Goal: Task Accomplishment & Management: Complete application form

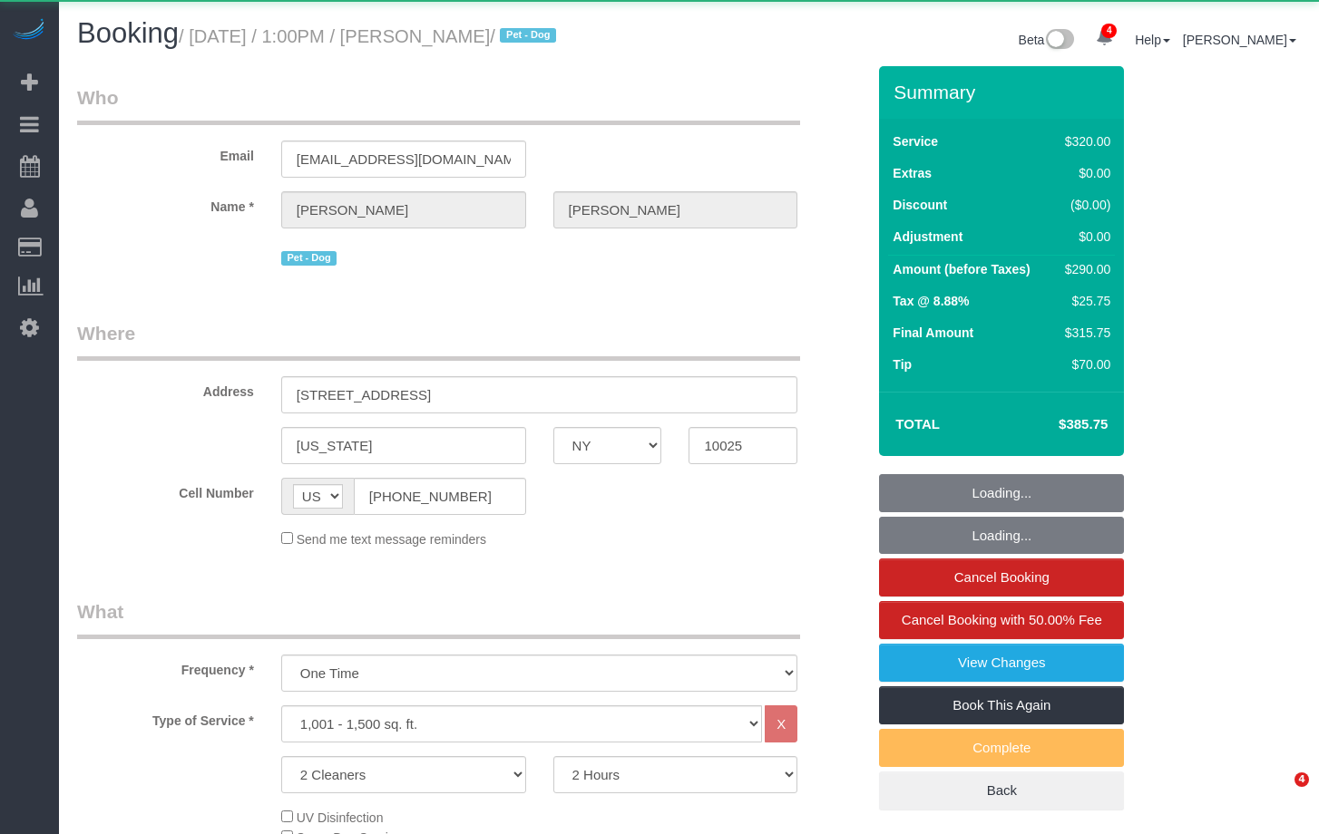
select select "NY"
select select "2"
select select "spot1"
select select "number:89"
select select "number:90"
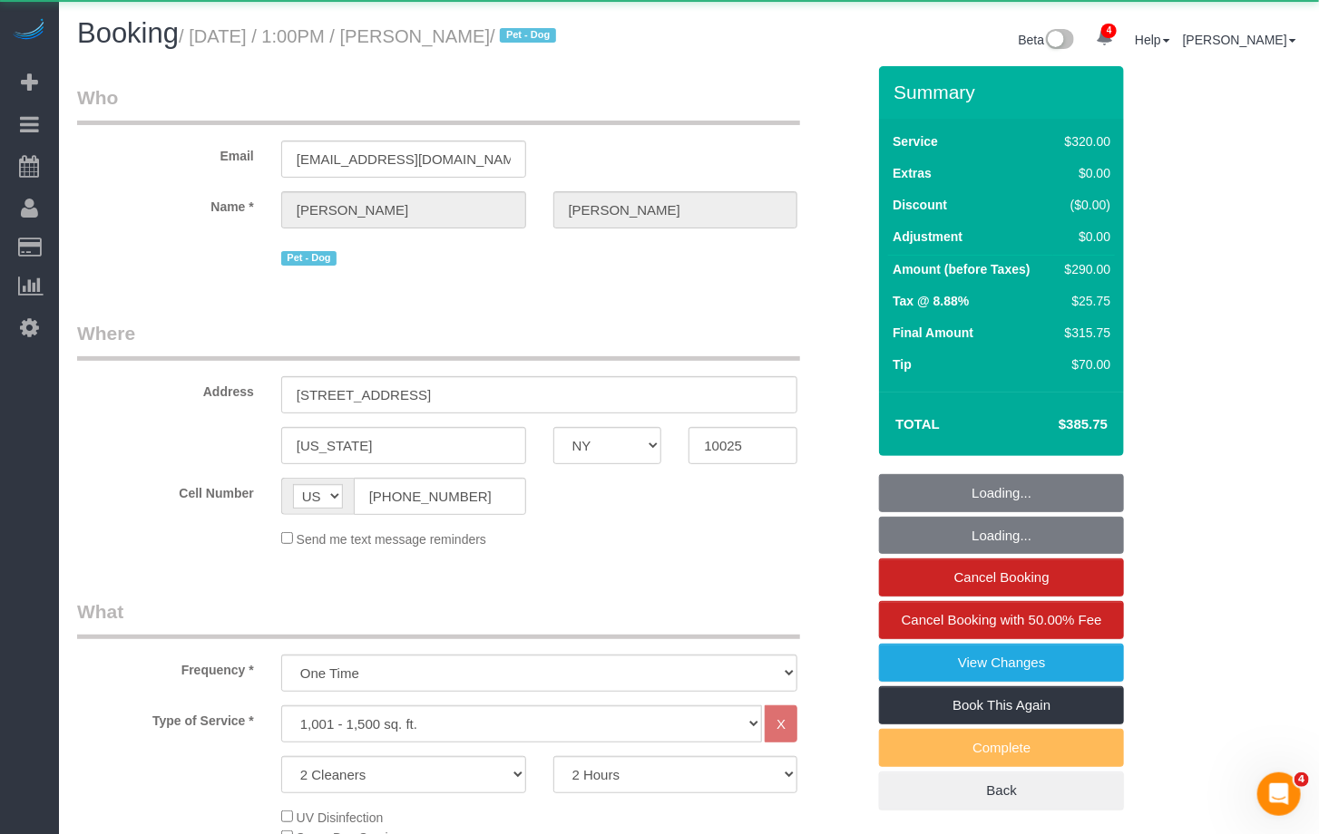
select select "number:15"
select select "number:5"
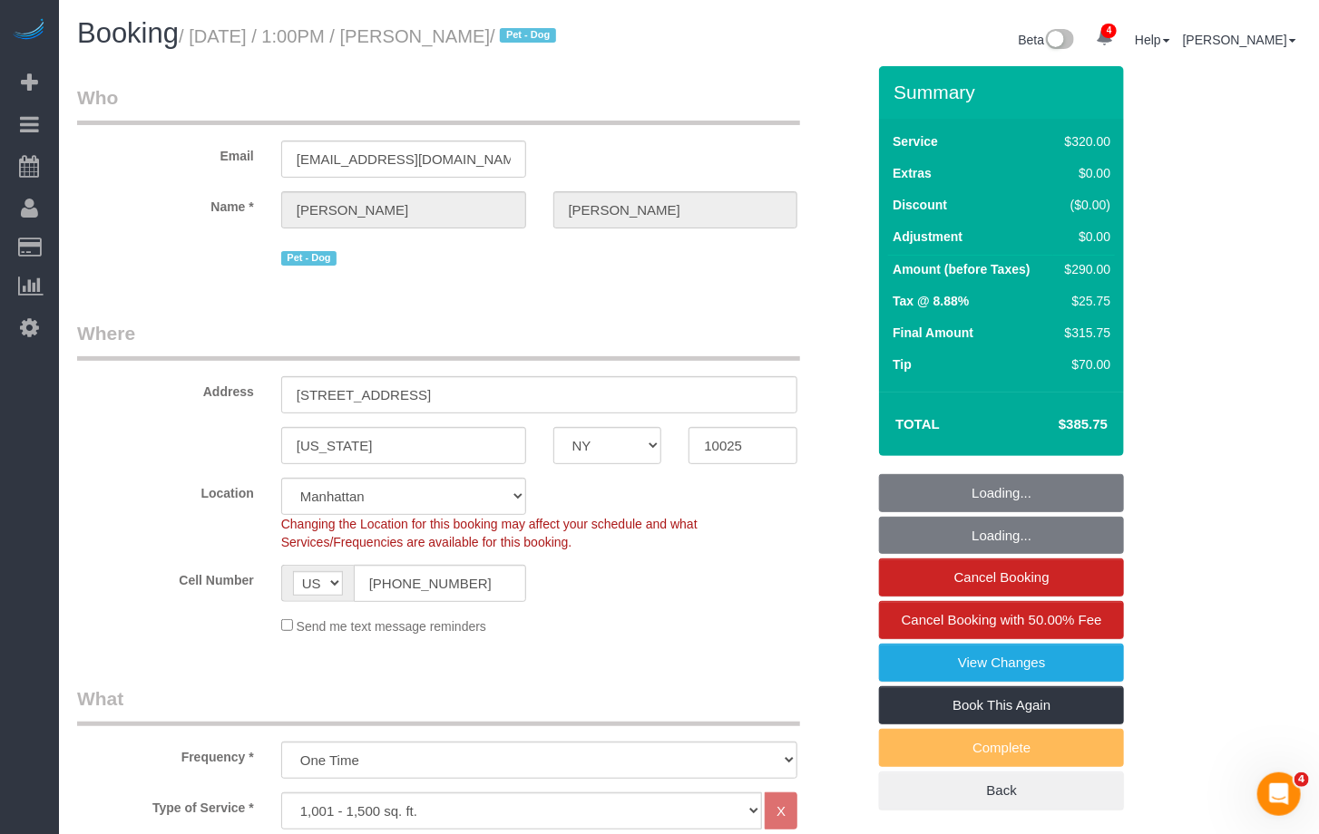
select select "object:1316"
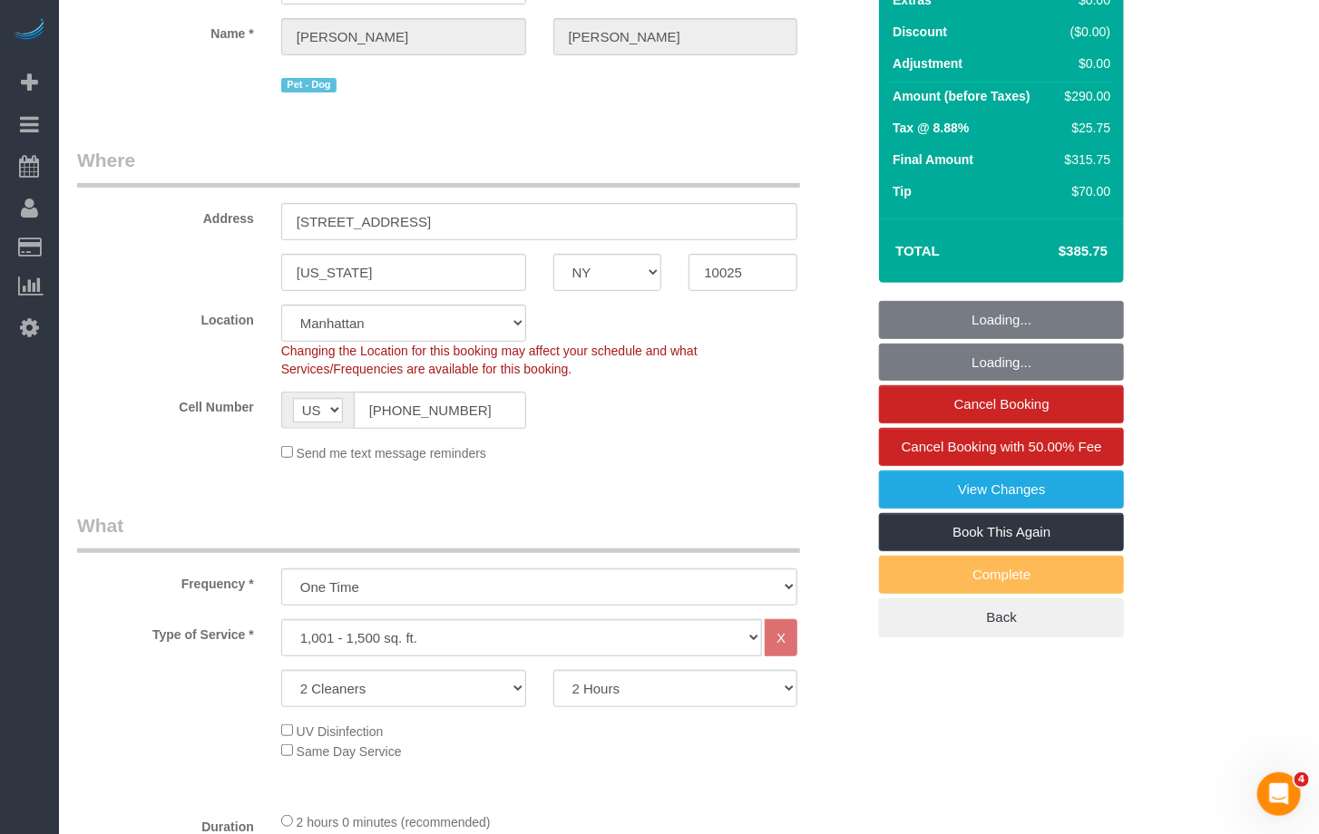
select select "string:stripe-pm_1ROnzY4VGloSiKo7iZH3n0OD"
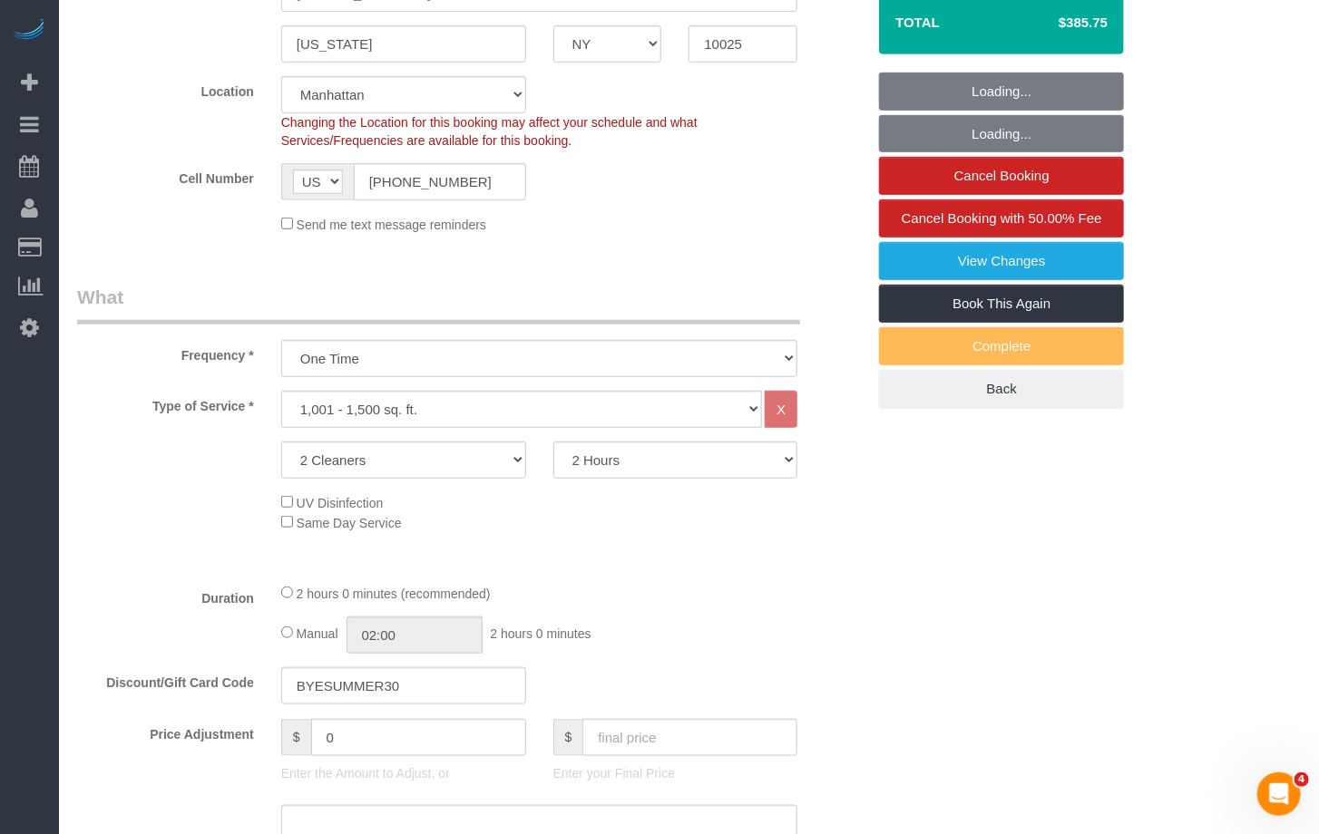
select select "spot43"
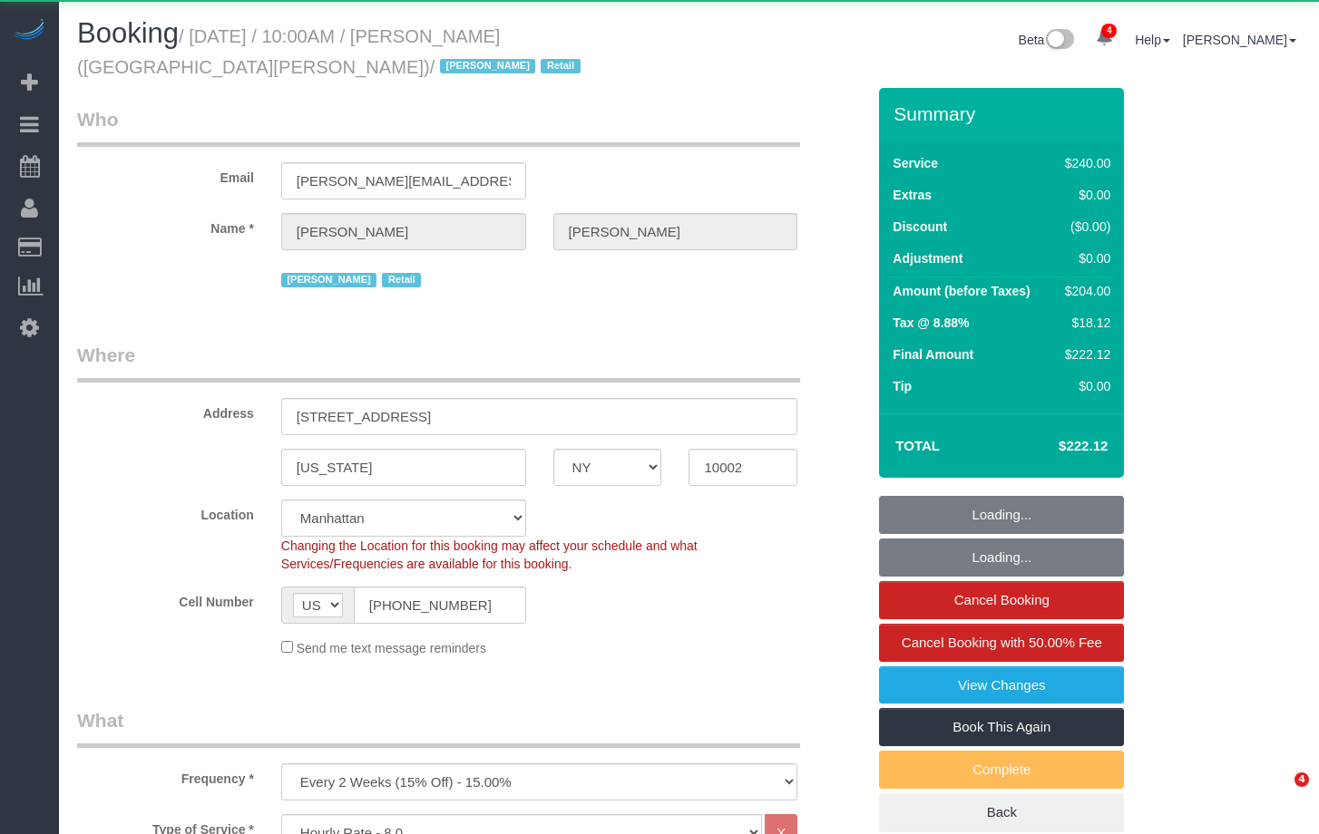
select select "NY"
select select "2"
select select "90"
select select "number:89"
select select "number:90"
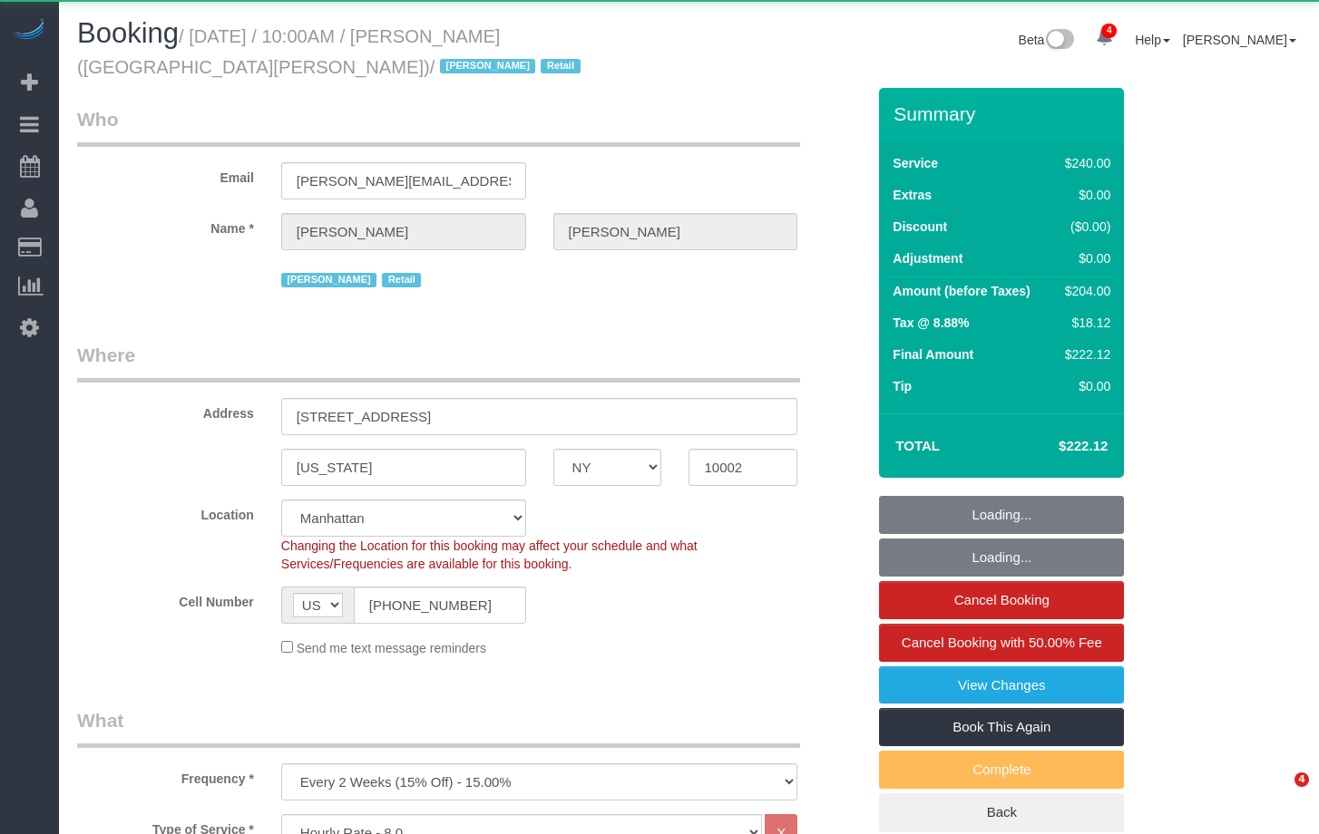
select select "number:15"
select select "number:7"
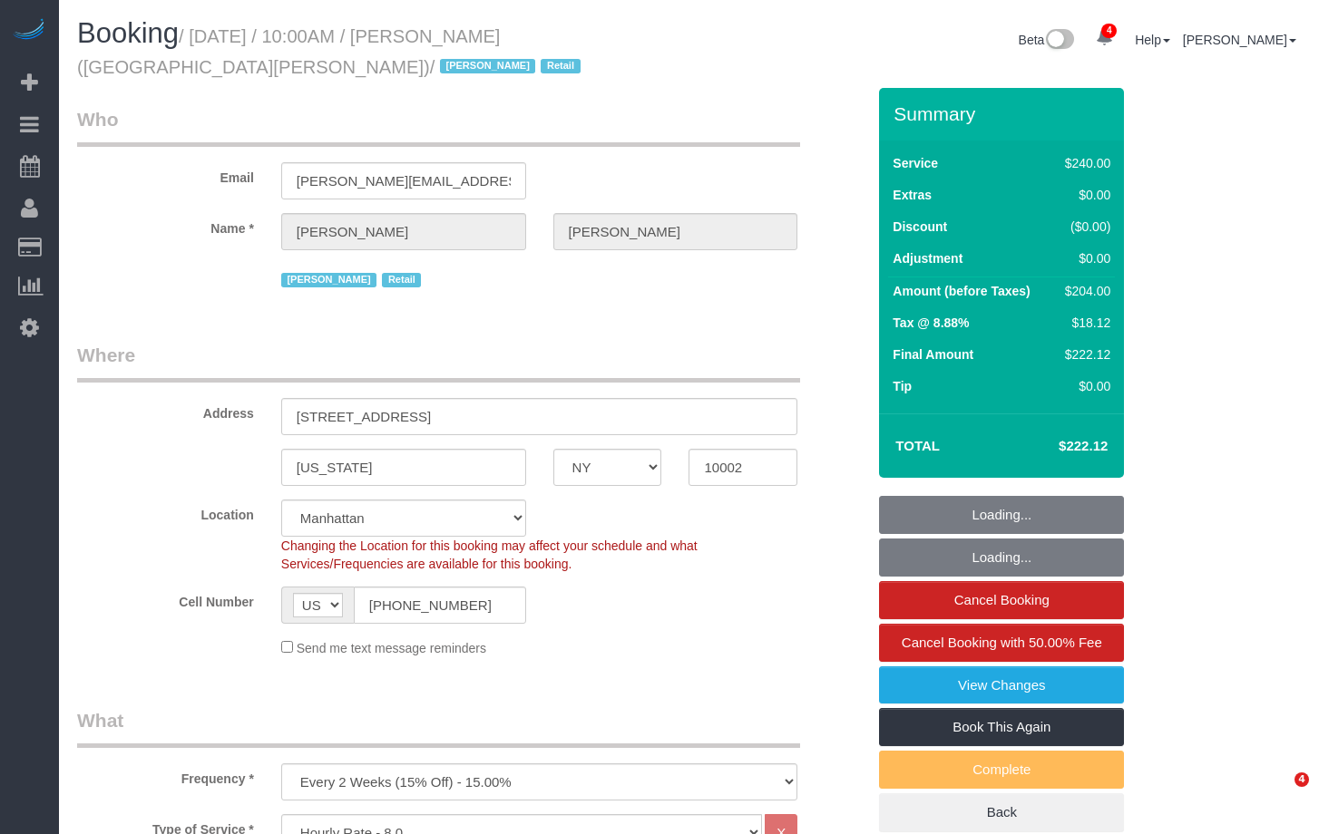
select select "spot1"
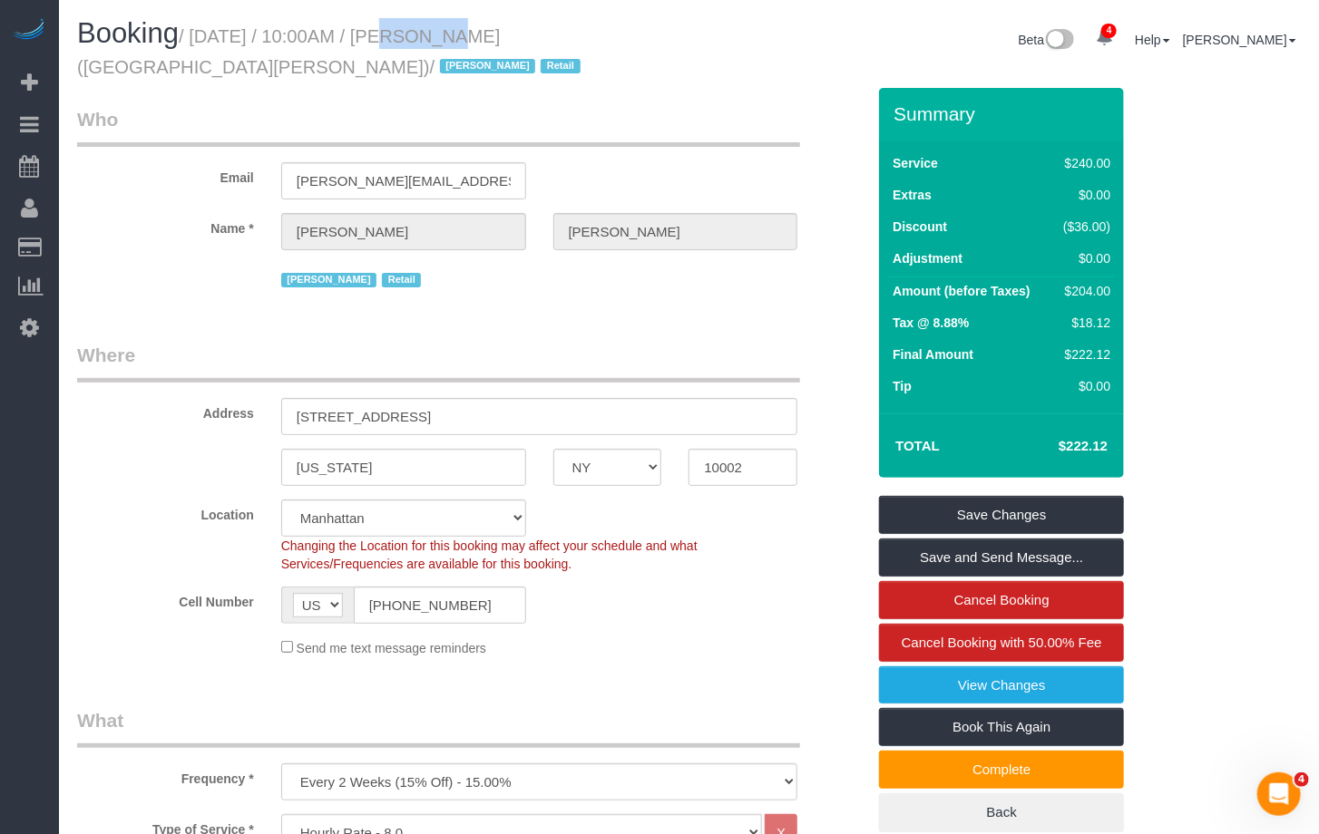
drag, startPoint x: 356, startPoint y: 36, endPoint x: 426, endPoint y: 39, distance: 70.8
click at [428, 39] on small "/ August 27, 2025 / 10:00AM / Brett Taylor (AKILA NY) / Jacky Xu Retail" at bounding box center [331, 51] width 509 height 51
copy small "10:00AM"
click at [584, 70] on h1 "Booking / August 27, 2025 / 10:00AM / Brett Taylor (AKILA NY) / Jacky Xu Retail" at bounding box center [376, 49] width 599 height 62
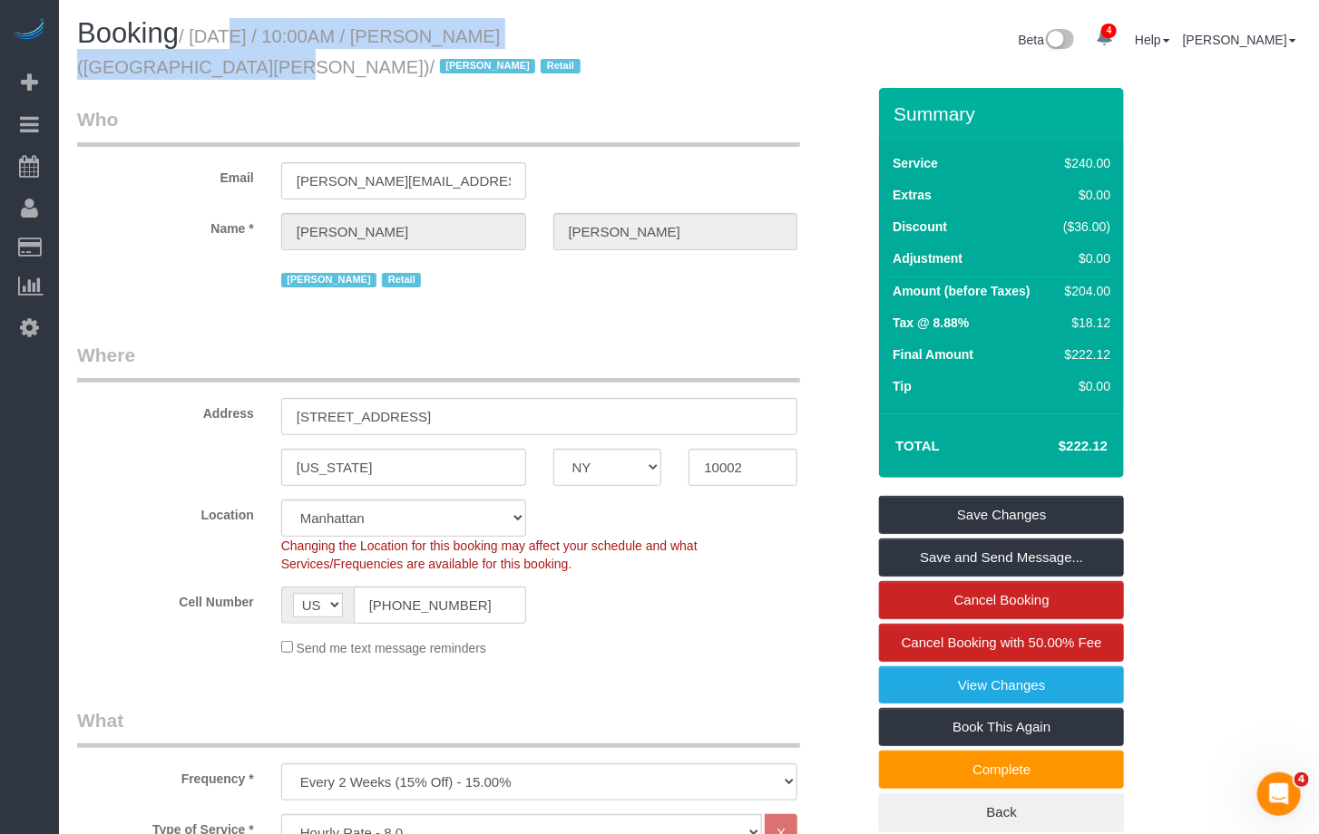
drag, startPoint x: 631, startPoint y: 34, endPoint x: 205, endPoint y: 45, distance: 426.4
click at [205, 45] on small "/ August 27, 2025 / 10:00AM / Brett Taylor (AKILA NY) / Jacky Xu Retail" at bounding box center [331, 51] width 509 height 51
copy small "August 27, 2025 / 10:00AM / Brett Taylor (AKILA NY)"
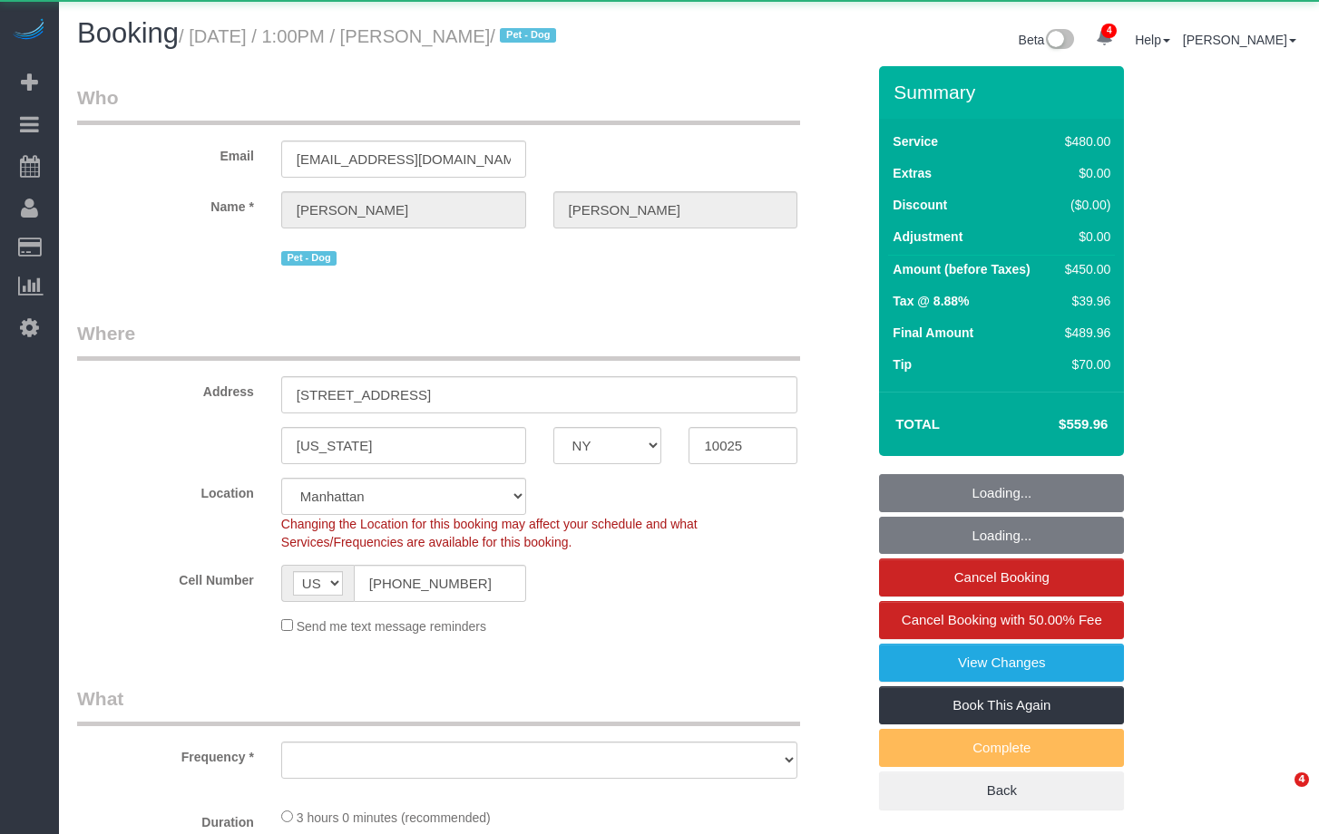
select select "NY"
select select "string:stripe-pm_1ROnzY4VGloSiKo7iZH3n0OD"
select select "2"
select select "180"
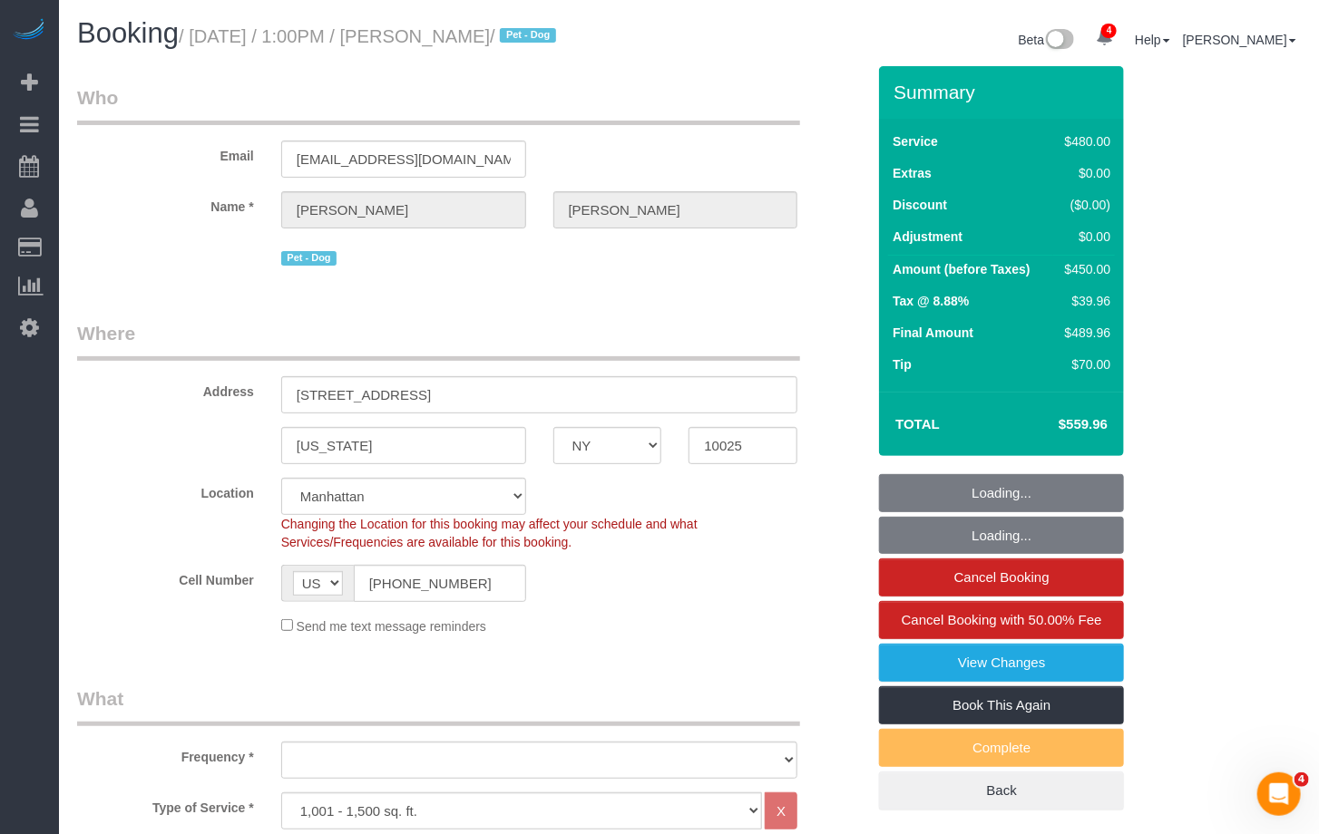
select select "object:901"
select select "spot1"
select select "number:89"
select select "number:90"
select select "number:15"
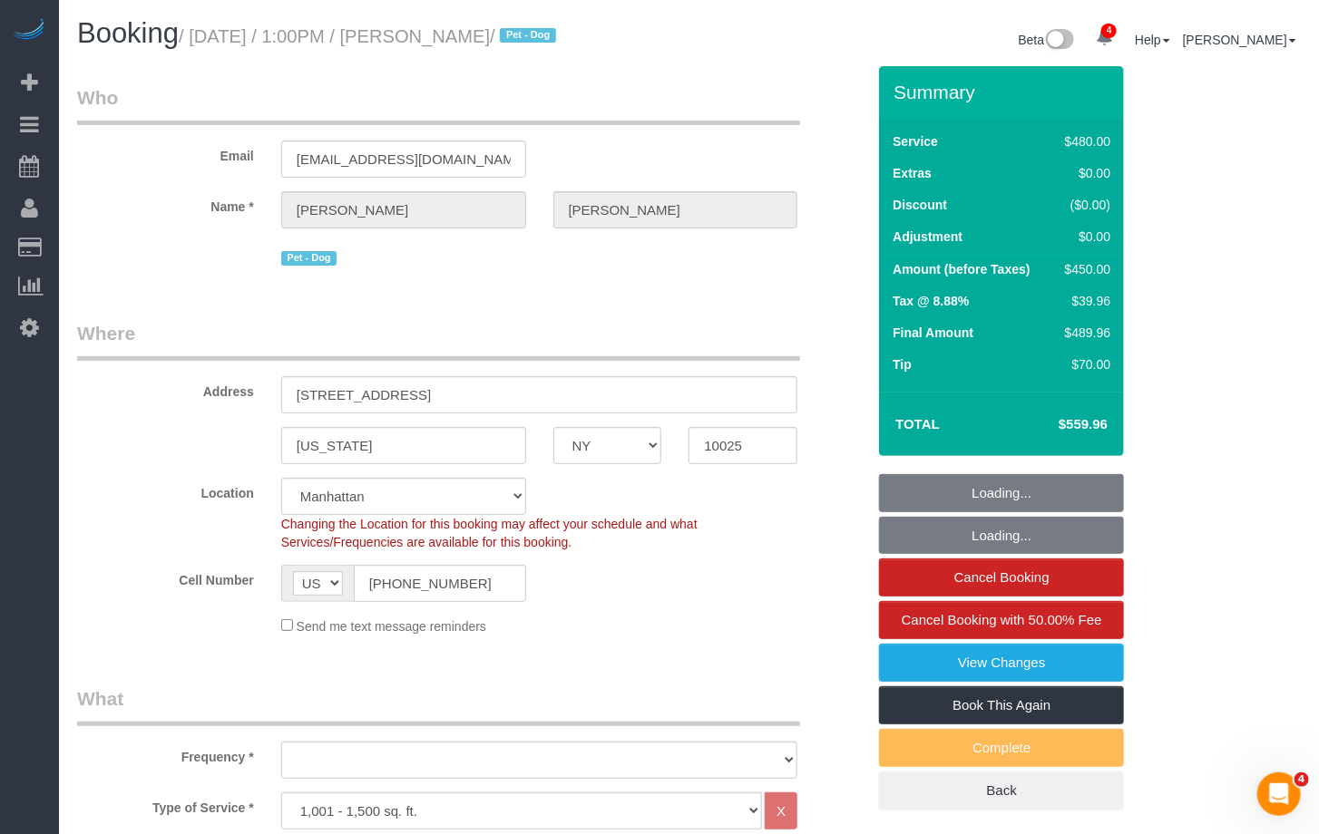
select select "number:5"
click at [419, 40] on small "/ August 27, 2025 / 1:00PM / Michele Curry / Pet - Dog" at bounding box center [370, 36] width 383 height 20
drag, startPoint x: 320, startPoint y: 32, endPoint x: 406, endPoint y: 108, distance: 115.0
click at [320, 32] on small "/ August 27, 2025 / 1:00PM / Michele Curry / Pet - Dog" at bounding box center [370, 36] width 383 height 20
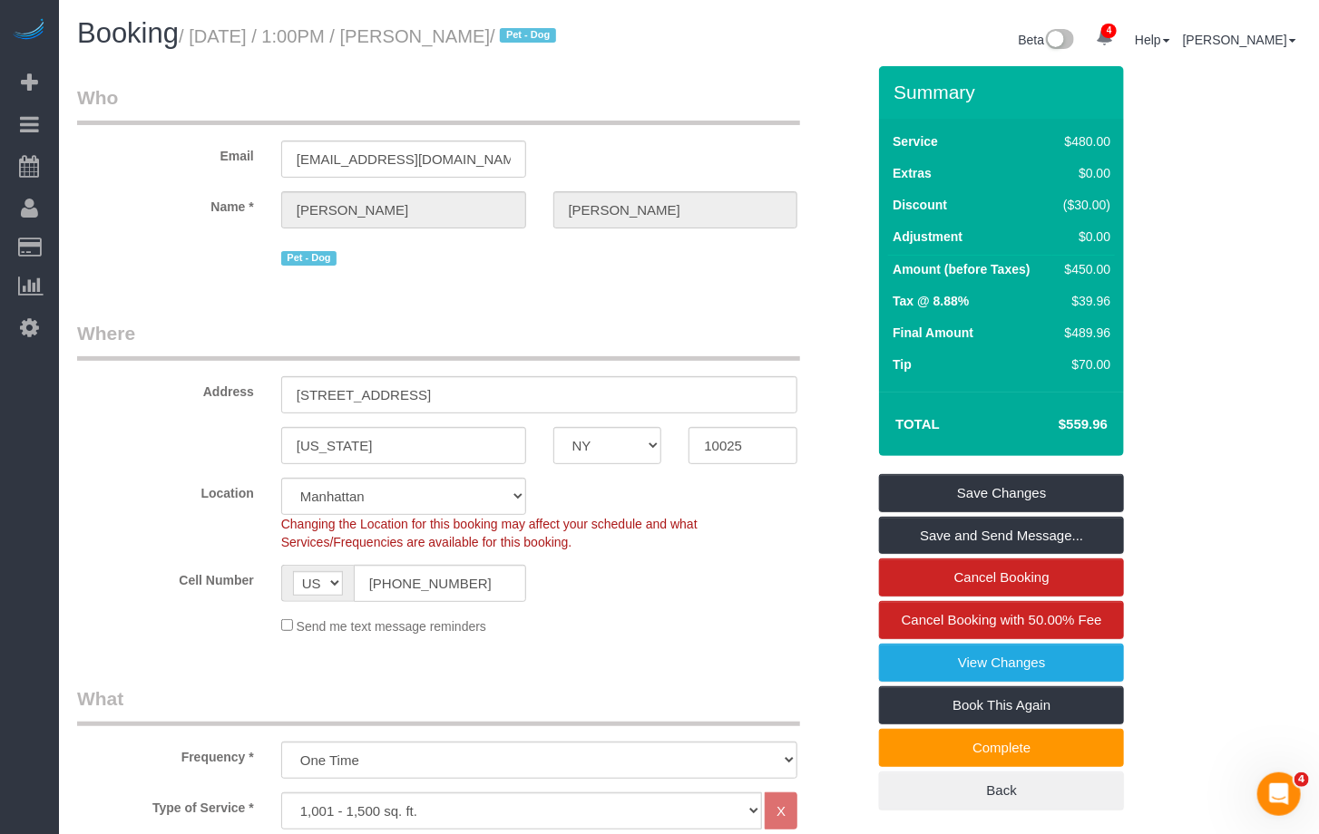
drag, startPoint x: 546, startPoint y: 37, endPoint x: 216, endPoint y: 43, distance: 330.2
click at [216, 43] on small "/ August 27, 2025 / 1:00PM / Michele Curry / Pet - Dog" at bounding box center [370, 36] width 383 height 20
drag, startPoint x: 213, startPoint y: 40, endPoint x: 198, endPoint y: 40, distance: 15.4
click at [213, 40] on small "/ August 27, 2025 / 1:00PM / Michele Curry / Pet - Dog" at bounding box center [370, 36] width 383 height 20
drag, startPoint x: 198, startPoint y: 40, endPoint x: 501, endPoint y: 41, distance: 302.9
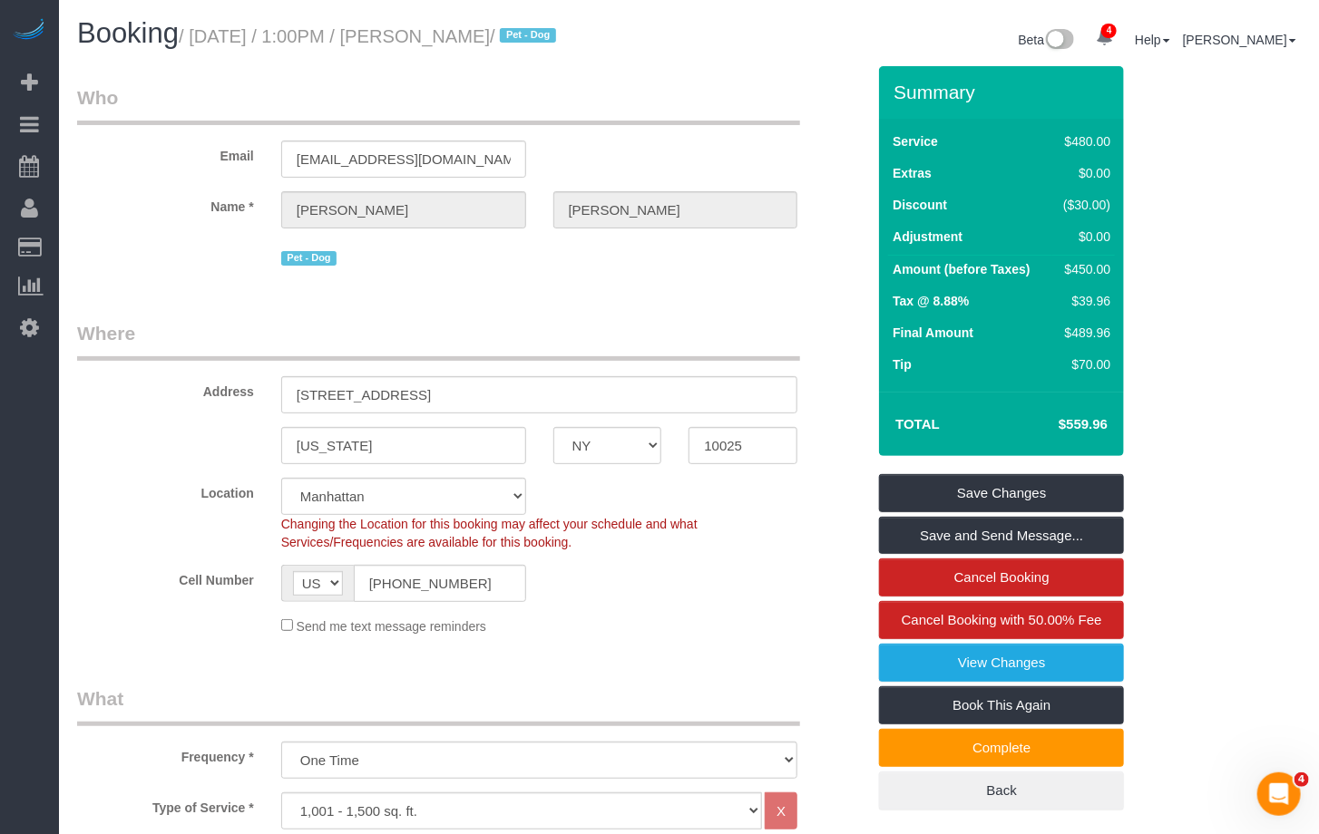
click at [547, 44] on small "/ August 27, 2025 / 1:00PM / Michele Curry / Pet - Dog" at bounding box center [370, 36] width 383 height 20
copy small "August 27, 2025 / 1:00PM / Michele Curry"
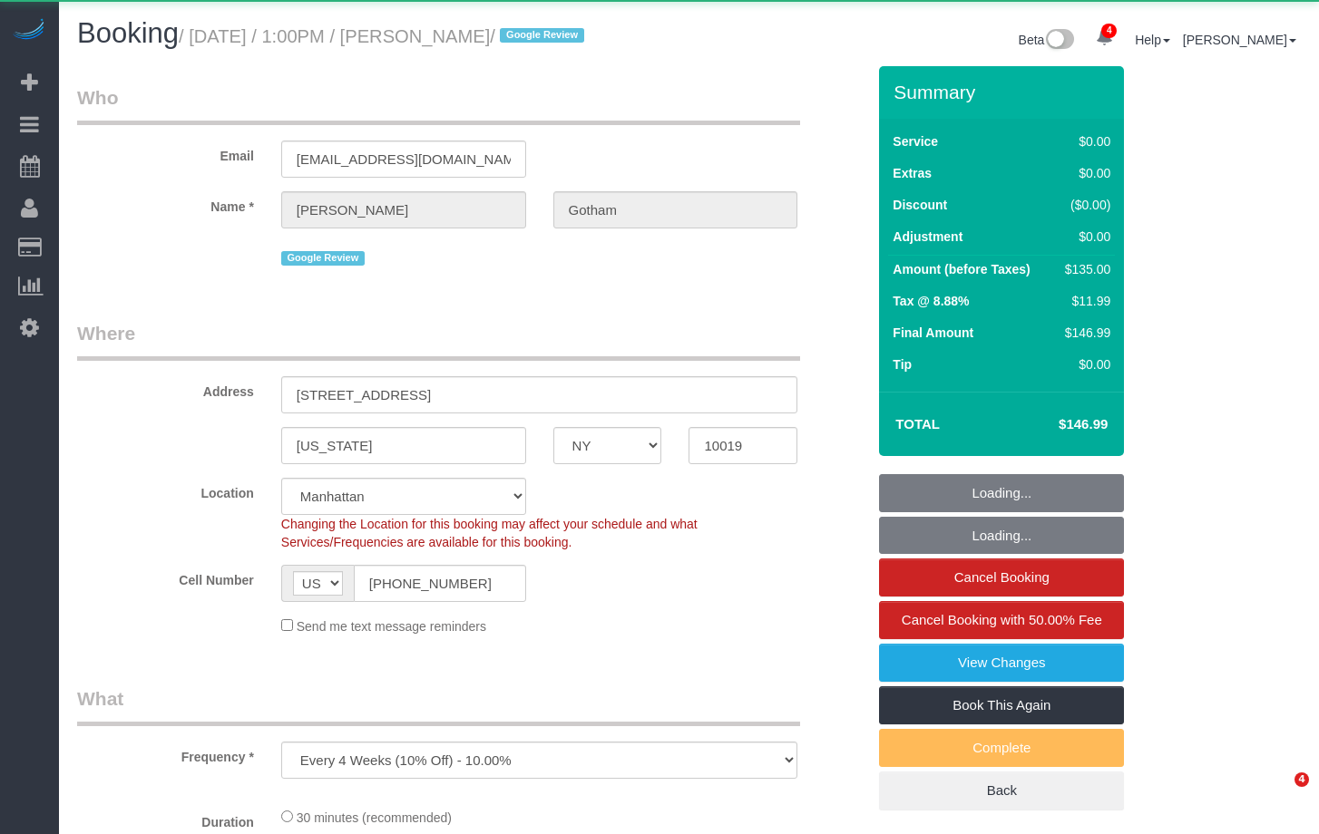
select select "NY"
select select "number:58"
select select "number:75"
select select "number:15"
select select "number:6"
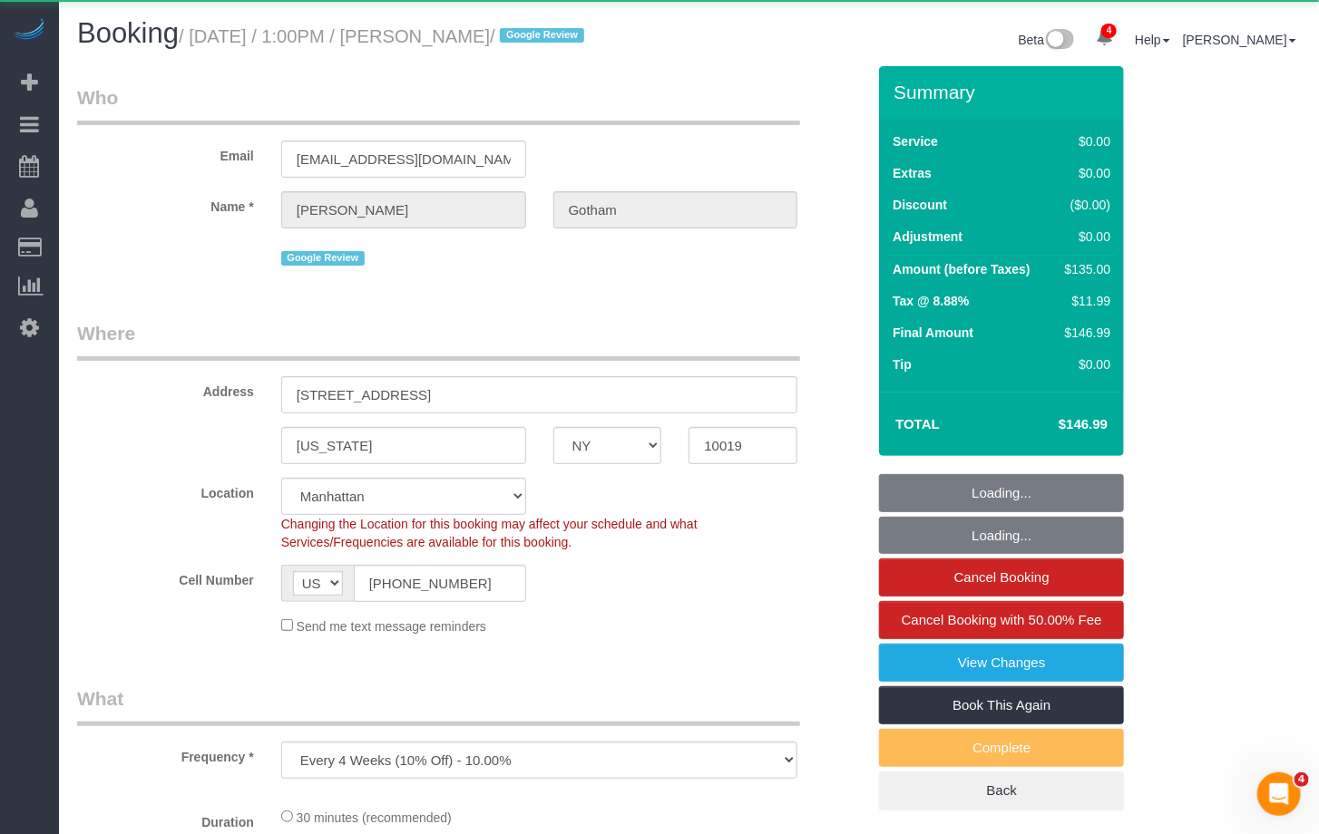
select select "object:939"
select select "string:stripe-pm_1OEizB4VGloSiKo7nrhCpa5d"
select select "spot1"
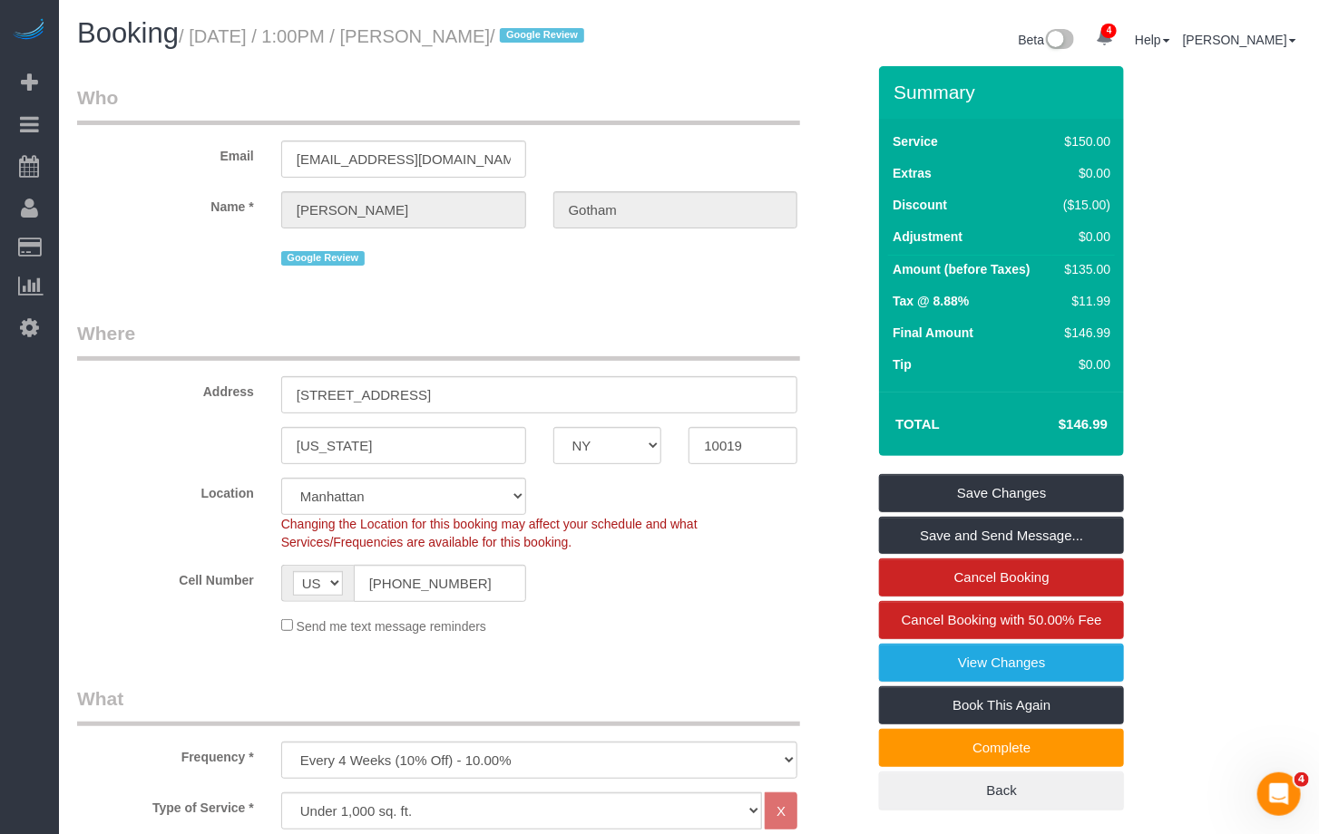
drag, startPoint x: 577, startPoint y: 33, endPoint x: 436, endPoint y: 39, distance: 140.7
click at [436, 39] on small "/ August 27, 2025 / 1:00PM / Benjamin Gotham / Google Review" at bounding box center [384, 36] width 411 height 20
copy small "Benjamin Gotham"
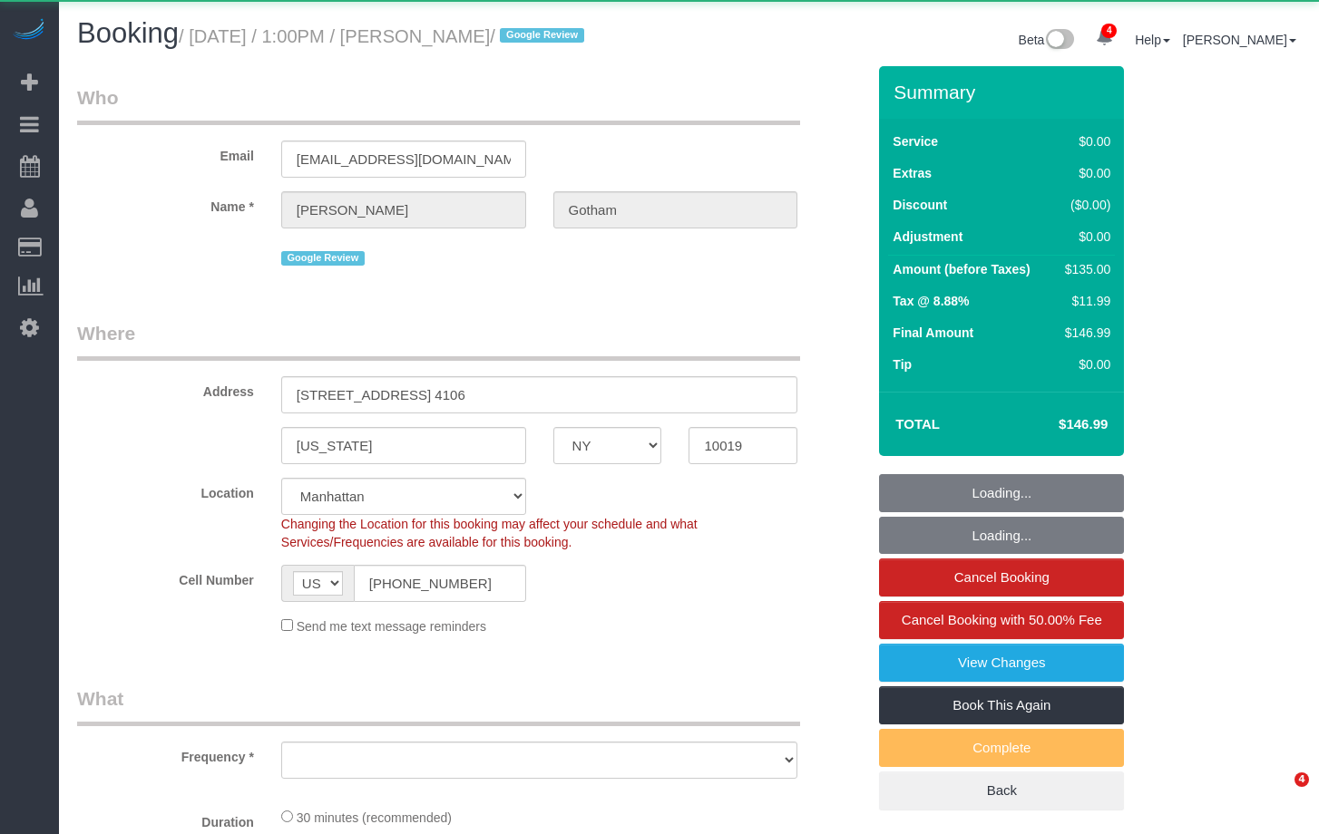
select select "NY"
select select "number:58"
select select "number:75"
select select "number:15"
select select "number:6"
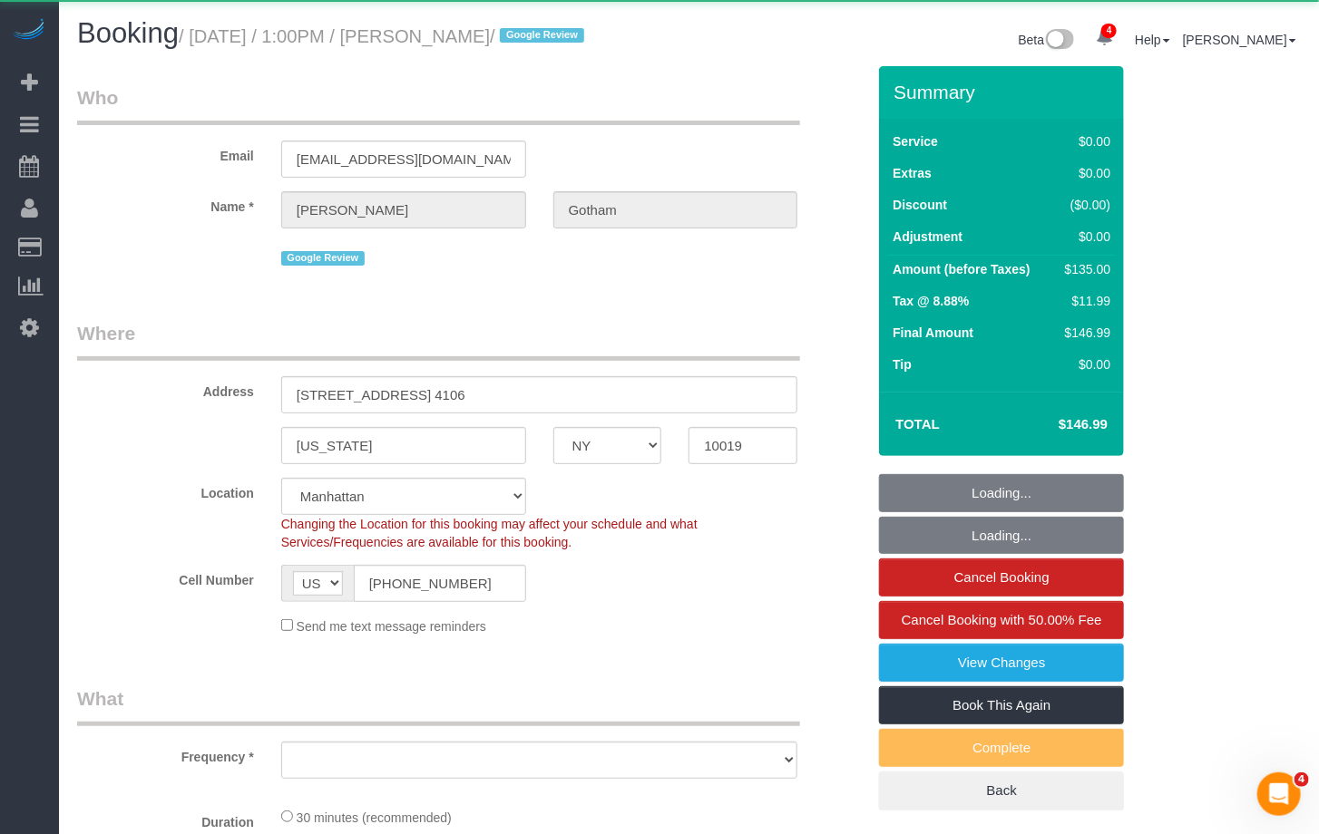
select select "object:9304"
select select "string:stripe-pm_1OEizB4VGloSiKo7nrhCpa5d"
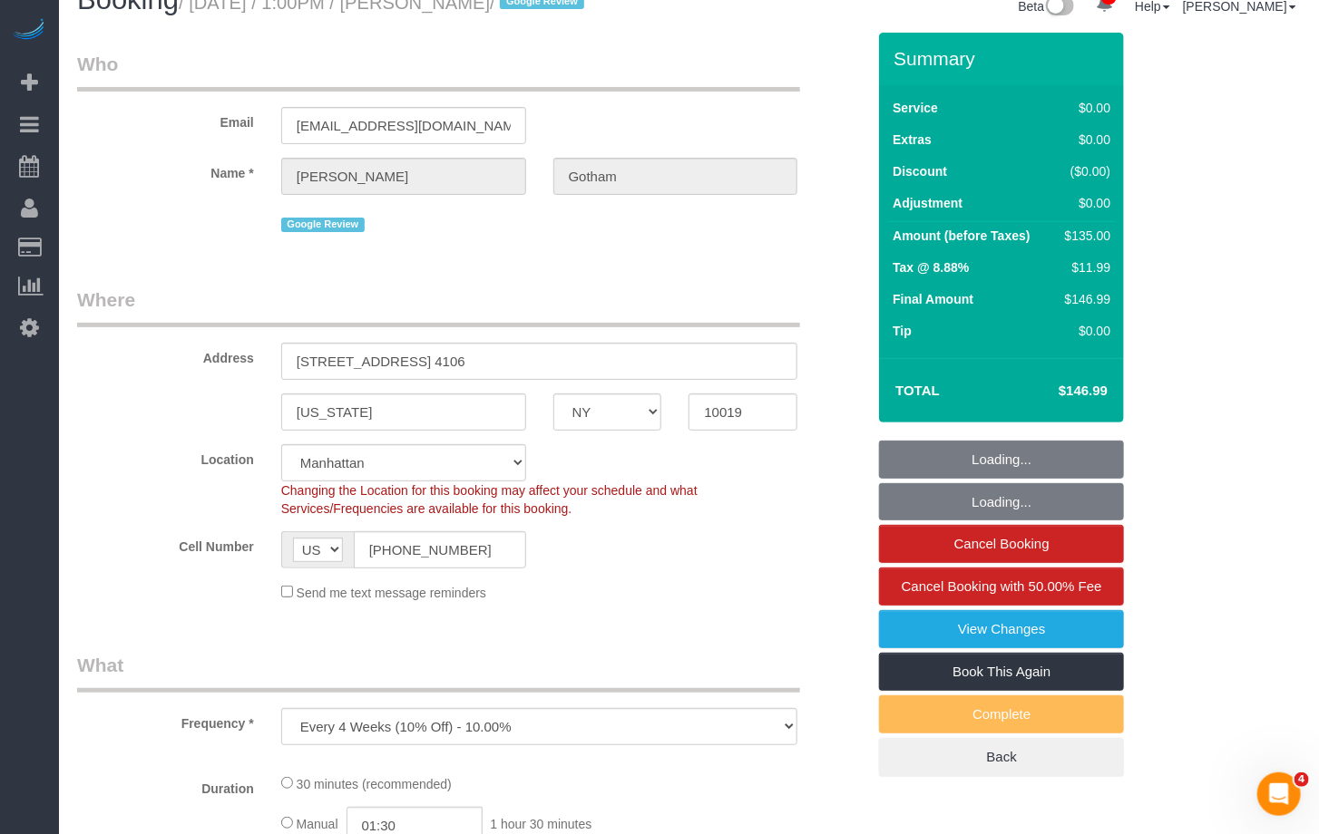
select select "object:9411"
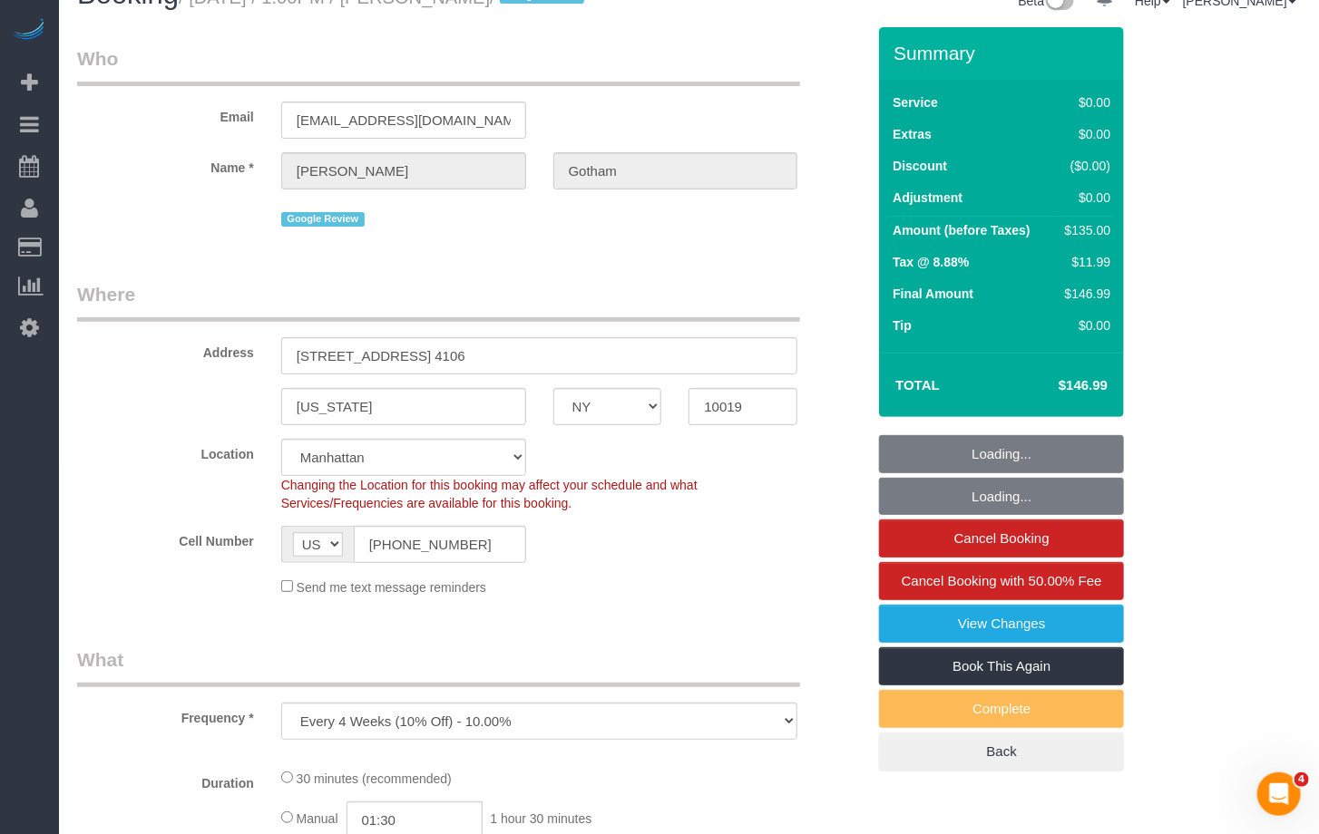
select select "spot1"
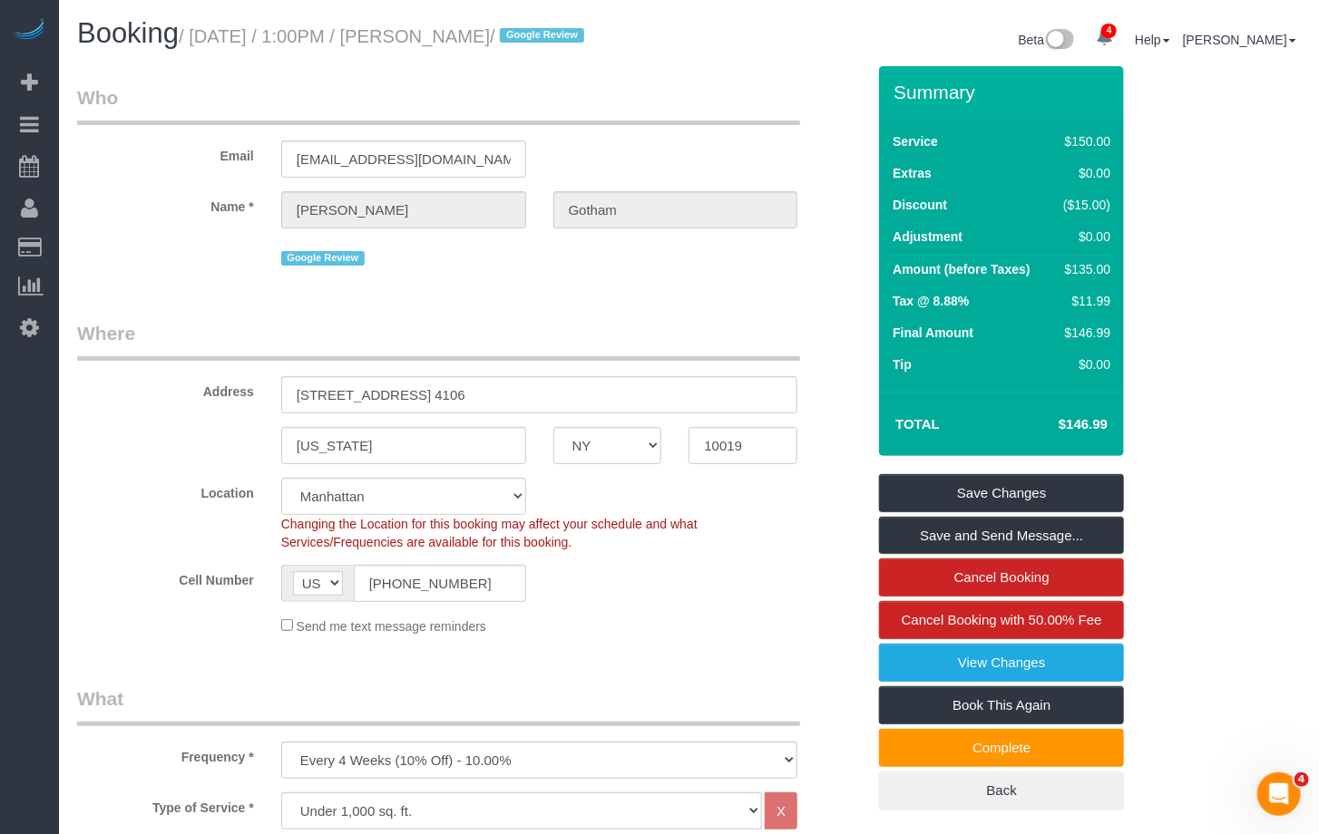
click at [513, 49] on h1 "Booking / August 27, 2025 / 1:00PM / Benjamin Gotham / Google Review" at bounding box center [376, 33] width 599 height 31
drag, startPoint x: 522, startPoint y: 34, endPoint x: 207, endPoint y: 47, distance: 315.0
click at [207, 47] on h1 "Booking / August 27, 2025 / 1:00PM / Benjamin Gotham / Google Review" at bounding box center [376, 33] width 599 height 31
copy small "August 27, 2025 / 1:00PM / Benjamin Gotham"
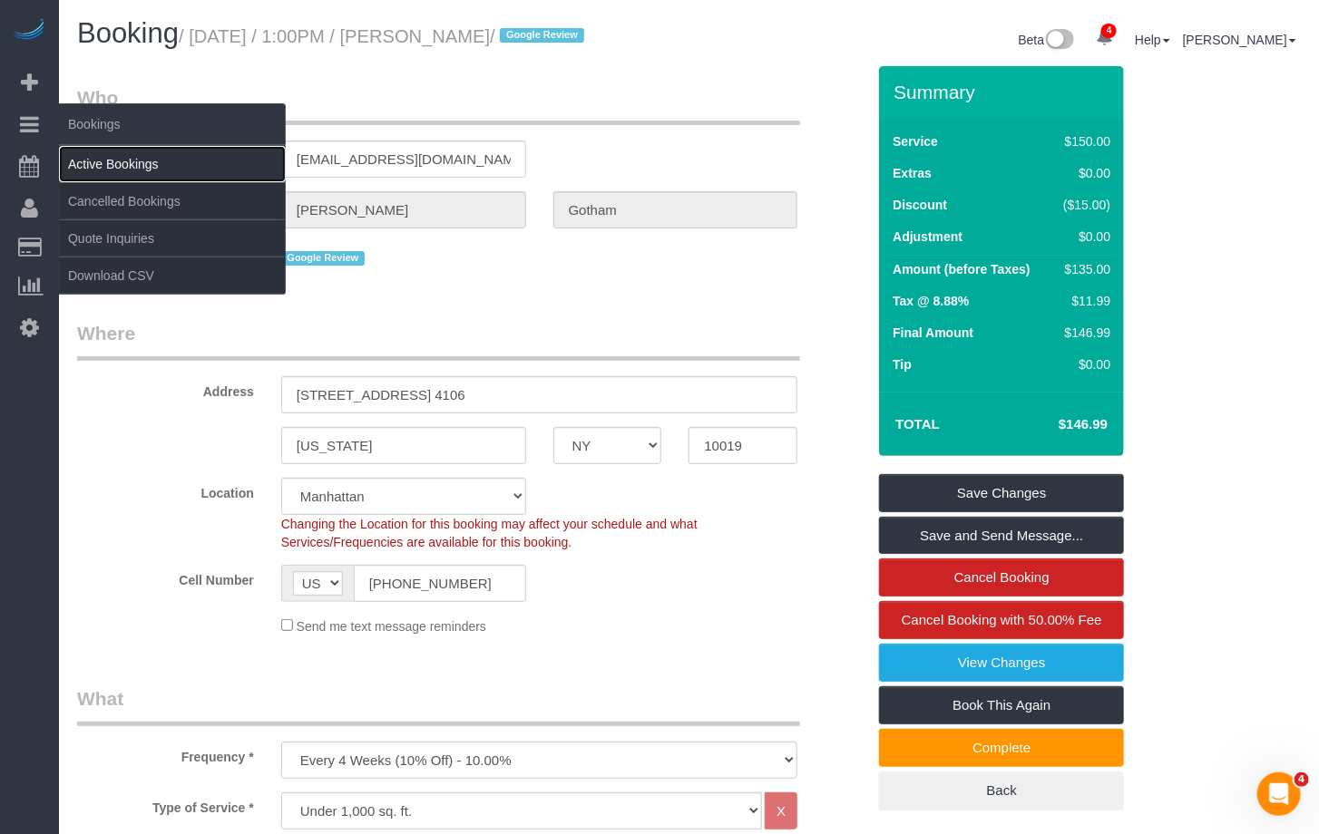
click at [96, 161] on link "Active Bookings" at bounding box center [172, 164] width 227 height 36
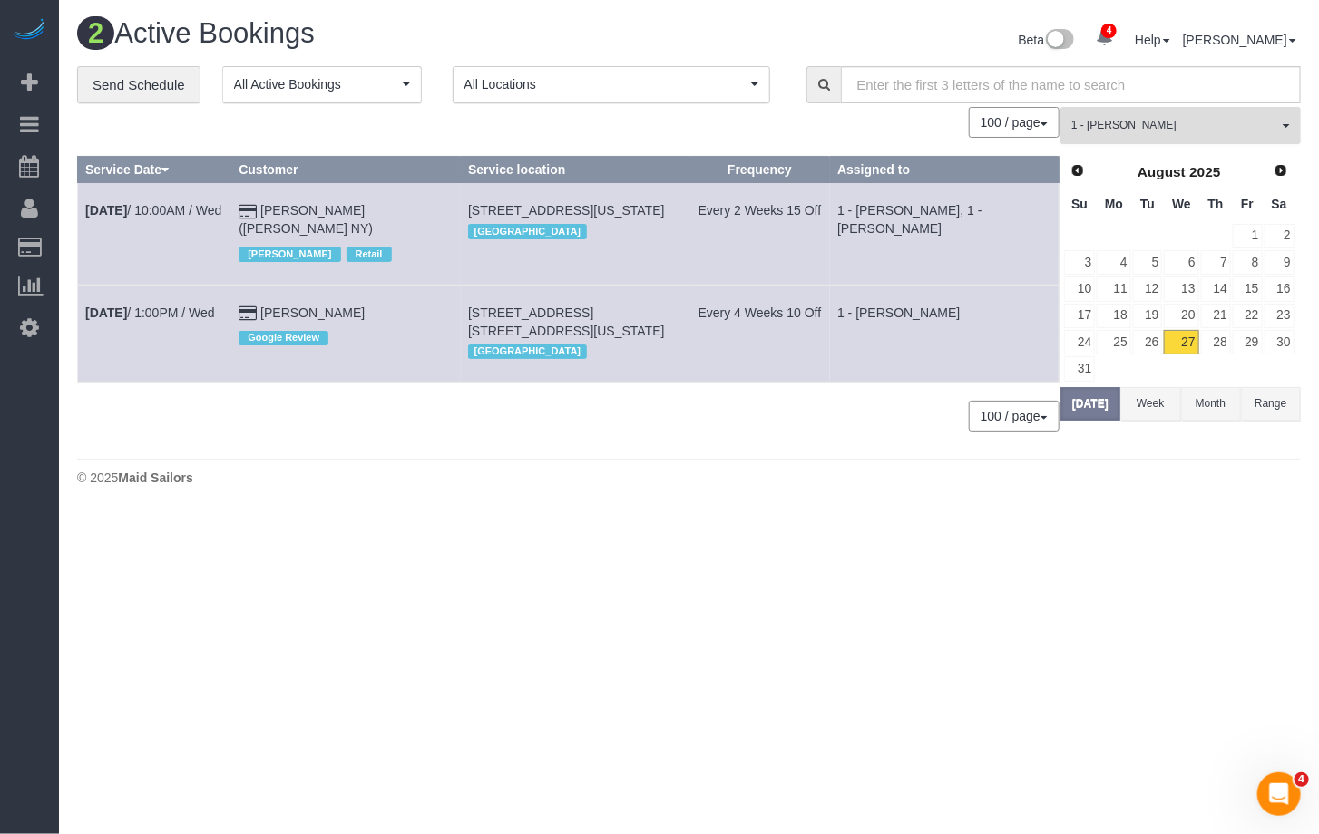
click at [1143, 132] on span "1 - [PERSON_NAME]" at bounding box center [1174, 125] width 207 height 15
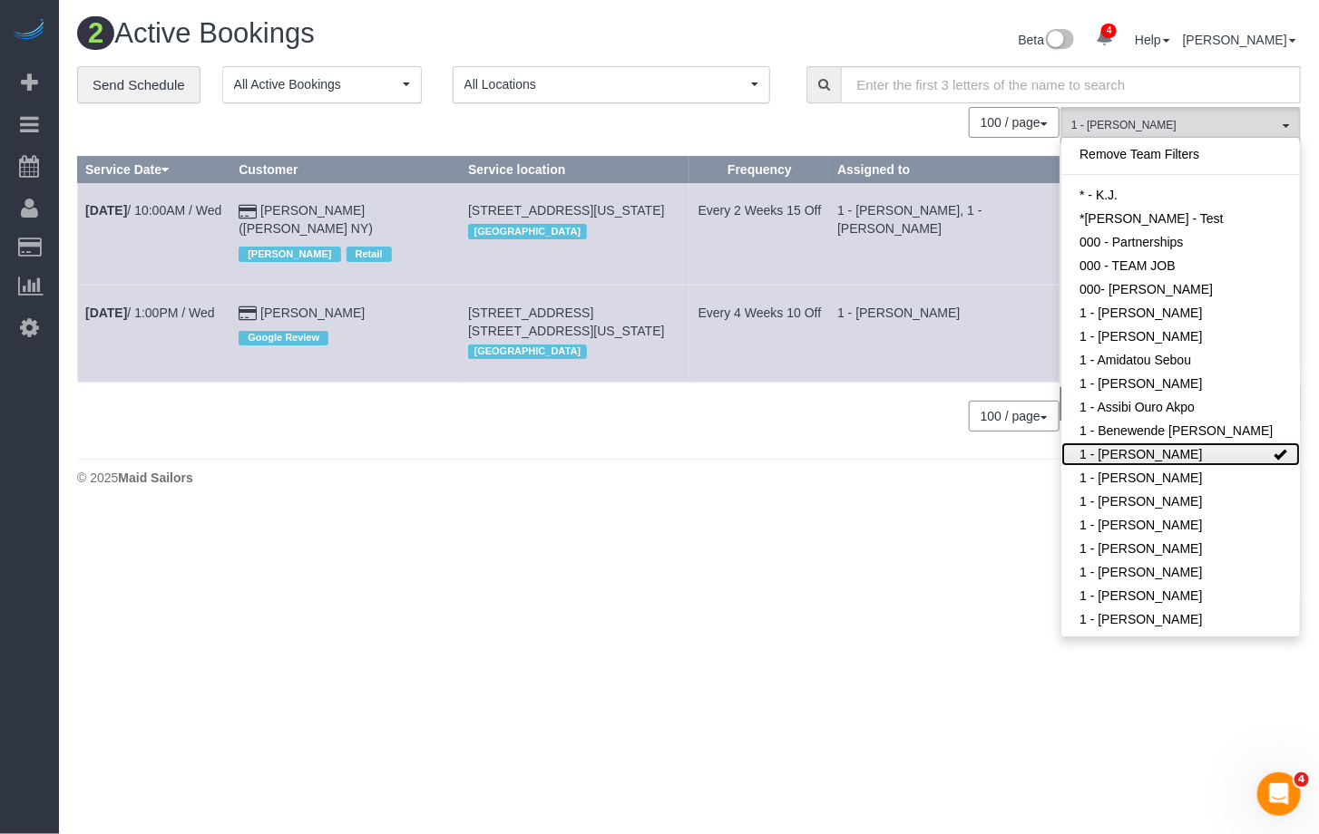
click at [1222, 466] on link "1 - [PERSON_NAME]" at bounding box center [1180, 455] width 239 height 24
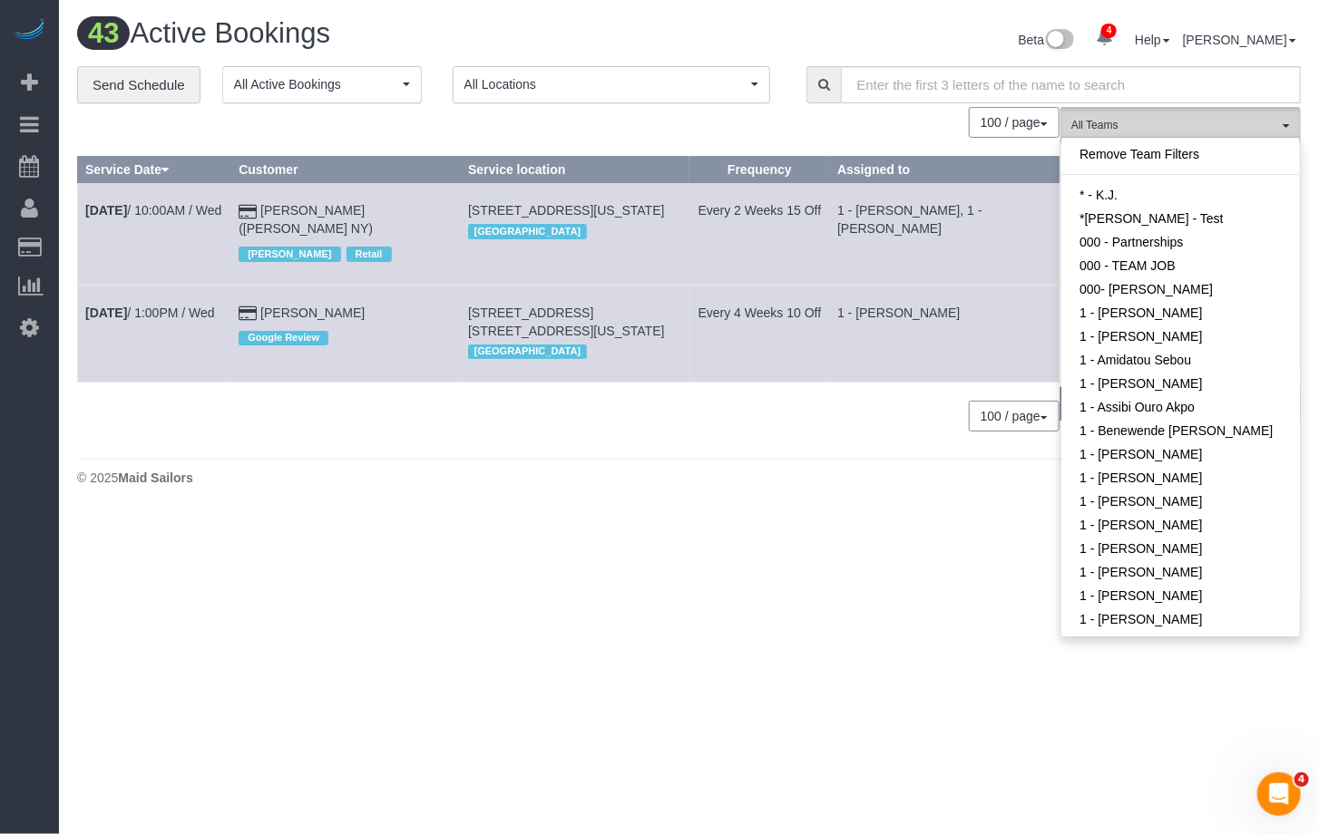
click at [1160, 129] on span "All Teams" at bounding box center [1174, 125] width 207 height 15
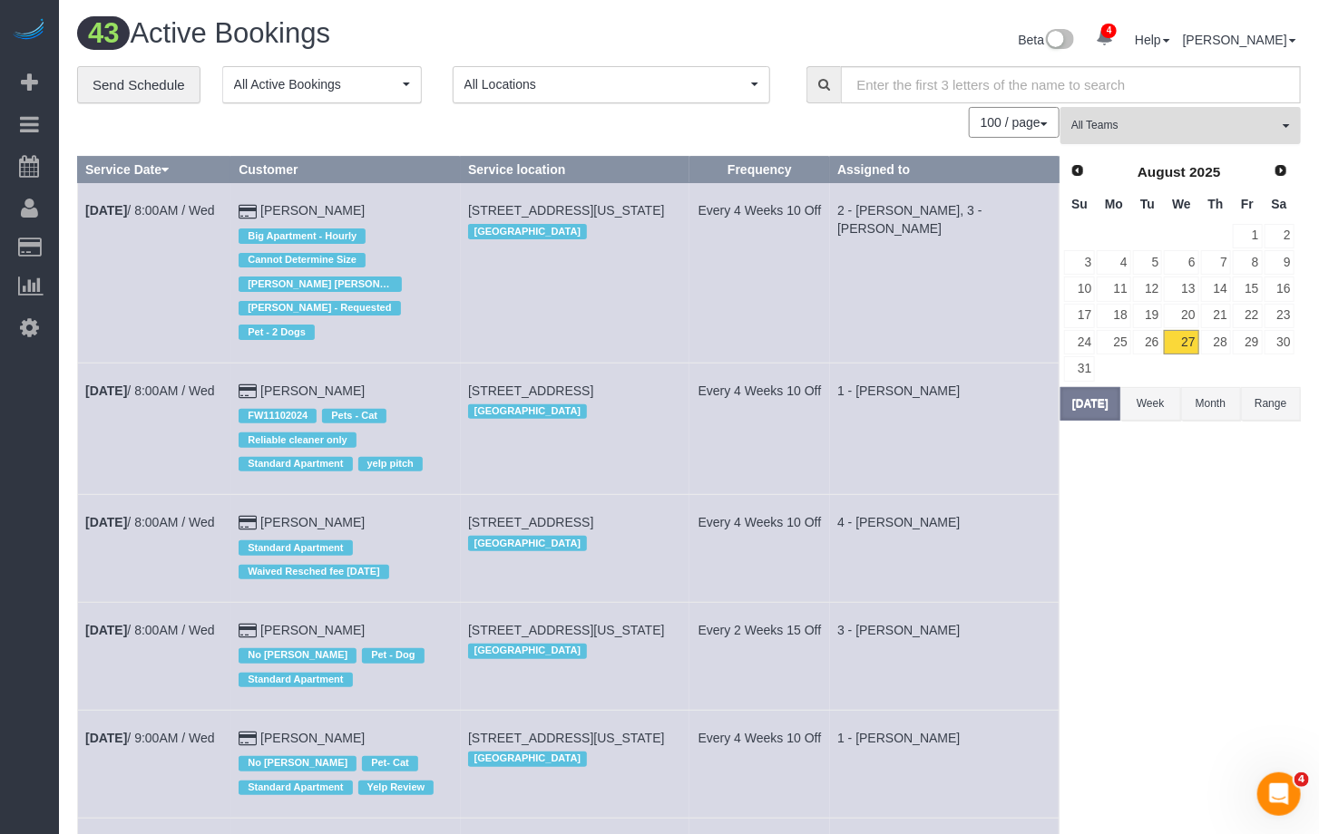
click at [1161, 129] on span "All Teams" at bounding box center [1174, 125] width 207 height 15
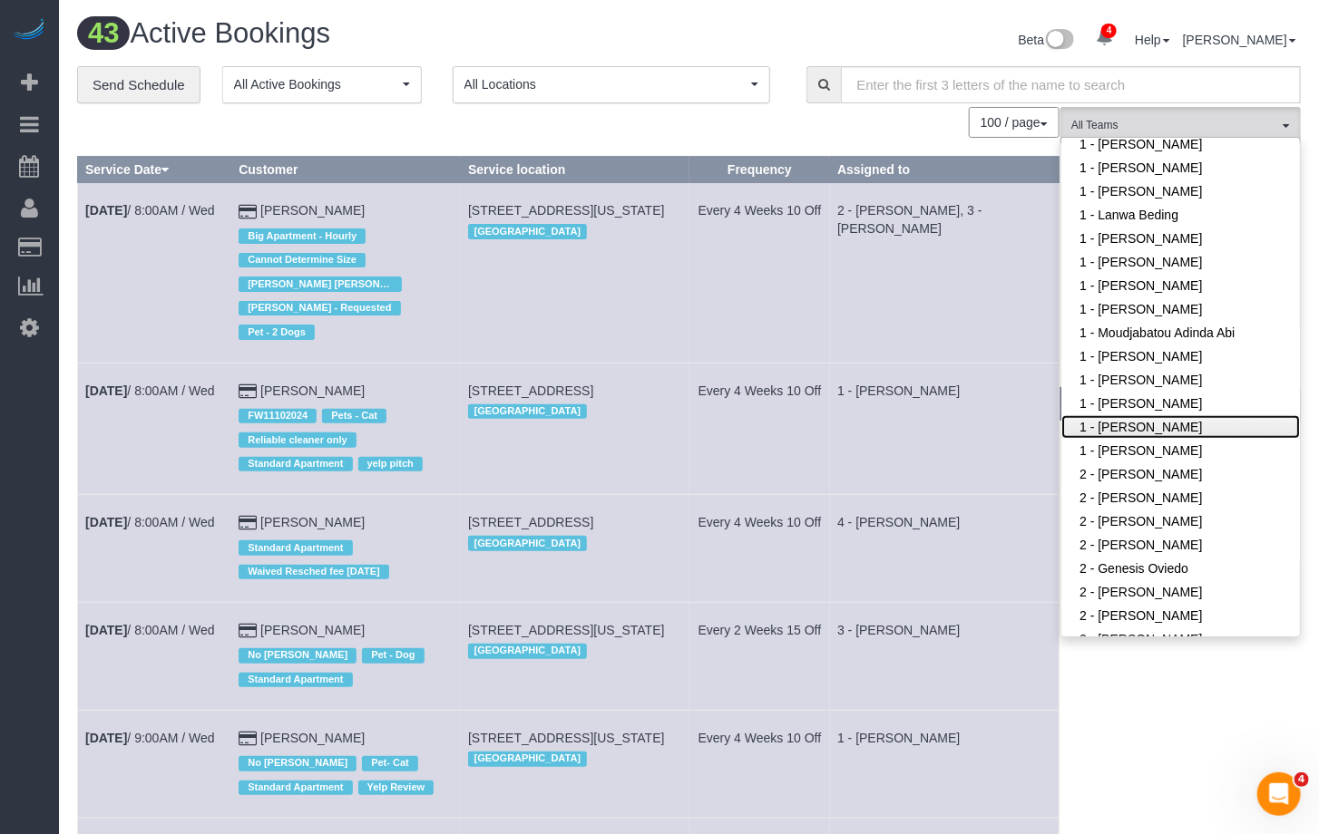
click at [1181, 425] on link "1 - [PERSON_NAME]" at bounding box center [1180, 427] width 239 height 24
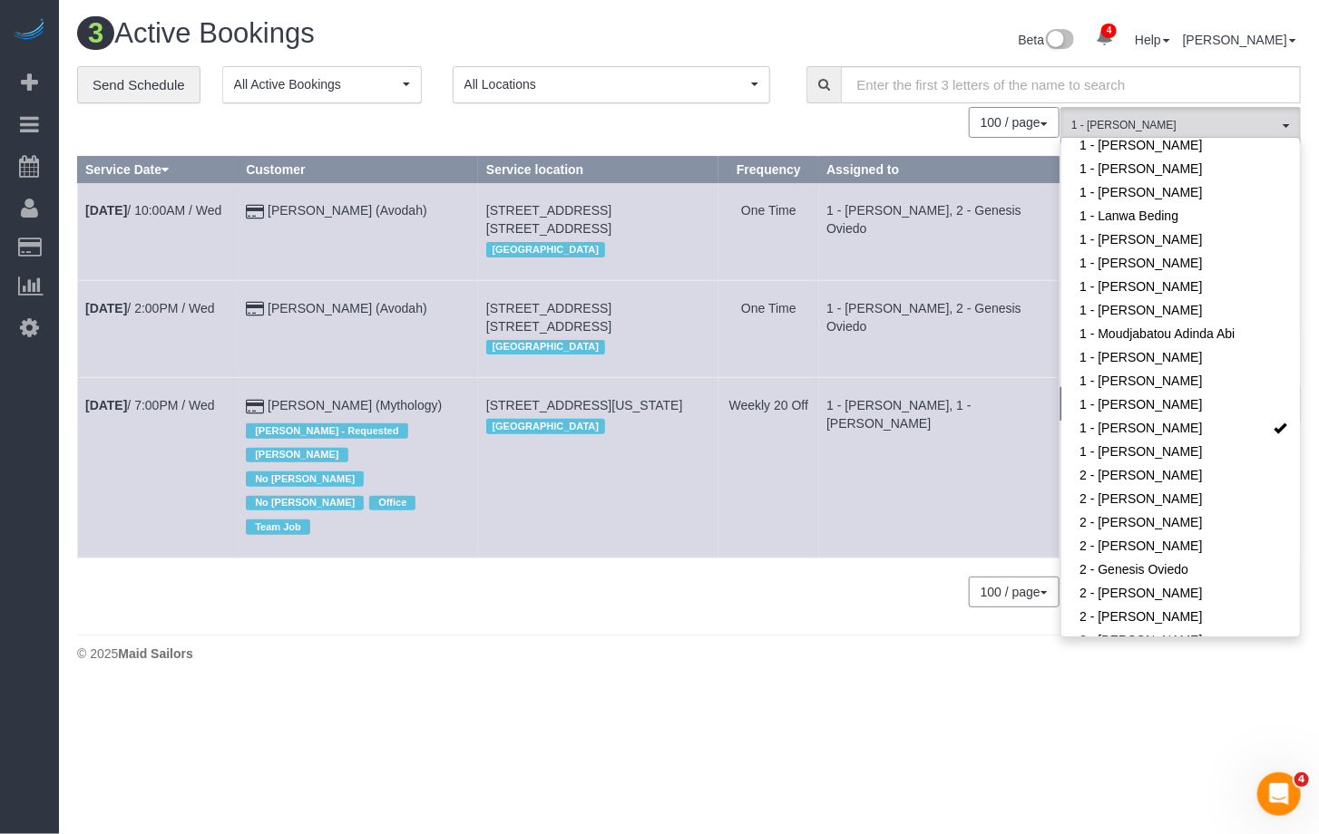
click at [554, 577] on div "100 / page 10 / page 20 / page 30 / page 40 / page 50 / page 100 / page" at bounding box center [568, 592] width 982 height 31
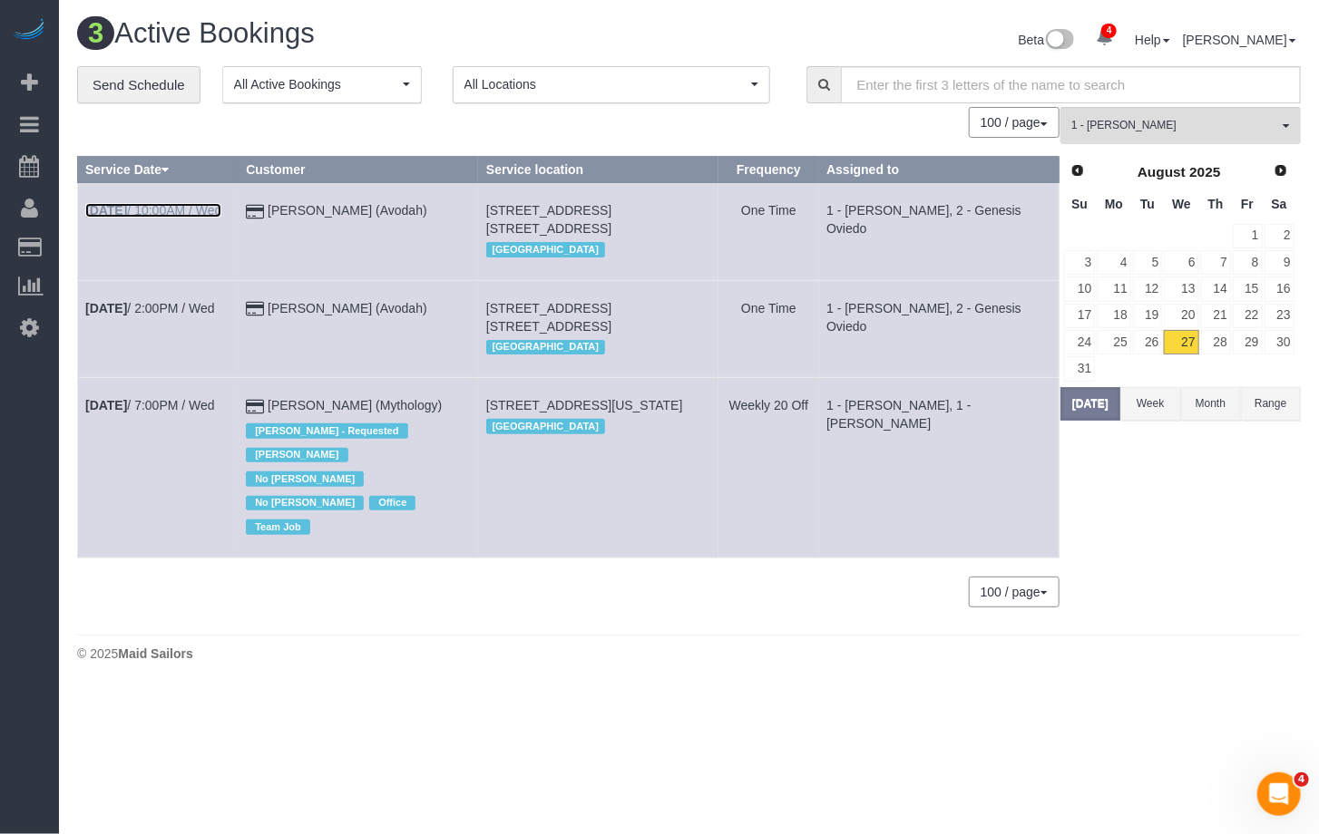
click at [197, 214] on link "Aug 27th / 10:00AM / Wed" at bounding box center [153, 210] width 136 height 15
drag, startPoint x: 434, startPoint y: 210, endPoint x: 493, endPoint y: 213, distance: 59.9
click at [282, 215] on td "Justine Stiftel (Avodah)" at bounding box center [359, 231] width 240 height 97
copy link "Justine Stiftel (Avodah)"
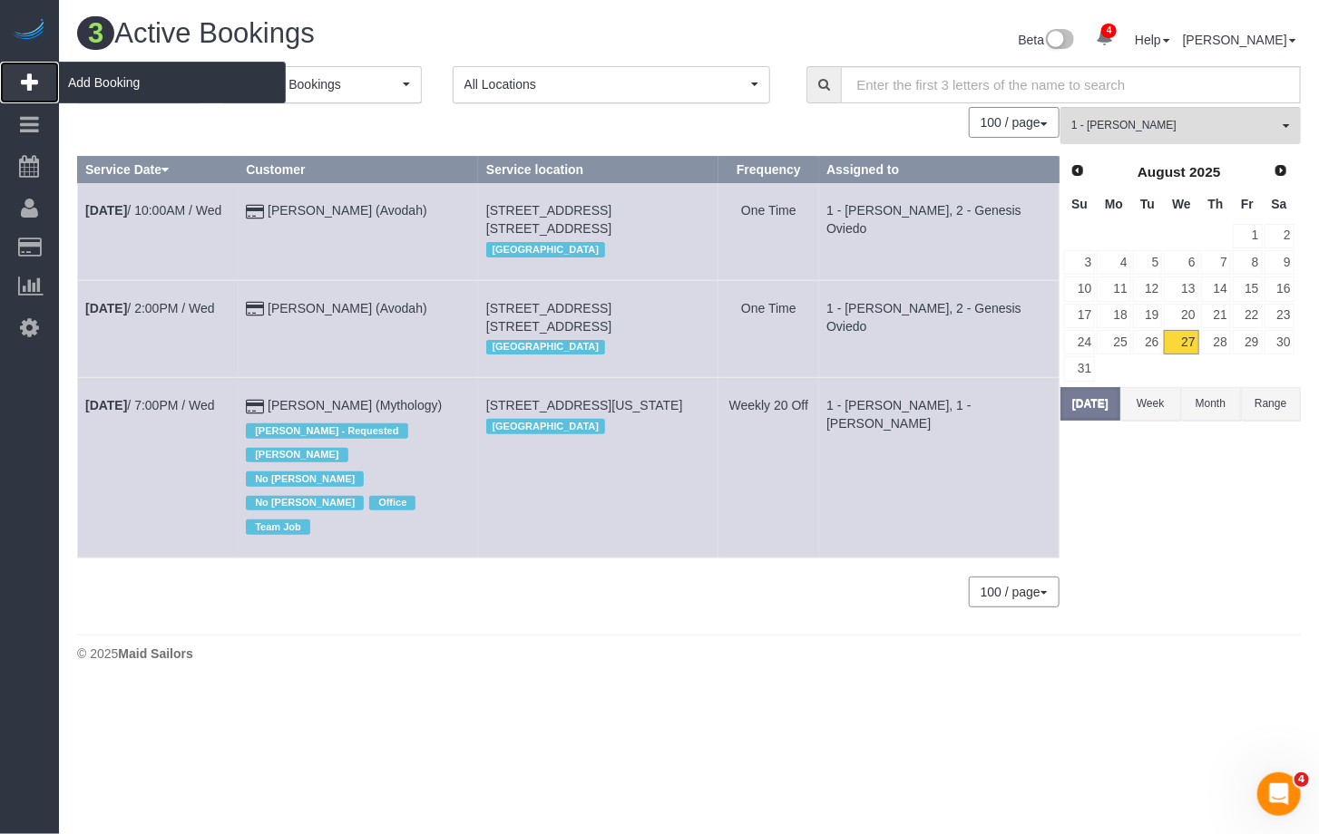
click at [108, 84] on span "Add Booking" at bounding box center [172, 83] width 227 height 42
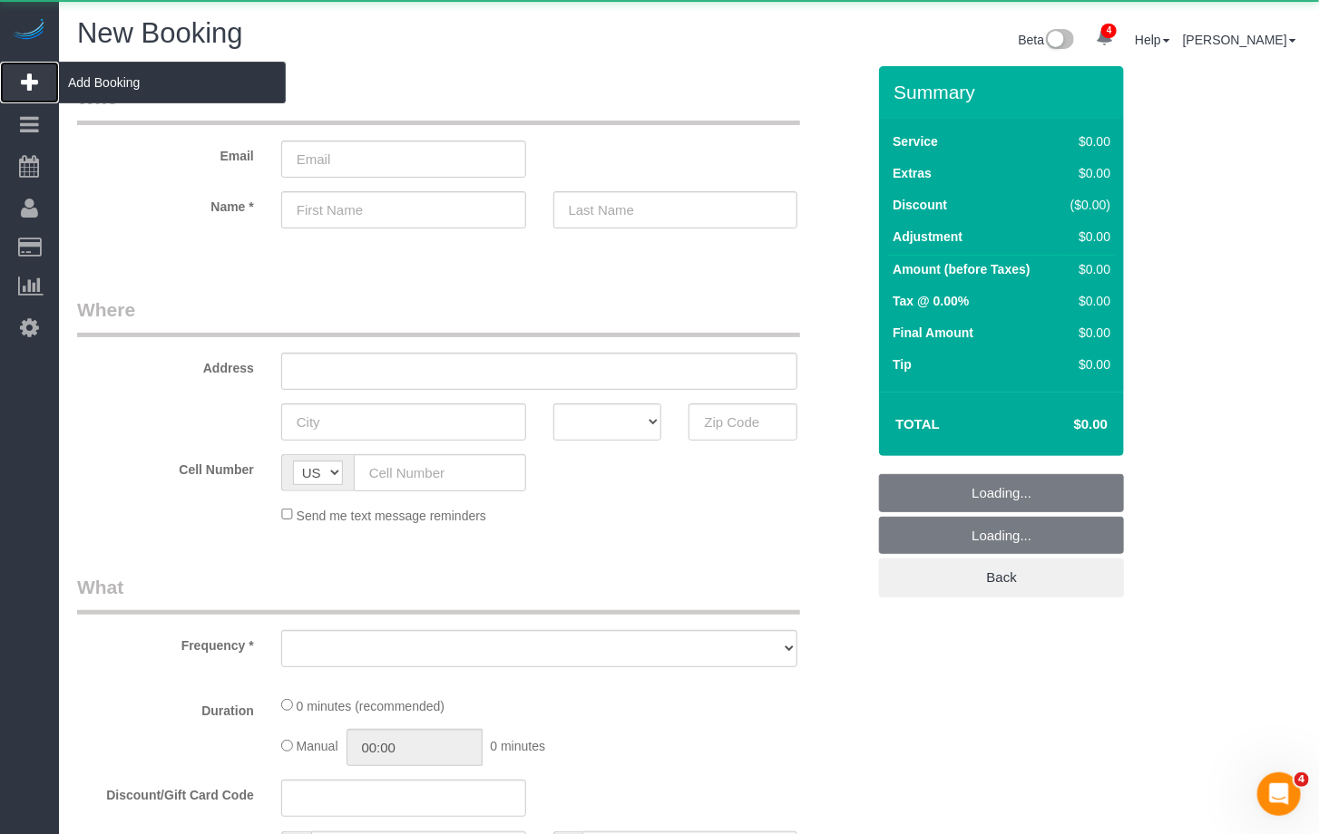
select select "object:11941"
select select "number:89"
select select "number:90"
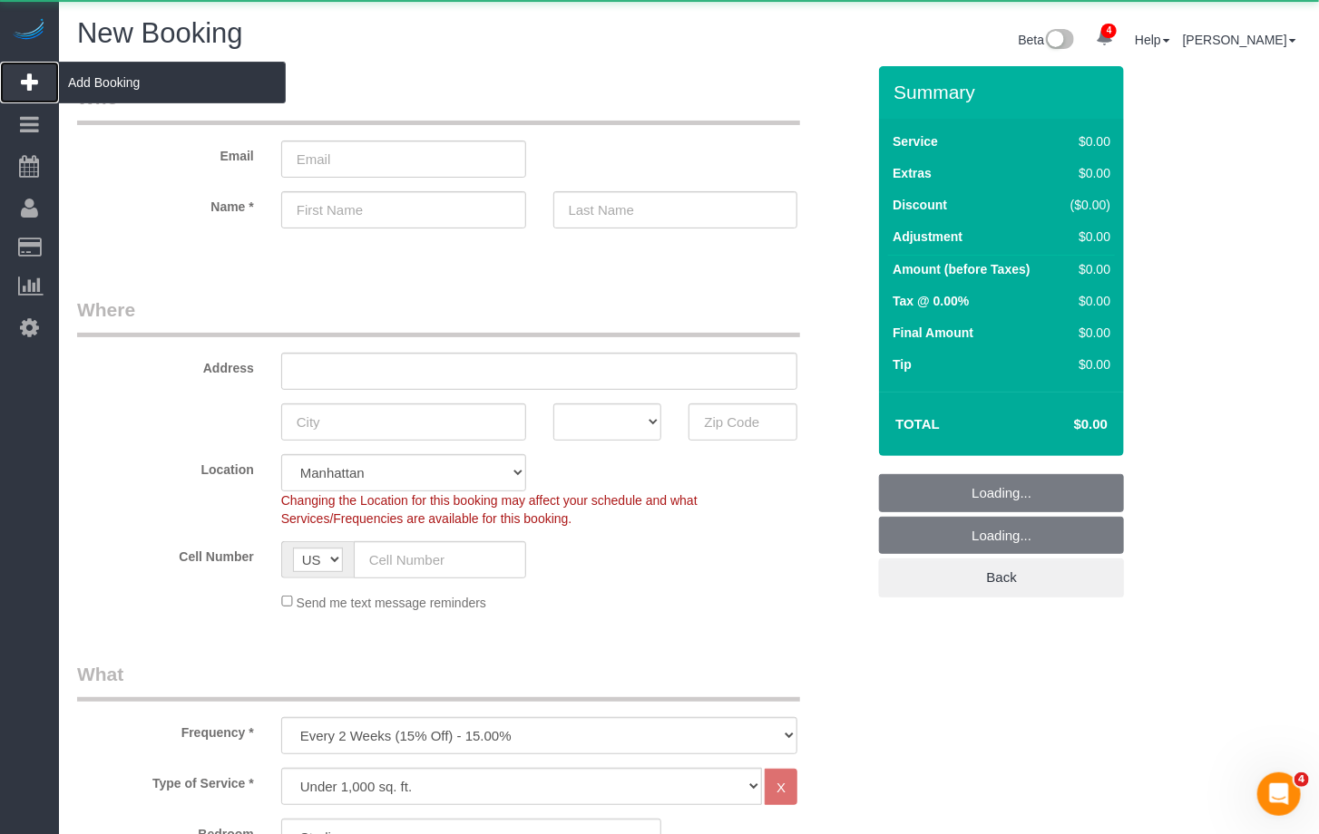
select select "object:12050"
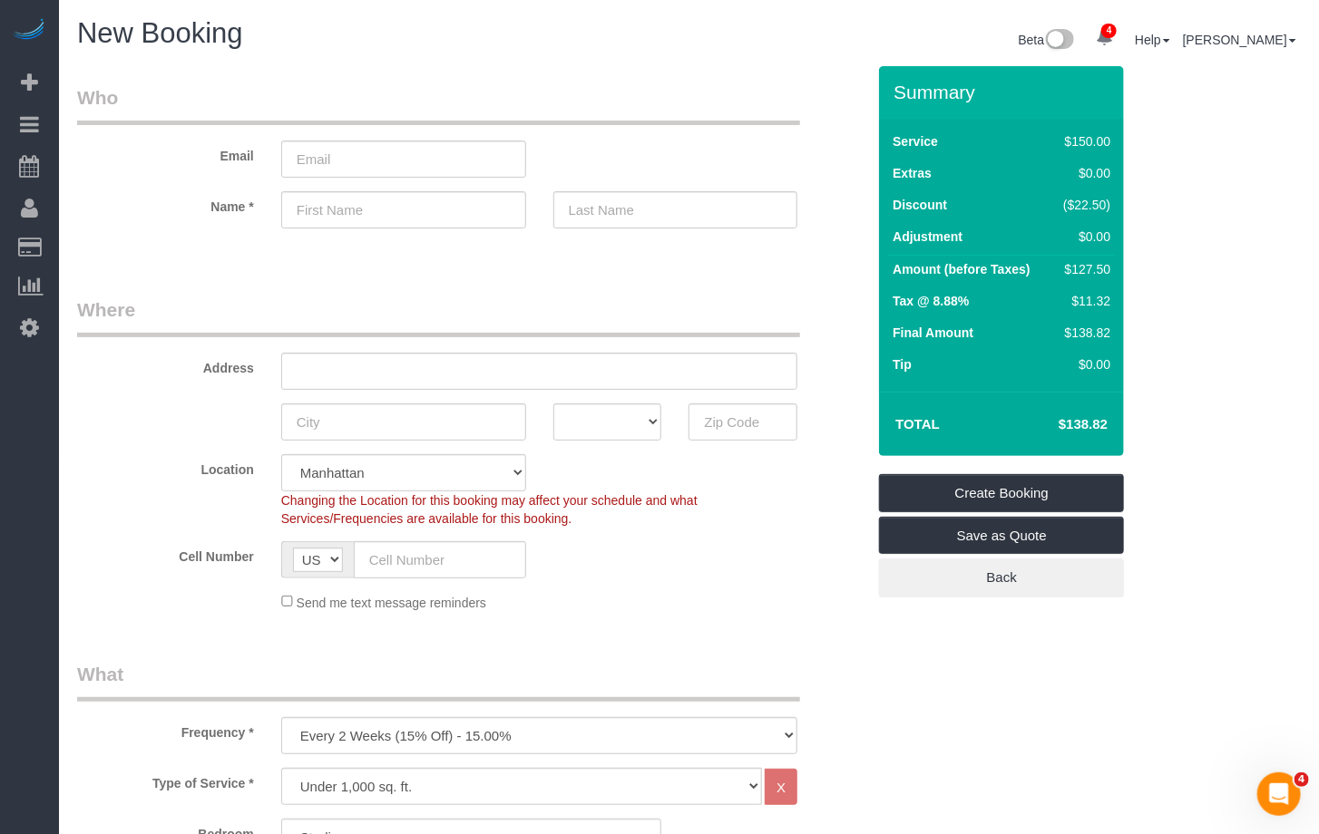
click at [14, 608] on div "4 Beta Your Notifications You have 0 alerts × You have 5 to charge for 08/26/20…" at bounding box center [29, 417] width 59 height 834
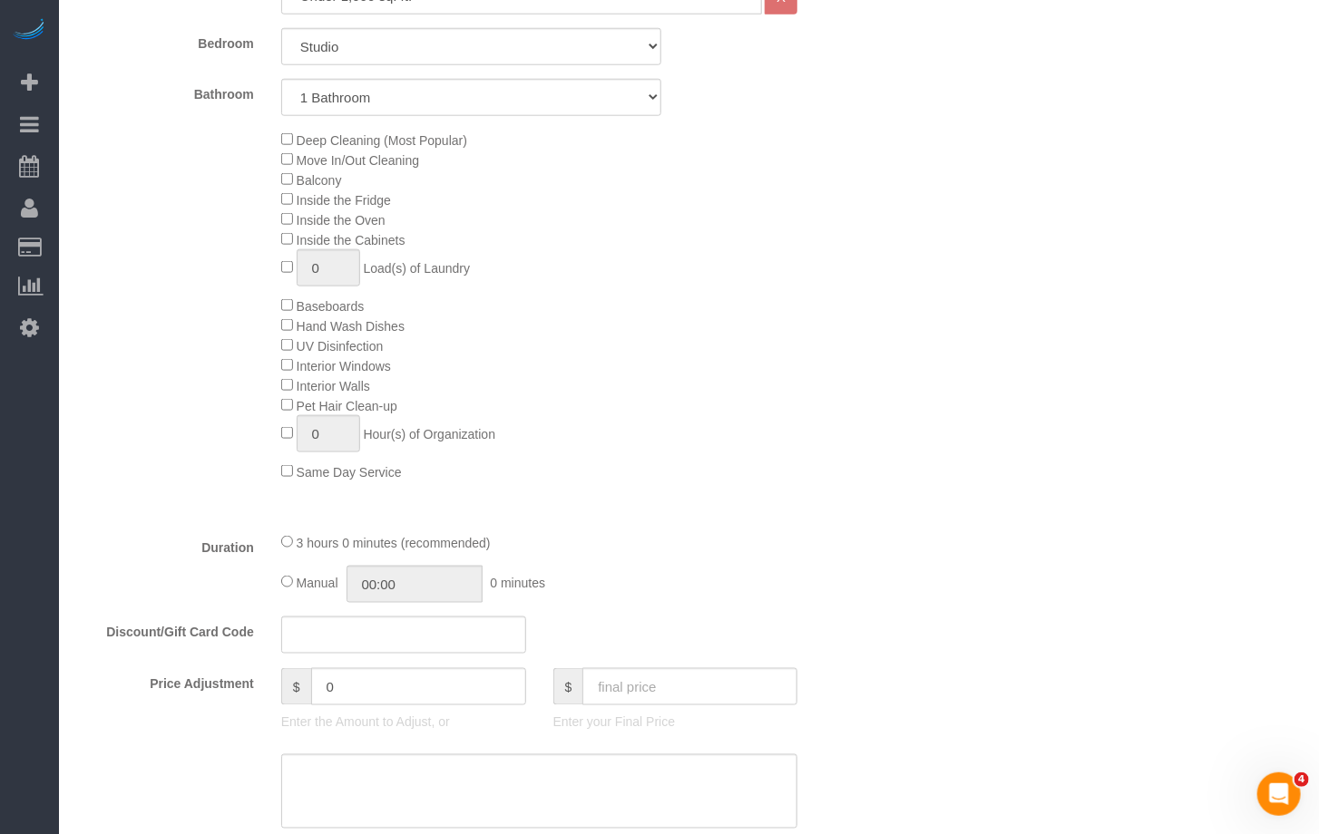
scroll to position [786, 0]
click at [292, 416] on span "Pet Hair Clean-up" at bounding box center [339, 411] width 116 height 15
click at [205, 396] on div "Deep Cleaning (Most Popular) Move In/Out Cleaning Balcony Inside the Fridge Ins…" at bounding box center [470, 310] width 815 height 352
type input "1"
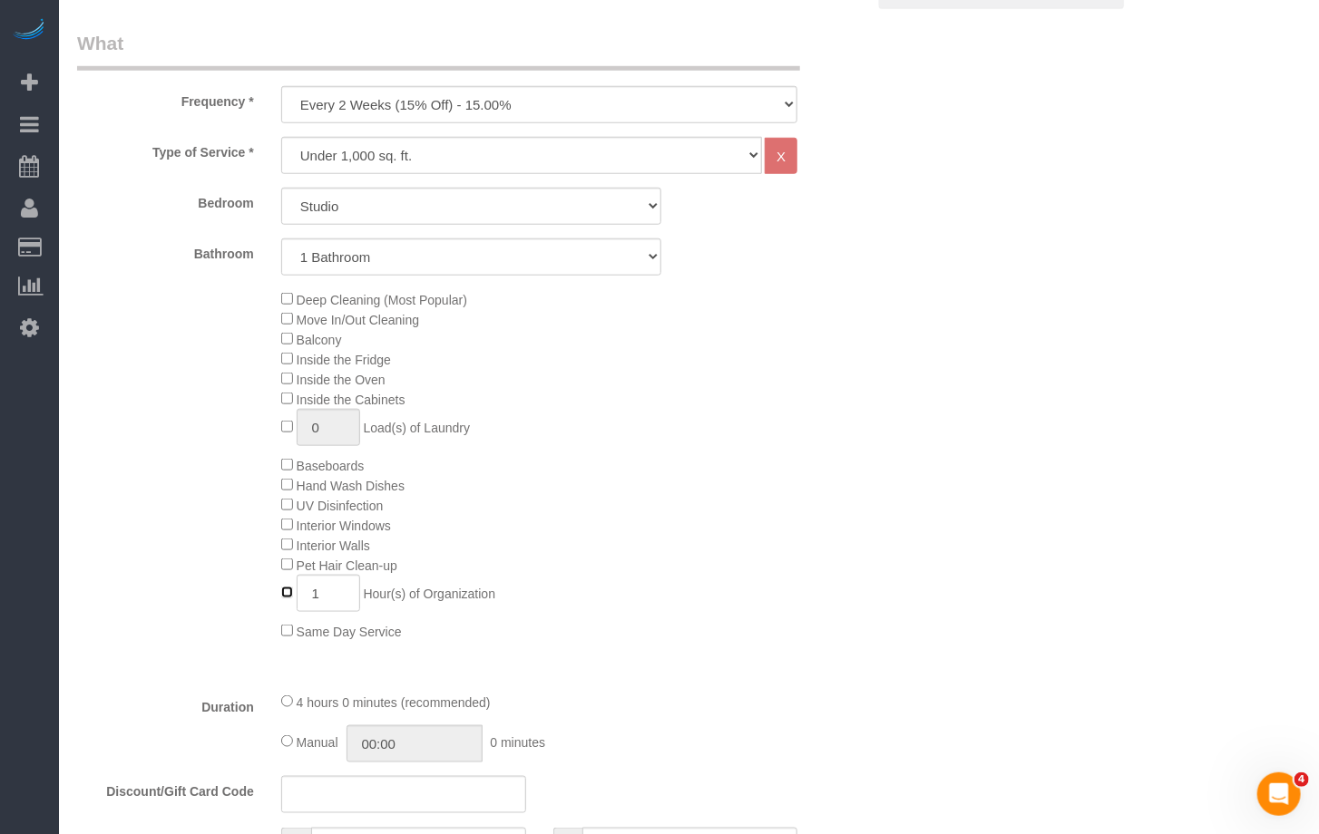
scroll to position [628, 0]
click at [387, 218] on select "Studio 1 Bedroom 2 Bedrooms 3 Bedrooms" at bounding box center [471, 209] width 381 height 37
select select "3"
click at [281, 191] on select "Studio 1 Bedroom 2 Bedrooms 3 Bedrooms" at bounding box center [471, 209] width 381 height 37
click at [411, 248] on select "1 Bathroom 2 Bathrooms" at bounding box center [471, 260] width 381 height 37
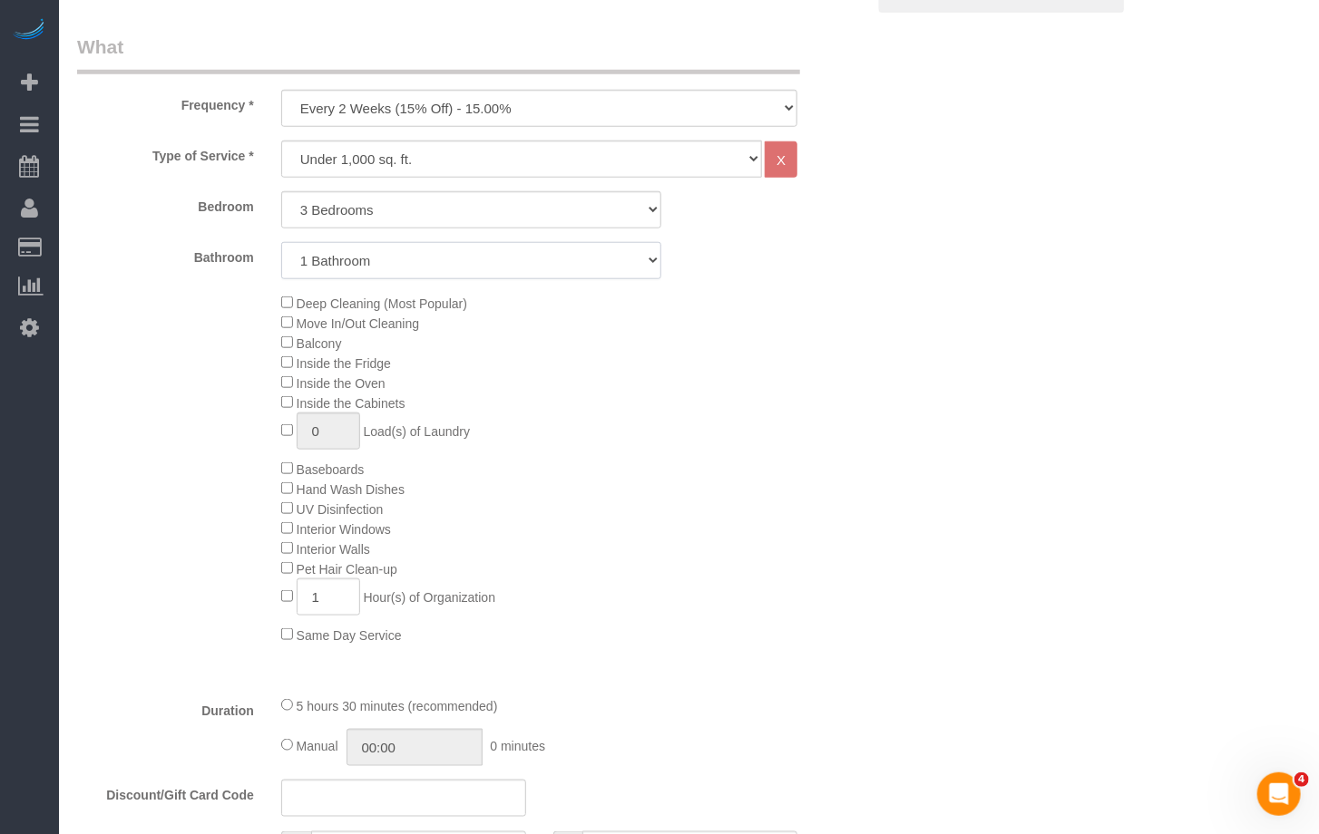
select select "2"
click at [281, 242] on select "1 Bathroom 2 Bathrooms" at bounding box center [471, 260] width 381 height 37
click at [210, 329] on div "Deep Cleaning (Most Popular) Move In/Out Cleaning Balcony Inside the Fridge Ins…" at bounding box center [470, 469] width 815 height 352
click at [399, 121] on select "One Time Weekly (20% Off) - 20.00% Every 2 Weeks (15% Off) - 15.00% Every 4 Wee…" at bounding box center [539, 108] width 517 height 37
select select "object:12051"
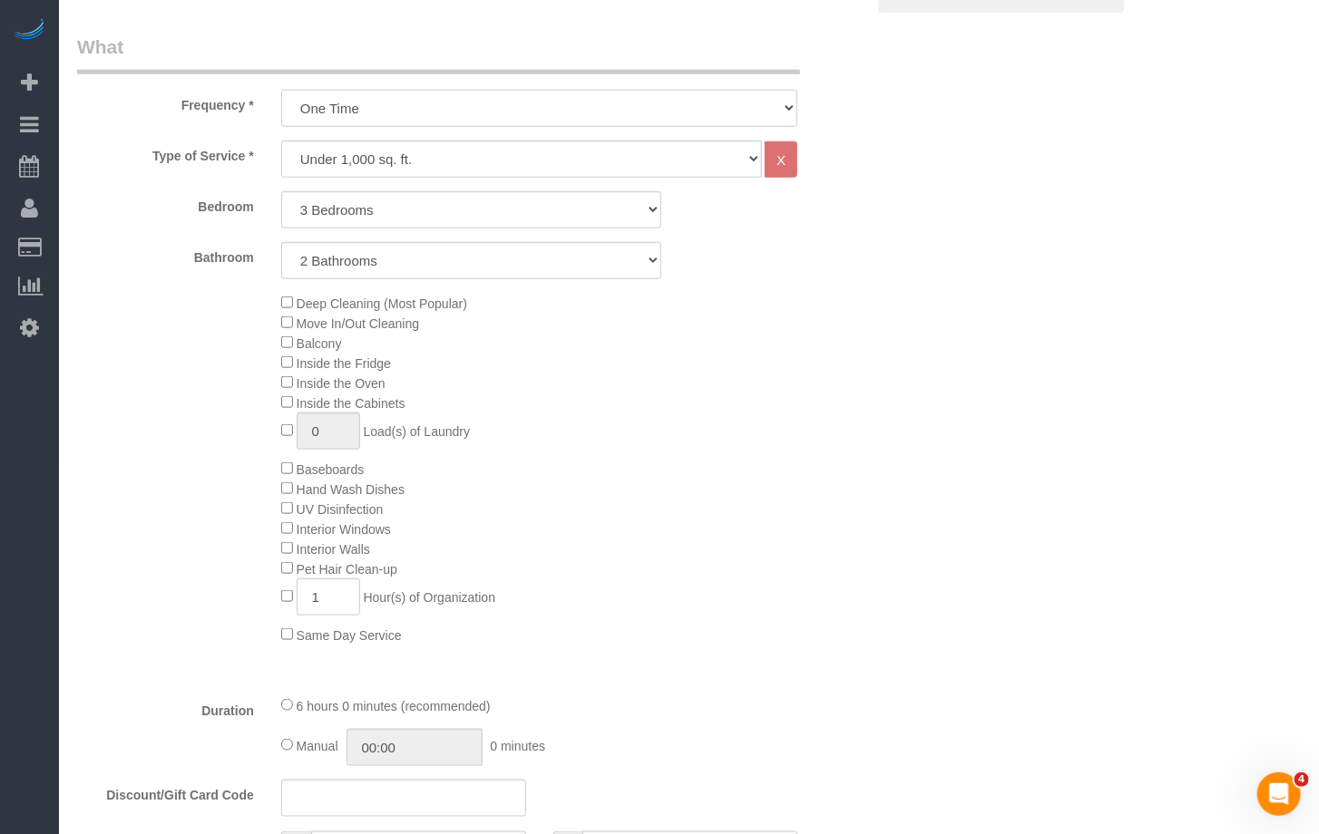
click at [281, 90] on select "One Time Weekly (20% Off) - 20.00% Every 2 Weeks (15% Off) - 15.00% Every 4 Wee…" at bounding box center [539, 108] width 517 height 37
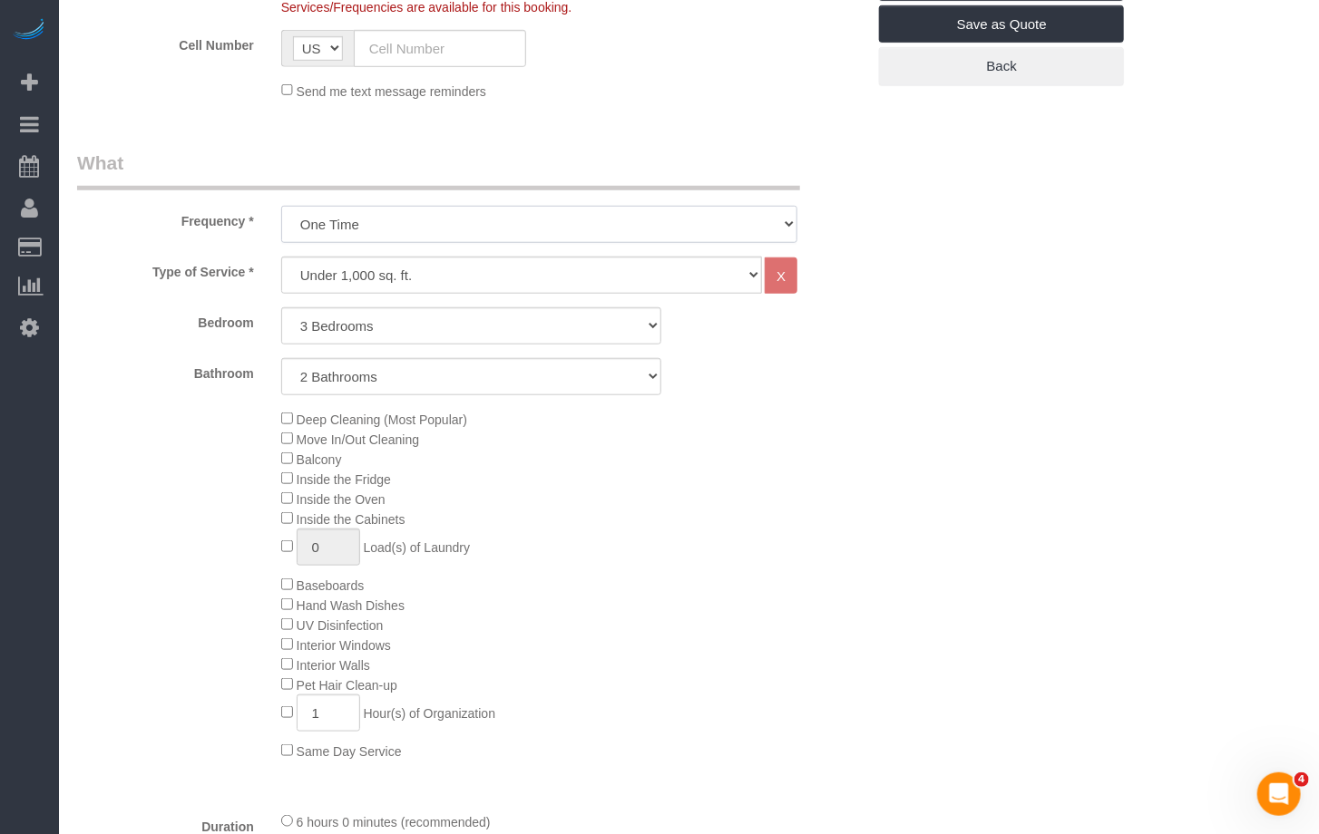
scroll to position [530, 0]
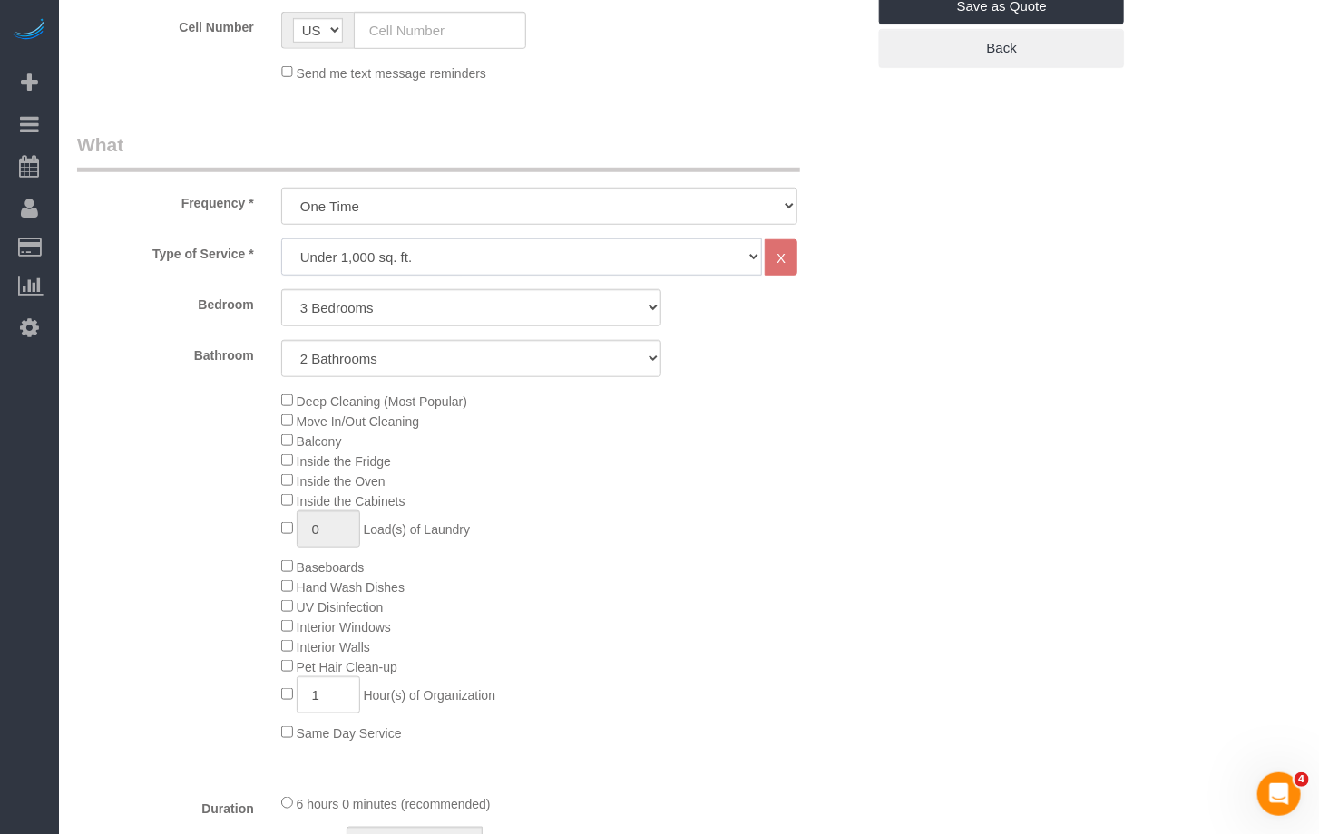
click at [541, 259] on select "Under 1,000 sq. ft. 1,001 - 1,500 sq. ft. 1,500+ sq. ft. Custom Cleaning Office…" at bounding box center [522, 257] width 482 height 37
drag, startPoint x: 427, startPoint y: 501, endPoint x: 305, endPoint y: 503, distance: 122.5
click at [305, 503] on div "Deep Cleaning (Most Popular) Move In/Out Cleaning Balcony Inside the Fridge Ins…" at bounding box center [573, 567] width 611 height 352
copy span "nside the Cabinets"
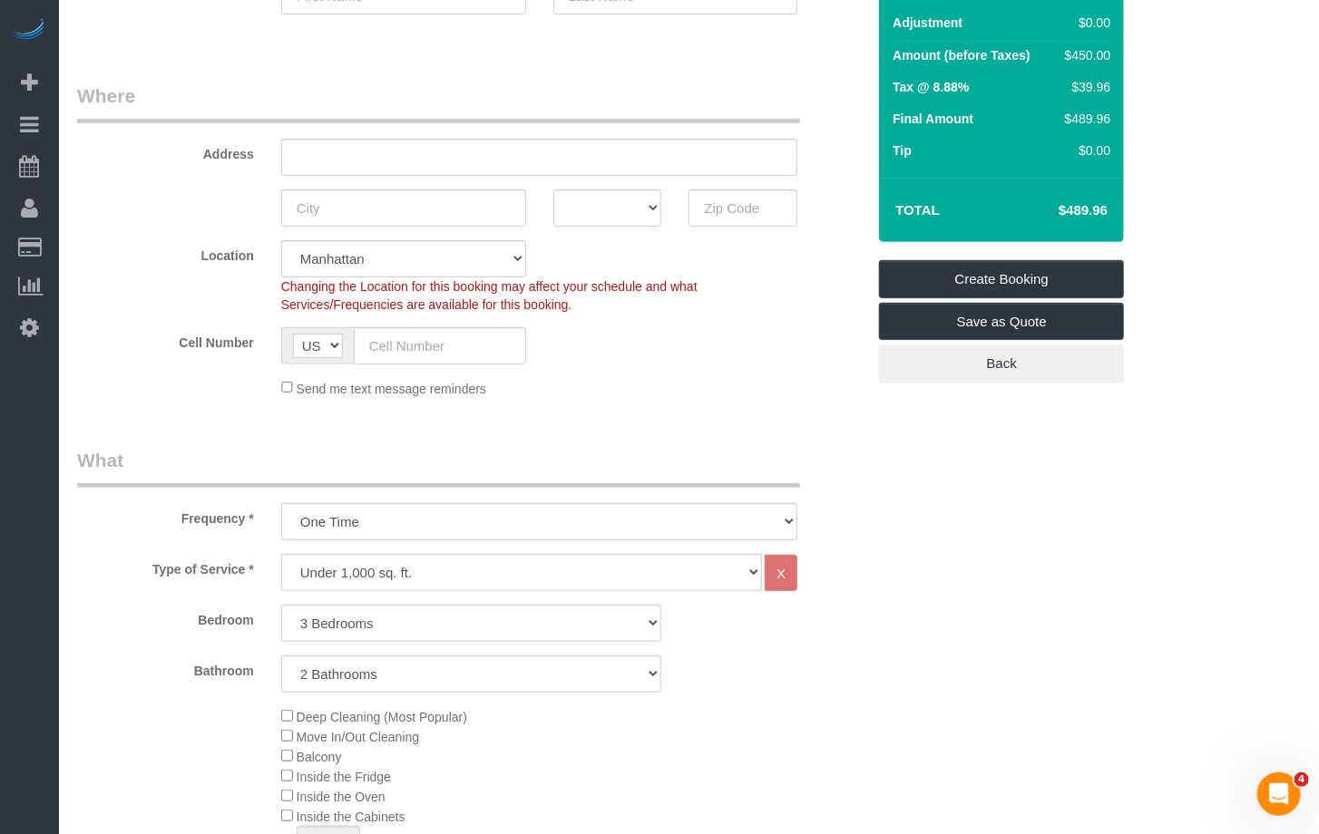
scroll to position [224, 0]
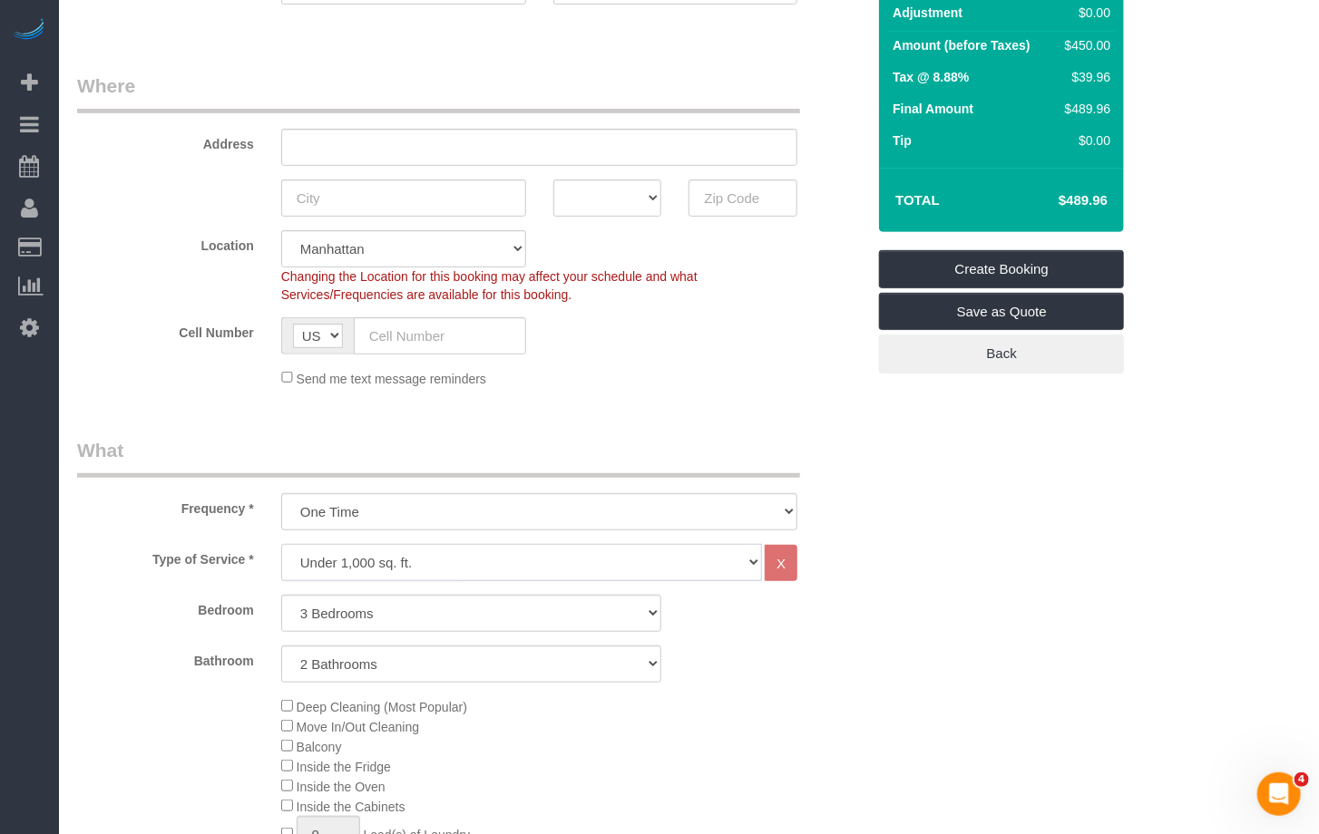
click at [376, 571] on select "Under 1,000 sq. ft. 1,001 - 1,500 sq. ft. 1,500+ sq. ft. Custom Cleaning Office…" at bounding box center [522, 562] width 482 height 37
select select "308"
click at [281, 544] on select "Under 1,000 sq. ft. 1,001 - 1,500 sq. ft. 1,500+ sq. ft. Custom Cleaning Office…" at bounding box center [522, 562] width 482 height 37
select select "1"
select select "120"
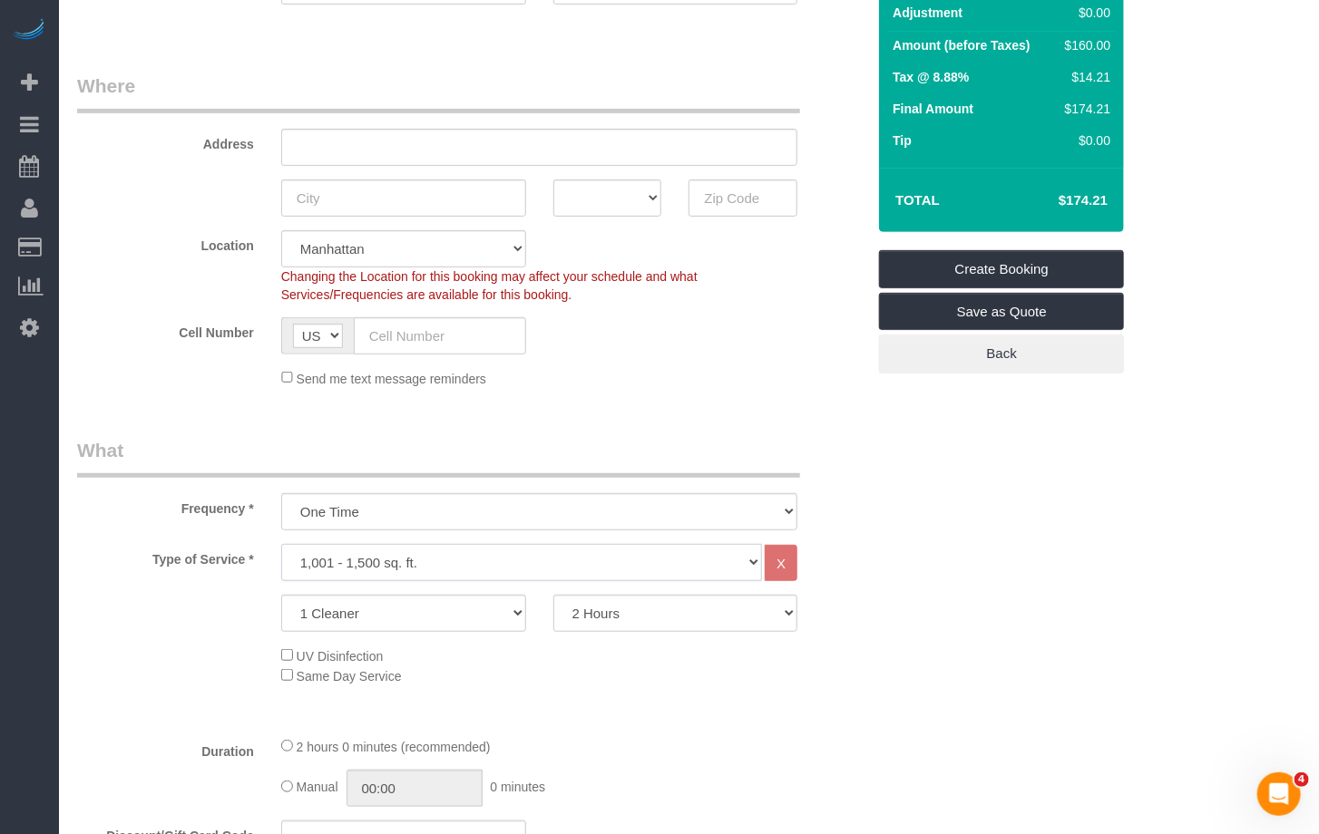
click at [430, 569] on select "Under 1,000 sq. ft. 1,001 - 1,500 sq. ft. 1,500+ sq. ft. Custom Cleaning Office…" at bounding box center [522, 562] width 482 height 37
click at [281, 544] on select "Under 1,000 sq. ft. 1,001 - 1,500 sq. ft. 1,500+ sq. ft. Custom Cleaning Office…" at bounding box center [522, 562] width 482 height 37
click at [430, 569] on select "Under 1,000 sq. ft. 1,001 - 1,500 sq. ft. 1,500+ sq. ft. Custom Cleaning Office…" at bounding box center [522, 562] width 482 height 37
select select "212"
click at [281, 544] on select "Under 1,000 sq. ft. 1,001 - 1,500 sq. ft. 1,500+ sq. ft. Custom Cleaning Office…" at bounding box center [522, 562] width 482 height 37
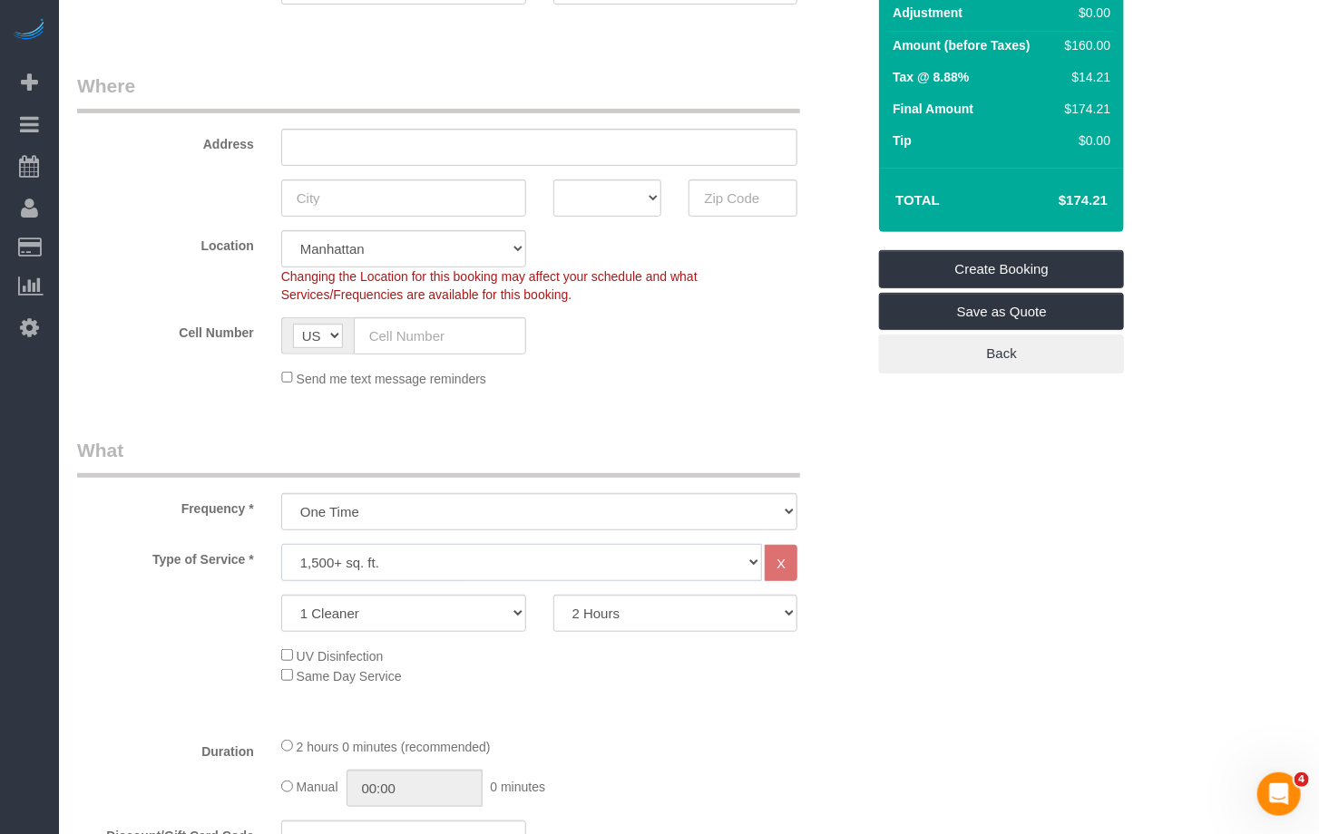
select select "2"
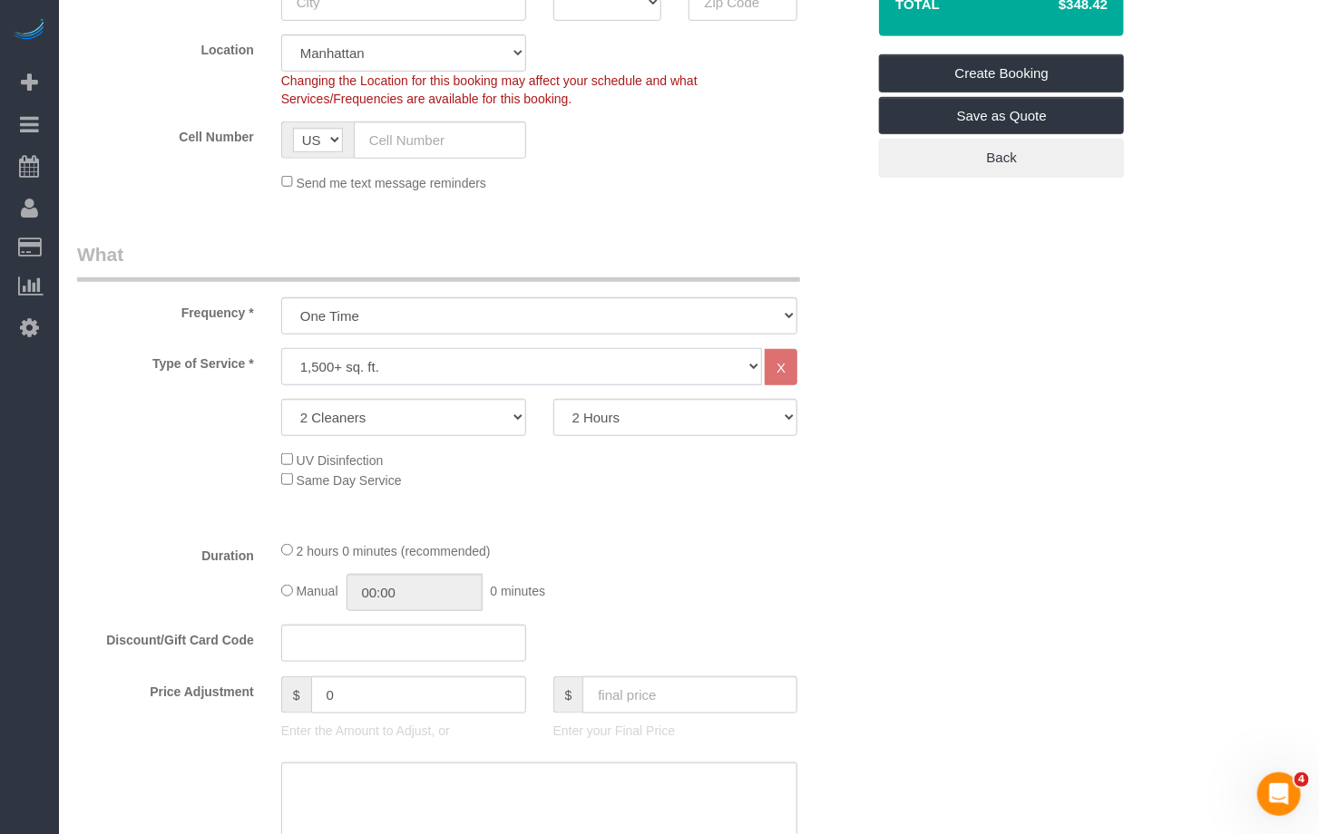
scroll to position [430, 0]
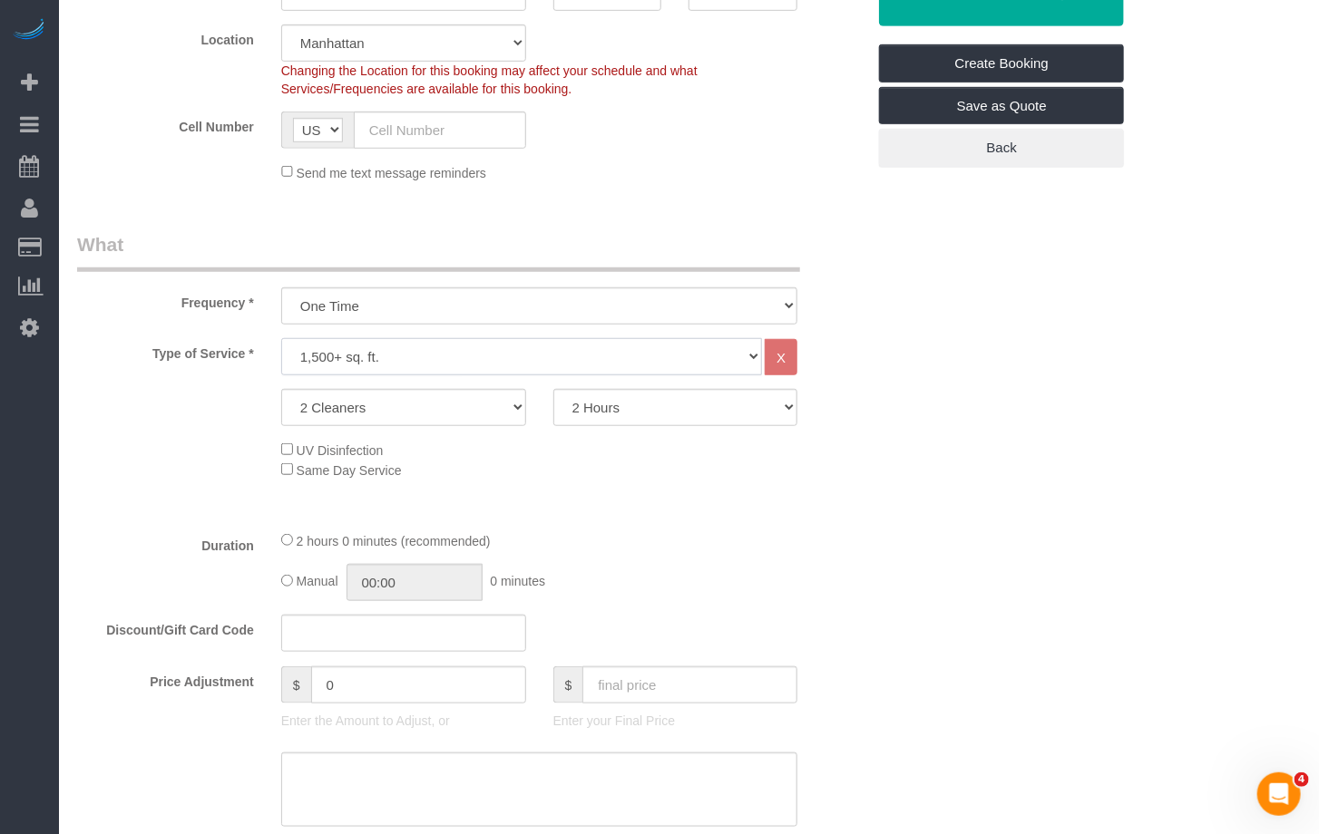
click at [423, 353] on select "Under 1,000 sq. ft. 1,001 - 1,500 sq. ft. 1,500+ sq. ft. Custom Cleaning Office…" at bounding box center [522, 356] width 482 height 37
click at [412, 301] on select "One Time Weekly (20% Off) - 20.00% Every 2 Weeks (15% Off) - 15.00% Every 4 Wee…" at bounding box center [539, 306] width 517 height 37
click at [191, 322] on div "Frequency * One Time Weekly (20% Off) - 20.00% Every 2 Weeks (15% Off) - 15.00%…" at bounding box center [470, 277] width 815 height 93
click at [386, 316] on select "One Time Weekly (20% Off) - 20.00% Every 2 Weeks (15% Off) - 15.00% Every 4 Wee…" at bounding box center [539, 306] width 517 height 37
click at [115, 414] on div "2 Cleaners 3 Cleaners 4 Cleaners 5 Cleaners 2 Hours 2.5 Hours 3 Hours 3.5 Hours…" at bounding box center [470, 407] width 815 height 37
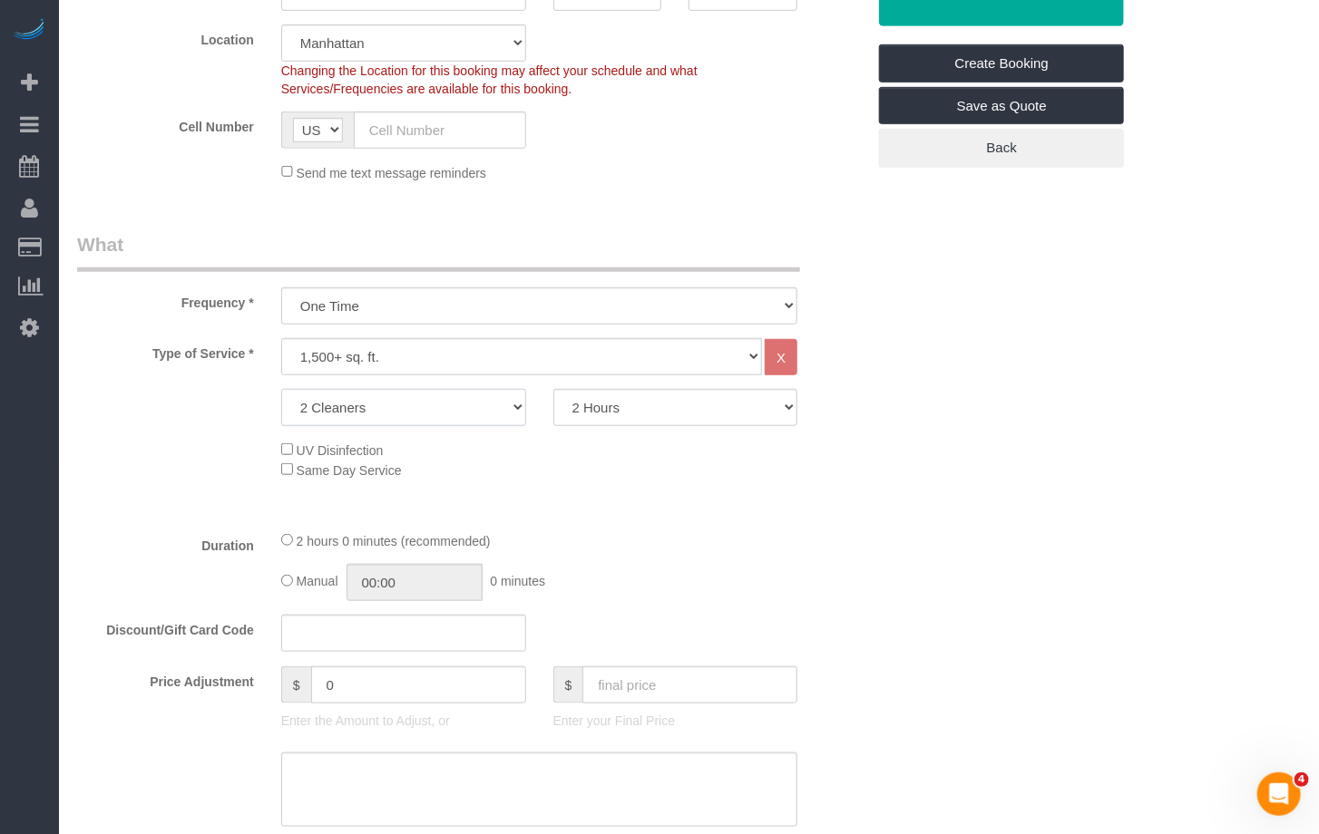
click at [483, 407] on select "2 Cleaners 3 Cleaners 4 Cleaners 5 Cleaners" at bounding box center [403, 407] width 245 height 37
click at [404, 317] on select "One Time Weekly (20% Off) - 20.00% Every 2 Weeks (15% Off) - 15.00% Every 4 Wee…" at bounding box center [539, 306] width 517 height 37
click at [281, 288] on select "One Time Weekly (20% Off) - 20.00% Every 2 Weeks (15% Off) - 15.00% Every 4 Wee…" at bounding box center [539, 306] width 517 height 37
click at [345, 346] on select "Under 1,000 sq. ft. 1,001 - 1,500 sq. ft. 1,500+ sq. ft. Custom Cleaning Office…" at bounding box center [522, 356] width 482 height 37
click at [281, 338] on select "Under 1,000 sq. ft. 1,001 - 1,500 sq. ft. 1,500+ sq. ft. Custom Cleaning Office…" at bounding box center [522, 356] width 482 height 37
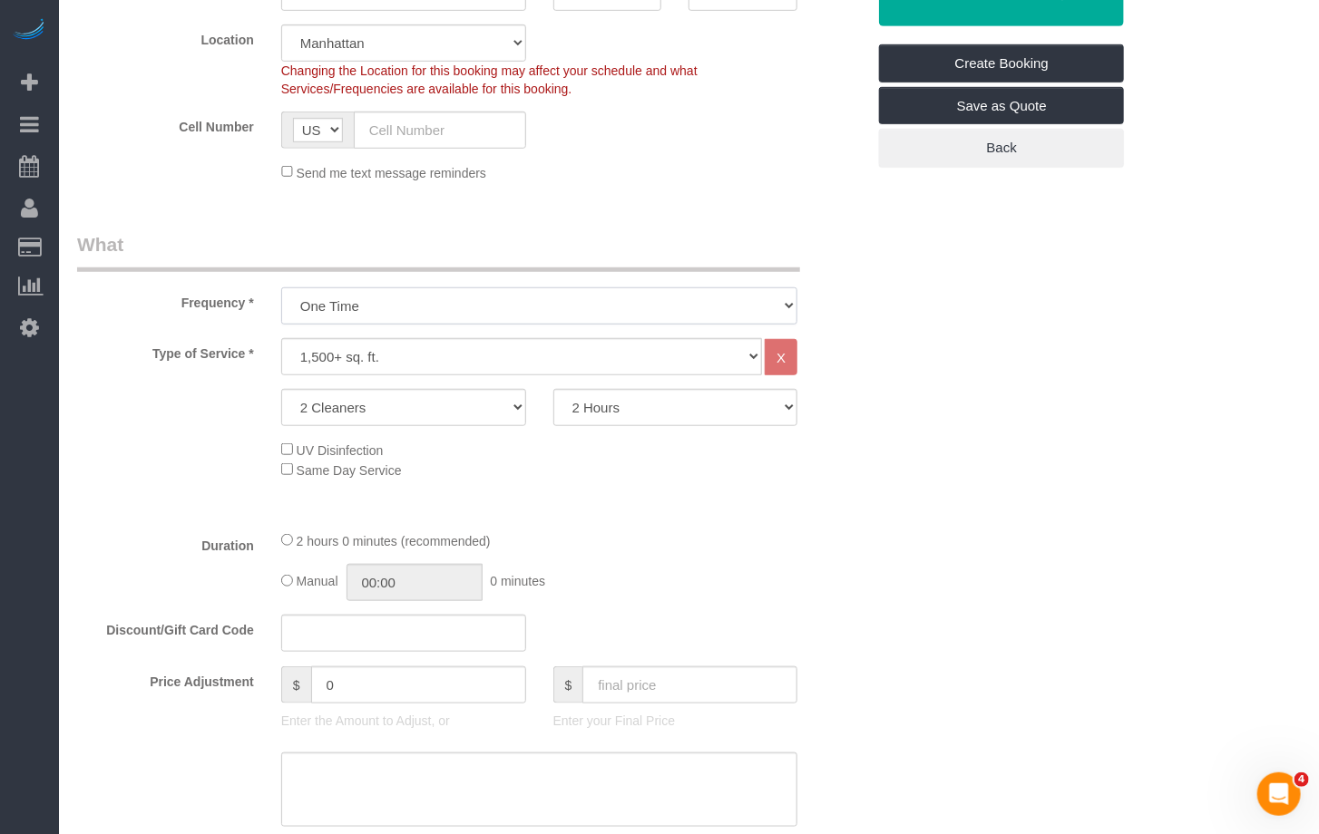
click at [343, 311] on select "One Time Weekly (20% Off) - 20.00% Every 2 Weeks (15% Off) - 15.00% Every 4 Wee…" at bounding box center [539, 306] width 517 height 37
click at [281, 288] on select "One Time Weekly (20% Off) - 20.00% Every 2 Weeks (15% Off) - 15.00% Every 4 Wee…" at bounding box center [539, 306] width 517 height 37
click at [220, 356] on label "Type of Service *" at bounding box center [165, 350] width 204 height 24
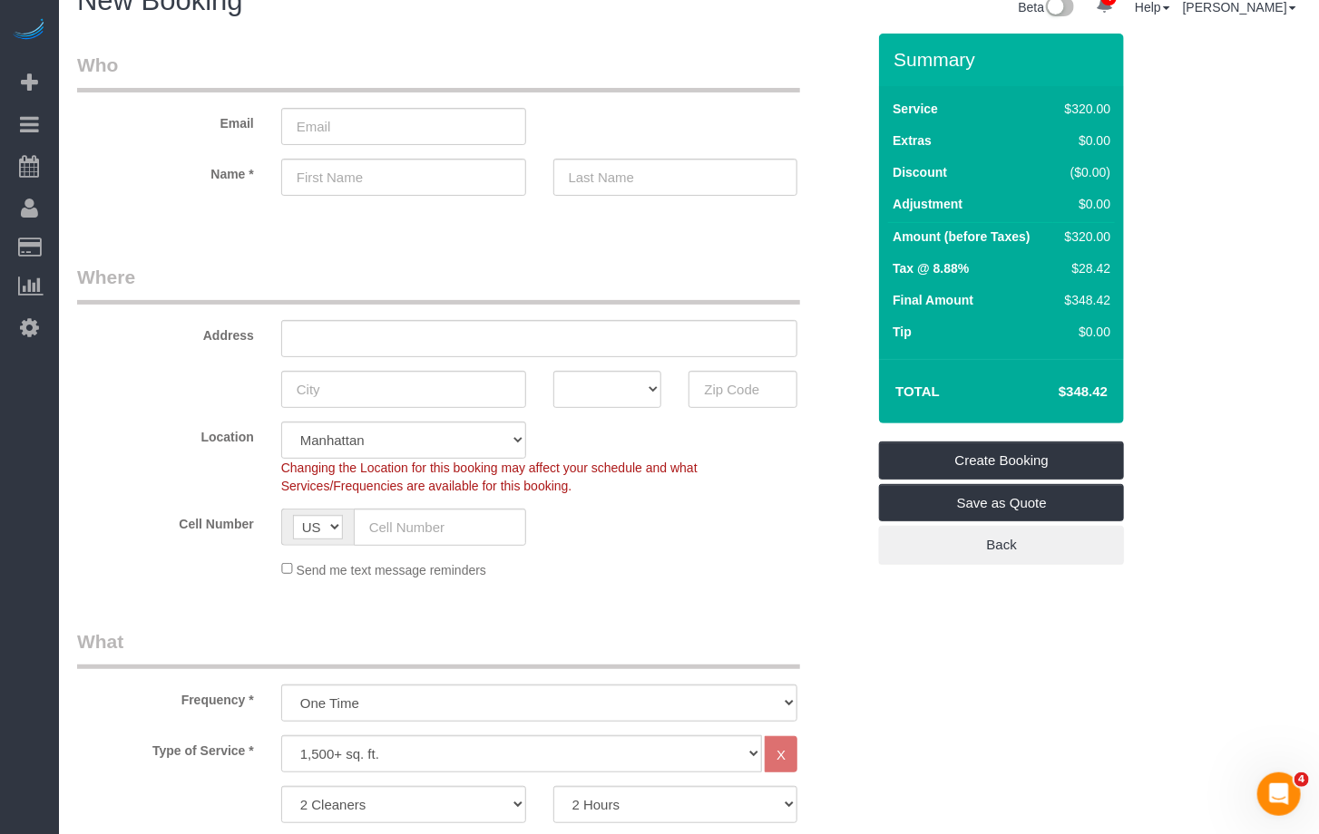
scroll to position [0, 0]
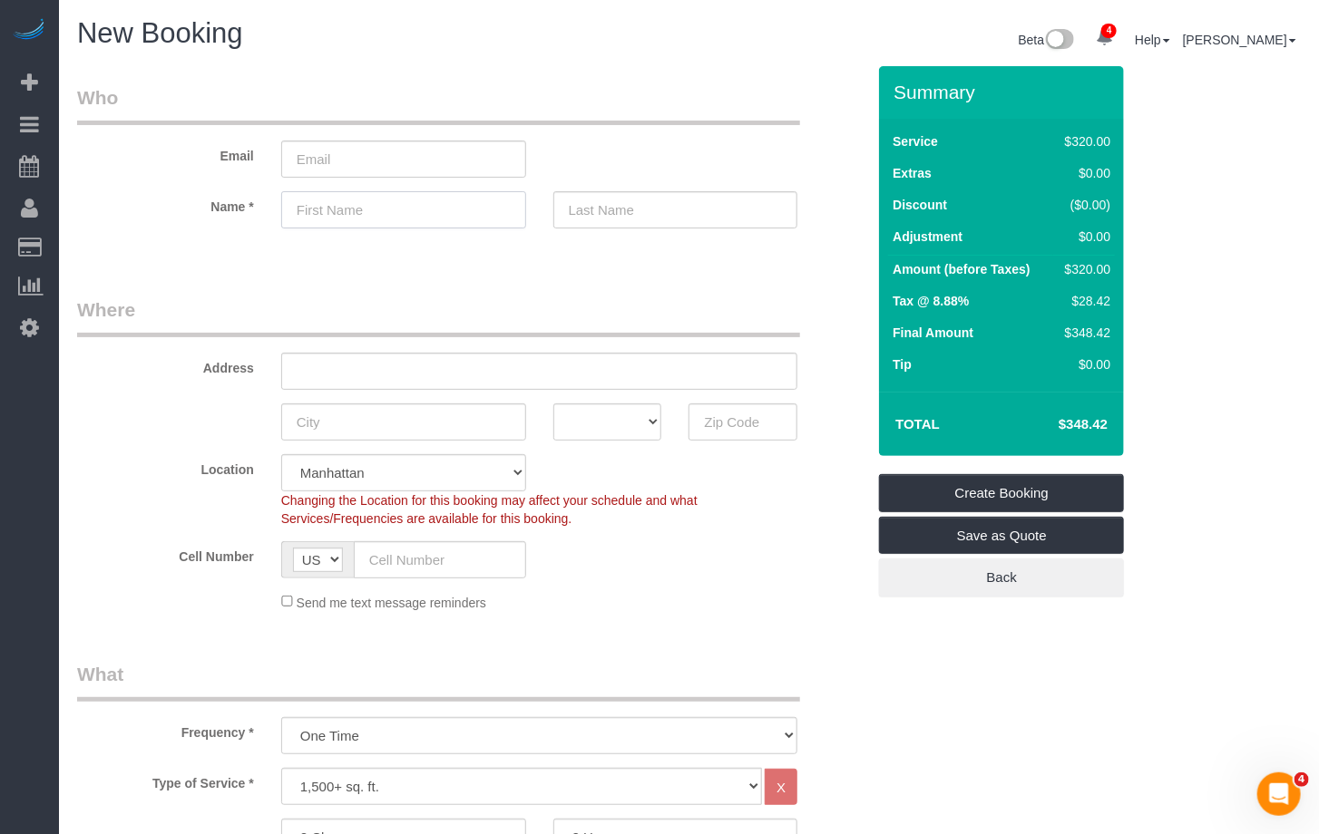
click at [399, 207] on input "text" at bounding box center [403, 209] width 245 height 37
type input "[PERSON_NAME]"
click at [603, 187] on sui-booking-customer "Email Name * Dawn-Jade" at bounding box center [471, 165] width 788 height 162
click at [601, 204] on input "text" at bounding box center [675, 209] width 245 height 37
type input "Clover"
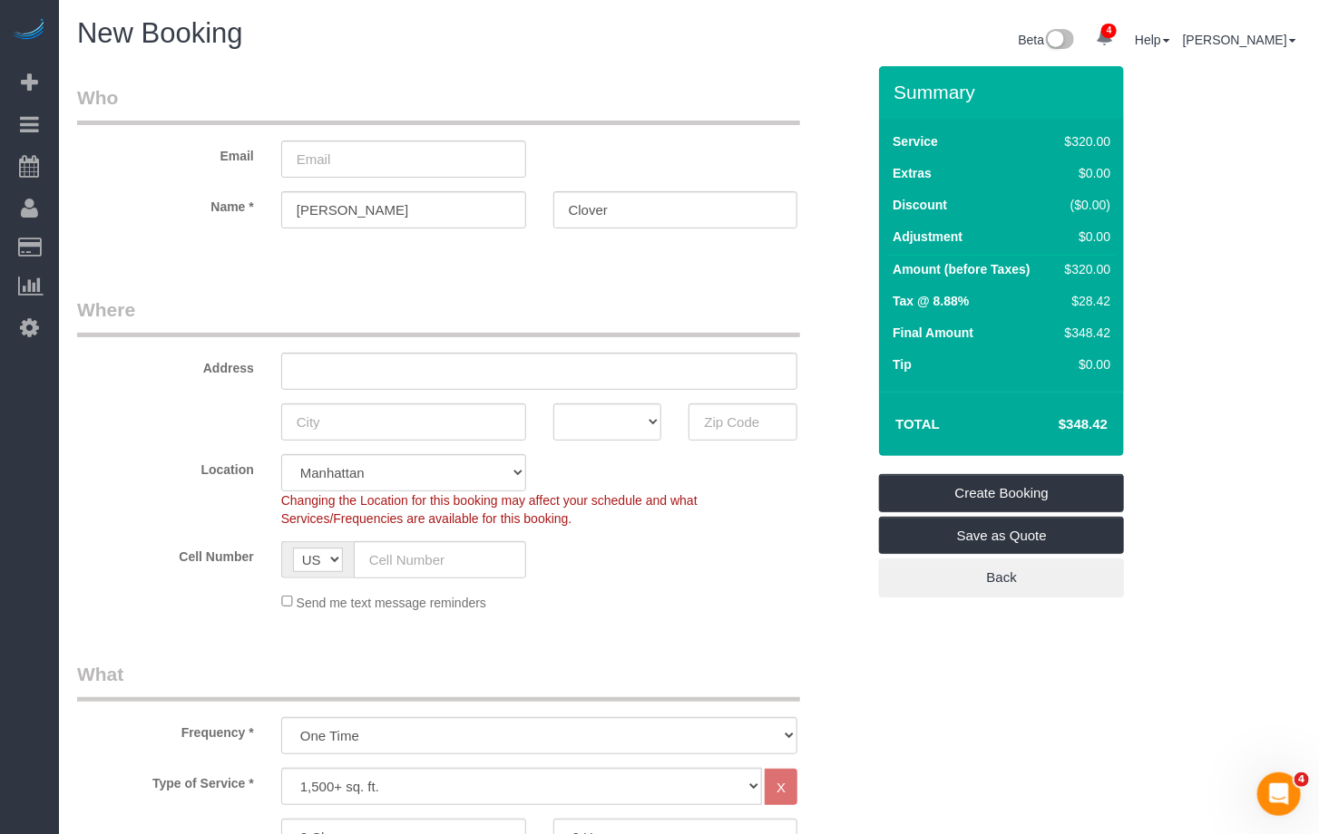
click at [426, 237] on sui-booking-customer "Email Name * Dawn-Jade Clover" at bounding box center [471, 165] width 788 height 162
click at [307, 161] on input "email" at bounding box center [403, 159] width 245 height 37
click at [219, 184] on sui-booking-customer "Email Name * Dawn-Jade Clover" at bounding box center [471, 165] width 788 height 162
click at [324, 161] on input "email" at bounding box center [403, 159] width 245 height 37
click at [335, 158] on input "email" at bounding box center [403, 159] width 245 height 37
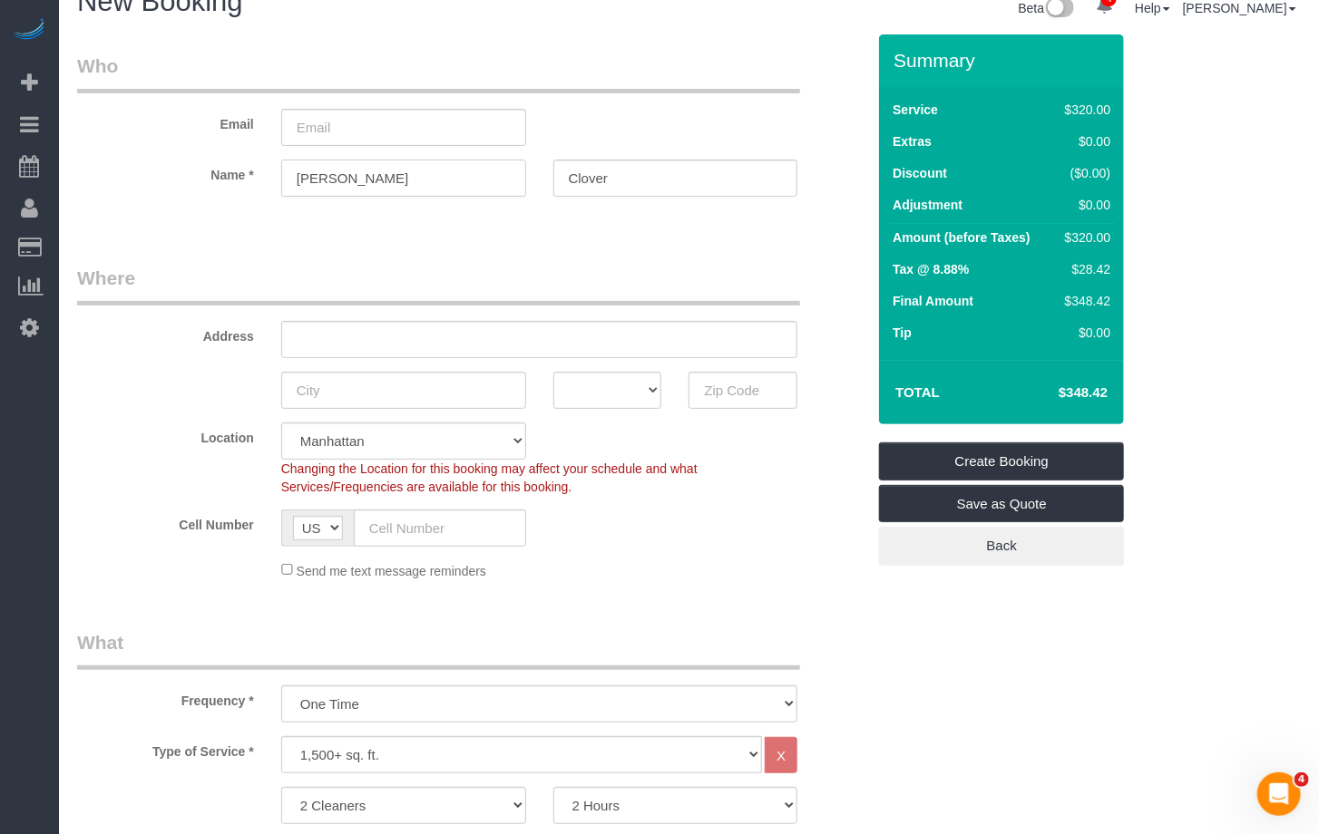
click at [384, 179] on input "[PERSON_NAME]" at bounding box center [403, 178] width 245 height 37
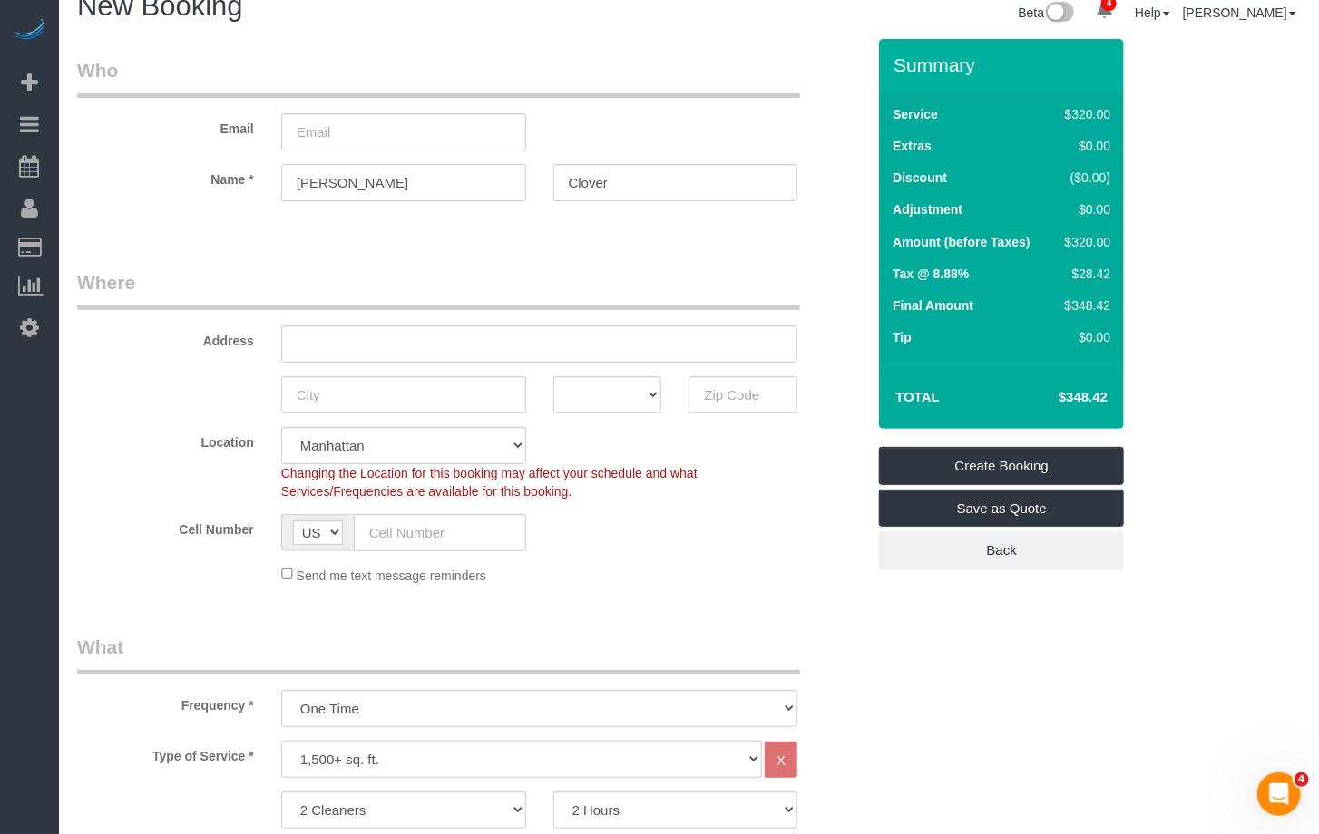
click at [384, 179] on input "[PERSON_NAME]" at bounding box center [403, 182] width 245 height 37
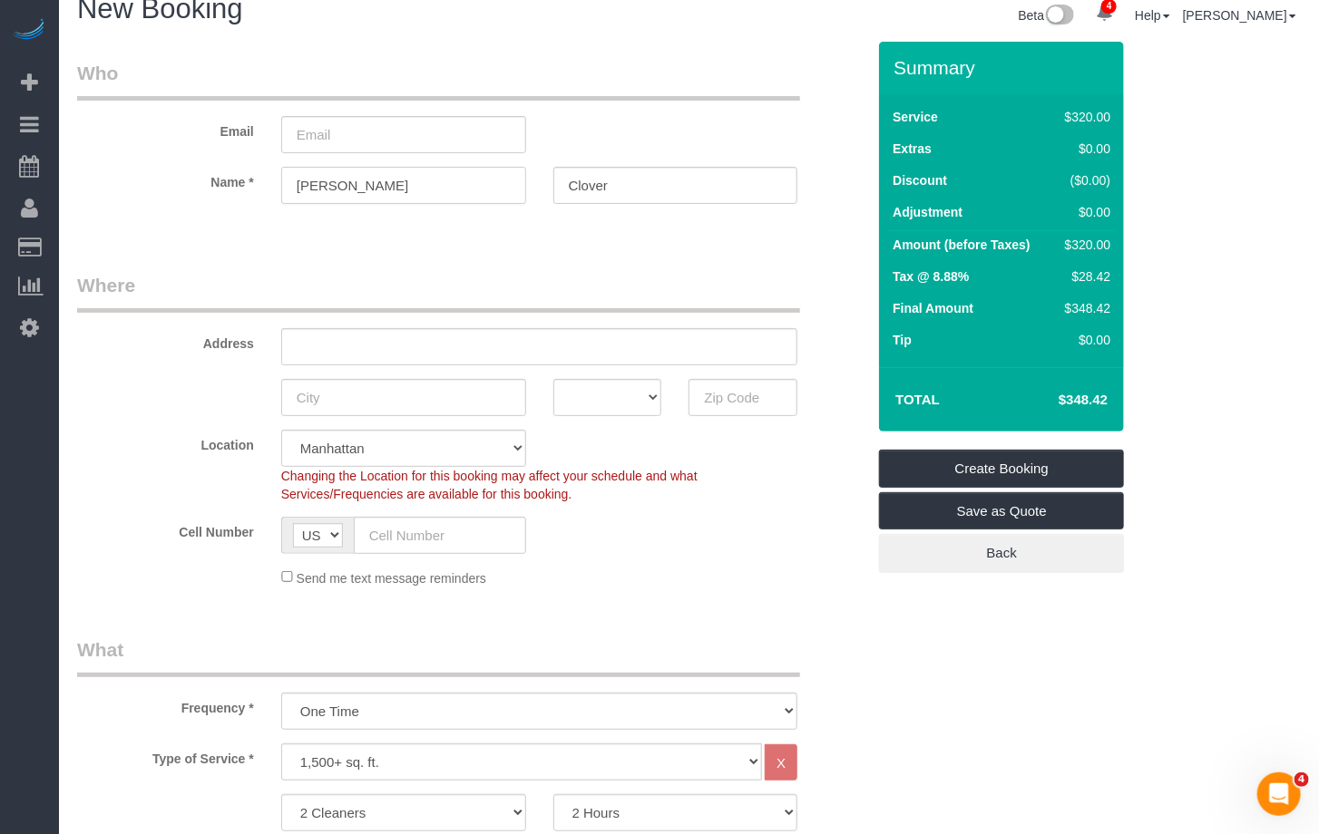
click at [384, 179] on input "[PERSON_NAME]" at bounding box center [403, 185] width 245 height 37
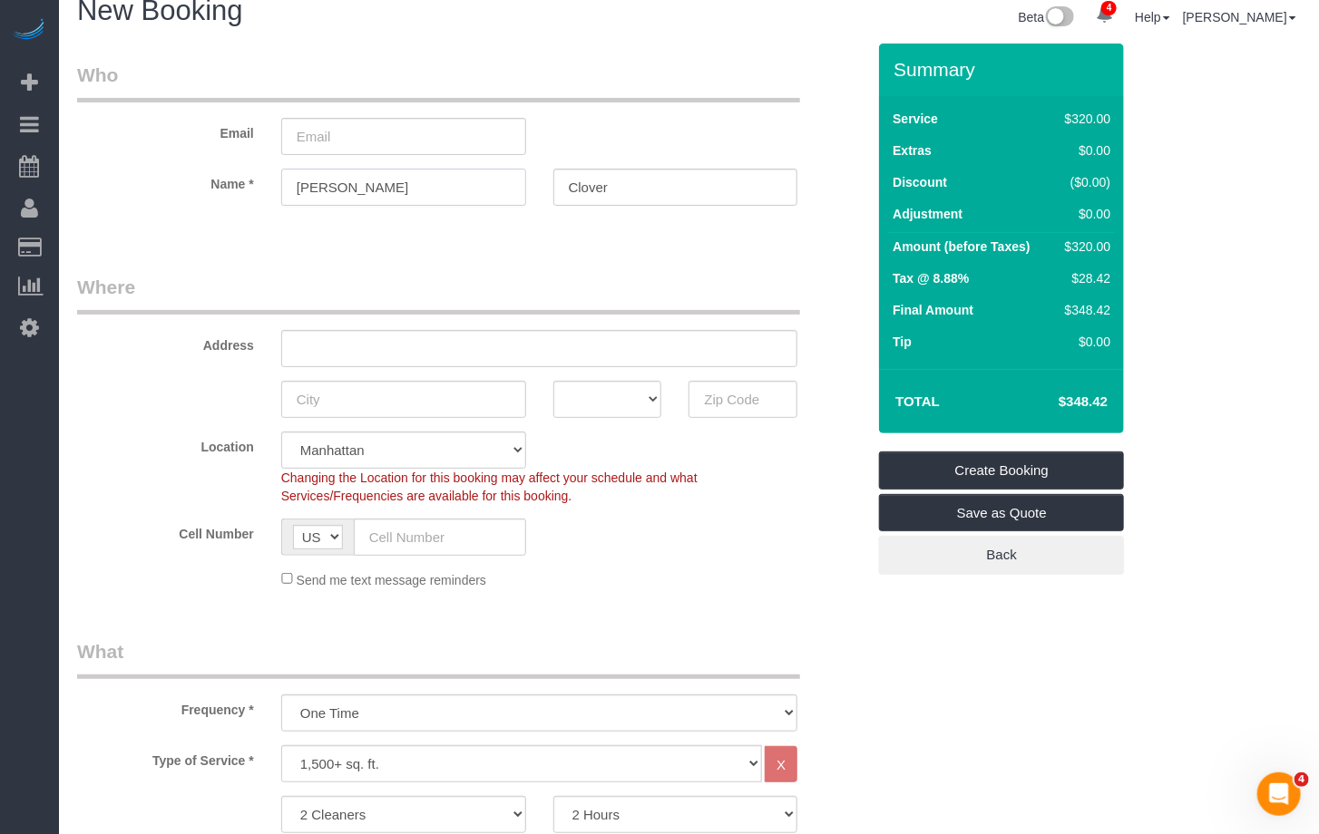
scroll to position [21, 0]
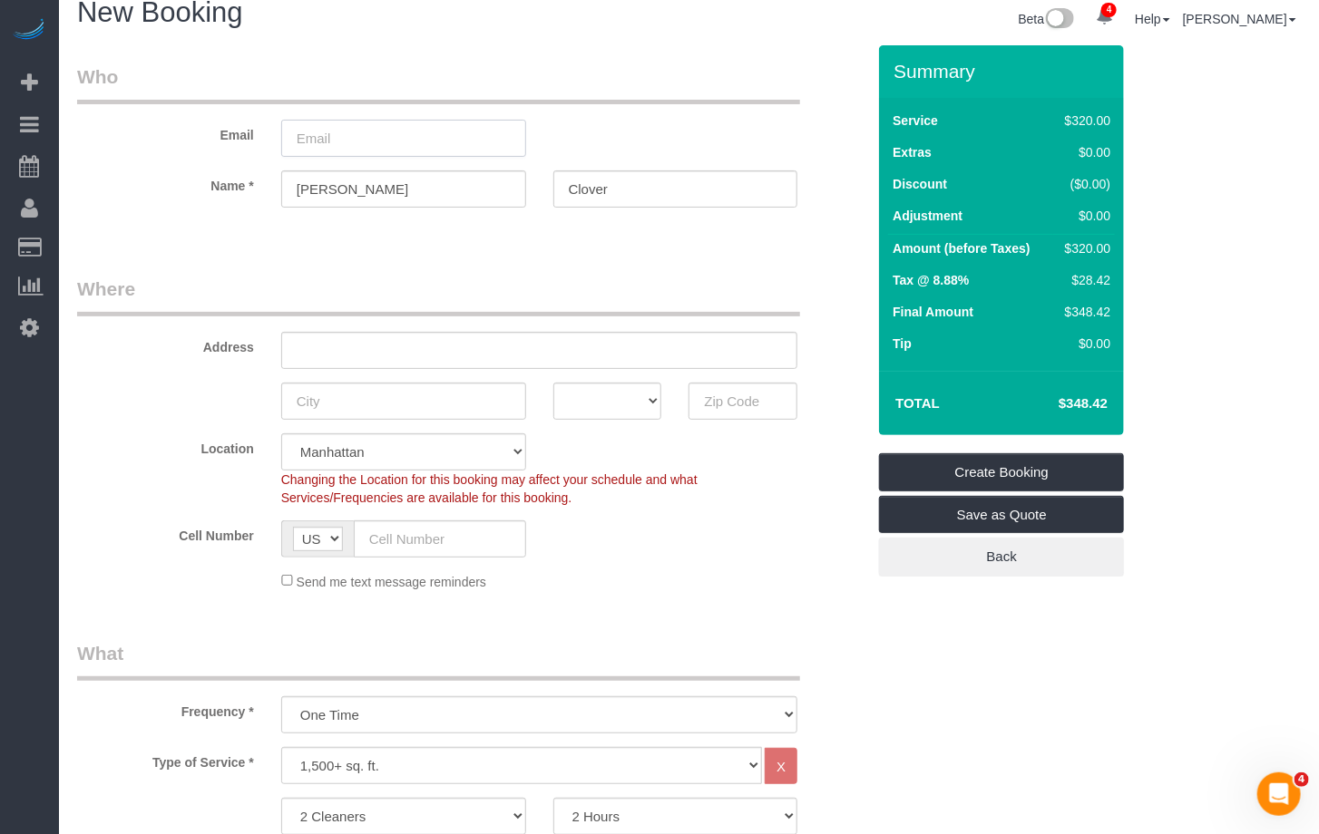
click at [333, 130] on input "email" at bounding box center [403, 138] width 245 height 37
paste input "[PERSON_NAME]"
click at [337, 137] on input "[PERSON_NAME]" at bounding box center [403, 138] width 245 height 37
click at [592, 185] on sui-booking-customer "Email Dawn.Jade Name * Dawn-Jade Clover" at bounding box center [471, 144] width 788 height 162
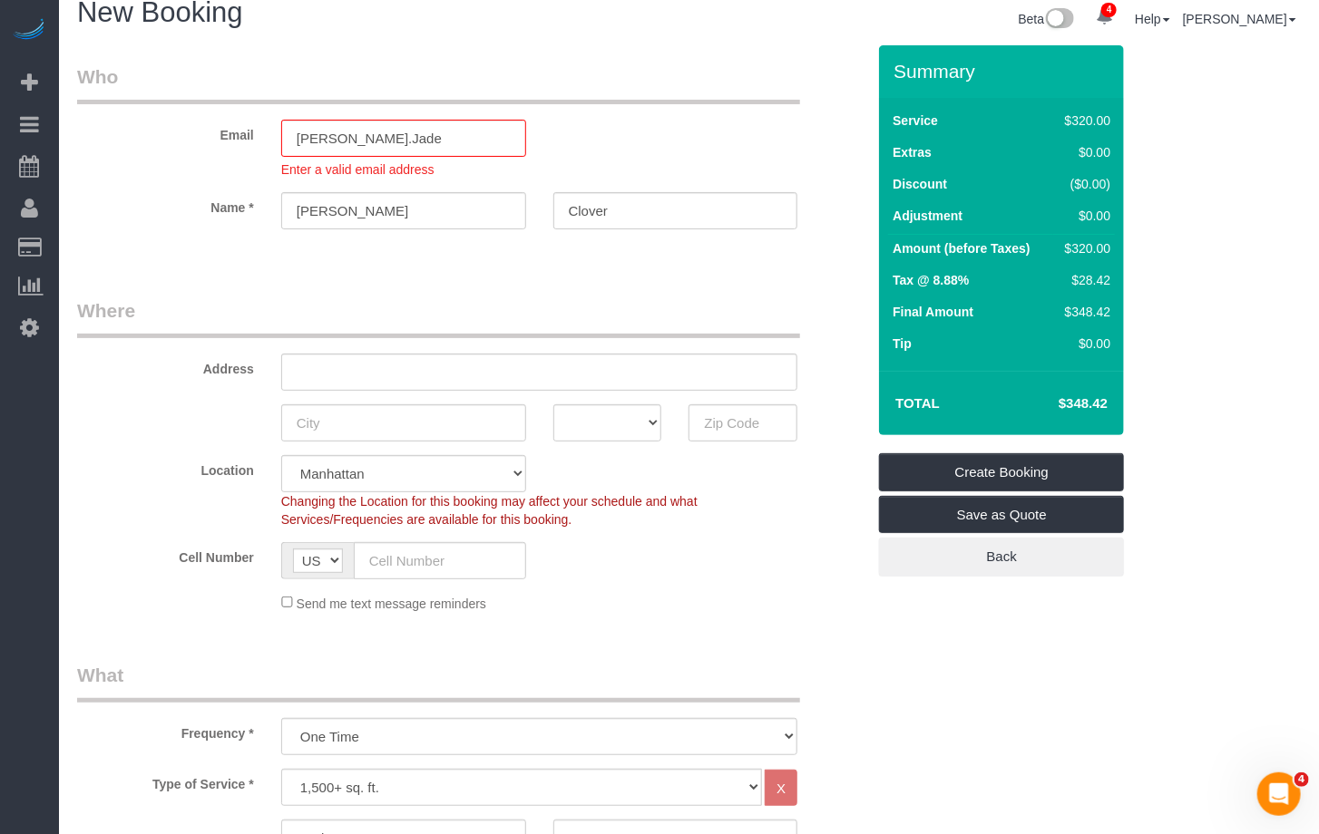
click at [592, 185] on sui-booking-customer "Email Dawn.Jade Enter a valid email address Name * Dawn-Jade Clover" at bounding box center [471, 155] width 788 height 184
click at [596, 204] on input "Clover" at bounding box center [675, 210] width 245 height 37
click at [401, 143] on input "Dawn.Jade" at bounding box center [403, 138] width 245 height 37
paste input "Clover"
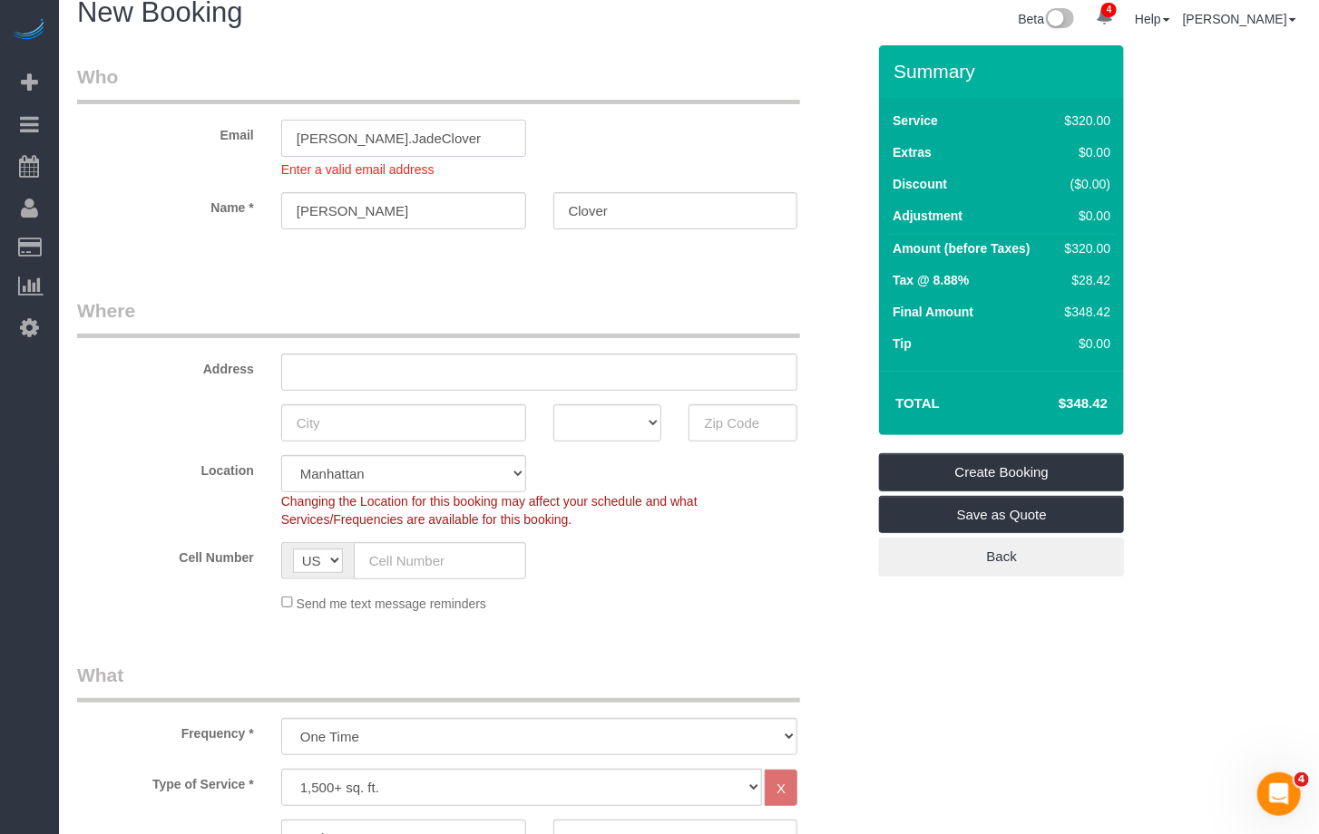
click at [339, 136] on input "Dawn.JadeClover" at bounding box center [403, 138] width 245 height 37
click at [436, 140] on input "DawnJadeClover" at bounding box center [403, 138] width 245 height 37
type input "DawnJadeClover@gmail.com"
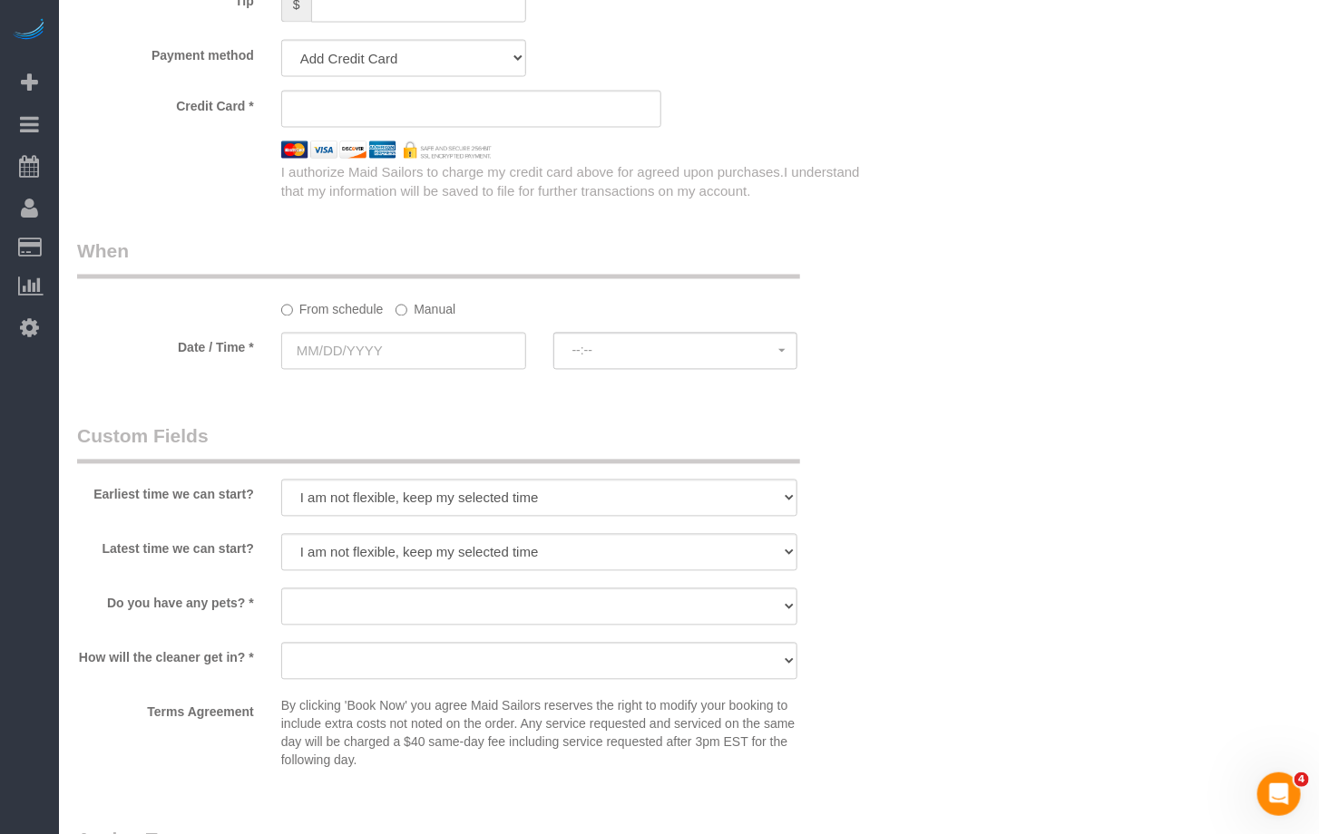
scroll to position [1359, 0]
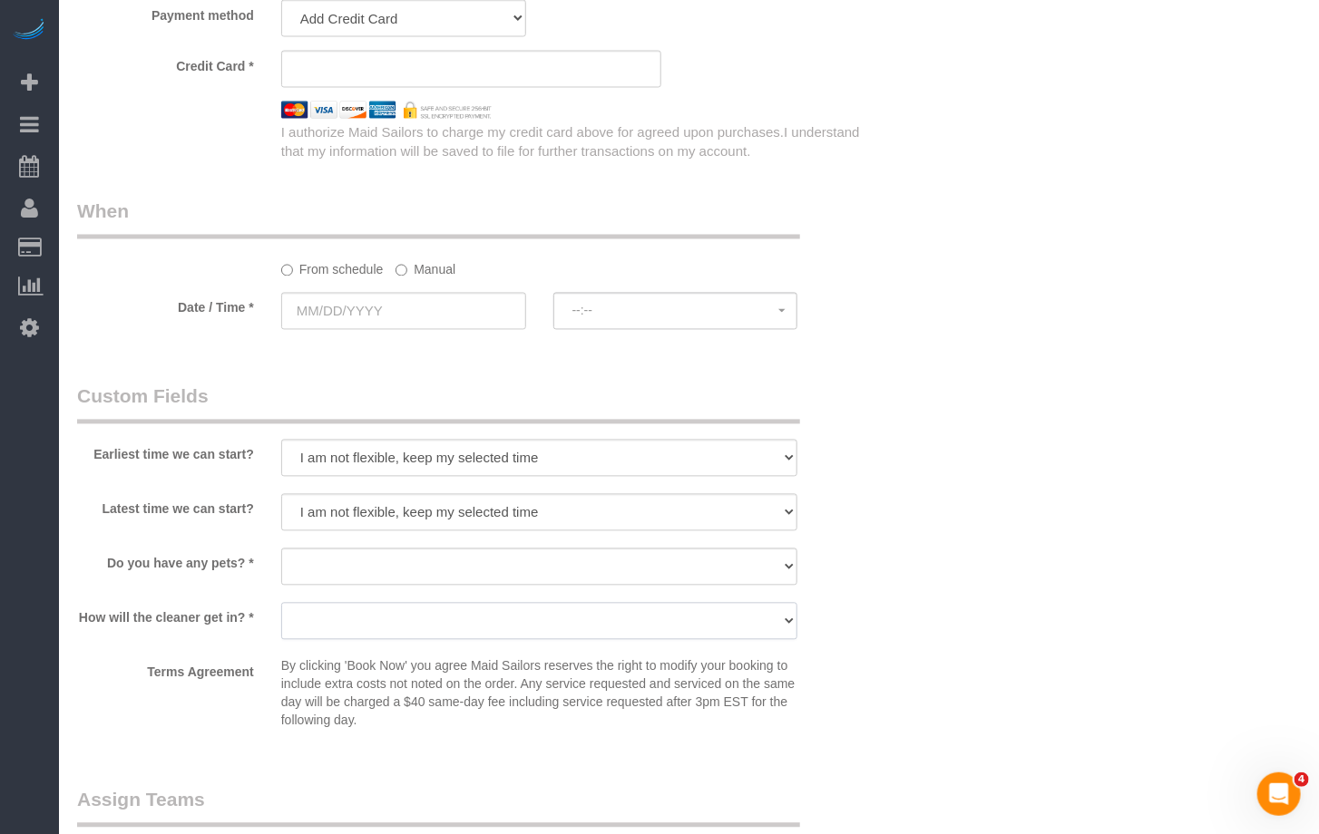
click at [474, 632] on select "We'll let you in. Doorman/Front Desk has the key. Other (Provide details)" at bounding box center [539, 621] width 517 height 37
select select "number:5"
click at [281, 603] on select "We'll let you in. Doorman/Front Desk has the key. Other (Provide details)" at bounding box center [539, 621] width 517 height 37
click at [180, 641] on div "How will the cleaner get in? * We'll let you in. Doorman/Front Desk has the key…" at bounding box center [470, 623] width 815 height 41
click at [428, 570] on select "Dog Cat None" at bounding box center [539, 567] width 517 height 37
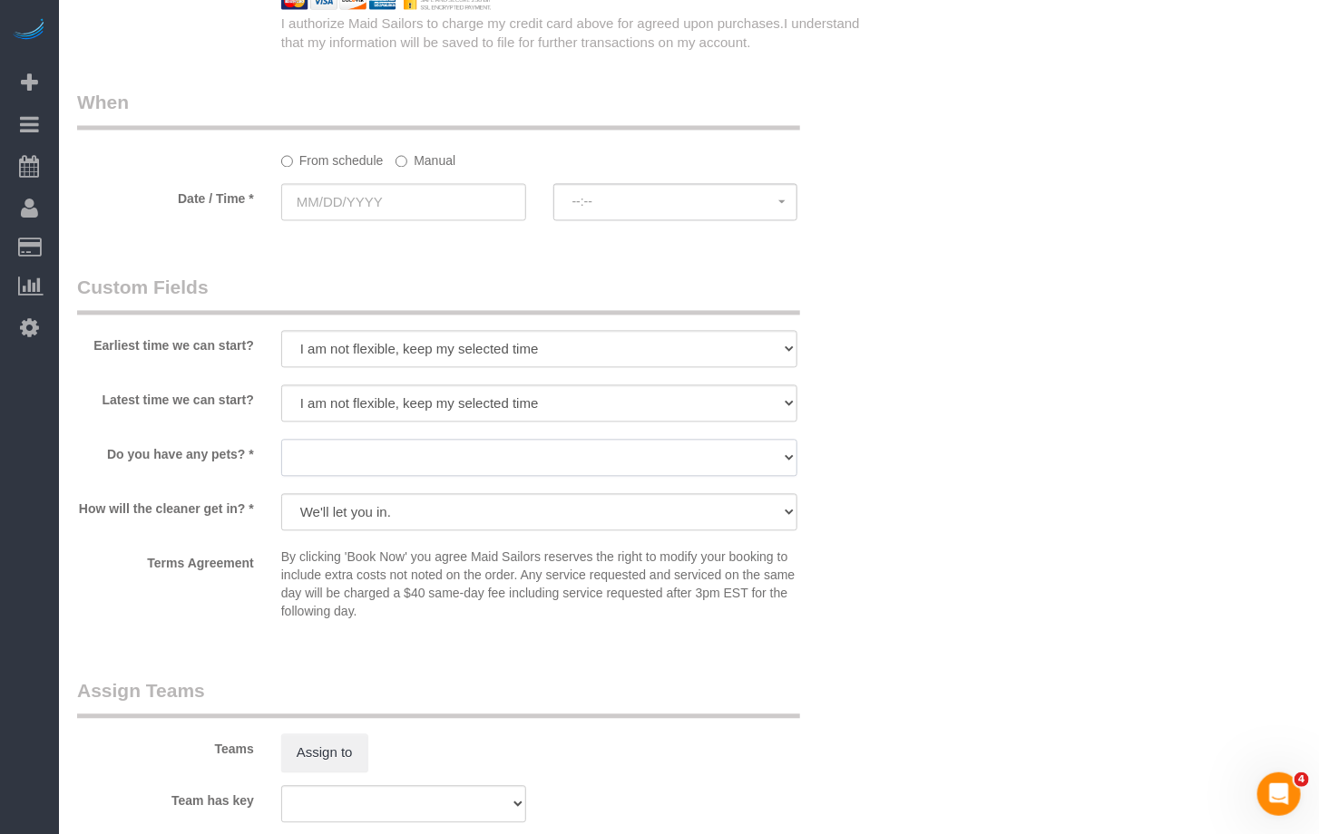
scroll to position [1516, 0]
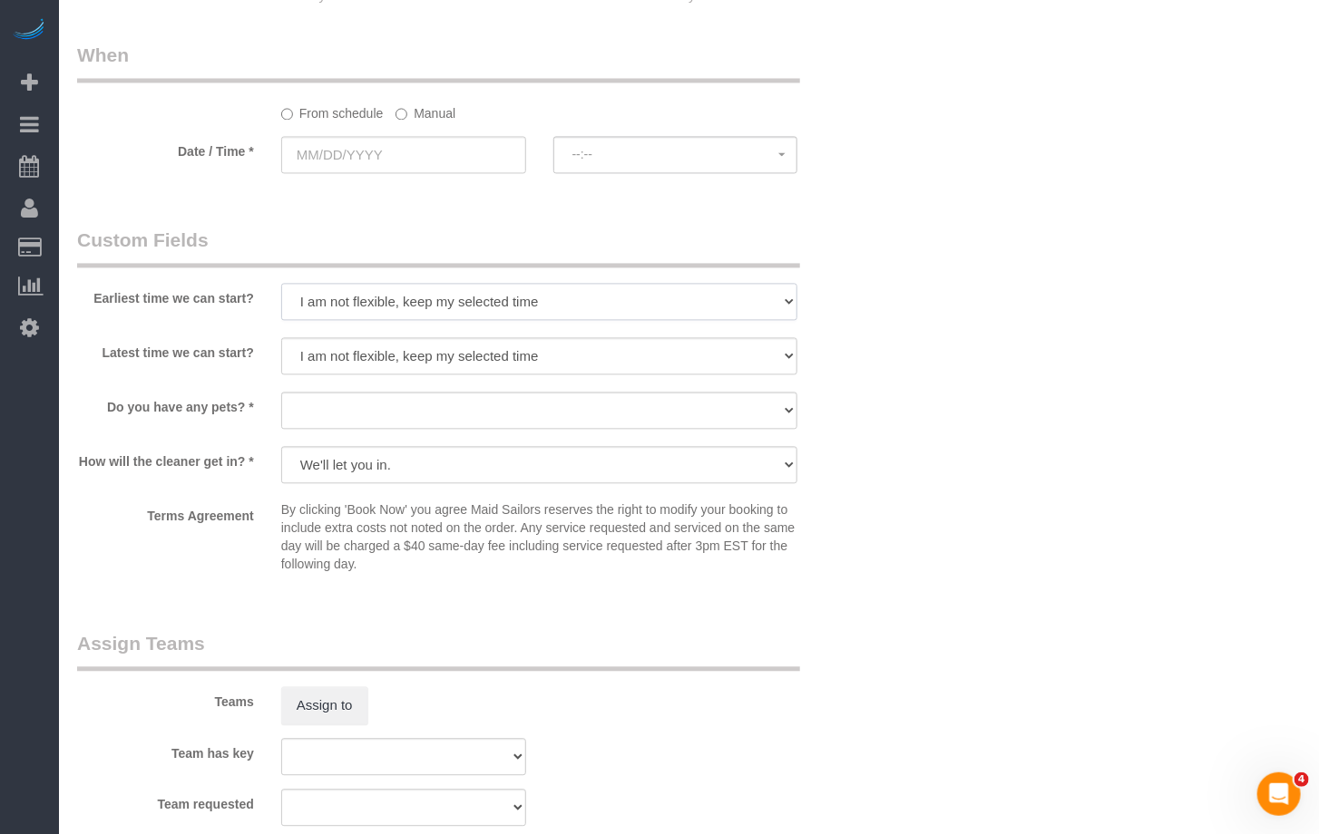
click at [582, 296] on select "I am not flexible, keep my selected time 8:00 AM 9:00 AM 10:00 AM 11:00 AM 12:0…" at bounding box center [539, 301] width 517 height 37
select select "number:57"
click at [281, 283] on select "I am not flexible, keep my selected time 8:00 AM 9:00 AM 10:00 AM 11:00 AM 12:0…" at bounding box center [539, 301] width 517 height 37
click at [414, 350] on select "I am not flexible, keep my selected time 8:00 AM 9:00 AM 10:00 AM 11:00 AM 12:0…" at bounding box center [539, 355] width 517 height 37
select select "number:70"
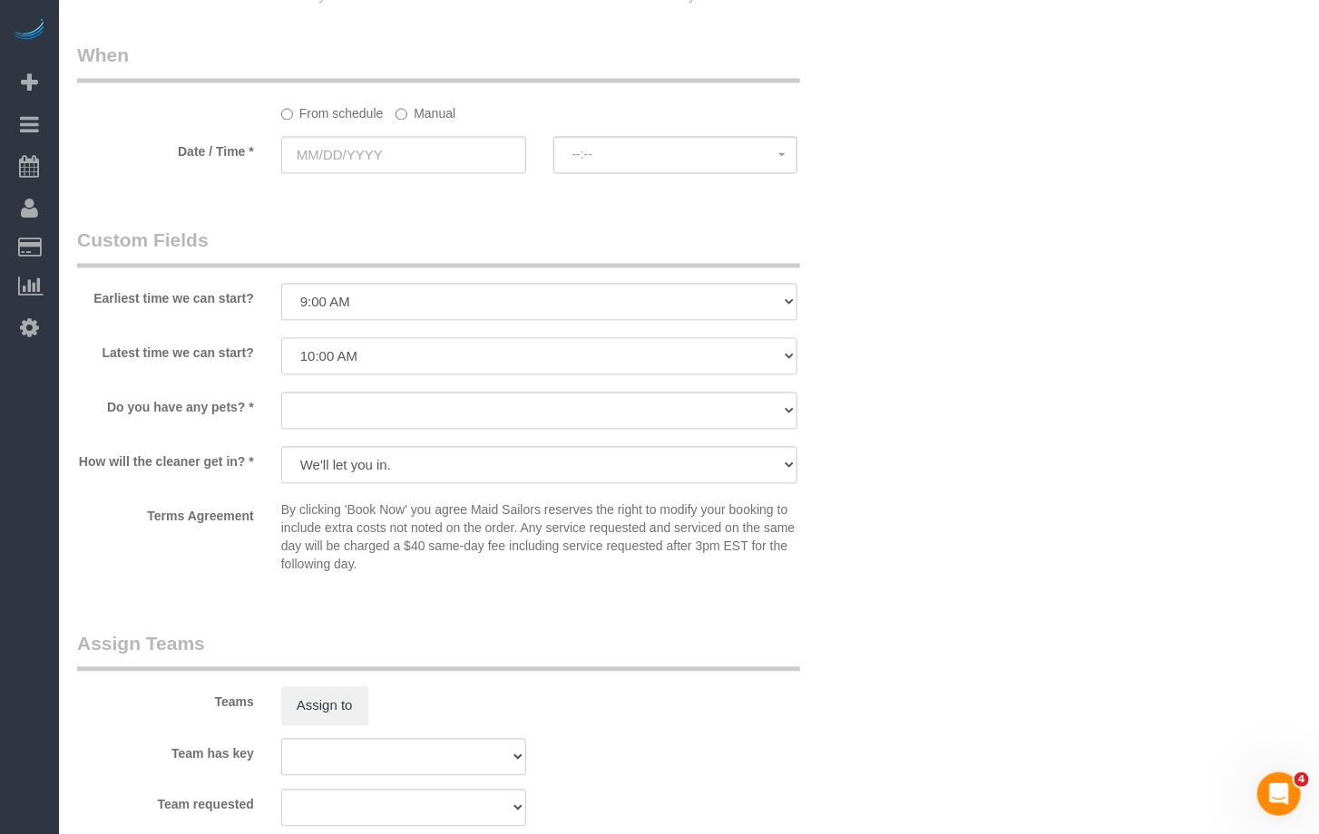
click at [281, 337] on select "I am not flexible, keep my selected time 8:00 AM 9:00 AM 10:00 AM 11:00 AM 12:0…" at bounding box center [539, 355] width 517 height 37
click at [190, 386] on sui-booking-custom-fields "Earliest time we can start? I am not flexible, keep my selected time 8:00 AM 9:…" at bounding box center [471, 404] width 788 height 355
click at [424, 431] on div at bounding box center [539, 431] width 517 height 4
click at [389, 421] on select "Dog Cat None" at bounding box center [539, 410] width 517 height 37
select select "number:13"
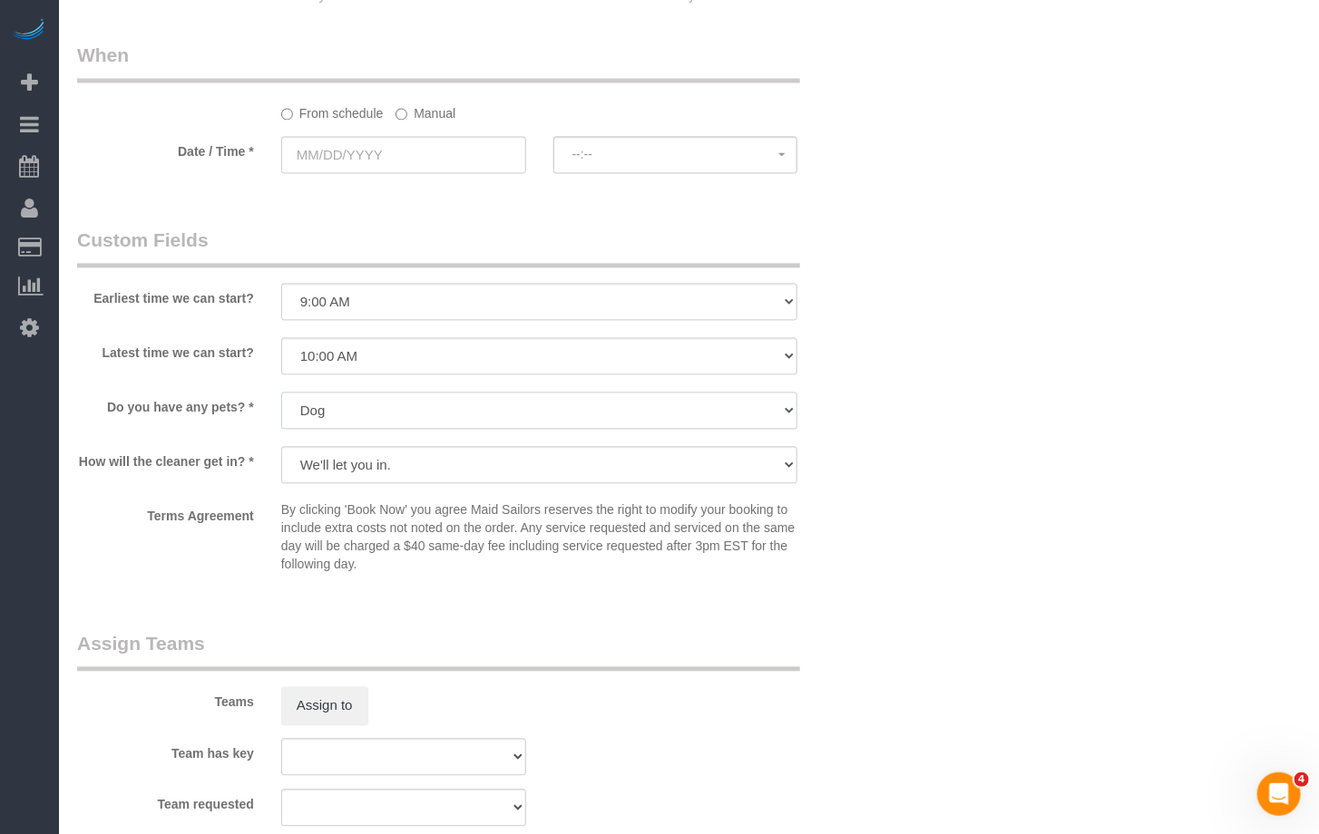
click at [281, 392] on select "Dog Cat None" at bounding box center [539, 410] width 517 height 37
click at [219, 465] on label "How will the cleaner get in? *" at bounding box center [165, 458] width 204 height 24
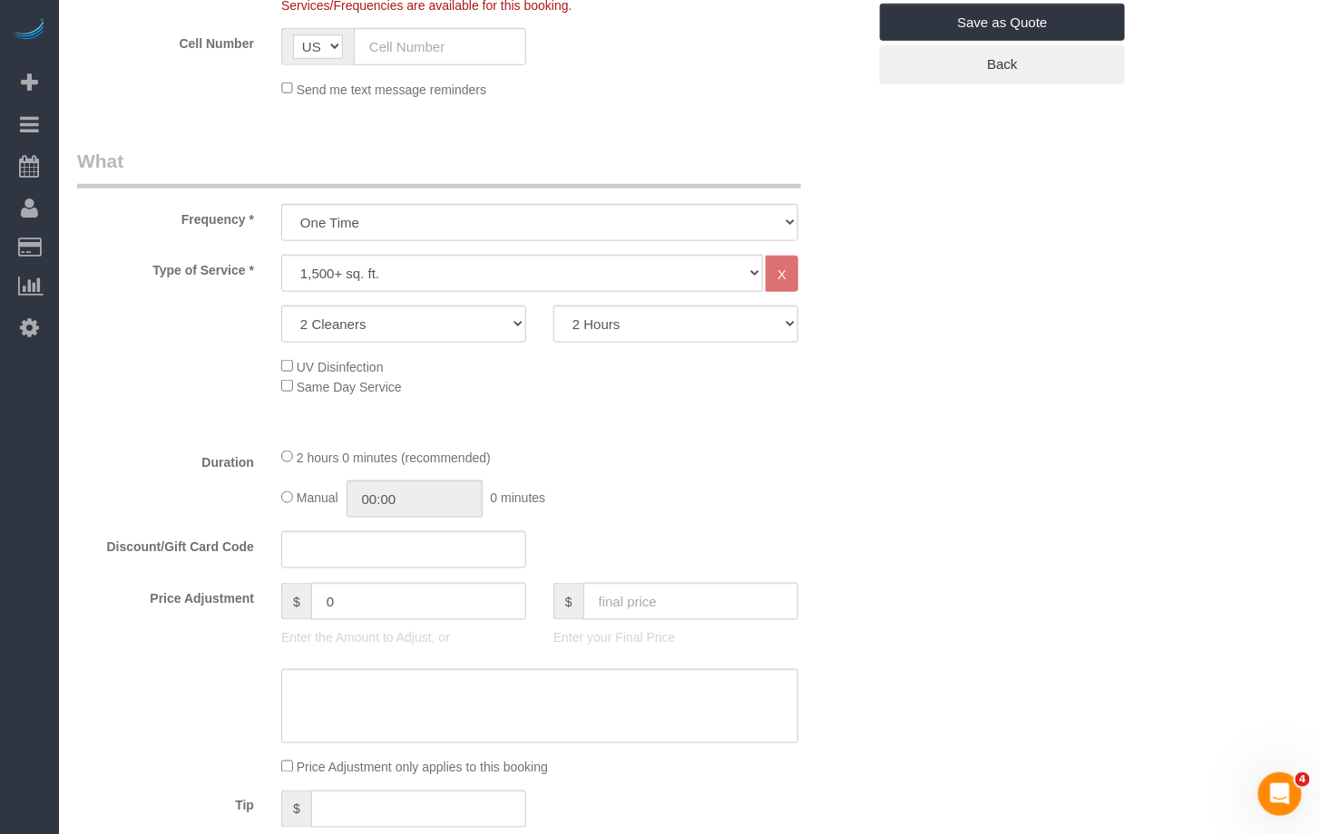
scroll to position [532, 0]
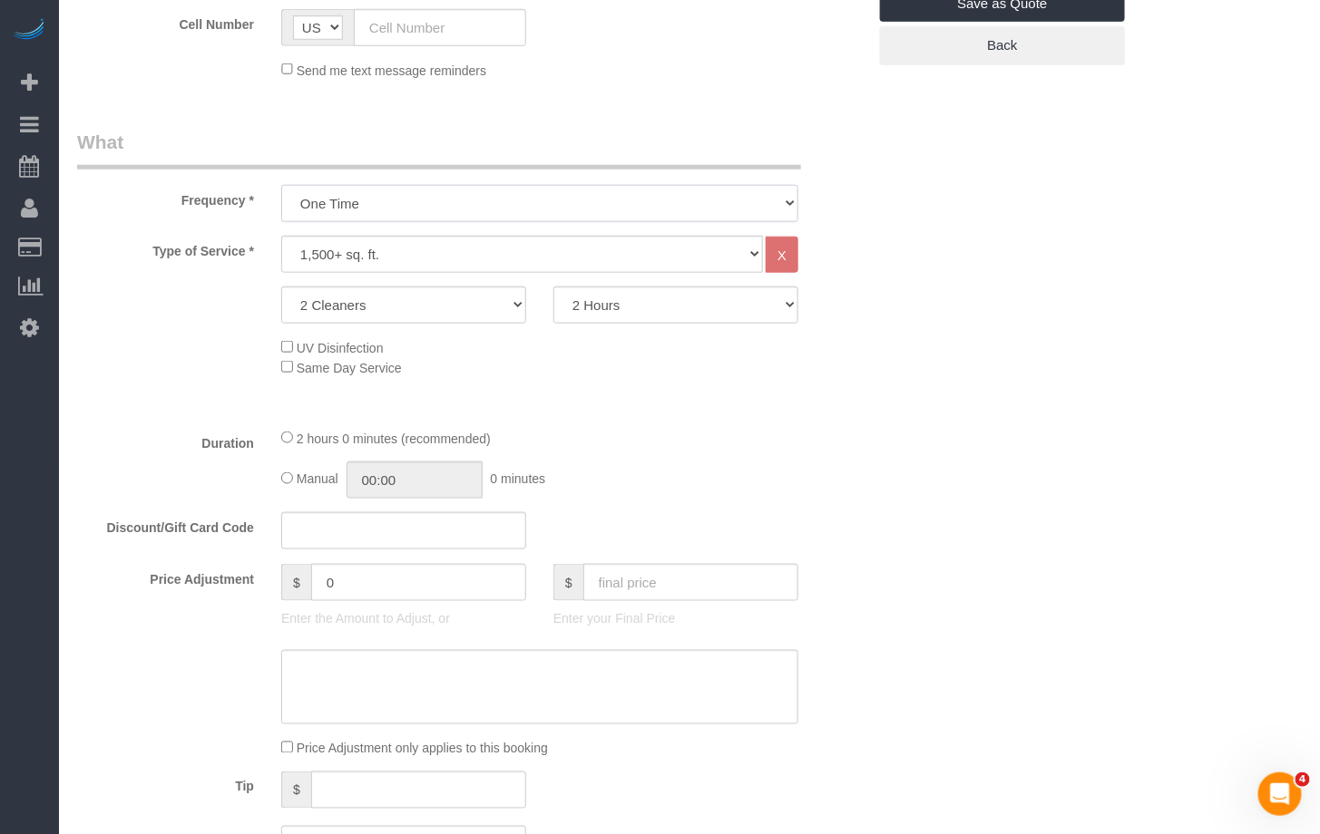
click at [414, 205] on select "One Time Weekly (20% Off) - 20.00% Every 2 Weeks (15% Off) - 15.00% Every 4 Wee…" at bounding box center [539, 203] width 517 height 37
click at [281, 185] on select "One Time Weekly (20% Off) - 20.00% Every 2 Weeks (15% Off) - 15.00% Every 4 Wee…" at bounding box center [539, 203] width 517 height 37
click at [402, 247] on select "Under 1,000 sq. ft. 1,001 - 1,500 sq. ft. 1,500+ sq. ft. Custom Cleaning Office…" at bounding box center [522, 254] width 482 height 37
select select "216"
click at [281, 236] on select "Under 1,000 sq. ft. 1,001 - 1,500 sq. ft. 1,500+ sq. ft. Custom Cleaning Office…" at bounding box center [522, 254] width 482 height 37
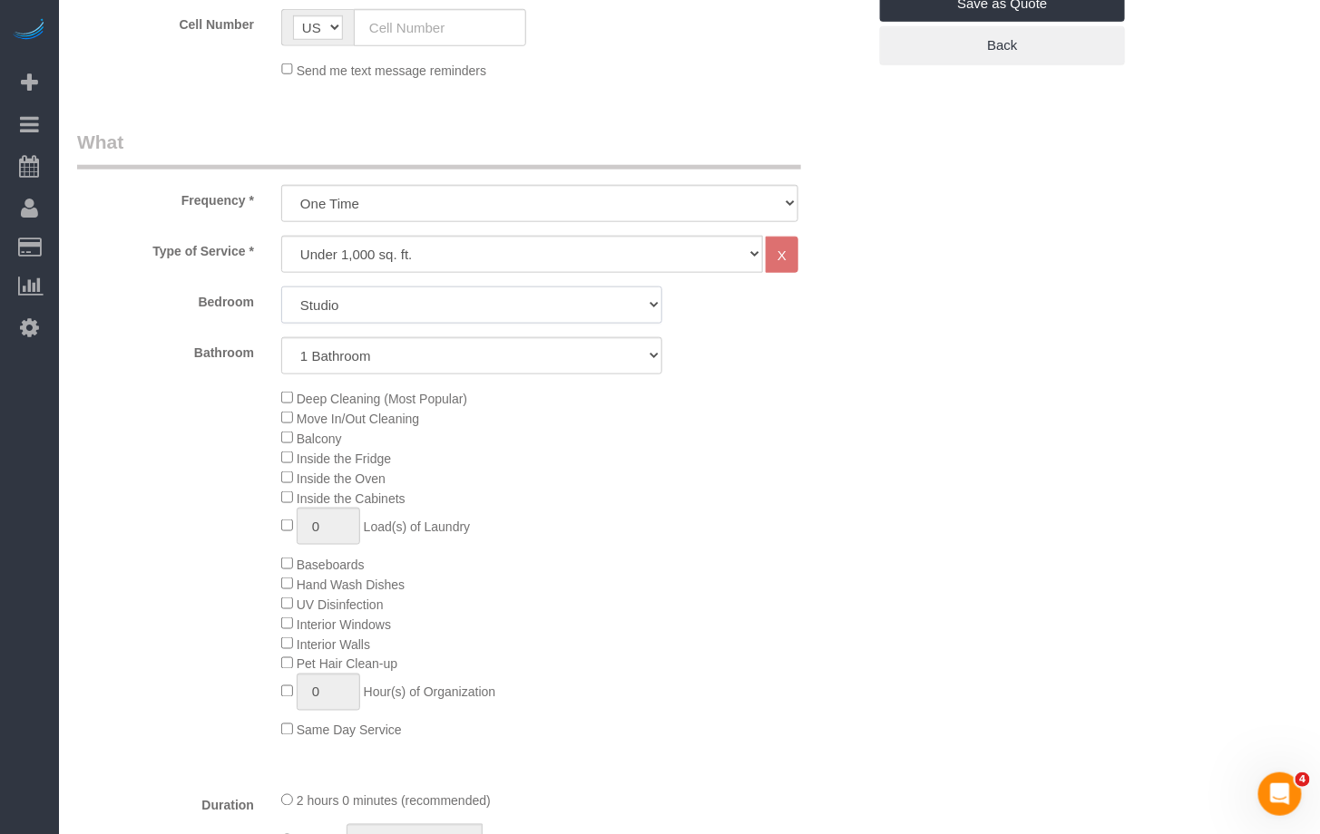
click at [347, 317] on select "Studio 1 Bedroom 2 Bedrooms 3 Bedrooms" at bounding box center [471, 305] width 381 height 37
select select "3"
click at [281, 287] on select "Studio 1 Bedroom 2 Bedrooms 3 Bedrooms" at bounding box center [471, 305] width 381 height 37
click at [366, 349] on select "1 Bathroom 2 Bathrooms" at bounding box center [471, 355] width 381 height 37
select select "2"
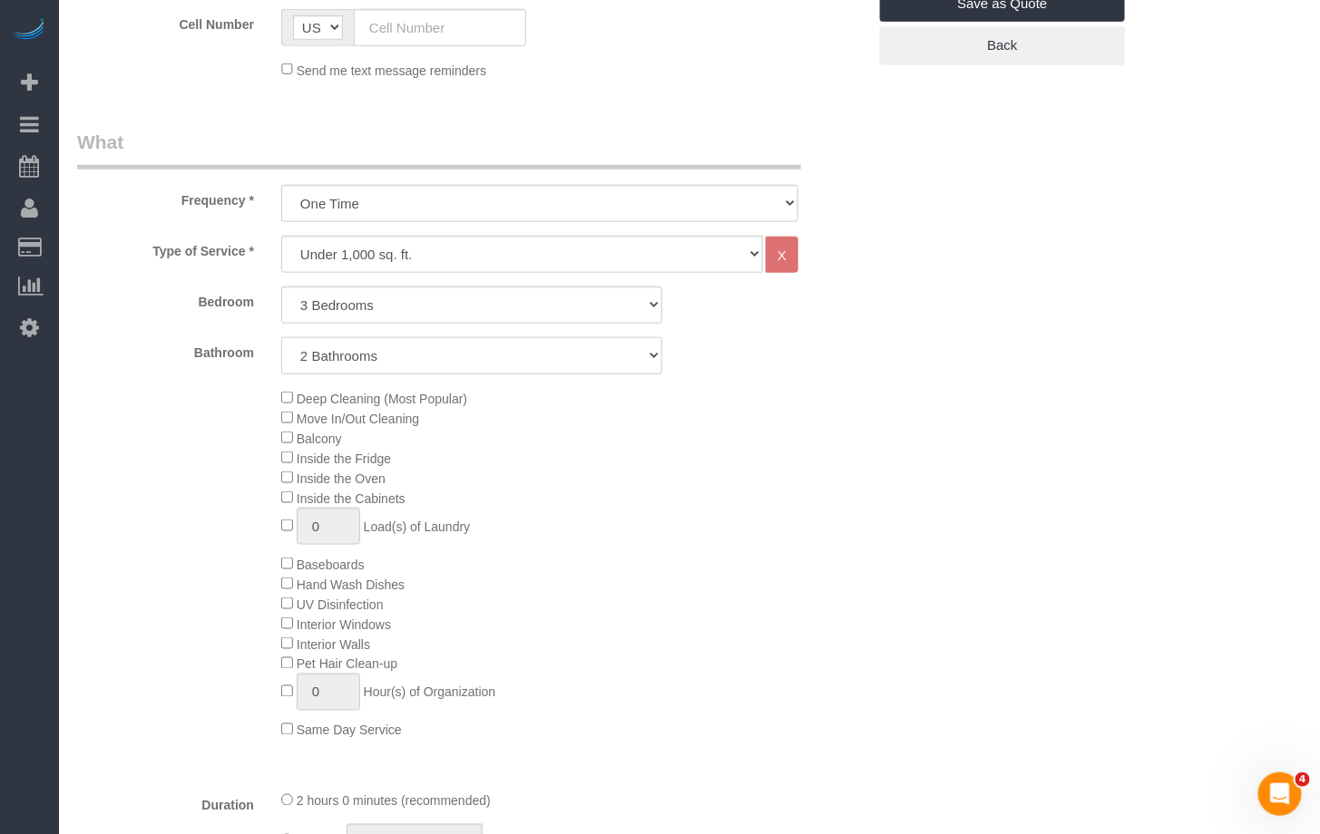
click at [281, 337] on select "1 Bathroom 2 Bathrooms" at bounding box center [471, 355] width 381 height 37
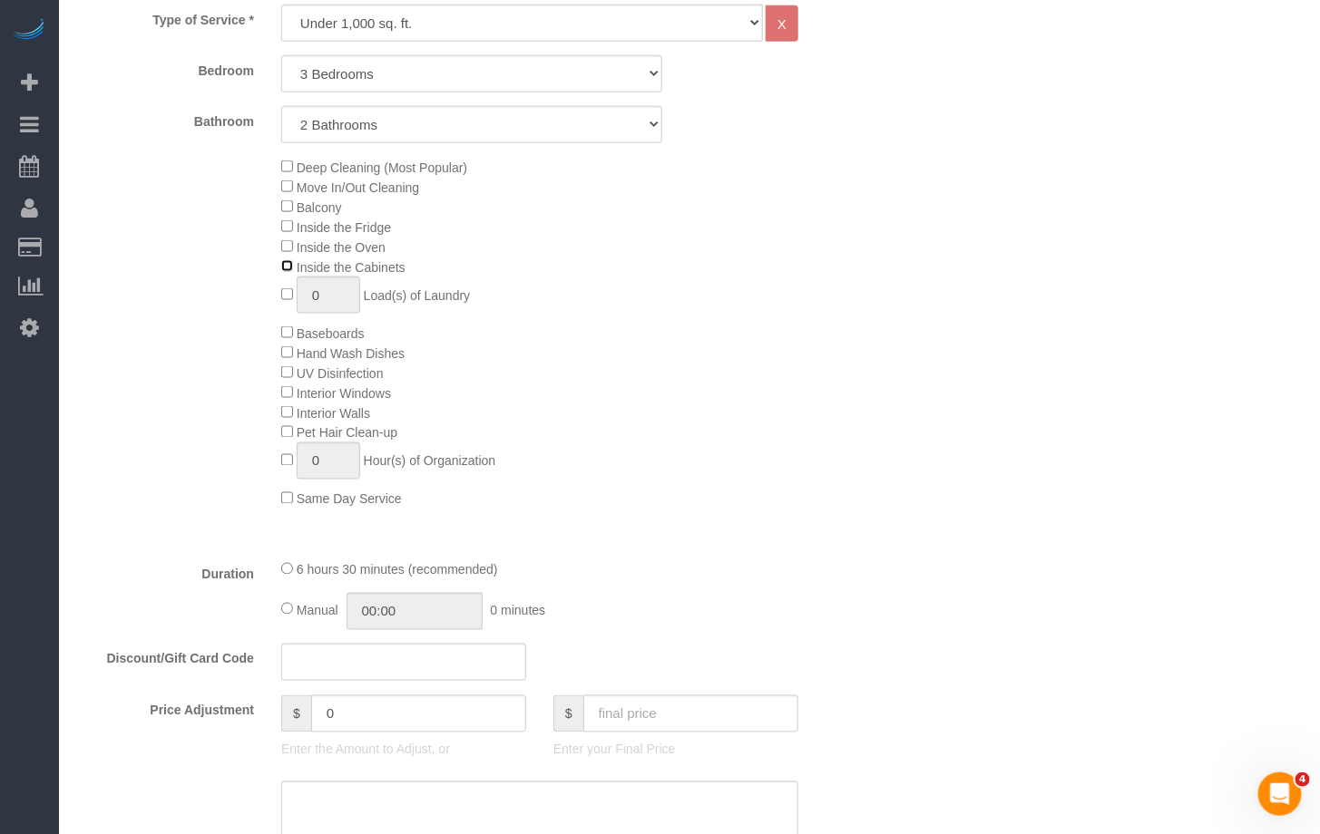
scroll to position [772, 0]
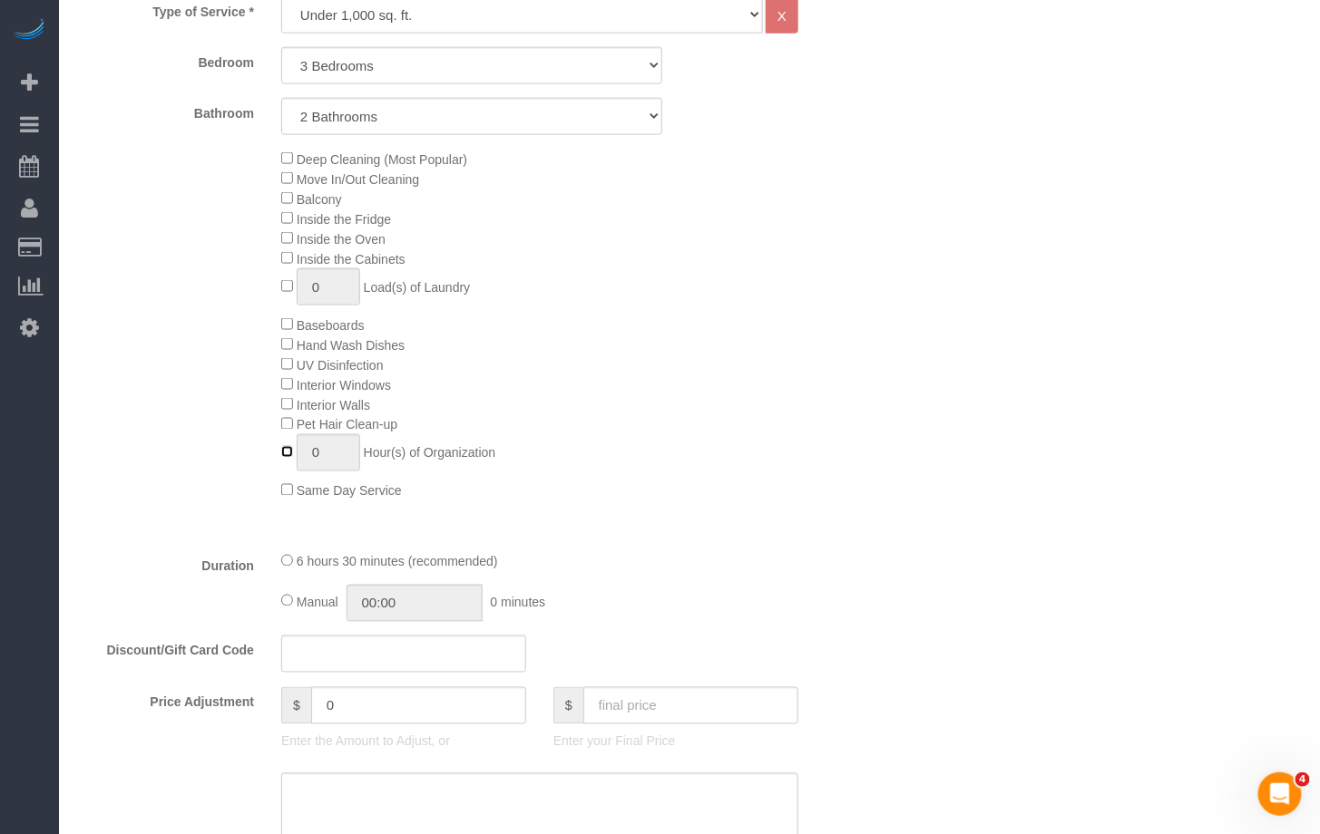
type input "1"
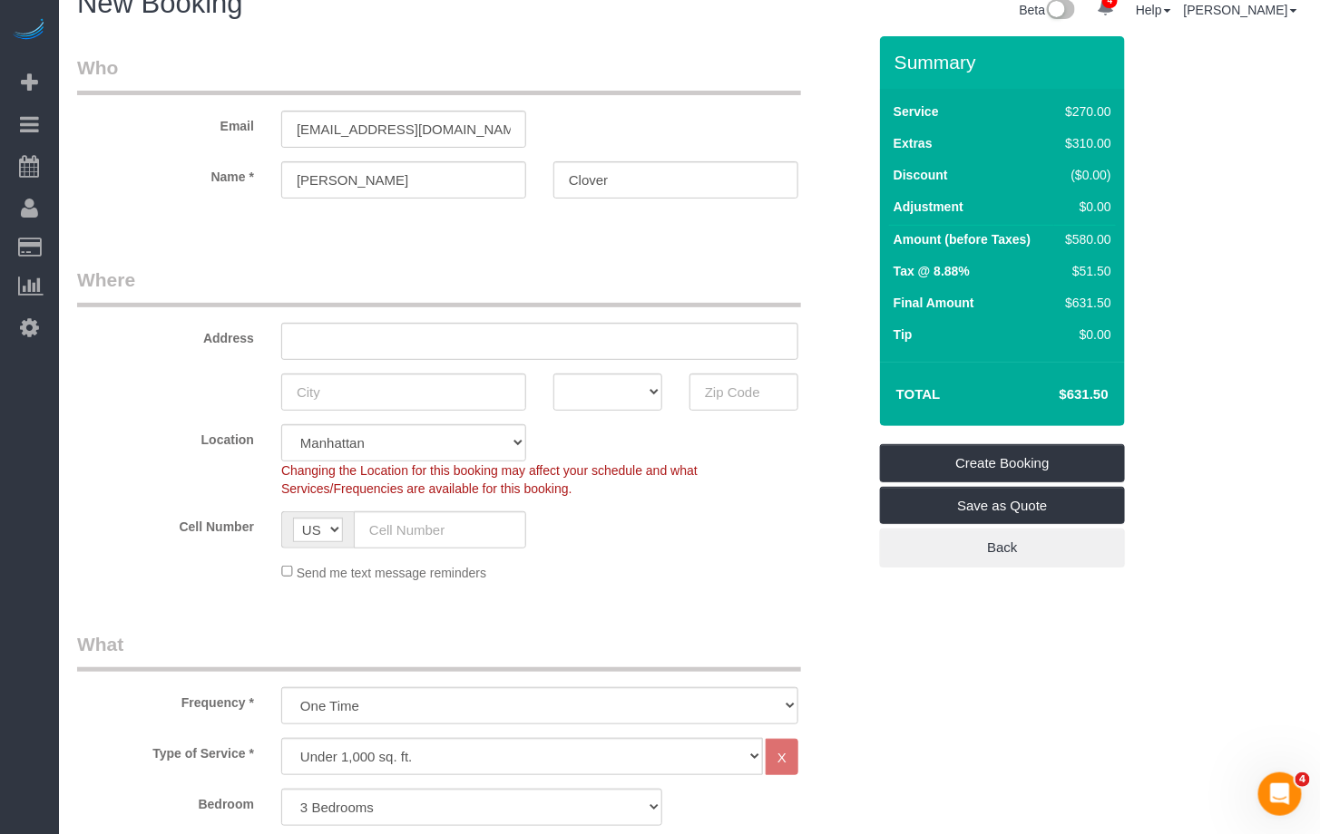
scroll to position [0, 0]
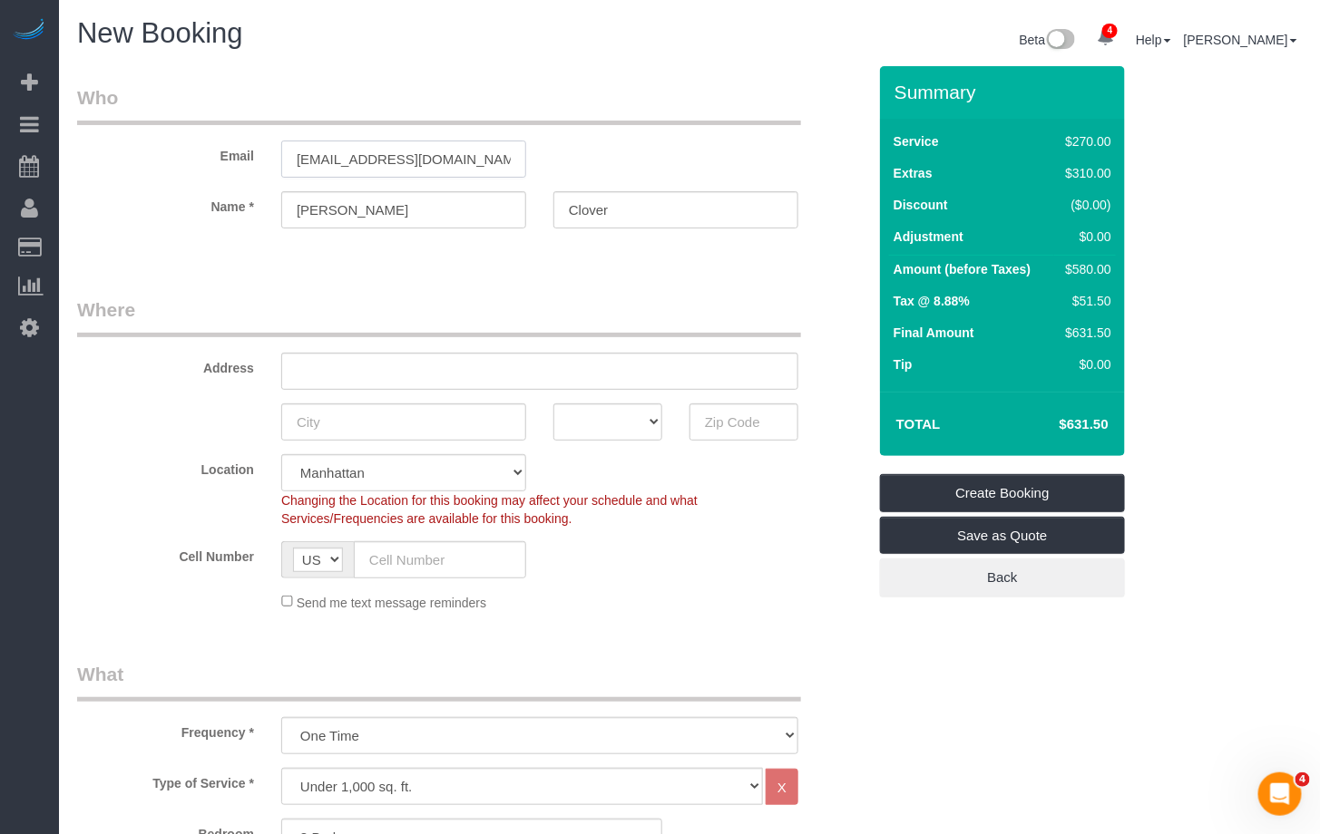
click at [308, 158] on input "DawnJadeClover@gmail.com" at bounding box center [403, 159] width 245 height 37
click at [339, 158] on input "dawnJadeClover@gmail.com" at bounding box center [403, 159] width 245 height 37
drag, startPoint x: 366, startPoint y: 158, endPoint x: 432, endPoint y: 151, distance: 65.6
click at [366, 158] on input "dawnjadeClover@gmail.com" at bounding box center [403, 159] width 245 height 37
type input "[EMAIL_ADDRESS][DOMAIN_NAME]"
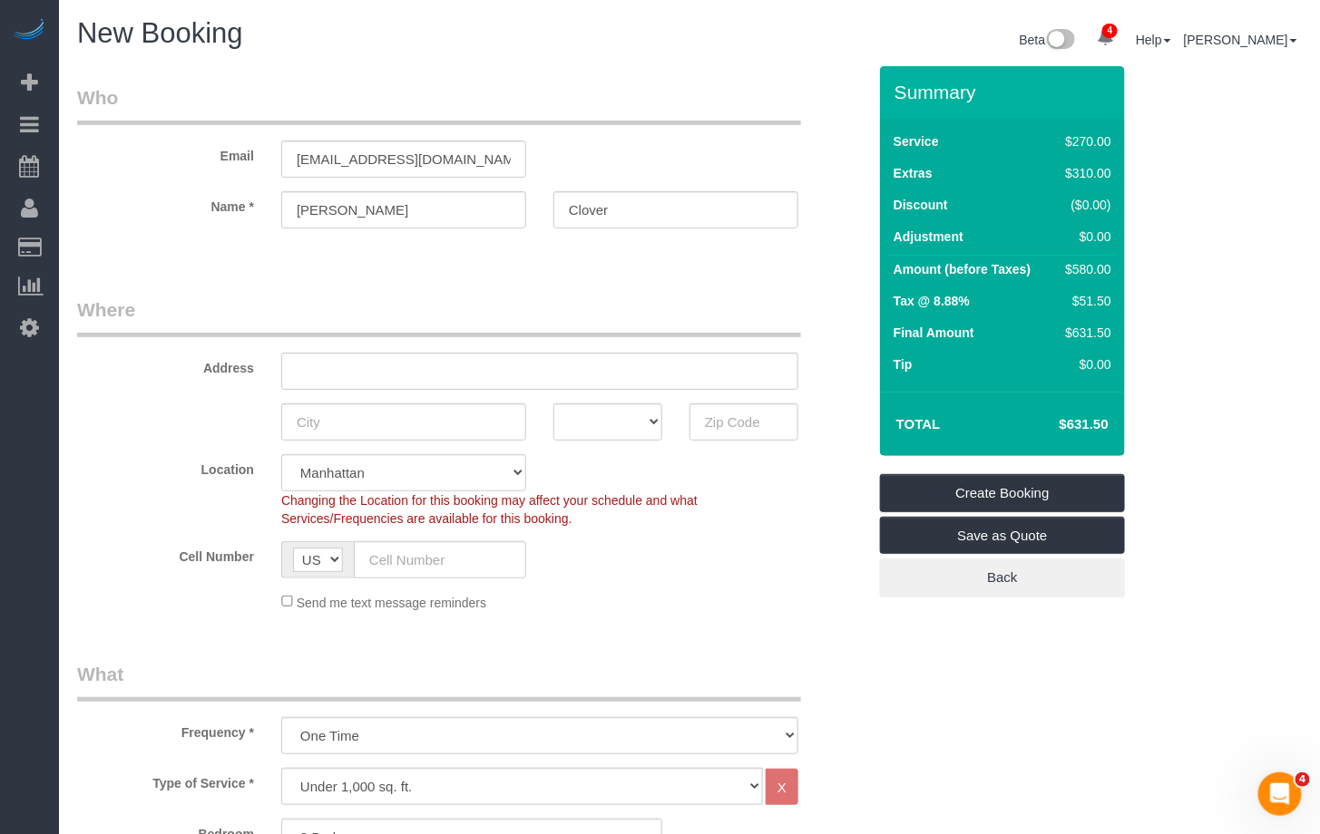
click at [207, 258] on fieldset "Who Email dawnjadeclover@gmail.com Name * Dawn-Jade Clover" at bounding box center [471, 172] width 789 height 176
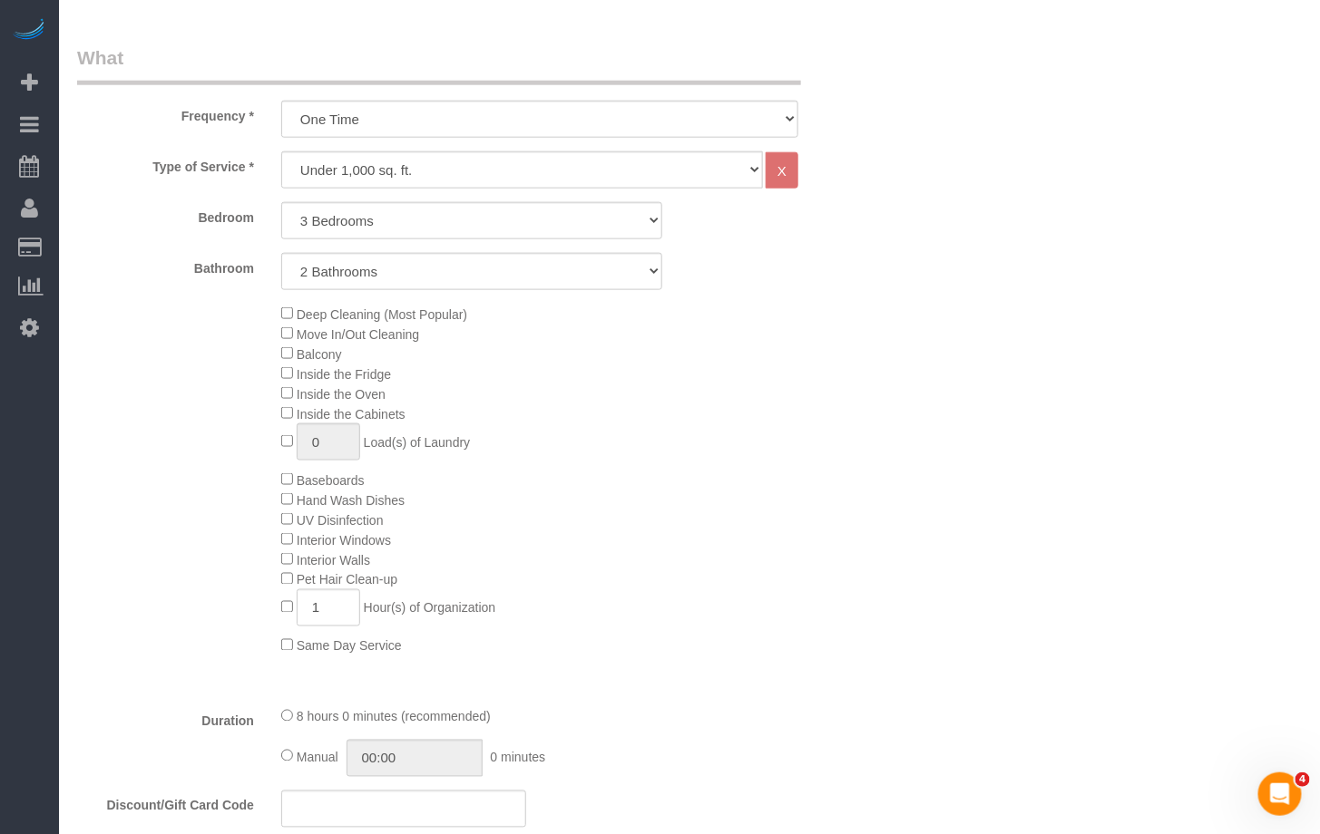
scroll to position [600, 0]
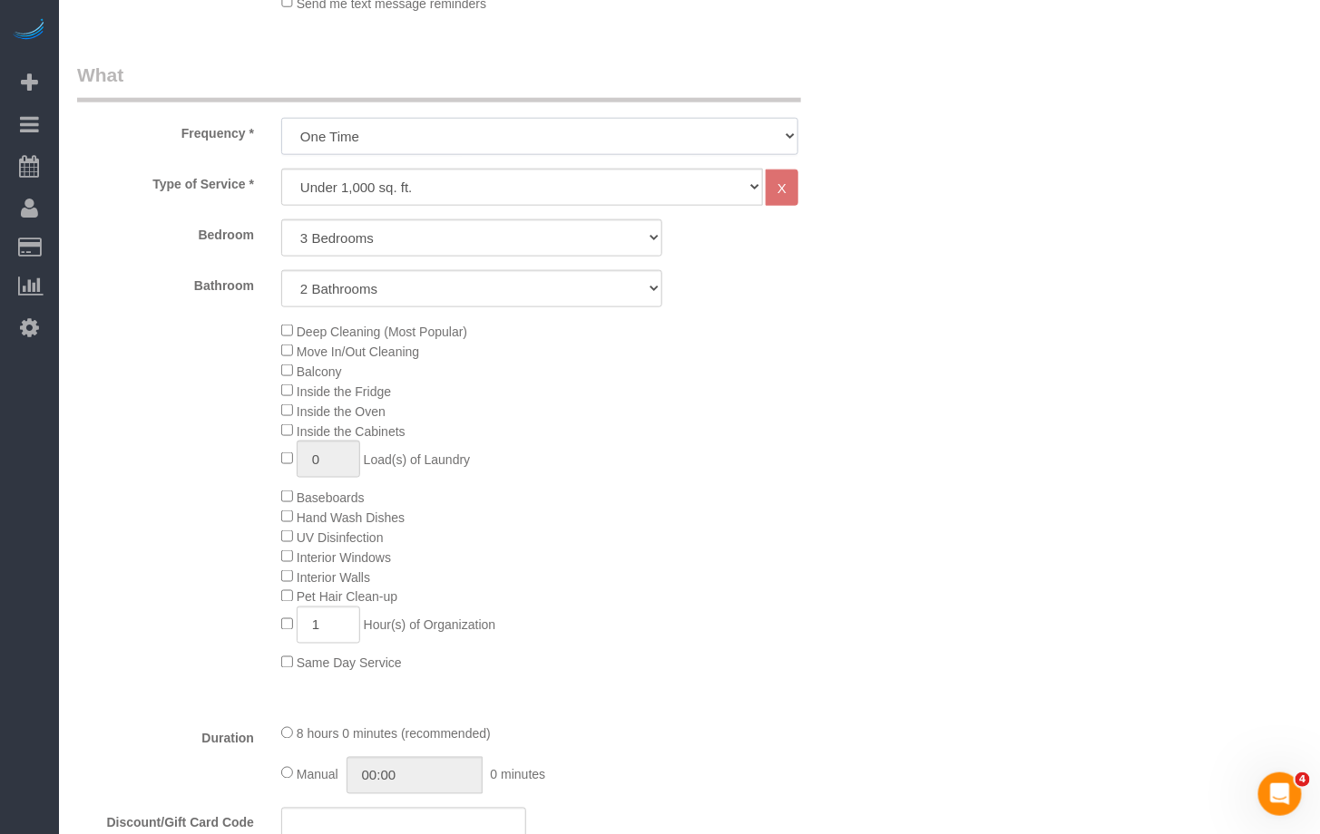
click at [388, 141] on select "One Time Weekly (20% Off) - 20.00% Every 2 Weeks (15% Off) - 15.00% Every 4 Wee…" at bounding box center [539, 136] width 517 height 37
click at [281, 118] on select "One Time Weekly (20% Off) - 20.00% Every 2 Weeks (15% Off) - 15.00% Every 4 Wee…" at bounding box center [539, 136] width 517 height 37
click at [367, 185] on select "Under 1,000 sq. ft. 1,001 - 1,500 sq. ft. 1,500+ sq. ft. Custom Cleaning Office…" at bounding box center [522, 187] width 482 height 37
select select "212"
click at [281, 169] on select "Under 1,000 sq. ft. 1,001 - 1,500 sq. ft. 1,500+ sq. ft. Custom Cleaning Office…" at bounding box center [522, 187] width 482 height 37
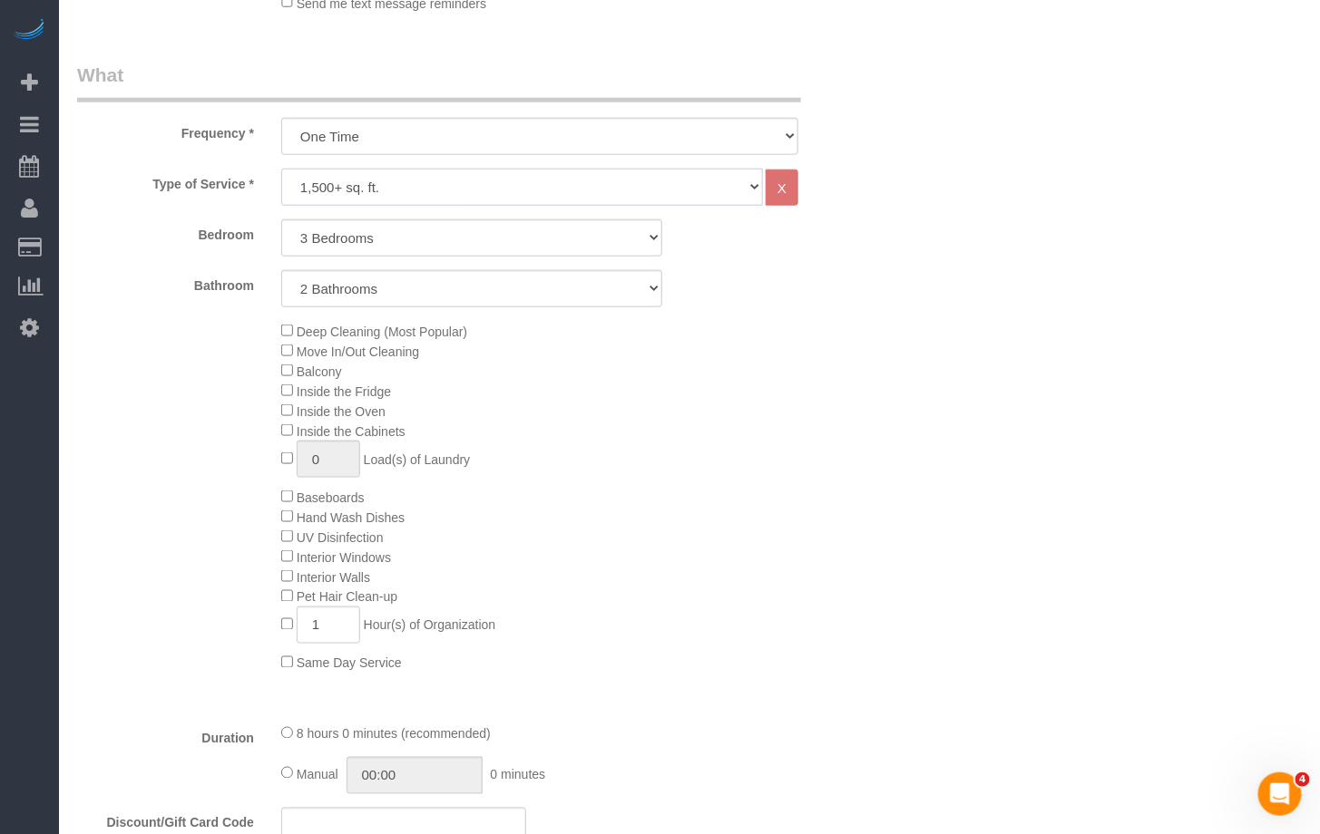
select select "2"
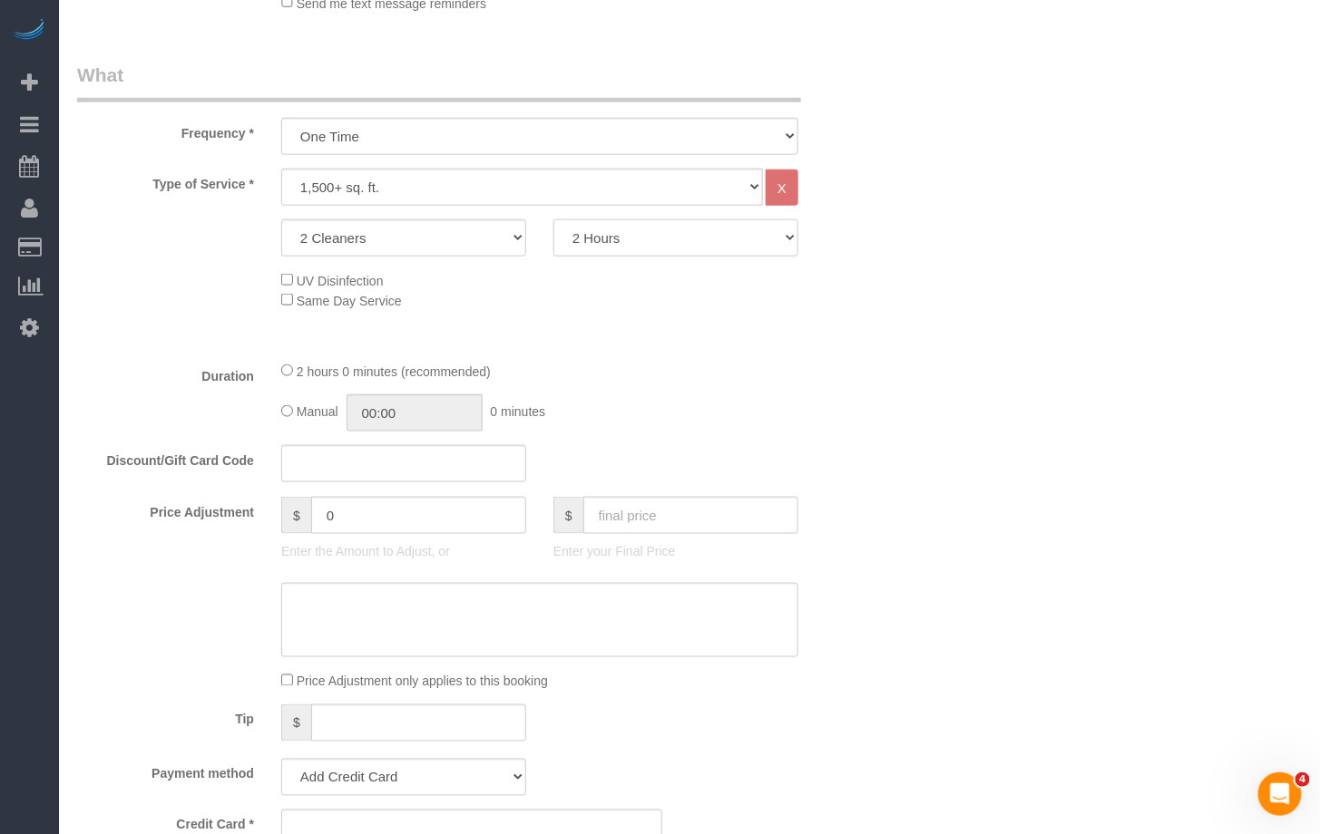
click at [582, 240] on select "2 Hours 2.5 Hours 3 Hours 3.5 Hours 4 Hours 4.5 Hours 5 Hours 5.5 Hours 6 Hours…" at bounding box center [675, 237] width 245 height 37
select select "300"
click at [553, 219] on select "2 Hours 2.5 Hours 3 Hours 3.5 Hours 4 Hours 4.5 Hours 5 Hours 5.5 Hours 6 Hours…" at bounding box center [675, 237] width 245 height 37
click at [177, 335] on div "Type of Service * Under 1,000 sq. ft. 1,001 - 1,500 sq. ft. 1,500+ sq. ft. Cust…" at bounding box center [471, 258] width 789 height 178
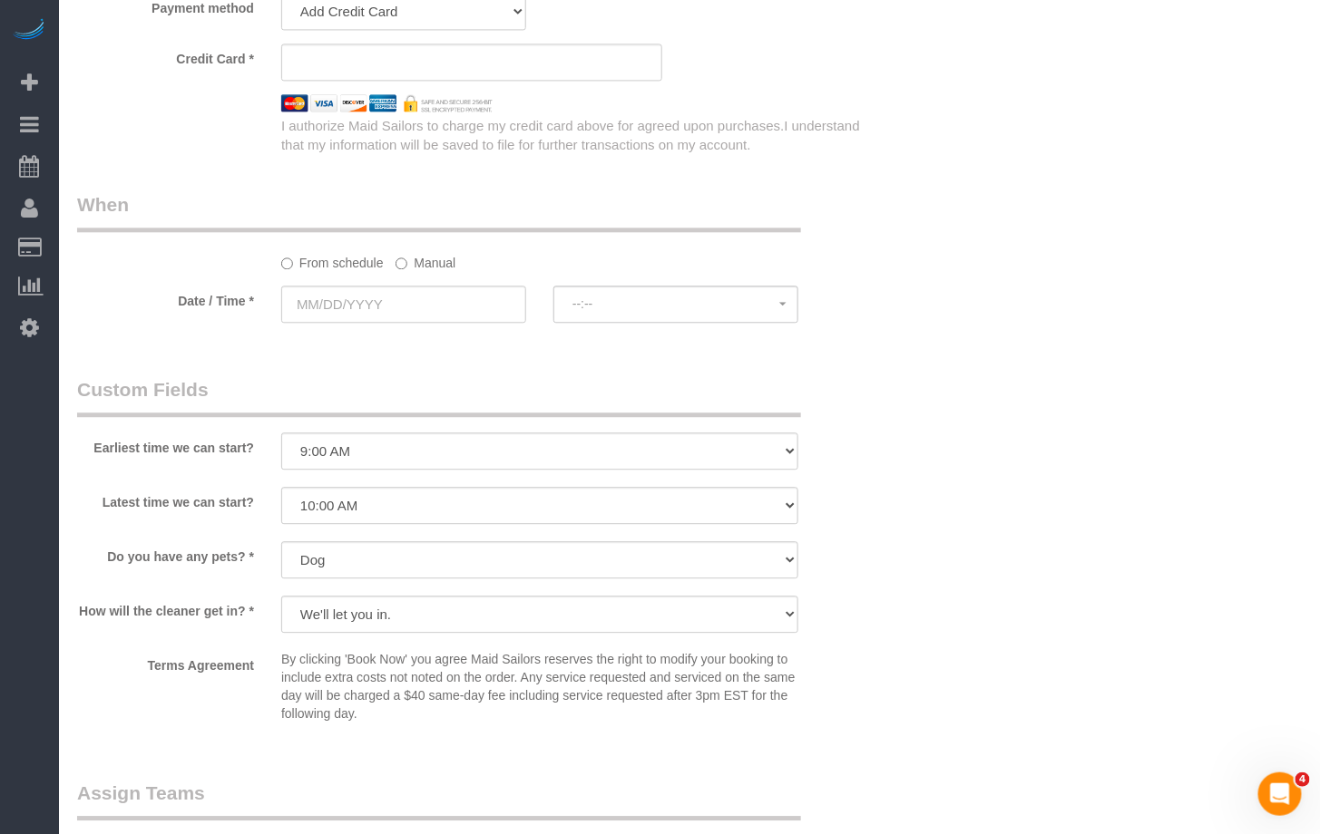
scroll to position [1361, 0]
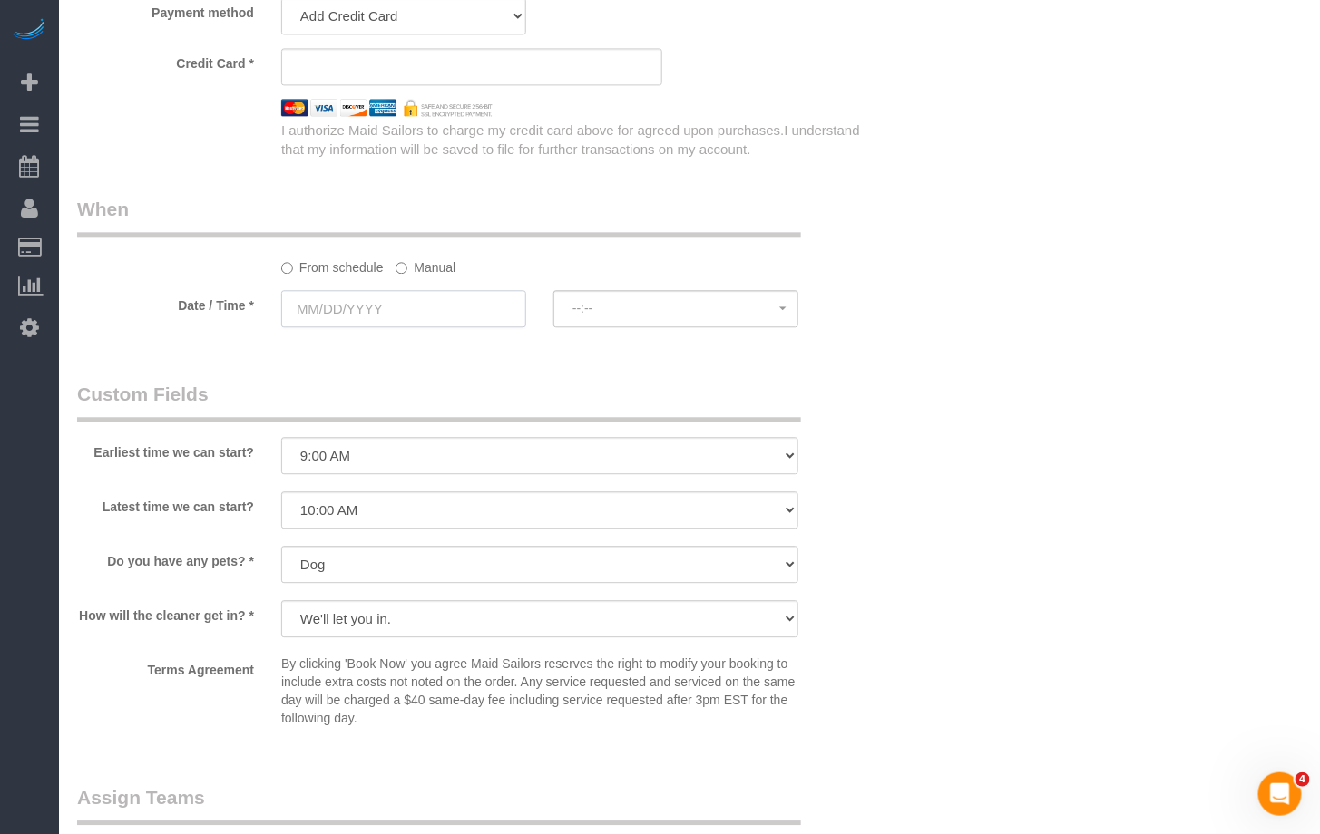
click at [346, 323] on input "text" at bounding box center [403, 308] width 245 height 37
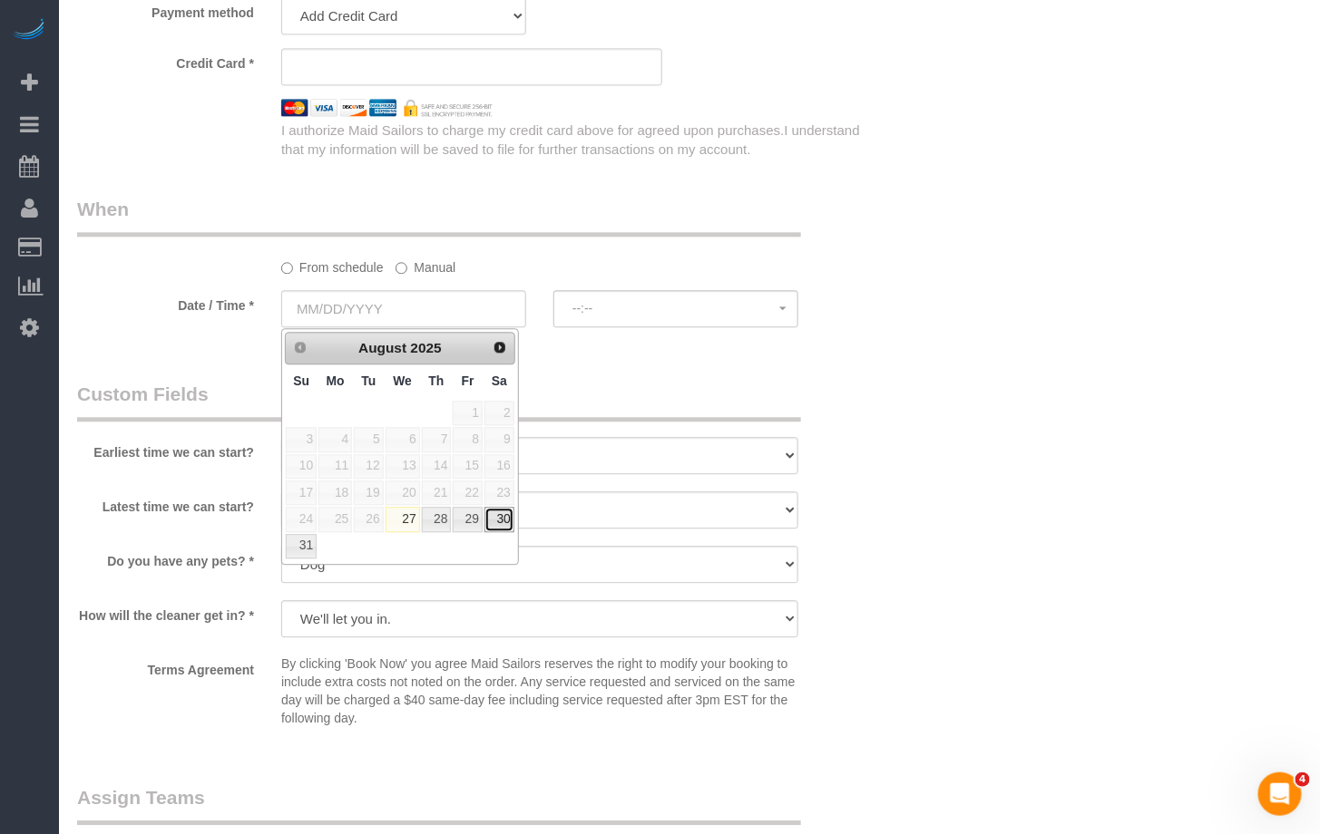
click at [496, 522] on link "30" at bounding box center [499, 519] width 30 height 24
type input "08/30/2025"
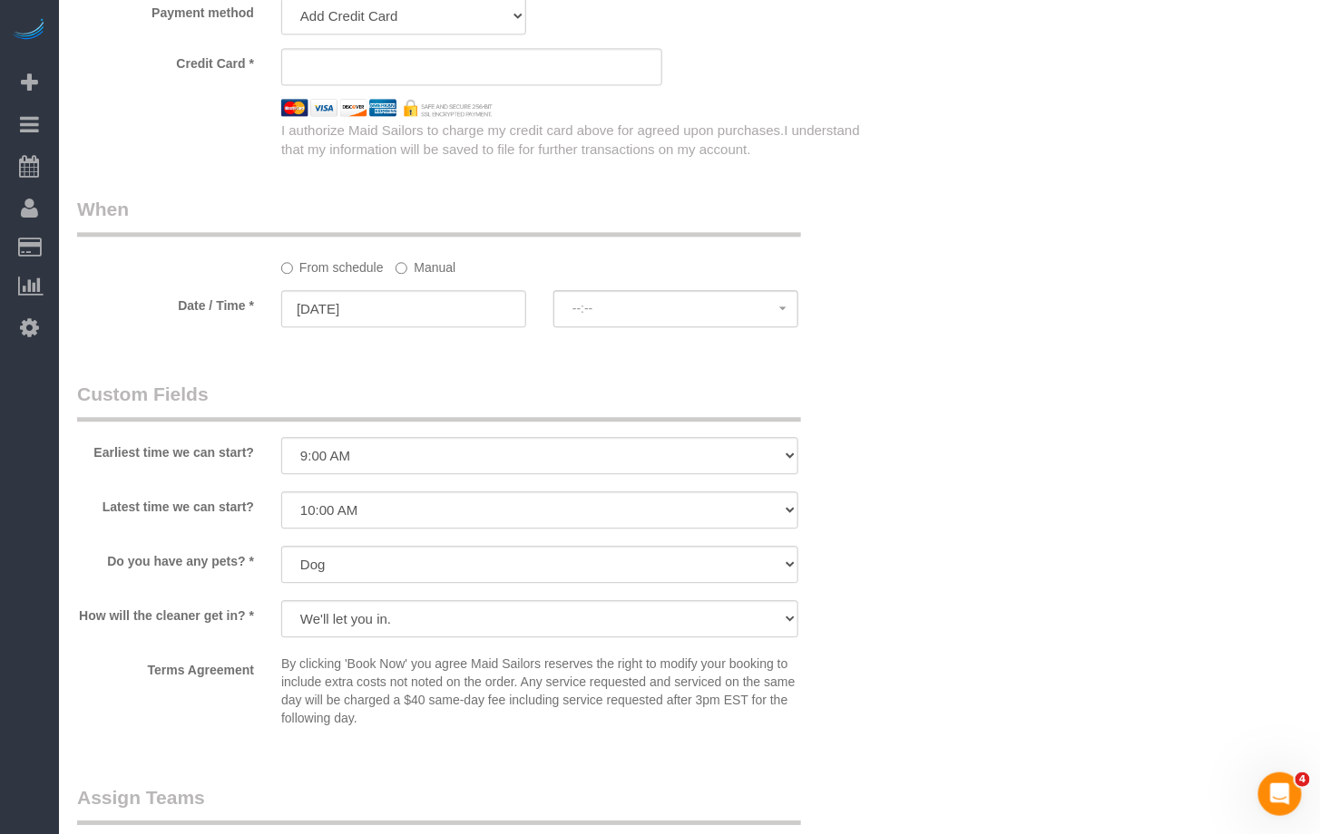
click at [905, 401] on div "Who Email dawnjadeclover@gmail.com Name * Dawn-Jade Clover Where Address AK AL …" at bounding box center [689, 2] width 1224 height 2594
click at [696, 309] on span "8:00AM" at bounding box center [675, 308] width 207 height 15
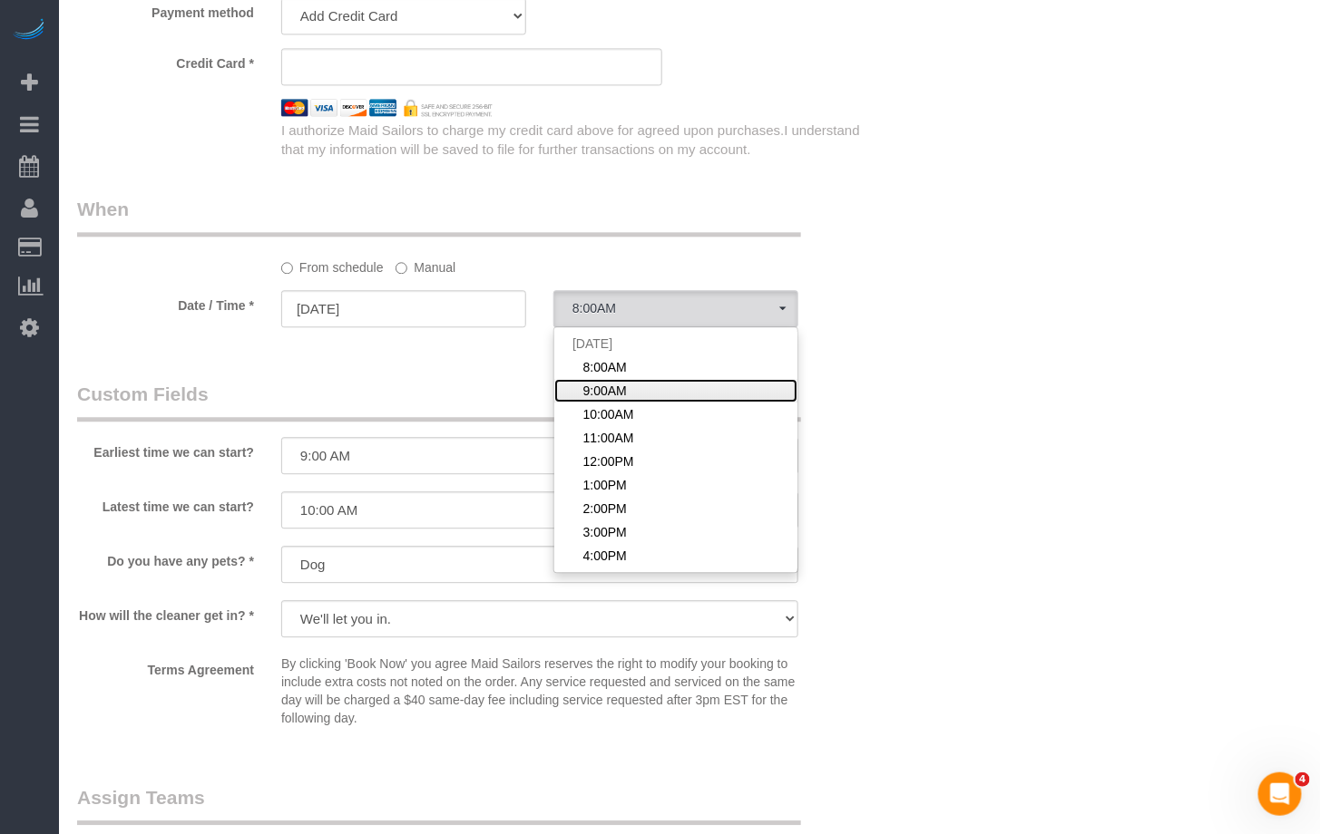
click at [668, 391] on link "9:00AM" at bounding box center [675, 391] width 243 height 24
select select "spot44"
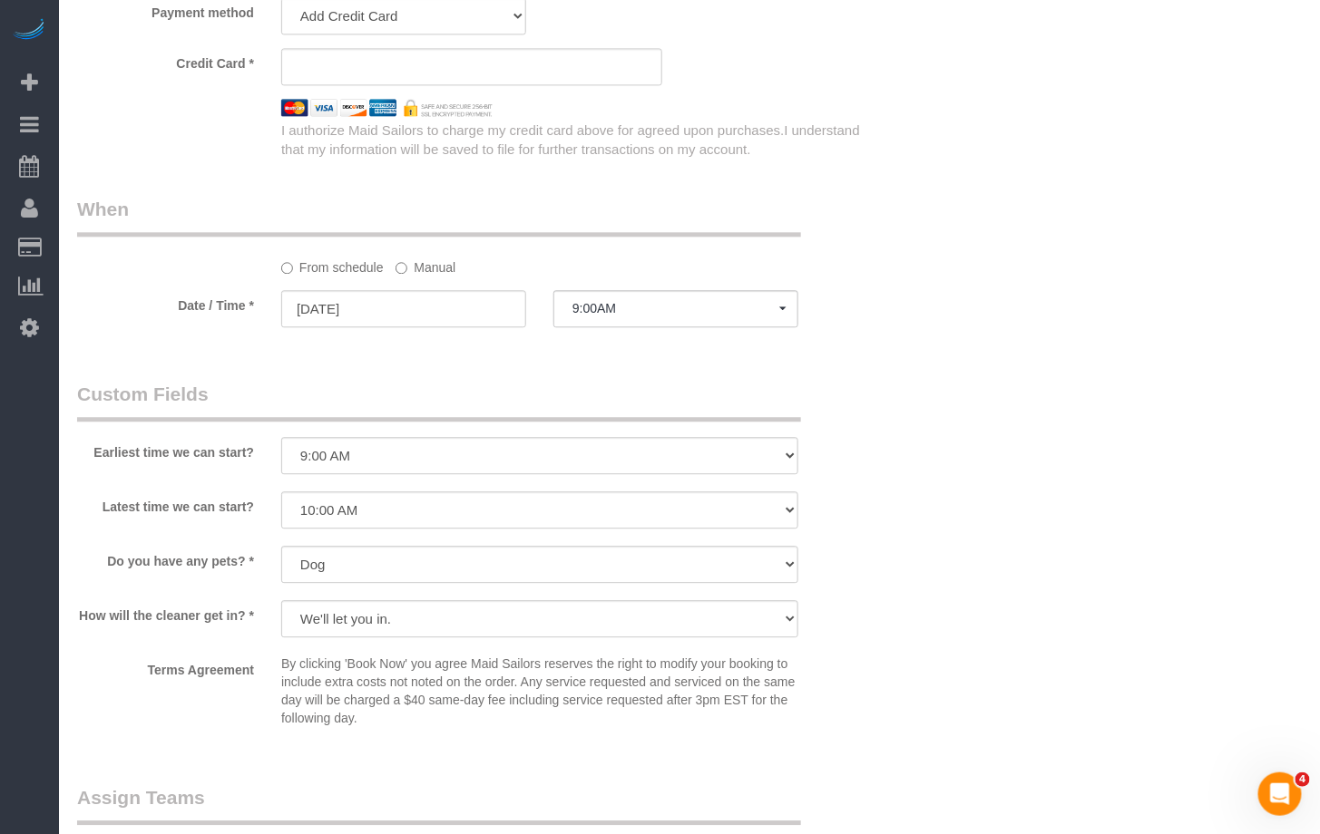
click at [1015, 337] on div "Who Email dawnjadeclover@gmail.com Name * Dawn-Jade Clover Where Address AK AL …" at bounding box center [689, 2] width 1224 height 2594
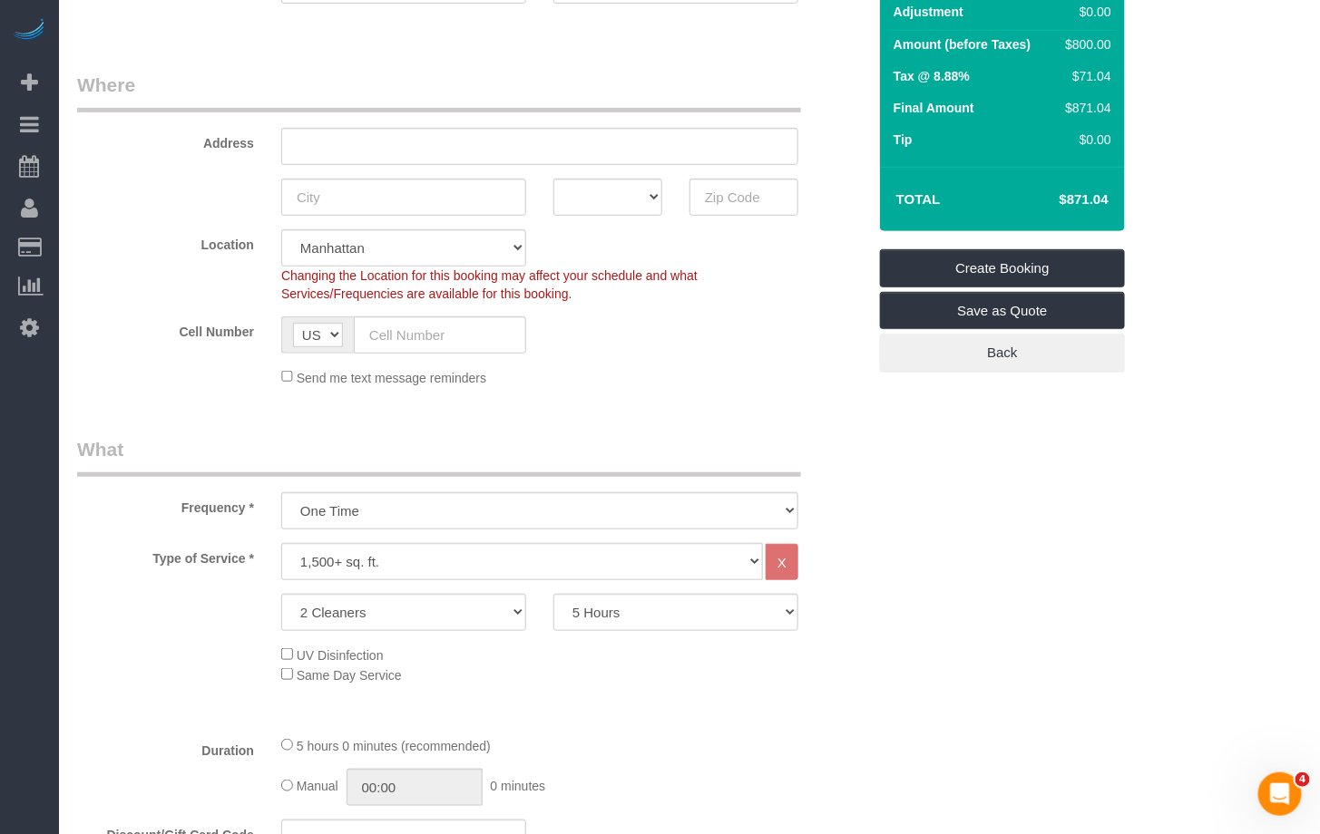
scroll to position [236, 0]
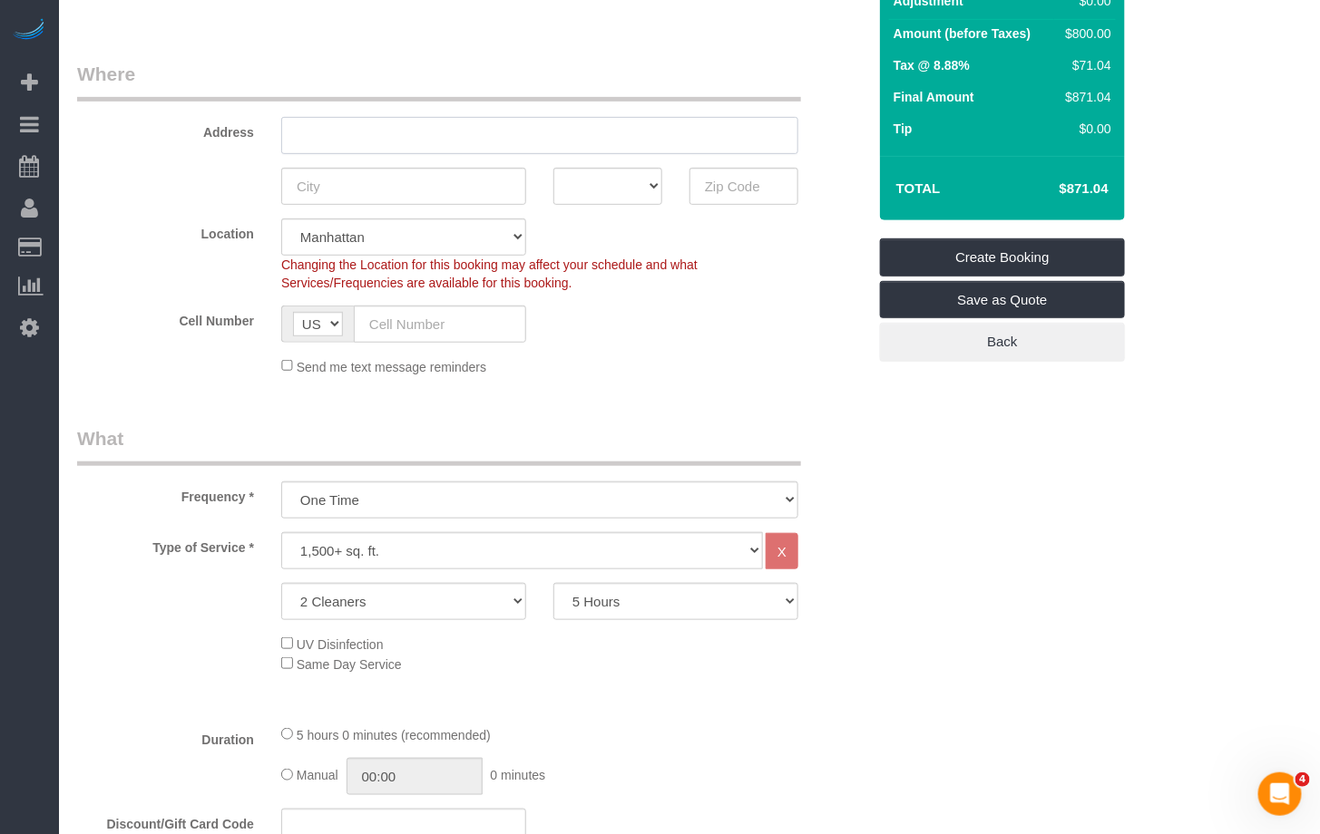
click at [352, 131] on input "text" at bounding box center [539, 135] width 517 height 37
paste input "1279 St. John Place Apt 1R, Brooklyn NY"
click at [135, 213] on fieldset "Where Address 1279 St. John Place Apt 1R, Brooklyn NY AK AL AR AZ CA CO CT DC D…" at bounding box center [471, 225] width 789 height 329
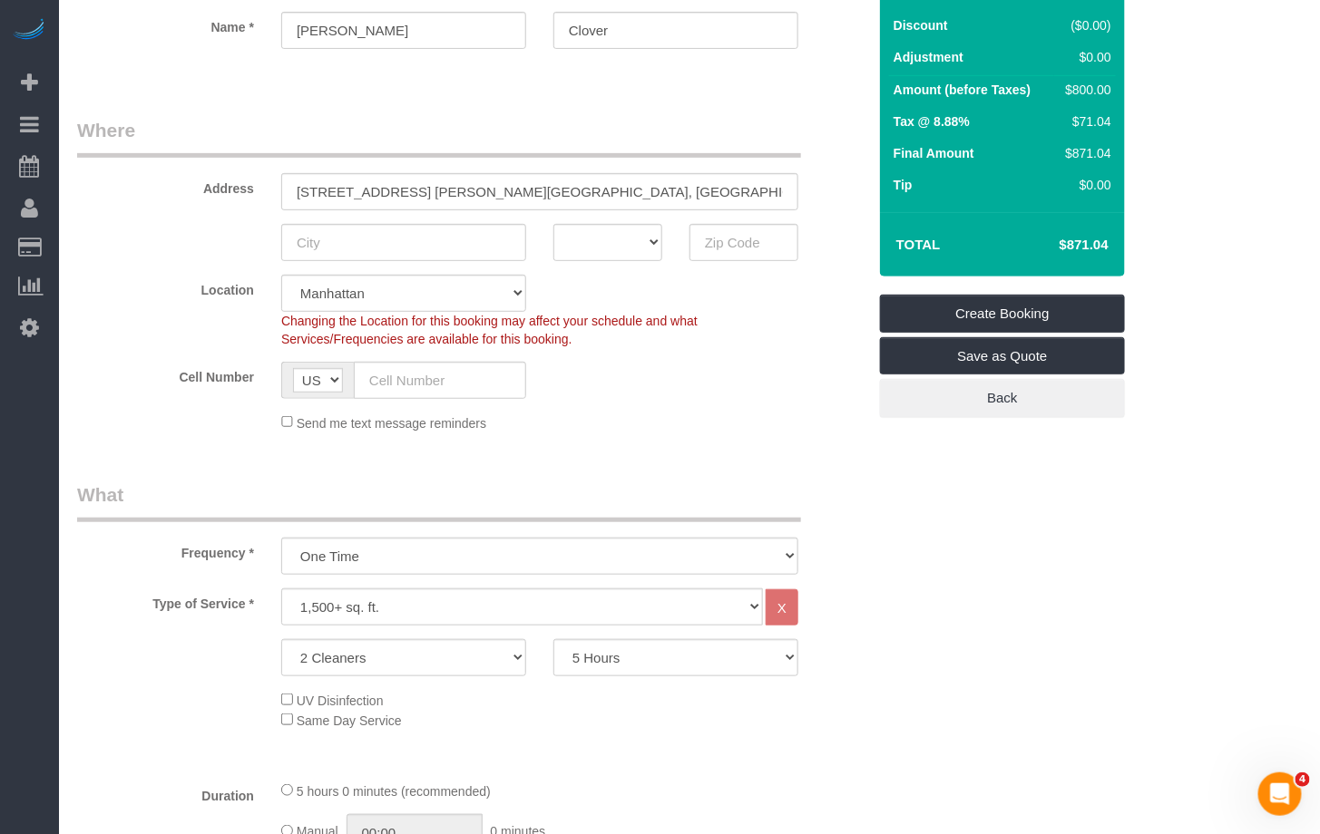
scroll to position [174, 0]
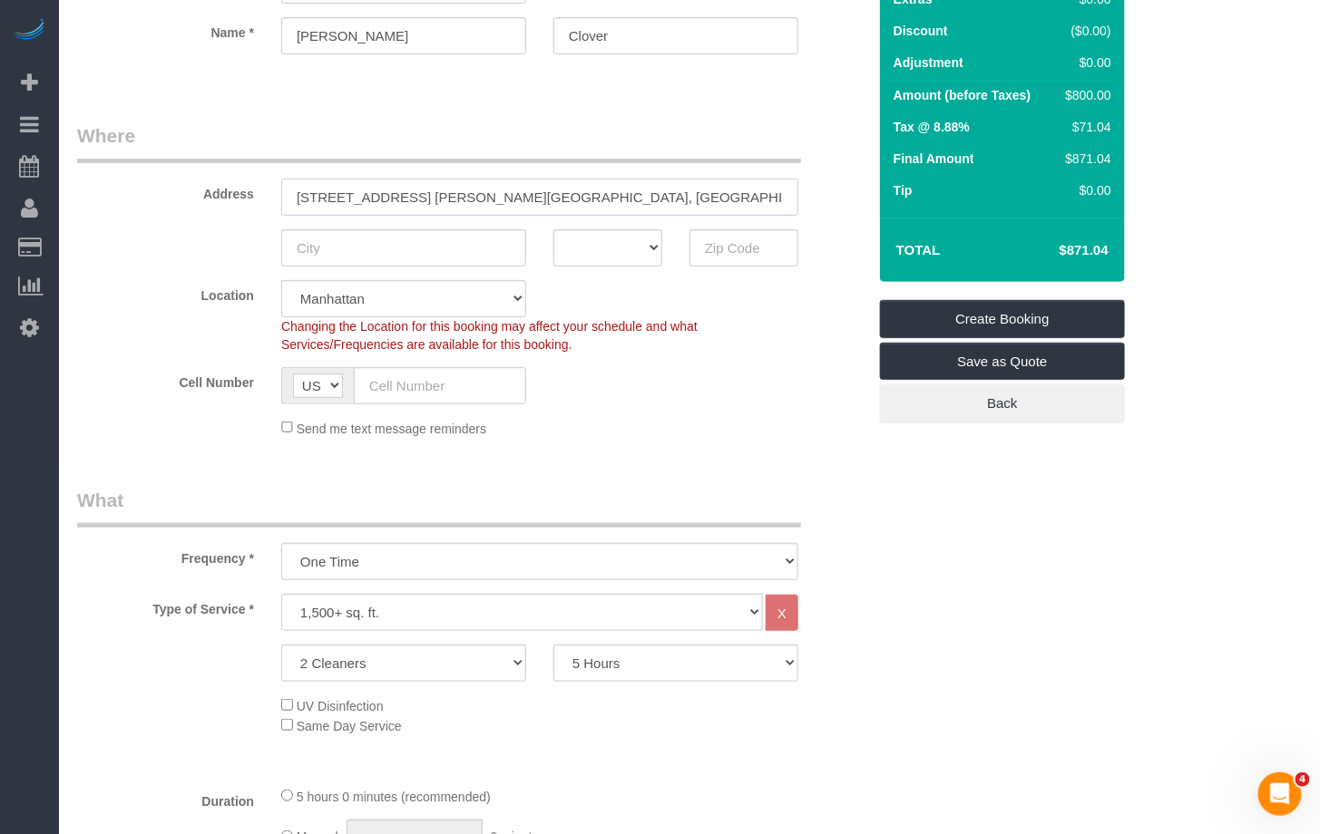
drag, startPoint x: 421, startPoint y: 194, endPoint x: 452, endPoint y: 189, distance: 31.3
click at [421, 194] on input "1279 St. John Place Apt 1R, Brooklyn NY" at bounding box center [539, 197] width 517 height 37
click at [449, 200] on input "1279 St. John Place, Apt 1R, Brooklyn NY" at bounding box center [539, 197] width 517 height 37
click at [506, 197] on input "1279 St. John Place, Apt. 1R, Brooklyn NY" at bounding box center [539, 197] width 517 height 37
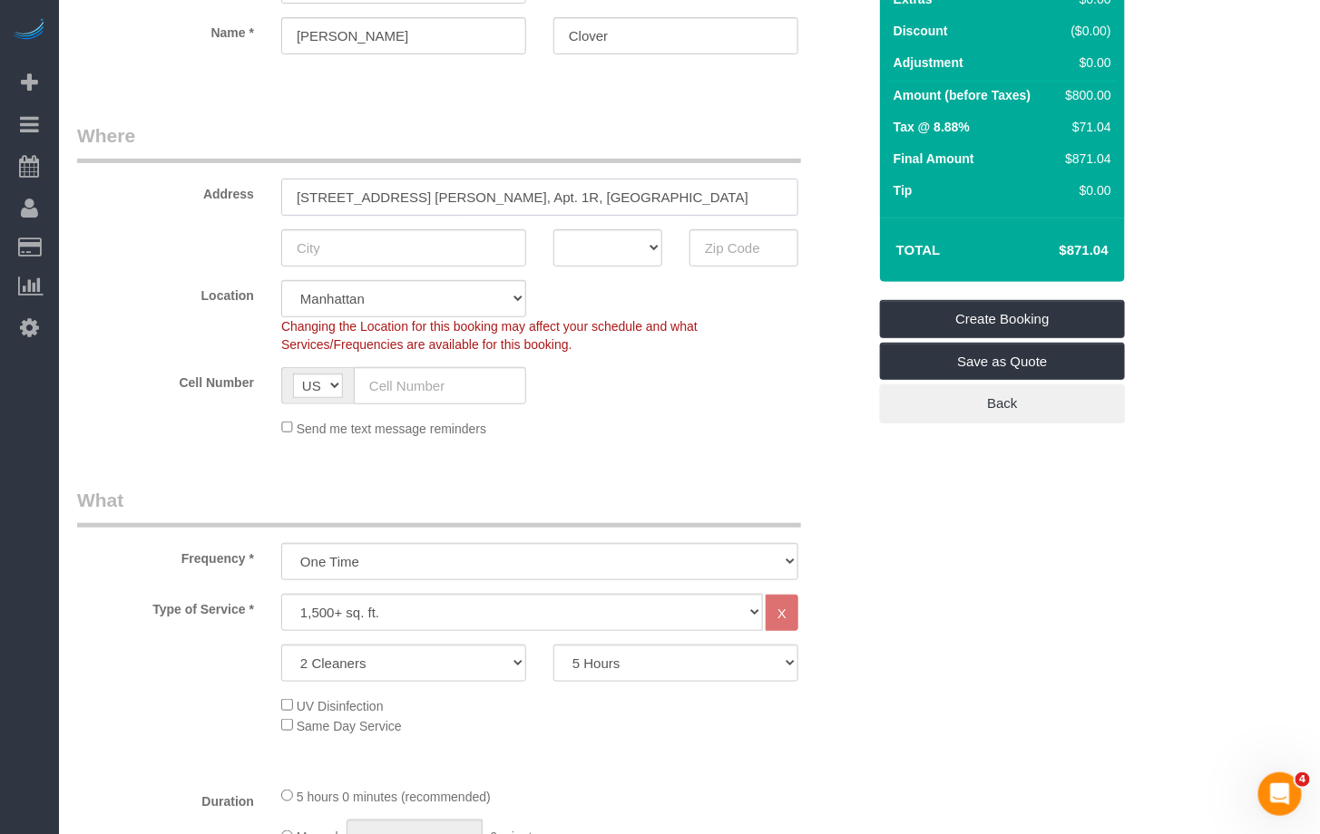
type input "1279 St. John Place, Apt. 1R, NY"
click at [245, 272] on fieldset "Where Address 1279 St. John Place, Apt. 1R, NY AK AL AR AZ CA CO CT DC DE FL GA…" at bounding box center [471, 286] width 789 height 329
click at [335, 247] on input "text" at bounding box center [403, 247] width 245 height 37
paste input "Brooklyn"
type input "Brooklyn"
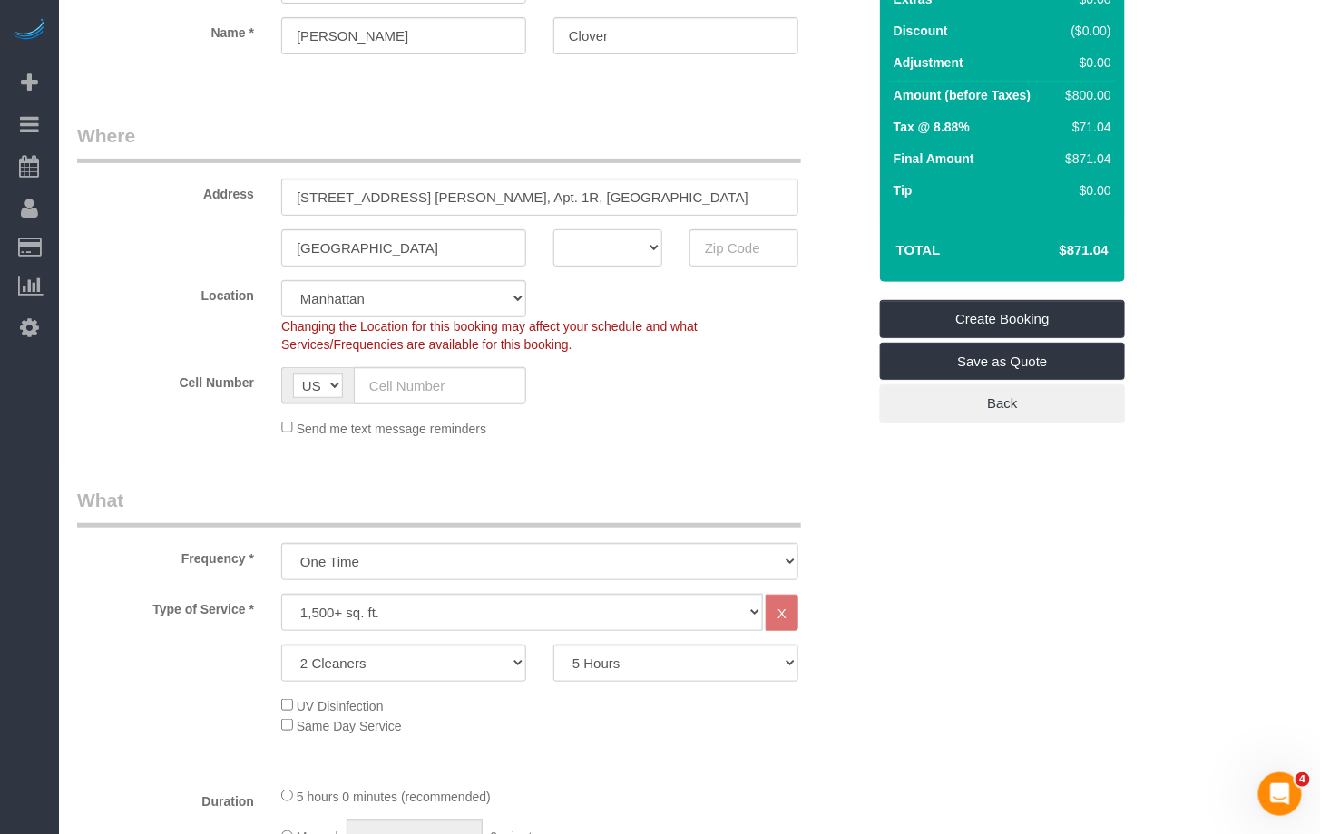
click at [593, 244] on select "AK AL AR AZ CA CO CT DC DE FL GA HI IA ID IL IN KS KY LA MA MD ME MI MN MO MS M…" at bounding box center [607, 247] width 109 height 37
select select "NY"
click at [553, 229] on select "AK AL AR AZ CA CO CT DC DE FL GA HI IA ID IL IN KS KY LA MA MD ME MI MN MO MS M…" at bounding box center [607, 247] width 109 height 37
click at [755, 400] on div "Cell Number AF AL DZ AD AO AI AQ AG AR AM AW AU AT AZ BS BH BD BB BY BE BZ BJ B…" at bounding box center [471, 385] width 816 height 37
click at [743, 254] on input "text" at bounding box center [743, 247] width 109 height 37
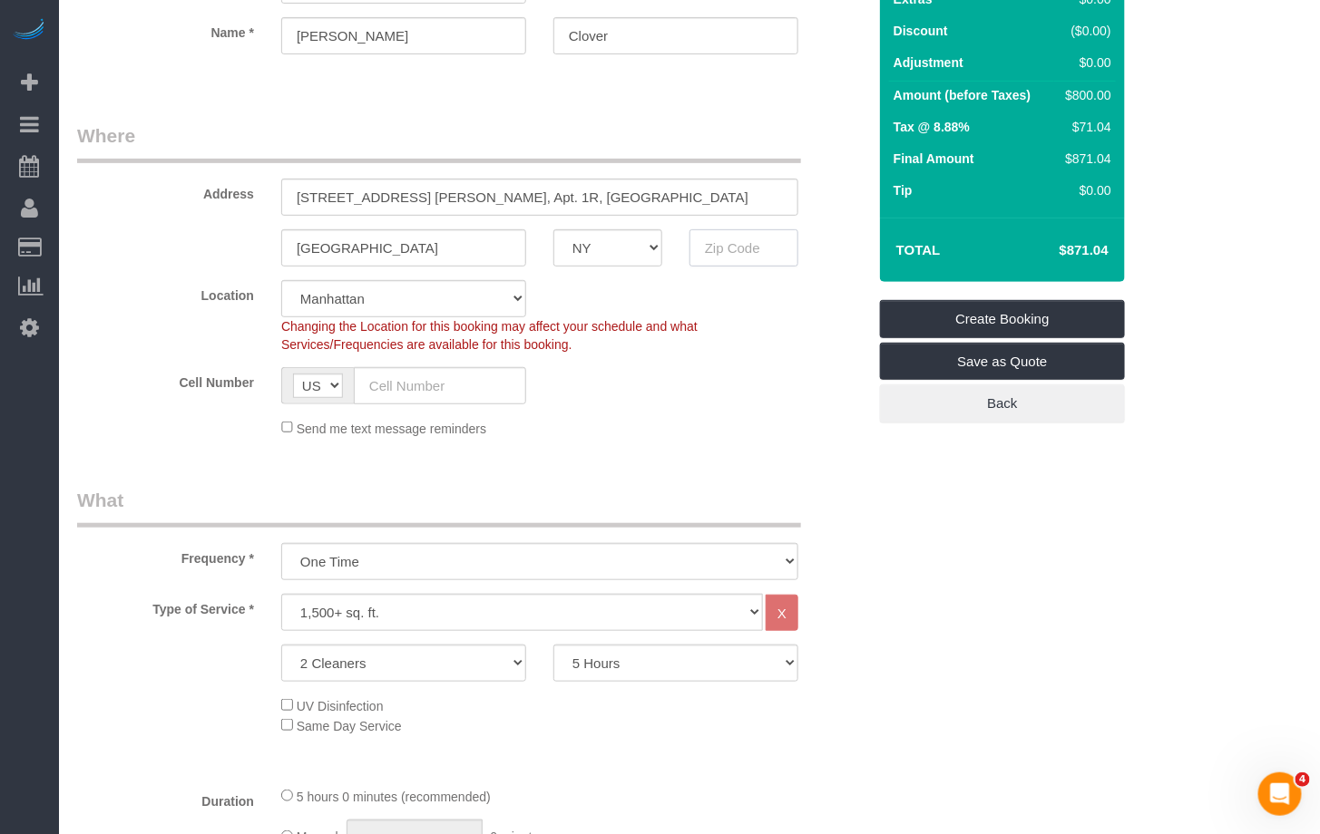
paste input "11213"
type input "11213"
drag, startPoint x: 679, startPoint y: 409, endPoint x: 627, endPoint y: 428, distance: 55.9
click at [679, 409] on sui-booking-location "Location Manhattan Austin Boston Bronx Brooklyn Charlotte Denver New Jersey Por…" at bounding box center [471, 359] width 789 height 158
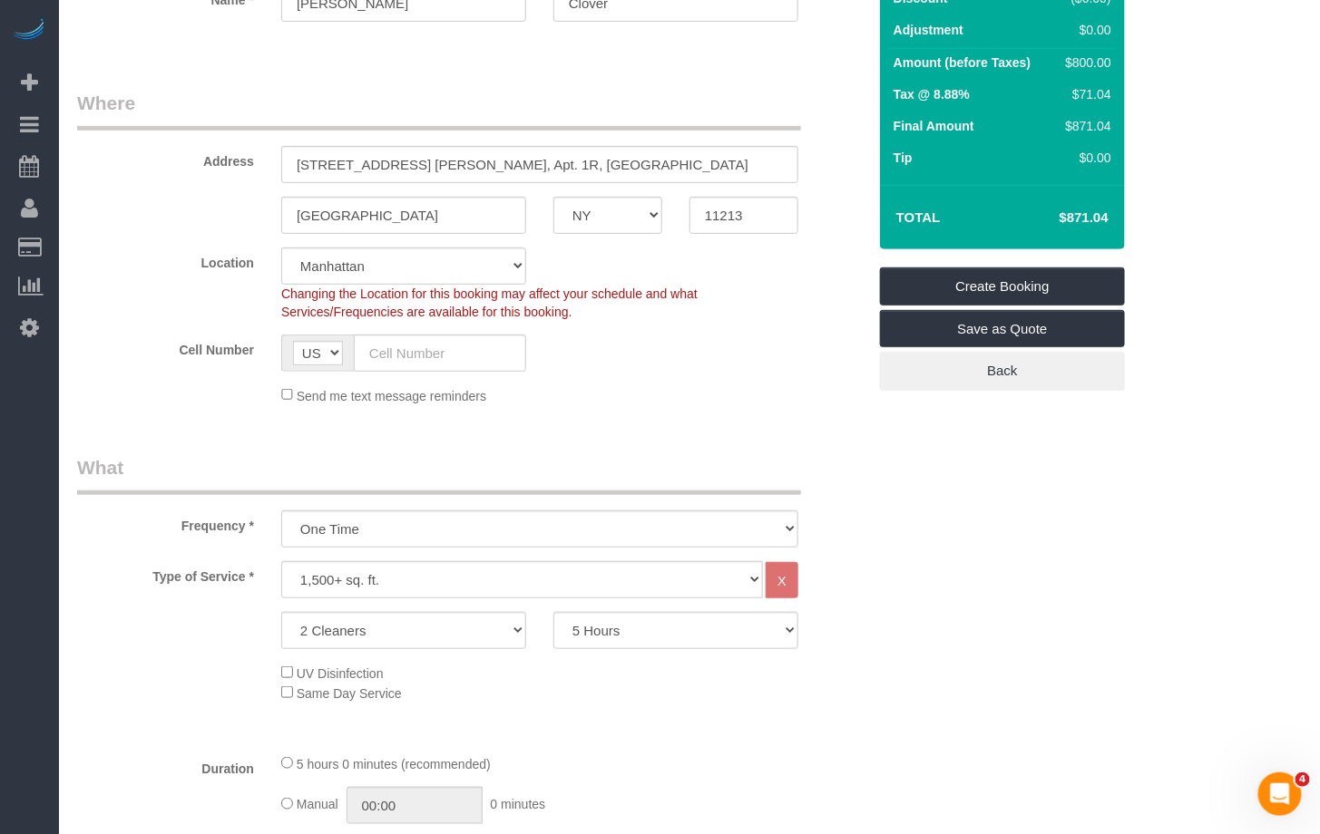
select select "6"
select select "object:13520"
select select "spot104"
click at [481, 352] on input "text" at bounding box center [440, 353] width 172 height 37
paste input "+1 929 731 9230"
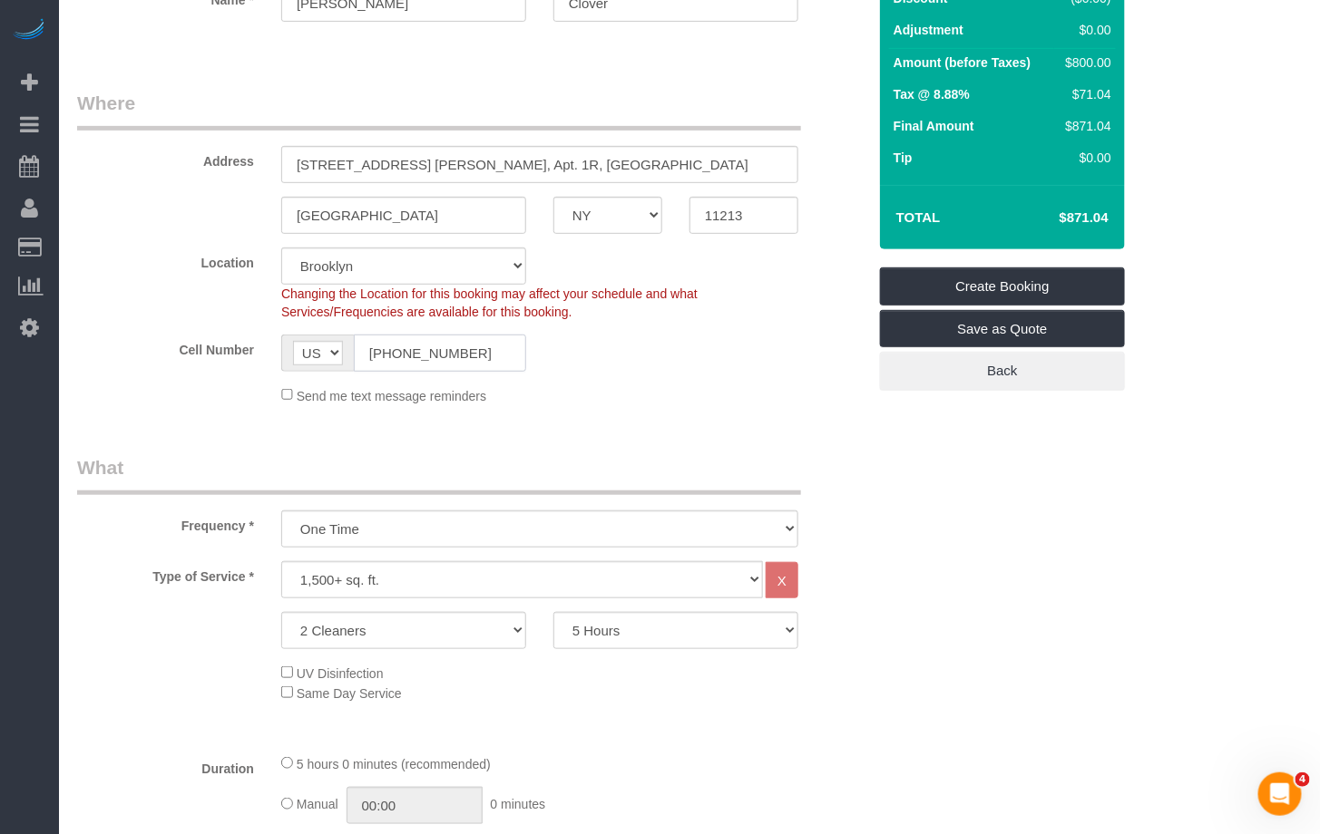
type input "+1 929 731 9230"
click at [600, 391] on div "Send me text message reminders" at bounding box center [540, 395] width 544 height 20
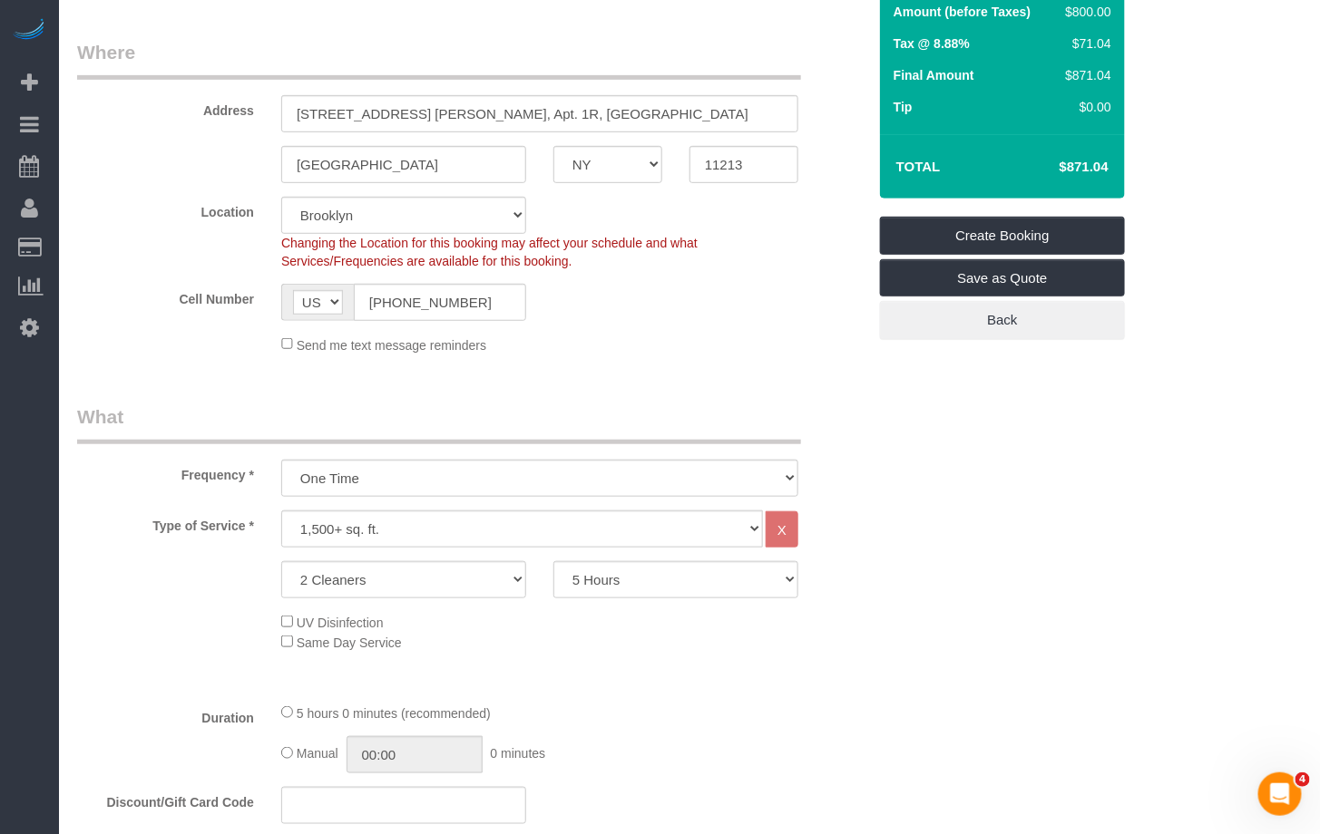
scroll to position [272, 0]
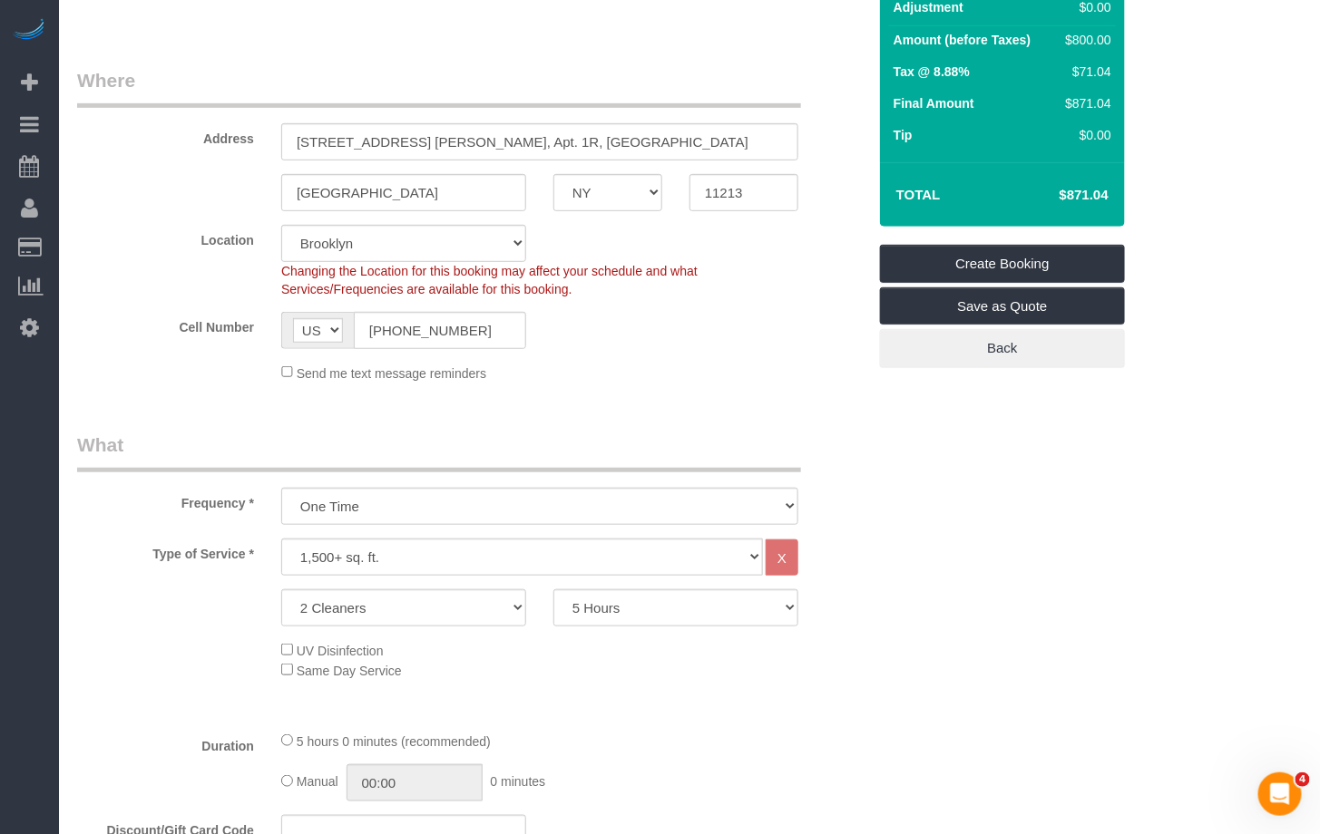
scroll to position [237, 0]
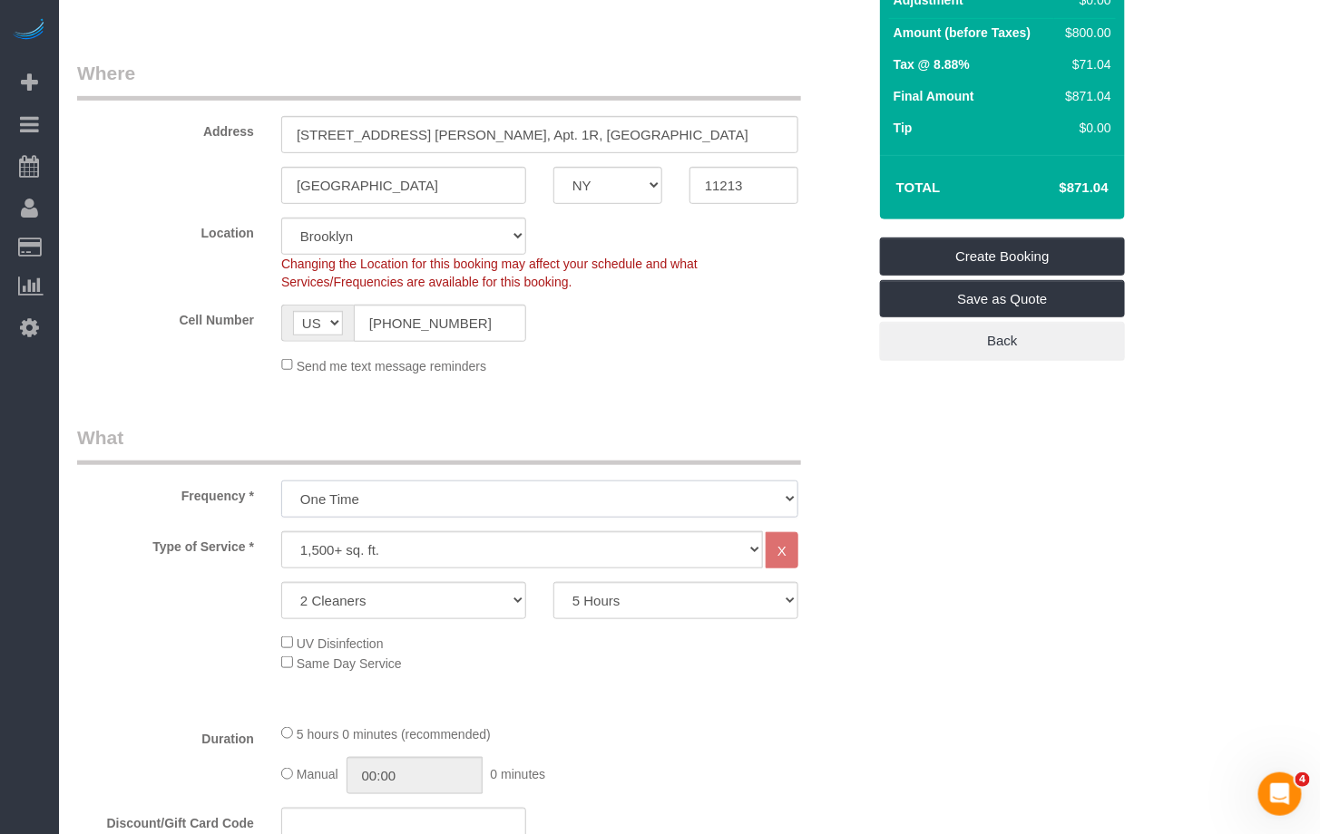
click at [439, 501] on select "One Time Weekly (20% Off) - 20.00% Every 2 Weeks (15% Off) - 15.00% Every 4 Wee…" at bounding box center [539, 499] width 517 height 37
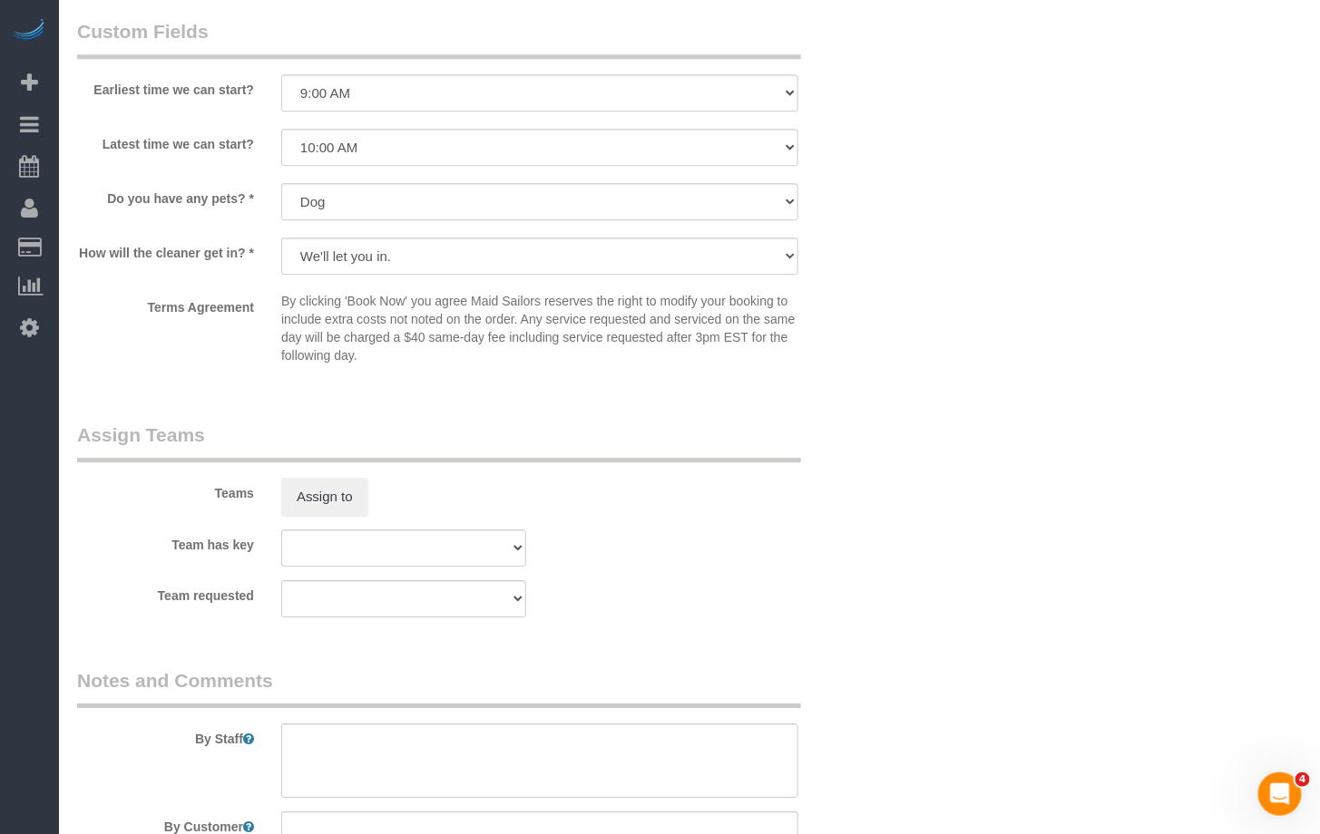
scroll to position [1888, 0]
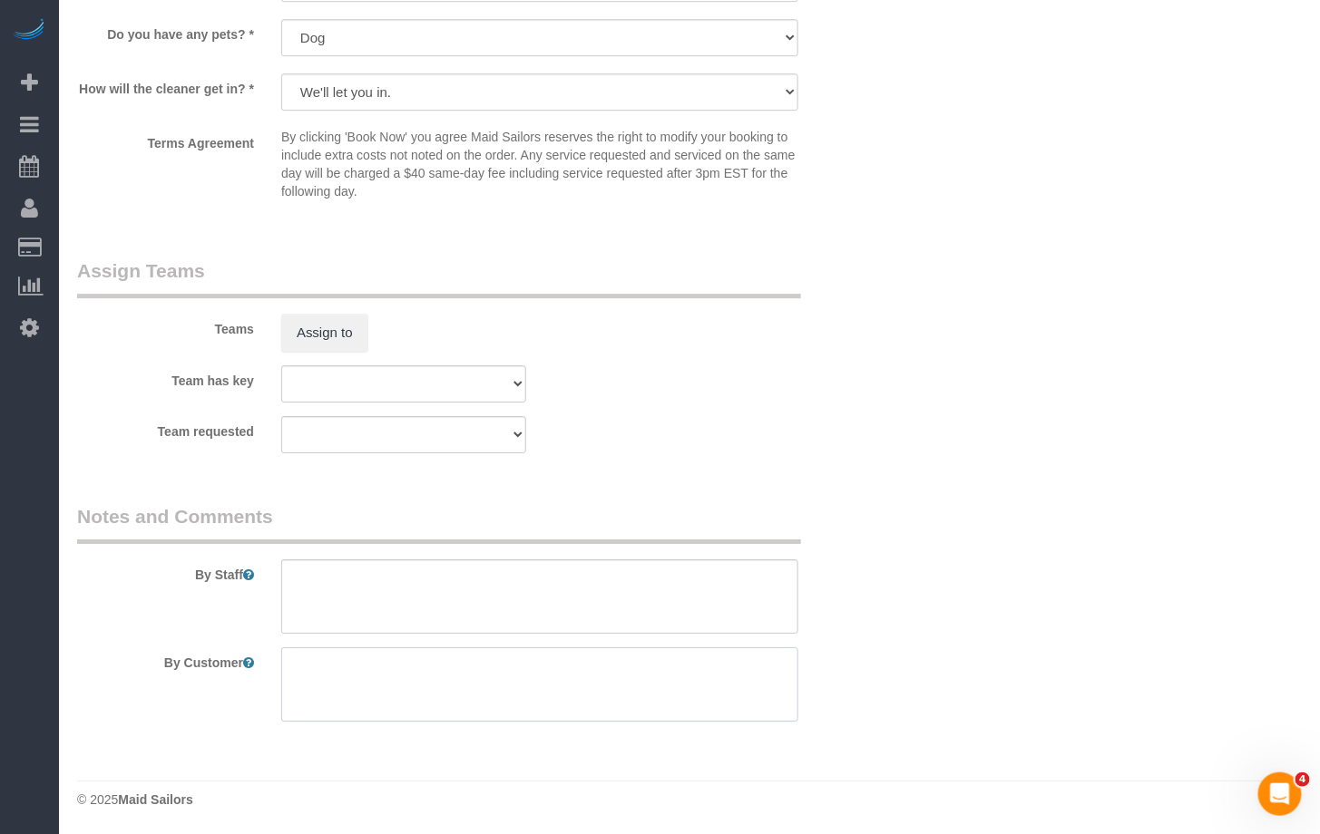
click at [333, 671] on textarea at bounding box center [539, 685] width 517 height 74
paste textarea "Deep cleaning Inside Oven/fridge Inside the Cabinets Pet Hair Inside Cabinets O…"
click at [362, 707] on textarea at bounding box center [539, 685] width 517 height 74
click at [373, 703] on textarea at bounding box center [539, 685] width 517 height 74
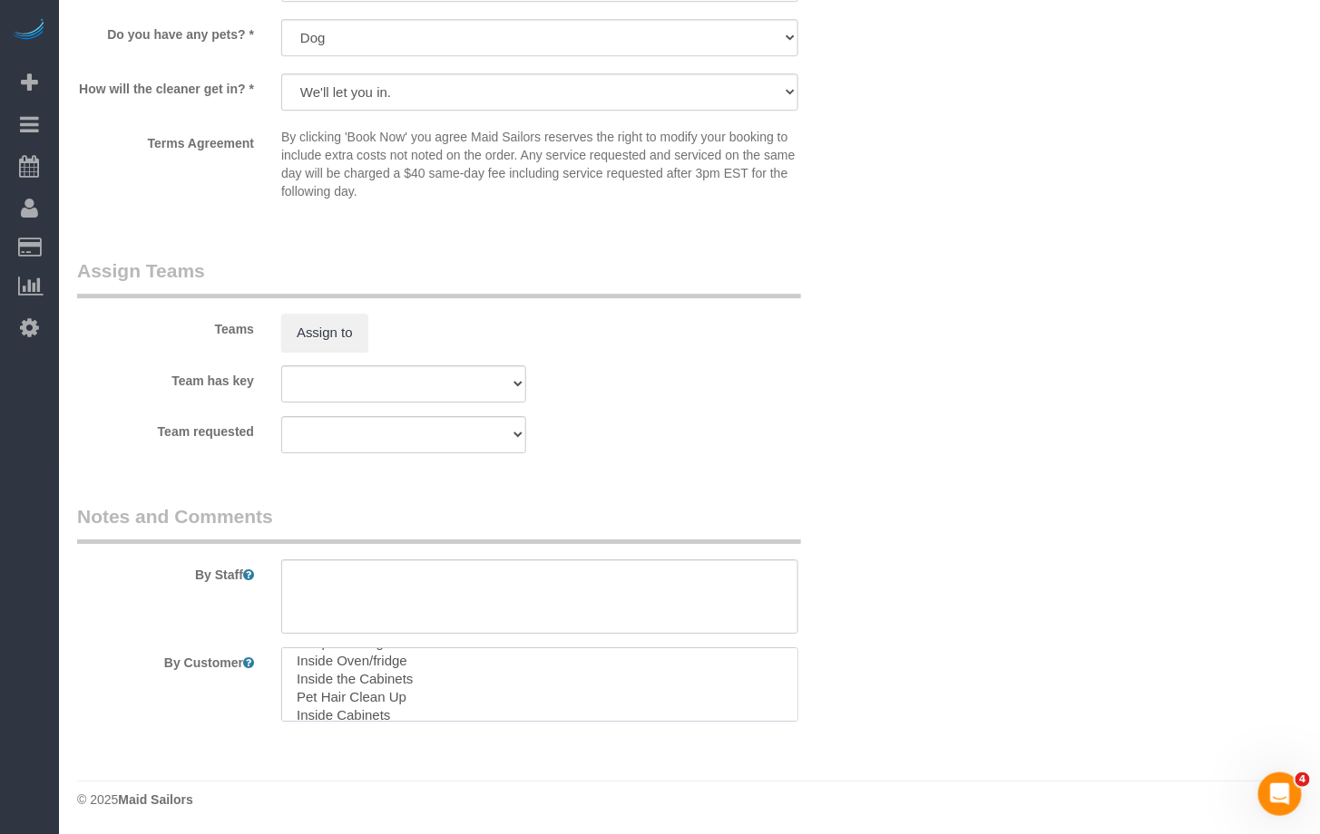
scroll to position [0, 0]
click at [337, 660] on textarea at bounding box center [539, 685] width 517 height 74
drag, startPoint x: 376, startPoint y: 687, endPoint x: 432, endPoint y: 670, distance: 57.7
click at [377, 687] on textarea at bounding box center [539, 685] width 517 height 74
click at [297, 684] on textarea at bounding box center [539, 685] width 517 height 74
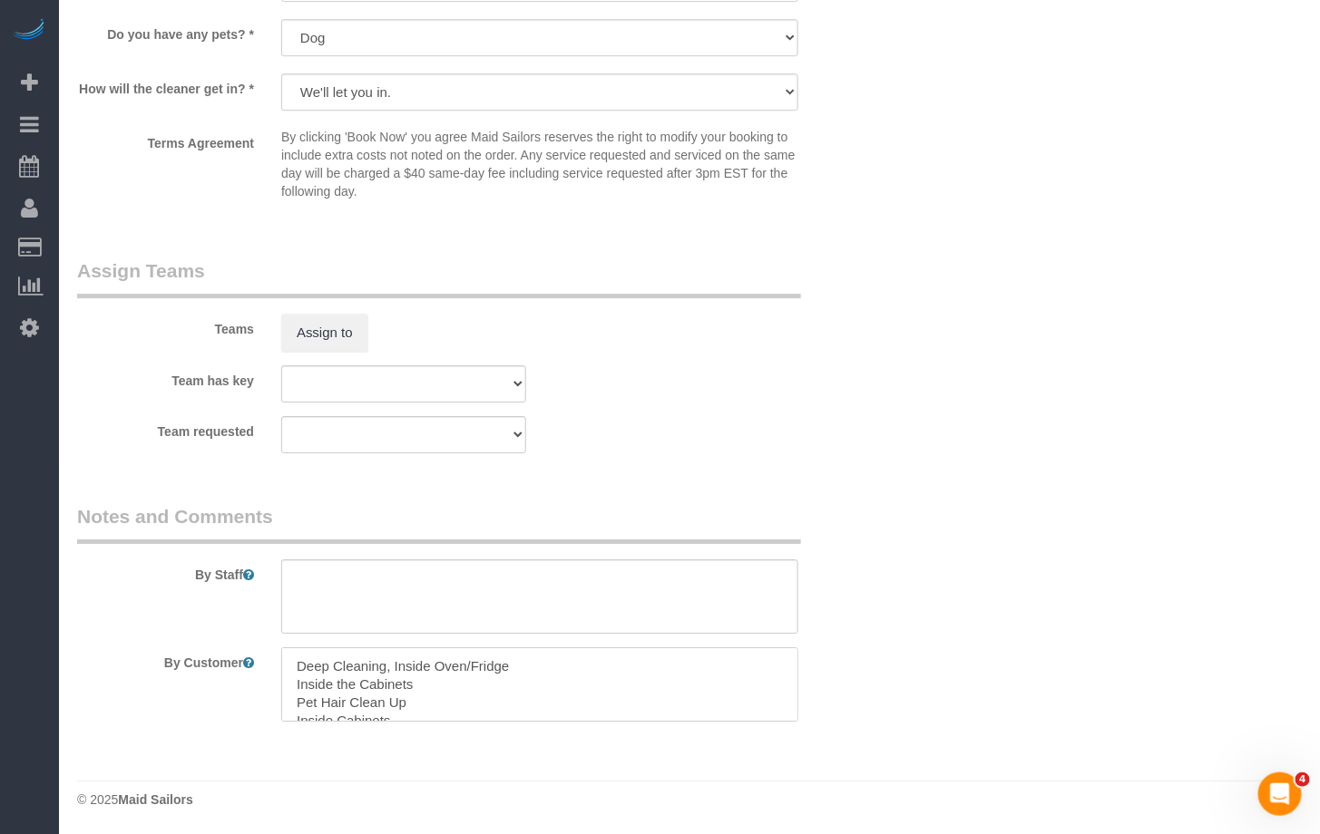
click at [296, 685] on textarea at bounding box center [539, 685] width 517 height 74
click at [295, 707] on textarea at bounding box center [539, 685] width 517 height 74
drag, startPoint x: 418, startPoint y: 682, endPoint x: 301, endPoint y: 684, distance: 117.0
click at [301, 684] on textarea at bounding box center [539, 685] width 517 height 74
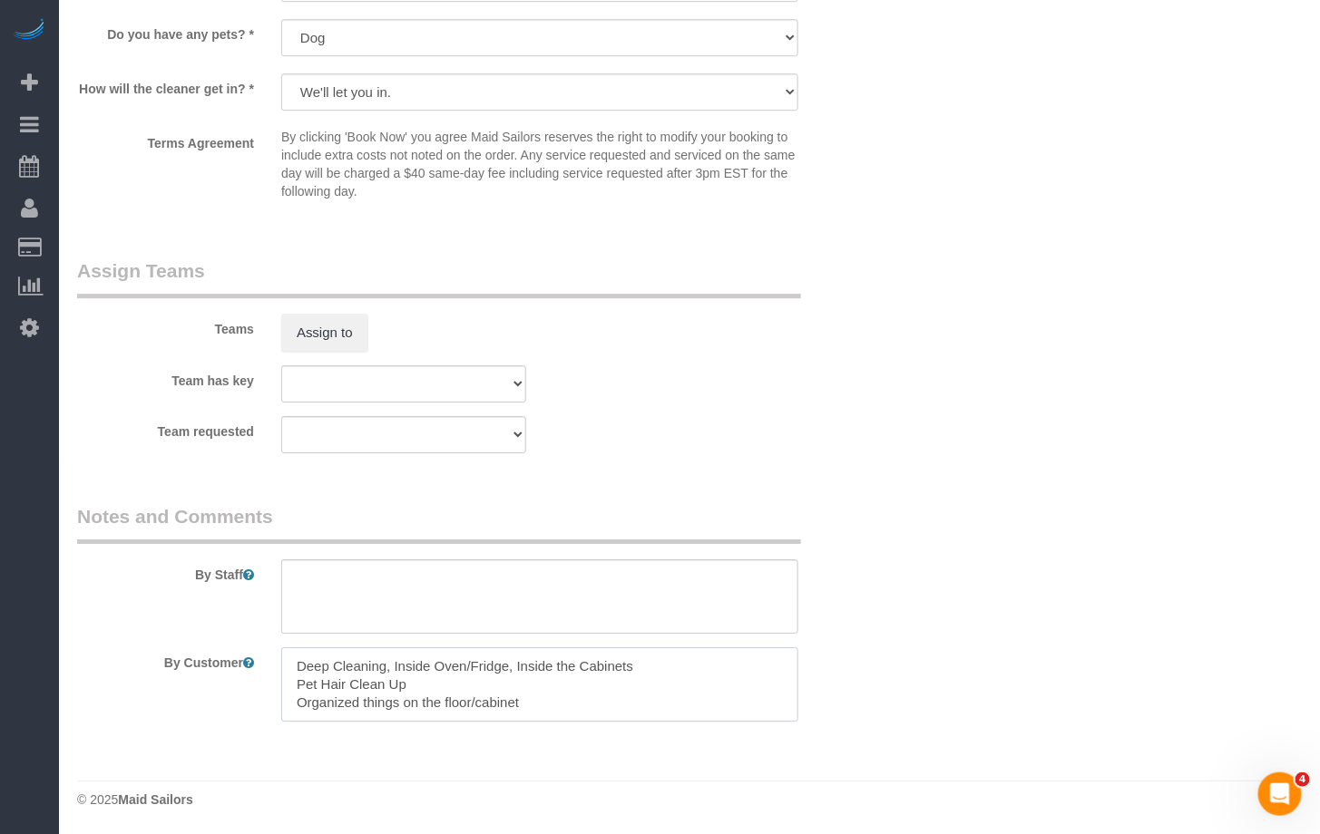
scroll to position [0, 0]
click at [299, 697] on textarea at bounding box center [539, 685] width 517 height 74
click at [484, 686] on textarea at bounding box center [539, 685] width 517 height 74
click at [604, 684] on textarea at bounding box center [539, 685] width 517 height 74
drag, startPoint x: 483, startPoint y: 678, endPoint x: 492, endPoint y: 676, distance: 9.2
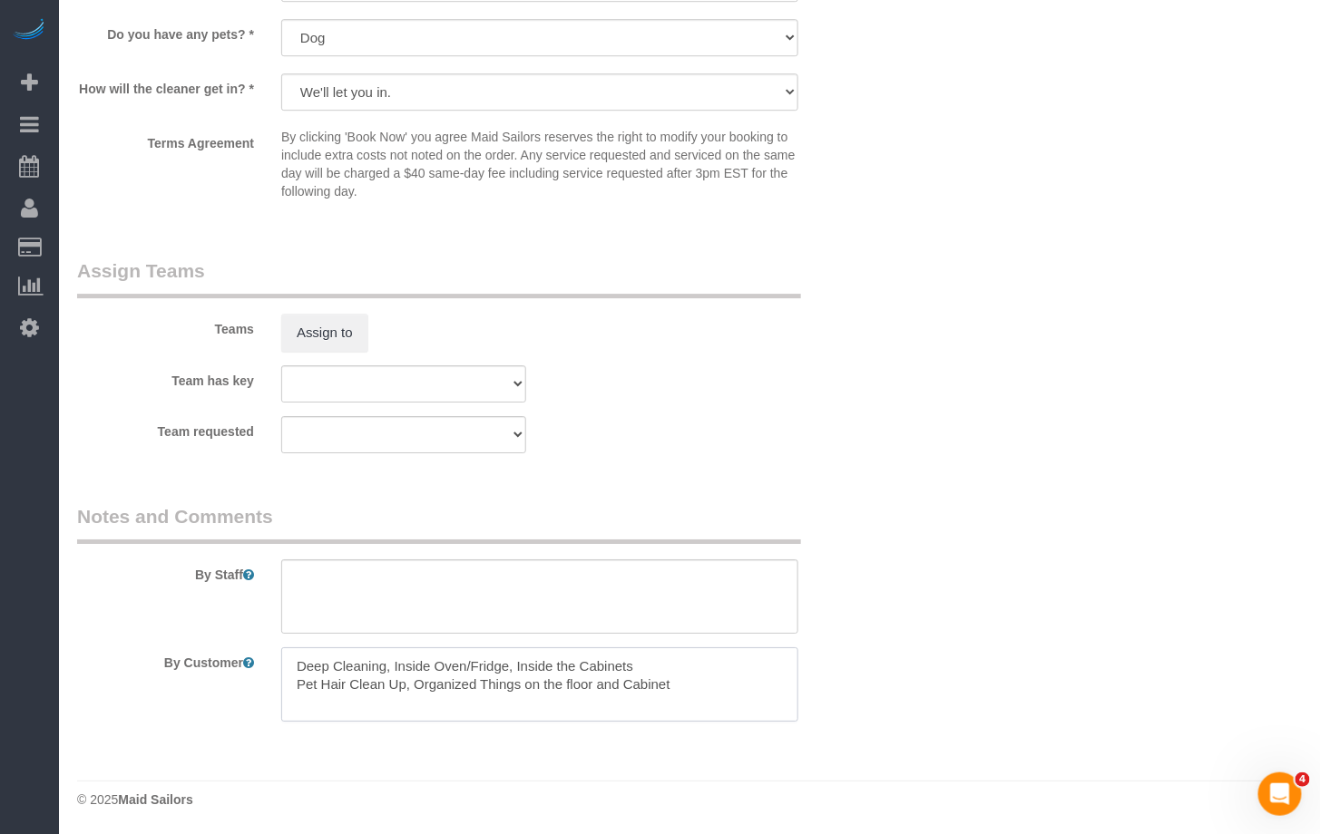
click at [483, 678] on textarea at bounding box center [539, 685] width 517 height 74
type textarea "Deep Cleaning, Inside Oven/Fridge, Inside the Cabinets Pet Hair Clean Up, Organ…"
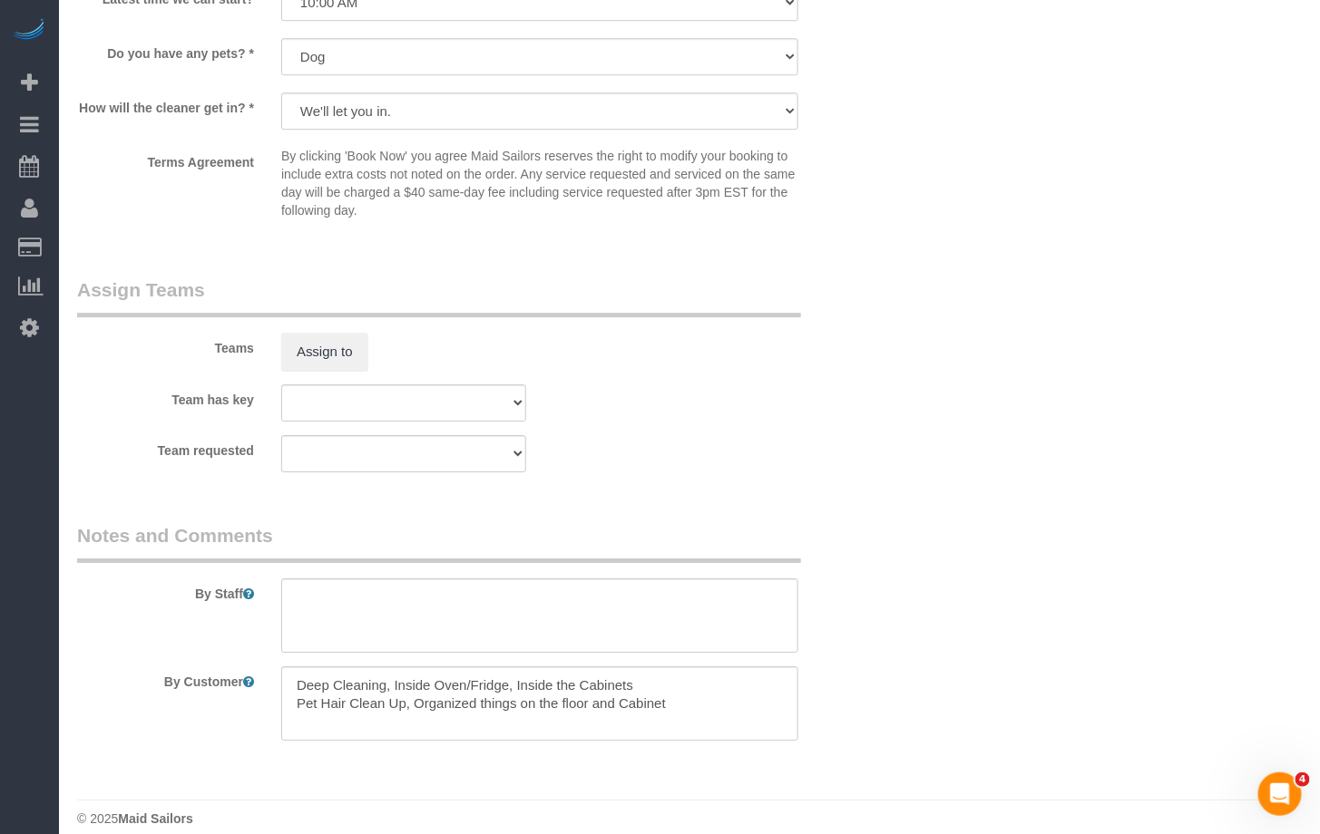
scroll to position [1868, 0]
click at [405, 615] on textarea at bounding box center [539, 617] width 517 height 74
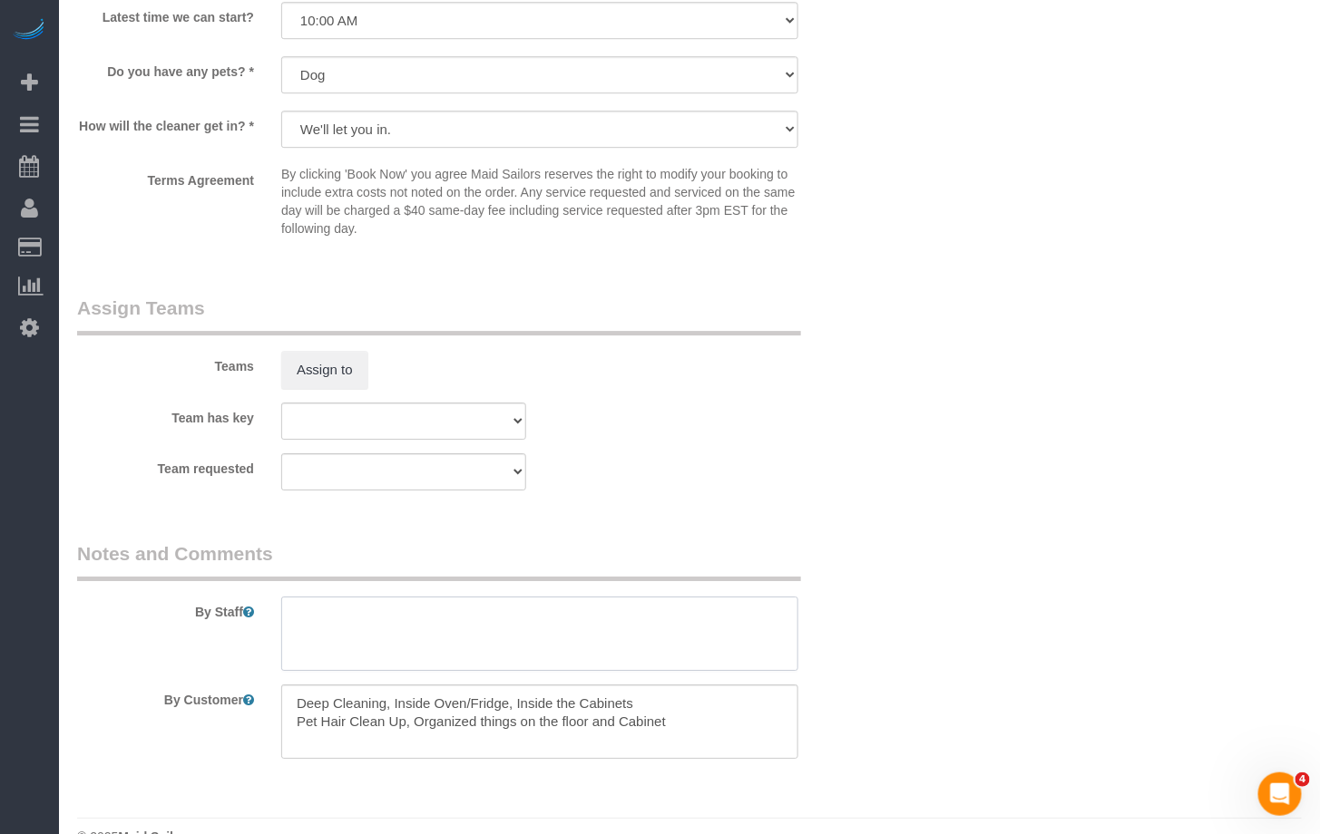
scroll to position [1888, 0]
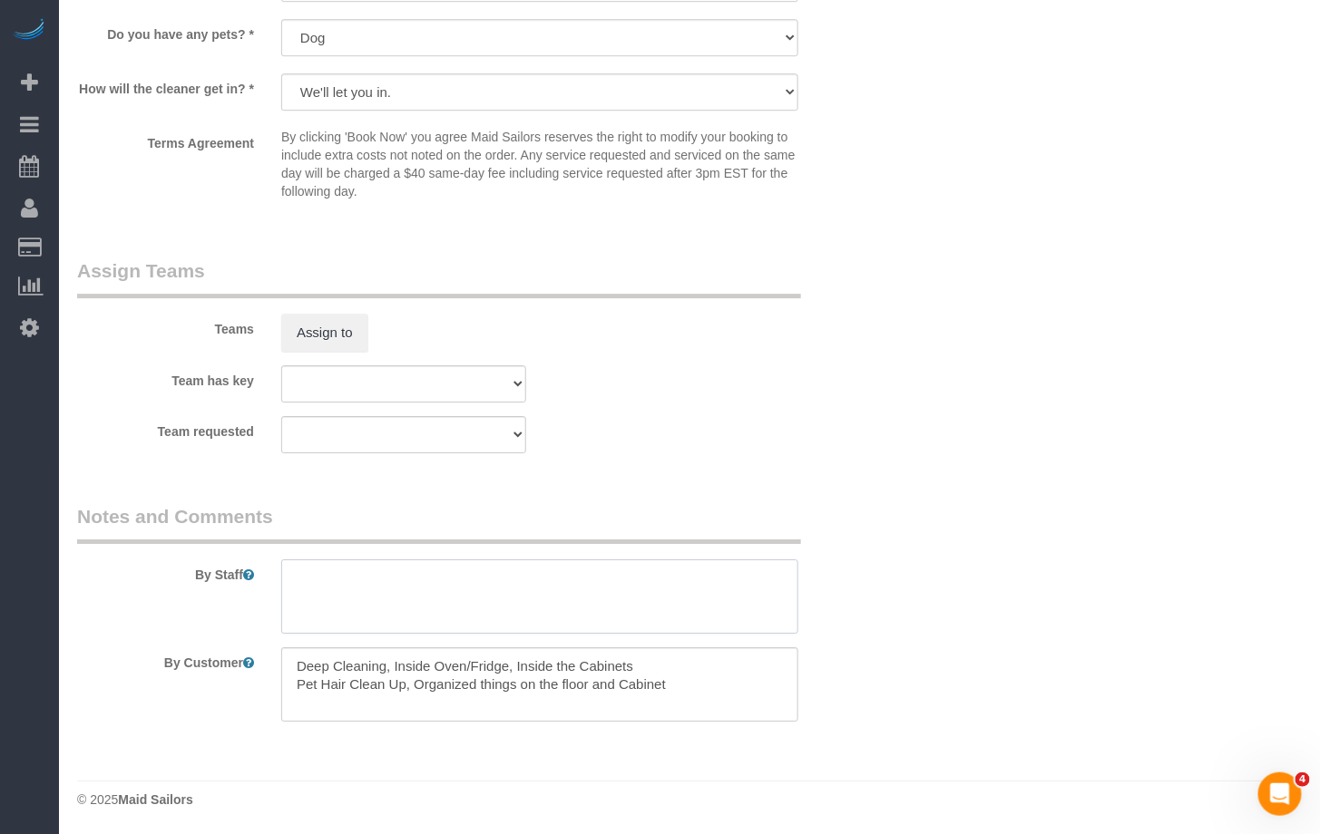
click at [414, 602] on textarea at bounding box center [539, 597] width 517 height 74
paste textarea "Buzzer doesn’t work"
click at [779, 461] on fieldset "Assign Teams Teams Assign to Team has key 000- Donna Mercado 000 - Partnerships…" at bounding box center [471, 363] width 789 height 210
click at [661, 579] on textarea at bounding box center [539, 597] width 517 height 74
click at [296, 575] on textarea at bounding box center [539, 597] width 517 height 74
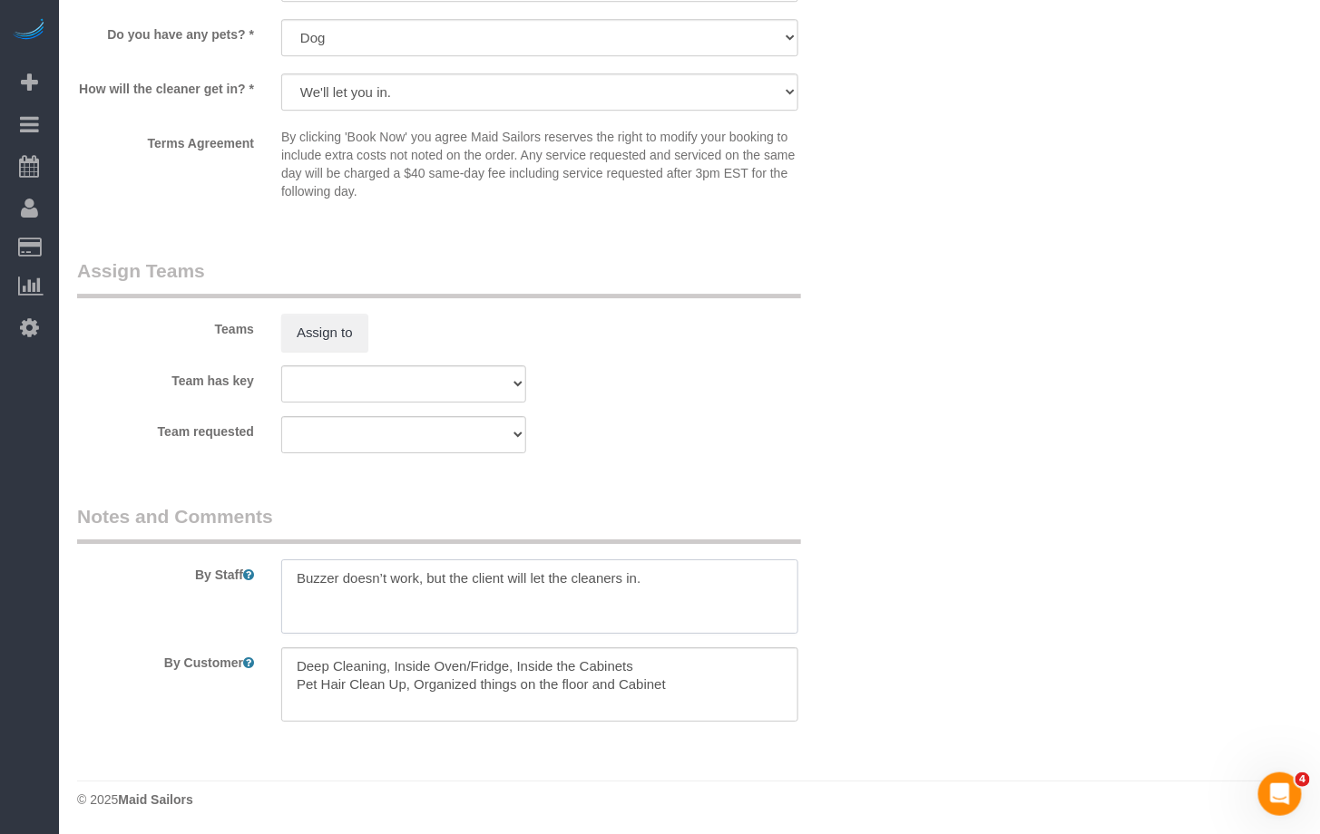
paste textarea "https://streeteasy.com/property/8392308-1279-st-johns-place-1r"
type textarea "https://streeteasy.com/property/8392308-1279-st-johns-place-1r Buzzer doesn’t w…"
click at [137, 504] on legend "Notes and Comments" at bounding box center [439, 523] width 724 height 41
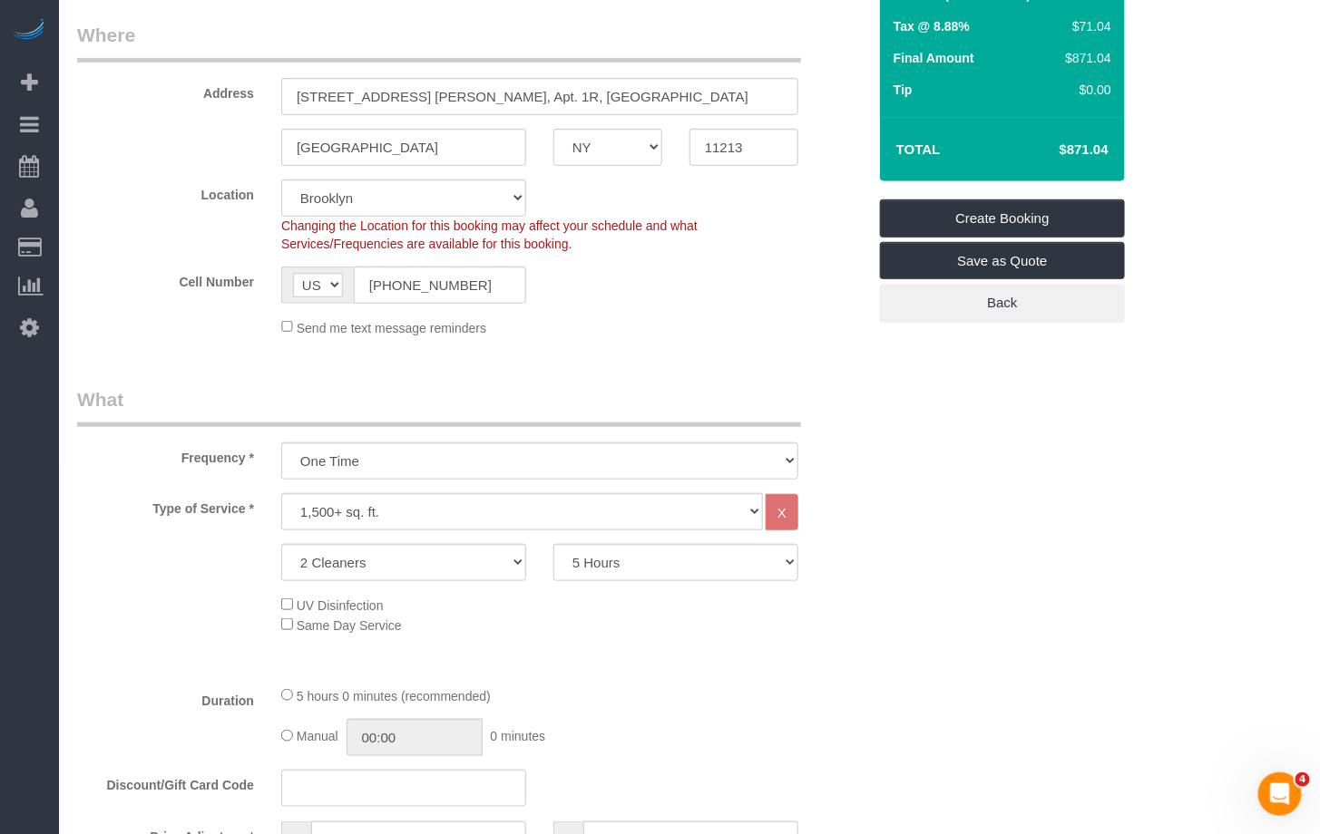
scroll to position [274, 0]
click at [162, 512] on label "Type of Service *" at bounding box center [165, 506] width 204 height 24
click at [320, 463] on select "One Time Weekly (20% Off) - 20.00% Every 2 Weeks (15% Off) - 15.00% Every 4 Wee…" at bounding box center [539, 462] width 517 height 37
click at [281, 444] on select "One Time Weekly (20% Off) - 20.00% Every 2 Weeks (15% Off) - 15.00% Every 4 Wee…" at bounding box center [539, 462] width 517 height 37
click at [213, 475] on div "Frequency * One Time Weekly (20% Off) - 20.00% Every 2 Weeks (15% Off) - 15.00%…" at bounding box center [471, 433] width 816 height 93
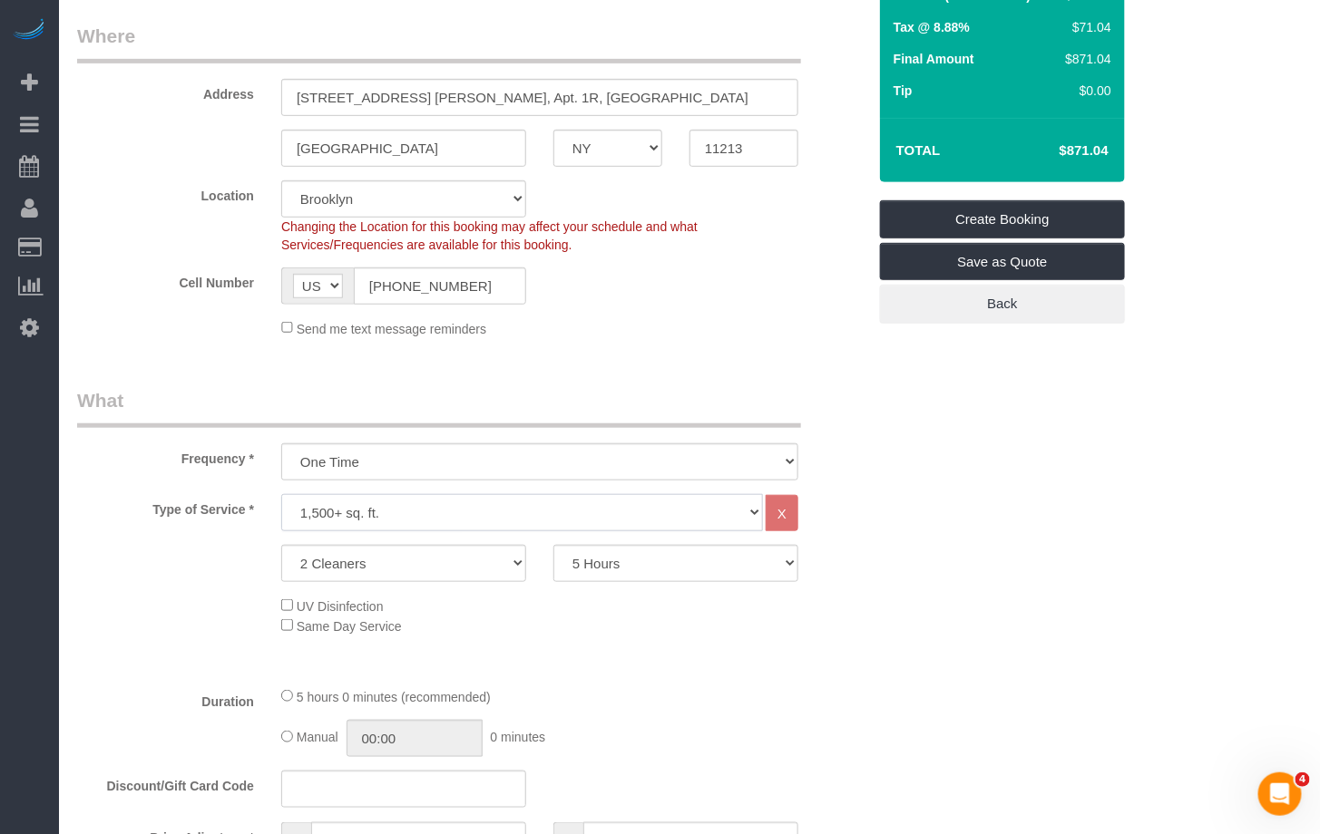
click at [311, 508] on select "Under 1,000 sq. ft. 1,001 - 1,500 sq. ft. 1,500+ sq. ft. Custom Cleaning Office…" at bounding box center [522, 512] width 482 height 37
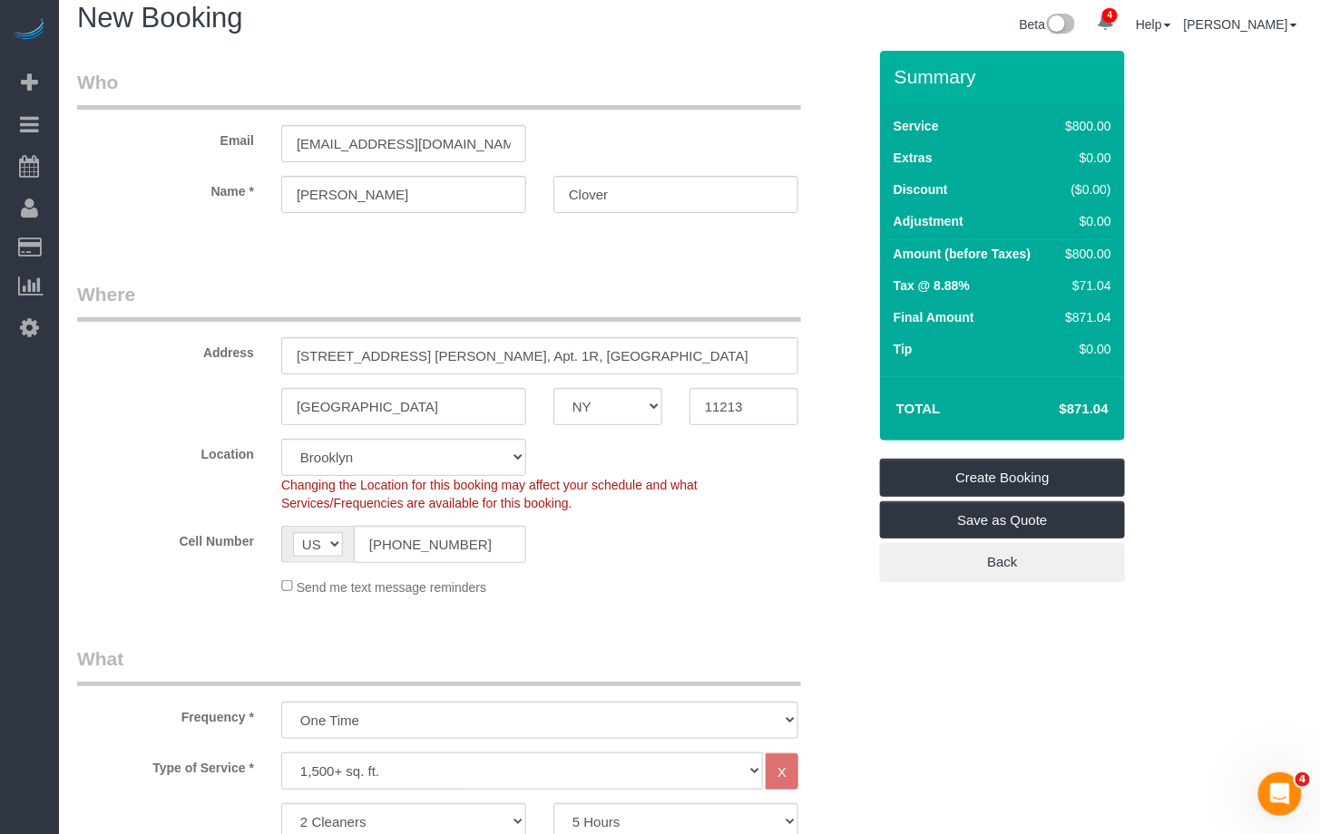
scroll to position [0, 0]
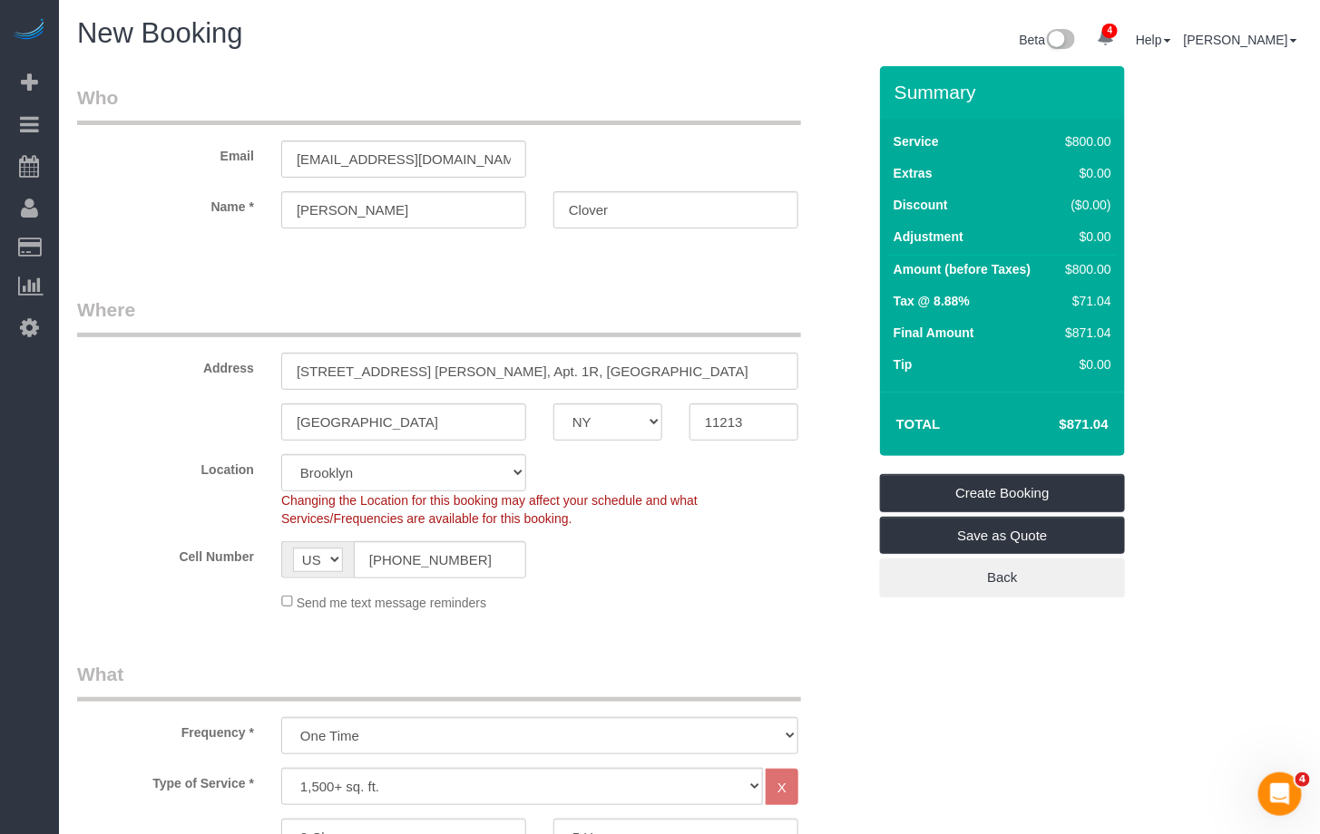
drag, startPoint x: 1055, startPoint y: 429, endPoint x: 1125, endPoint y: 428, distance: 69.8
click at [1125, 428] on div "Summary Service $800.00 Extras $0.00 Discount ($0.00) Adjustment $0.00 Amount (…" at bounding box center [1019, 350] width 307 height 568
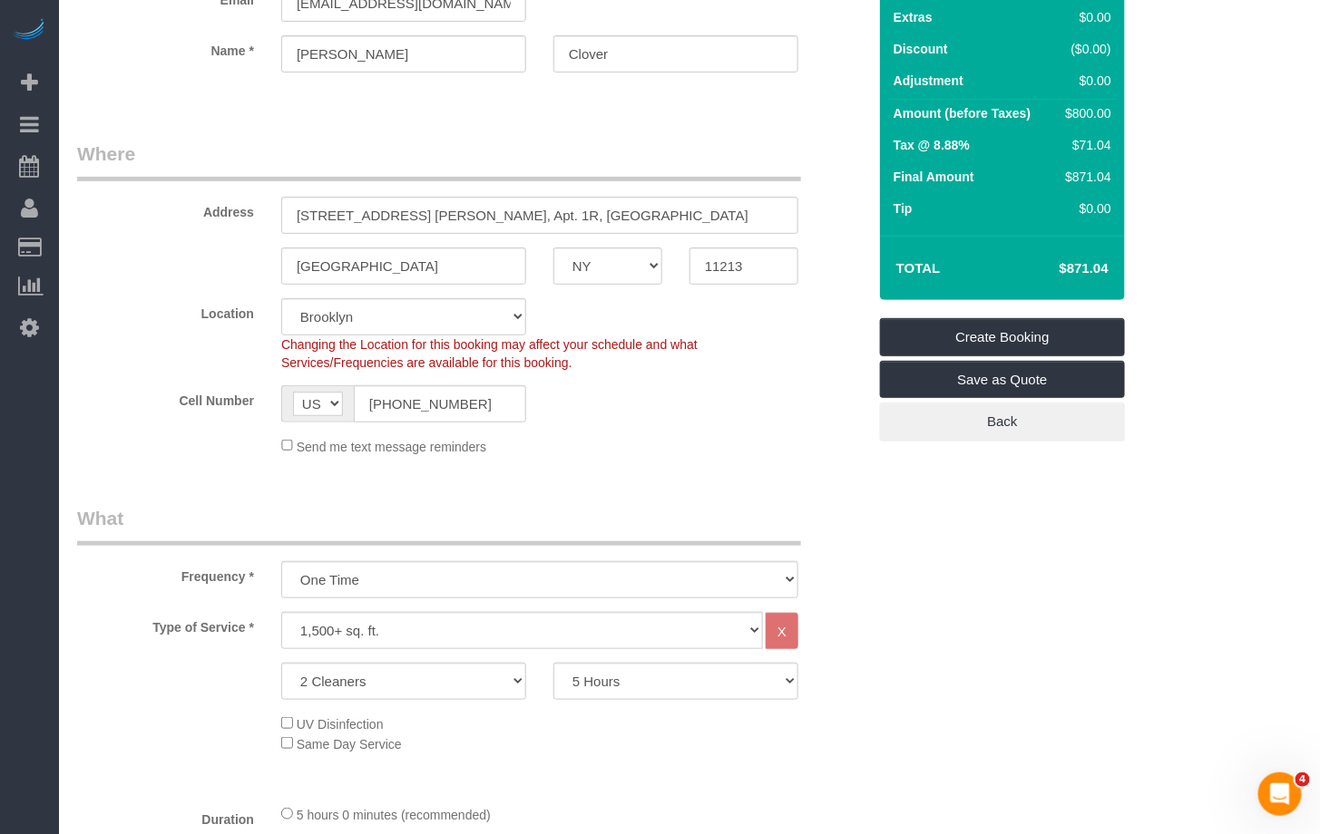
scroll to position [154, 0]
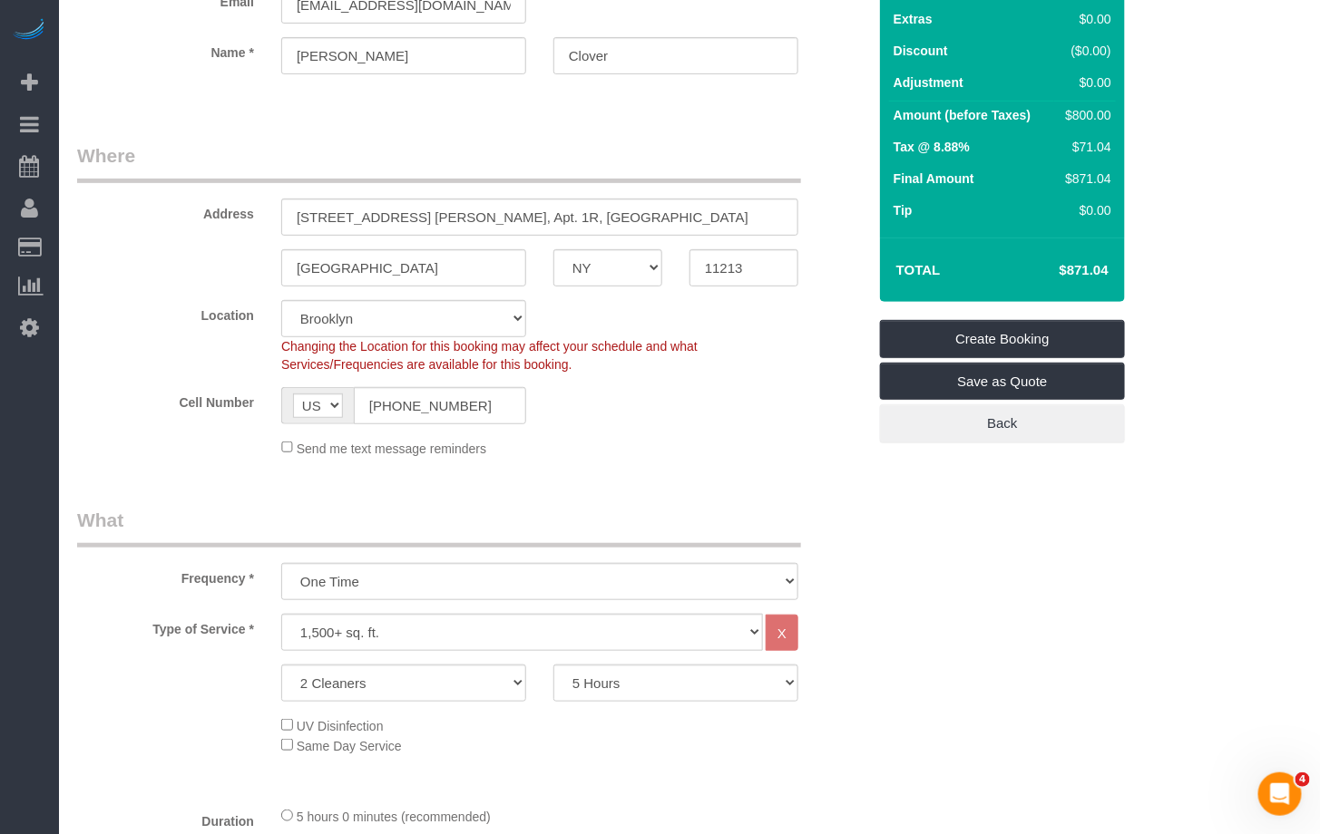
drag, startPoint x: 1049, startPoint y: 273, endPoint x: 1112, endPoint y: 272, distance: 62.6
click at [1112, 272] on td "$871.04" at bounding box center [1057, 270] width 118 height 45
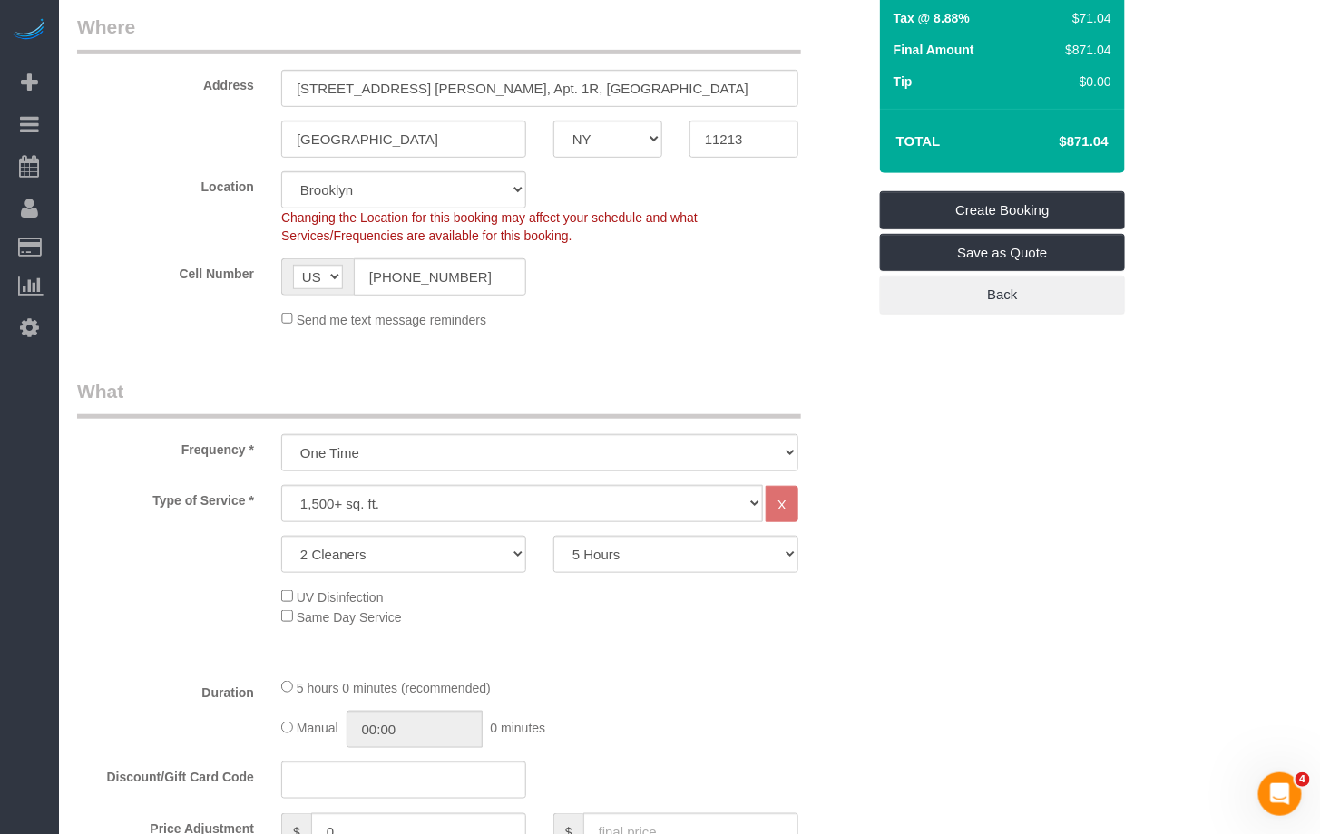
scroll to position [264, 0]
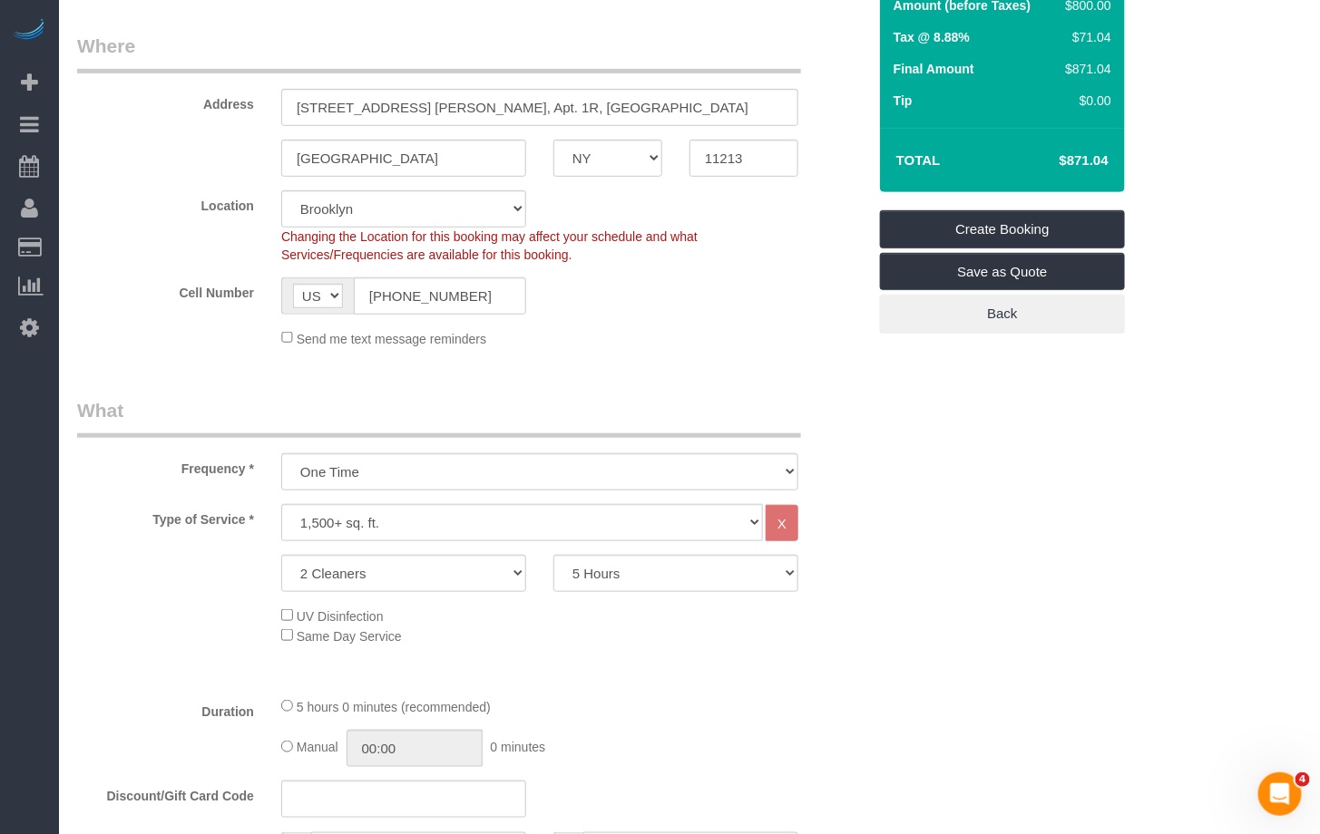
click at [787, 347] on fieldset "Where Address 1279 St. John Place, Apt. 1R, NY Brooklyn AK AL AR AZ CA CO CT DC…" at bounding box center [471, 197] width 789 height 329
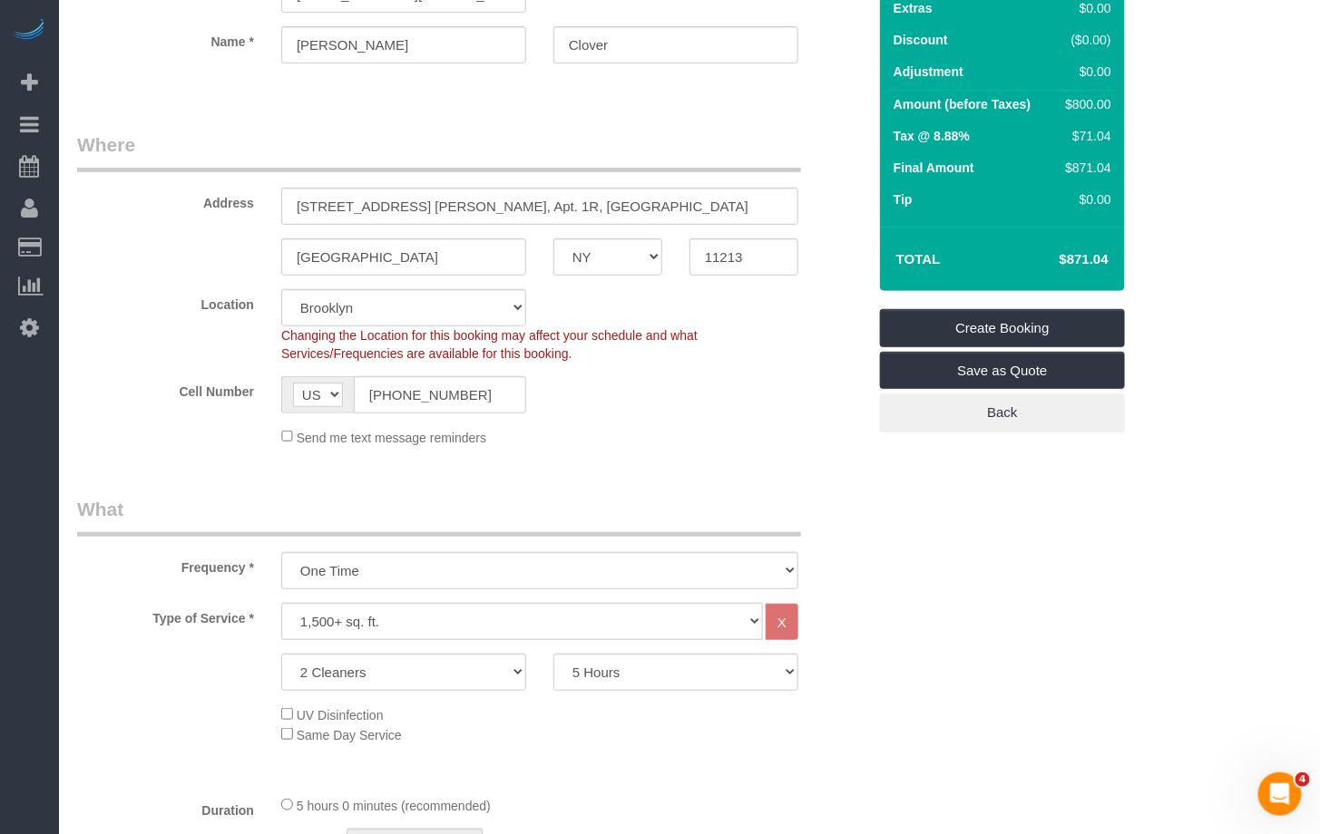
scroll to position [164, 0]
click at [164, 226] on sui-booking-address "Address 1279 St. John Place, Apt. 1R, NY Brooklyn AK AL AR AZ CA CO CT DC DE FL…" at bounding box center [471, 204] width 789 height 144
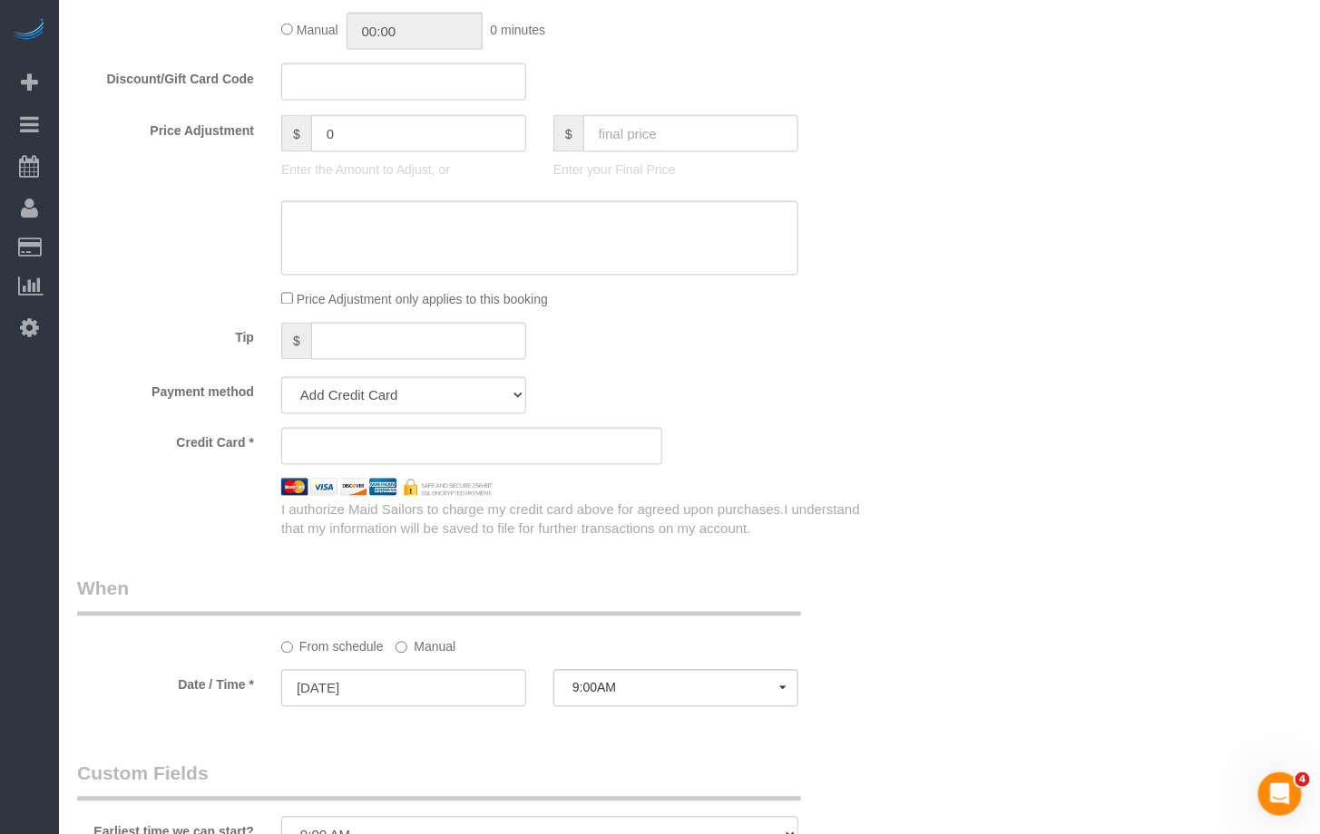
scroll to position [1041, 0]
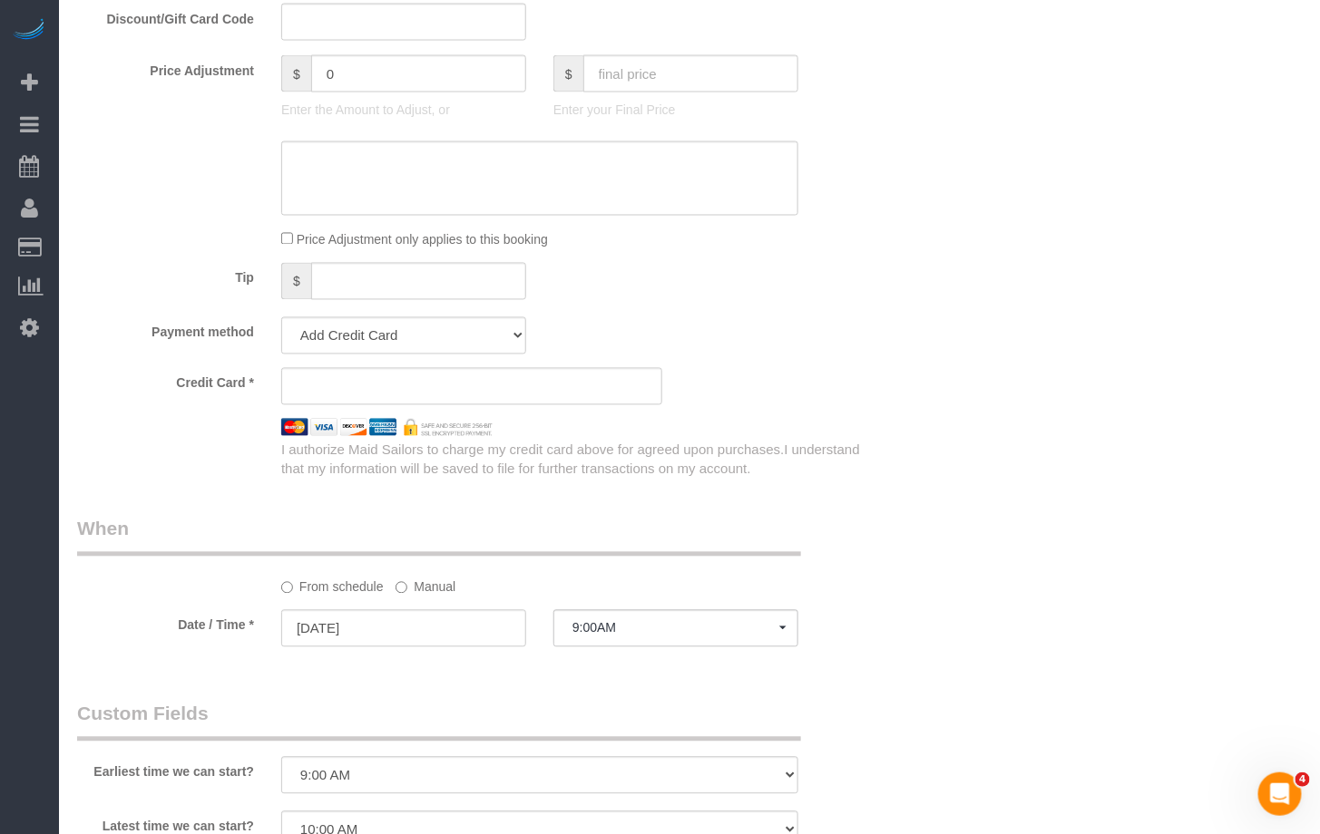
click at [331, 609] on sui-booking-spot "From schedule Manual Date / Time * 08/30/2025 9:00AM Sat August 30th 8:00AM 9:0…" at bounding box center [471, 583] width 789 height 135
click at [329, 625] on input "08/30/2025" at bounding box center [403, 628] width 245 height 37
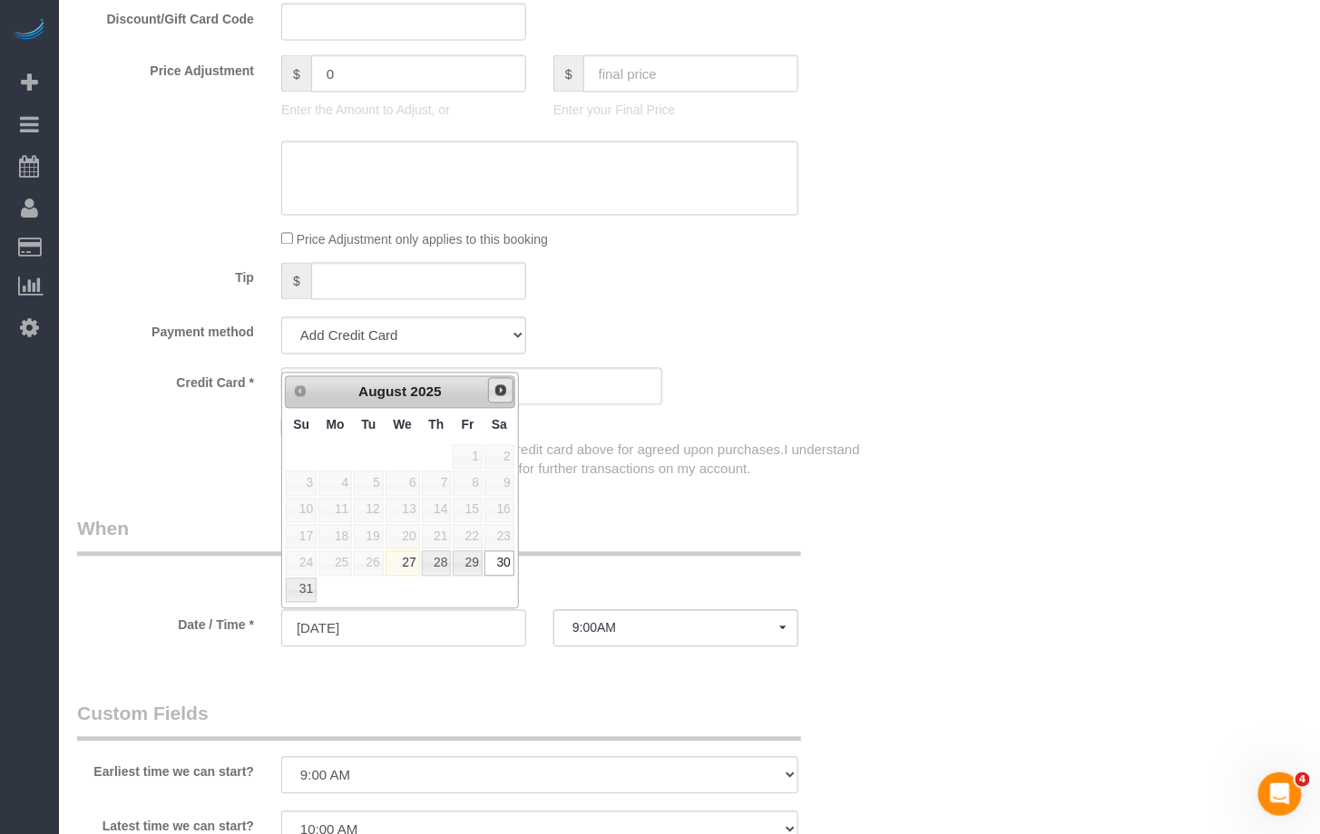
click at [497, 399] on link "Next" at bounding box center [500, 390] width 25 height 25
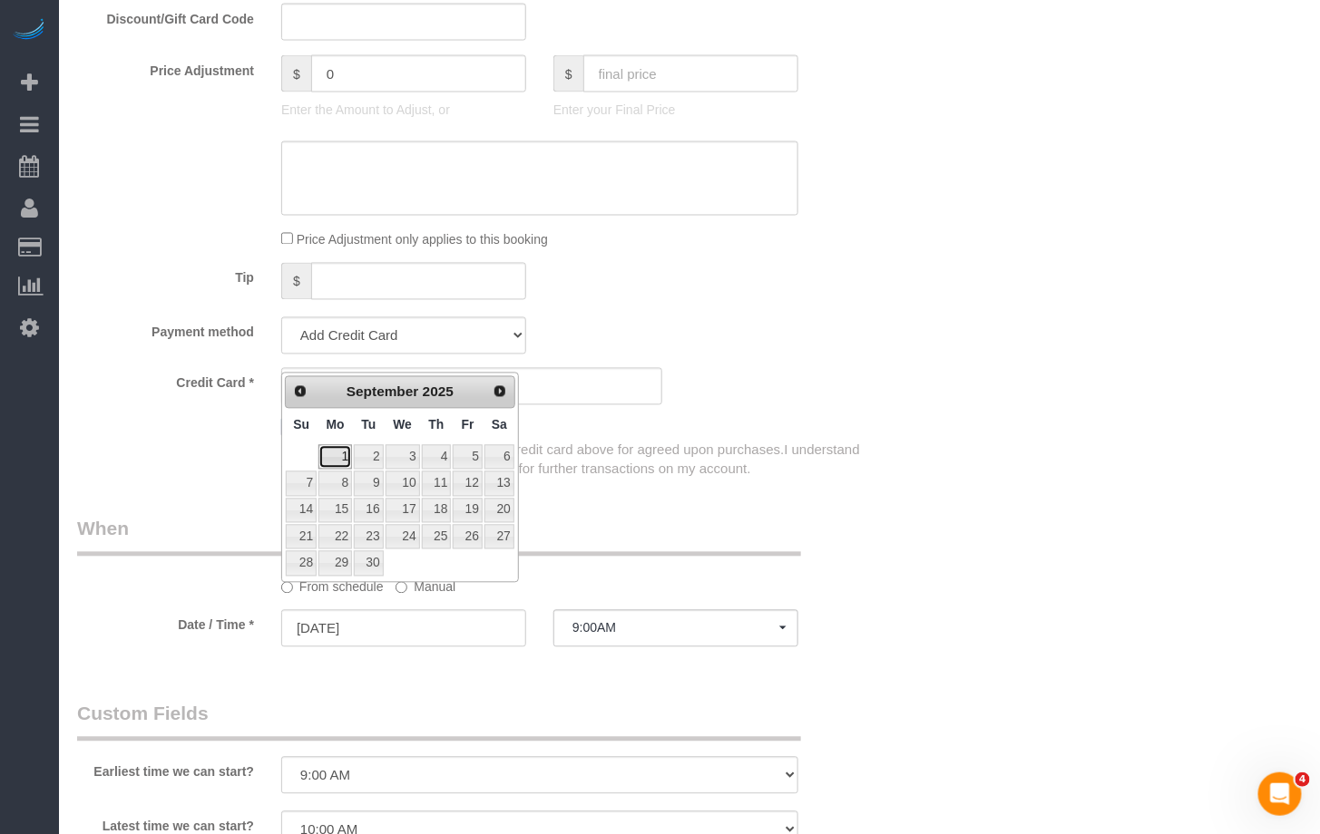
click at [337, 451] on link "1" at bounding box center [335, 457] width 34 height 24
type input "09/01/2025"
select select "spot127"
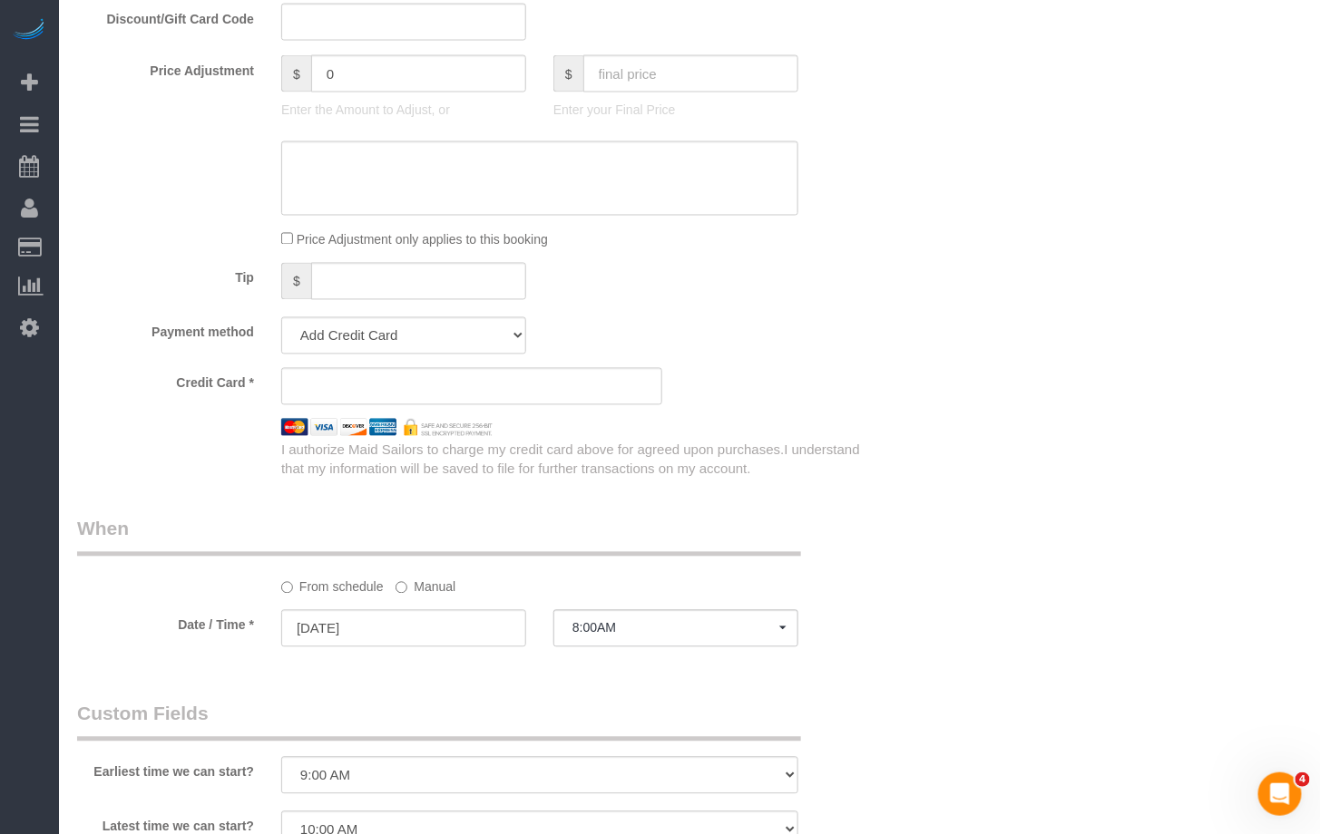
click at [108, 556] on legend "When" at bounding box center [439, 536] width 724 height 41
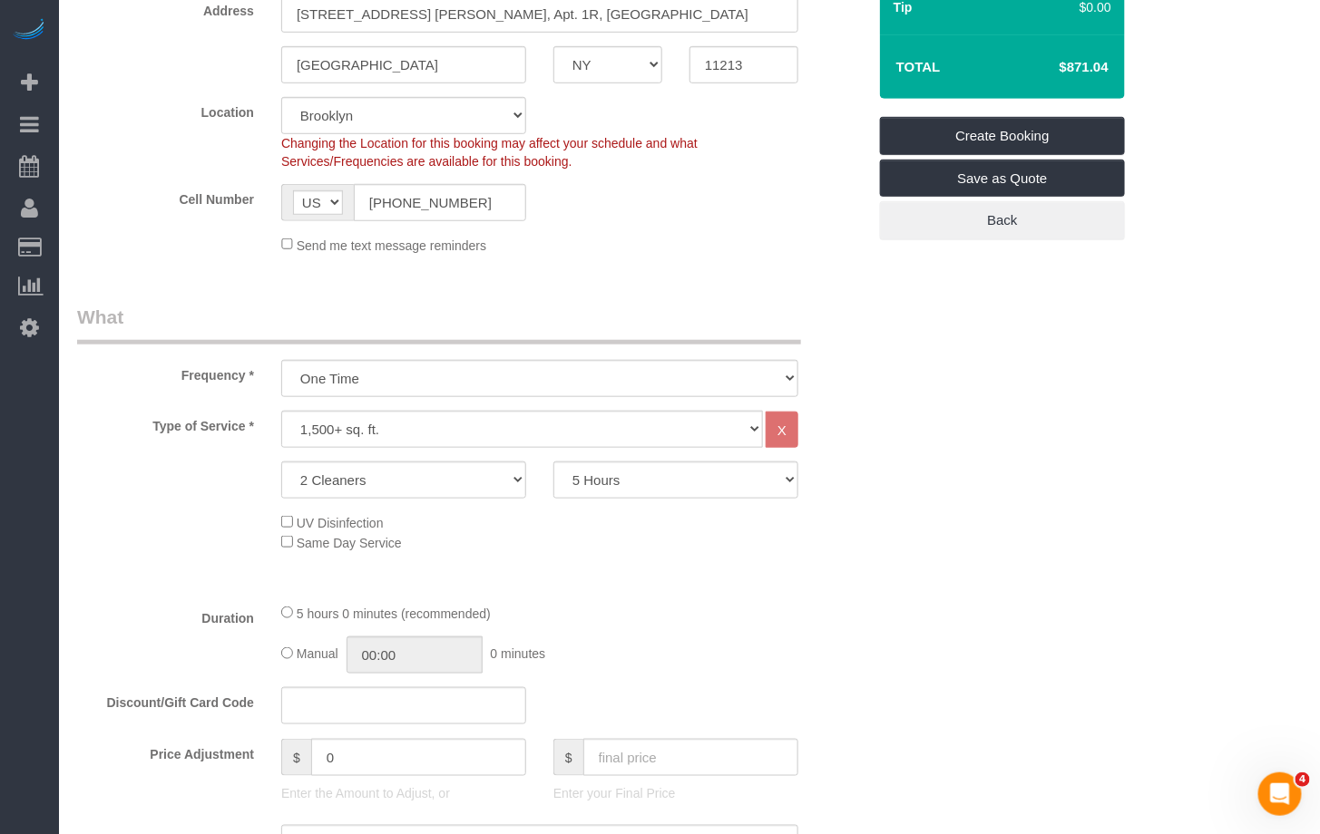
scroll to position [346, 0]
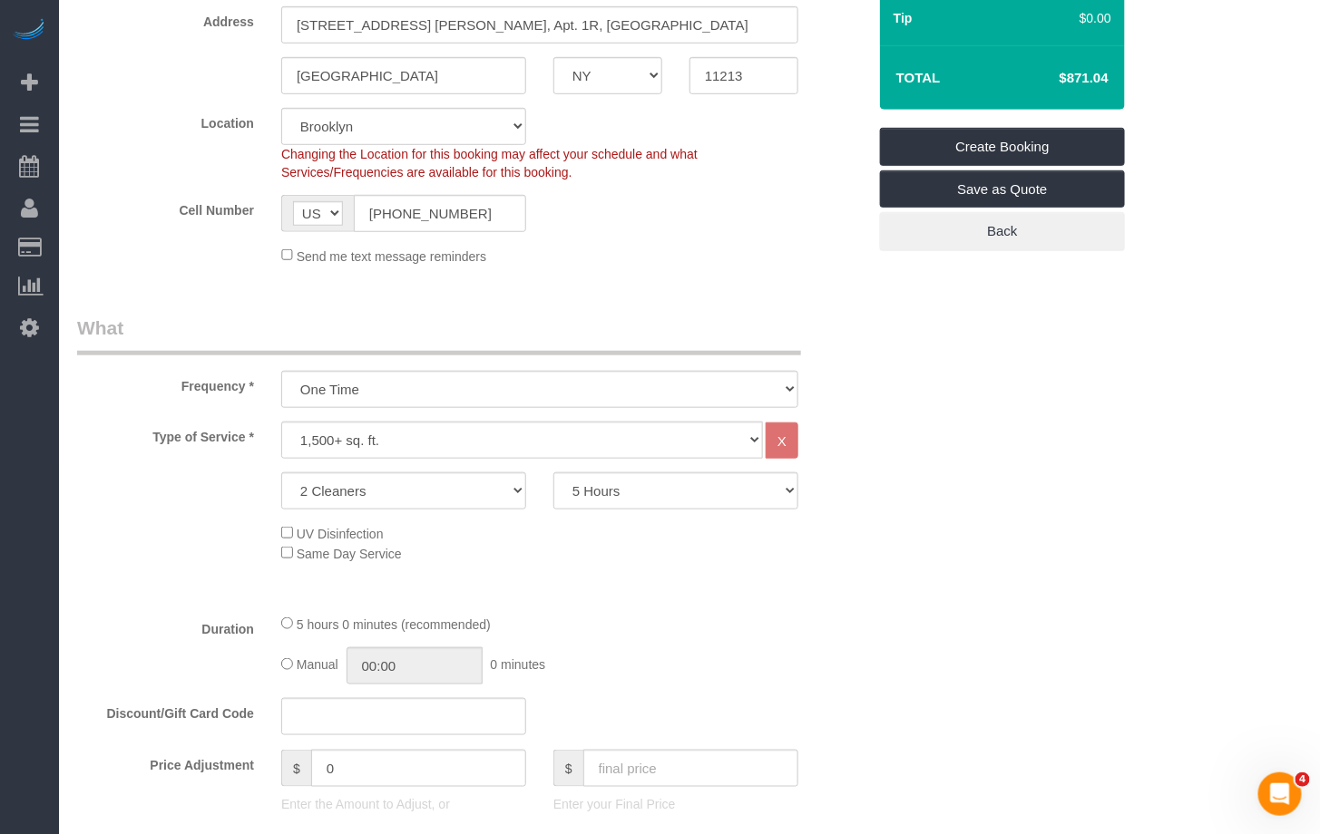
click at [164, 449] on div "Type of Service * Under 1,000 sq. ft. 1,001 - 1,500 sq. ft. 1,500+ sq. ft. Cust…" at bounding box center [471, 440] width 816 height 37
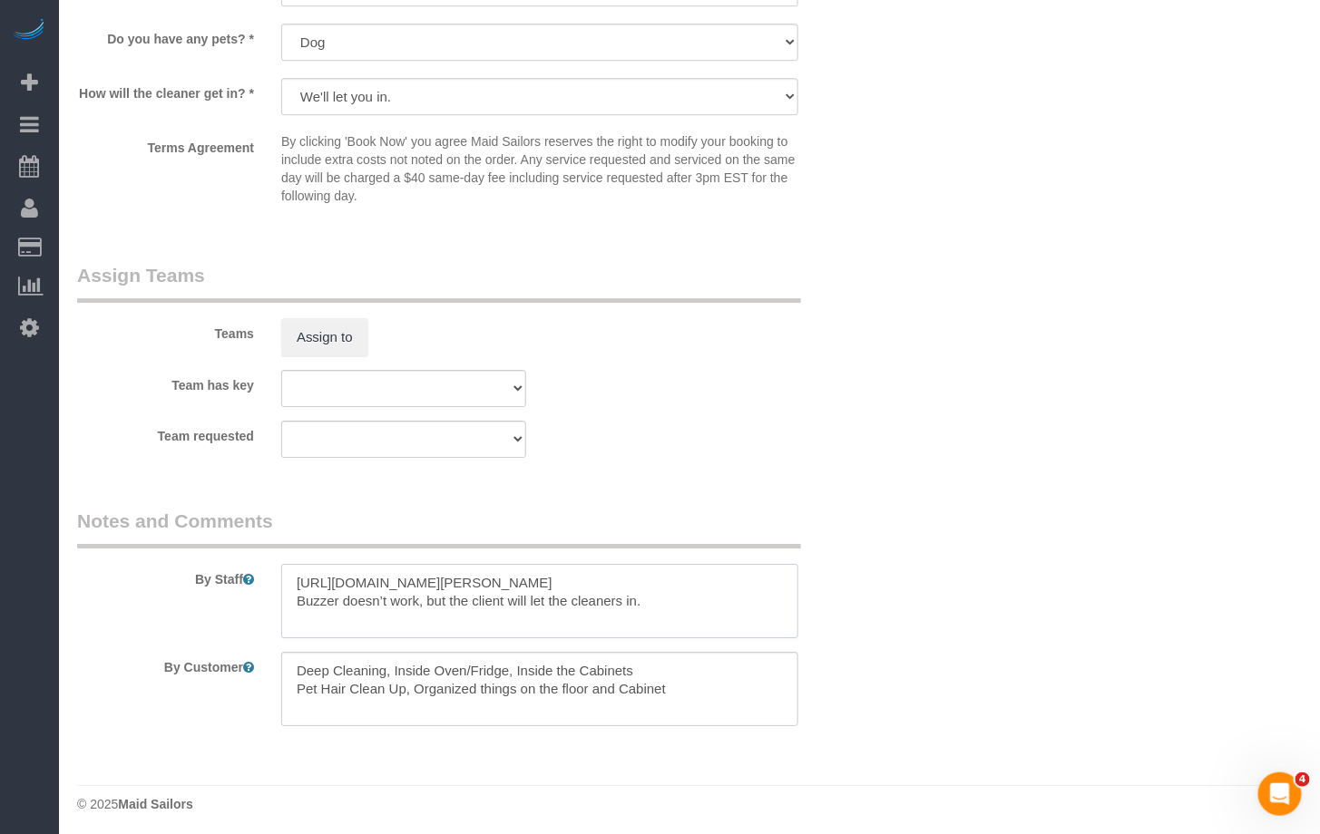
scroll to position [1887, 0]
drag, startPoint x: 302, startPoint y: 580, endPoint x: 713, endPoint y: 586, distance: 410.9
click at [673, 583] on textarea at bounding box center [539, 598] width 517 height 74
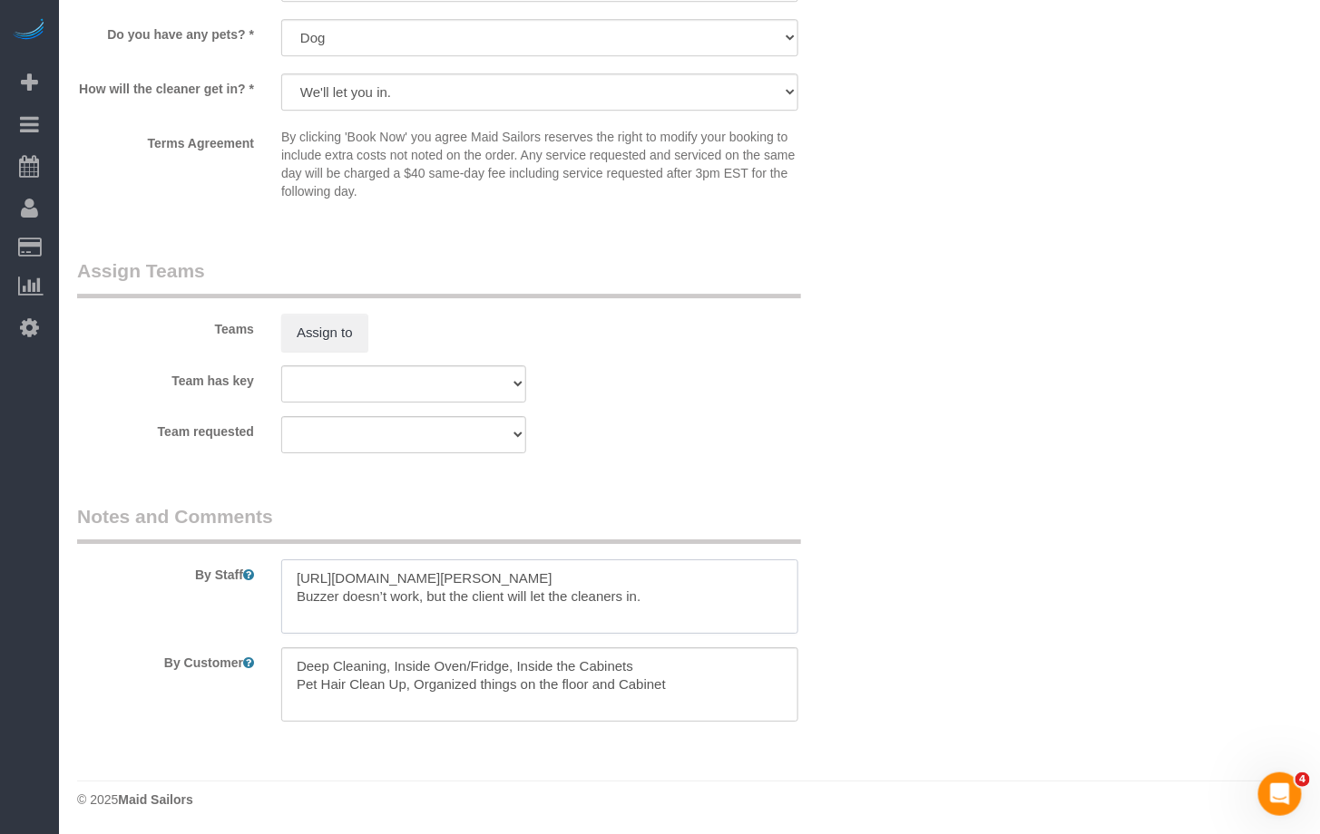
click at [713, 586] on textarea at bounding box center [539, 597] width 517 height 74
drag, startPoint x: 716, startPoint y: 584, endPoint x: 280, endPoint y: 580, distance: 435.4
click at [281, 580] on textarea at bounding box center [539, 600] width 517 height 74
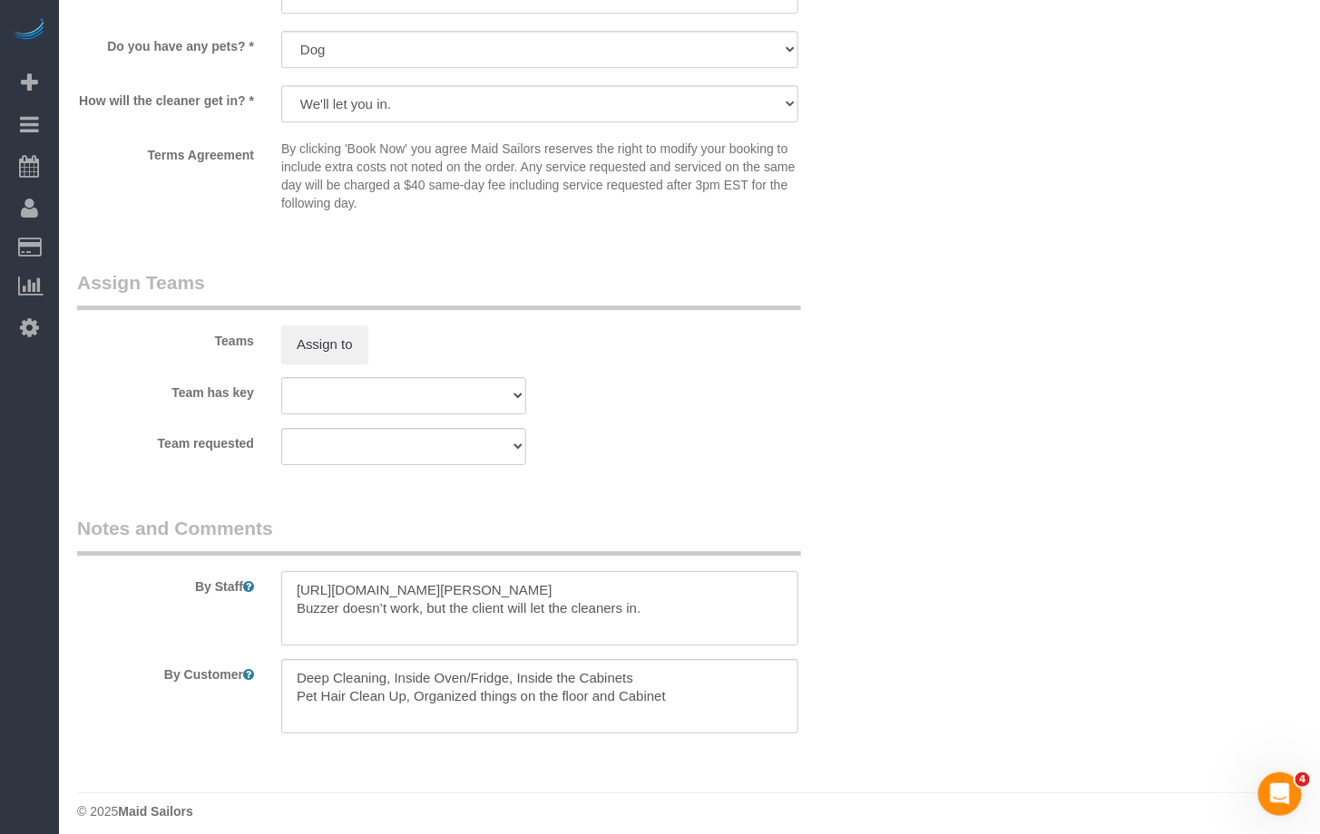
click at [282, 609] on textarea at bounding box center [539, 608] width 517 height 74
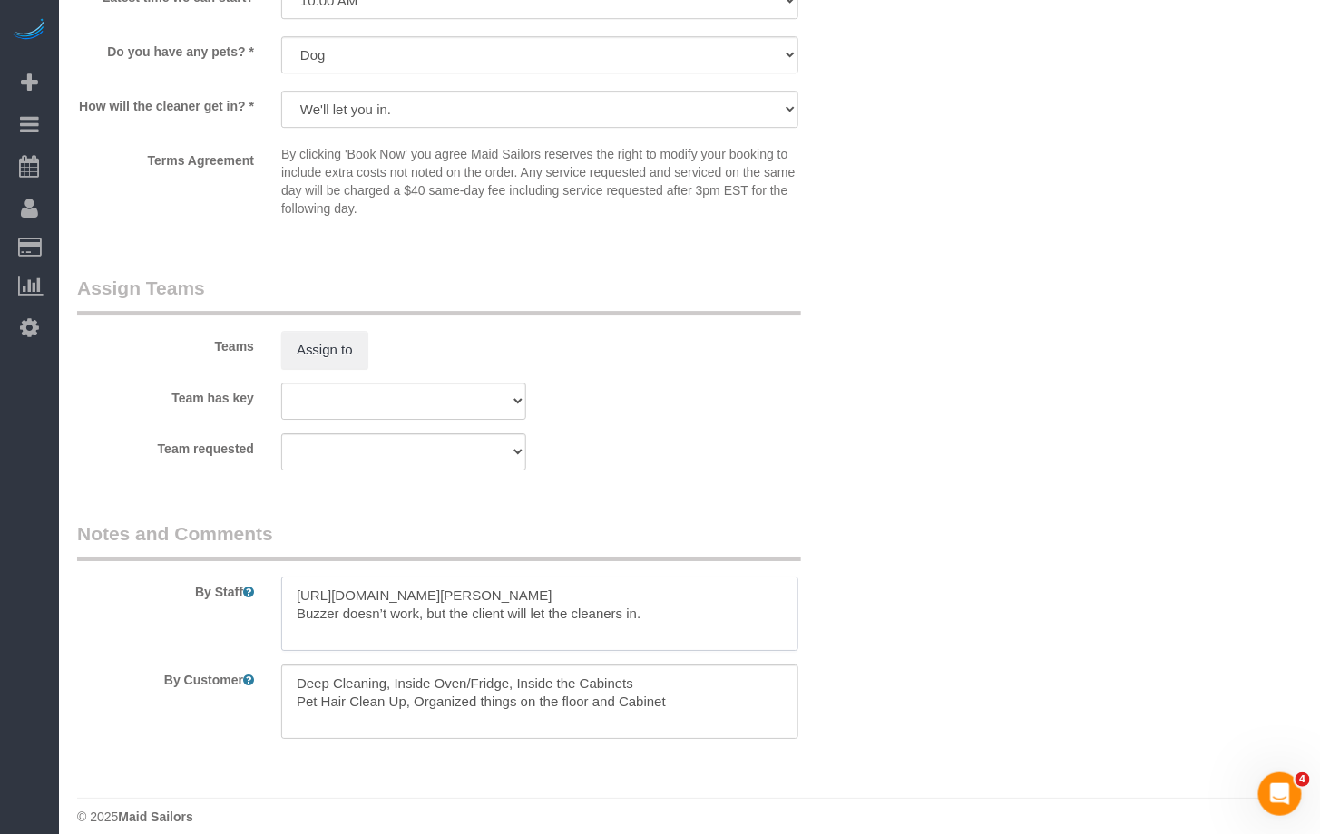
scroll to position [1870, 0]
drag, startPoint x: 420, startPoint y: 704, endPoint x: 498, endPoint y: 687, distance: 79.7
click at [420, 704] on textarea at bounding box center [539, 703] width 517 height 74
type textarea "Deep Cleaning, Inside Oven/Fridge, Inside the Cabinets Pet Hair Clean Up, organ…"
click at [851, 561] on div "By Staff" at bounding box center [471, 587] width 816 height 131
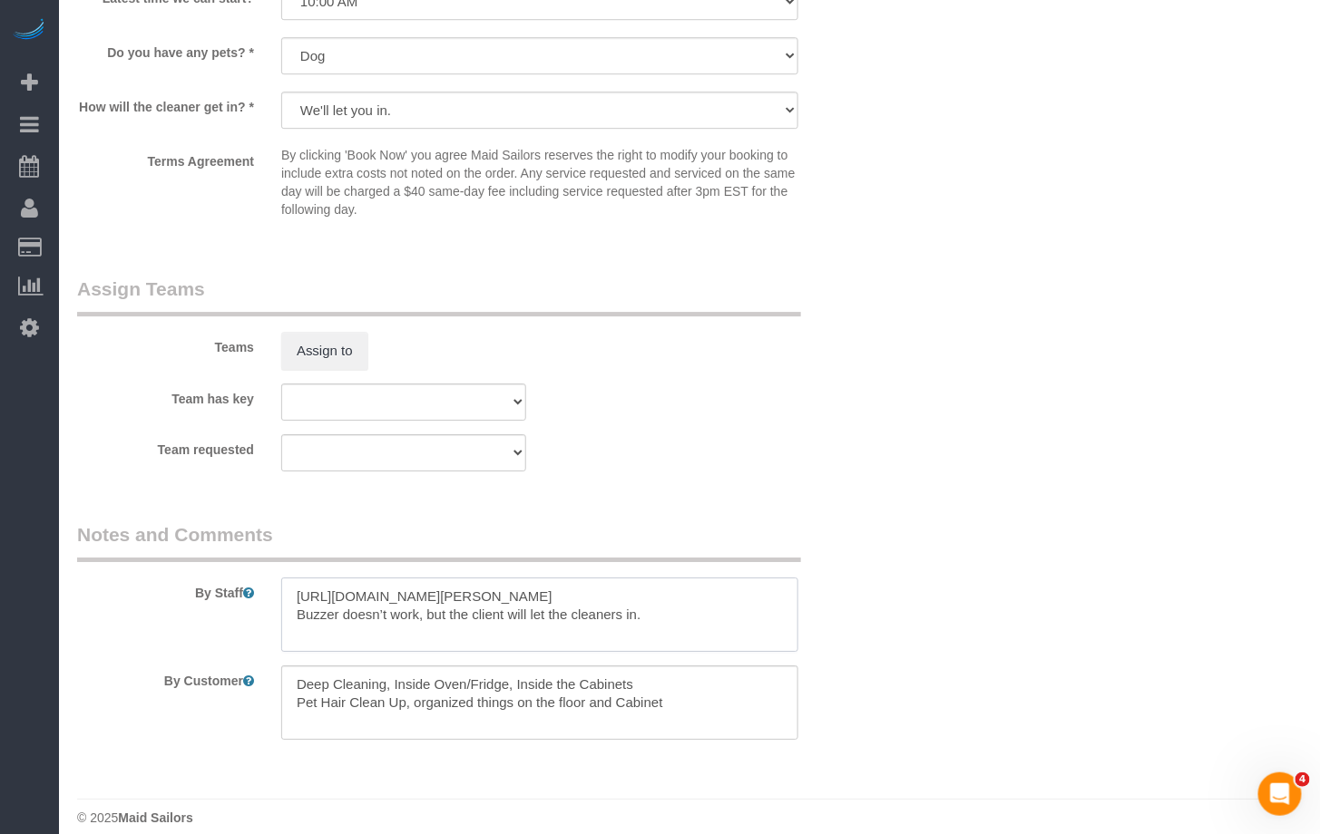
click at [659, 611] on textarea at bounding box center [539, 615] width 517 height 74
drag, startPoint x: 666, startPoint y: 614, endPoint x: 249, endPoint y: 601, distance: 417.4
click at [249, 601] on div "By Staff" at bounding box center [471, 587] width 816 height 131
click at [678, 697] on textarea at bounding box center [539, 703] width 517 height 74
drag, startPoint x: 546, startPoint y: 697, endPoint x: 261, endPoint y: 669, distance: 286.2
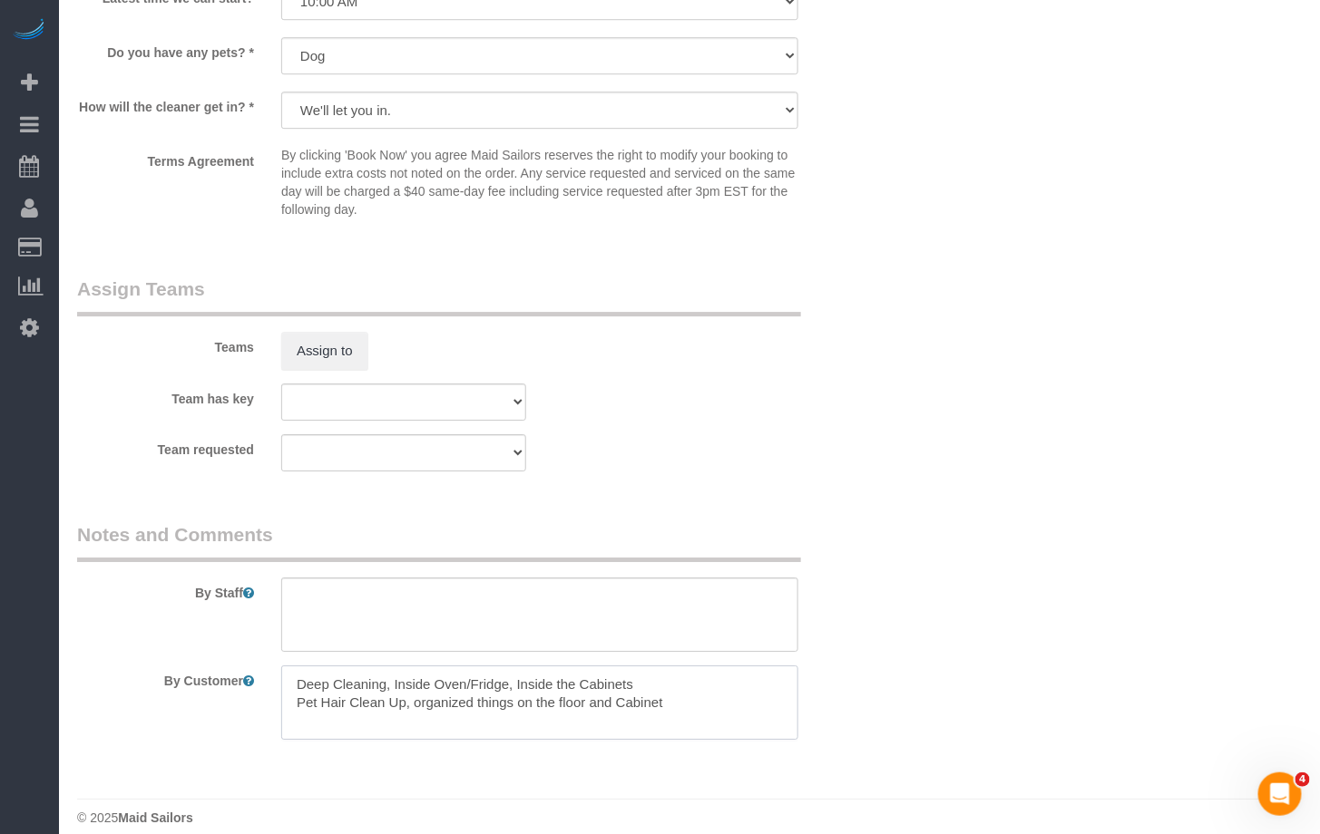
click at [261, 669] on div "By Customer" at bounding box center [471, 703] width 816 height 74
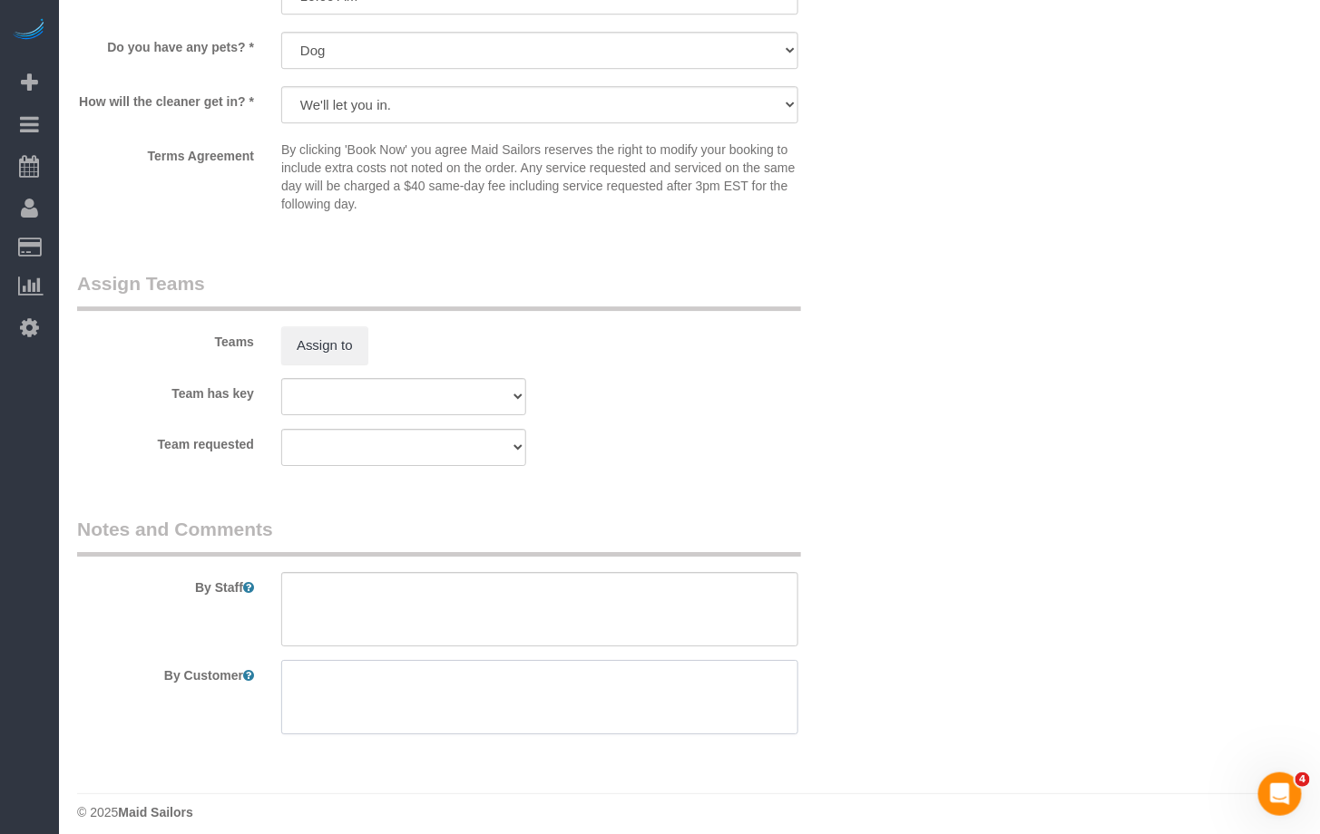
scroll to position [1888, 0]
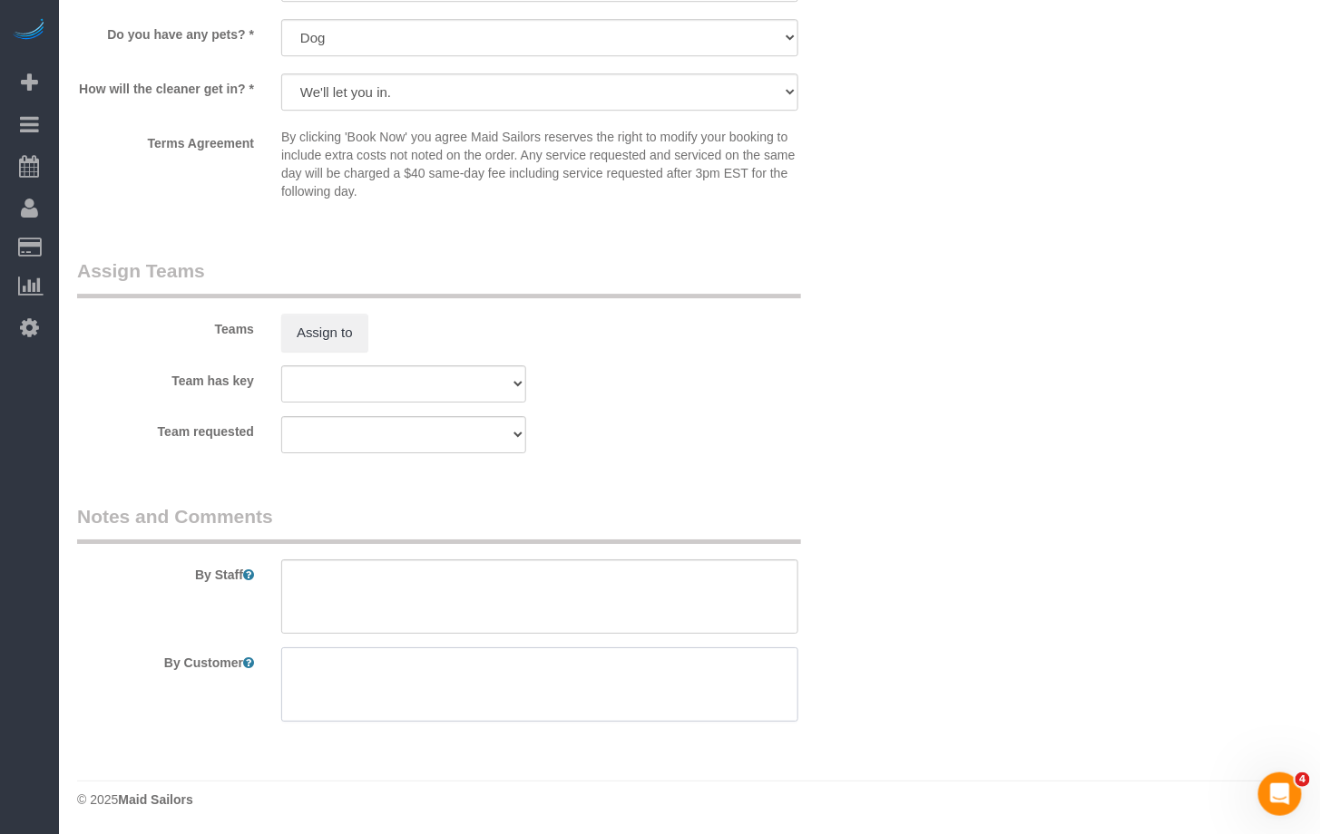
paste textarea "https://streeteasy.com/property/8392308-1279-st-johns-place-1r Buzzer doesn’t w…"
type textarea "https://streeteasy.com/property/8392308-1279-st-johns-place-1r Buzzer doesn’t w…"
click at [375, 593] on textarea at bounding box center [539, 597] width 517 height 74
paste textarea "https://streeteasy.com/property/8392308-1279-st-johns-place-1r Buzzer doesn’t w…"
click at [389, 677] on textarea at bounding box center [539, 685] width 517 height 74
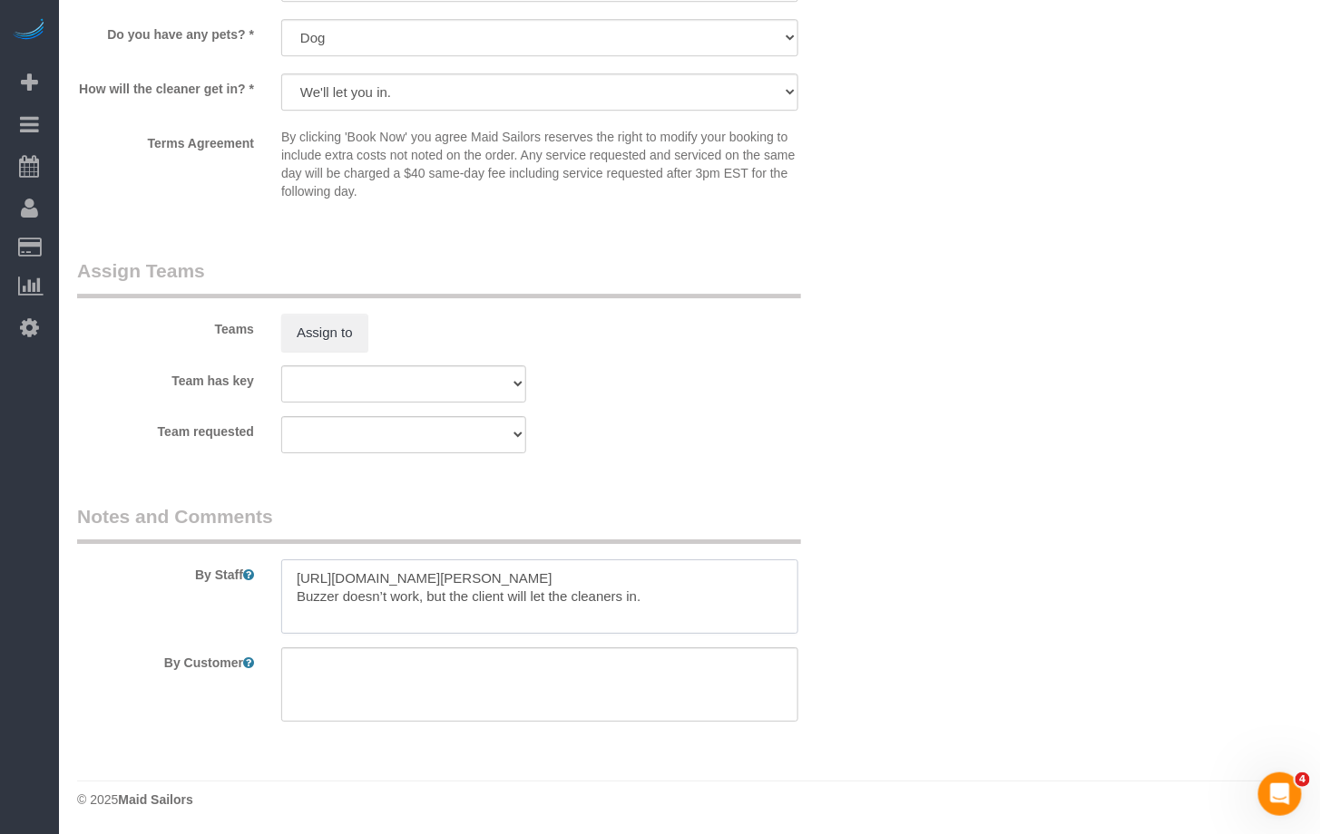
click at [303, 576] on textarea at bounding box center [539, 597] width 517 height 74
click at [296, 577] on textarea at bounding box center [539, 597] width 517 height 74
click at [461, 579] on textarea at bounding box center [539, 597] width 517 height 74
paste textarea "1,600 ft²"
type textarea "3 Bedrooms/2Baths - 1,600 ft² https://streeteasy.com/property/8392308-1279-st-j…"
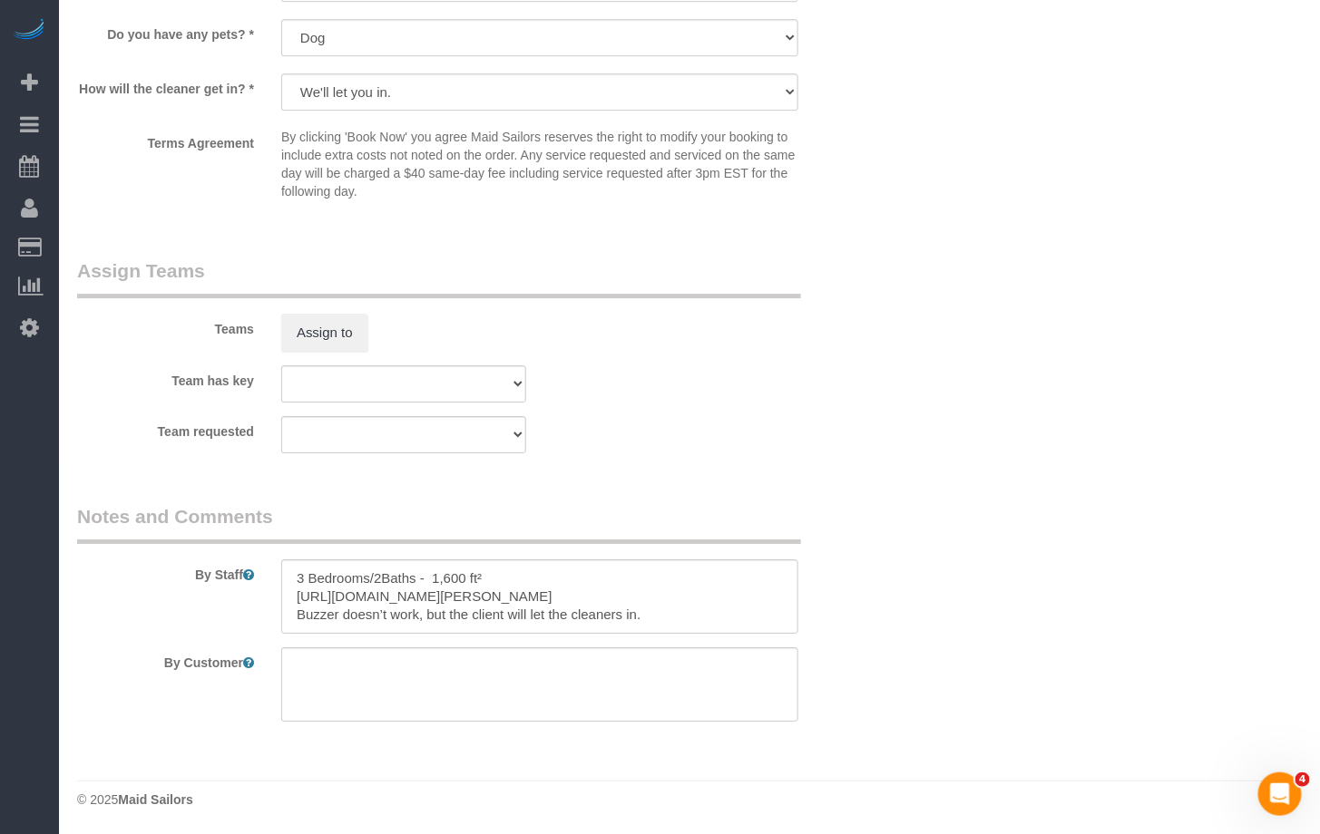
drag, startPoint x: 132, startPoint y: 473, endPoint x: 132, endPoint y: 463, distance: 10.9
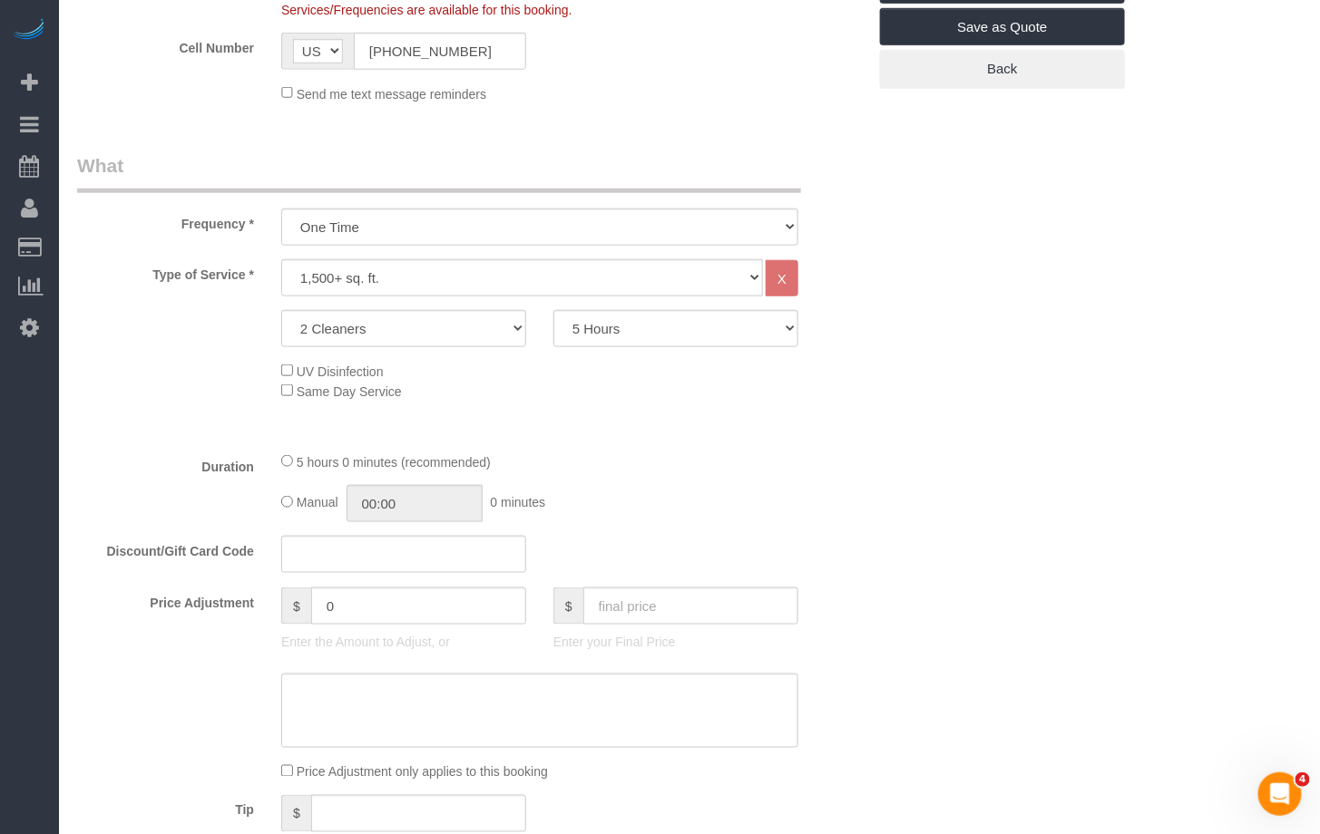
scroll to position [478, 0]
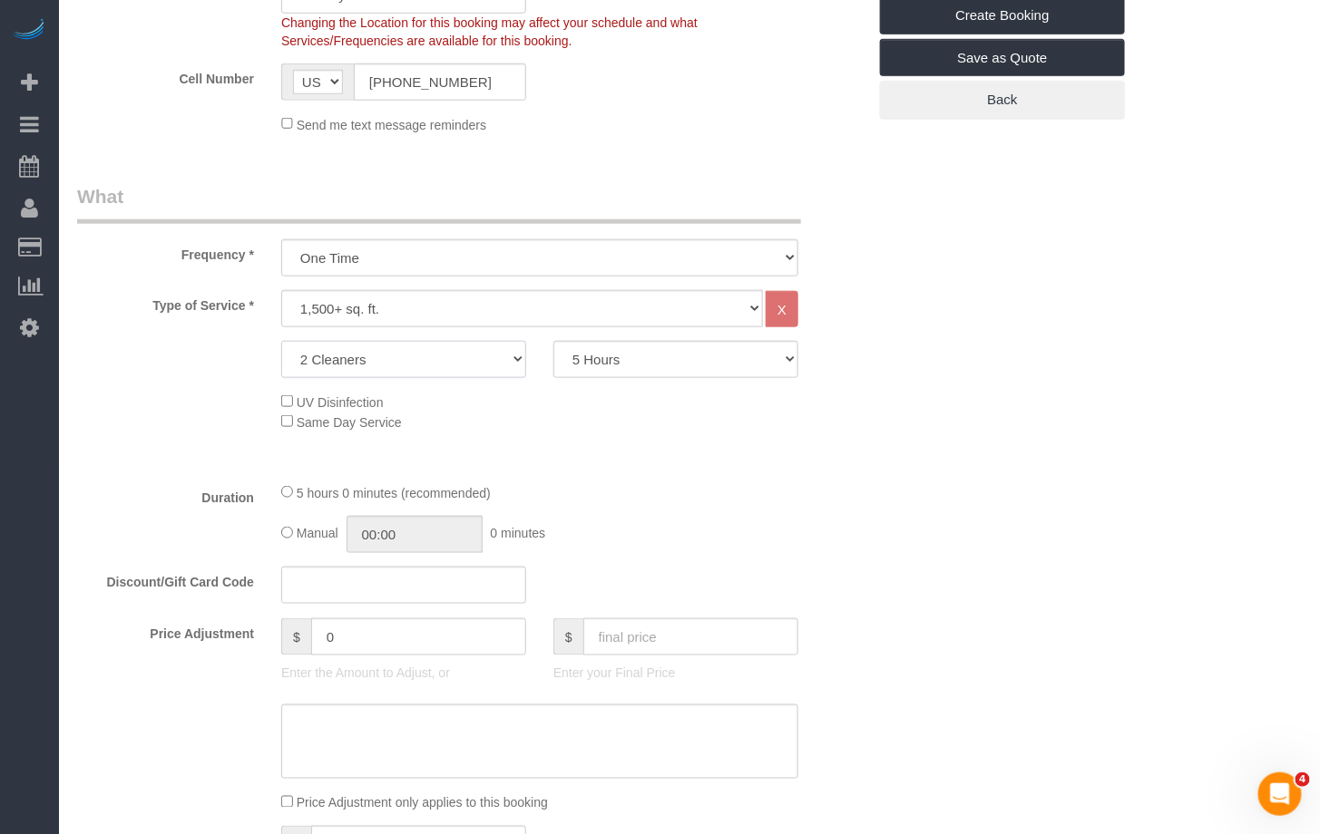
click at [418, 351] on select "2 Cleaners 3 Cleaners 4 Cleaners 5 Cleaners" at bounding box center [403, 359] width 245 height 37
select select "3"
click at [281, 341] on select "2 Cleaners 3 Cleaners 4 Cleaners 5 Cleaners" at bounding box center [403, 359] width 245 height 37
click at [643, 363] on select "2 Hours 2.5 Hours 3 Hours 3.5 Hours 4 Hours 4.5 Hours 5 Hours 5.5 Hours 6 Hours…" at bounding box center [675, 359] width 245 height 37
select select "240"
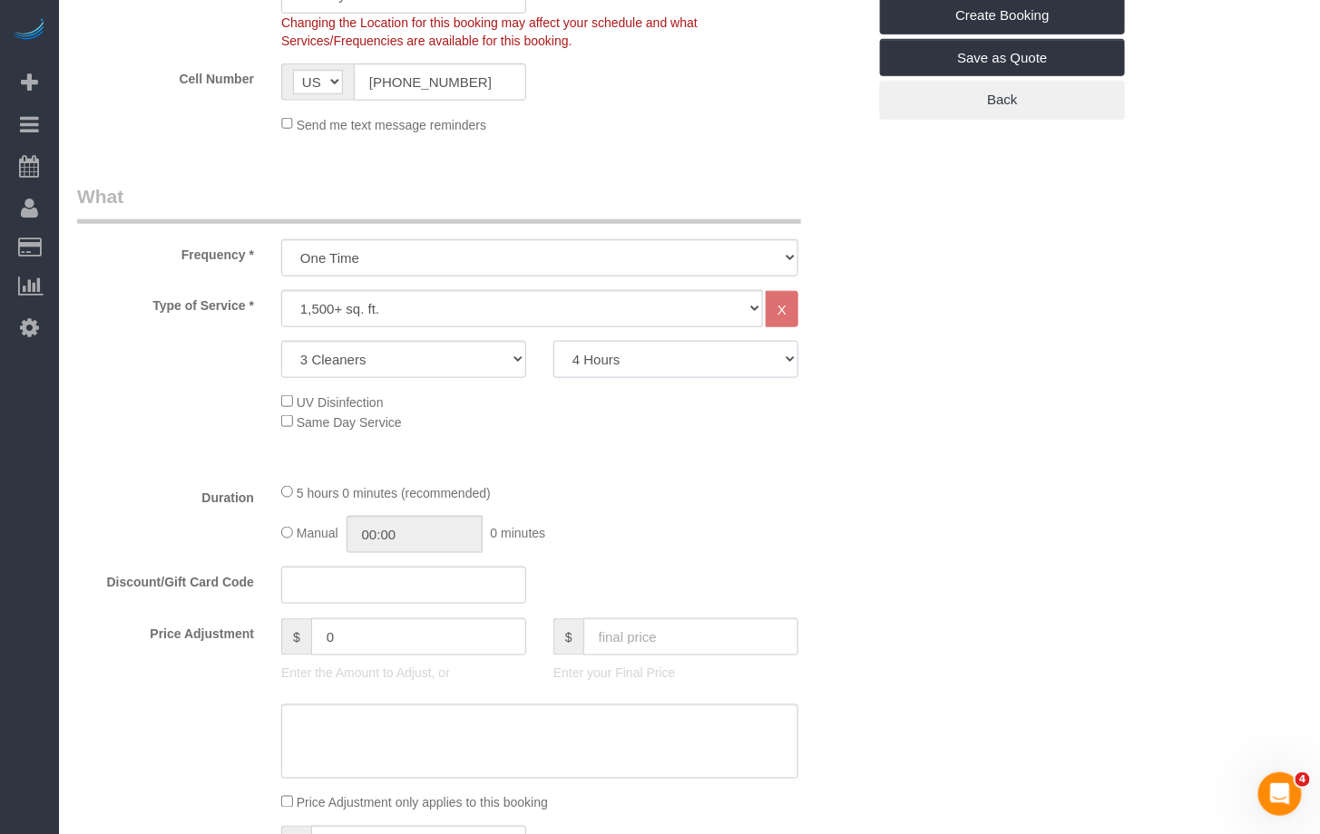
click at [553, 341] on select "2 Hours 2.5 Hours 3 Hours 3.5 Hours 4 Hours 4.5 Hours 5 Hours 5.5 Hours 6 Hours…" at bounding box center [675, 359] width 245 height 37
click at [112, 405] on div "UV Disinfection Same Day Service" at bounding box center [471, 412] width 816 height 40
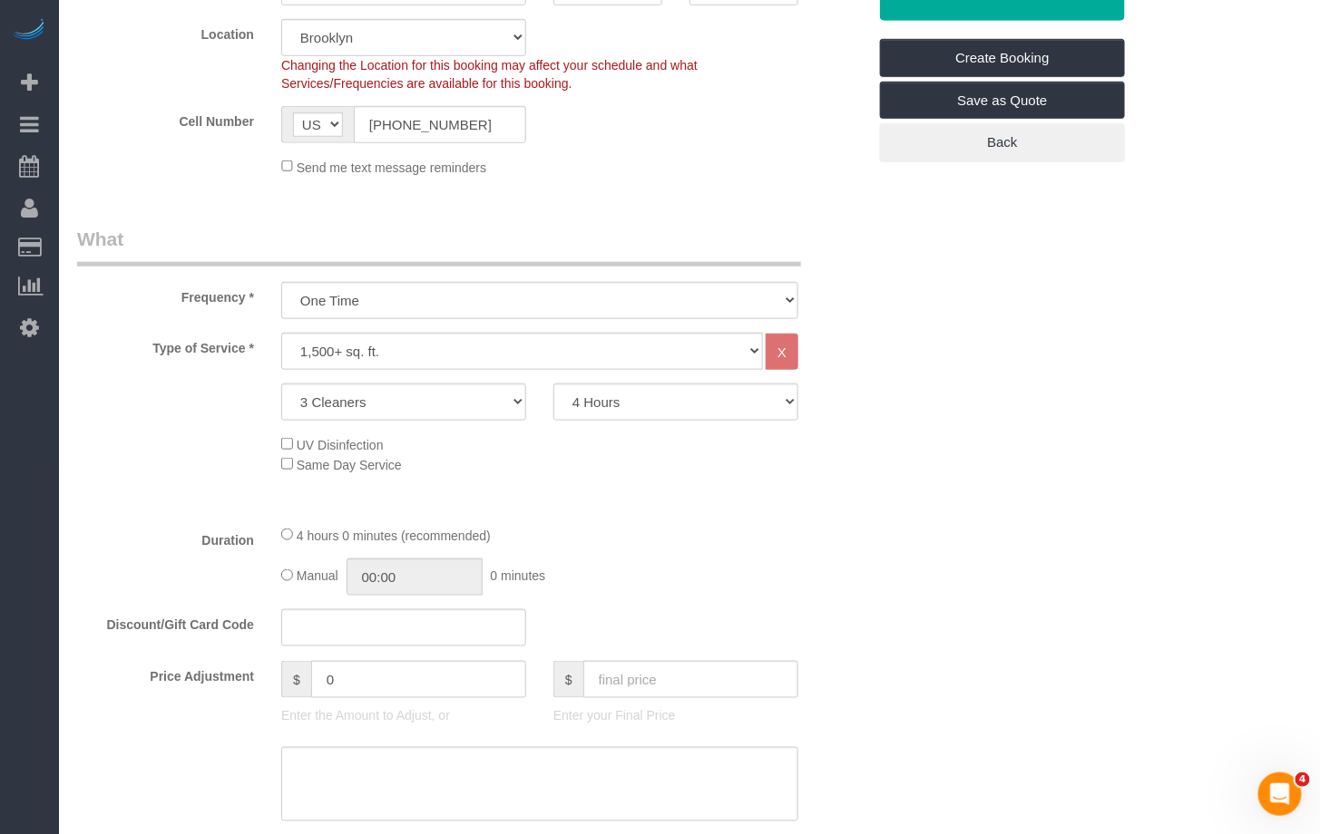
select select "spot163"
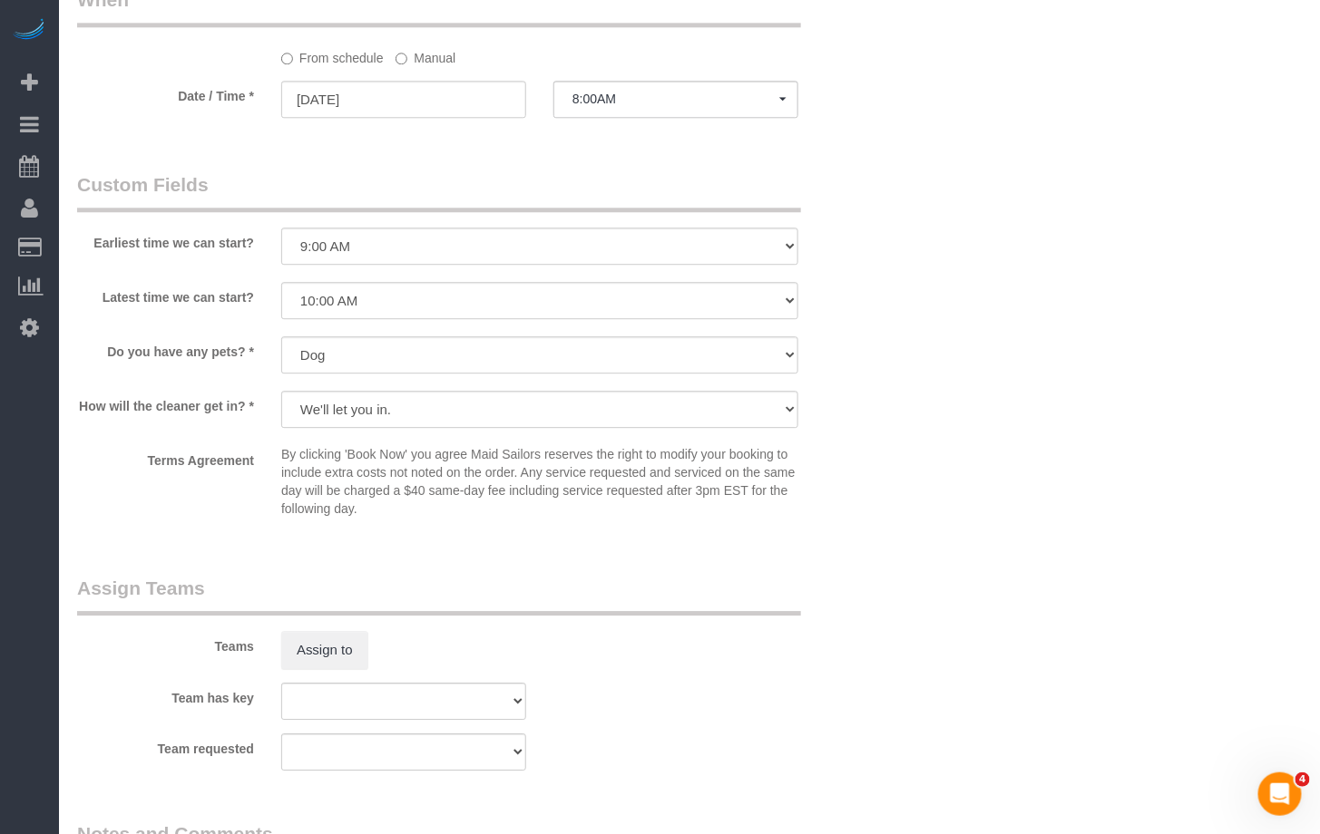
scroll to position [1888, 0]
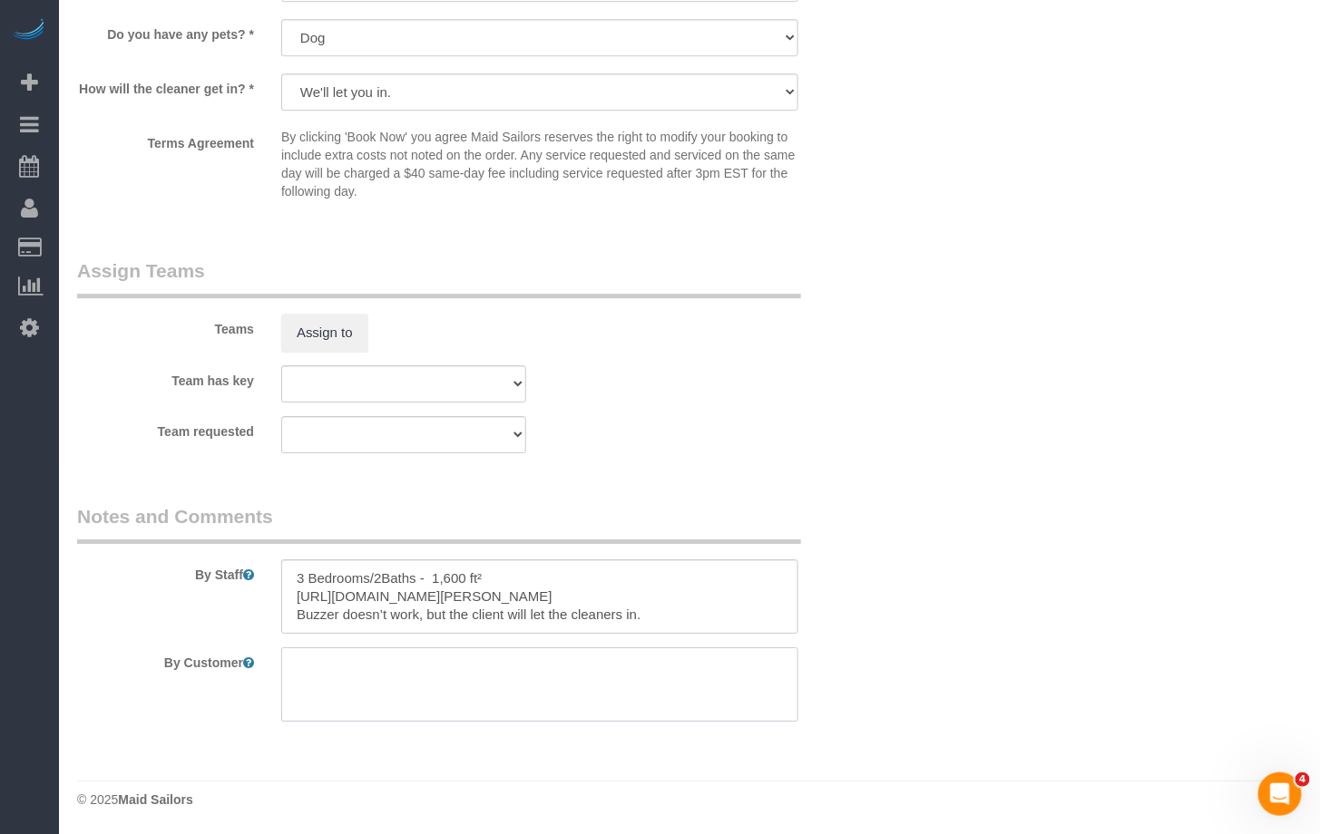
click at [374, 651] on textarea at bounding box center [539, 685] width 517 height 74
paste textarea "Deep Cleaning, Inside Oven/Fridge, Inside the Cabinets Pet Hair Clean Up, organ…"
click at [298, 688] on textarea at bounding box center [539, 685] width 517 height 74
click at [301, 678] on textarea at bounding box center [539, 685] width 517 height 74
click at [297, 687] on textarea at bounding box center [539, 685] width 517 height 74
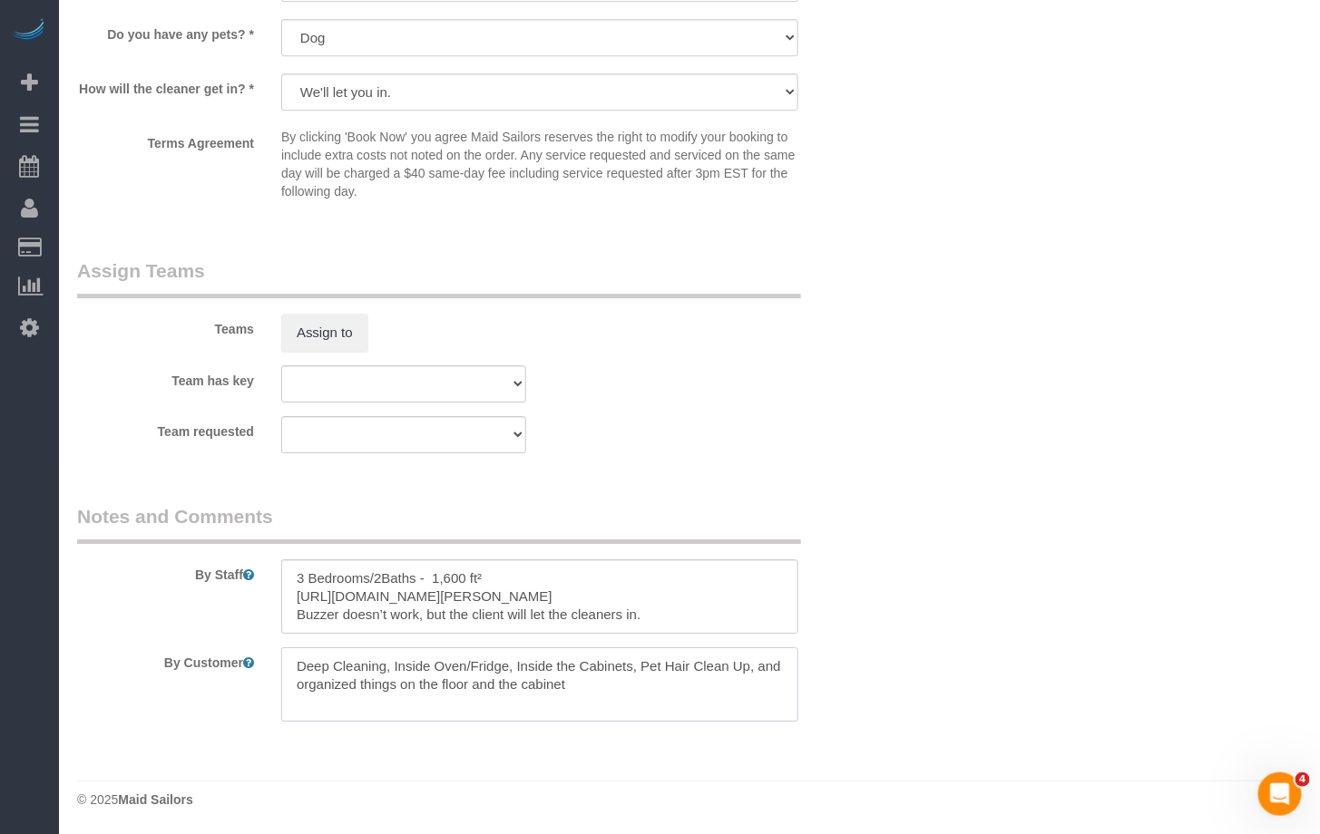
click at [355, 680] on textarea at bounding box center [539, 685] width 517 height 74
click at [627, 708] on textarea at bounding box center [539, 685] width 517 height 74
drag, startPoint x: 625, startPoint y: 699, endPoint x: 200, endPoint y: 621, distance: 432.5
click at [200, 621] on sui-booking-comments "By Staff By Customer" at bounding box center [471, 612] width 789 height 219
type textarea "Deep Cleaning, Inside Oven/Fridge, Inside the Cabinets, Pet Hair Clean Up, and …"
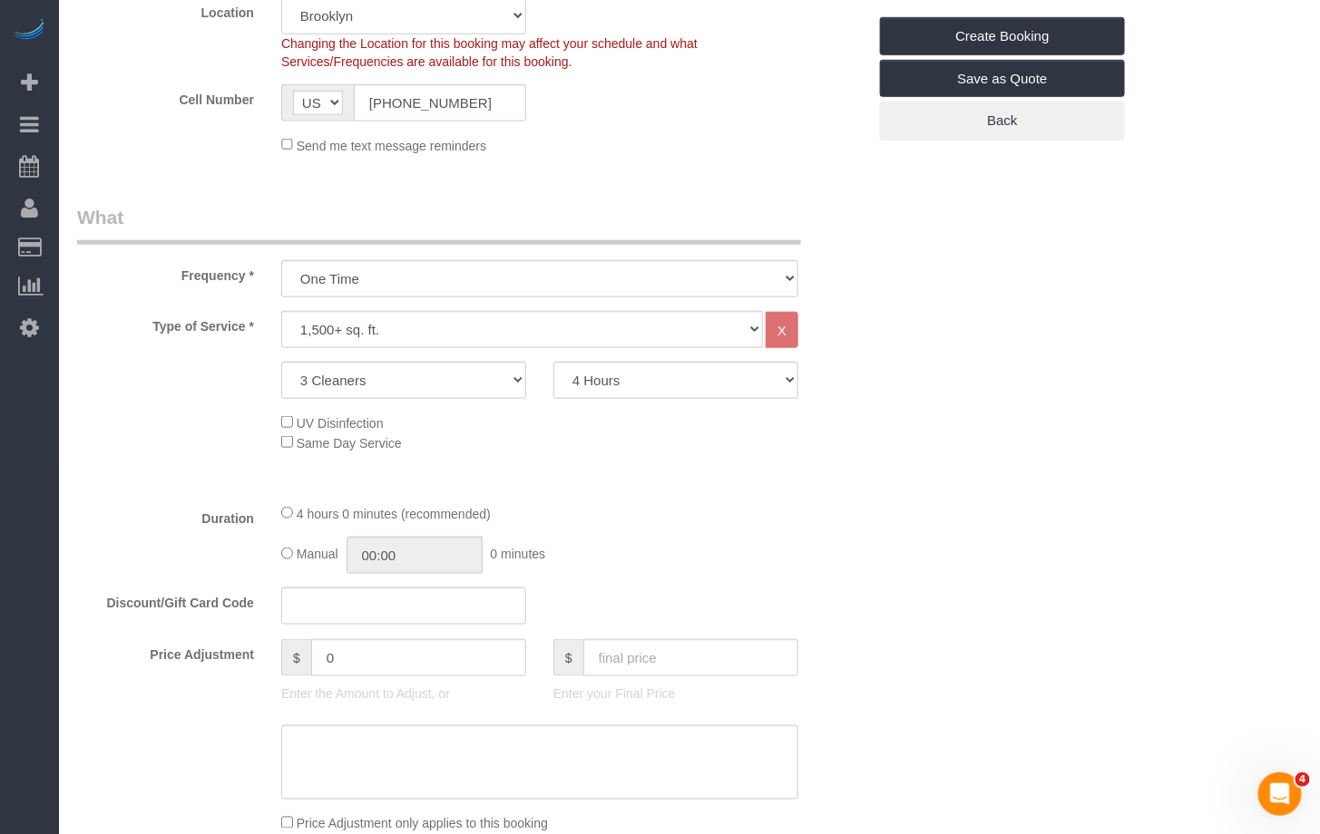
scroll to position [455, 0]
click at [206, 414] on div "UV Disinfection Same Day Service" at bounding box center [471, 434] width 816 height 40
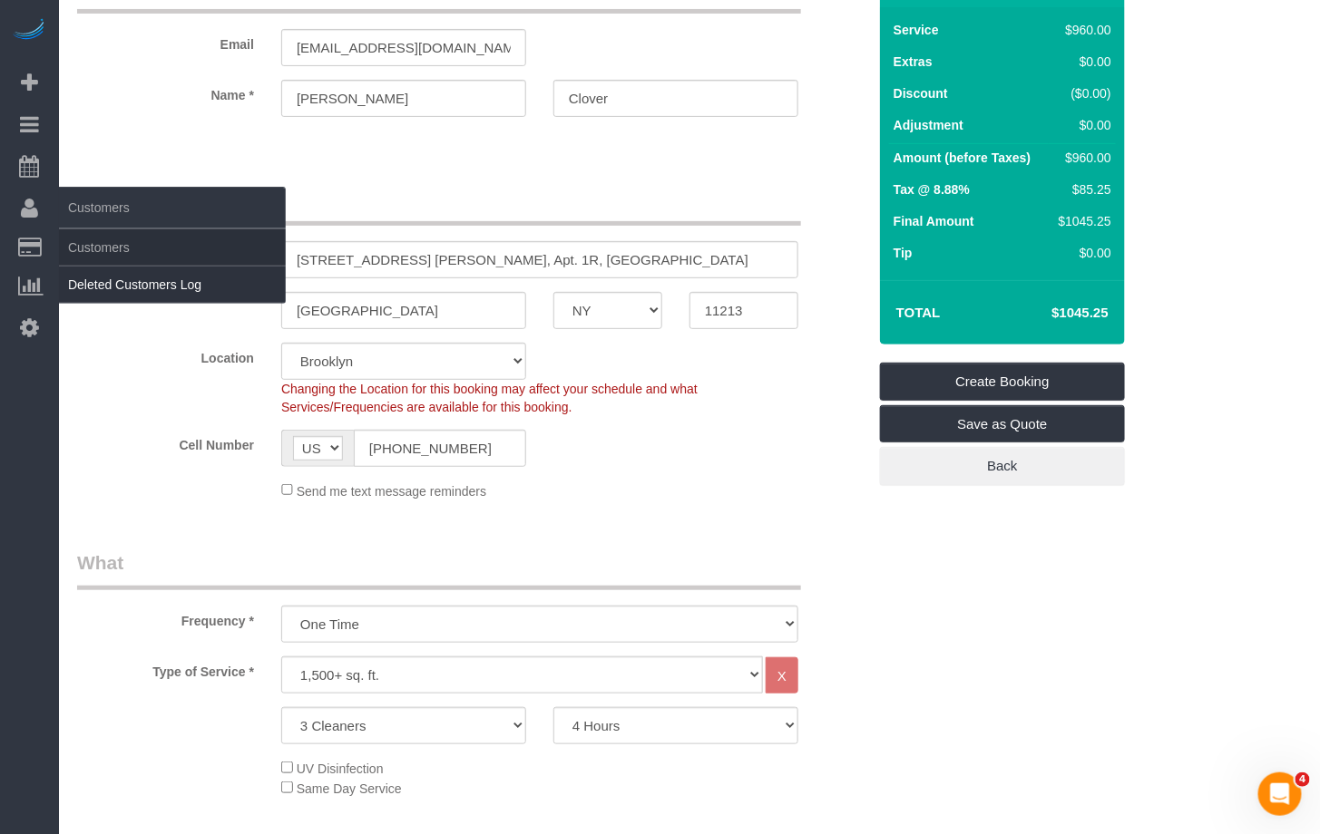
scroll to position [0, 0]
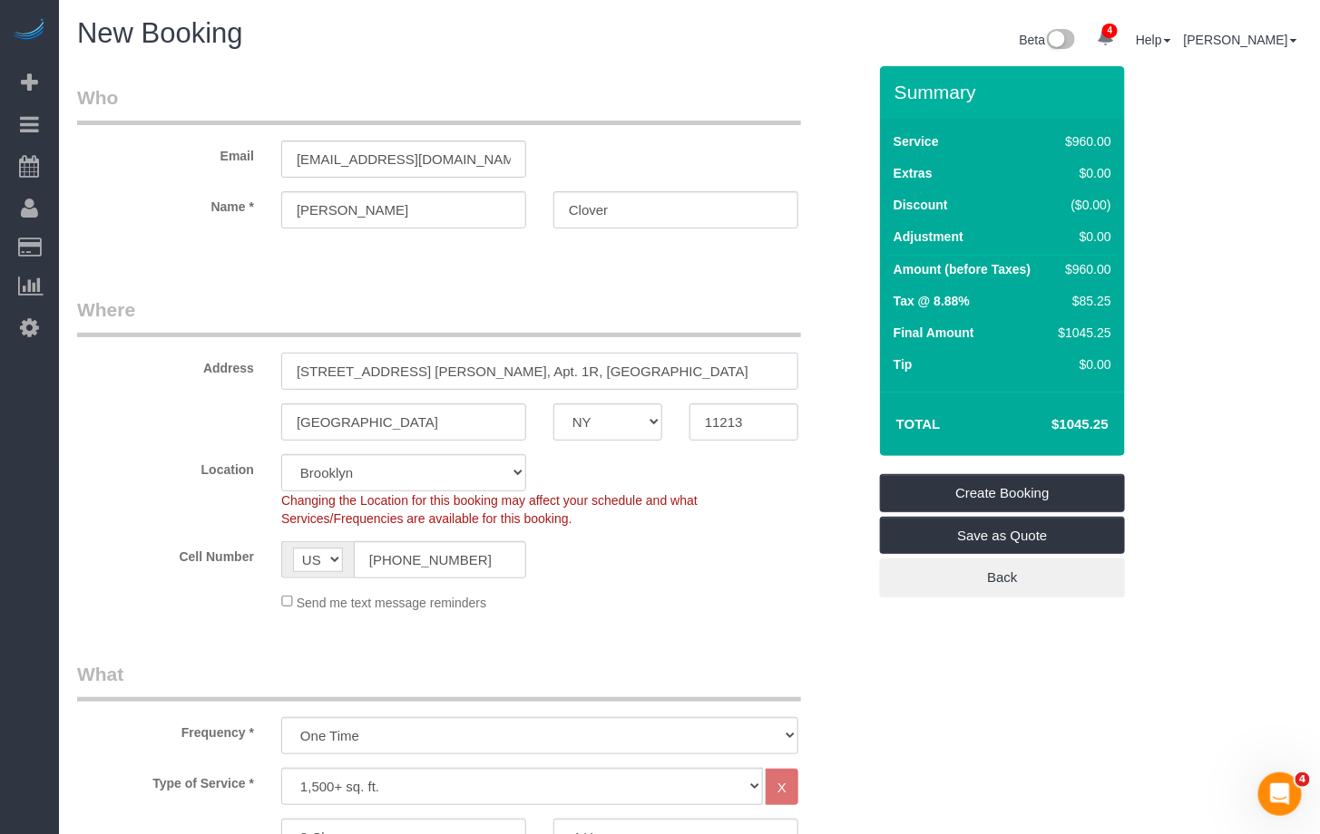
click at [520, 369] on input "1279 St. John Place, Apt. 1R, NY" at bounding box center [539, 371] width 517 height 37
type input "1279 St. John Place, Apt. 1R"
click at [121, 370] on label "Address" at bounding box center [165, 365] width 204 height 24
click at [1007, 536] on link "Save as Quote" at bounding box center [1002, 536] width 245 height 38
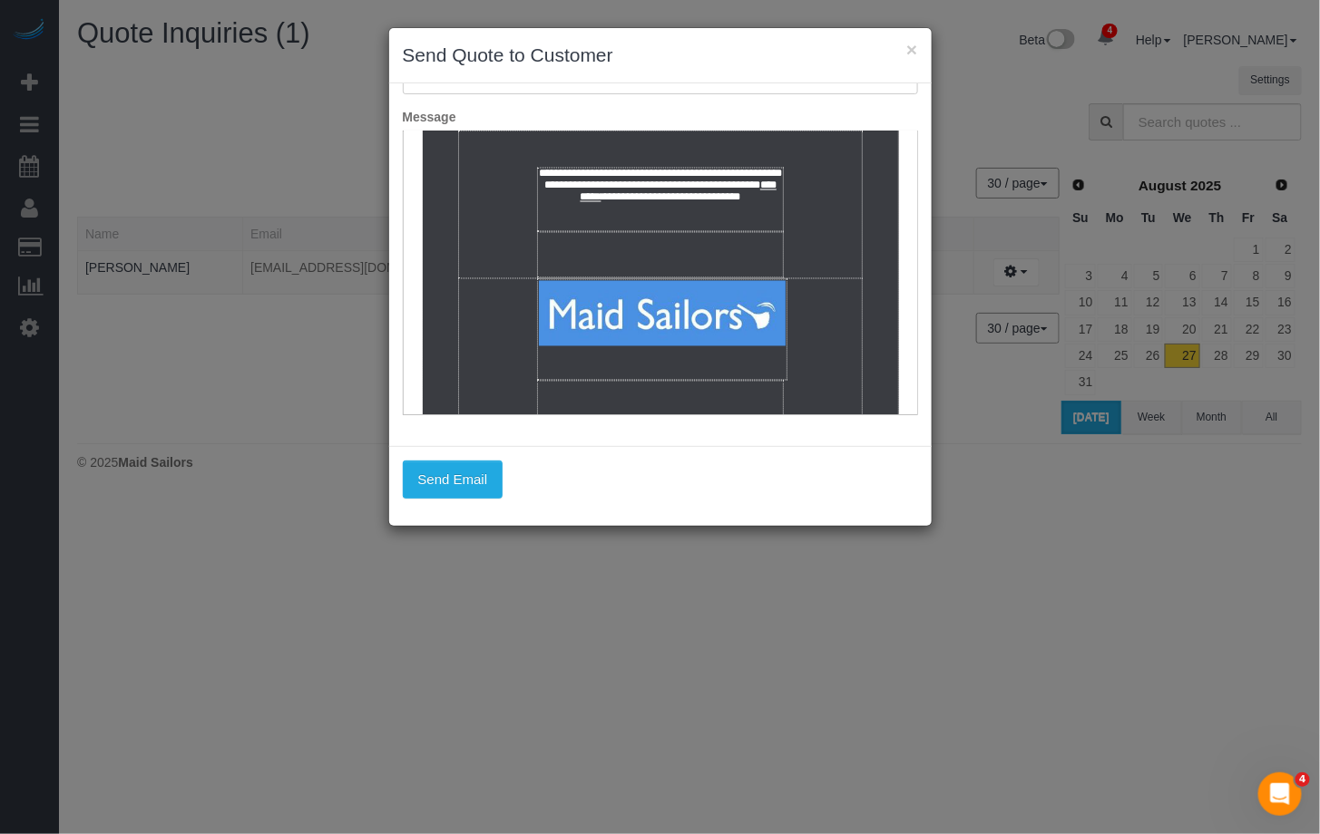
scroll to position [1123, 0]
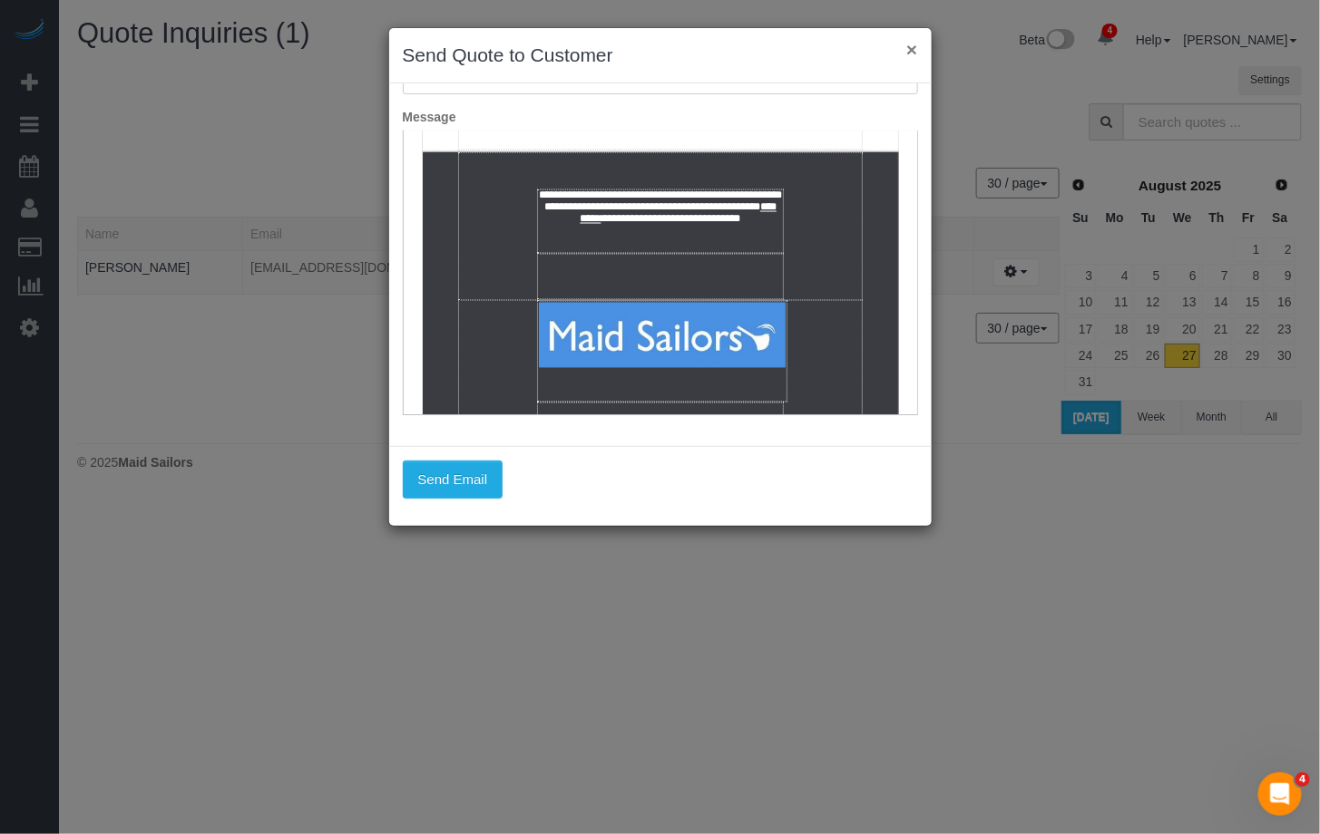
click at [916, 50] on button "×" at bounding box center [911, 49] width 11 height 19
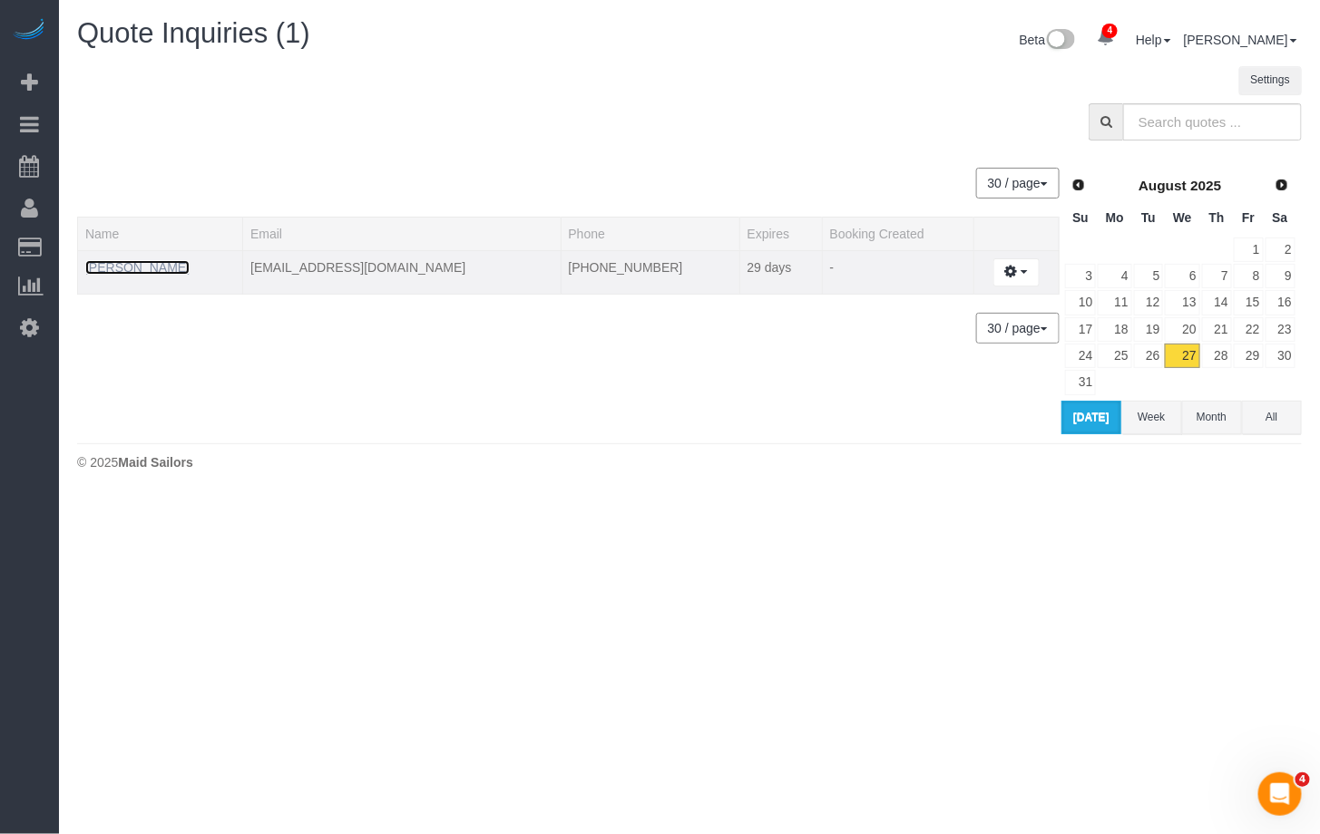
click at [146, 272] on link "Dawn-Jade Clover" at bounding box center [137, 267] width 104 height 15
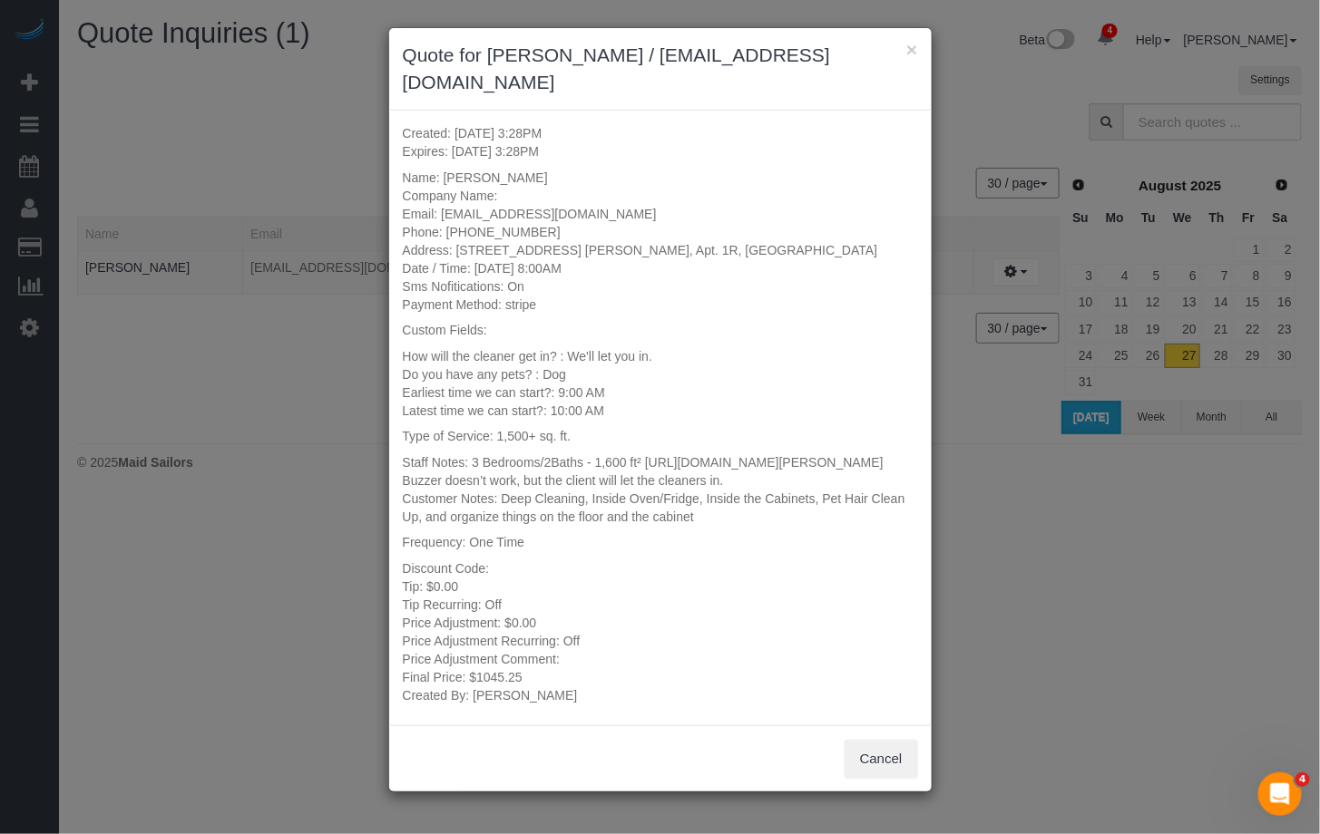
drag, startPoint x: 468, startPoint y: 678, endPoint x: 547, endPoint y: 681, distance: 79.0
click at [547, 681] on div "Final Price: $1045.25" at bounding box center [660, 677] width 515 height 18
copy div "$1045.25"
click at [920, 53] on div "× Quote for Dawn-Jade Clover / dawnjadeclover@gmail.com" at bounding box center [660, 69] width 542 height 83
drag, startPoint x: 916, startPoint y: 53, endPoint x: 886, endPoint y: 48, distance: 30.3
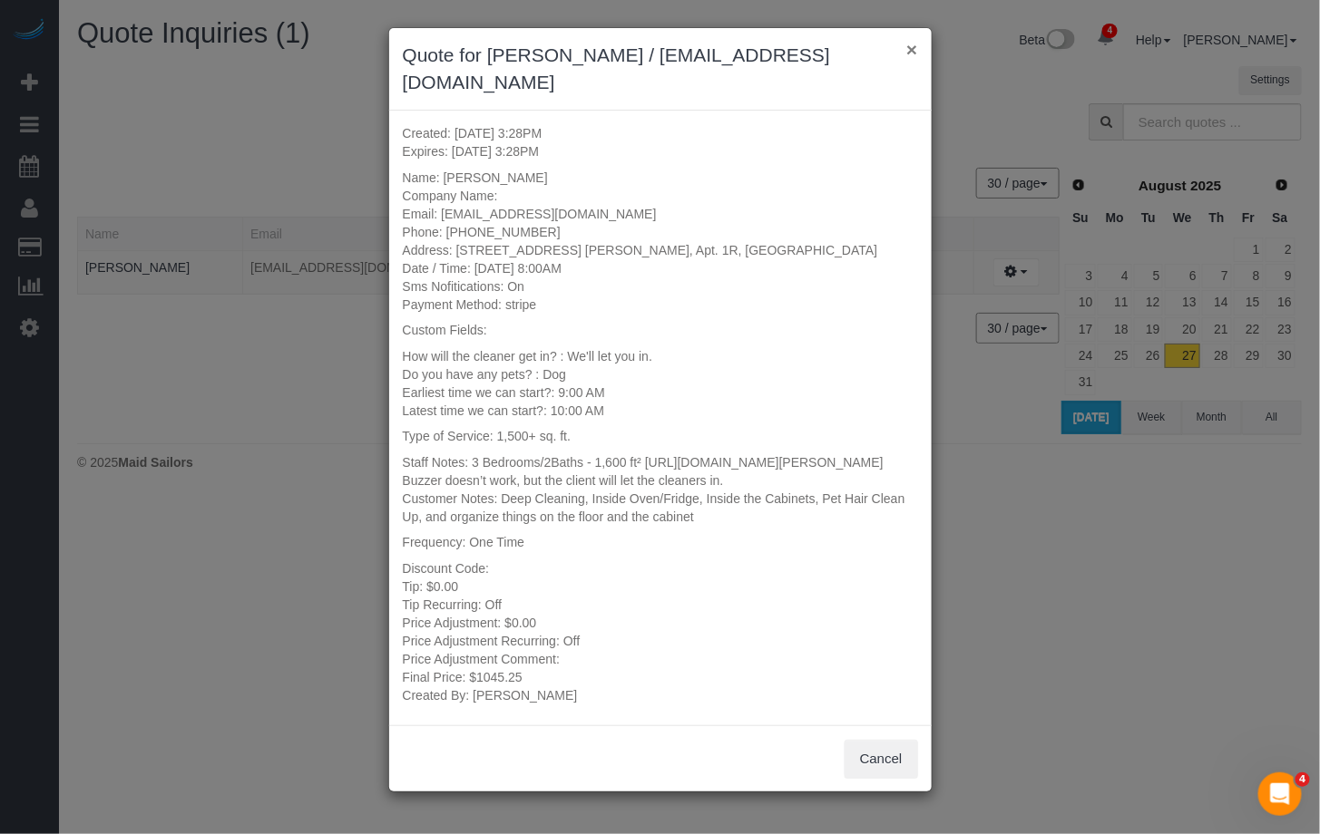
click at [916, 53] on button "×" at bounding box center [911, 49] width 11 height 19
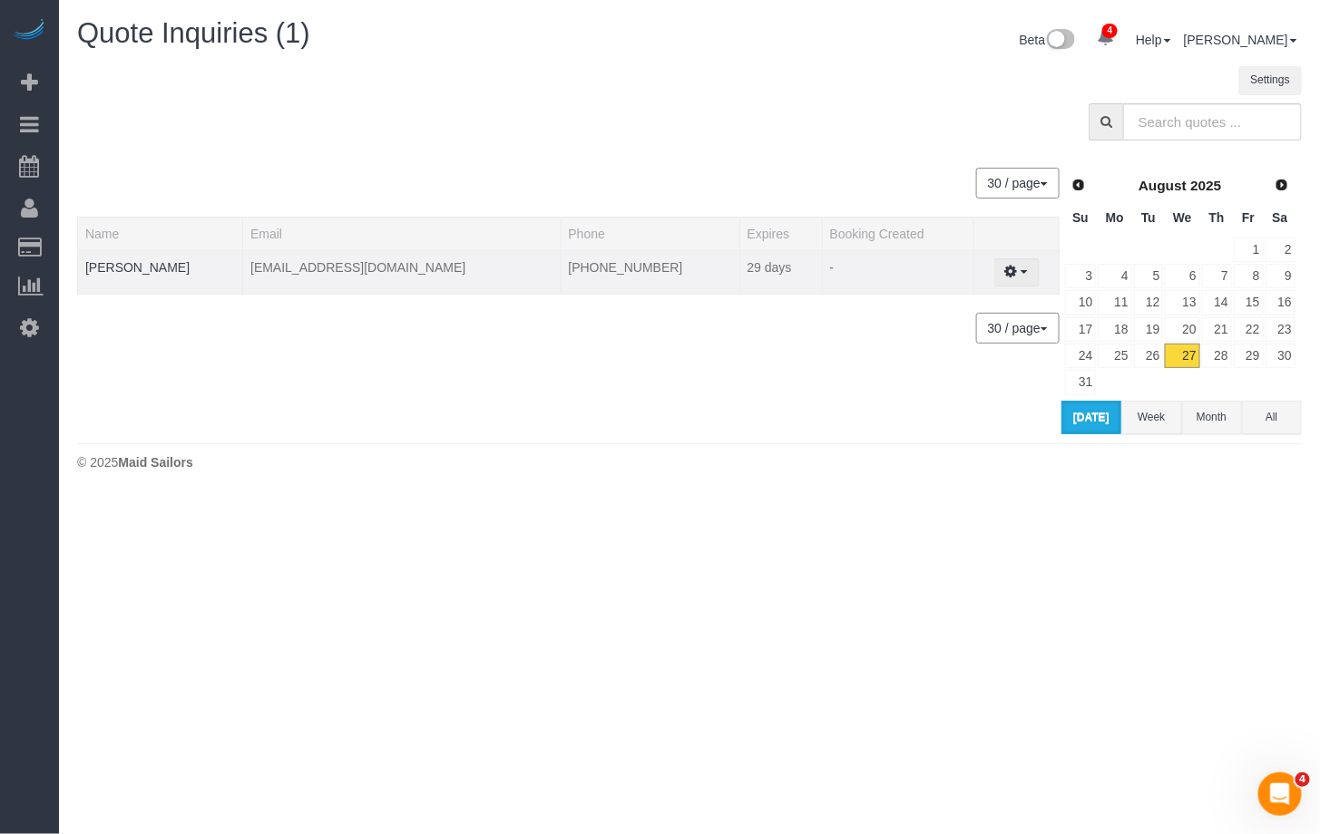
drag, startPoint x: 1032, startPoint y: 274, endPoint x: 1018, endPoint y: 273, distance: 14.5
click at [1032, 274] on button "button" at bounding box center [1016, 272] width 46 height 28
click at [755, 333] on div "30 / page 10 / page 20 / page 30 / page 40 / page 50 / page 100 / page" at bounding box center [568, 328] width 982 height 31
click at [1009, 276] on icon "button" at bounding box center [1011, 271] width 13 height 11
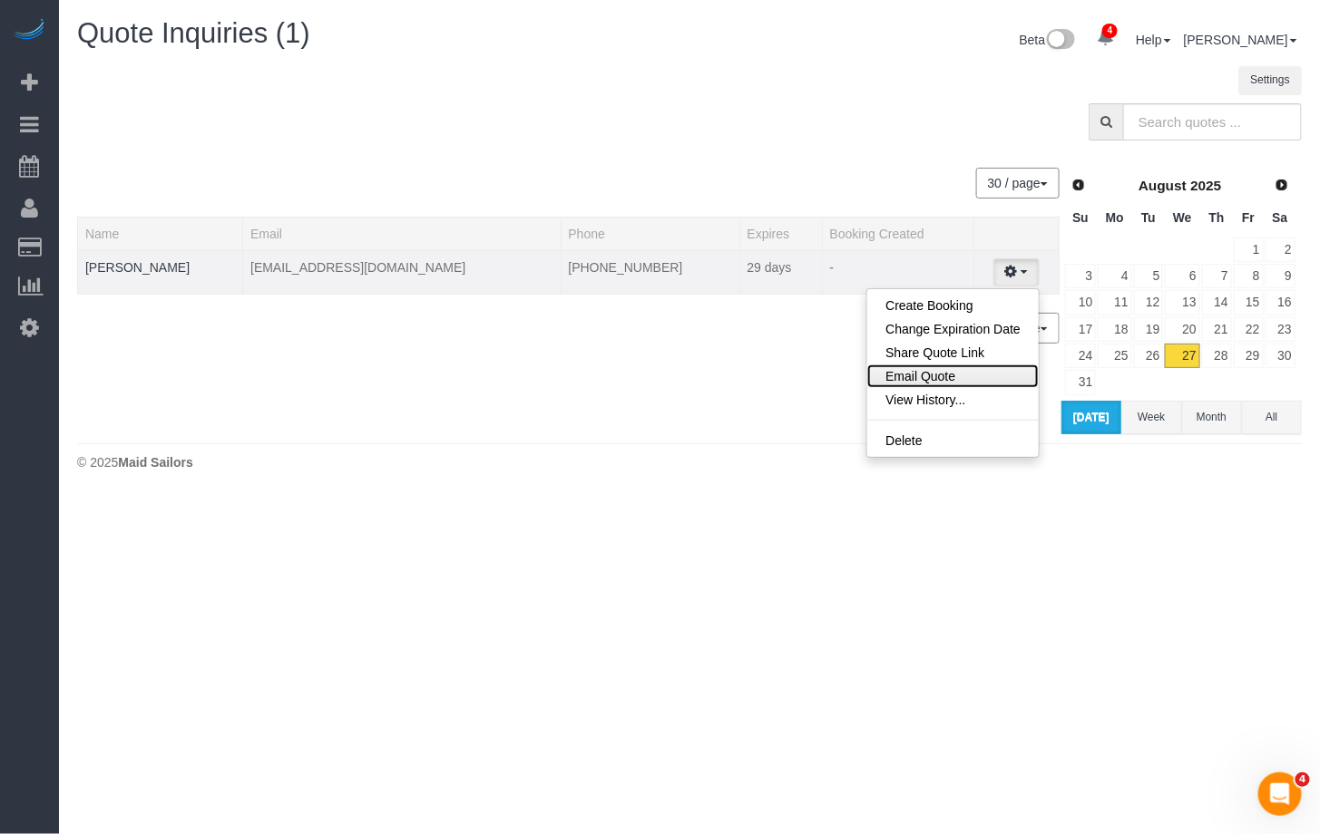
click at [907, 379] on link "Email Quote" at bounding box center [952, 377] width 171 height 24
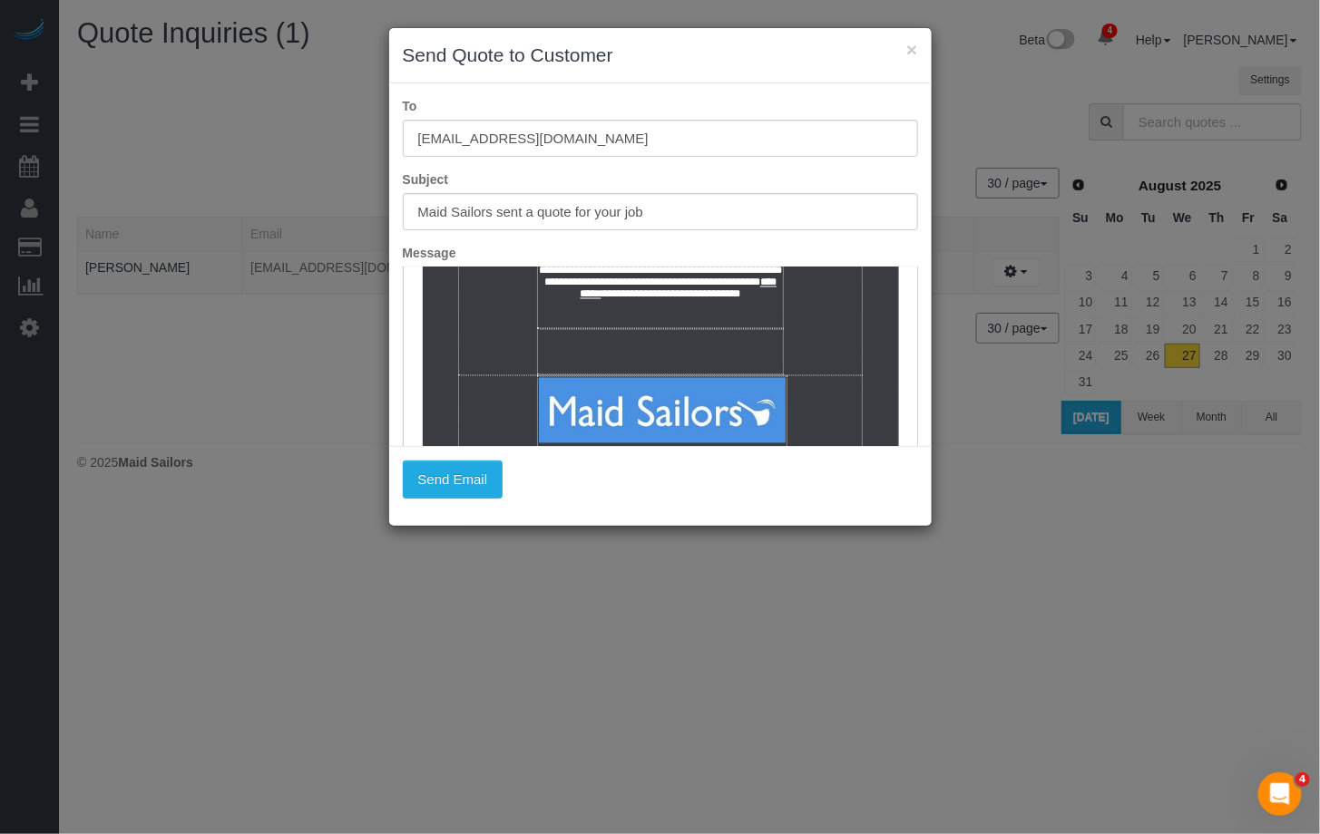
scroll to position [136, 0]
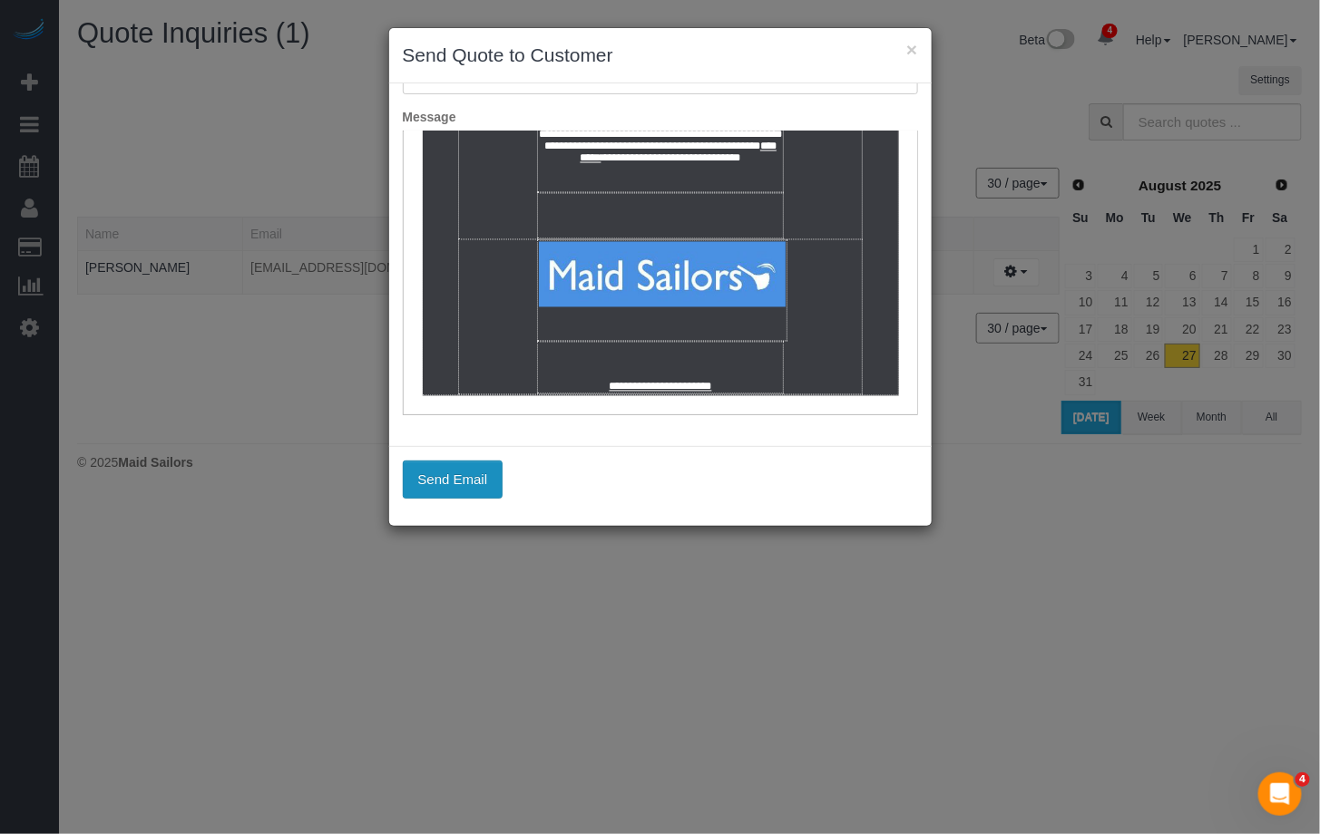
click at [436, 481] on button "Send Email" at bounding box center [453, 480] width 101 height 38
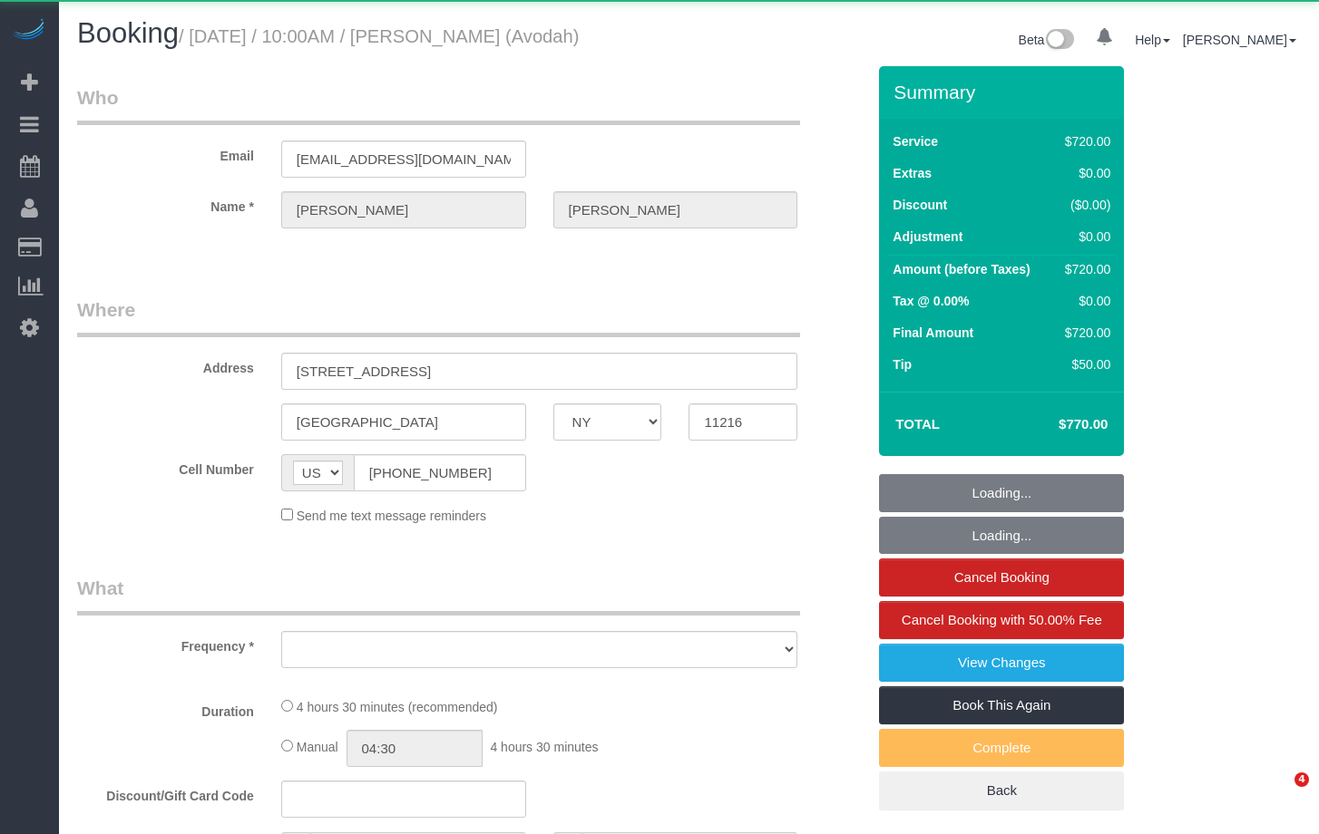
select select "NY"
select select "object:655"
select select "270"
select select "spot1"
select select "number:89"
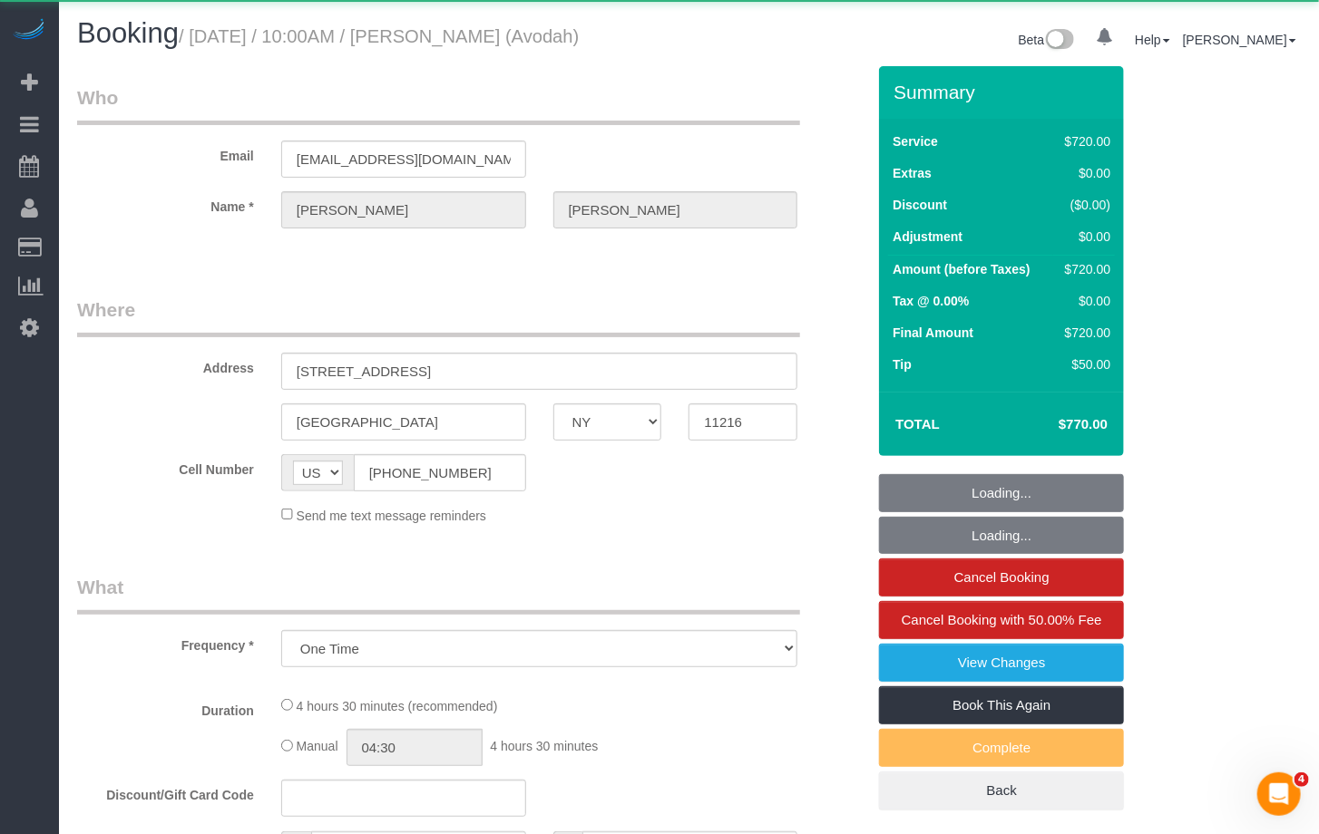
select select "number:90"
select select "number:15"
select select "number:5"
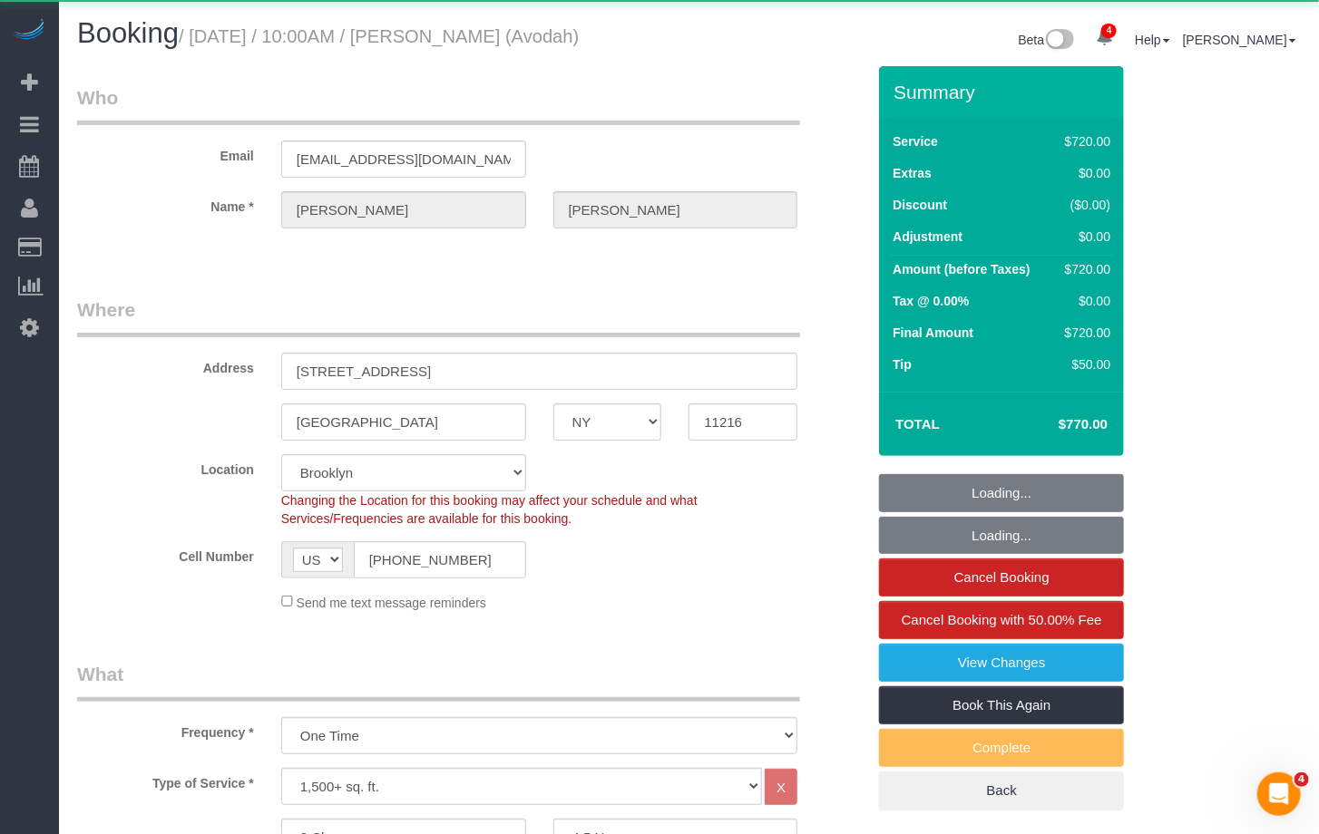
select select "object:902"
select select "string:stripe-pm_1P9Z994VGloSiKo7Unzl3m8n"
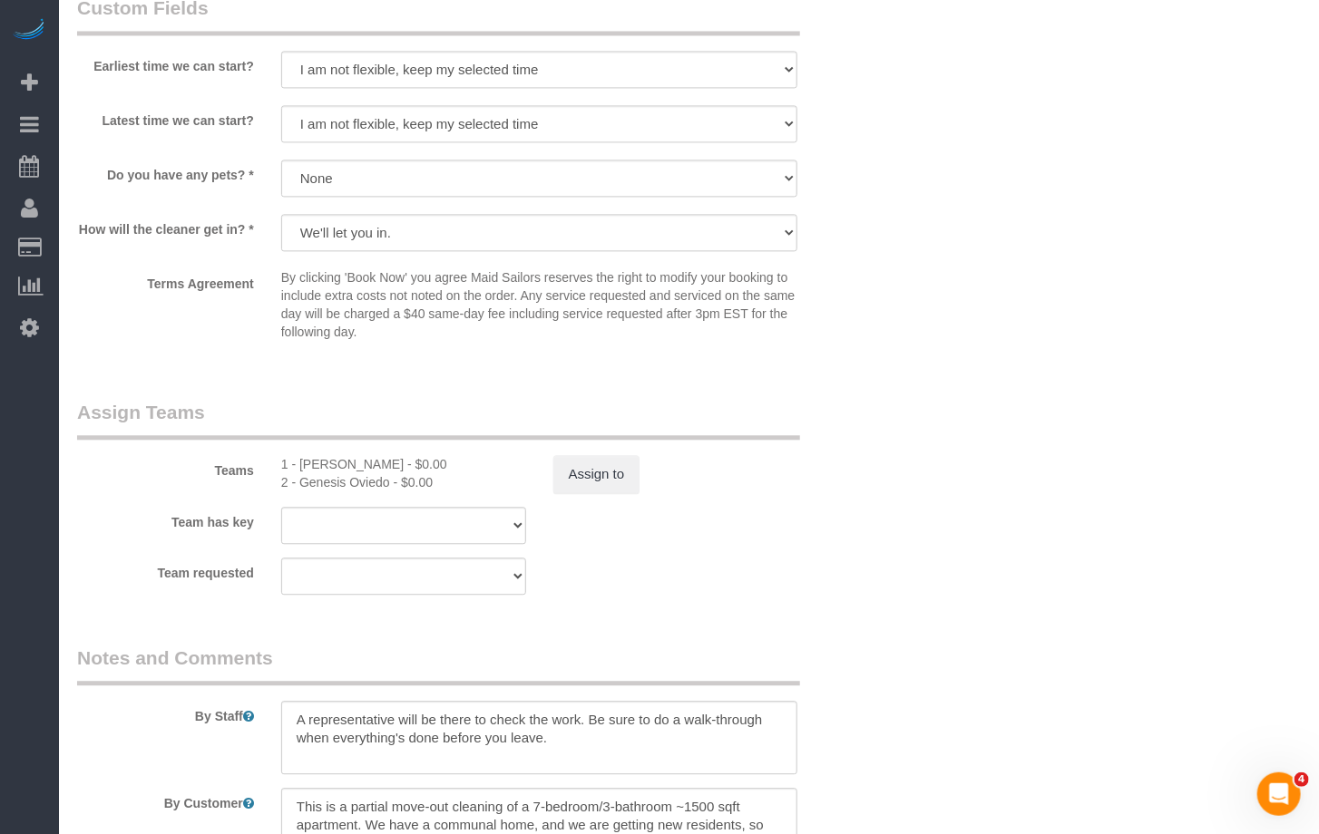
scroll to position [1603, 0]
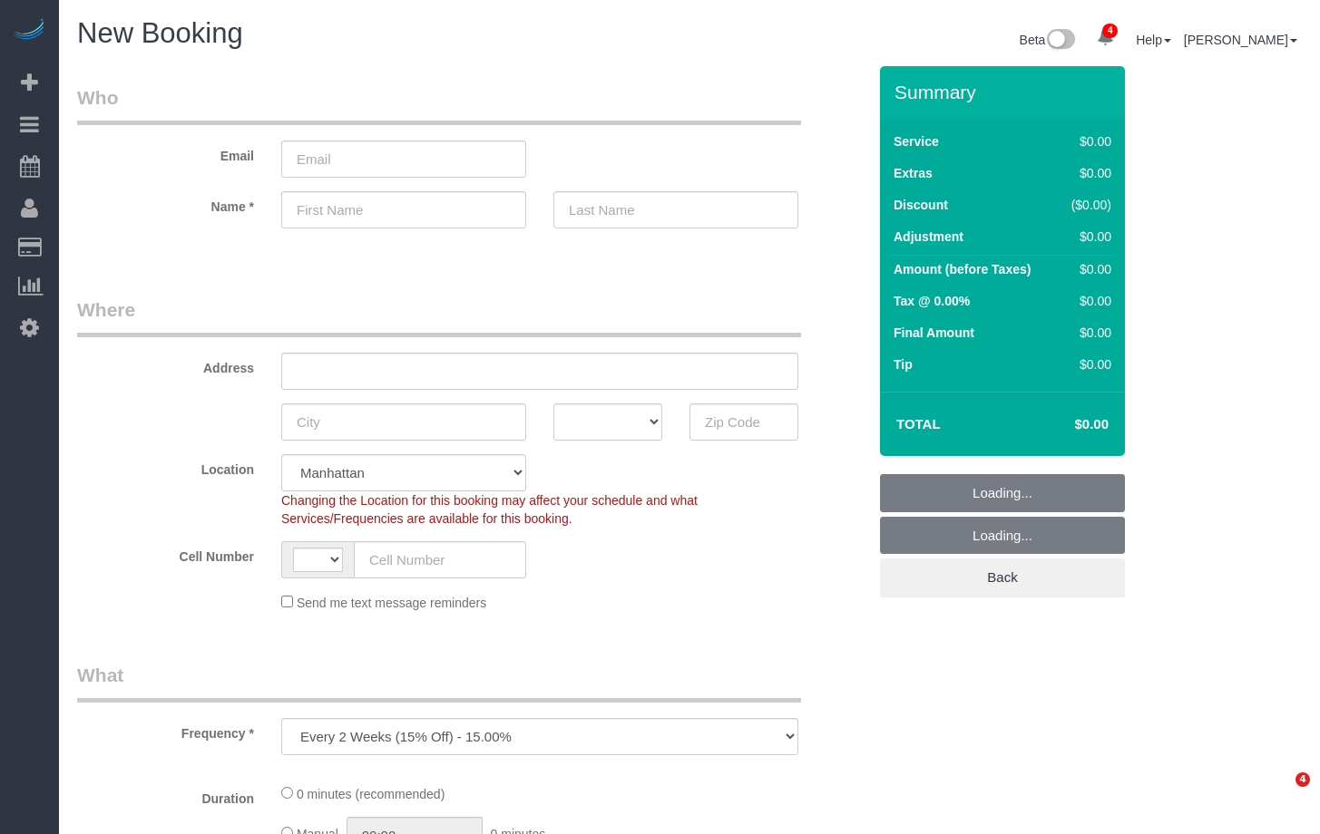
select select "number:89"
select select "number:90"
select select "object:1160"
select select "string:[GEOGRAPHIC_DATA]"
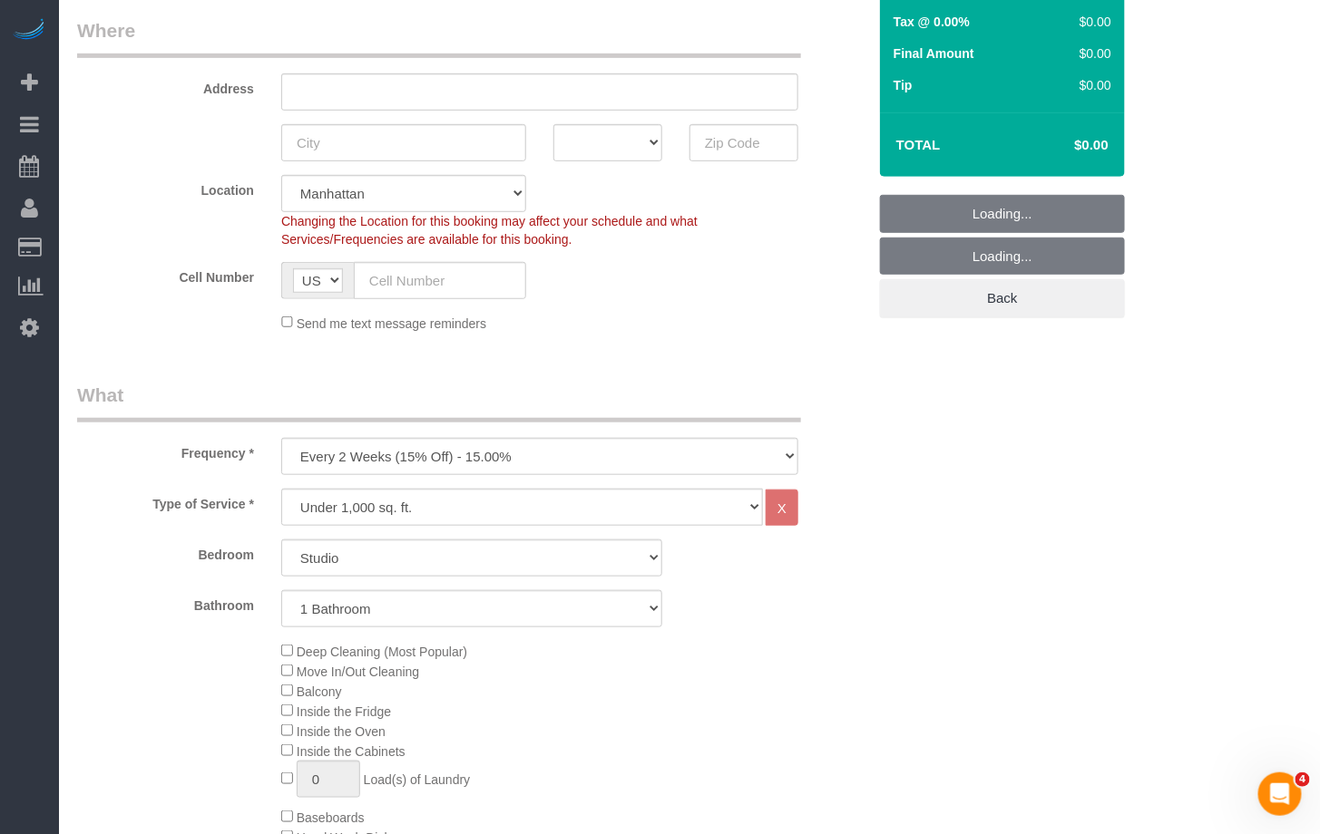
scroll to position [365, 0]
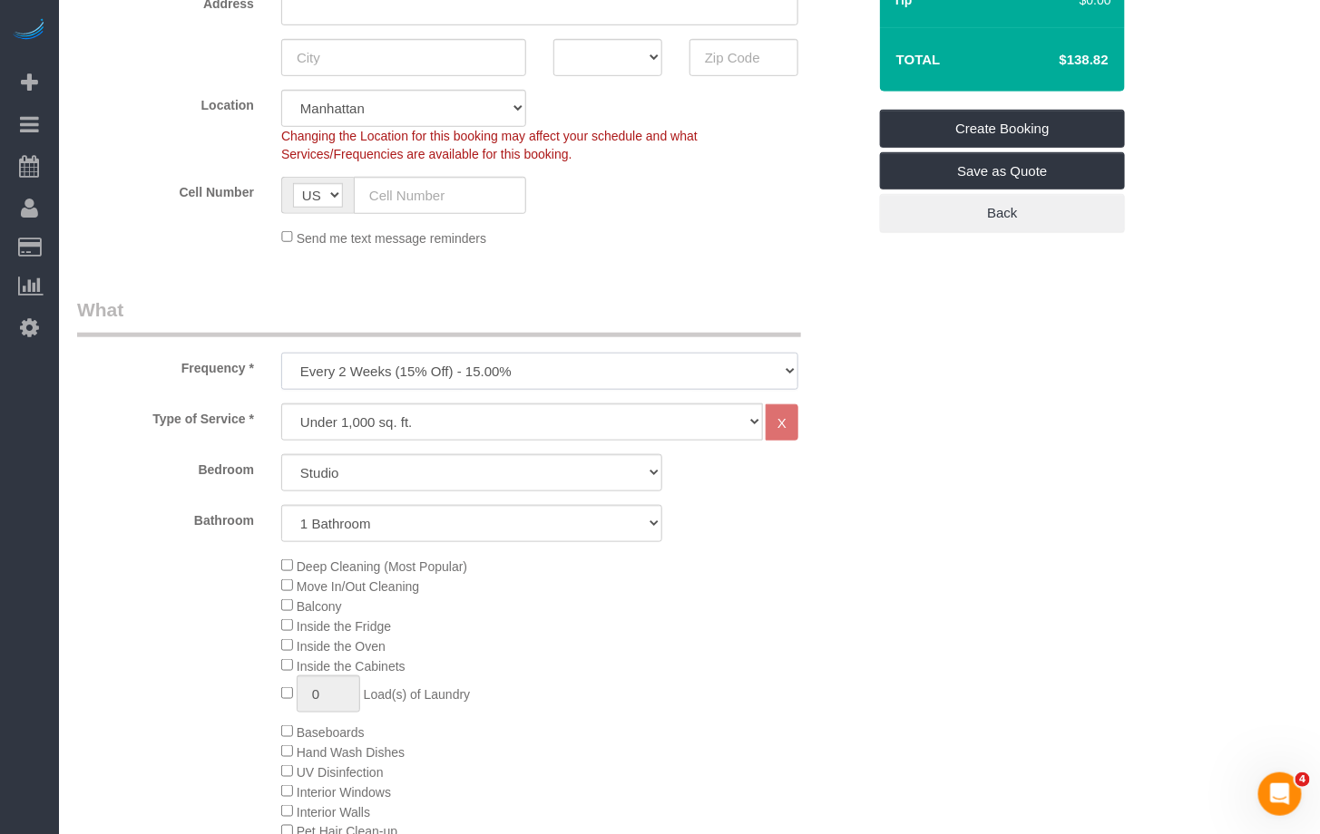
click at [315, 374] on select "One Time Weekly (20% Off) - 20.00% Every 2 Weeks (15% Off) - 15.00% Every 4 Wee…" at bounding box center [539, 371] width 517 height 37
select select "object:1161"
click at [281, 353] on select "One Time Weekly (20% Off) - 20.00% Every 2 Weeks (15% Off) - 15.00% Every 4 Wee…" at bounding box center [539, 371] width 517 height 37
click at [341, 425] on select "Under 1,000 sq. ft. 1,001 - 1,500 sq. ft. 1,500+ sq. ft. Custom Cleaning Office…" at bounding box center [522, 422] width 482 height 37
select select "212"
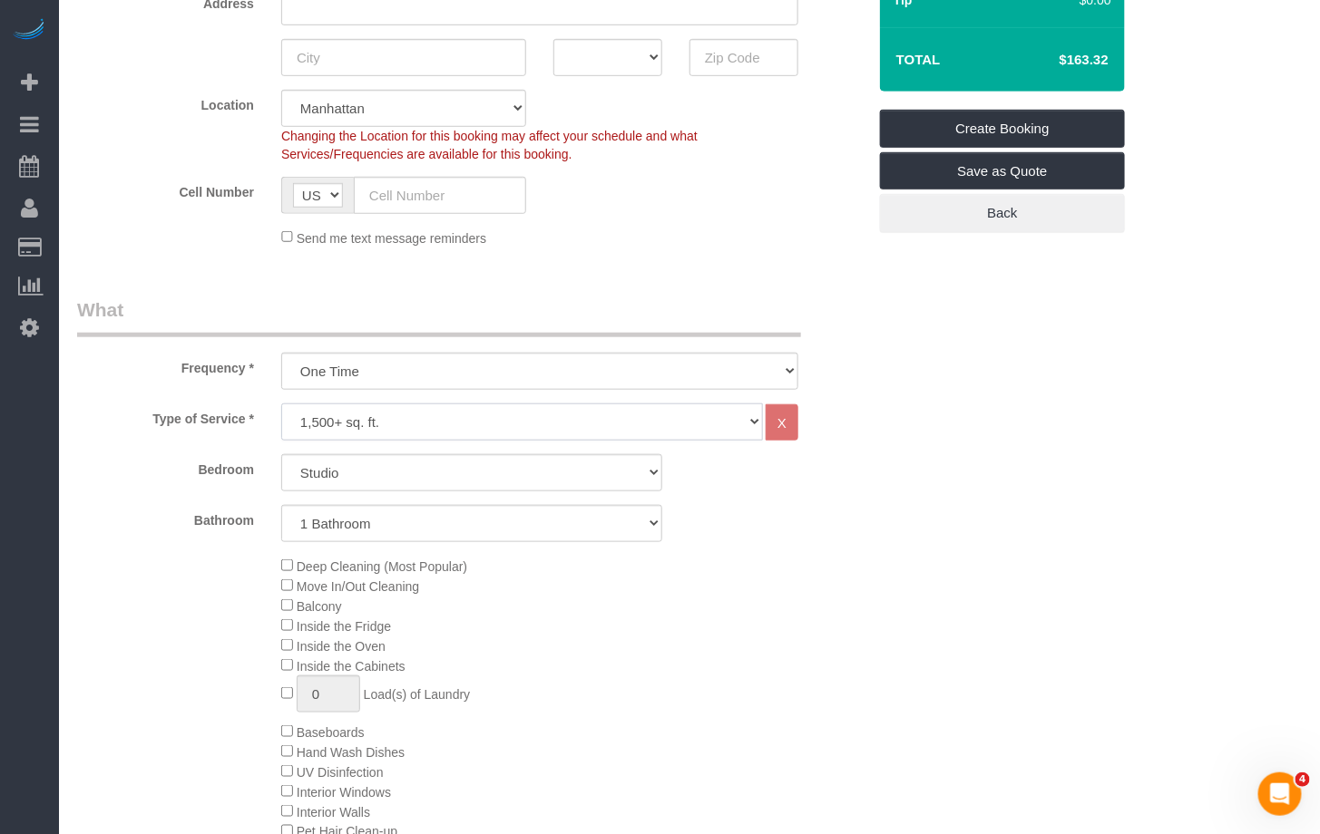
click at [281, 404] on select "Under 1,000 sq. ft. 1,001 - 1,500 sq. ft. 1,500+ sq. ft. Custom Cleaning Office…" at bounding box center [522, 422] width 482 height 37
select select "2"
select select "120"
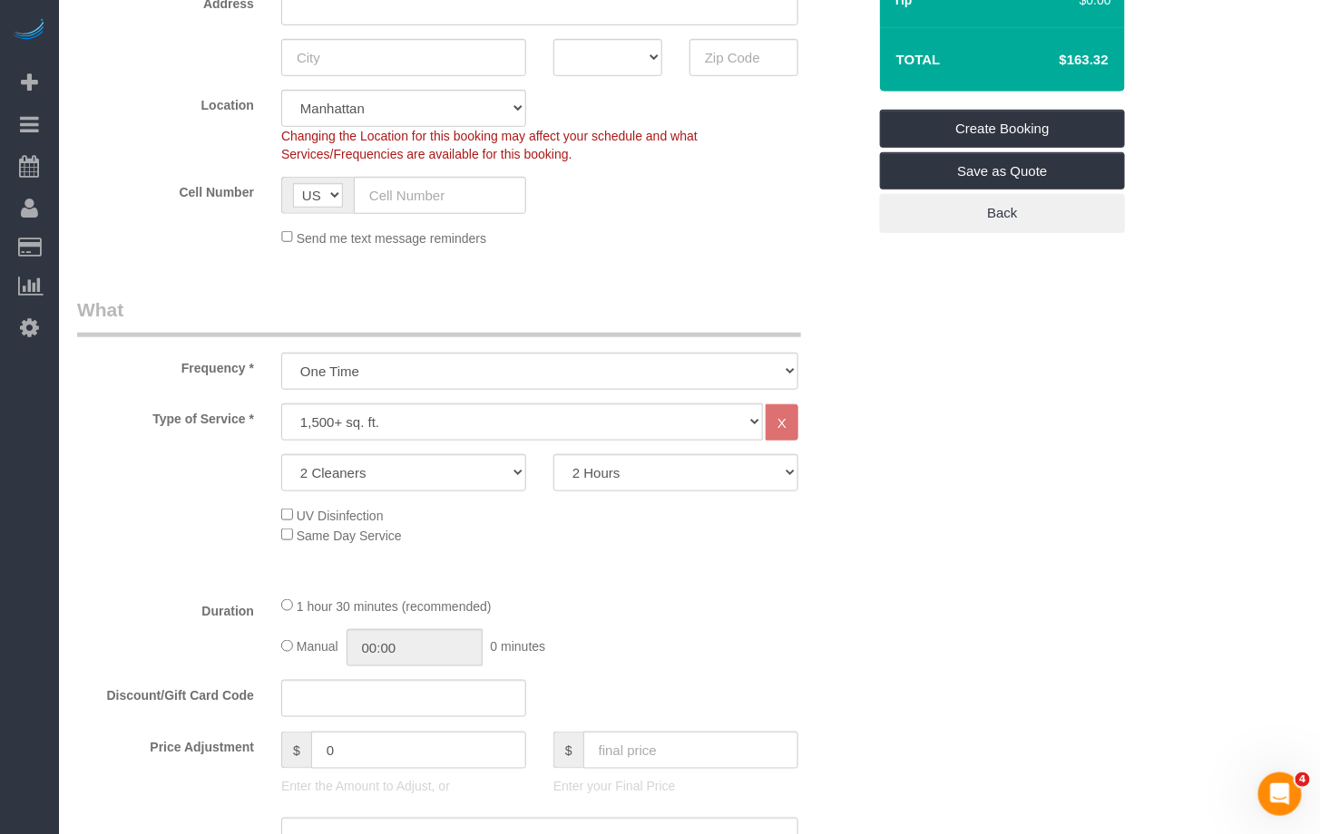
click at [161, 423] on label "Type of Service *" at bounding box center [165, 416] width 204 height 24
click at [420, 479] on select "2 Cleaners 3 Cleaners 4 Cleaners 5 Cleaners" at bounding box center [403, 472] width 245 height 37
click at [281, 454] on select "2 Cleaners 3 Cleaners 4 Cleaners 5 Cleaners" at bounding box center [403, 472] width 245 height 37
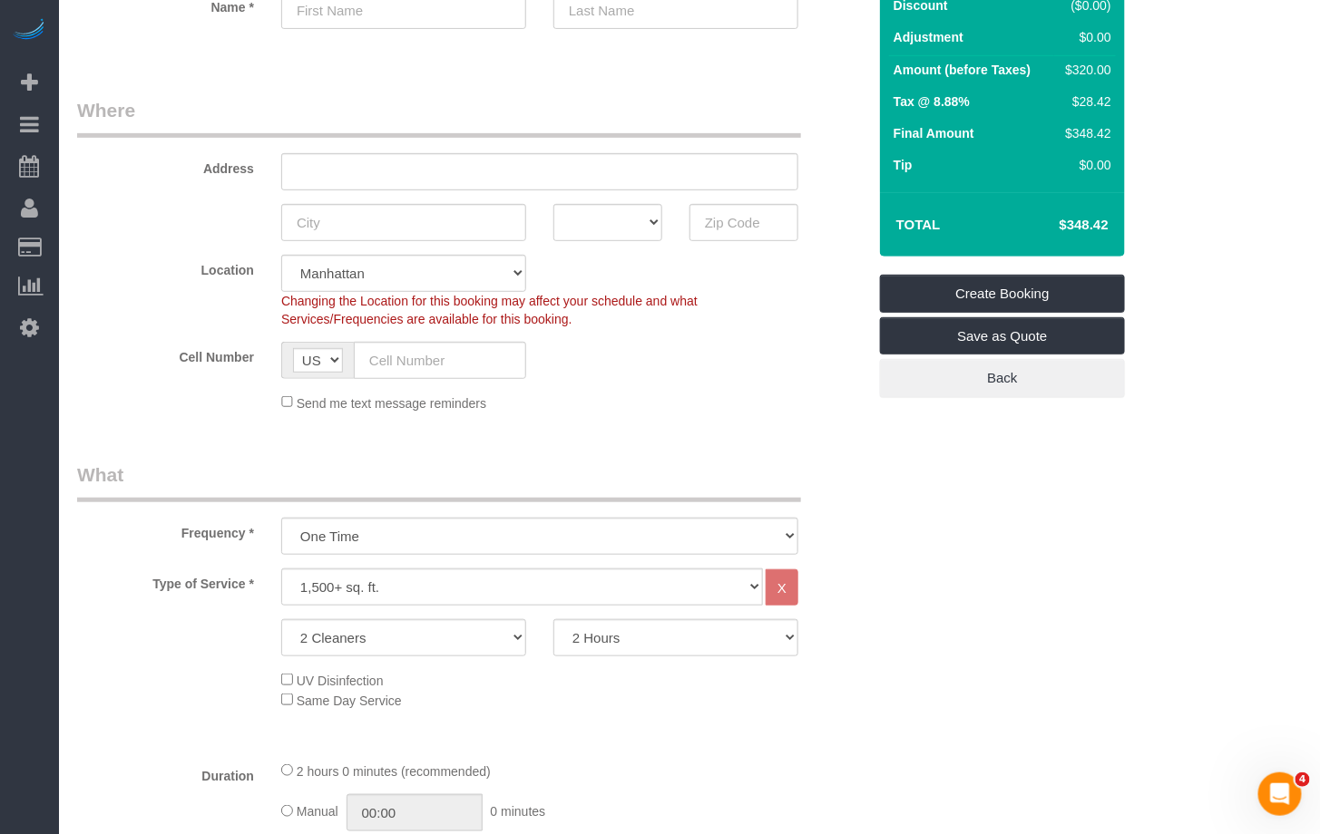
scroll to position [211, 0]
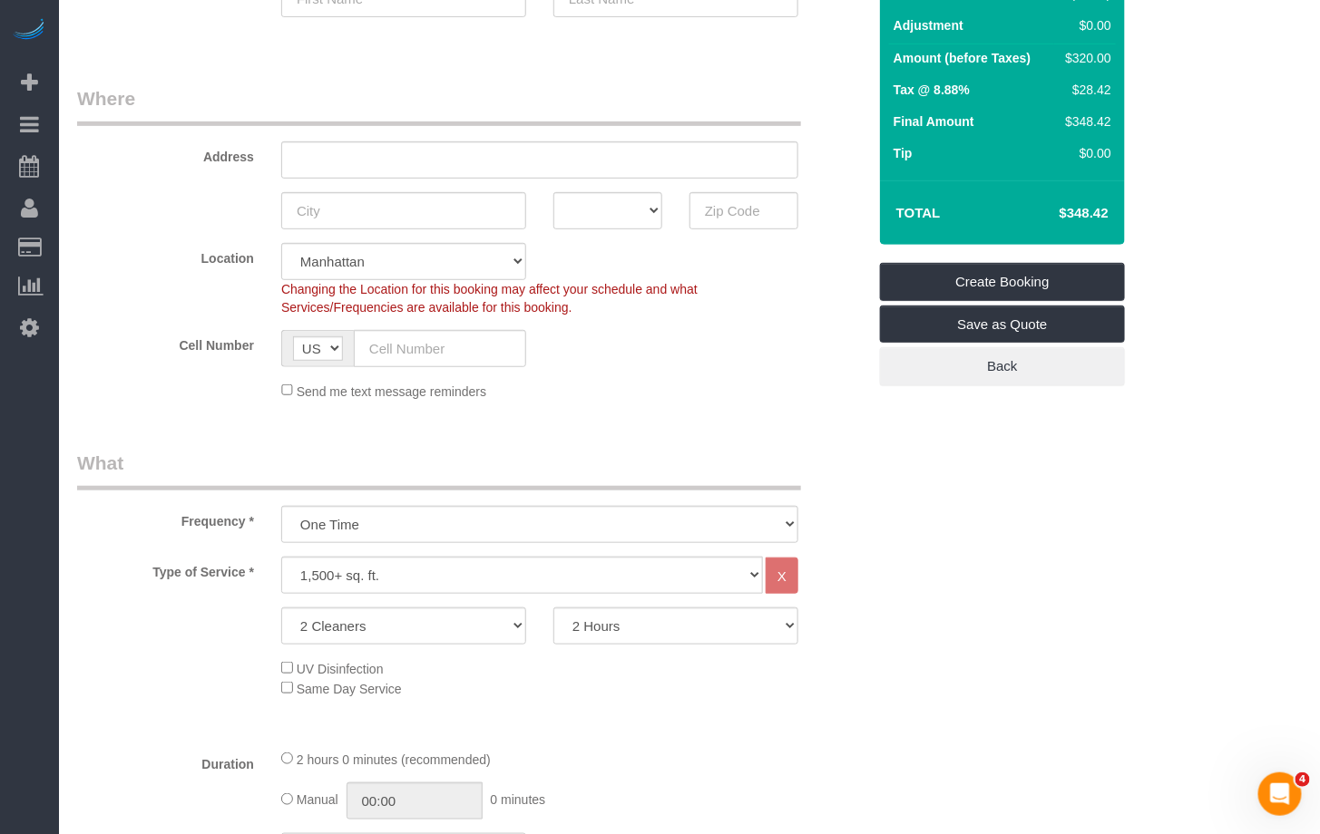
click at [717, 645] on div "Type of Service * Under 1,000 sq. ft. 1,001 - 1,500 sq. ft. 1,500+ sq. ft. Cust…" at bounding box center [471, 646] width 789 height 178
click at [707, 635] on select "2 Hours 2.5 Hours 3 Hours 3.5 Hours 4 Hours 4.5 Hours 5 Hours 5.5 Hours 6 Hours…" at bounding box center [675, 626] width 245 height 37
click at [553, 608] on select "2 Hours 2.5 Hours 3 Hours 3.5 Hours 4 Hours 4.5 Hours 5 Hours 5.5 Hours 6 Hours…" at bounding box center [675, 626] width 245 height 37
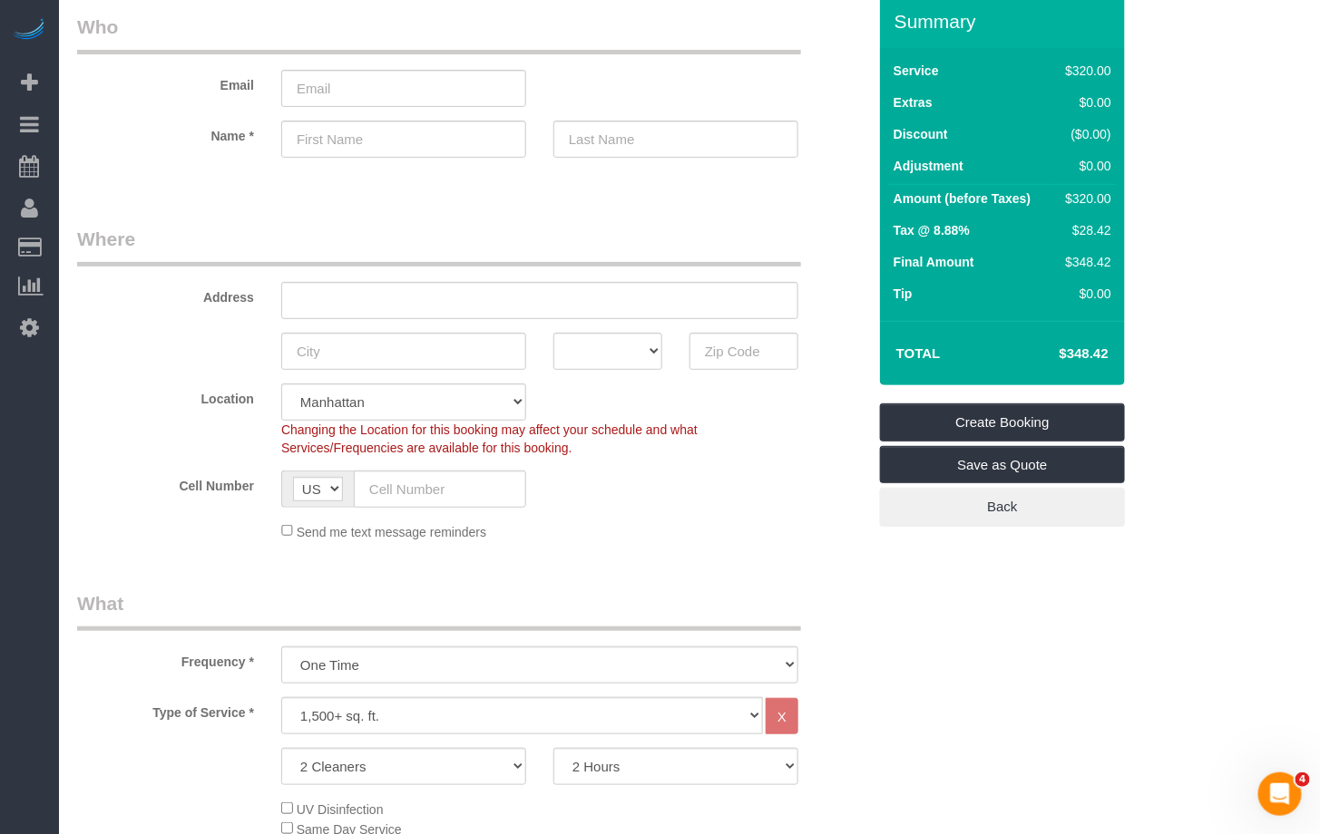
scroll to position [0, 0]
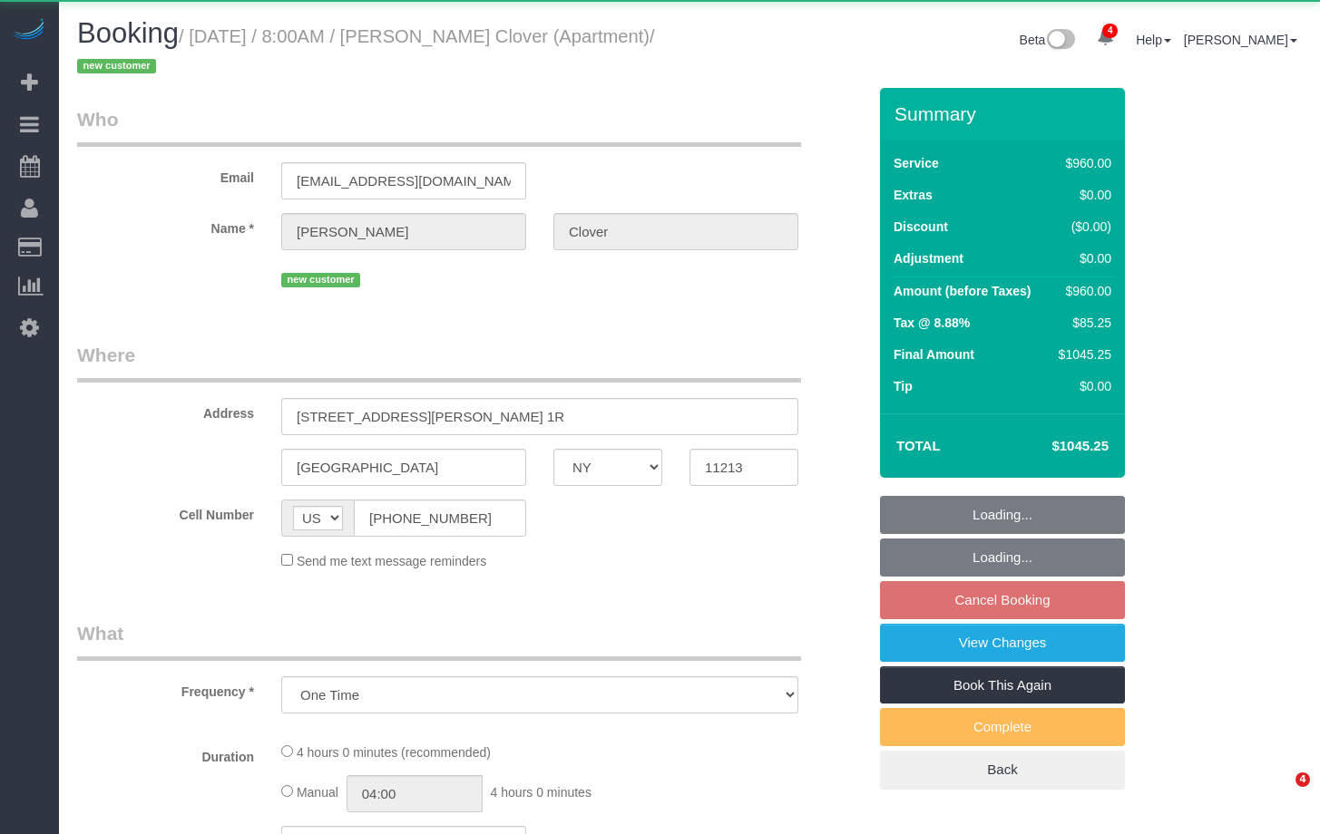
select select "NY"
select select "number:57"
select select "number:70"
select select "number:13"
select select "number:5"
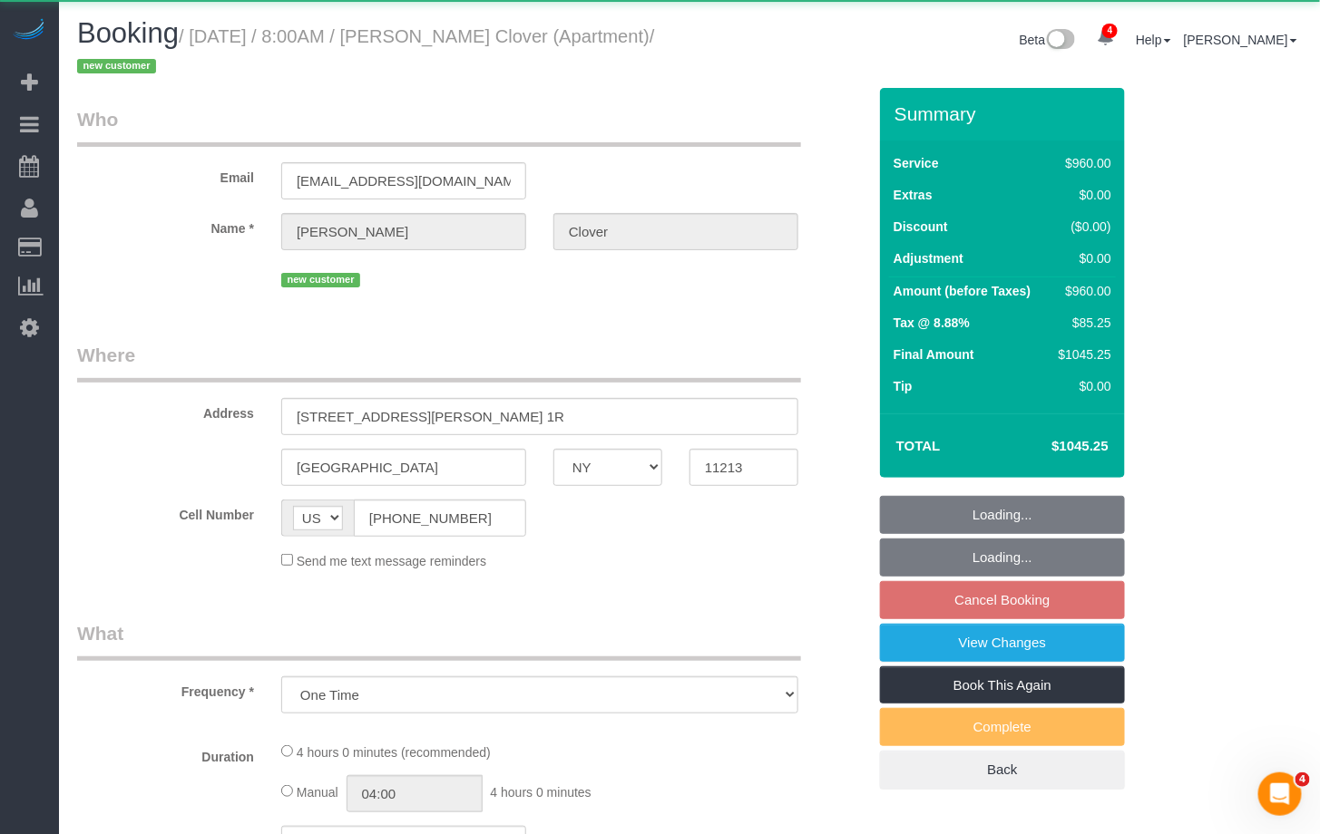
select select "object:897"
select select "3"
select select "240"
select select "spot1"
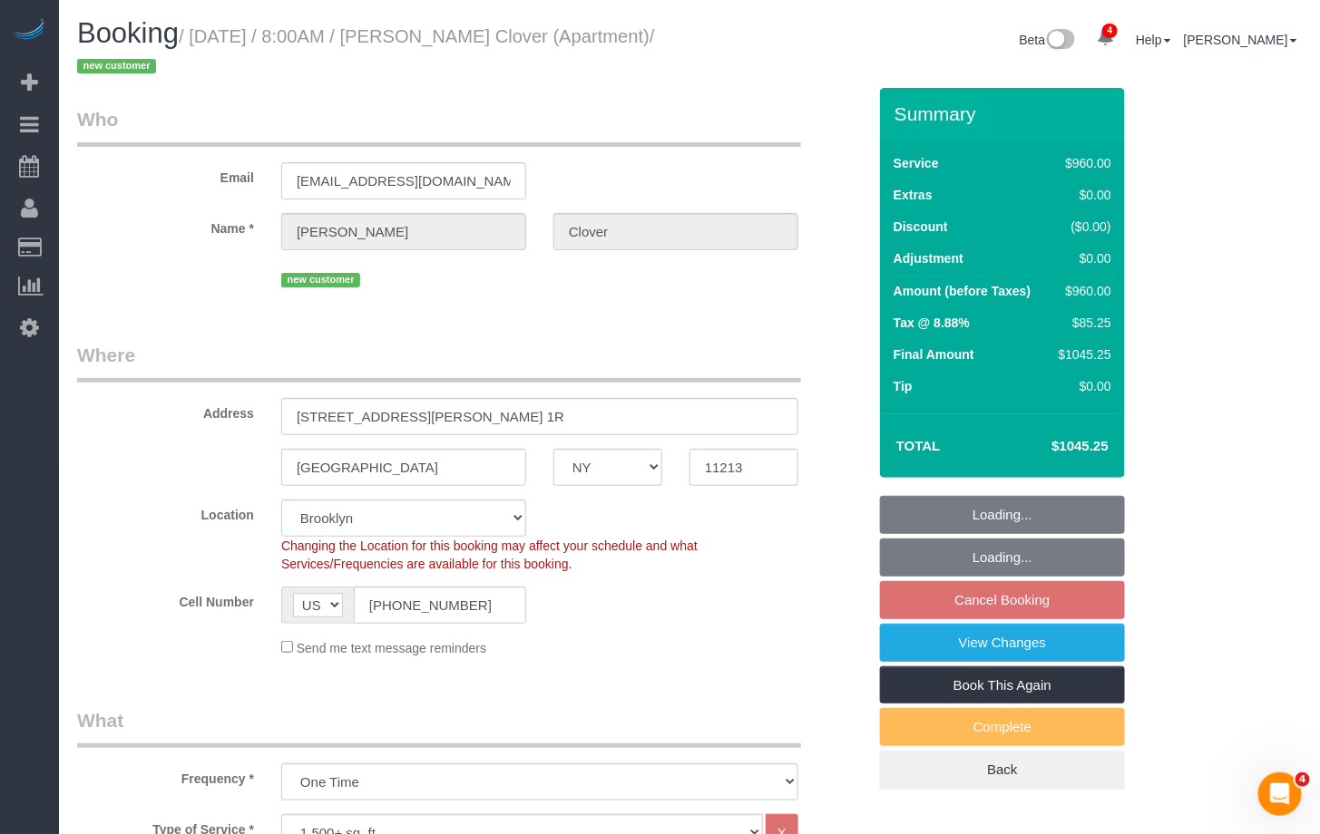
select select "string:stripe-pm_1S0pLU4VGloSiKo7kPoqaPZQ"
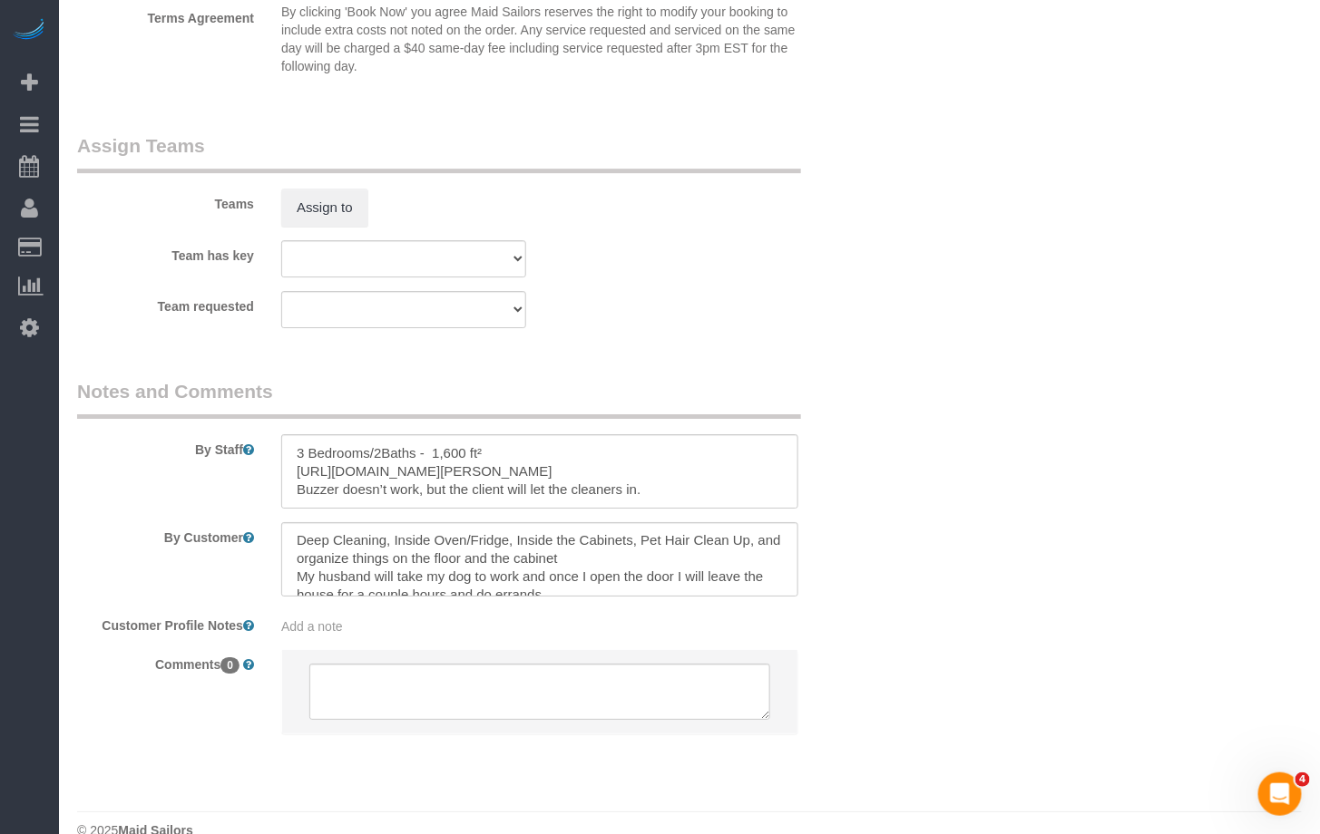
scroll to position [18, 0]
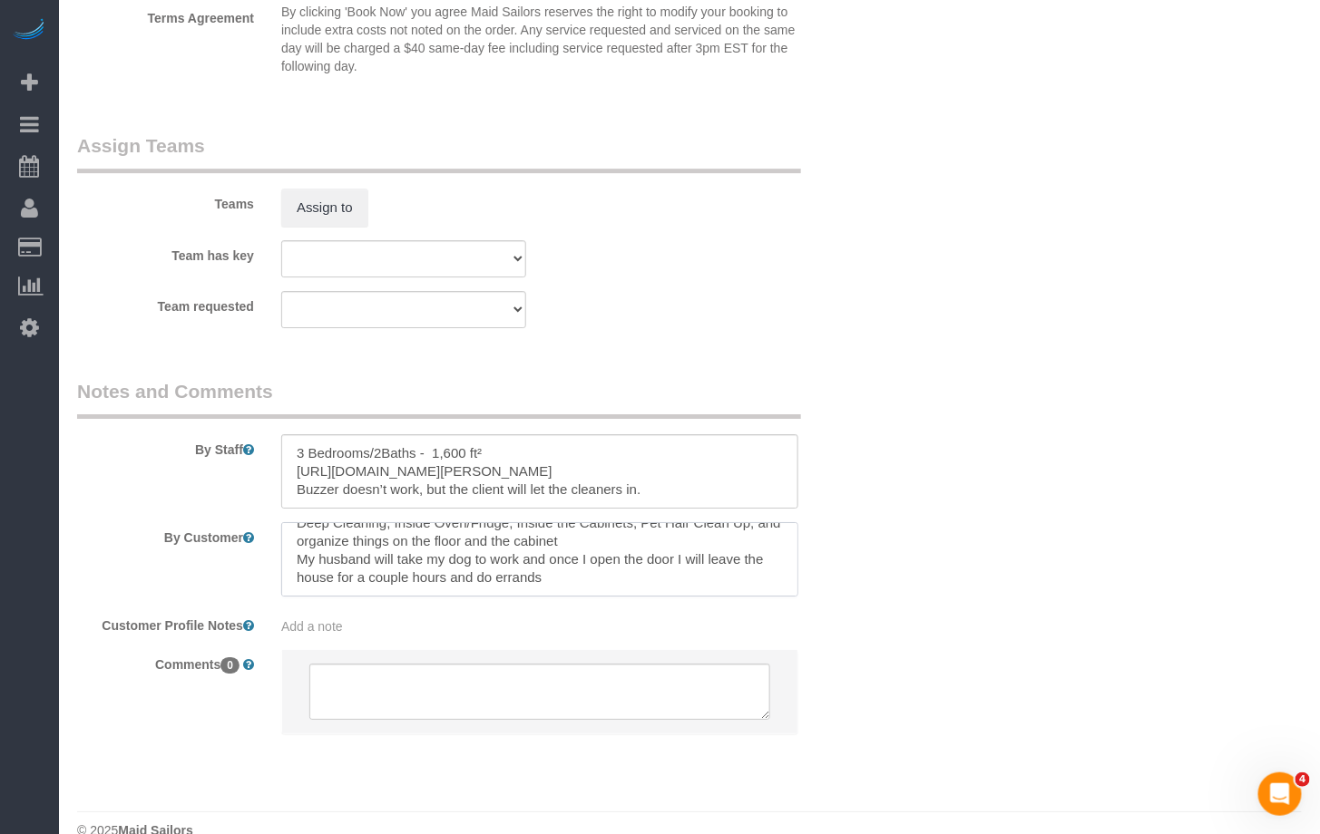
click at [295, 561] on textarea at bounding box center [539, 559] width 517 height 74
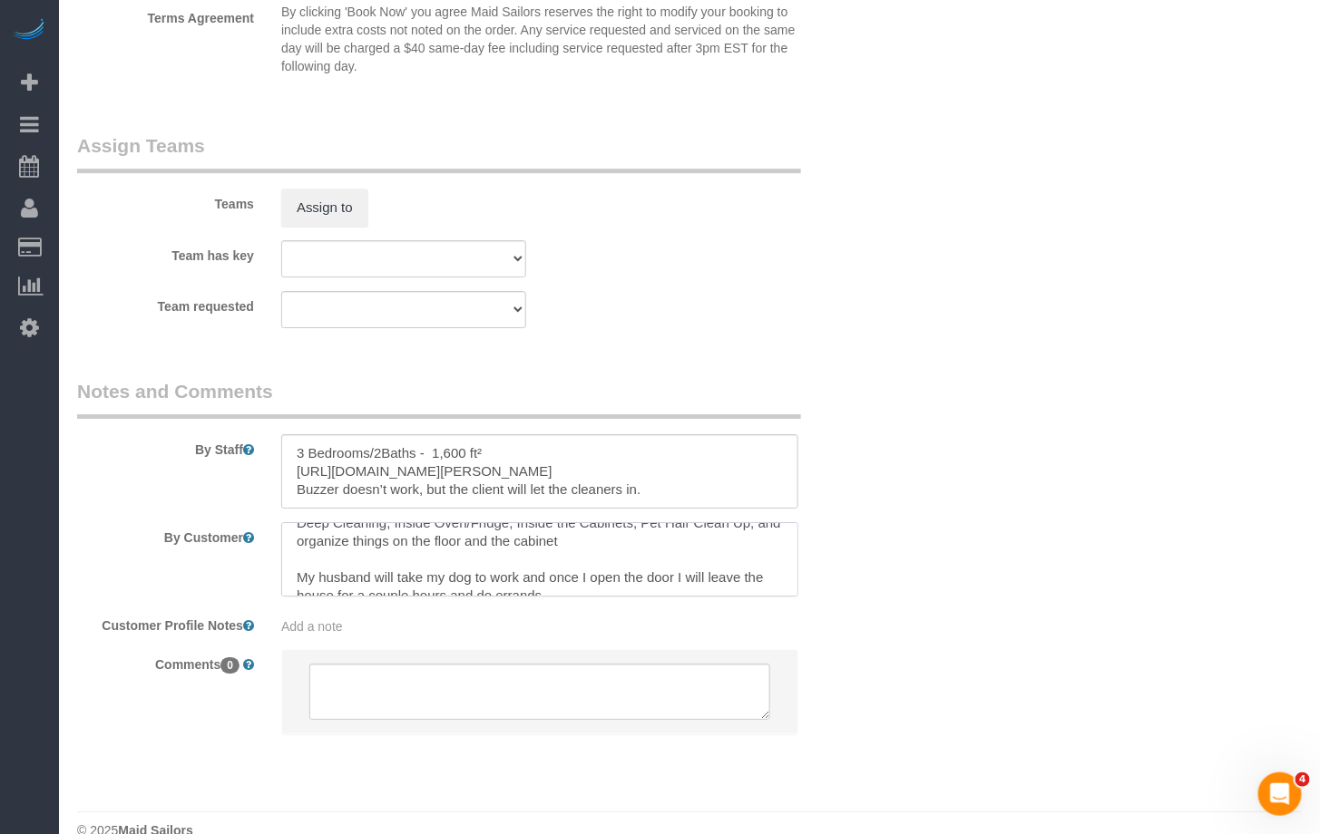
type textarea "Deep Cleaning, Inside Oven/Fridge, Inside the Cabinets, Pet Hair Clean Up, and …"
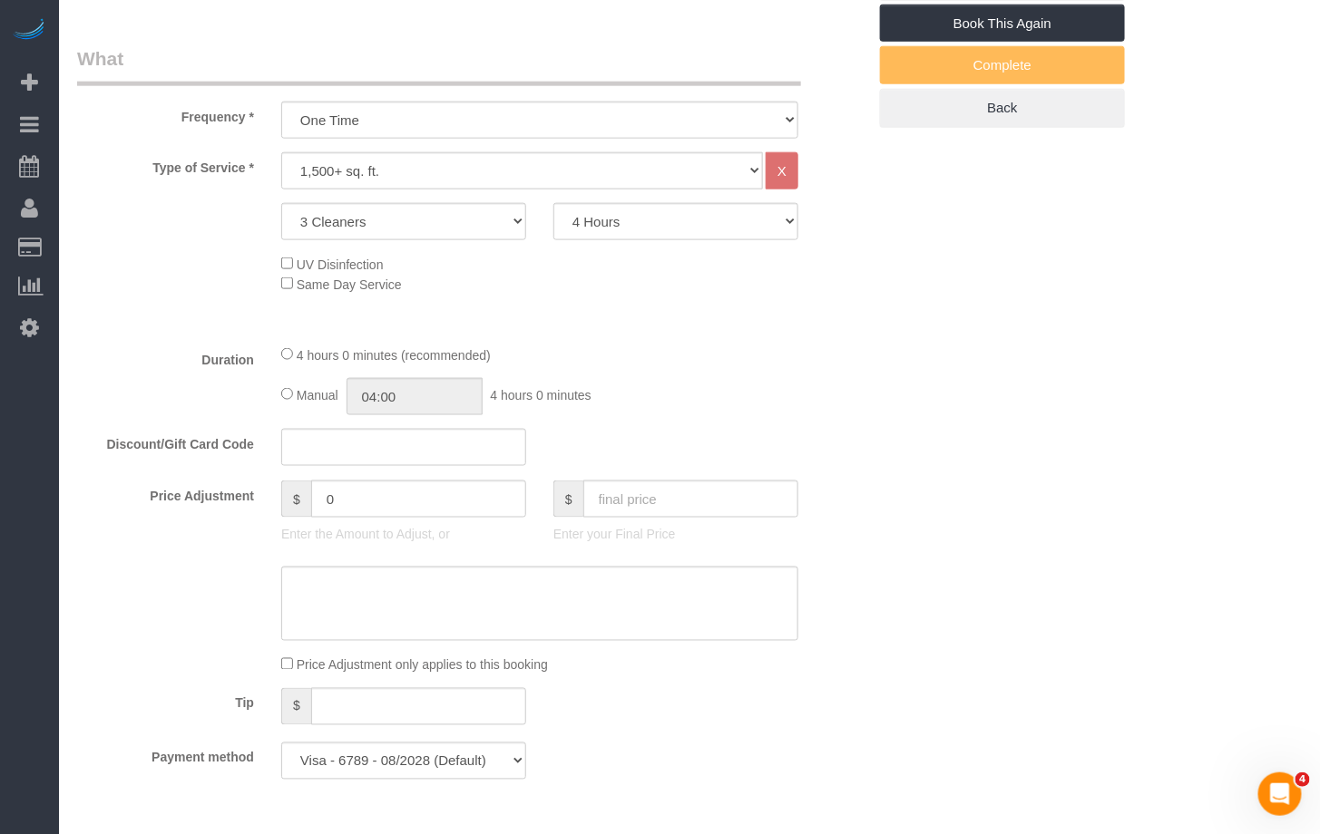
scroll to position [656, 0]
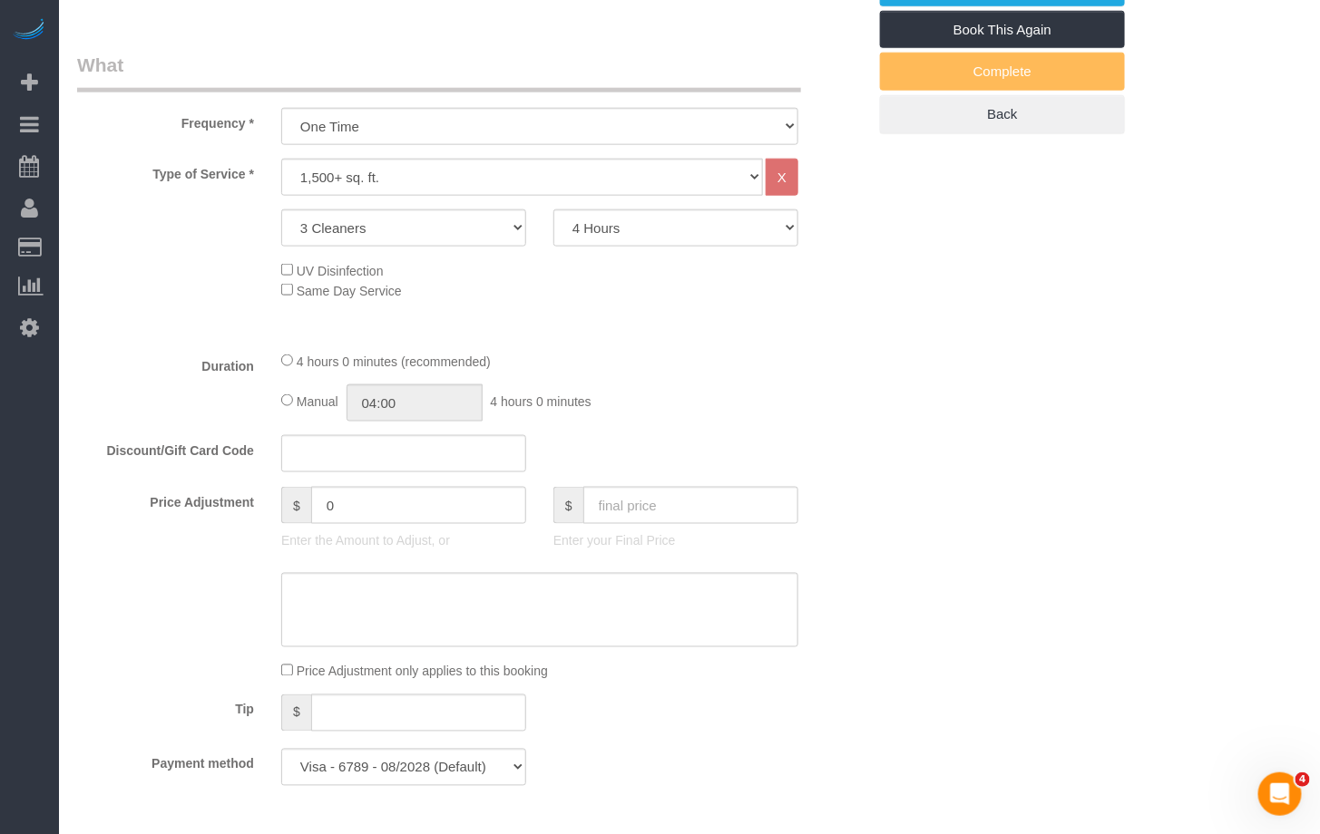
click at [185, 480] on fieldset "What Frequency * One Time Weekly (20% Off) - 20.00% Every 2 Weeks (15% Off) - 1…" at bounding box center [471, 426] width 789 height 748
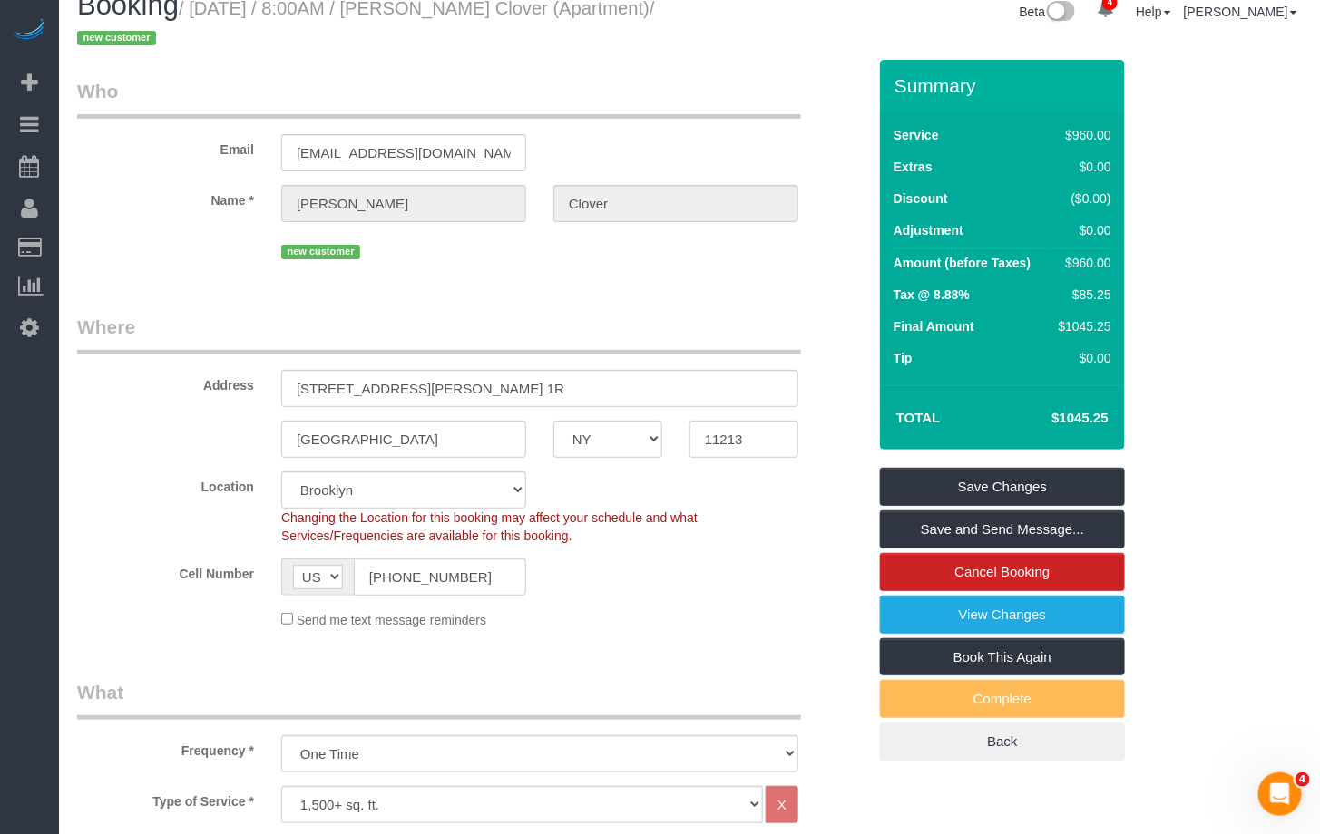
scroll to position [0, 0]
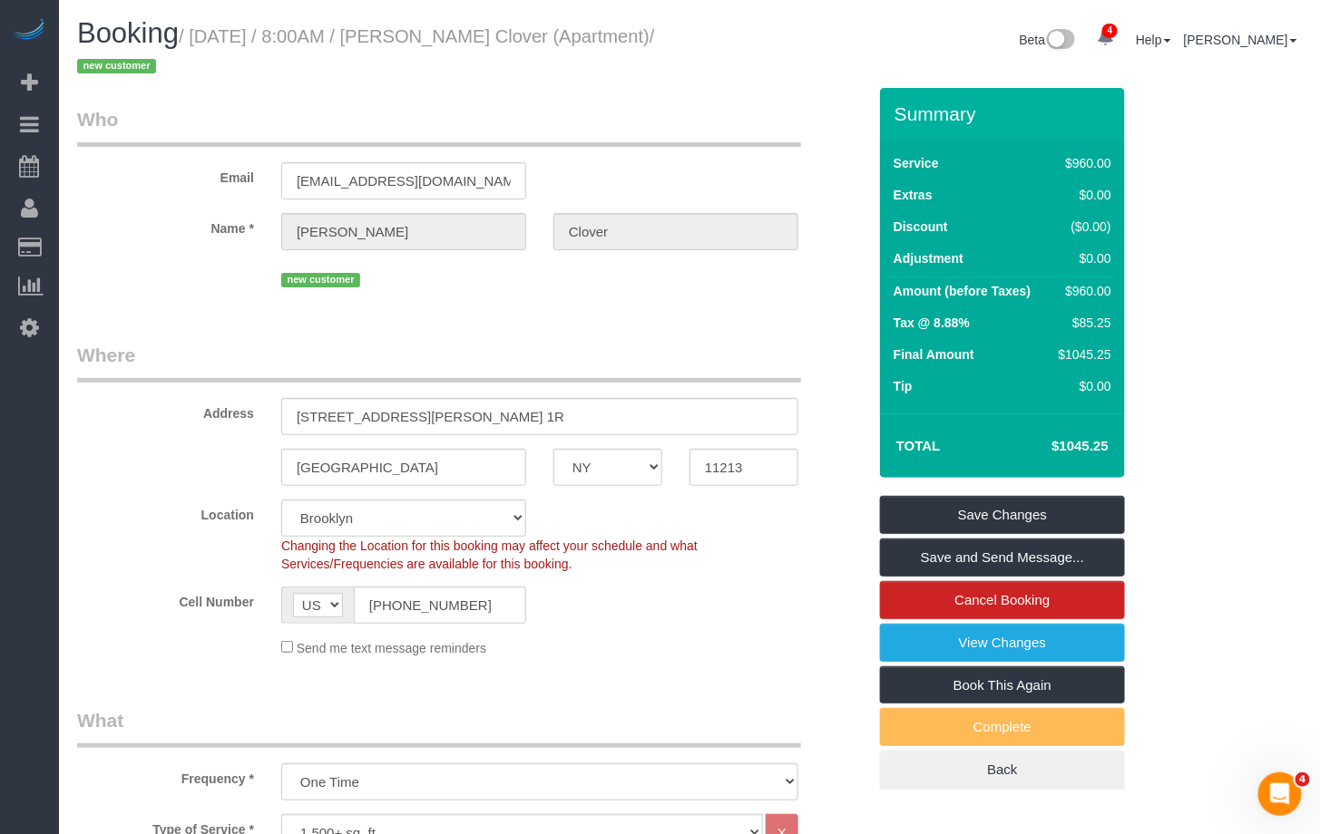
click at [158, 531] on div "Location Manhattan Austin Boston Bronx Brooklyn Charlotte Denver New Jersey Por…" at bounding box center [471, 536] width 816 height 73
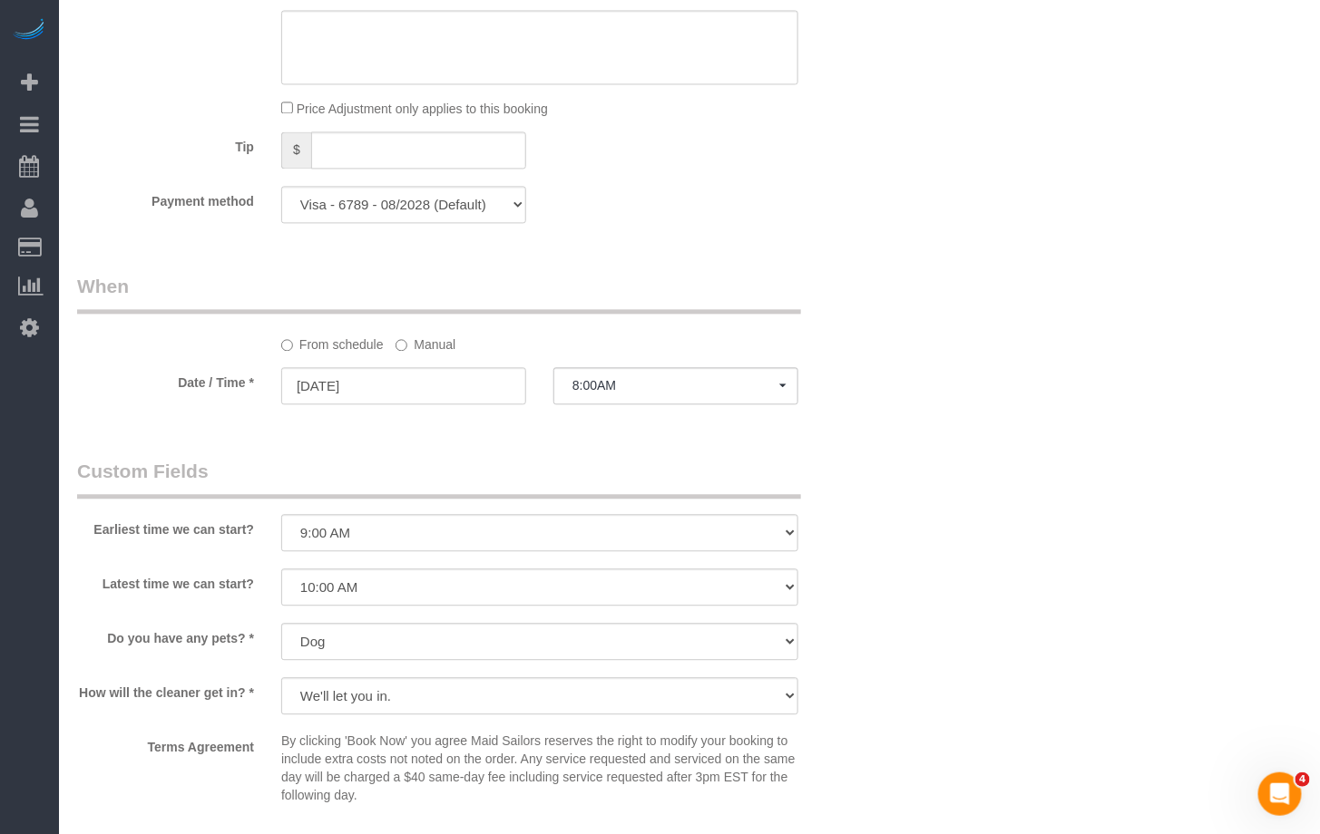
scroll to position [1229, 0]
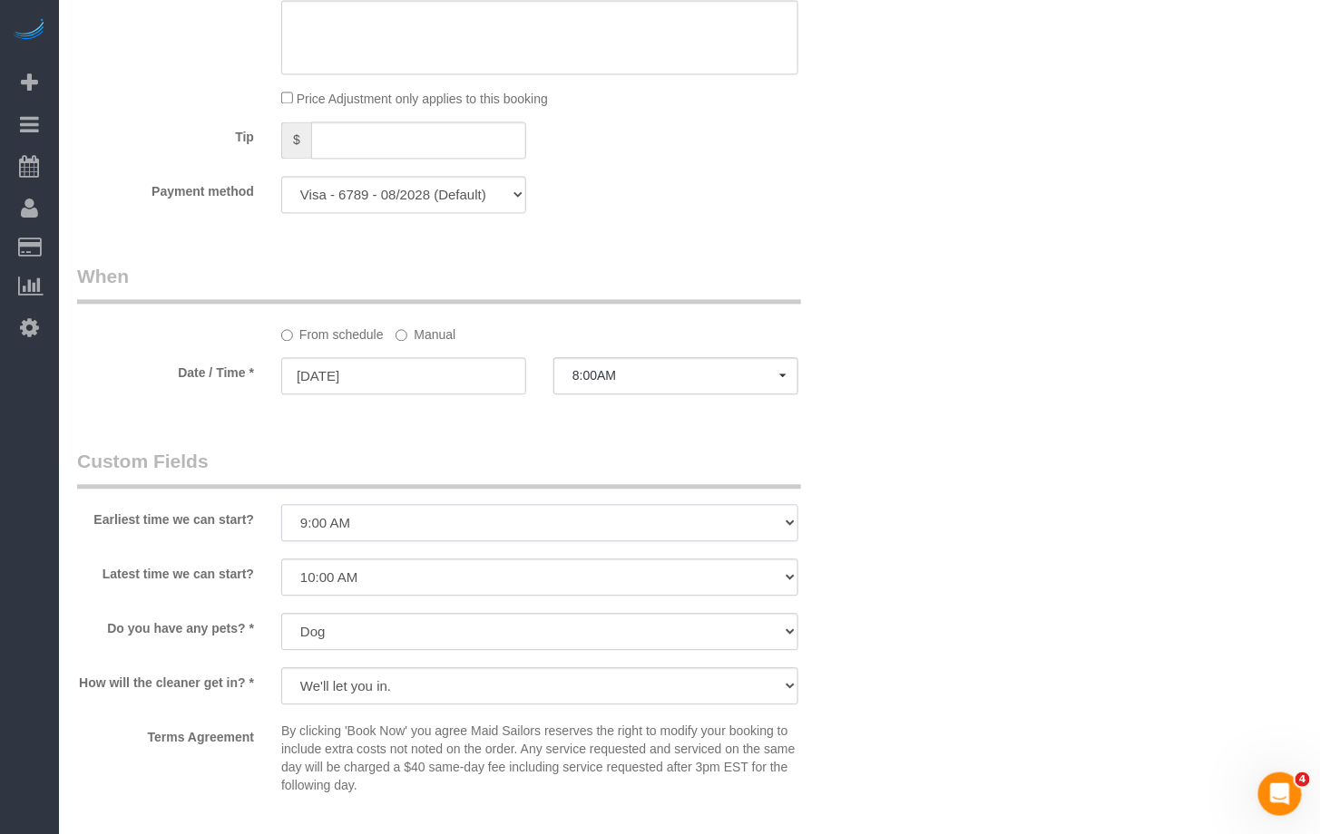
click at [367, 523] on select "I am not flexible, keep my selected time 8:00 AM 9:00 AM 10:00 AM 11:00 AM 12:0…" at bounding box center [539, 522] width 517 height 37
select select "number:56"
click at [281, 504] on select "I am not flexible, keep my selected time 8:00 AM 9:00 AM 10:00 AM 11:00 AM 12:0…" at bounding box center [539, 522] width 517 height 37
click at [207, 530] on div "Earliest time we can start? I am not flexible, keep my selected time 8:00 AM 9:…" at bounding box center [471, 496] width 816 height 97
click at [345, 523] on select "I am not flexible, keep my selected time 8:00 AM 9:00 AM 10:00 AM 11:00 AM 12:0…" at bounding box center [539, 522] width 517 height 37
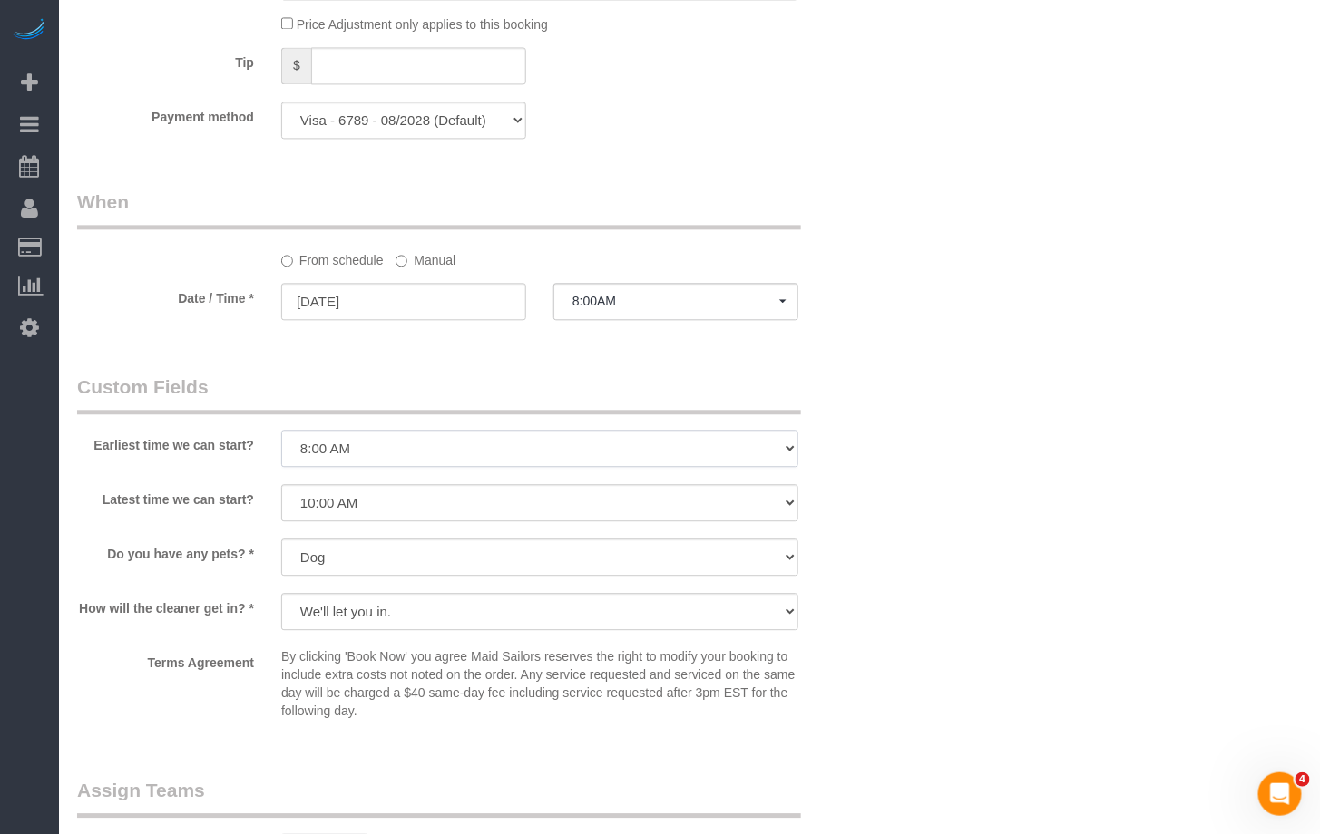
scroll to position [1306, 0]
click at [211, 533] on sui-booking-custom-fields "Earliest time we can start? I am not flexible, keep my selected time 8:00 AM 9:…" at bounding box center [471, 548] width 789 height 355
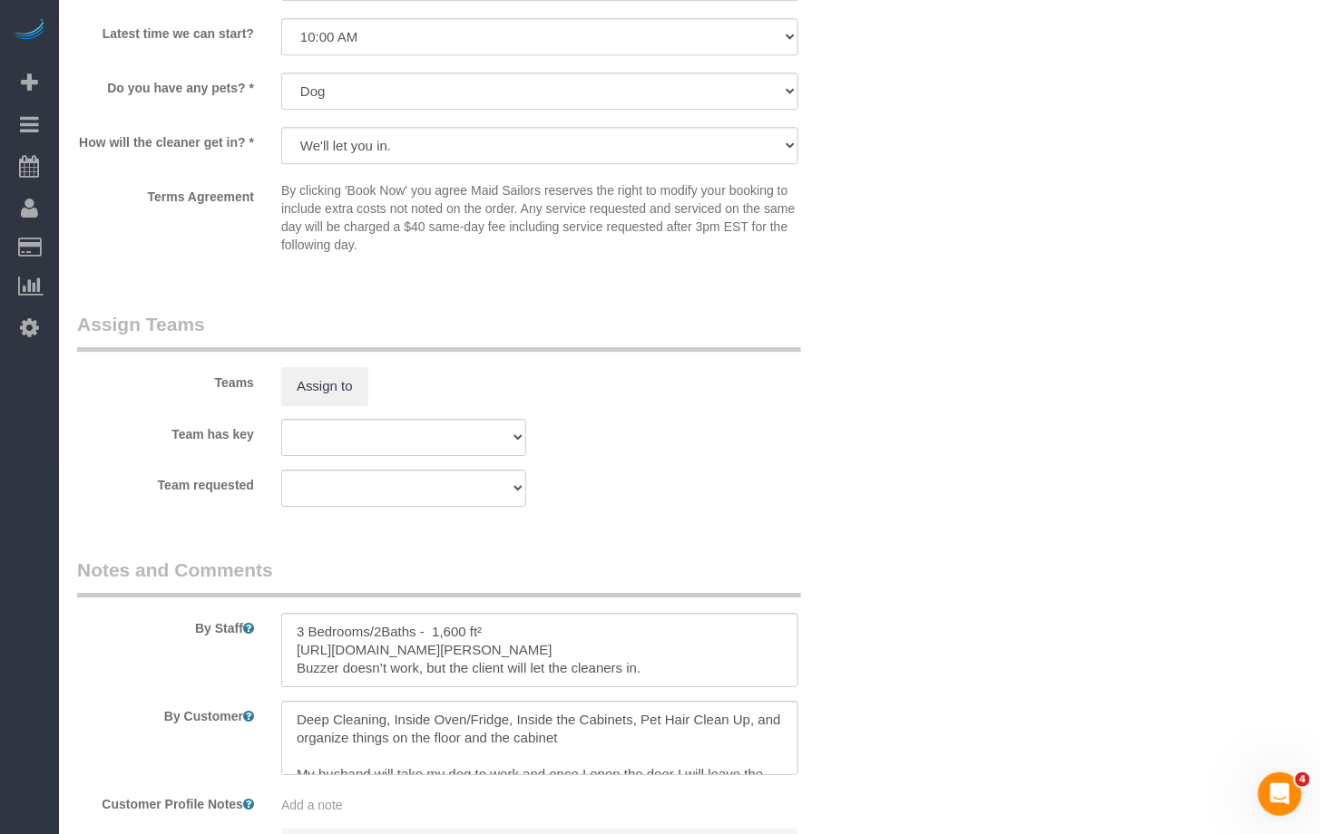
scroll to position [1980, 0]
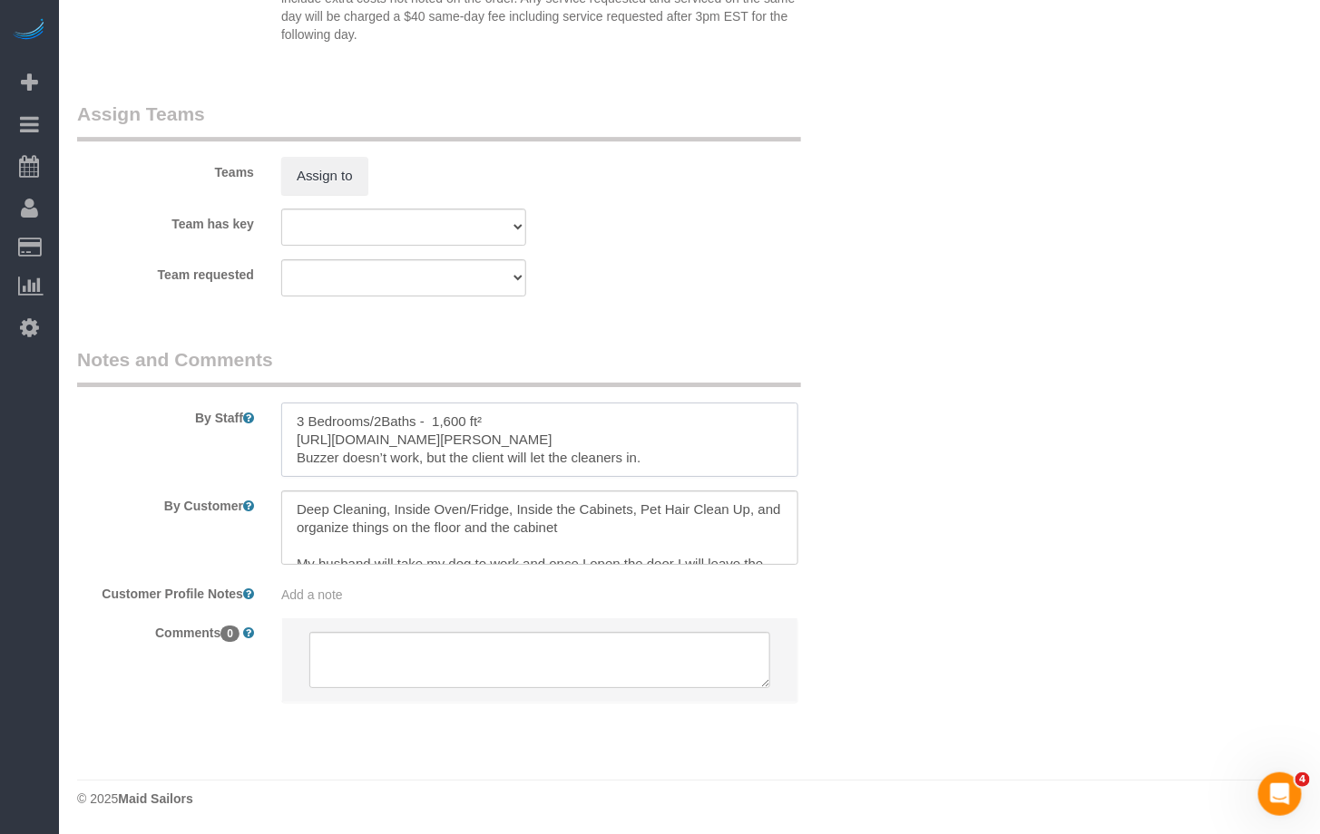
drag, startPoint x: 644, startPoint y: 461, endPoint x: 292, endPoint y: 422, distance: 354.1
click at [292, 422] on textarea at bounding box center [539, 440] width 517 height 74
drag, startPoint x: 336, startPoint y: 426, endPoint x: 211, endPoint y: 360, distance: 140.8
click at [215, 370] on fieldset "Notes and Comments By Staff By Customer Customer Profile Notes Add a note Comme…" at bounding box center [471, 540] width 789 height 388
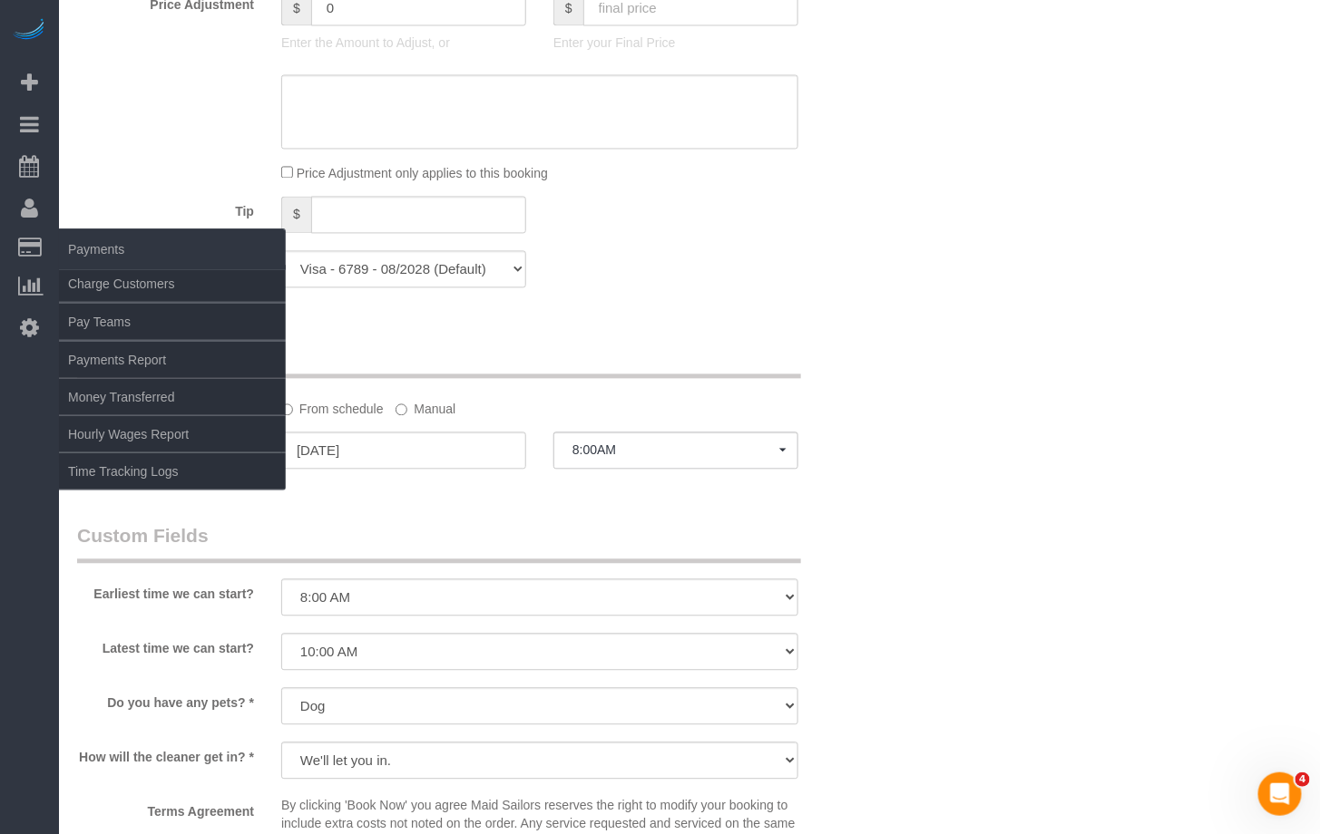
scroll to position [1141, 0]
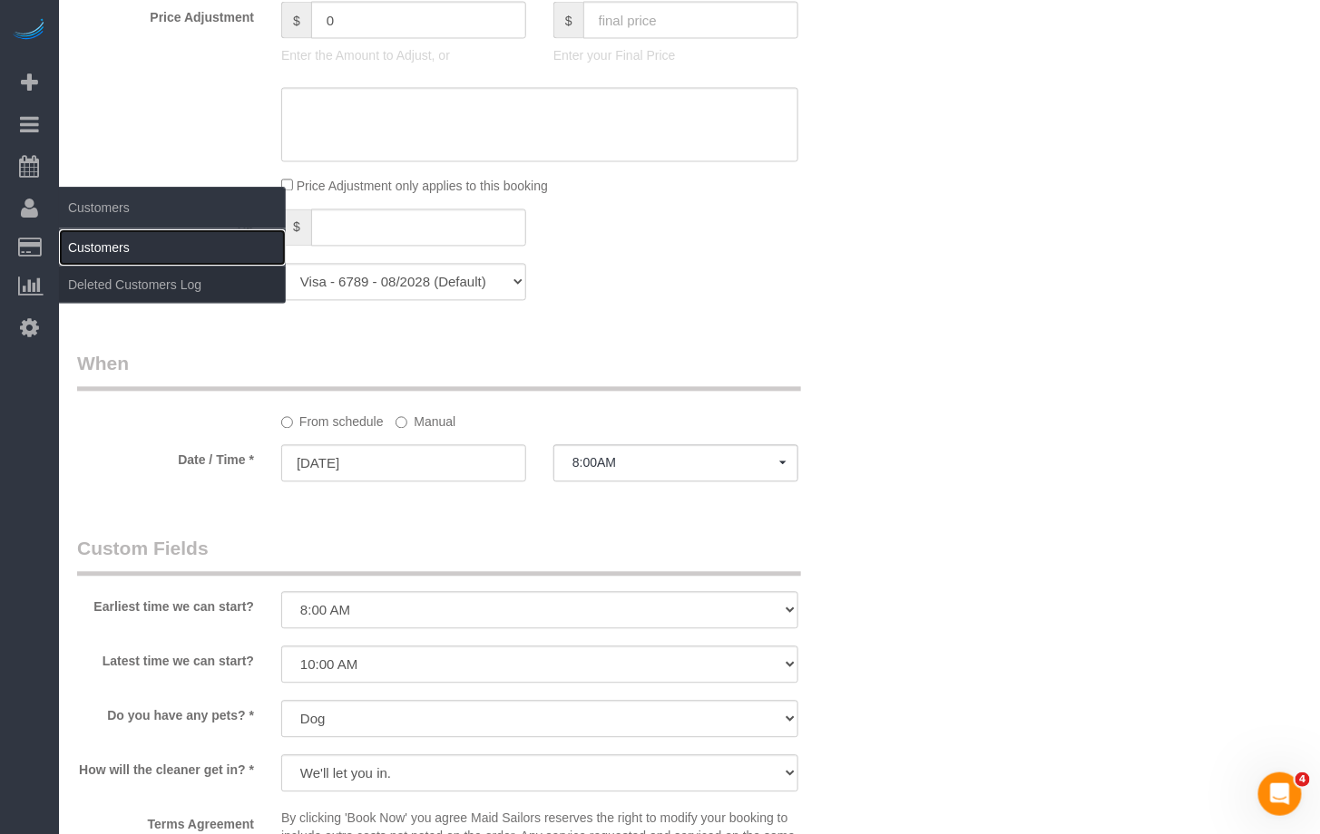
click at [98, 248] on link "Customers" at bounding box center [172, 247] width 227 height 36
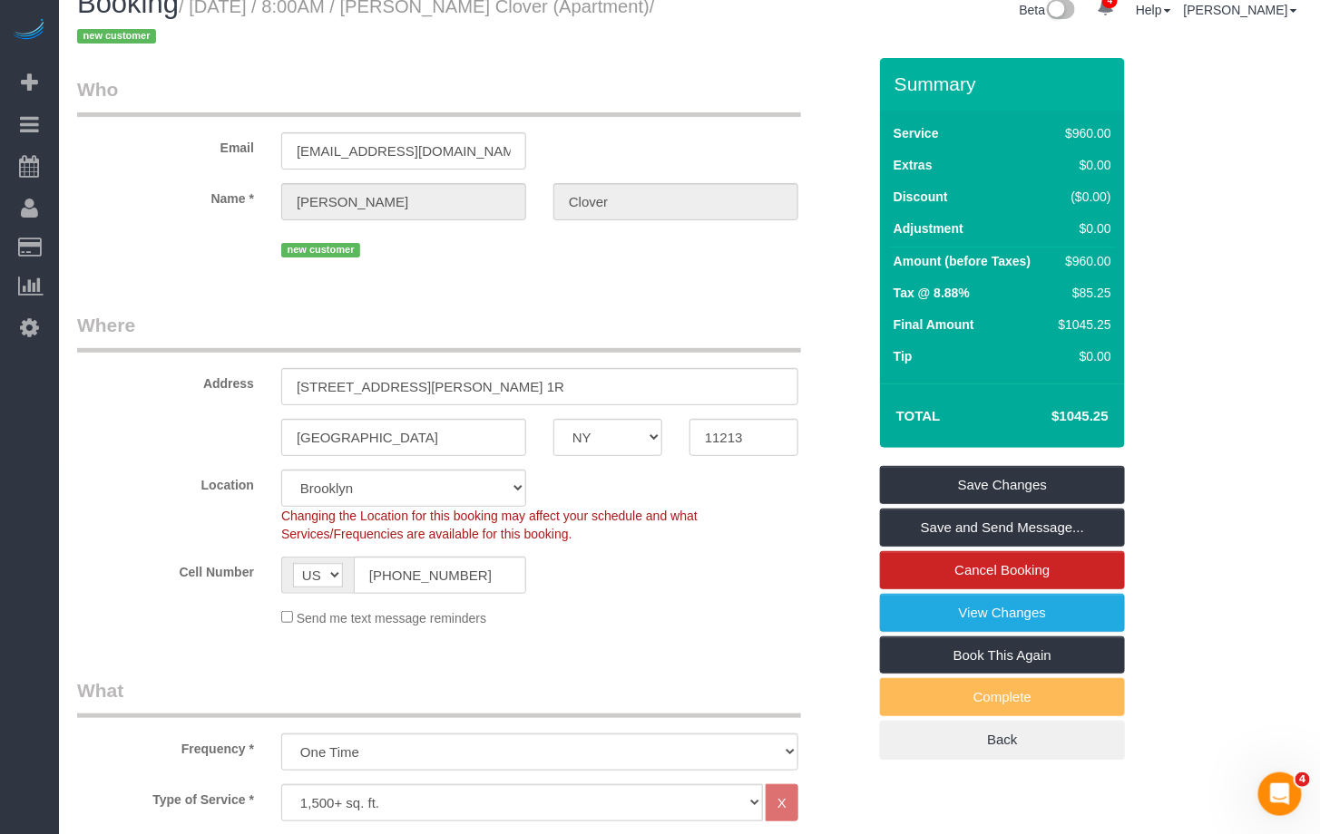
scroll to position [0, 0]
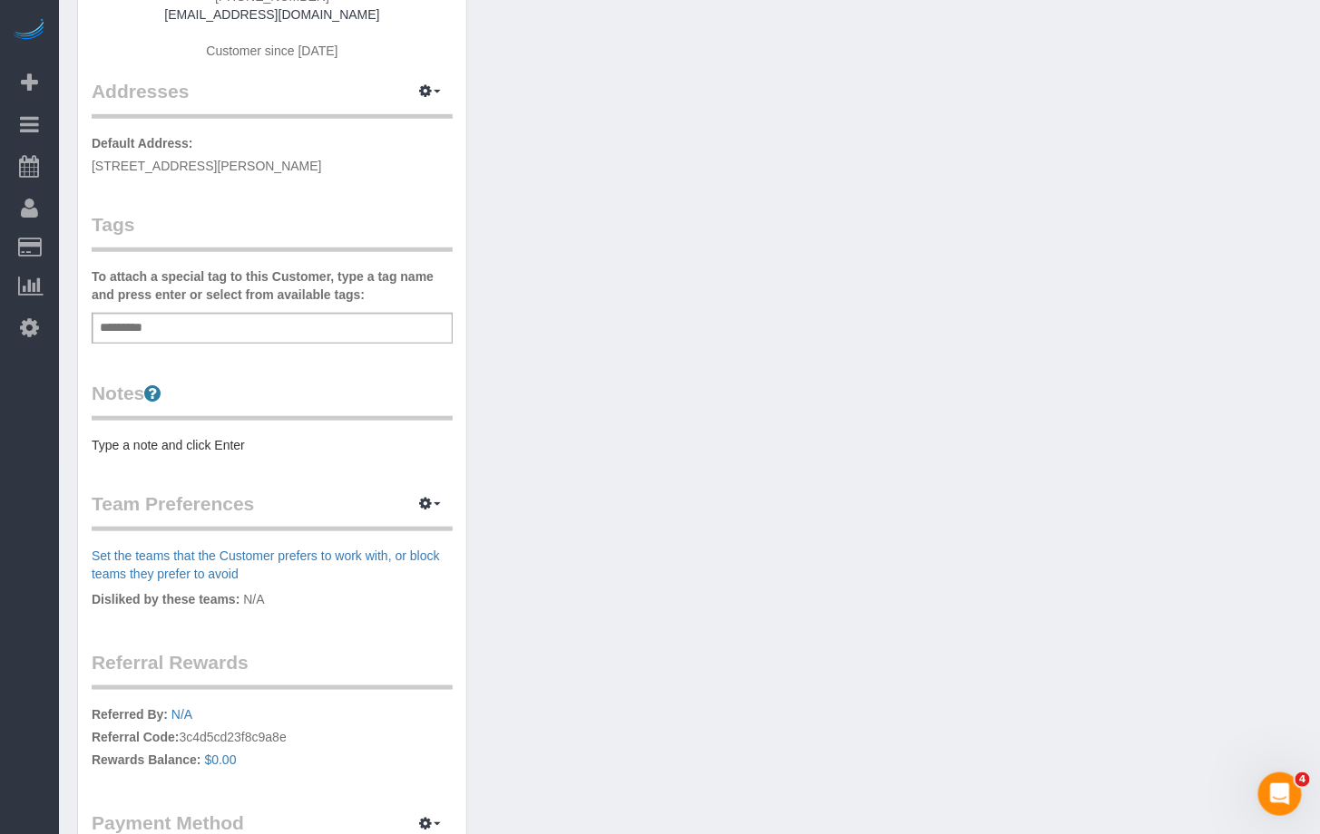
scroll to position [310, 0]
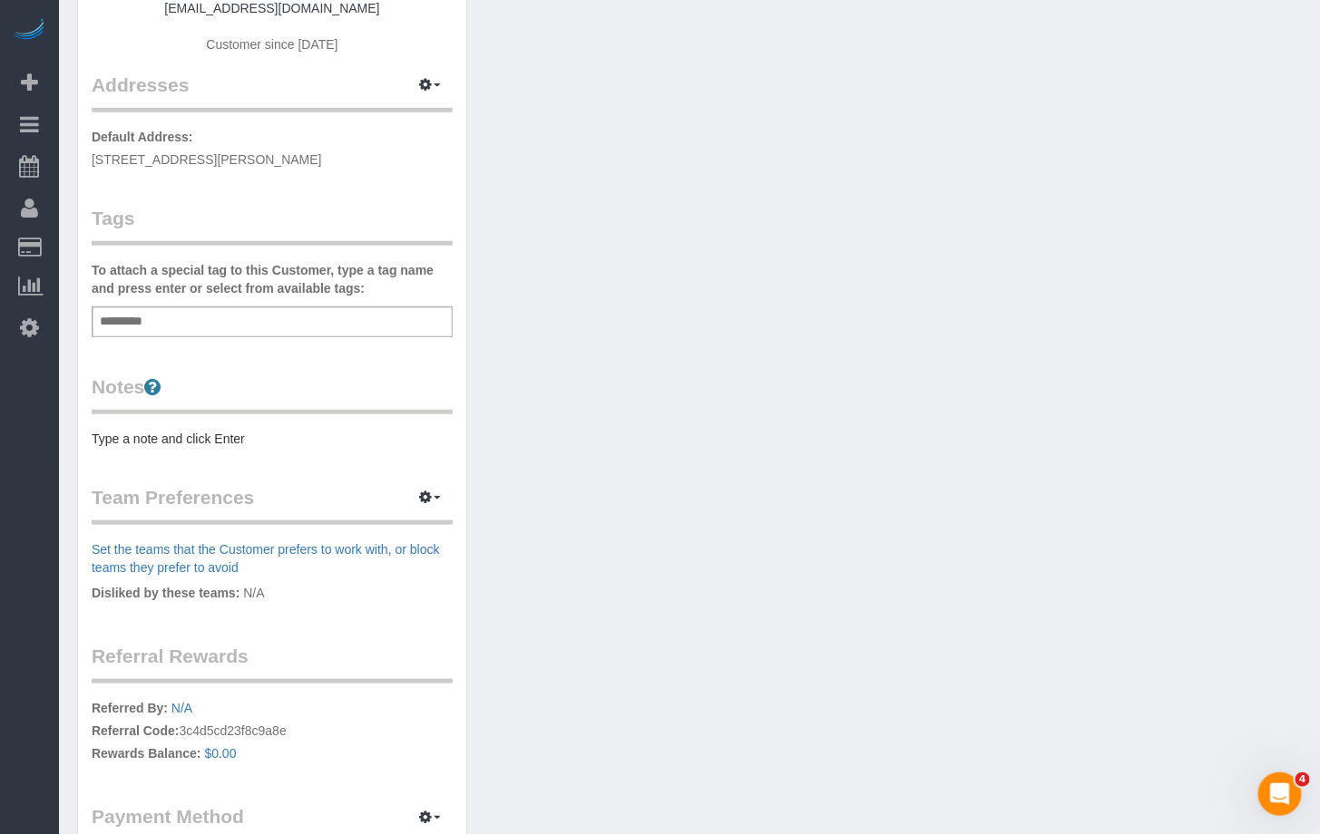
click at [157, 430] on pre "Type a note and click Enter" at bounding box center [272, 439] width 361 height 18
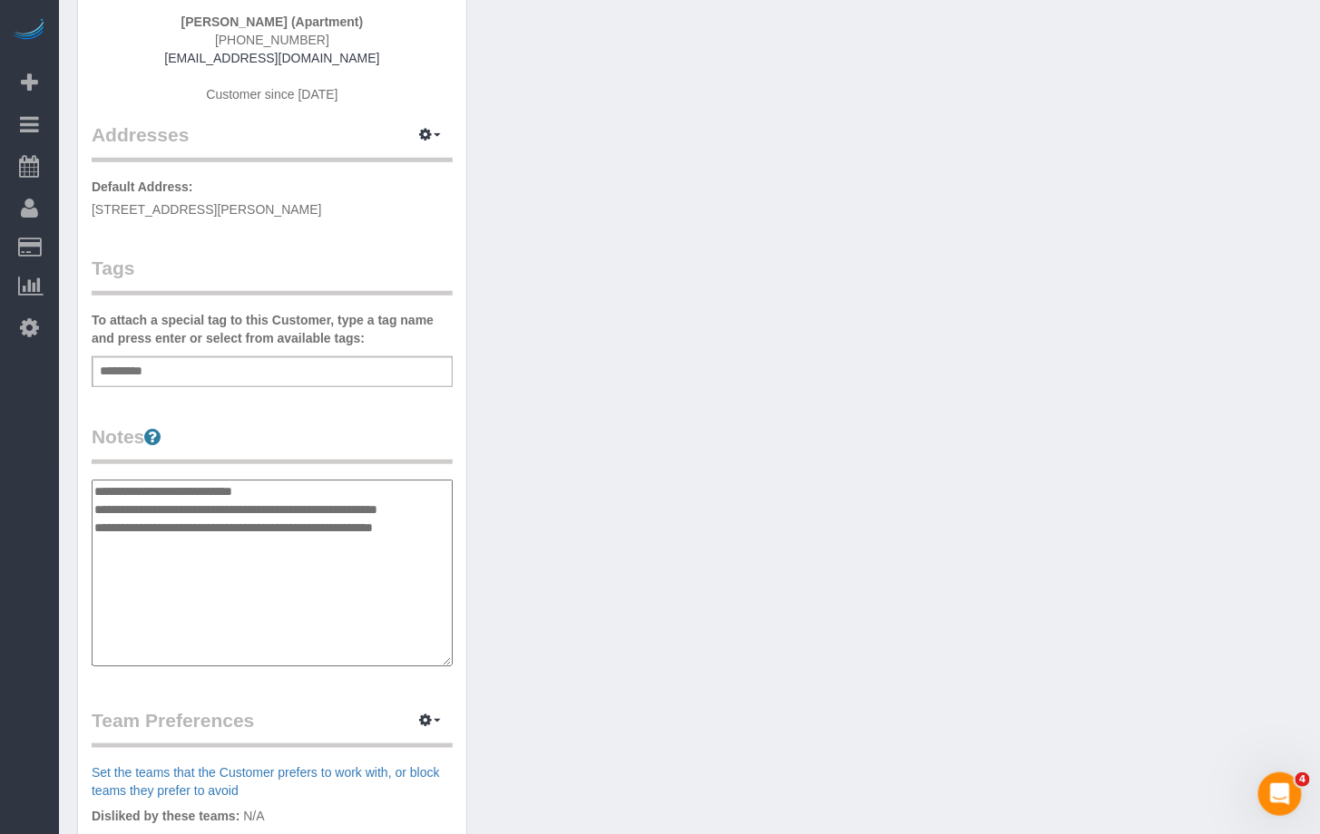
scroll to position [239, 0]
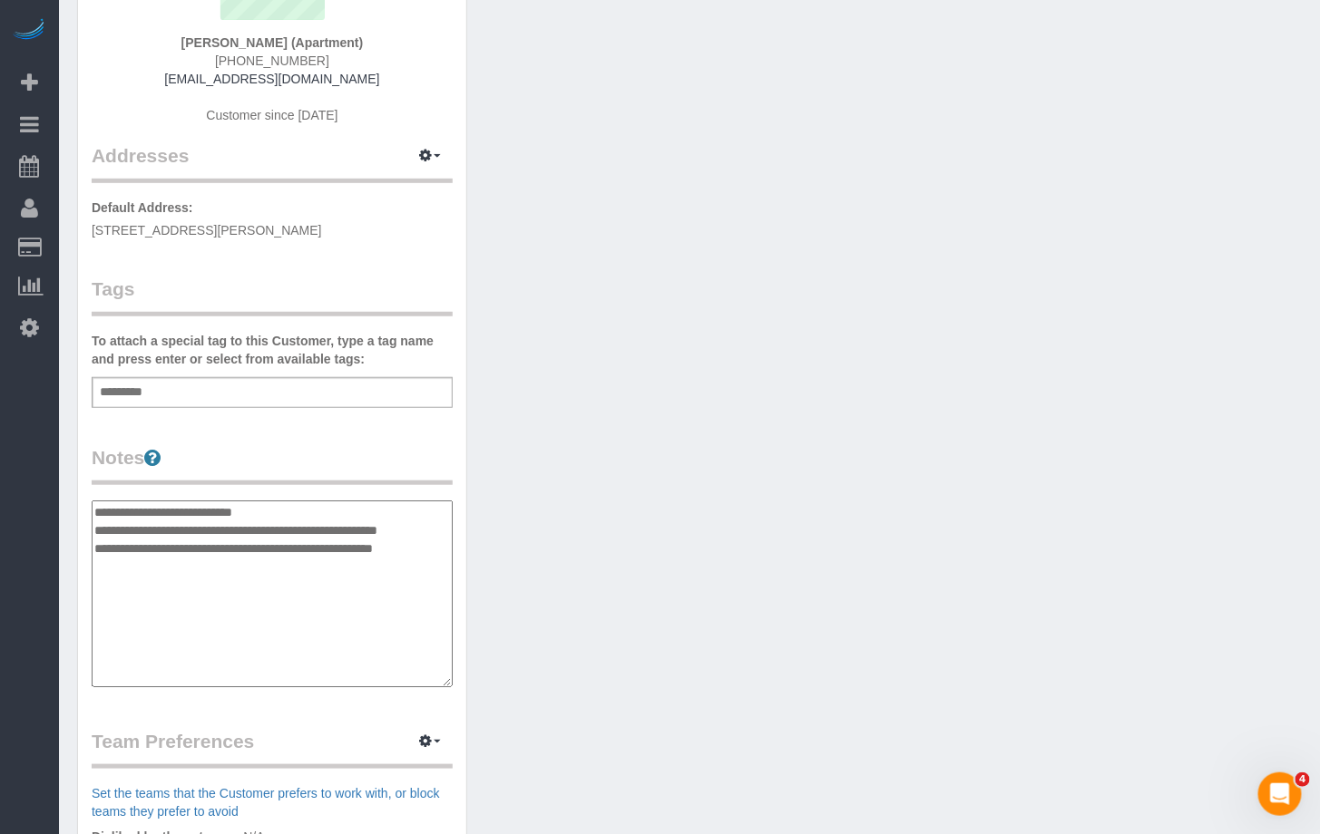
type textarea "**********"
click at [190, 392] on div "Add a tag" at bounding box center [272, 392] width 361 height 31
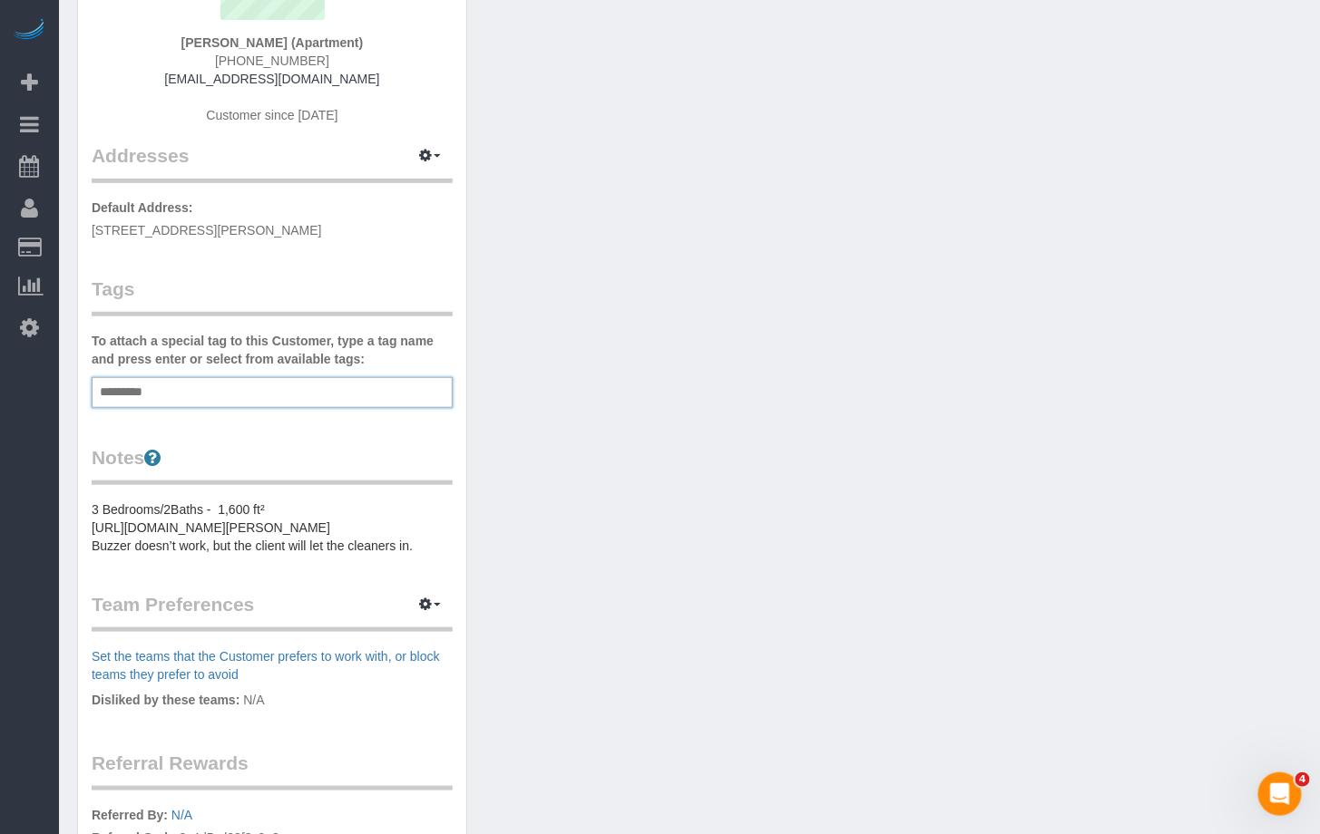
click at [177, 400] on div "Add a tag" at bounding box center [272, 392] width 361 height 31
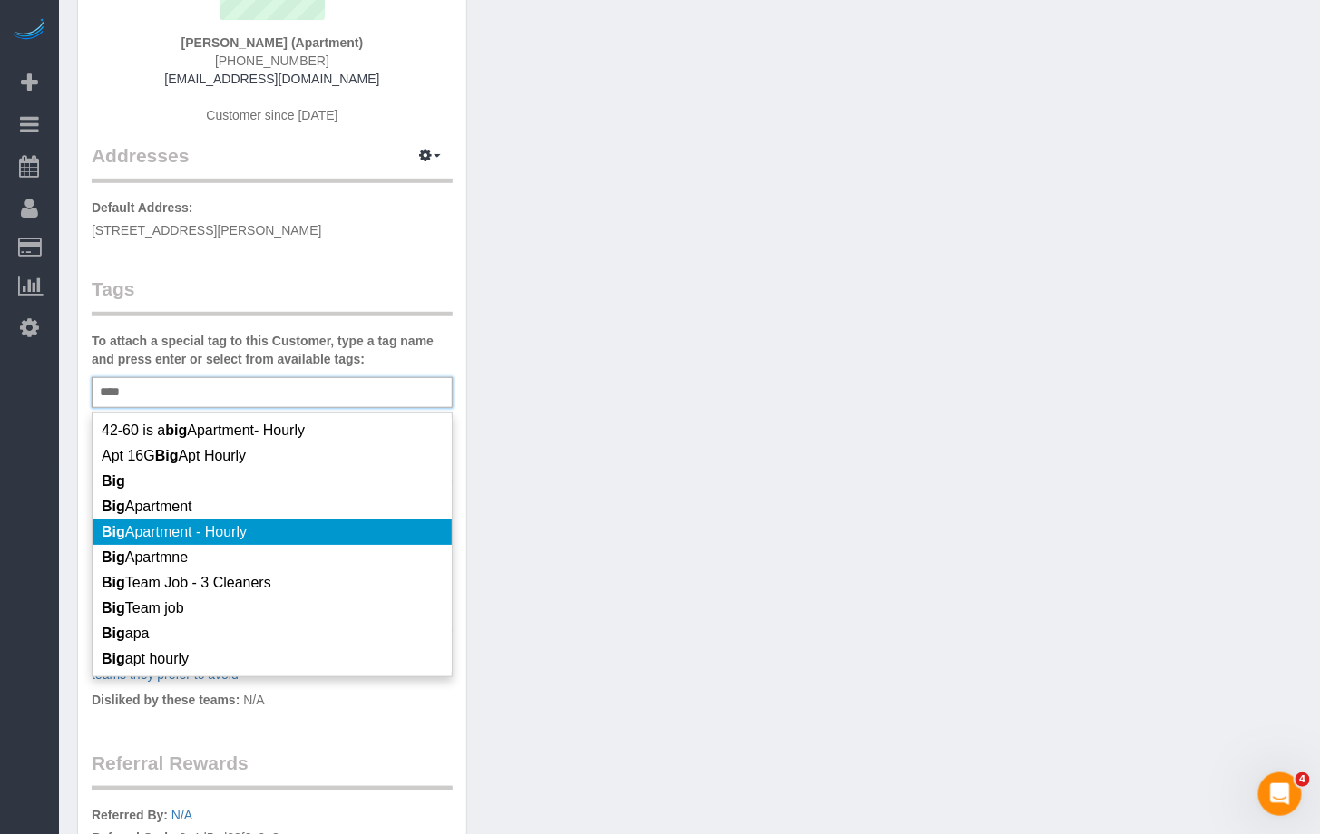
type input "***"
click at [216, 545] on li "Big Apartmne" at bounding box center [272, 557] width 359 height 25
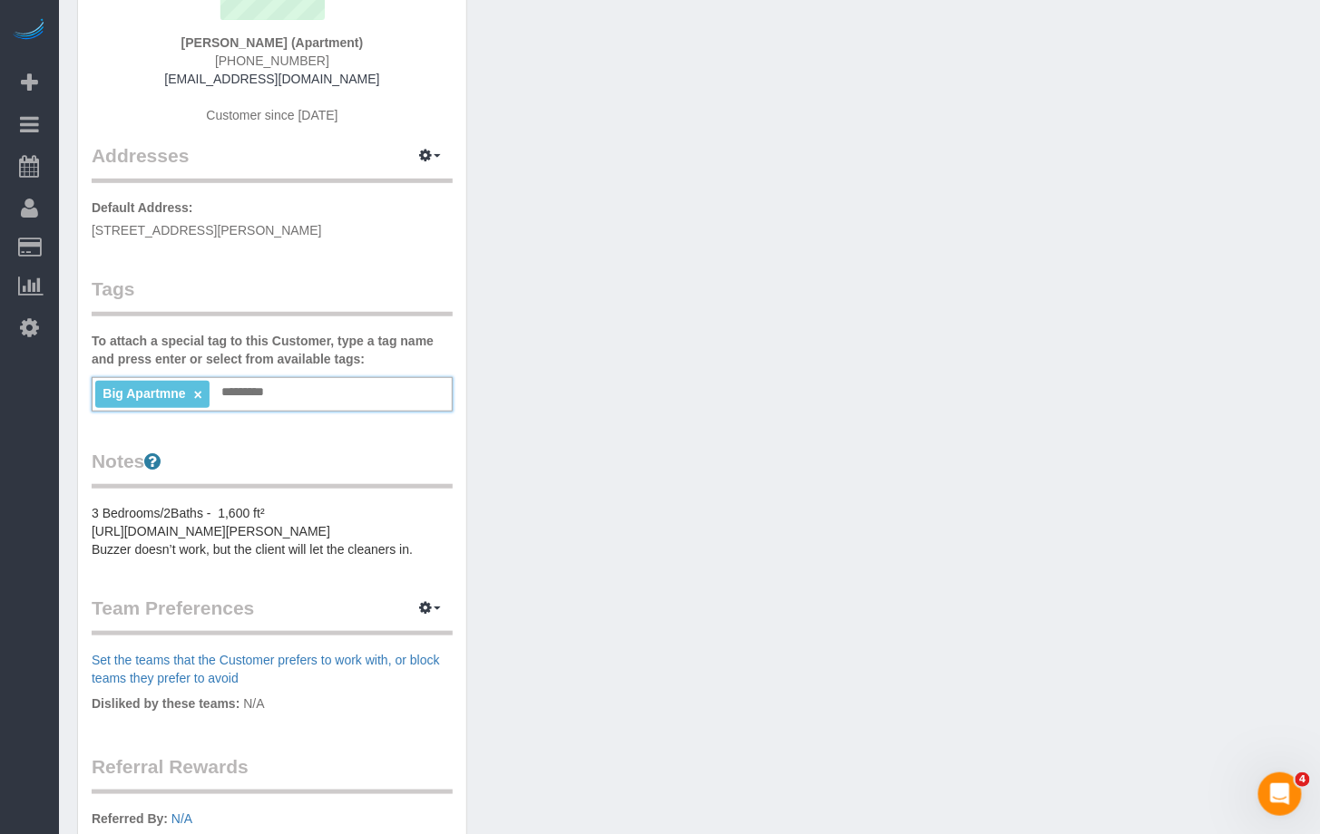
click at [159, 395] on span "Big Apartmne" at bounding box center [143, 393] width 83 height 15
click at [196, 389] on link "×" at bounding box center [198, 394] width 8 height 15
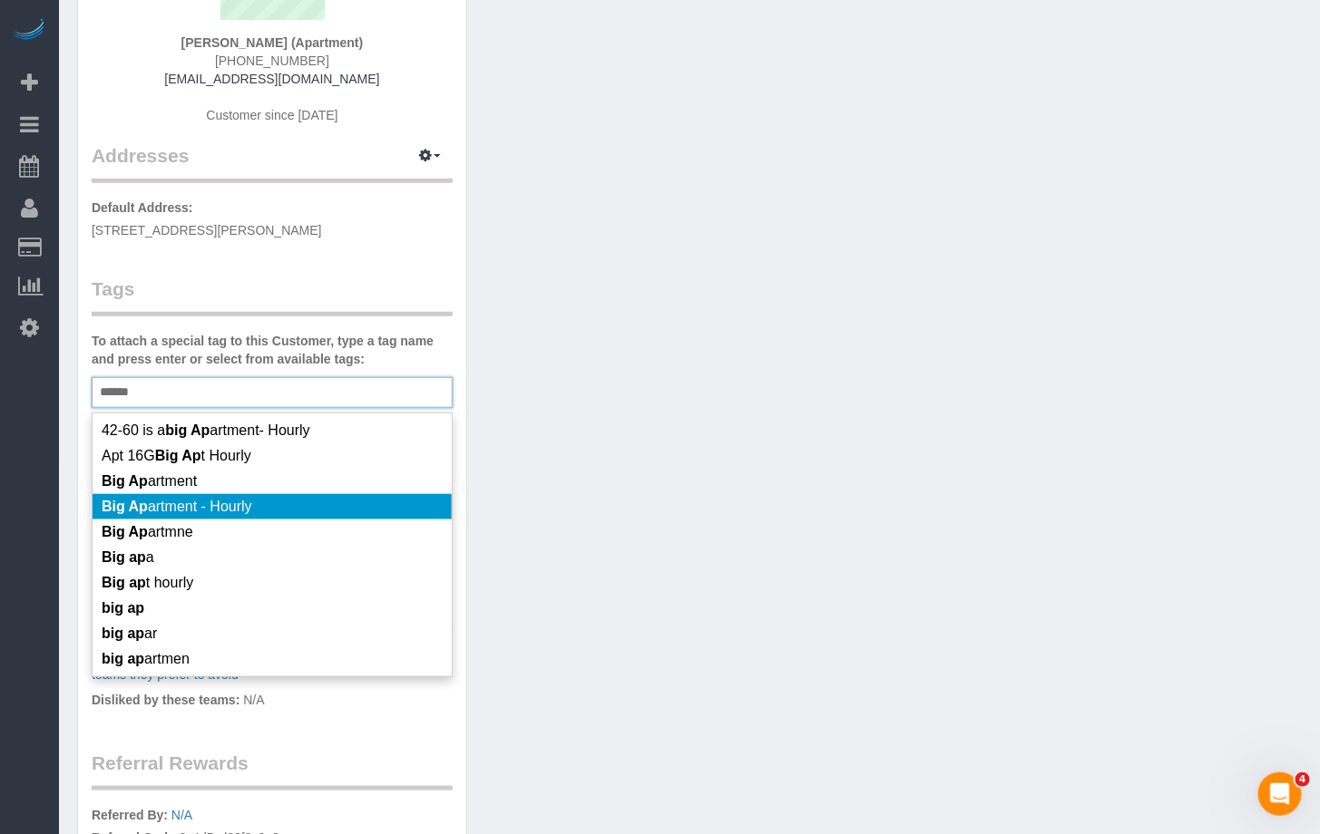
type input "******"
click at [264, 508] on li "Big Ap artment - Hourly" at bounding box center [272, 506] width 359 height 25
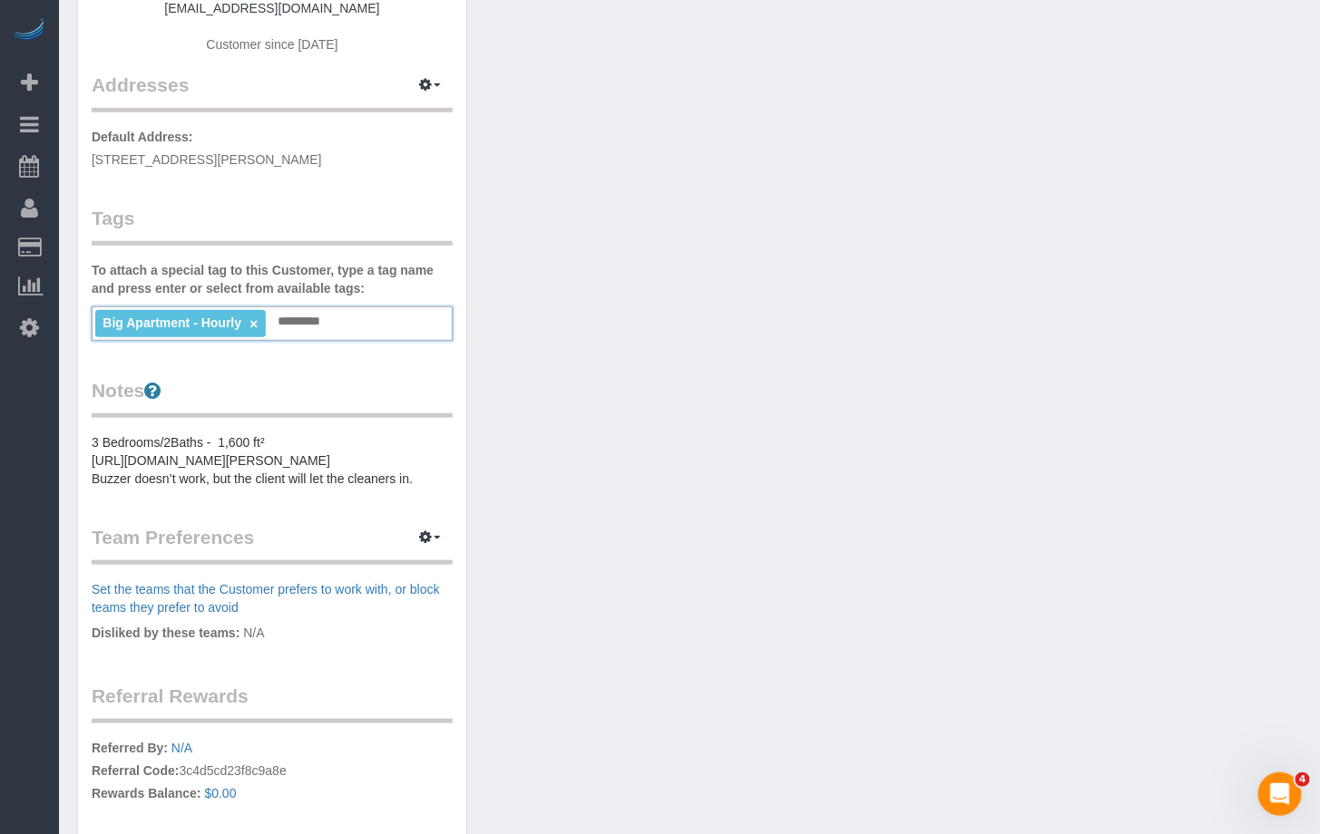
scroll to position [316, 0]
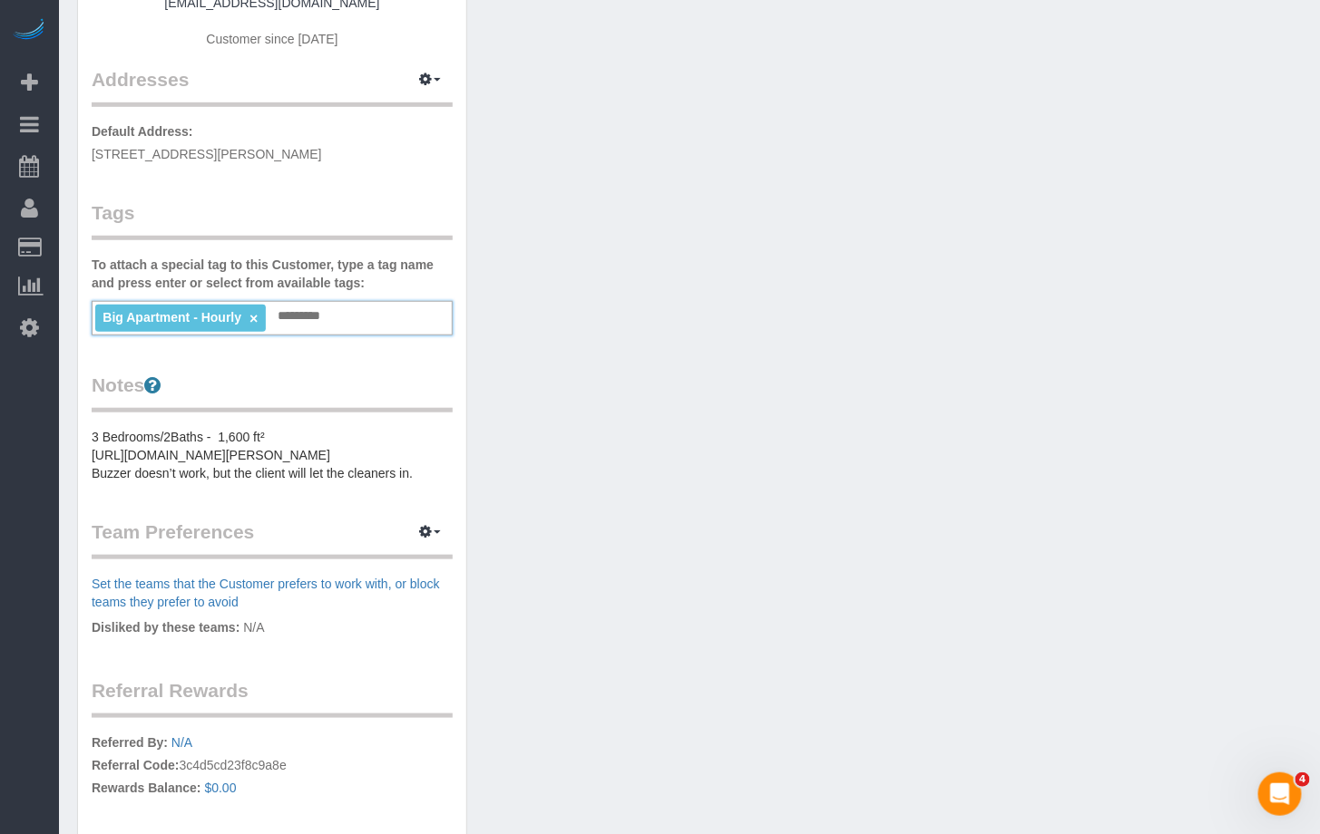
click at [311, 325] on input "text" at bounding box center [304, 317] width 63 height 24
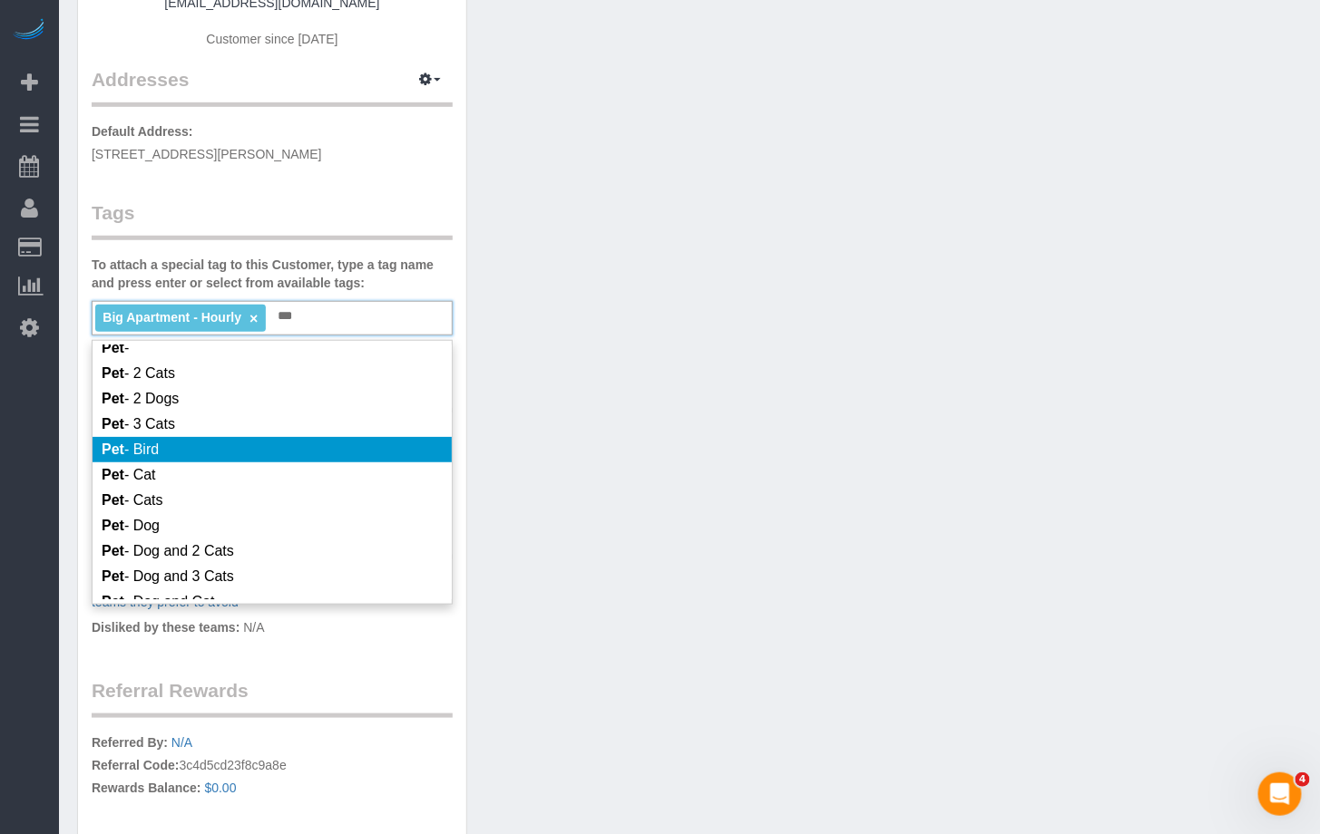
scroll to position [216, 0]
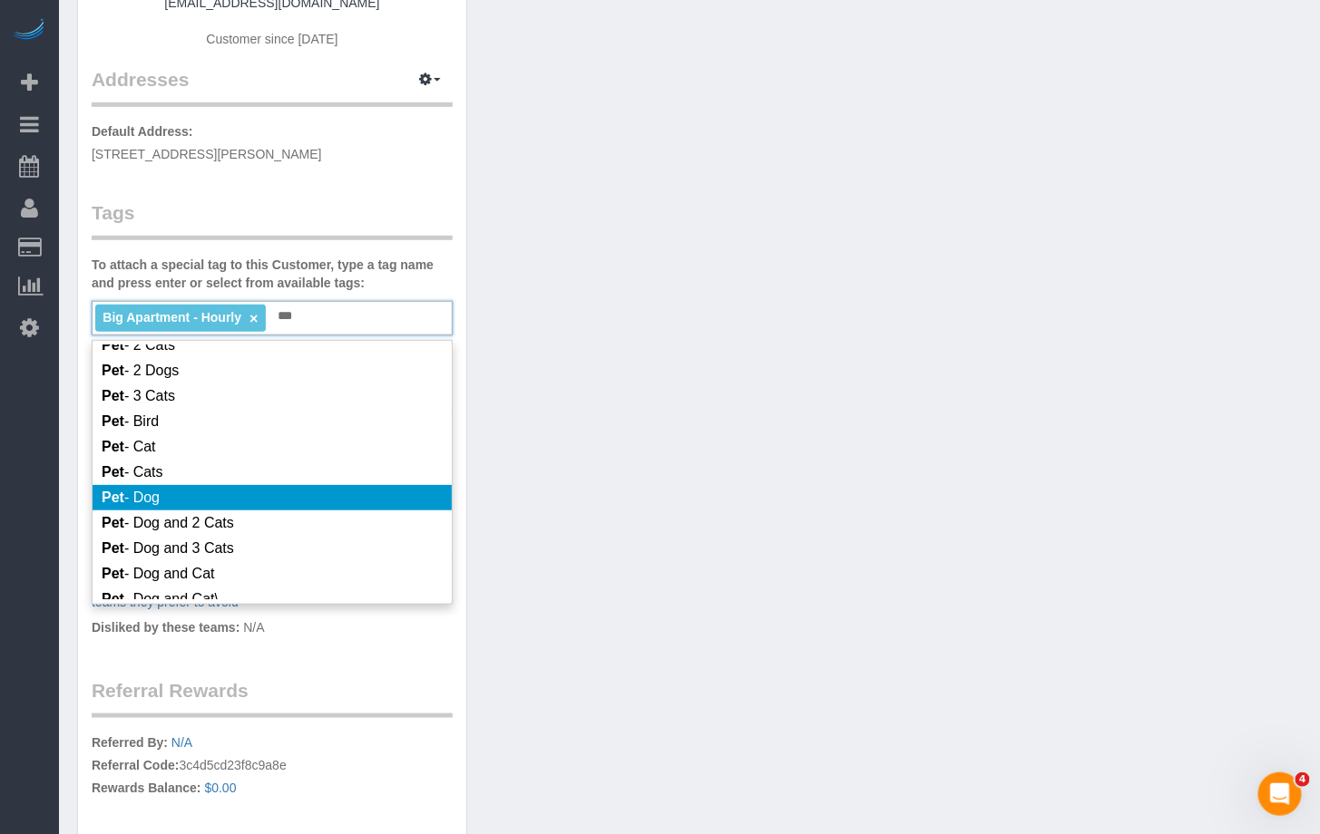
type input "***"
click at [201, 505] on li "Pet - Dog" at bounding box center [272, 497] width 359 height 25
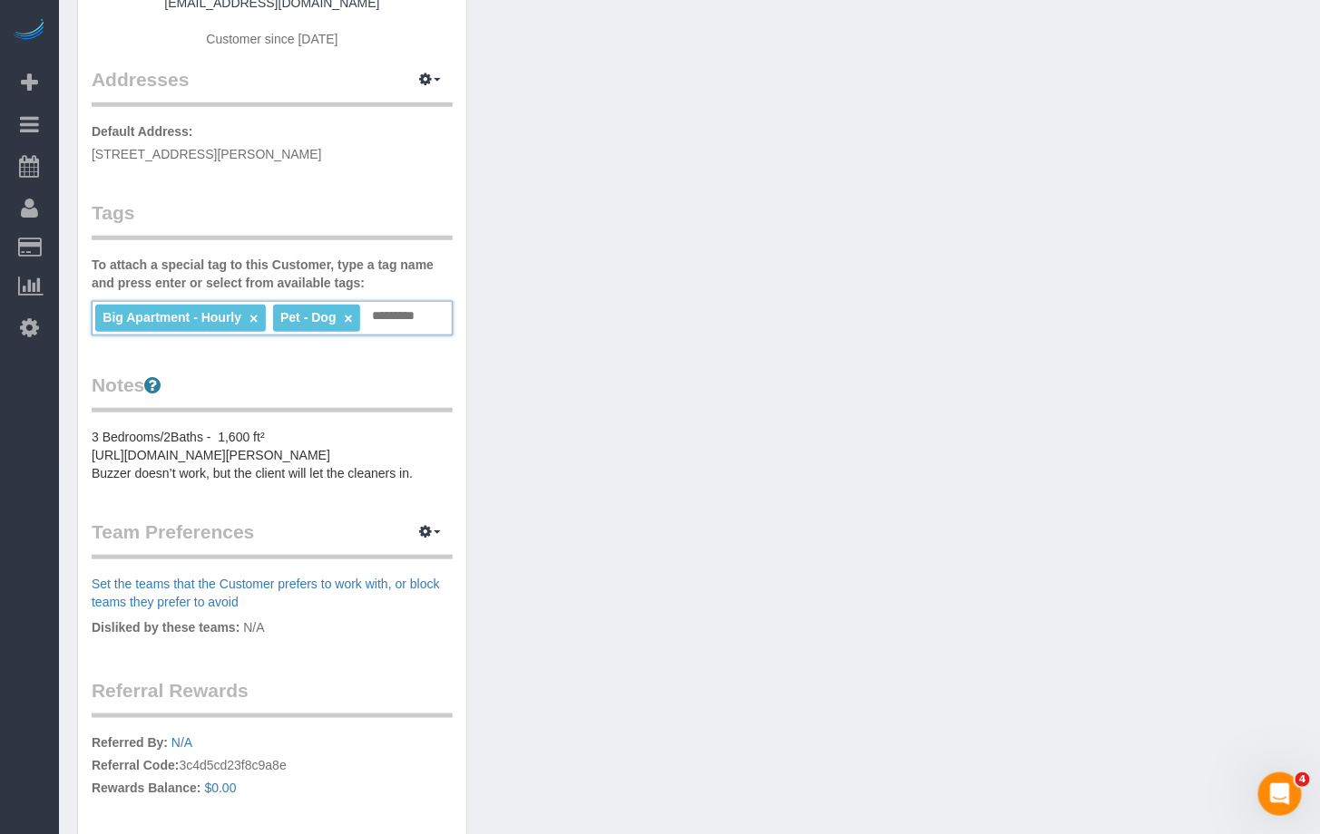
scroll to position [324, 0]
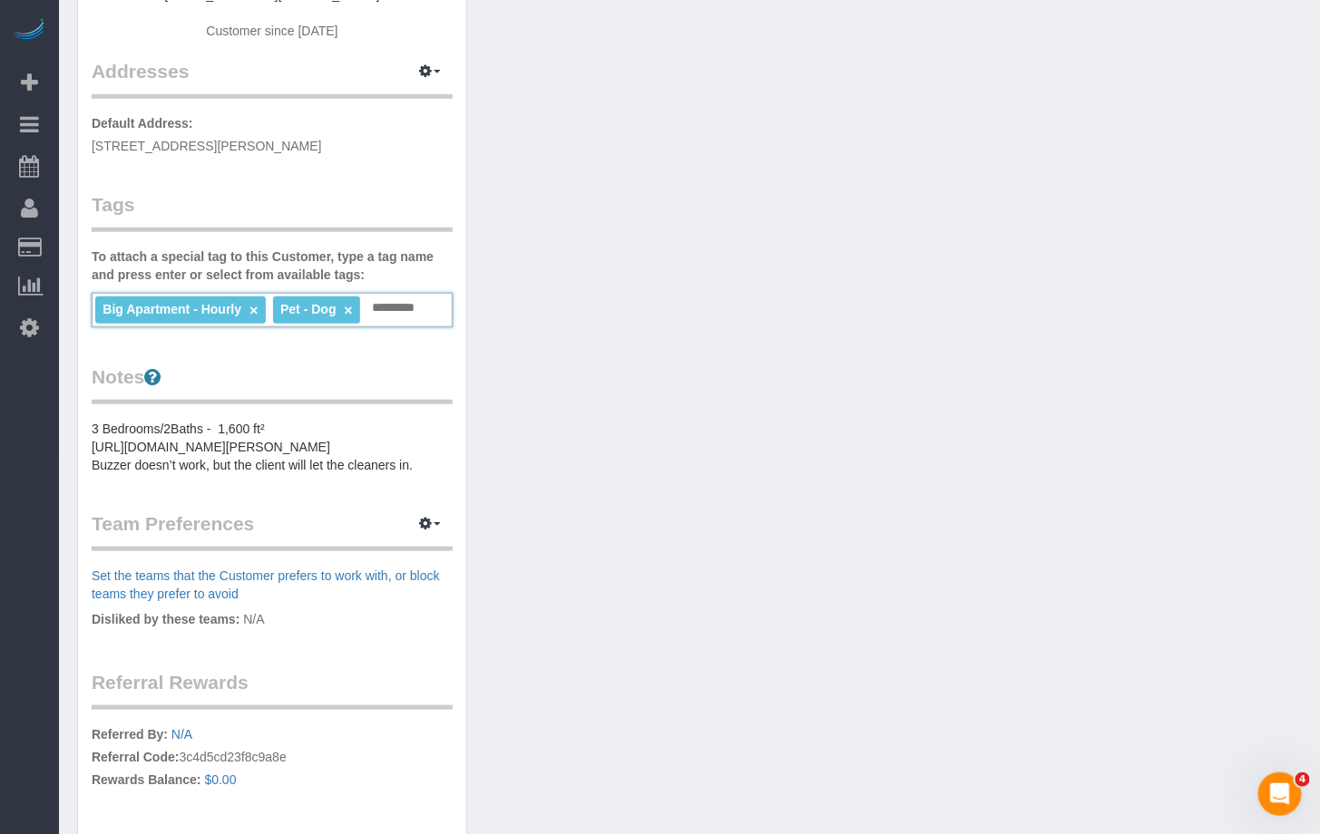
click at [143, 455] on pre "3 Bedrooms/2Baths - 1,600 ft² [URL][DOMAIN_NAME][PERSON_NAME] Buzzer doesn’t wo…" at bounding box center [272, 447] width 361 height 54
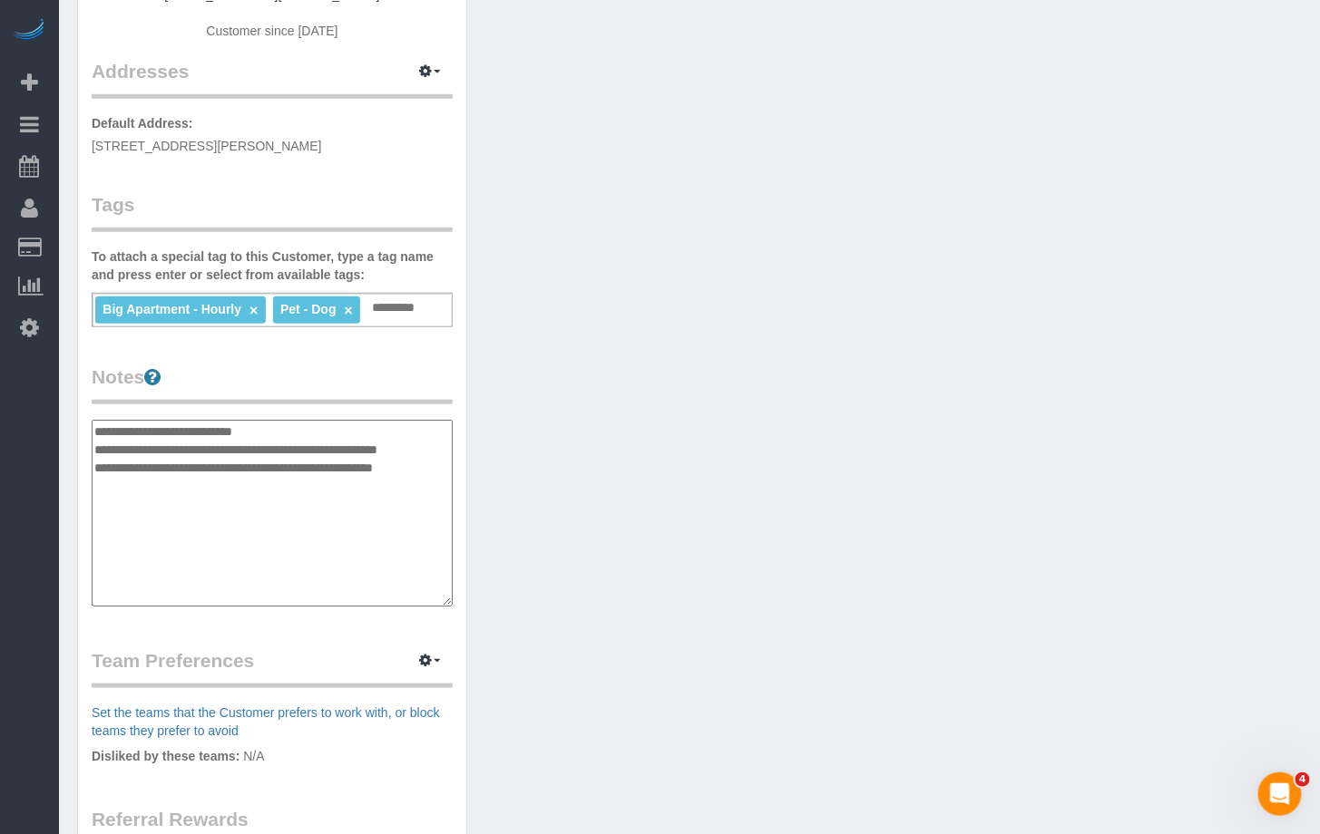
drag, startPoint x: 420, startPoint y: 484, endPoint x: 80, endPoint y: 483, distance: 340.1
click at [80, 483] on div "Customer Info Edit Contact Info Send Message Email Preferences Special Sales Ta…" at bounding box center [272, 420] width 388 height 1354
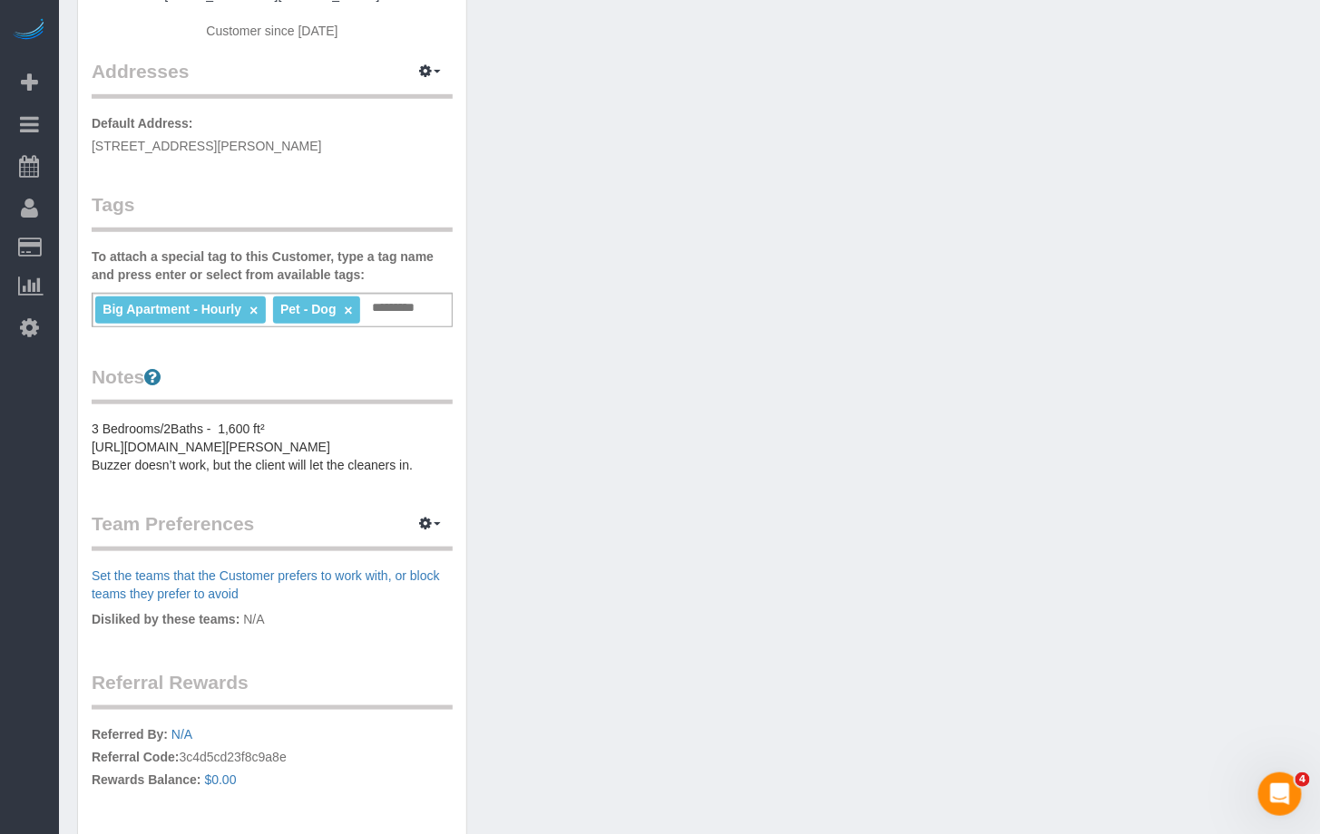
click at [161, 474] on pre "3 Bedrooms/2Baths - 1,600 ft² [URL][DOMAIN_NAME][PERSON_NAME] Buzzer doesn’t wo…" at bounding box center [272, 447] width 361 height 54
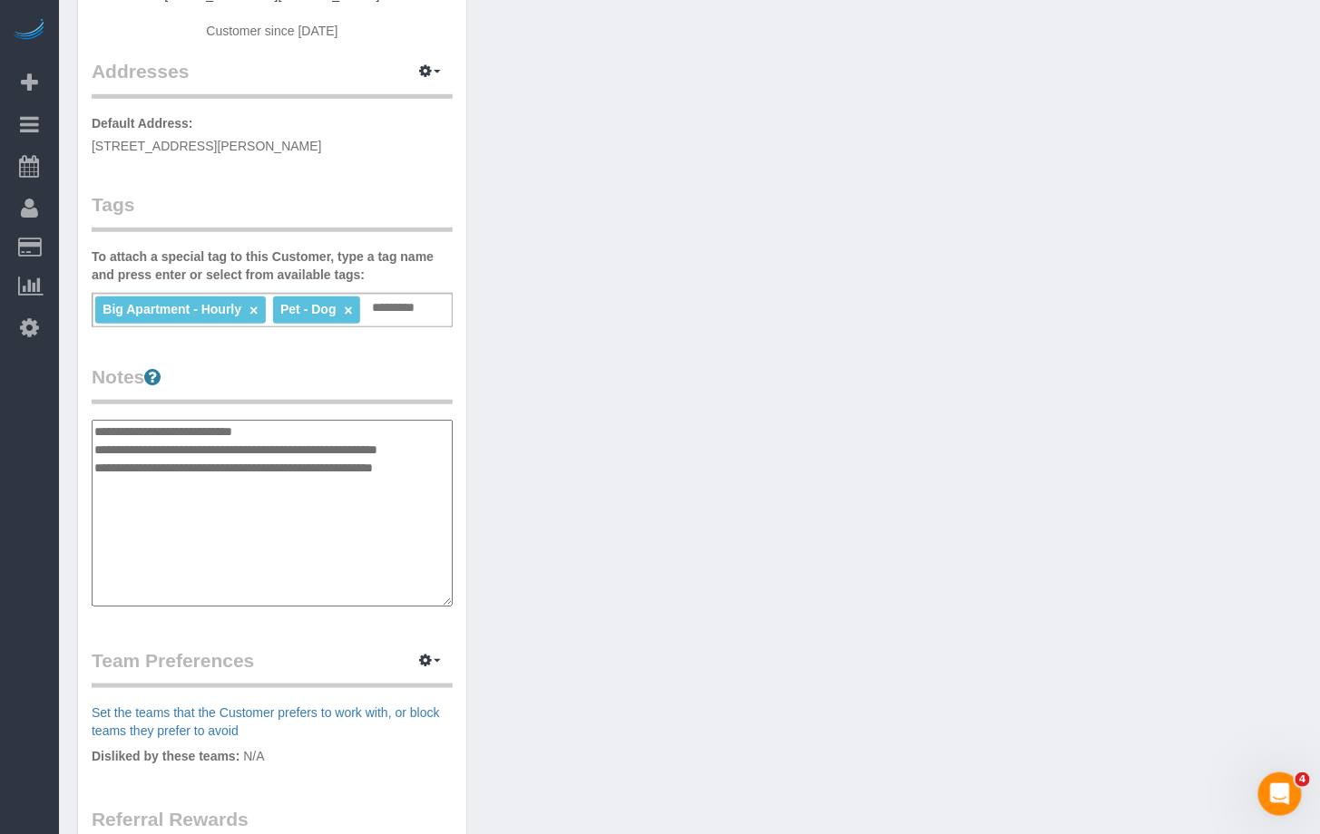
click at [161, 479] on textarea "**********" at bounding box center [272, 513] width 361 height 187
click at [339, 483] on textarea "**********" at bounding box center [272, 513] width 361 height 187
drag, startPoint x: 405, startPoint y: 484, endPoint x: 419, endPoint y: 484, distance: 14.5
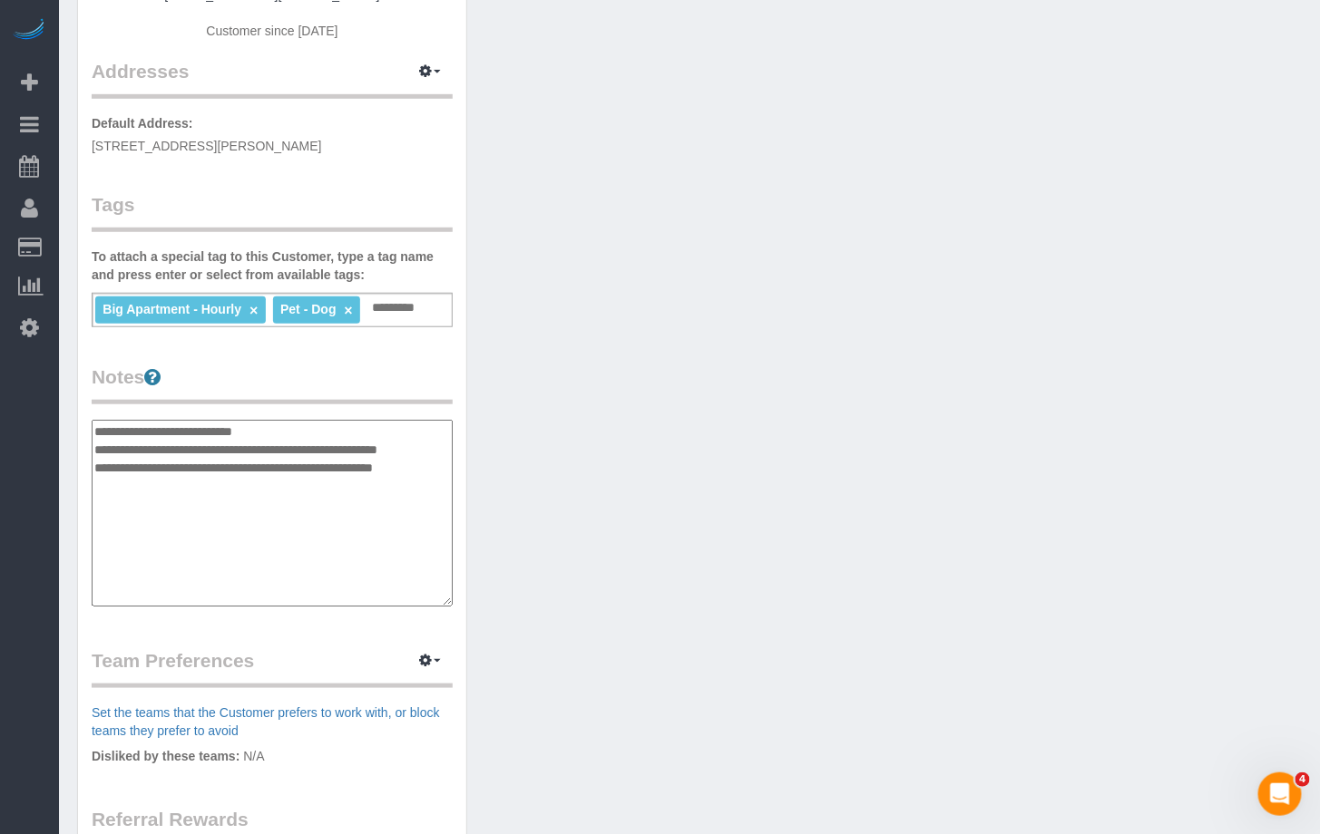
click at [405, 484] on textarea "**********" at bounding box center [272, 513] width 361 height 187
drag, startPoint x: 419, startPoint y: 486, endPoint x: 83, endPoint y: 485, distance: 335.6
click at [83, 485] on div "Customer Info Edit Contact Info Send Message Email Preferences Special Sales Ta…" at bounding box center [272, 420] width 388 height 1354
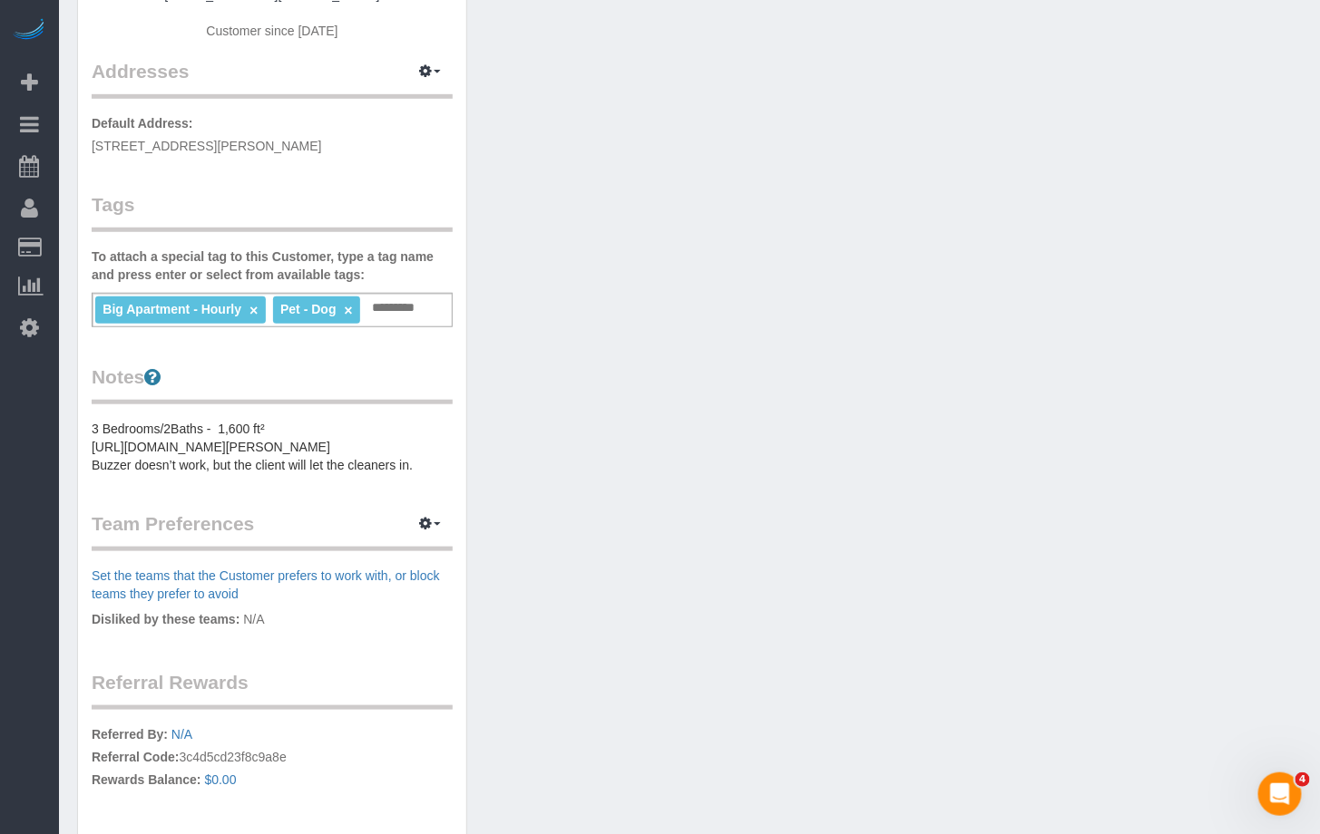
click at [359, 474] on pre "3 Bedrooms/2Baths - 1,600 ft² [URL][DOMAIN_NAME][PERSON_NAME] Buzzer doesn’t wo…" at bounding box center [272, 447] width 361 height 54
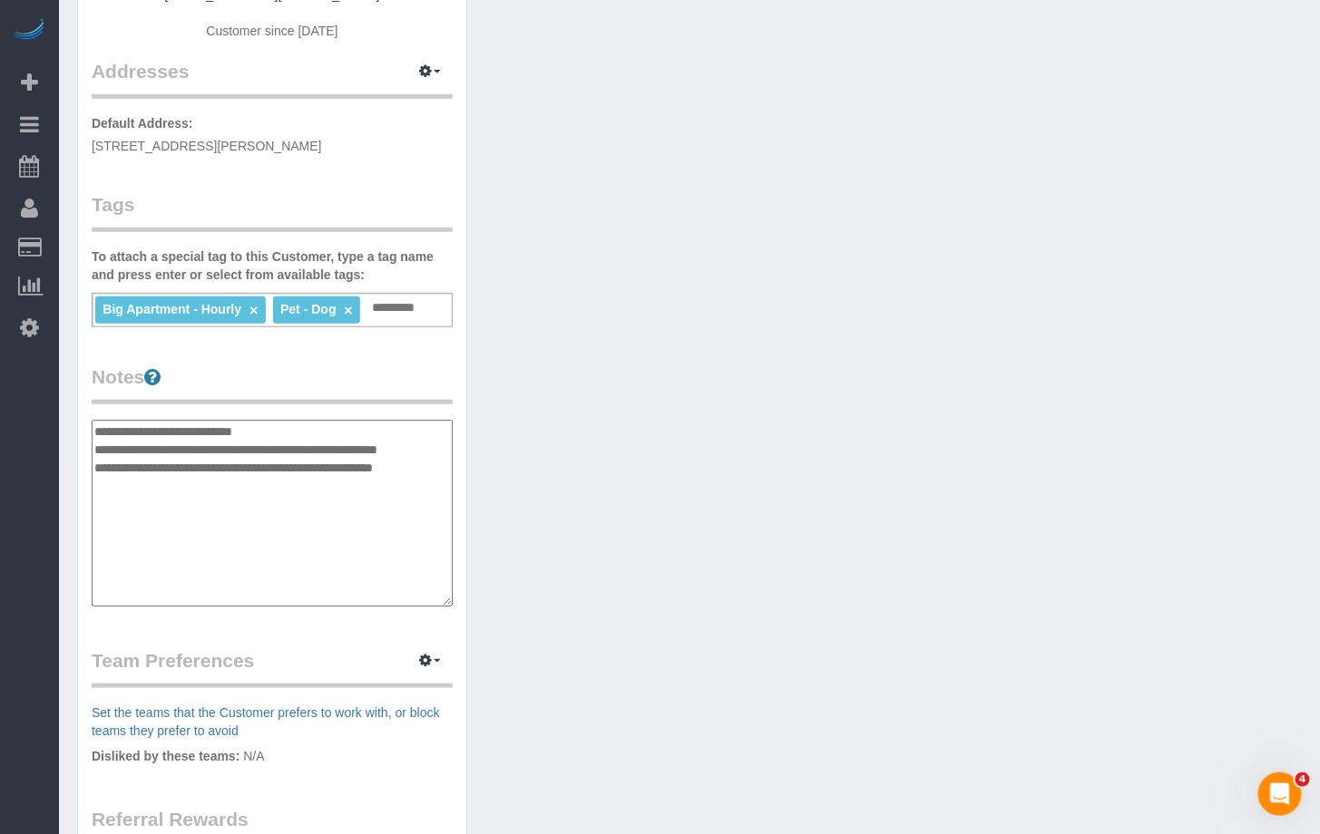
drag, startPoint x: 424, startPoint y: 485, endPoint x: 107, endPoint y: 486, distance: 317.4
click at [107, 486] on textarea "**********" at bounding box center [272, 513] width 361 height 187
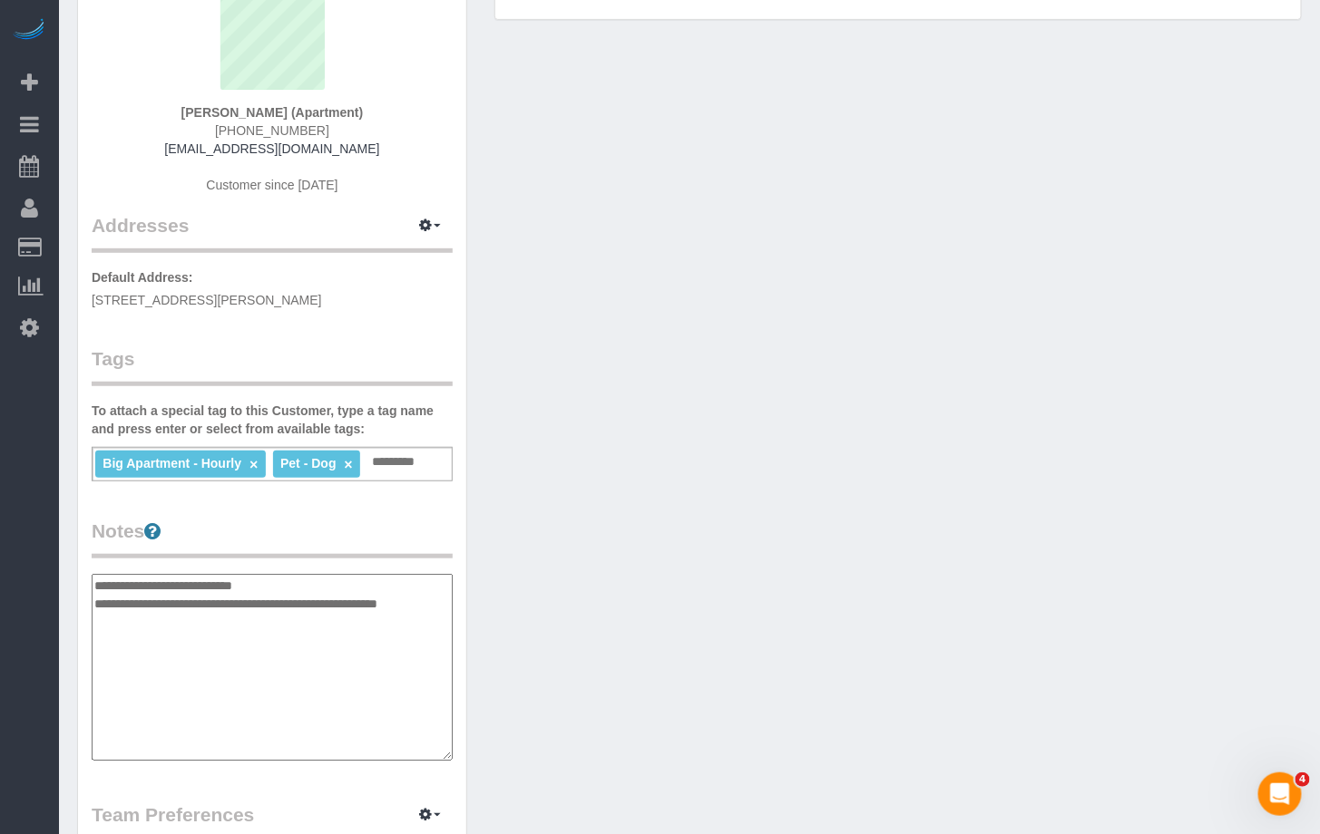
scroll to position [103, 0]
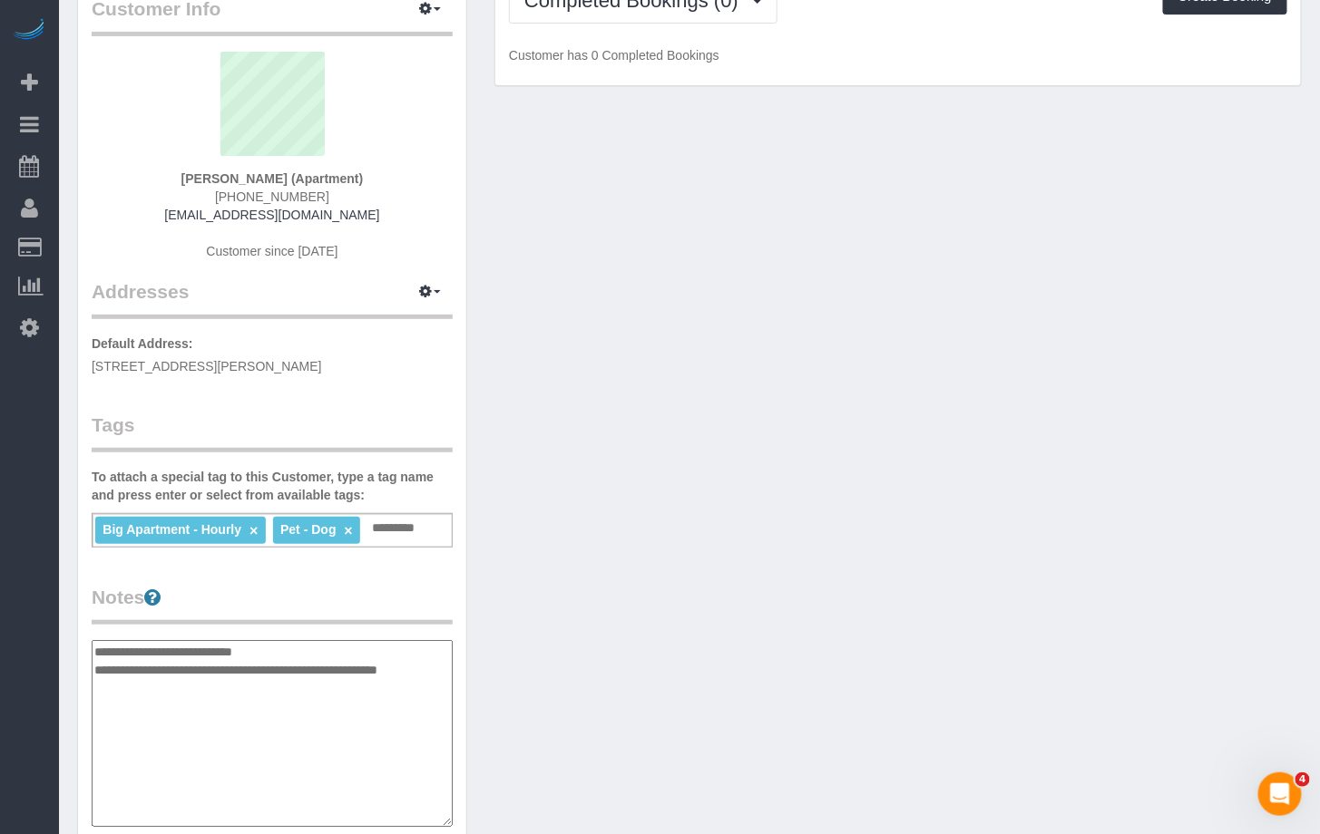
type textarea "**********"
click at [257, 363] on span "1279 St Johns Pl Apt 1R, Brooklyn, NY 11213" at bounding box center [207, 366] width 230 height 15
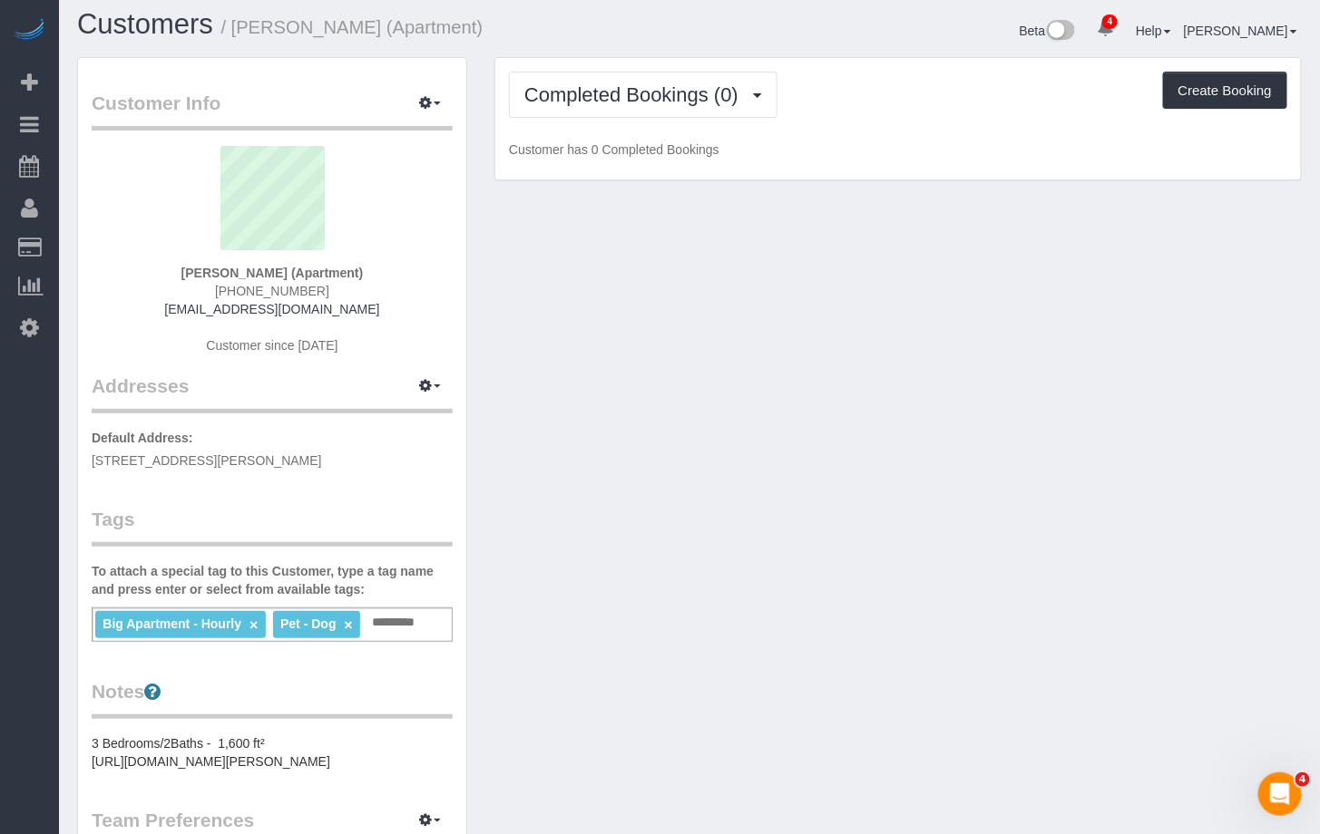
scroll to position [0, 0]
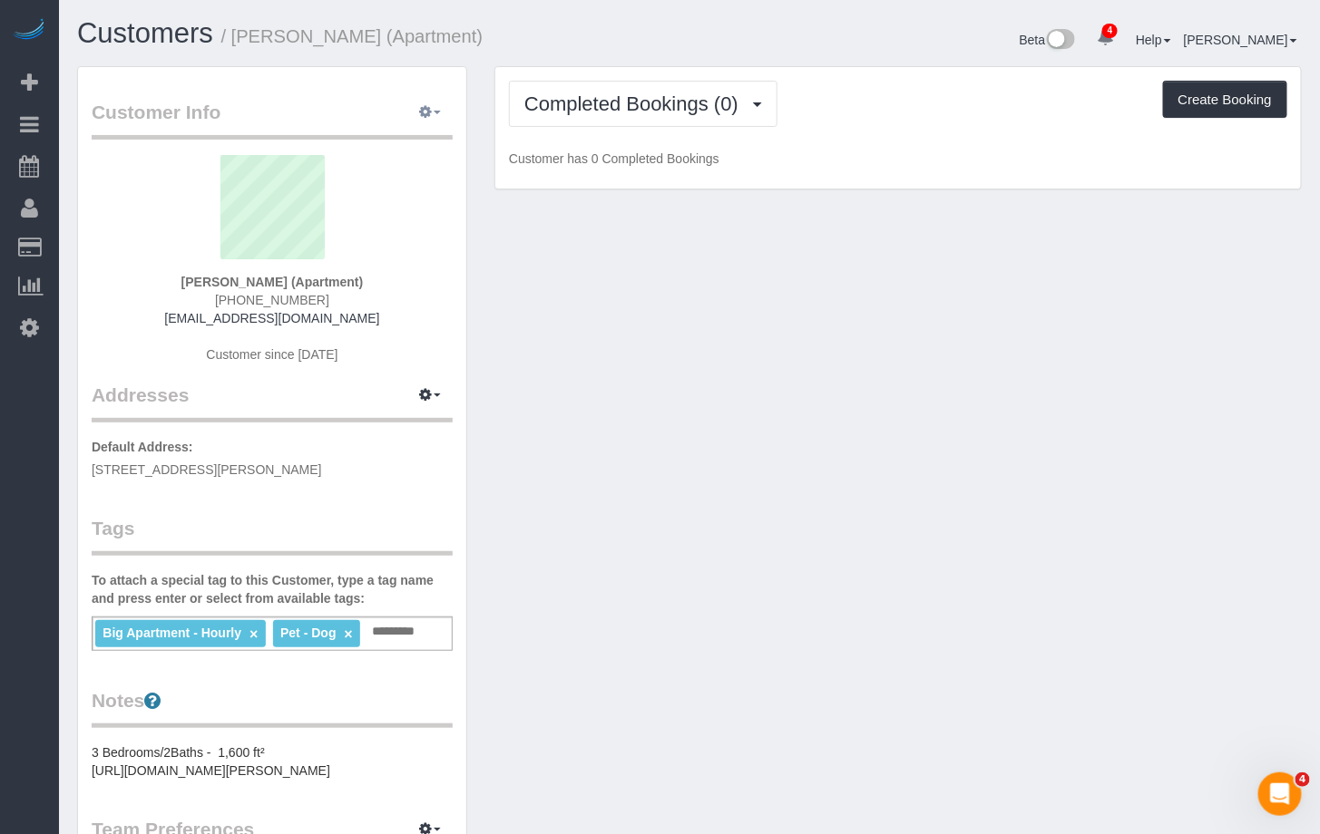
click at [437, 116] on button "button" at bounding box center [429, 113] width 45 height 28
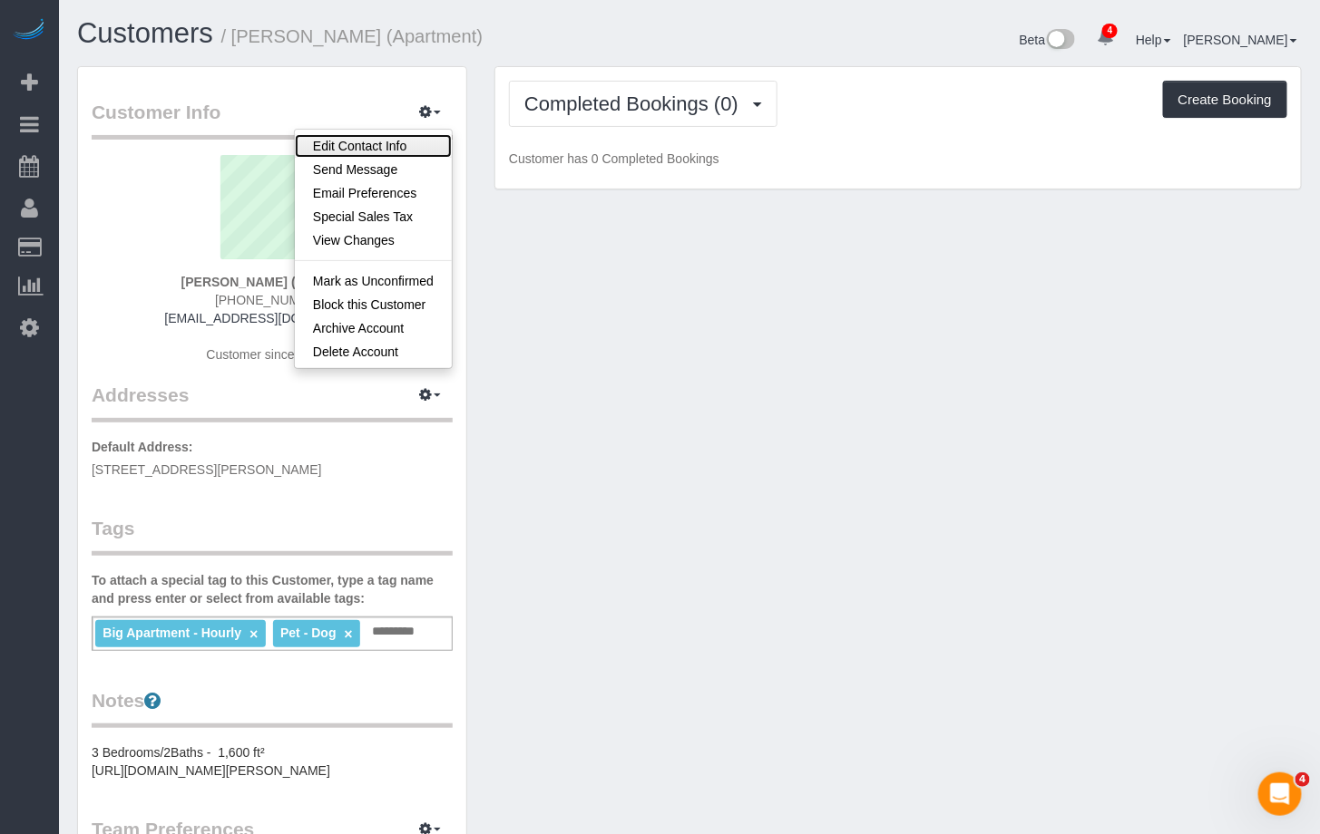
click at [396, 146] on link "Edit Contact Info" at bounding box center [373, 146] width 157 height 24
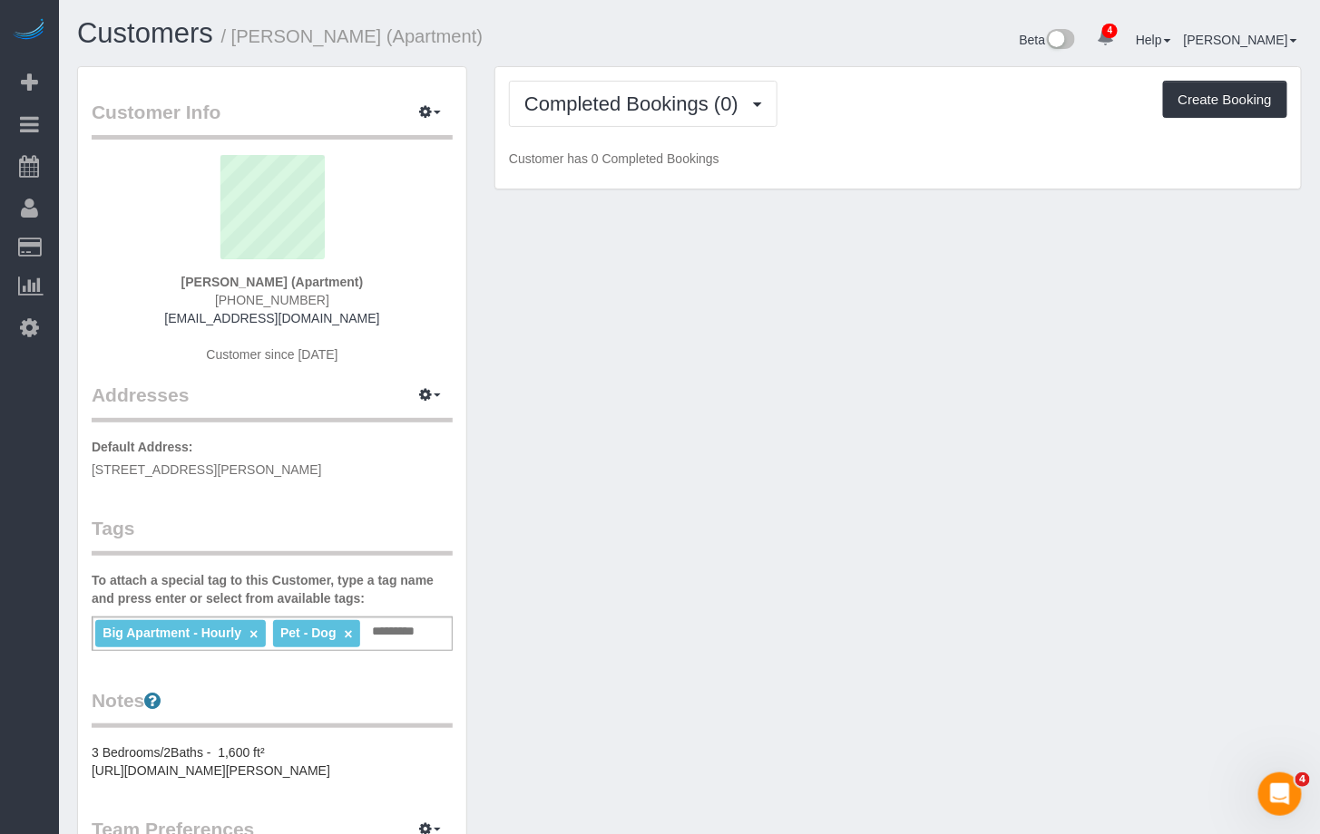
select select "NY"
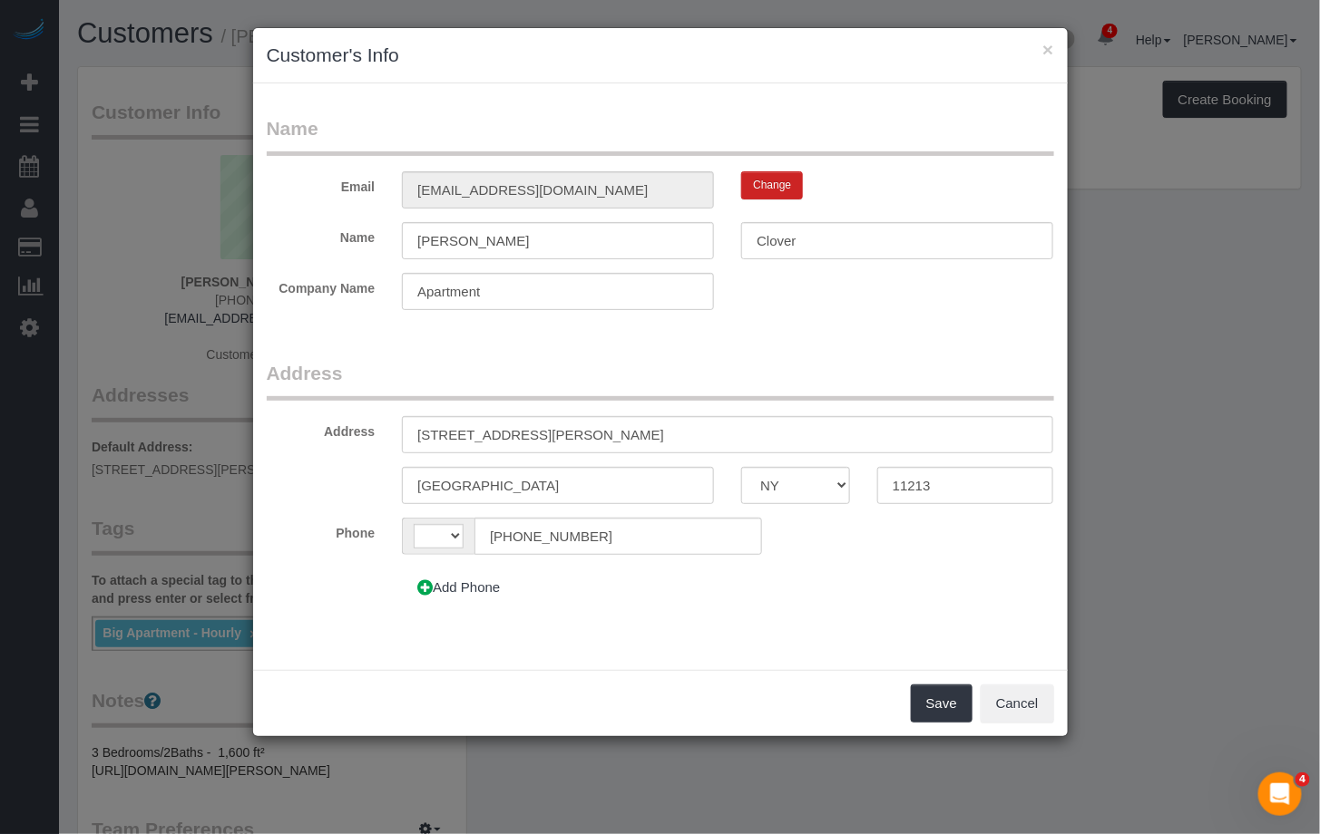
select select "string:[GEOGRAPHIC_DATA]"
click at [548, 438] on input "1279 St Johns Pl Apt 1R" at bounding box center [727, 434] width 651 height 37
type input "1279 St Johns Pl Apt. 1R"
click at [847, 573] on div "Add Phone" at bounding box center [660, 588] width 814 height 38
click at [940, 716] on button "Save" at bounding box center [942, 704] width 62 height 38
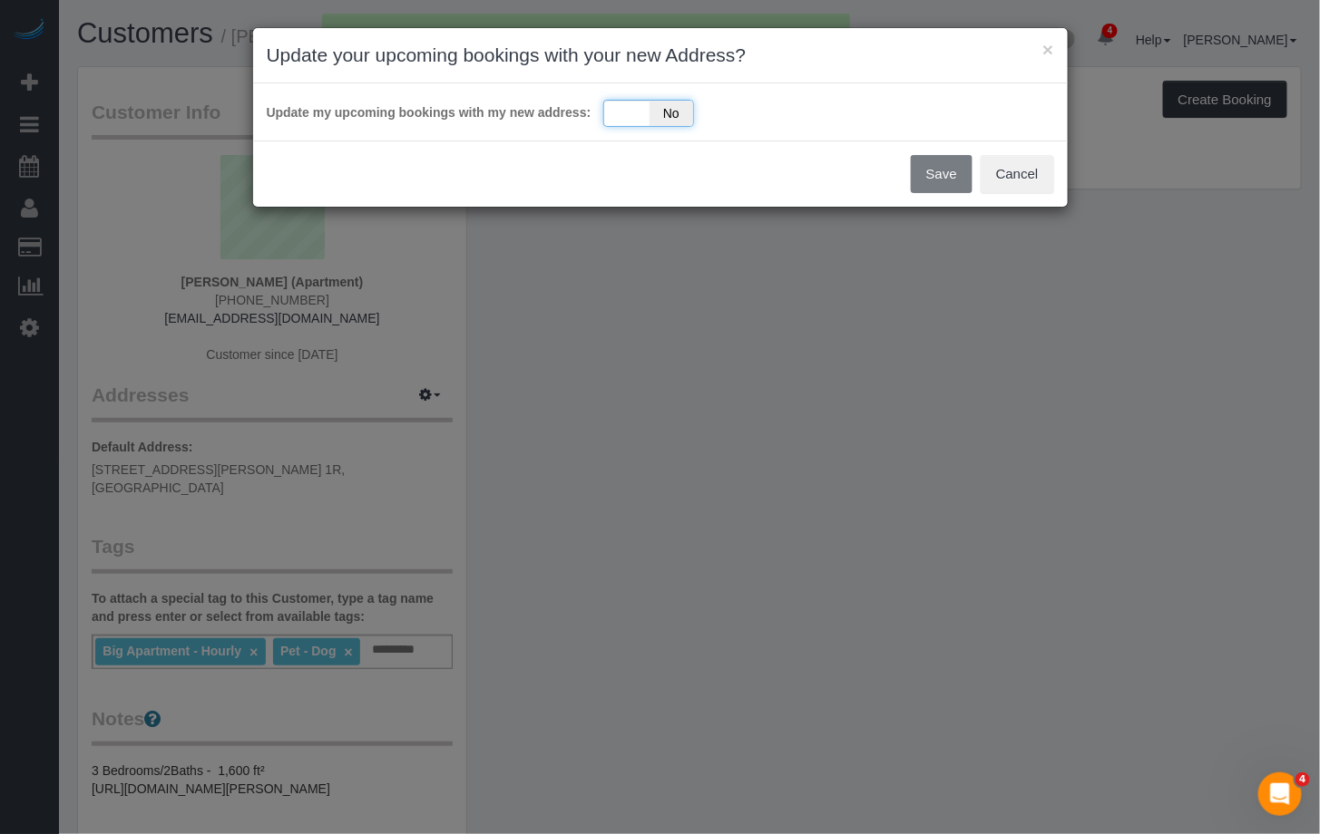
click at [633, 114] on div "Yes No" at bounding box center [648, 113] width 91 height 27
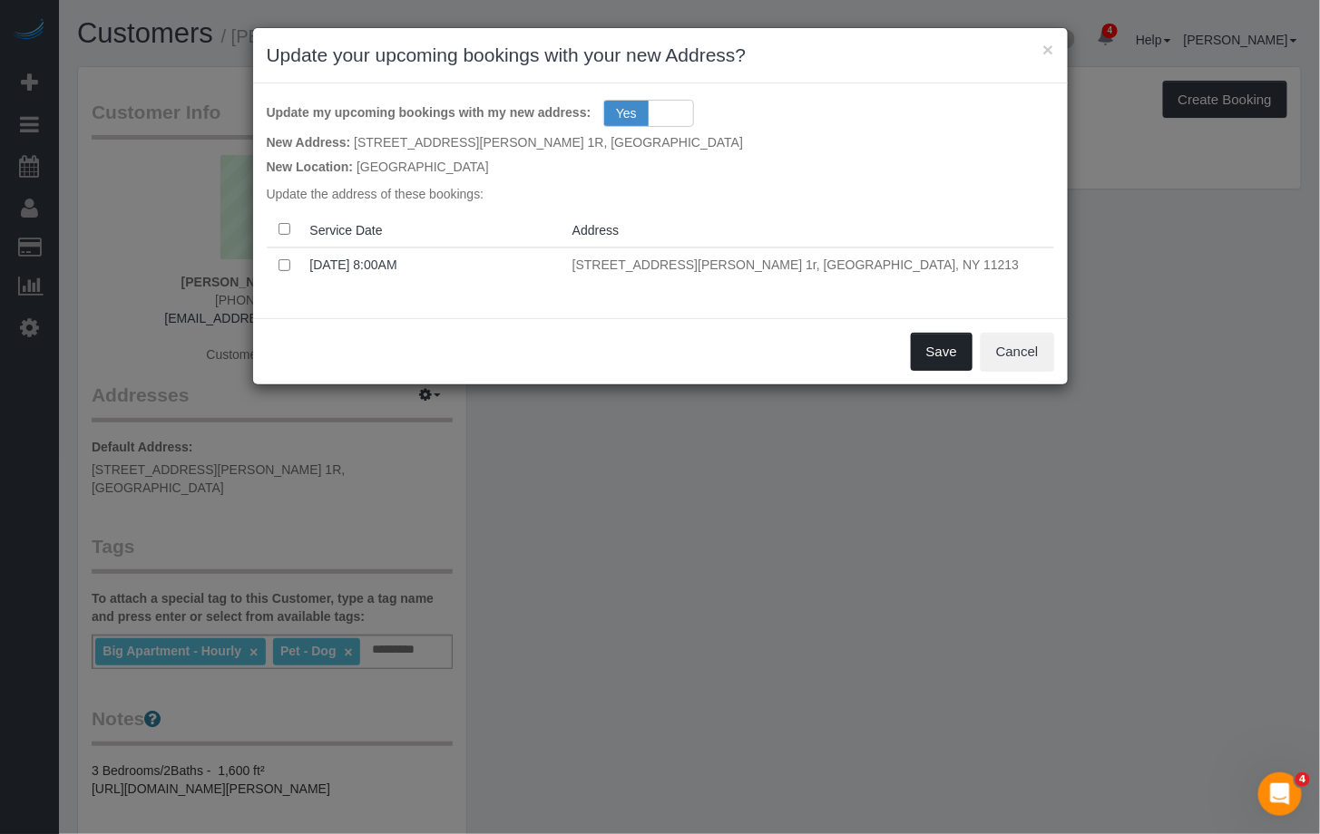
click at [921, 338] on button "Save" at bounding box center [942, 352] width 62 height 38
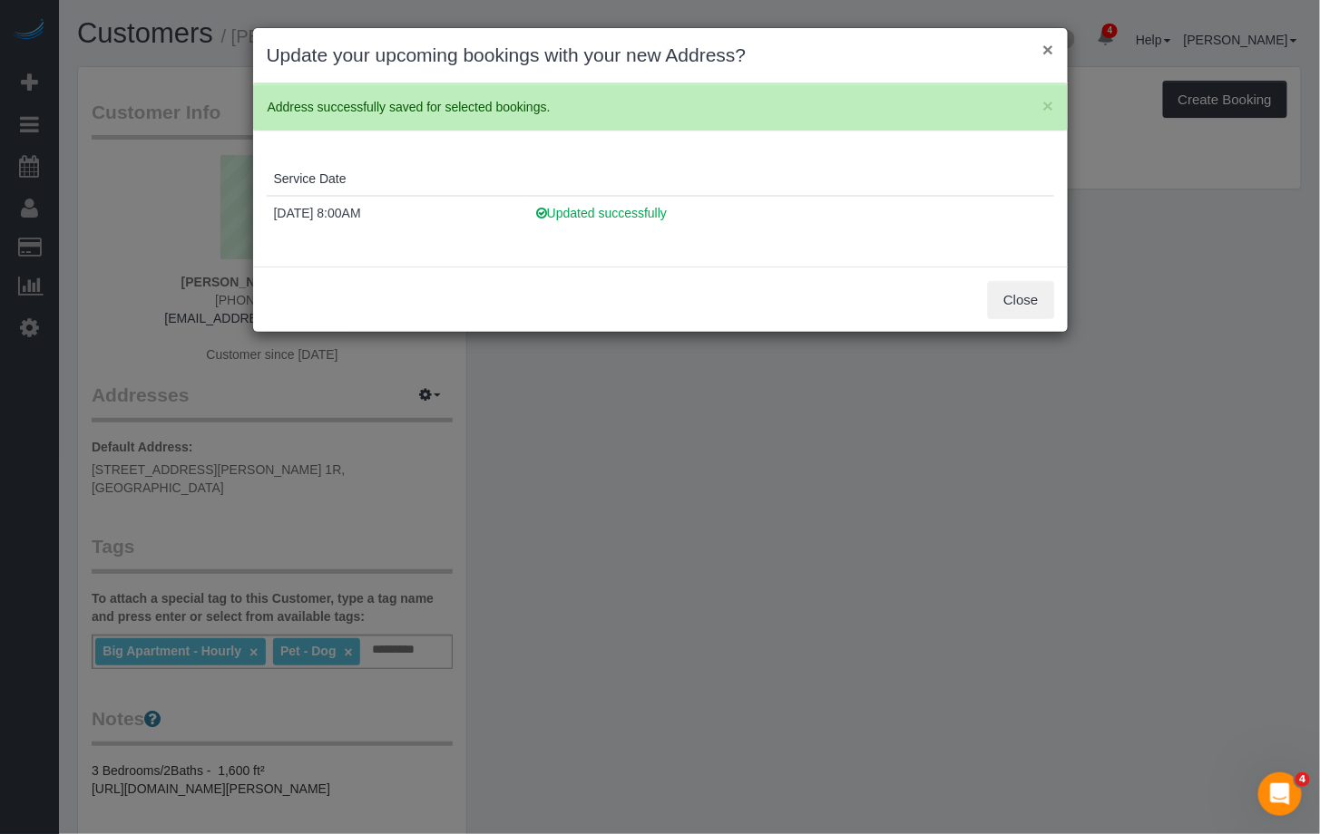
drag, startPoint x: 1048, startPoint y: 54, endPoint x: 873, endPoint y: 64, distance: 176.3
click at [1048, 54] on button "×" at bounding box center [1047, 49] width 11 height 19
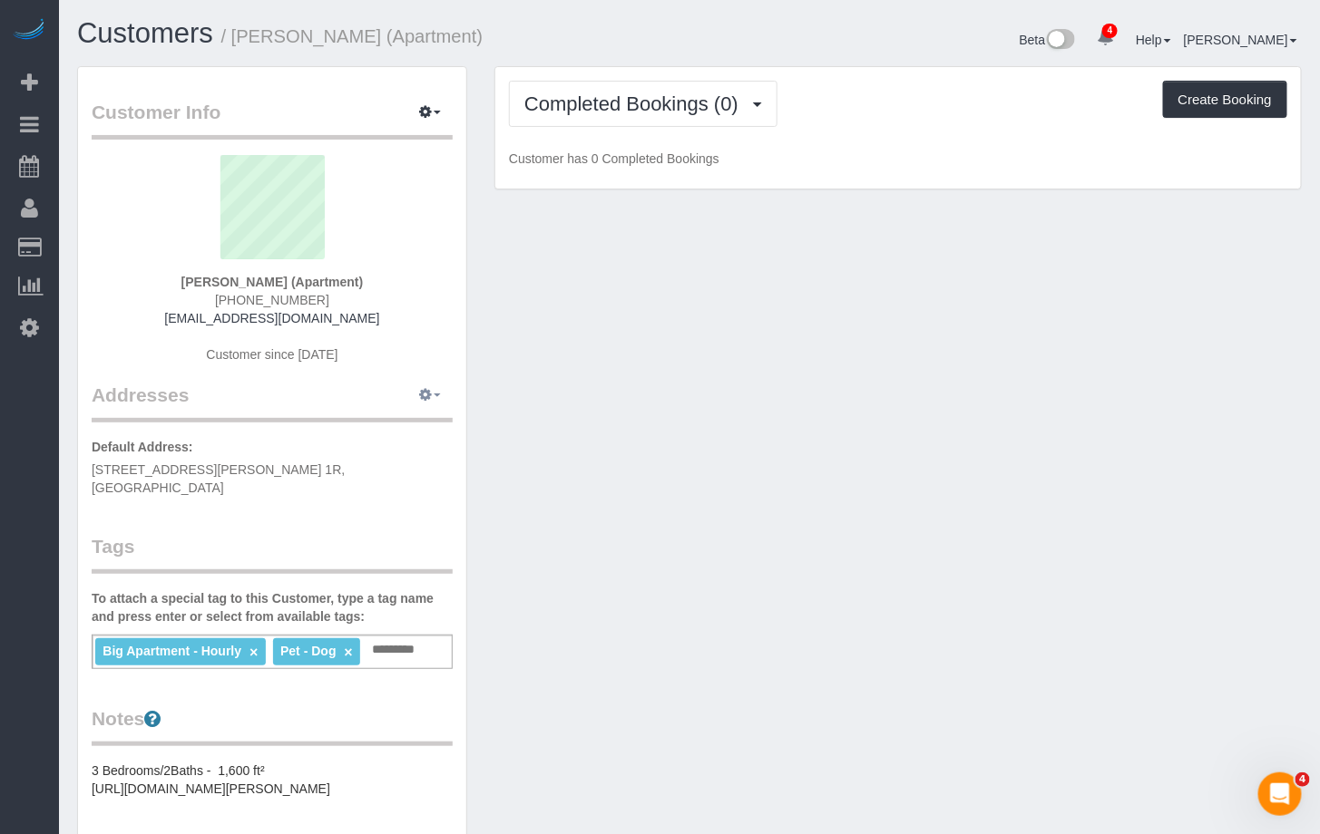
click at [436, 396] on span "button" at bounding box center [437, 396] width 7 height 4
click at [379, 434] on button "Manage Addresses" at bounding box center [378, 429] width 147 height 25
select select "NY"
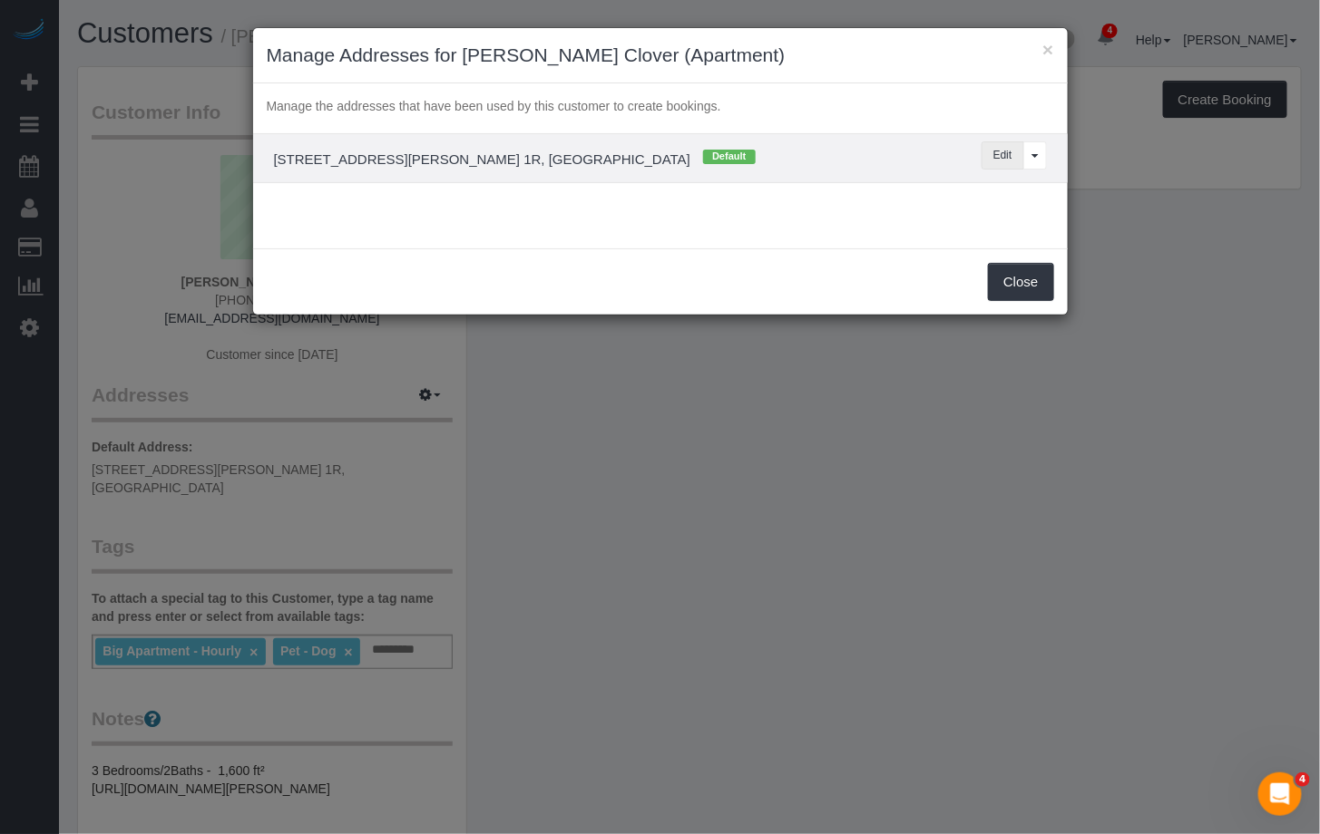
drag, startPoint x: 989, startPoint y: 155, endPoint x: 853, endPoint y: 188, distance: 139.0
click at [989, 155] on button "Edit" at bounding box center [1002, 155] width 43 height 28
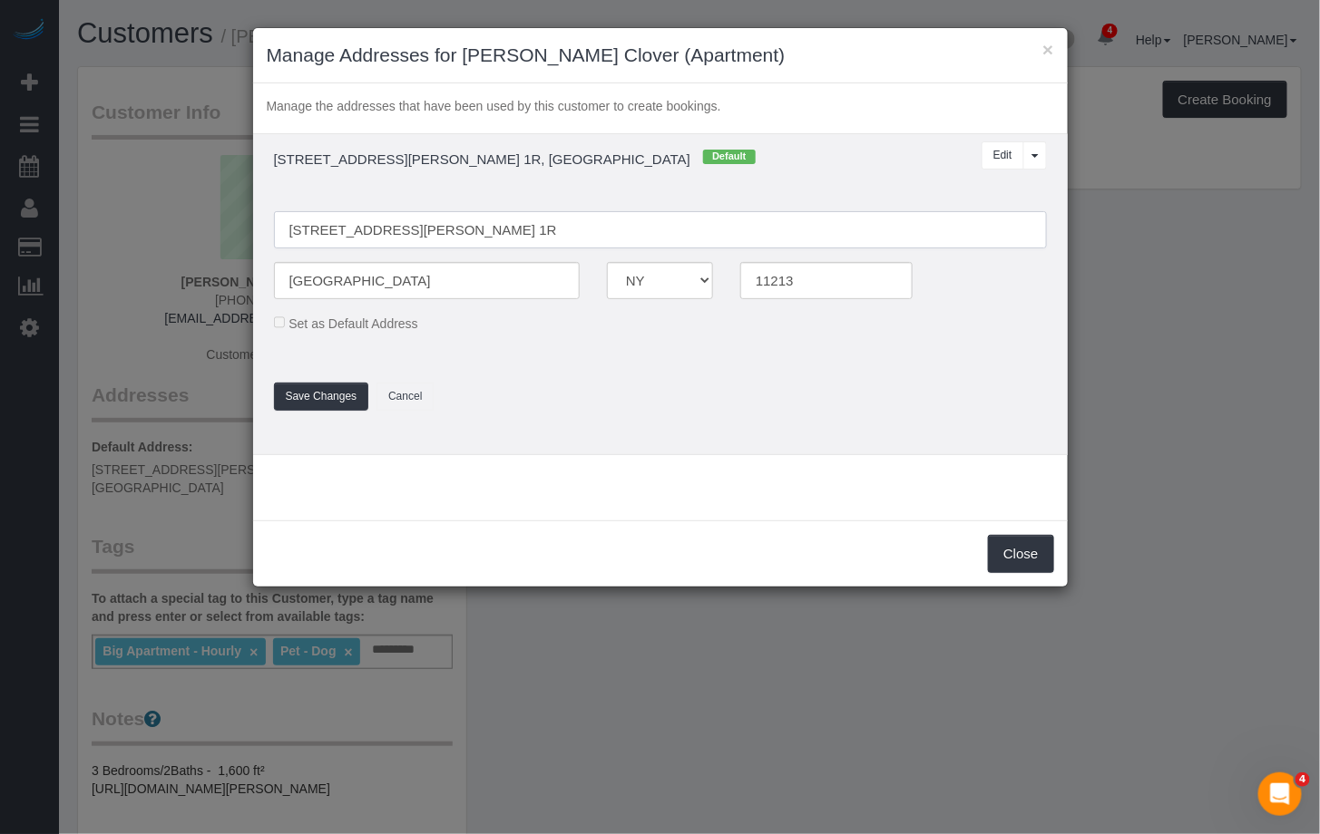
click at [394, 231] on input "1279 St Johns Pl Apt. 1R" at bounding box center [660, 229] width 773 height 37
click at [512, 365] on fieldset "1279 St Johns Place Apt. 1R Brooklyn AK AL AR AZ CA CO CT DC DE FL GA HI IA ID …" at bounding box center [660, 302] width 800 height 218
click at [416, 230] on input "1279 St Johns Place Apt. 1R" at bounding box center [660, 229] width 773 height 37
type input "[STREET_ADDRESS][PERSON_NAME] 1R"
click at [314, 403] on button "Save Changes" at bounding box center [321, 397] width 95 height 28
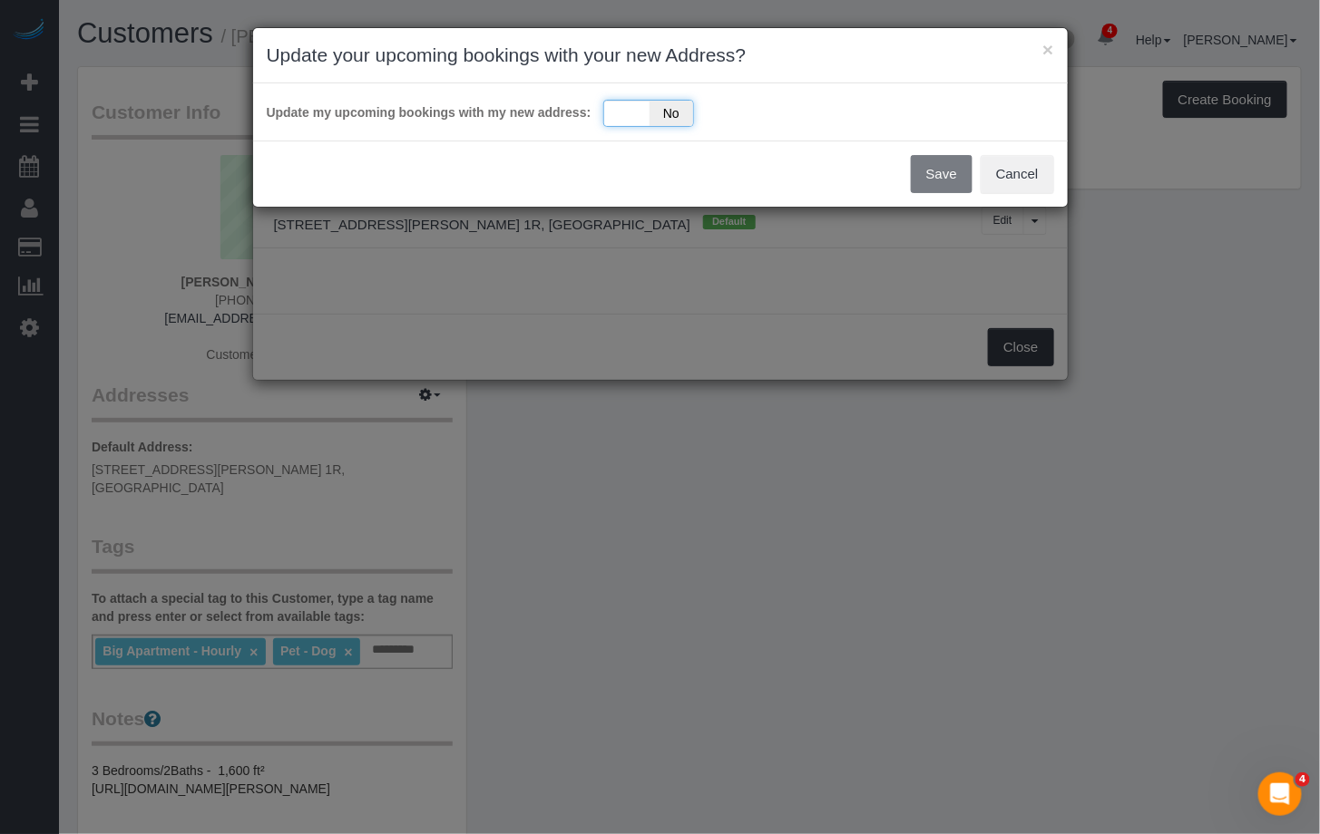
drag, startPoint x: 624, startPoint y: 111, endPoint x: 684, endPoint y: 125, distance: 61.6
click at [624, 111] on div "Yes No" at bounding box center [648, 113] width 91 height 27
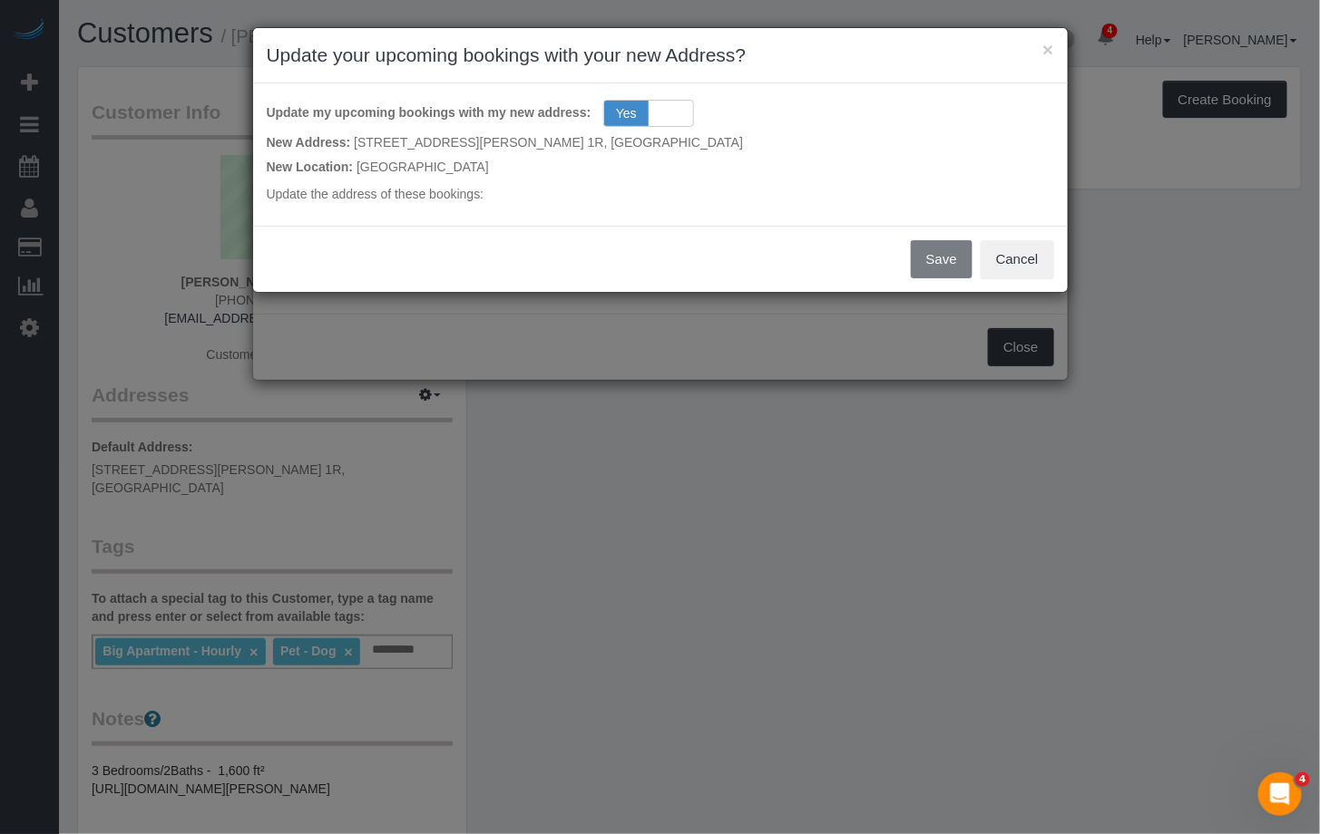
click at [923, 258] on div "Save Cancel" at bounding box center [660, 259] width 814 height 66
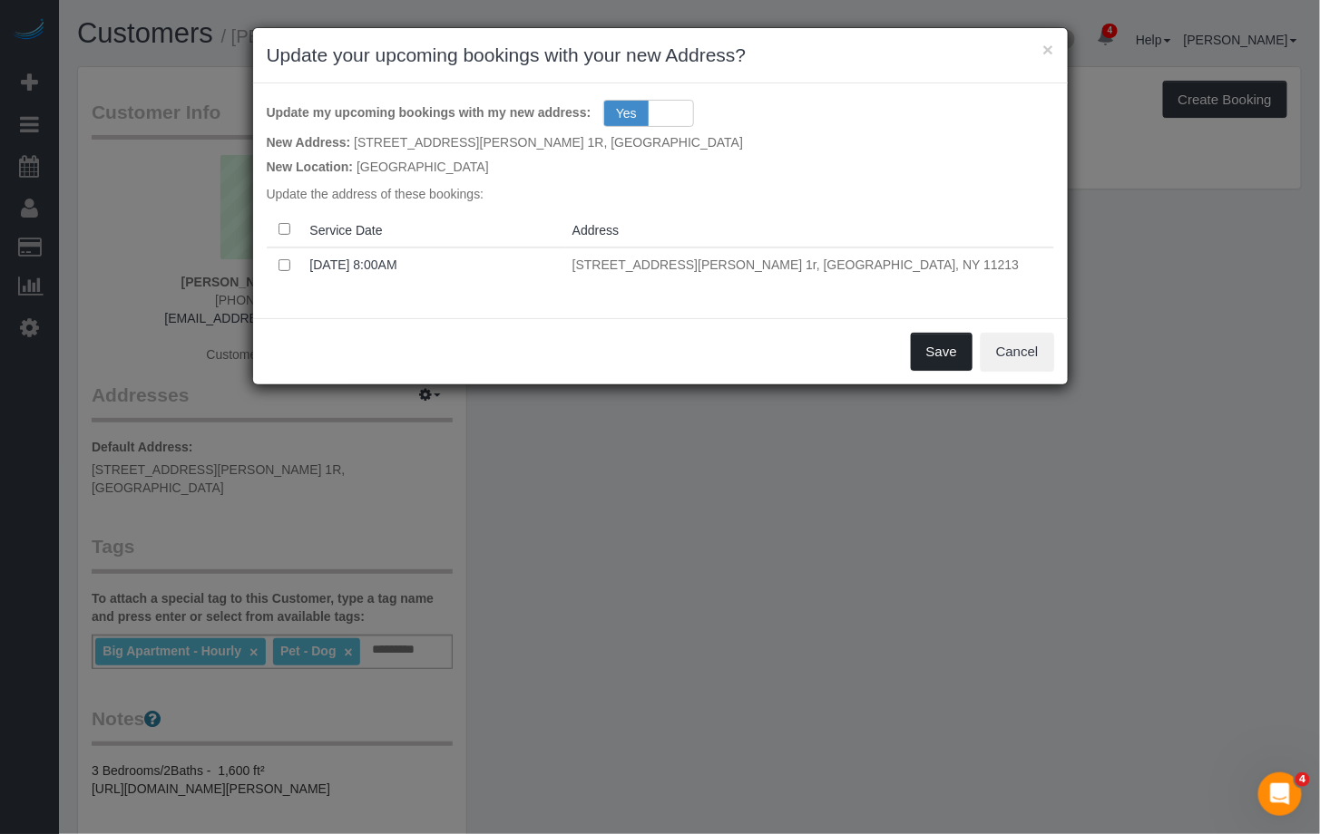
click at [927, 351] on button "Save" at bounding box center [942, 352] width 62 height 38
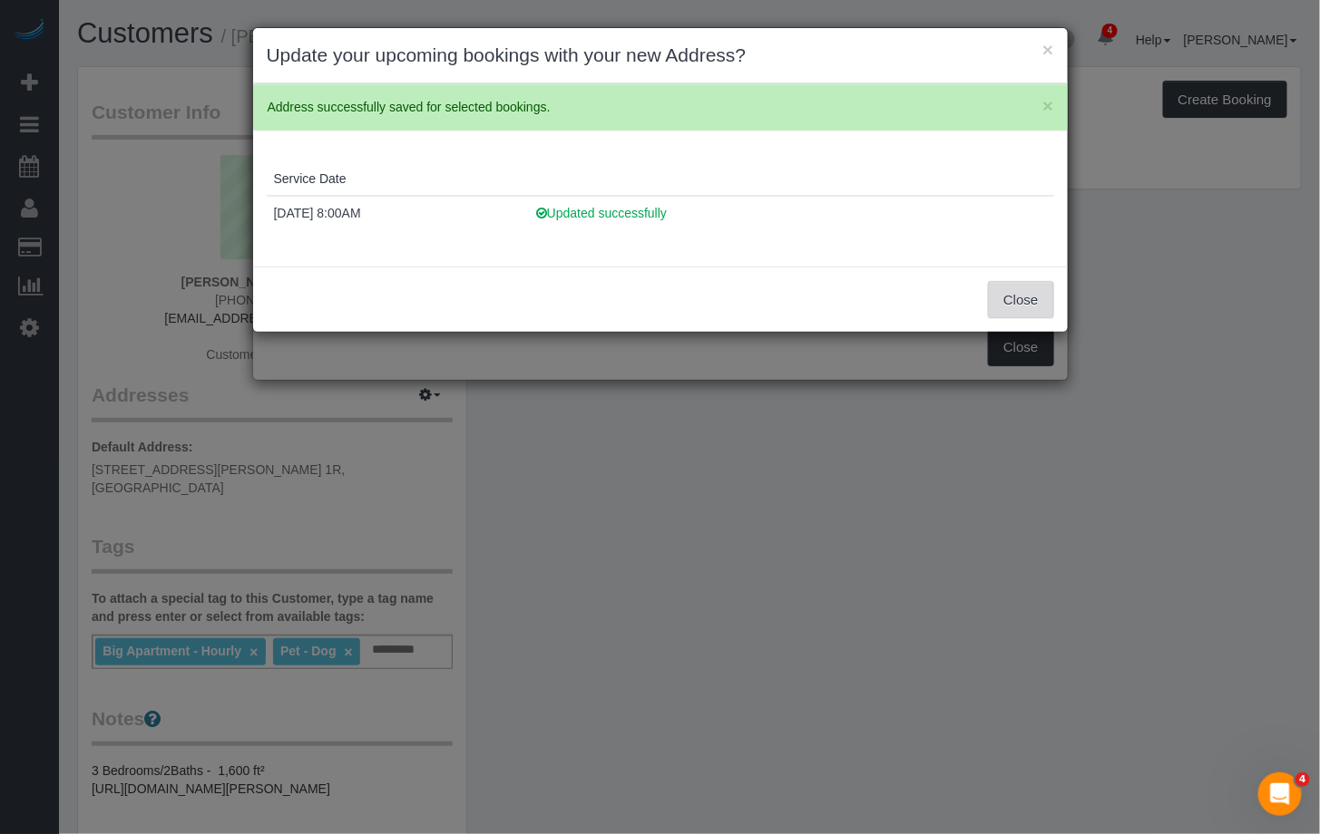
click at [1030, 302] on button "Close" at bounding box center [1020, 300] width 65 height 38
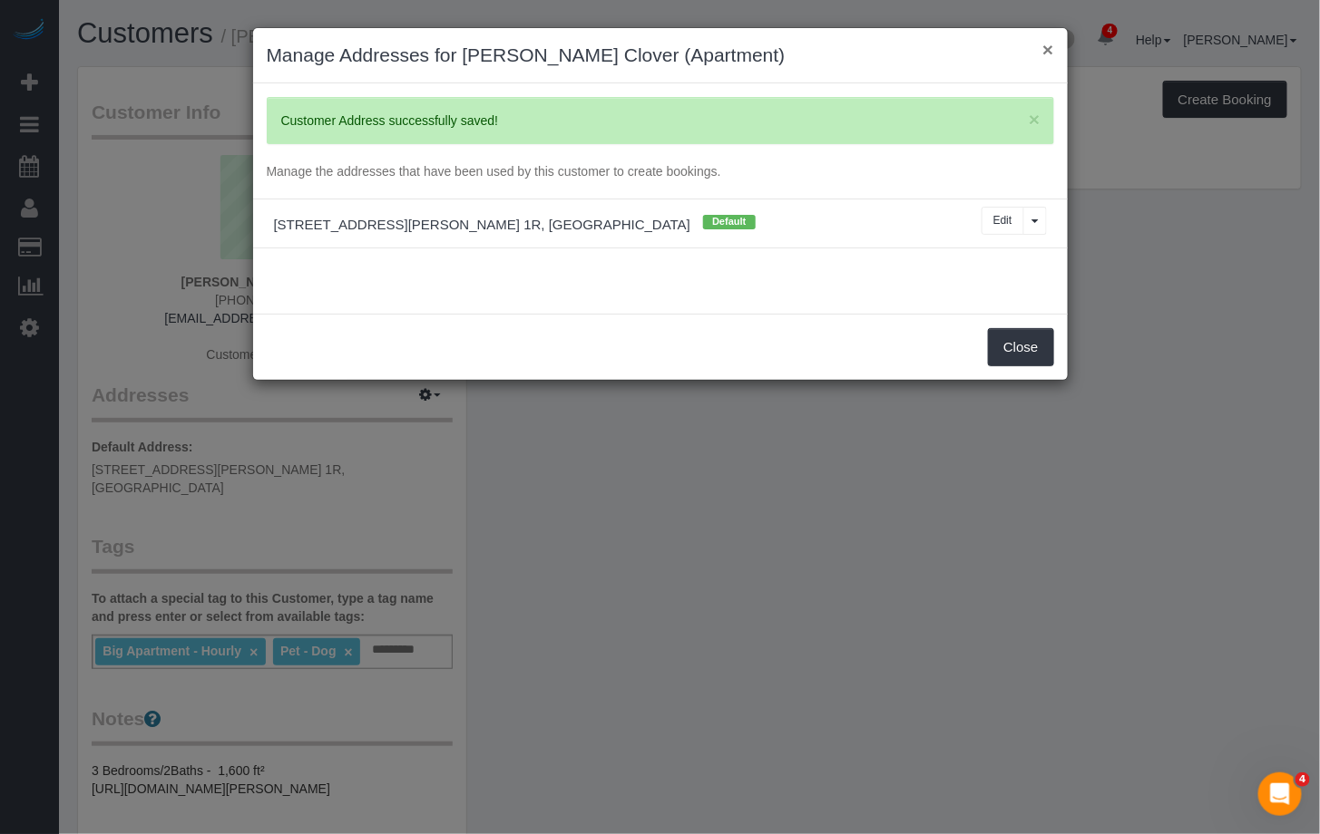
click at [1044, 54] on button "×" at bounding box center [1047, 49] width 11 height 19
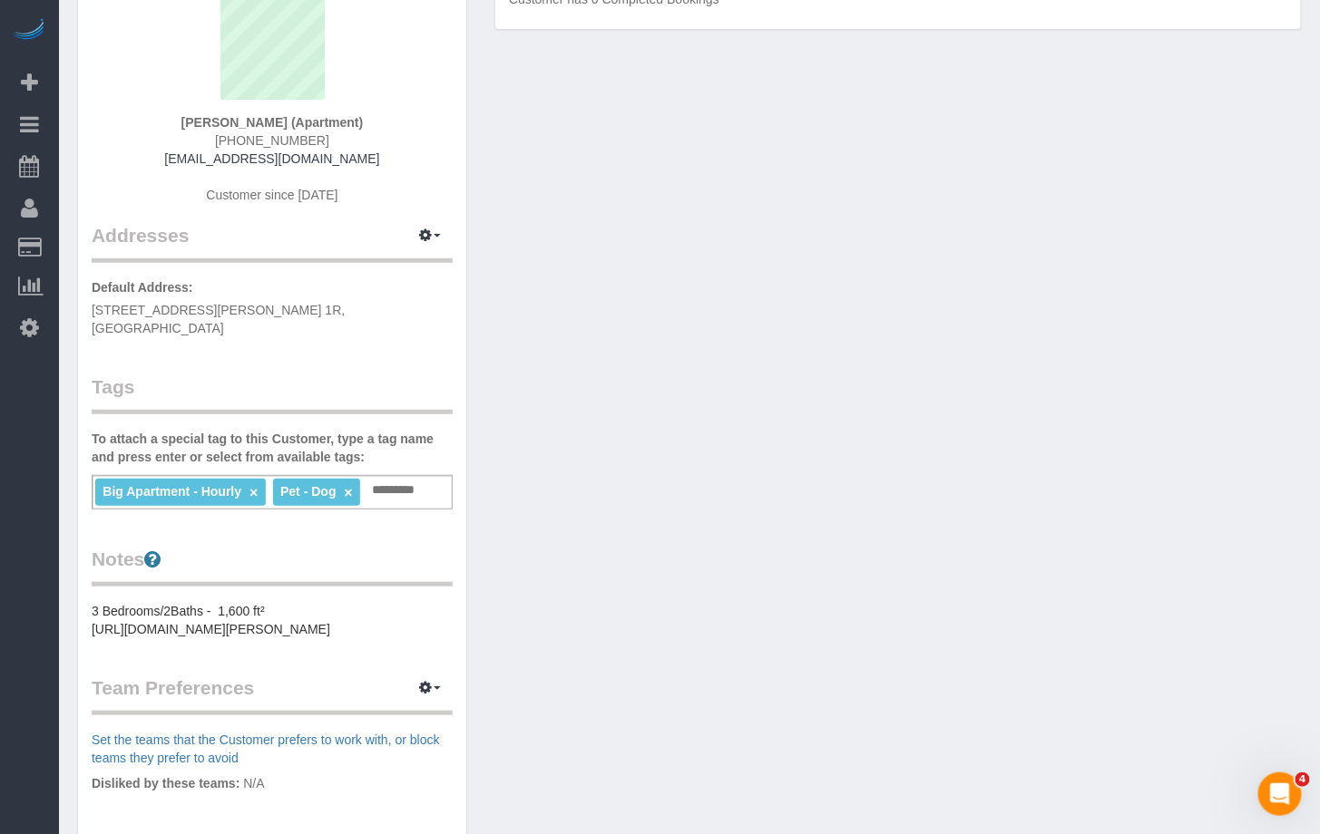
scroll to position [250, 0]
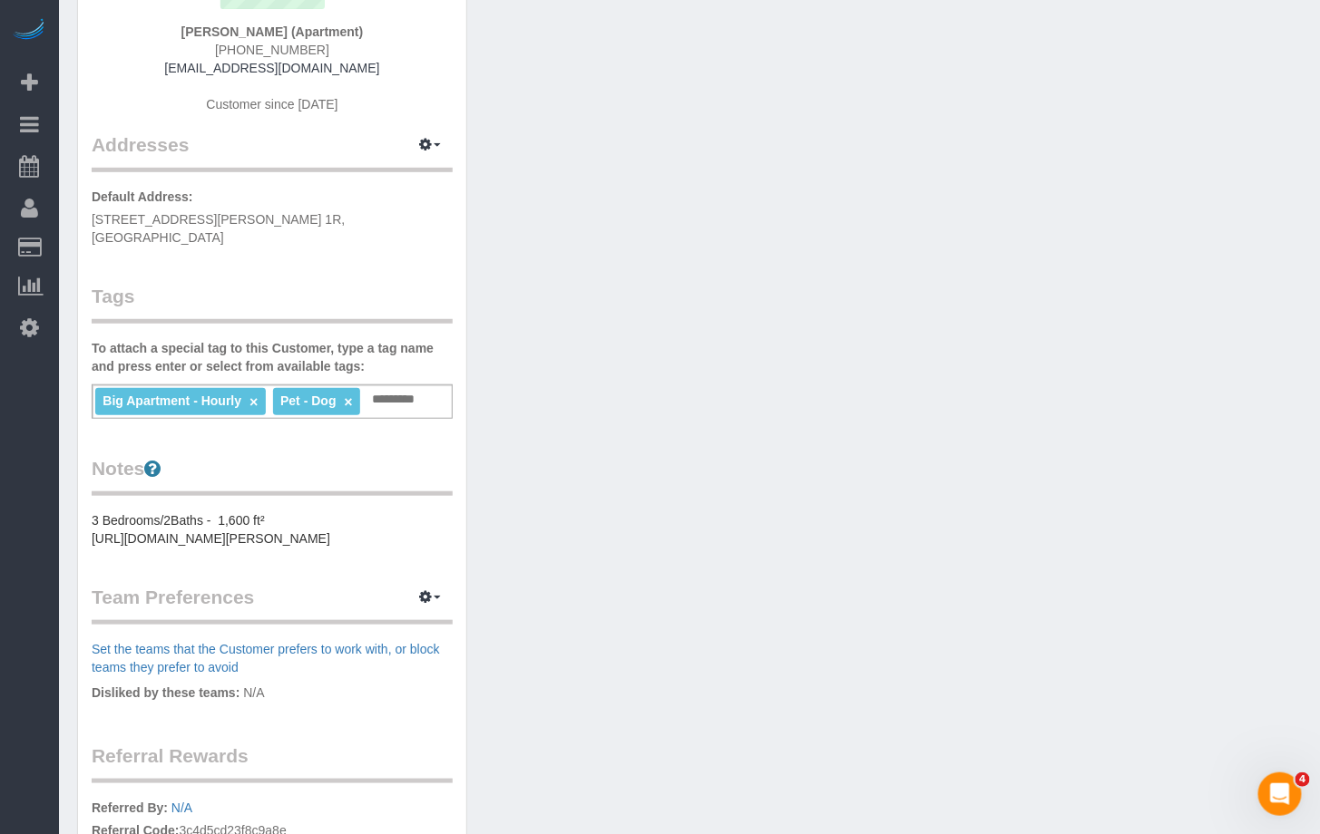
click at [388, 388] on input "text" at bounding box center [398, 400] width 63 height 24
type input "*"
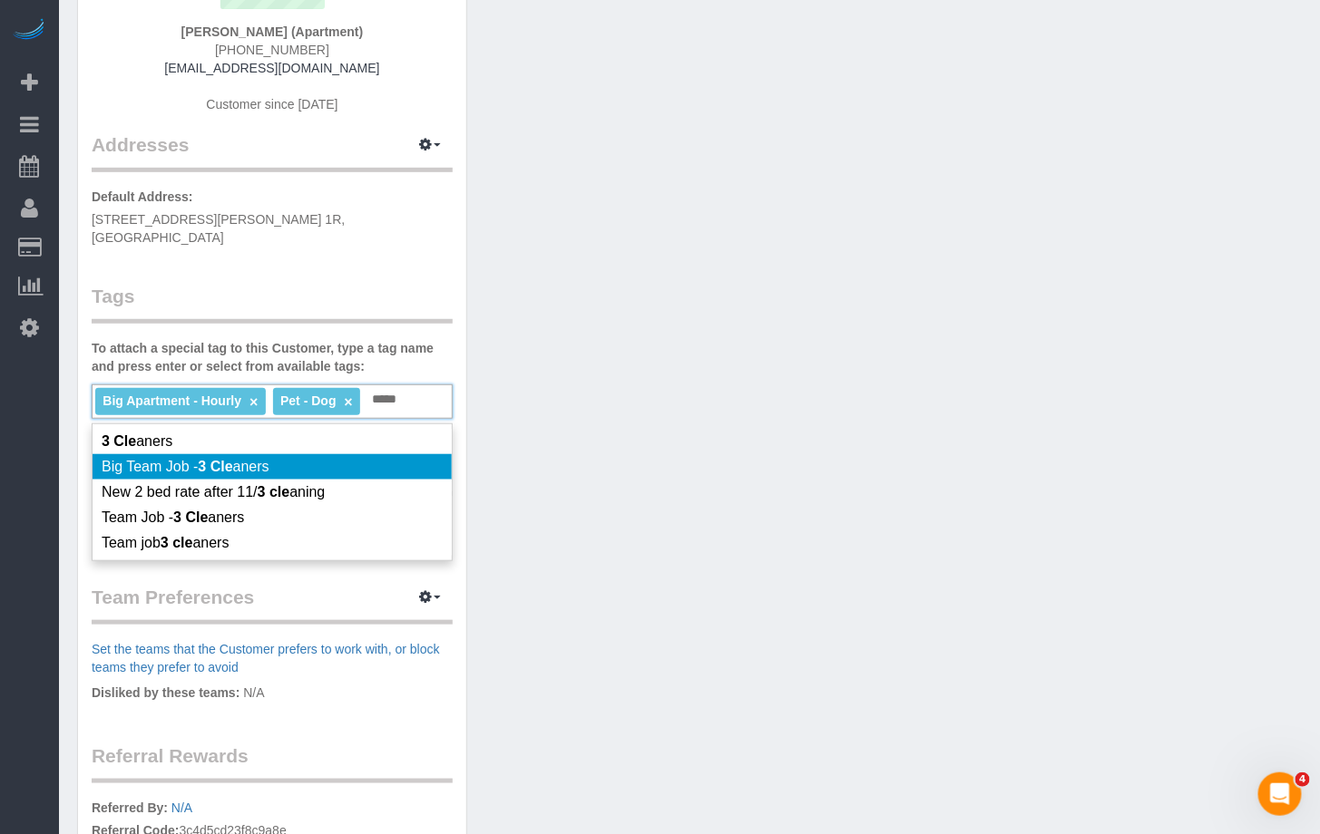
type input "*****"
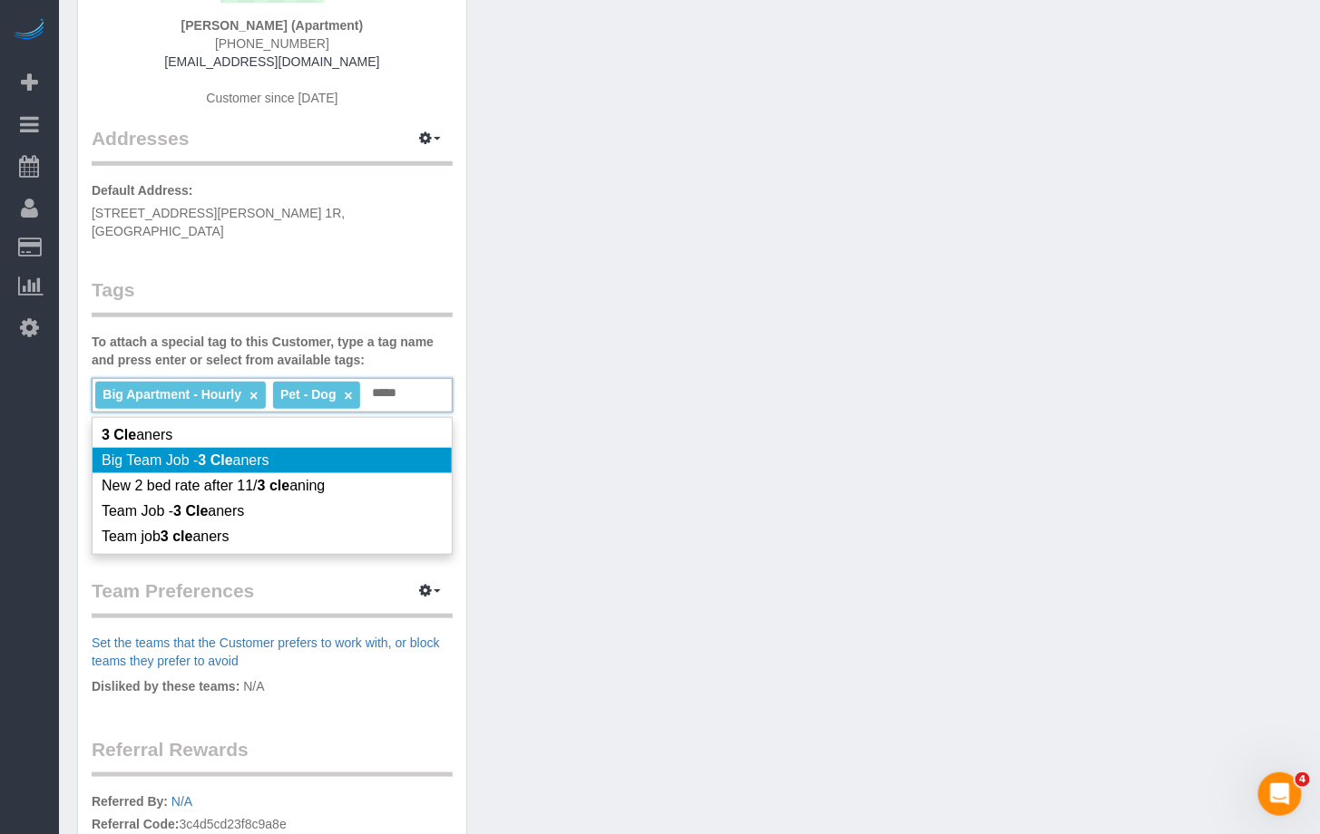
click at [256, 453] on span "Big Team Job - 3 Cle aners" at bounding box center [186, 460] width 168 height 15
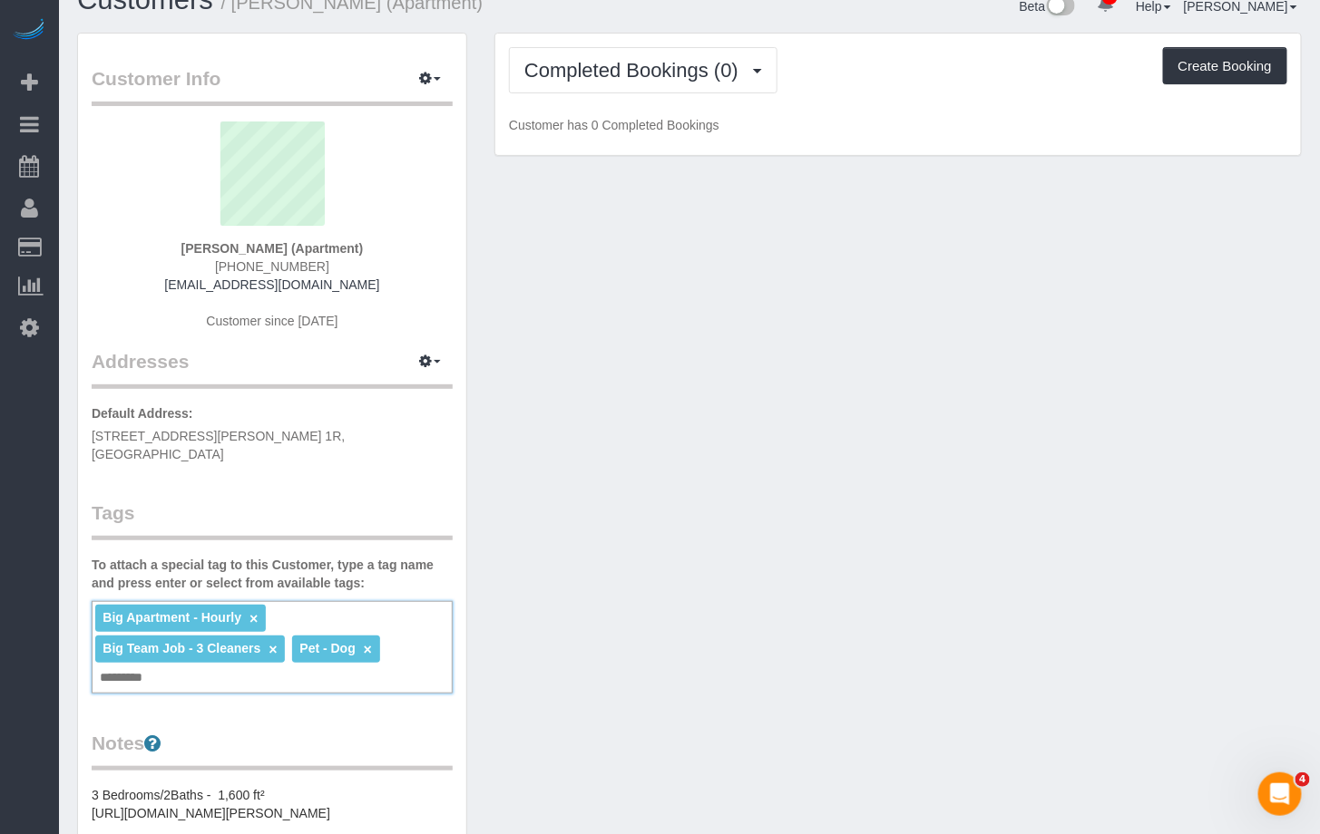
scroll to position [0, 0]
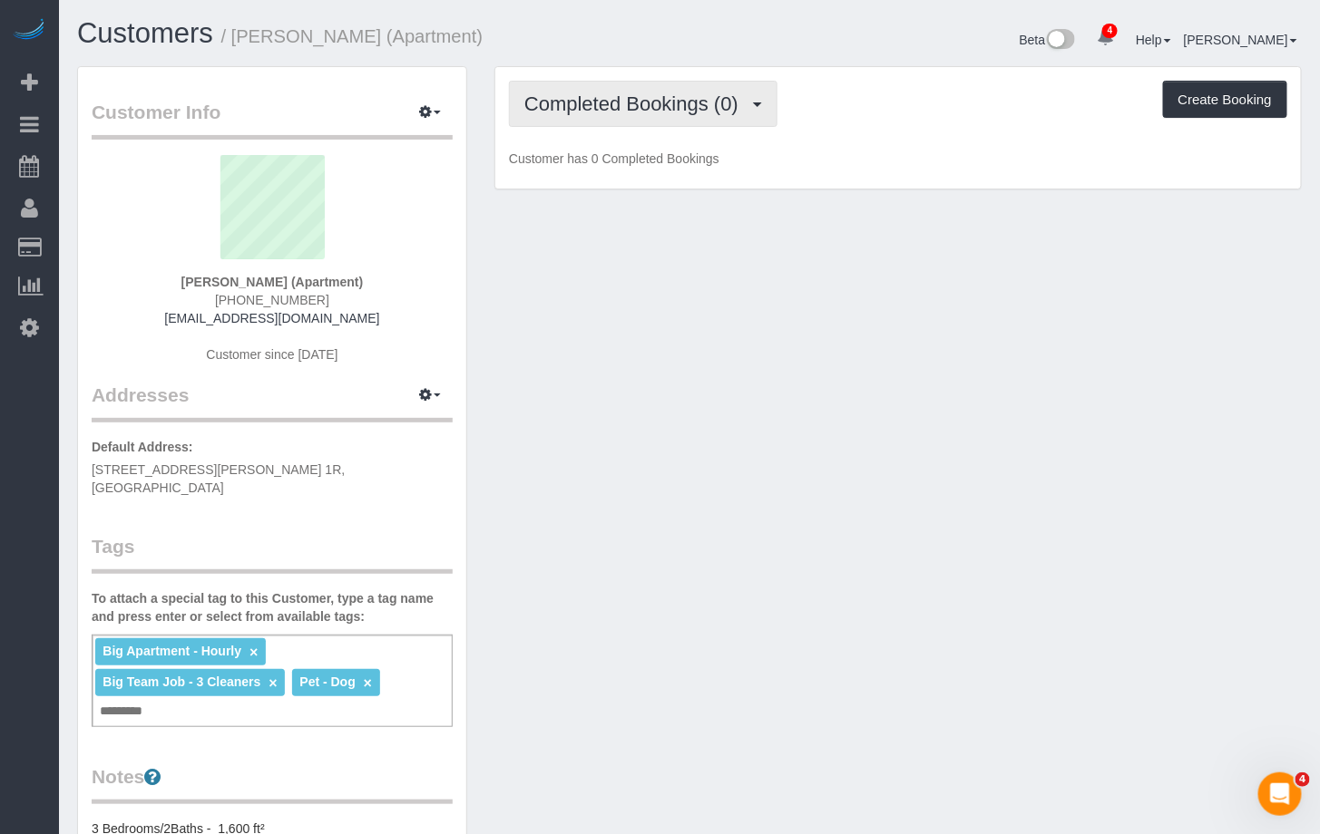
click at [626, 122] on button "Completed Bookings (0)" at bounding box center [643, 104] width 268 height 46
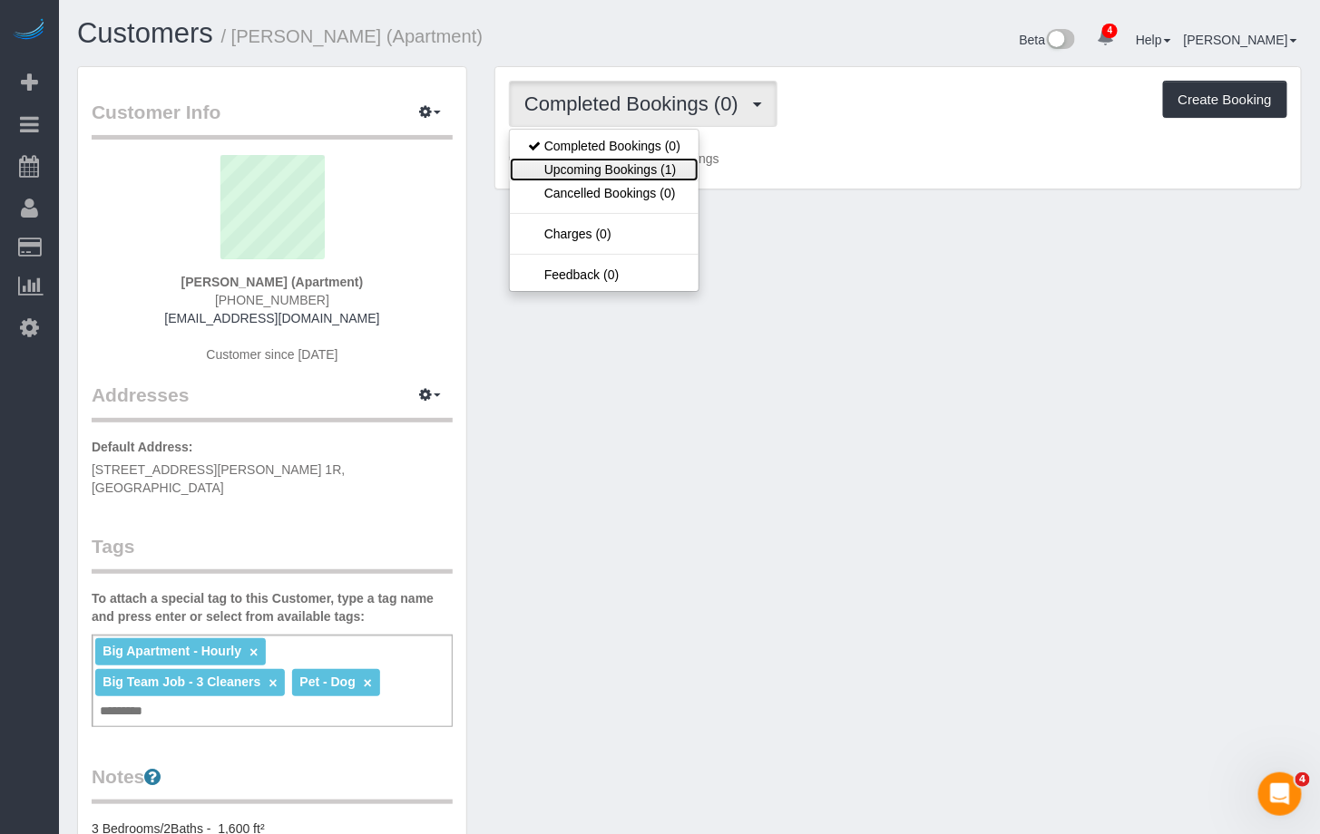
click at [616, 168] on link "Upcoming Bookings (1)" at bounding box center [604, 170] width 189 height 24
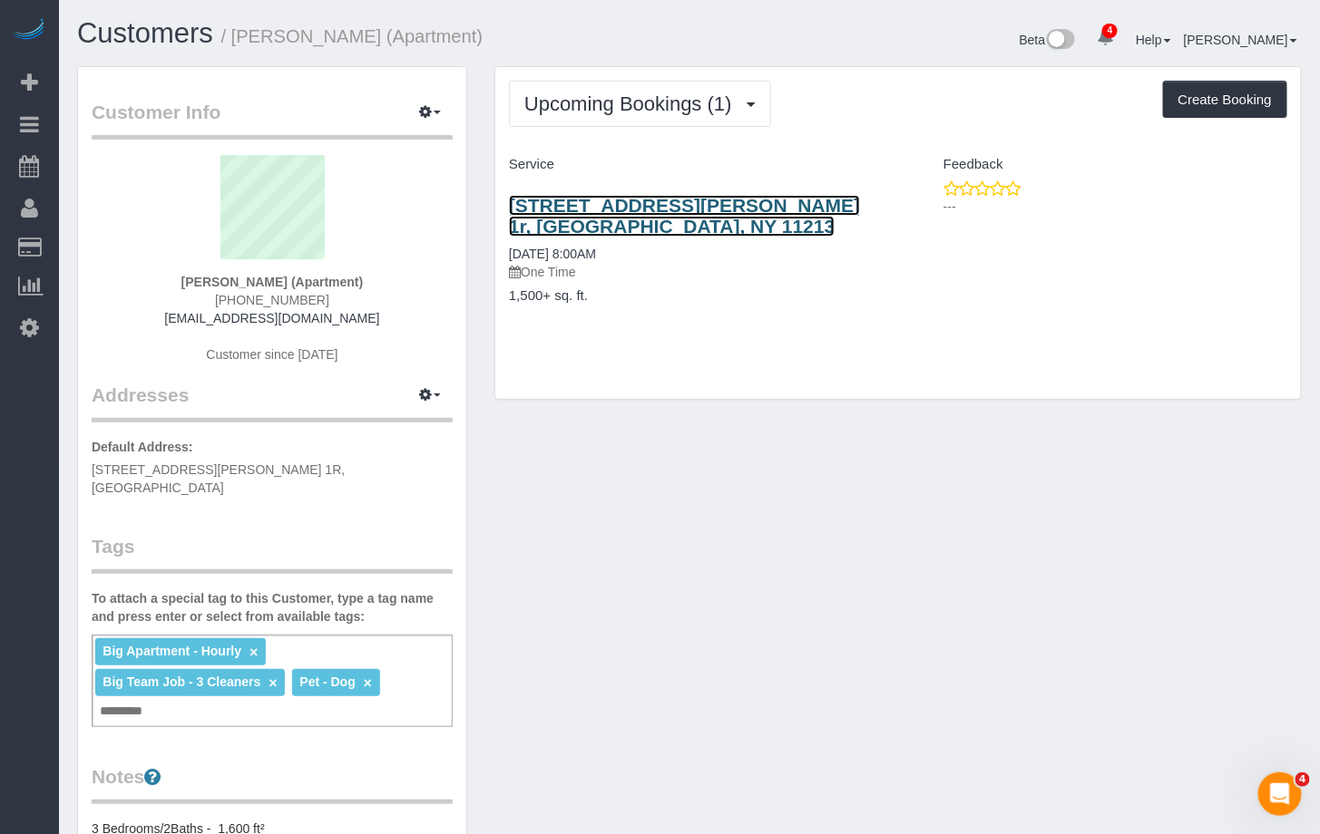
click at [571, 212] on link "1279 St Johns Place, Apt. 1r, Brooklyn, NY 11213" at bounding box center [684, 216] width 351 height 42
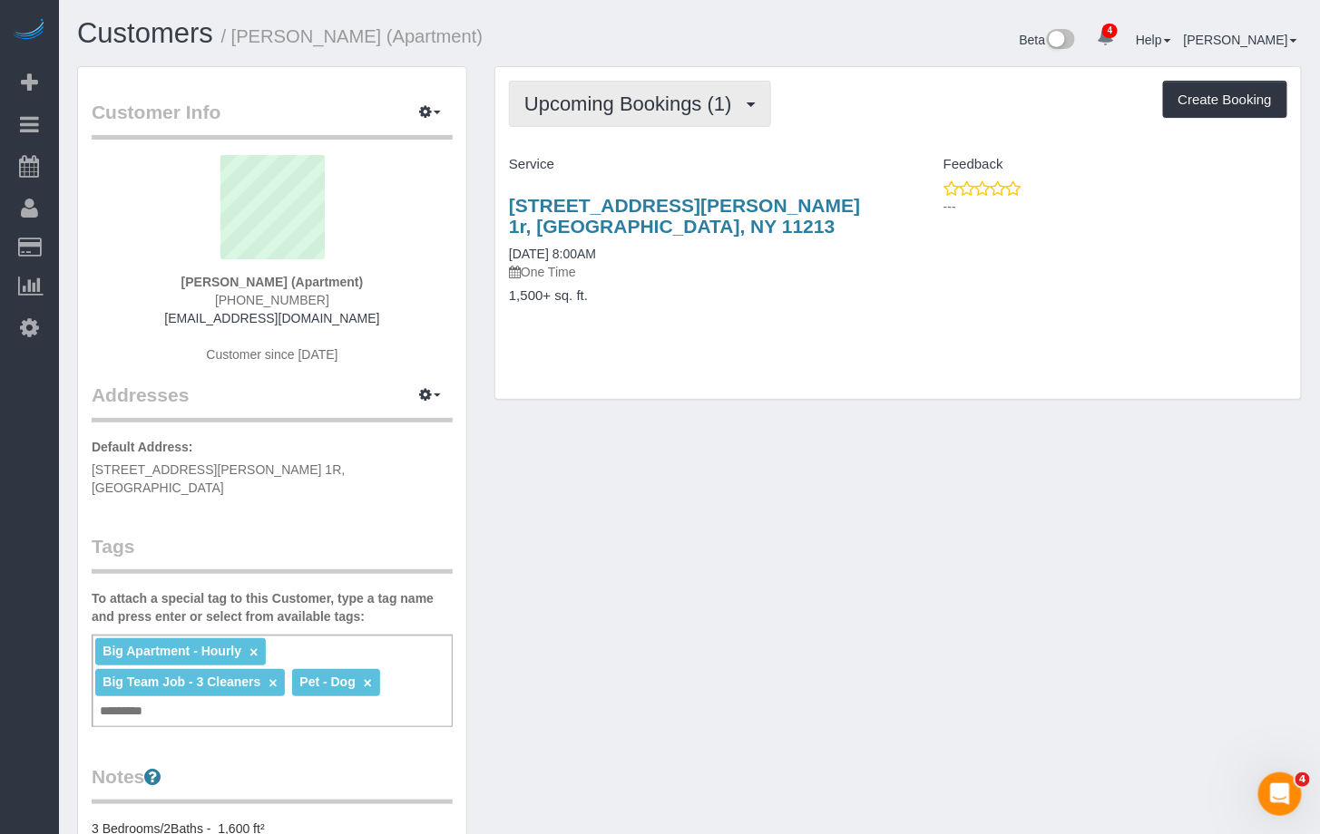
click at [619, 96] on span "Upcoming Bookings (1)" at bounding box center [632, 104] width 217 height 23
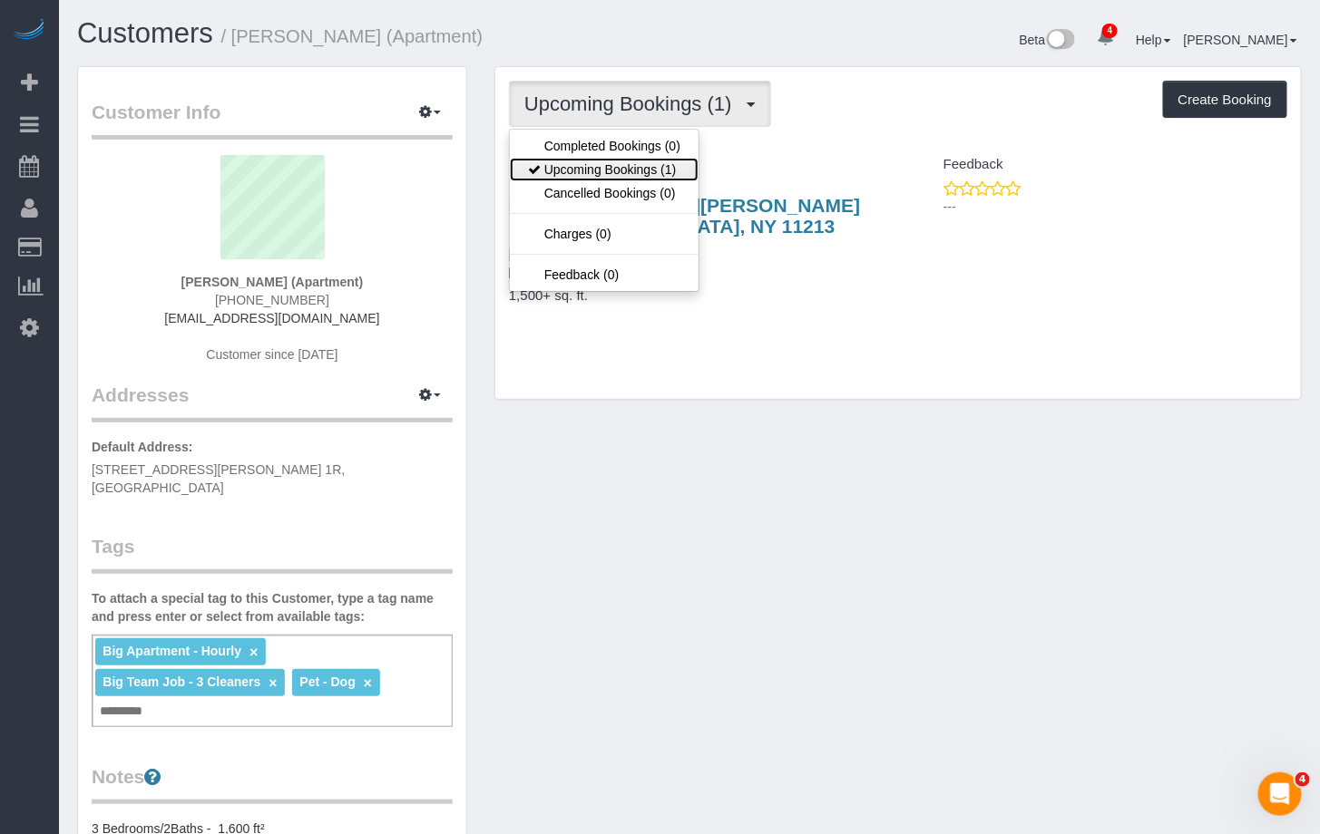
click at [629, 161] on link "Upcoming Bookings (1)" at bounding box center [604, 170] width 189 height 24
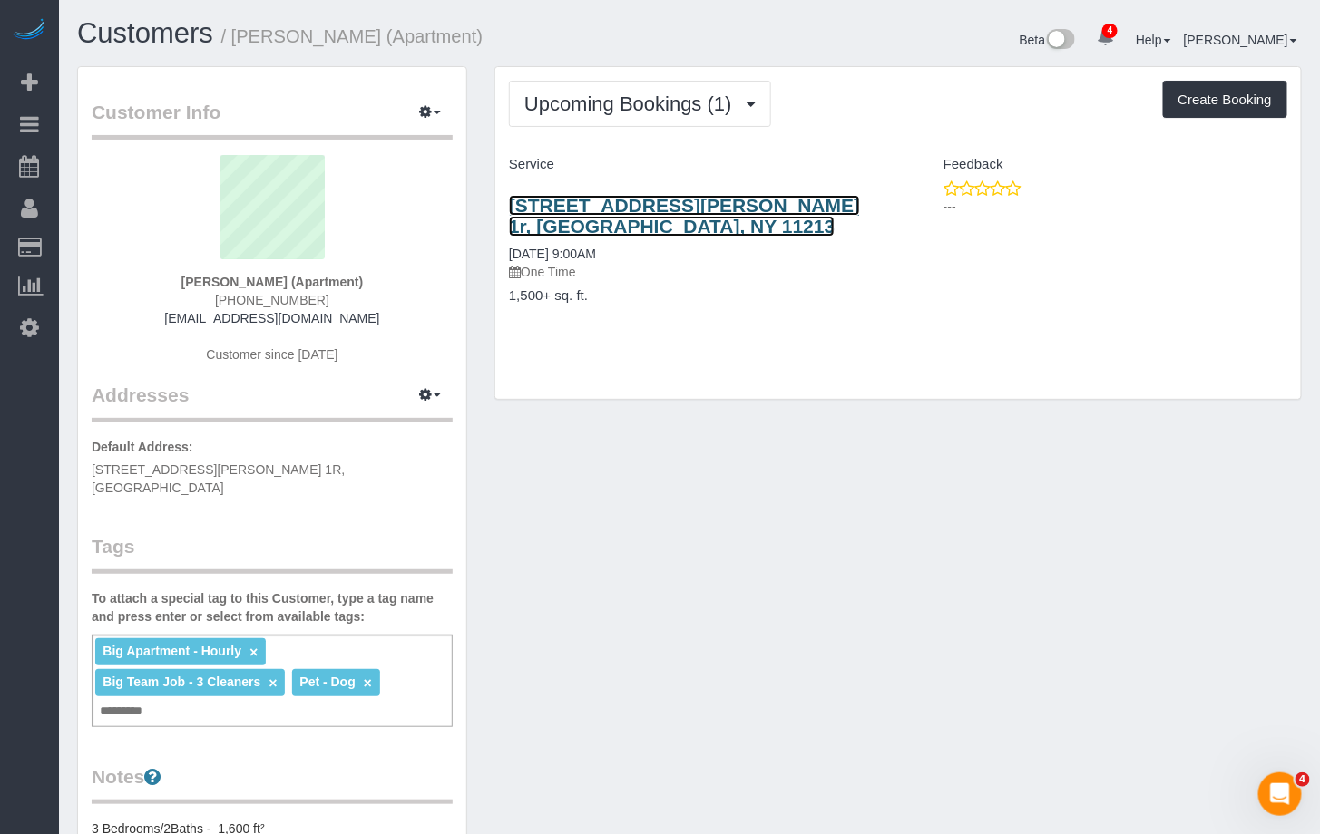
click at [588, 207] on link "1279 St Johns Place, Apt. 1r, Brooklyn, NY 11213" at bounding box center [684, 216] width 351 height 42
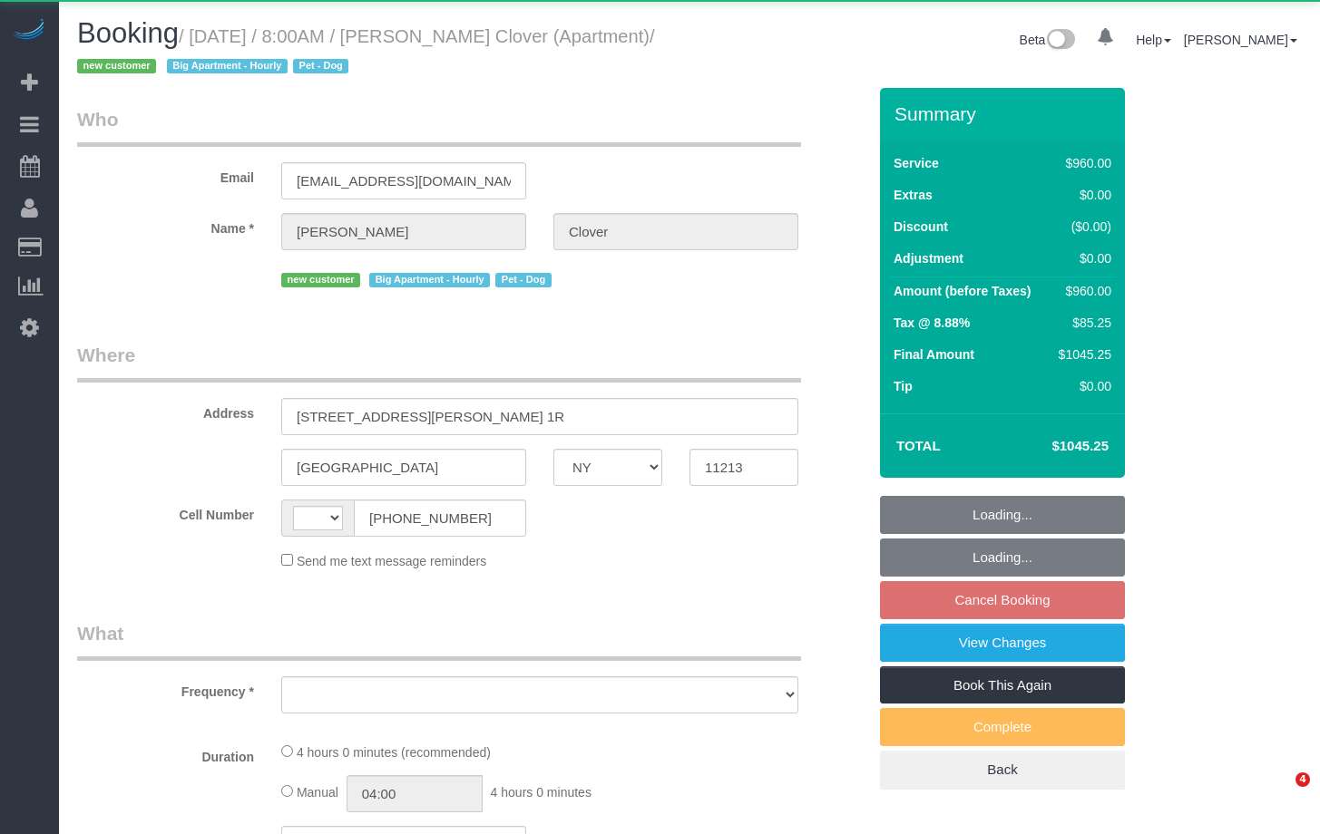
select select "NY"
select select "string:[GEOGRAPHIC_DATA]"
select select "object:896"
select select "3"
select select "240"
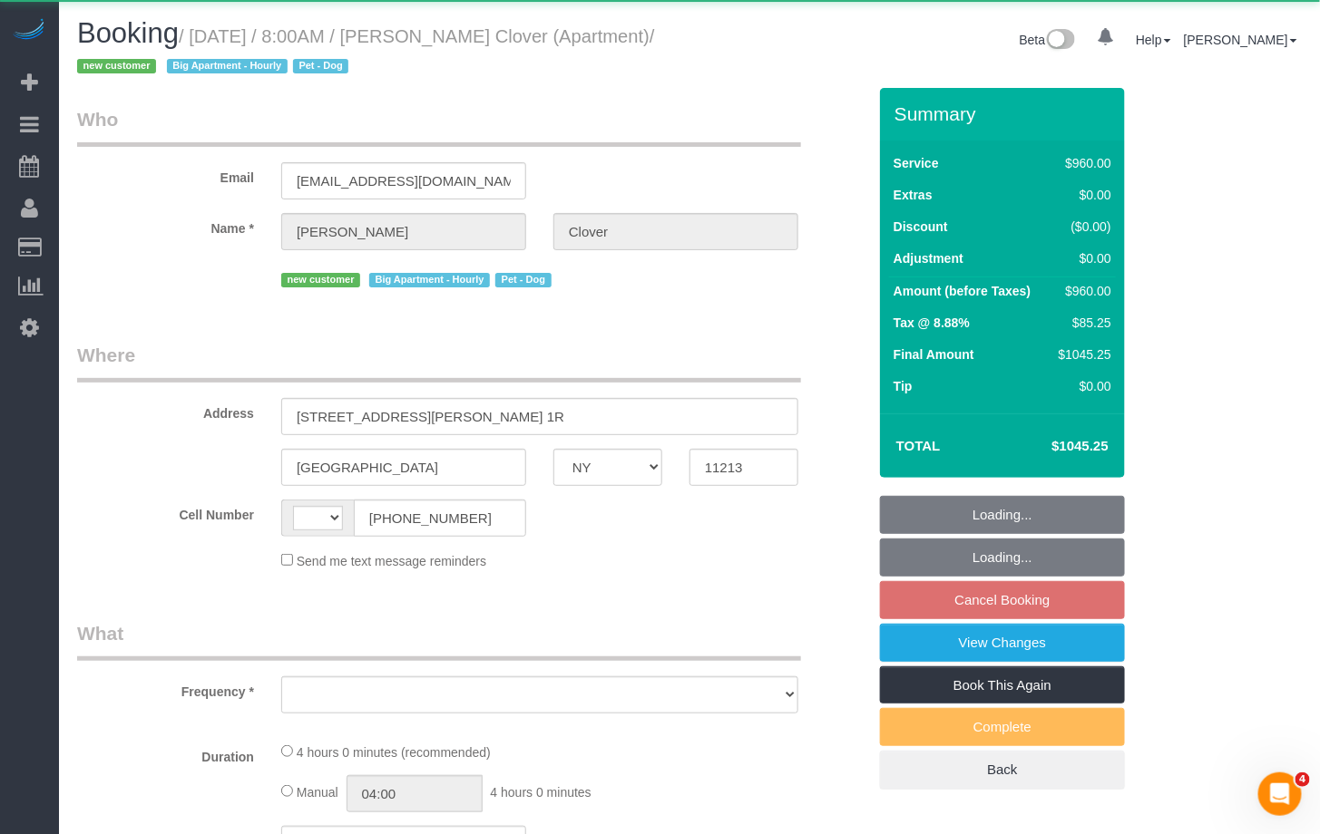
select select "spot1"
select select "number:57"
select select "number:70"
select select "number:13"
select select "number:5"
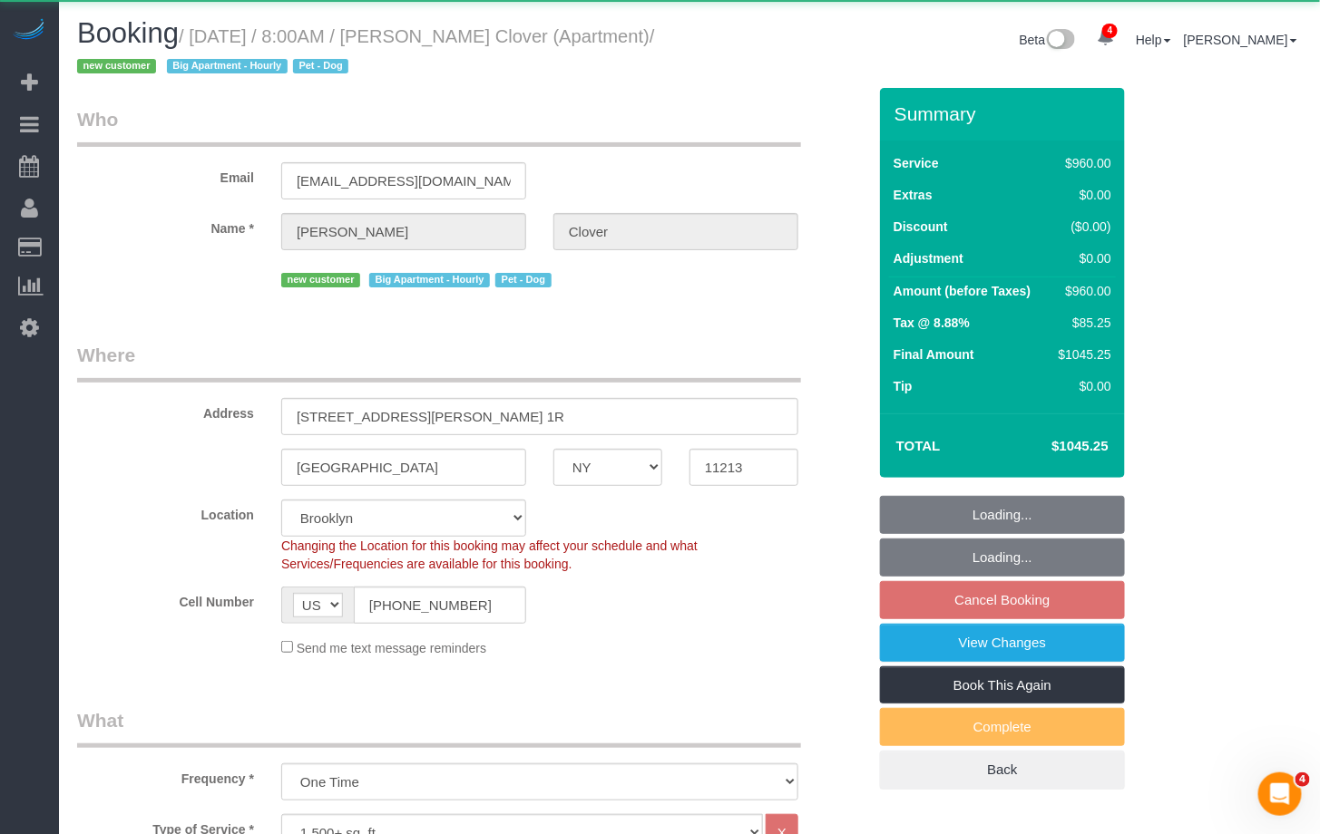
select select "object:1276"
select select "string:stripe-pm_1S0pLU4VGloSiKo7kPoqaPZQ"
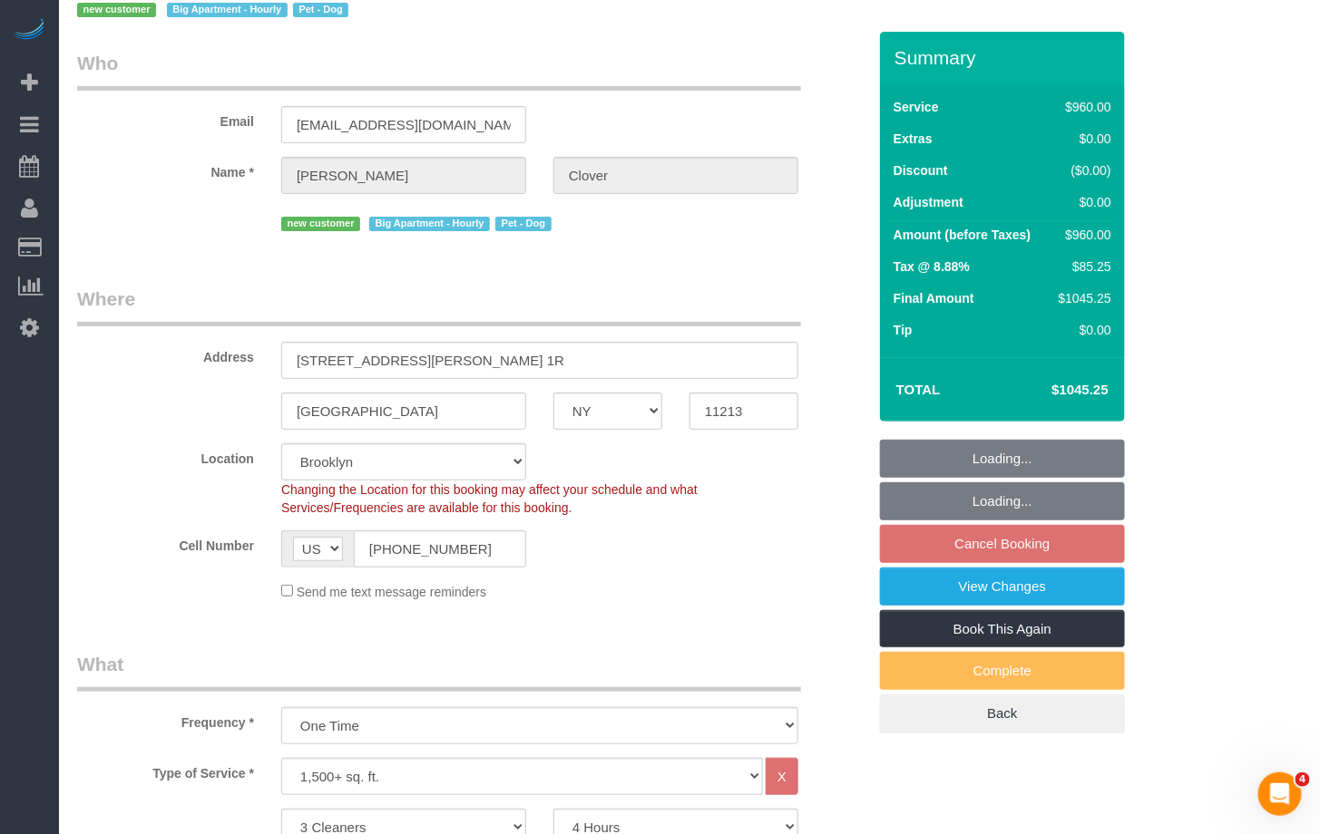
scroll to position [58, 0]
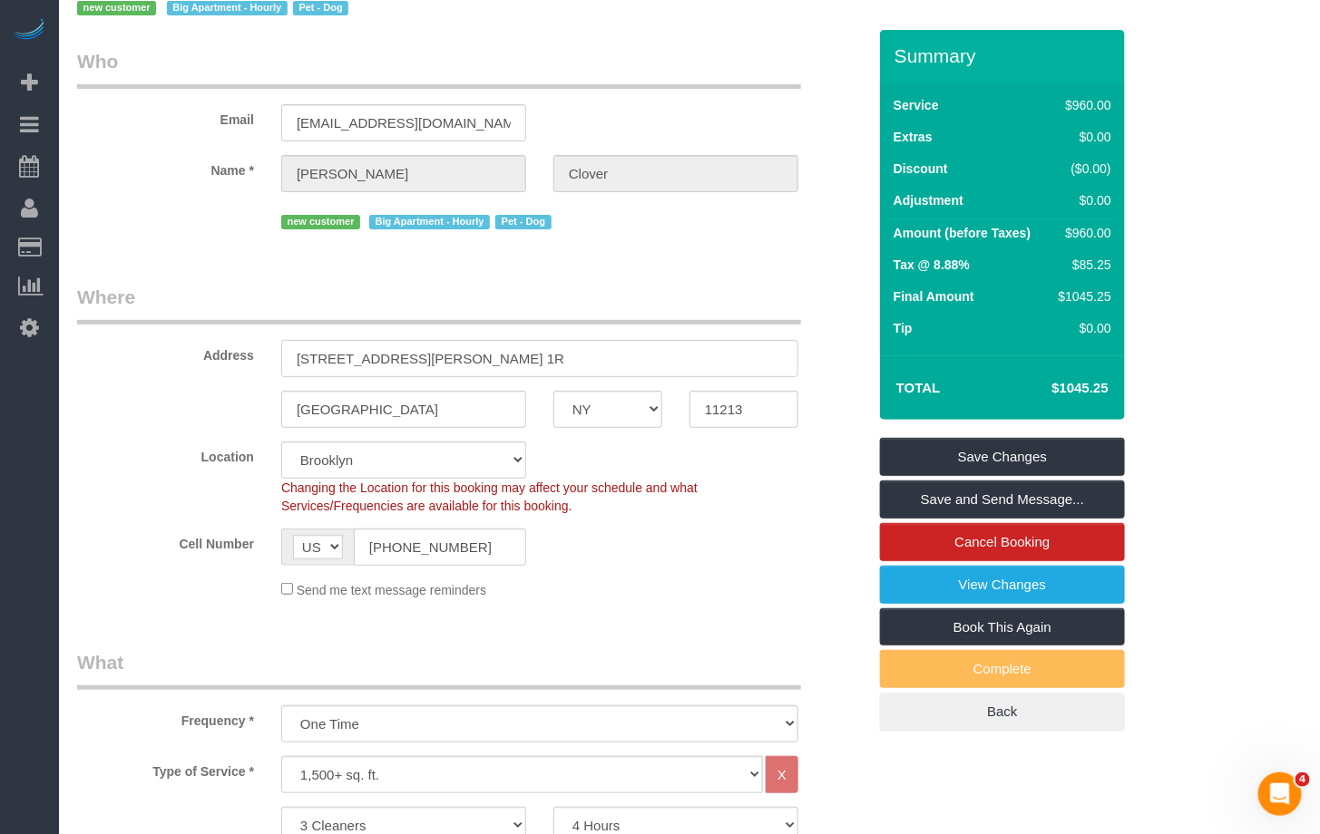
click at [399, 354] on input "[STREET_ADDRESS][PERSON_NAME] 1R" at bounding box center [539, 358] width 517 height 37
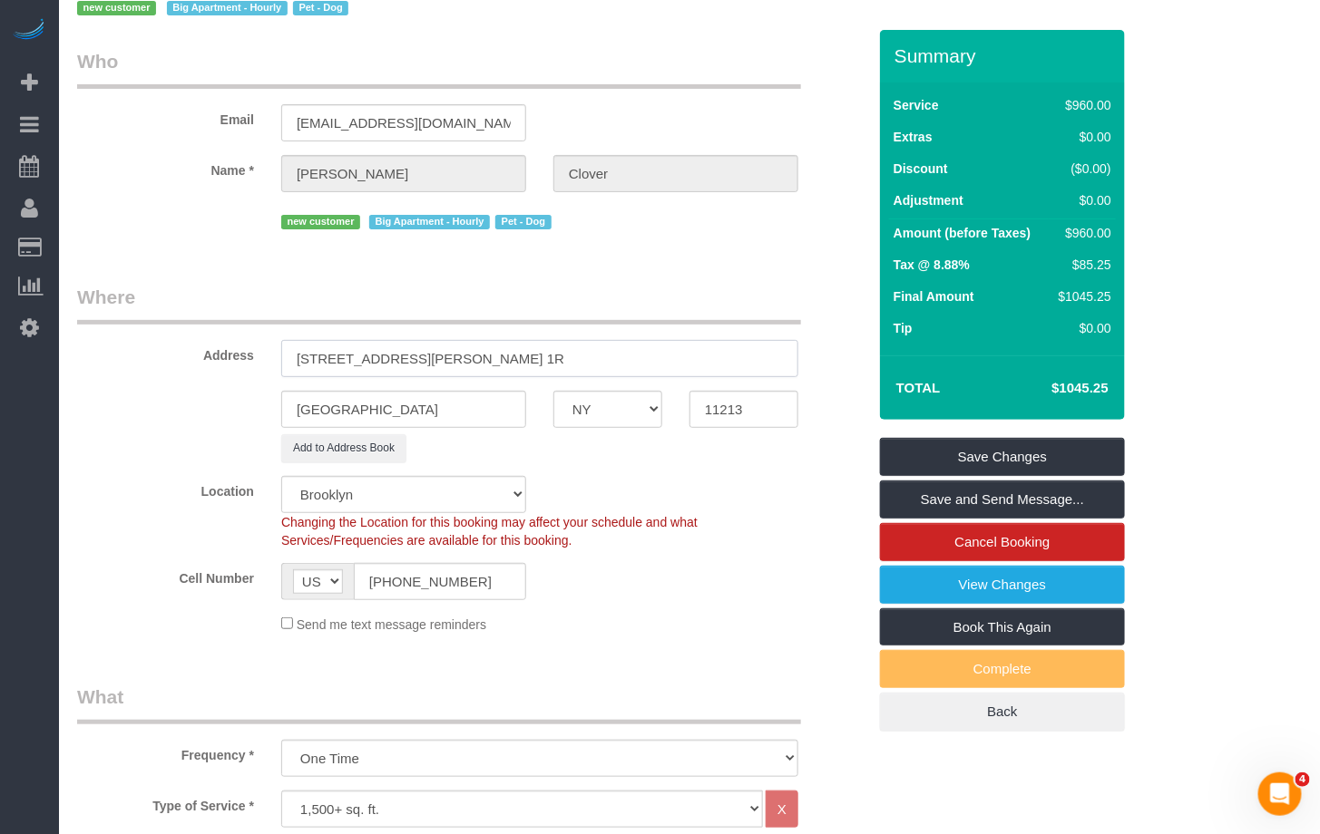
scroll to position [0, 0]
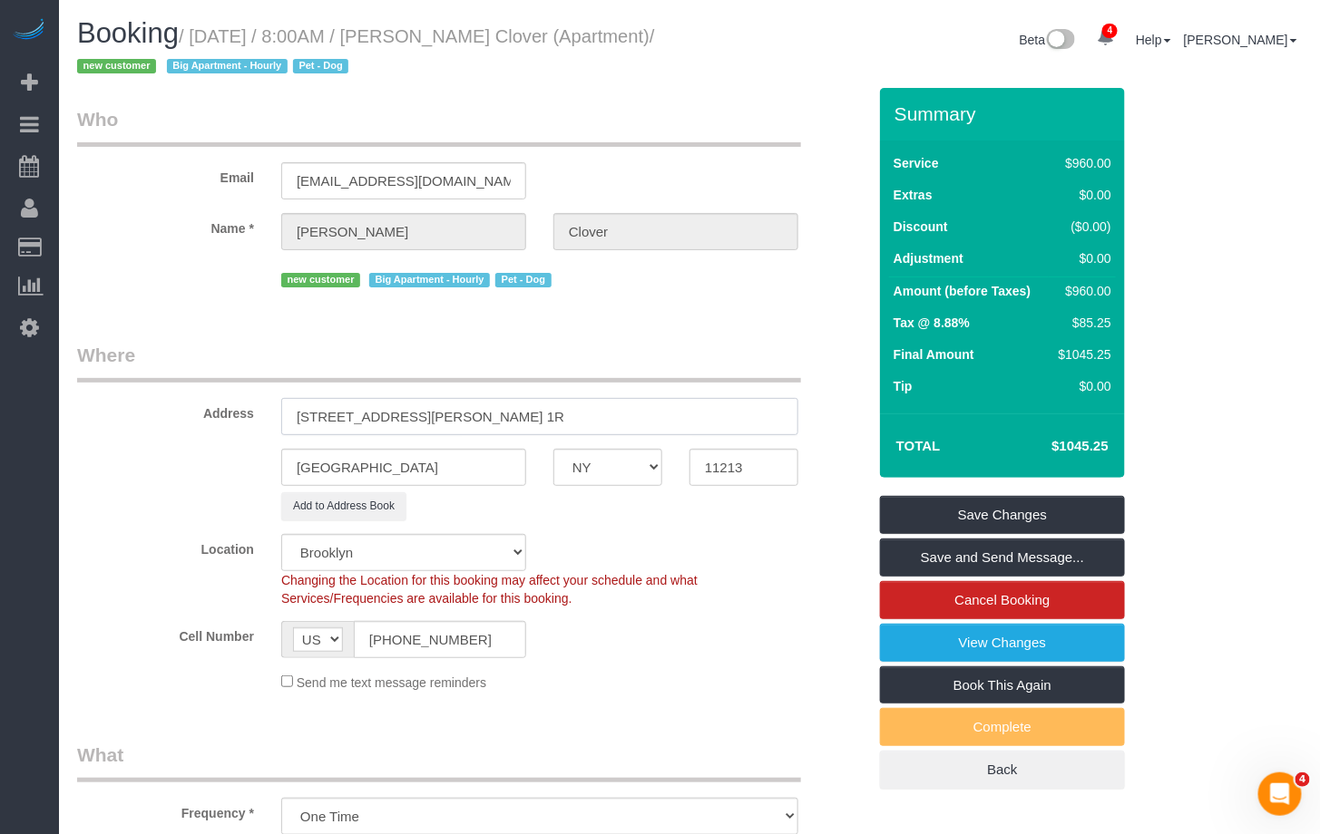
type input "[STREET_ADDRESS][PERSON_NAME] 1R"
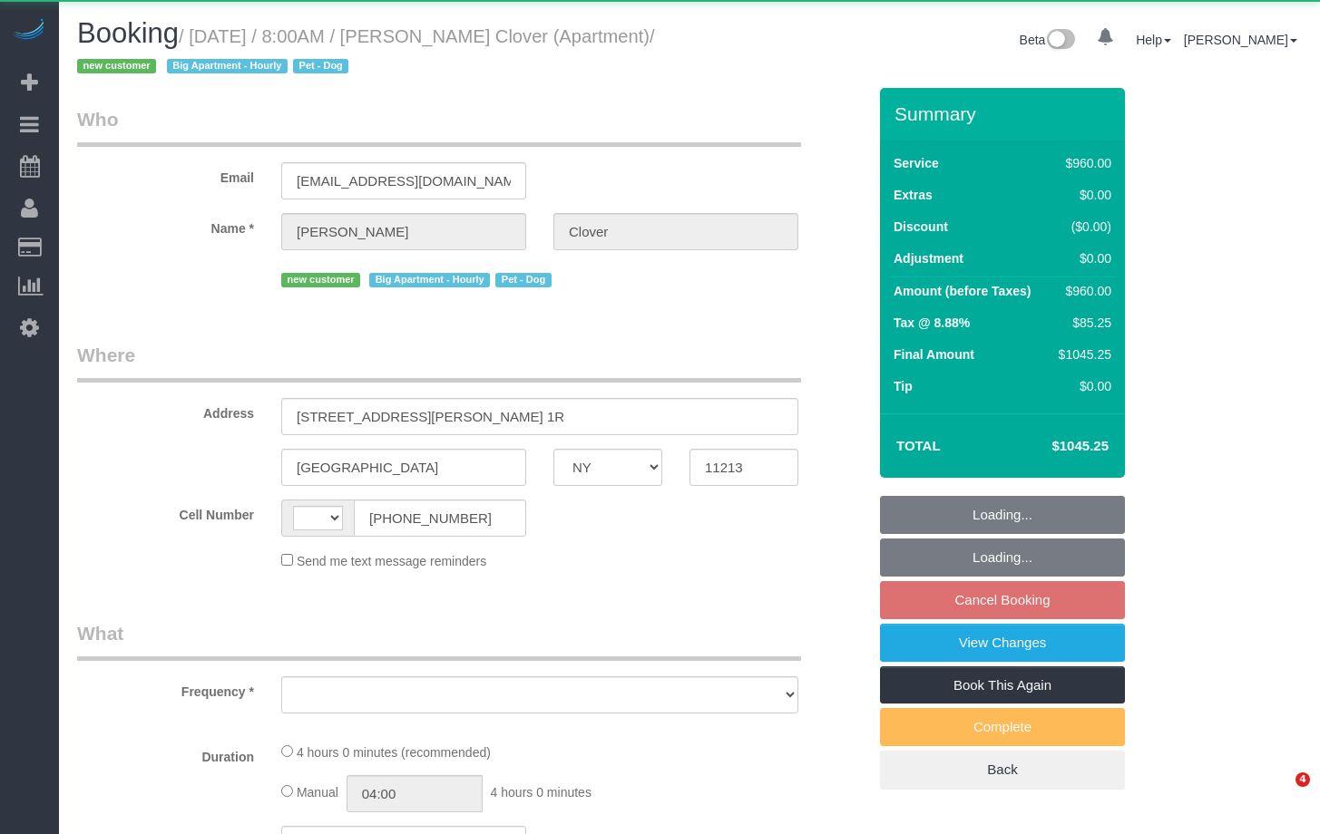
select select "NY"
select select "string:[GEOGRAPHIC_DATA]"
select select "object:755"
select select "3"
select select "240"
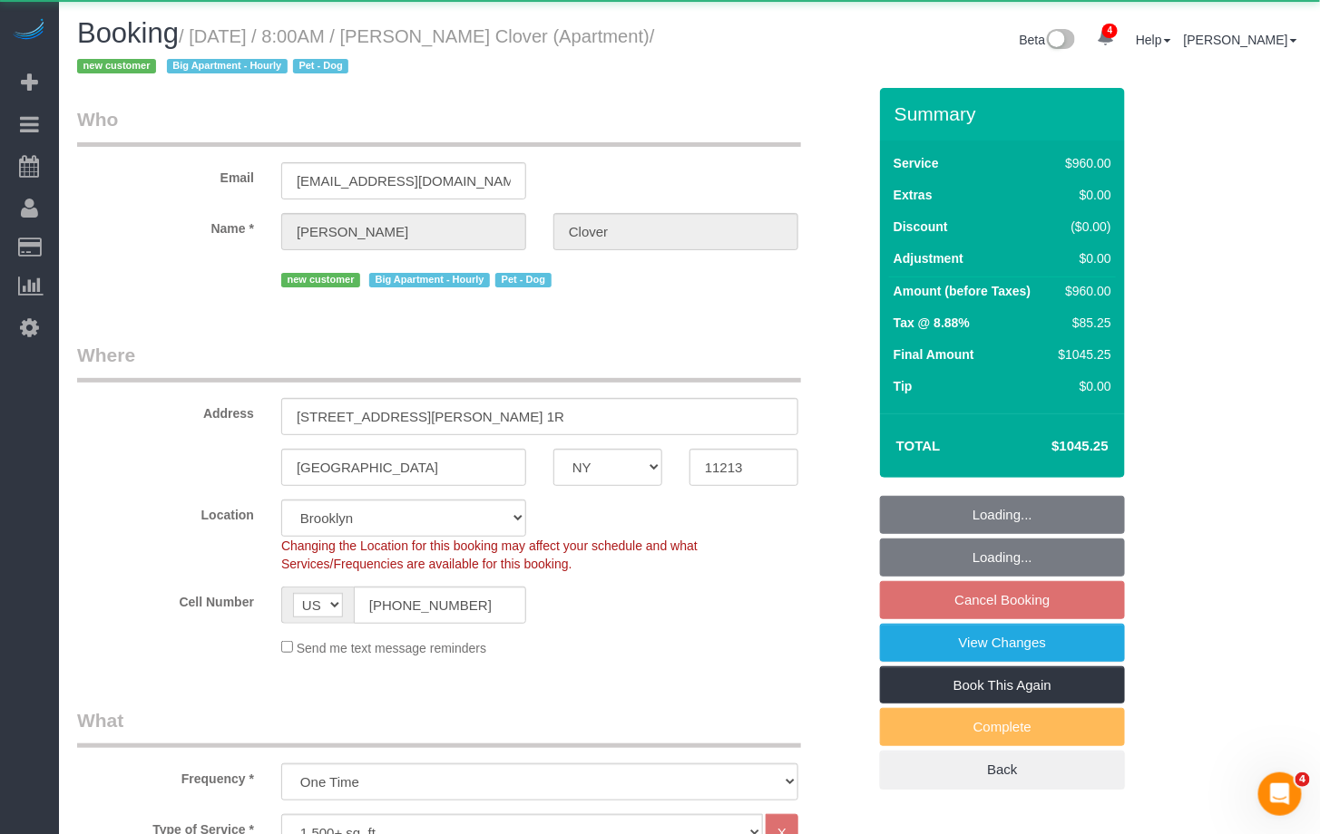
select select "string:stripe-pm_1S0pLU4VGloSiKo7kPoqaPZQ"
select select "spot1"
select select "number:57"
select select "number:70"
select select "number:13"
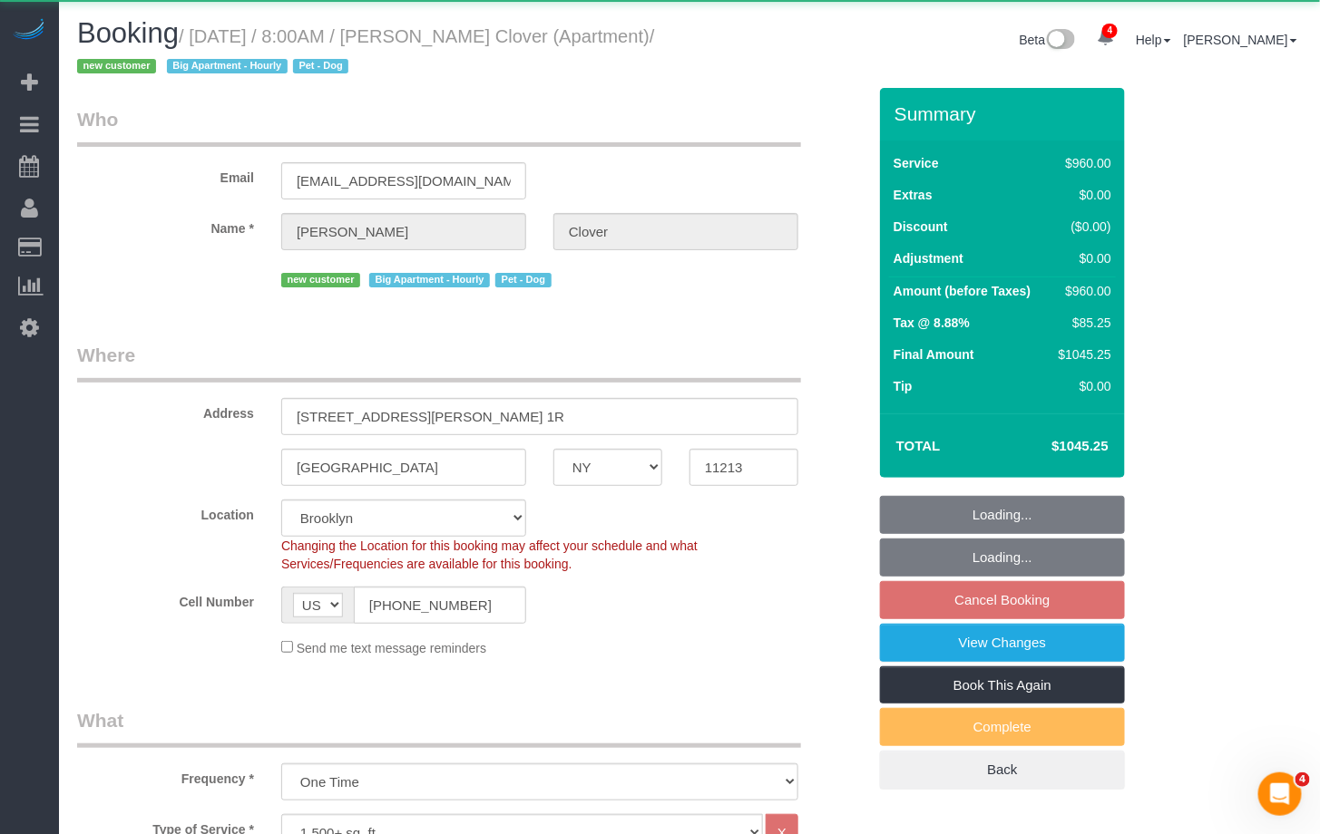
select select "number:5"
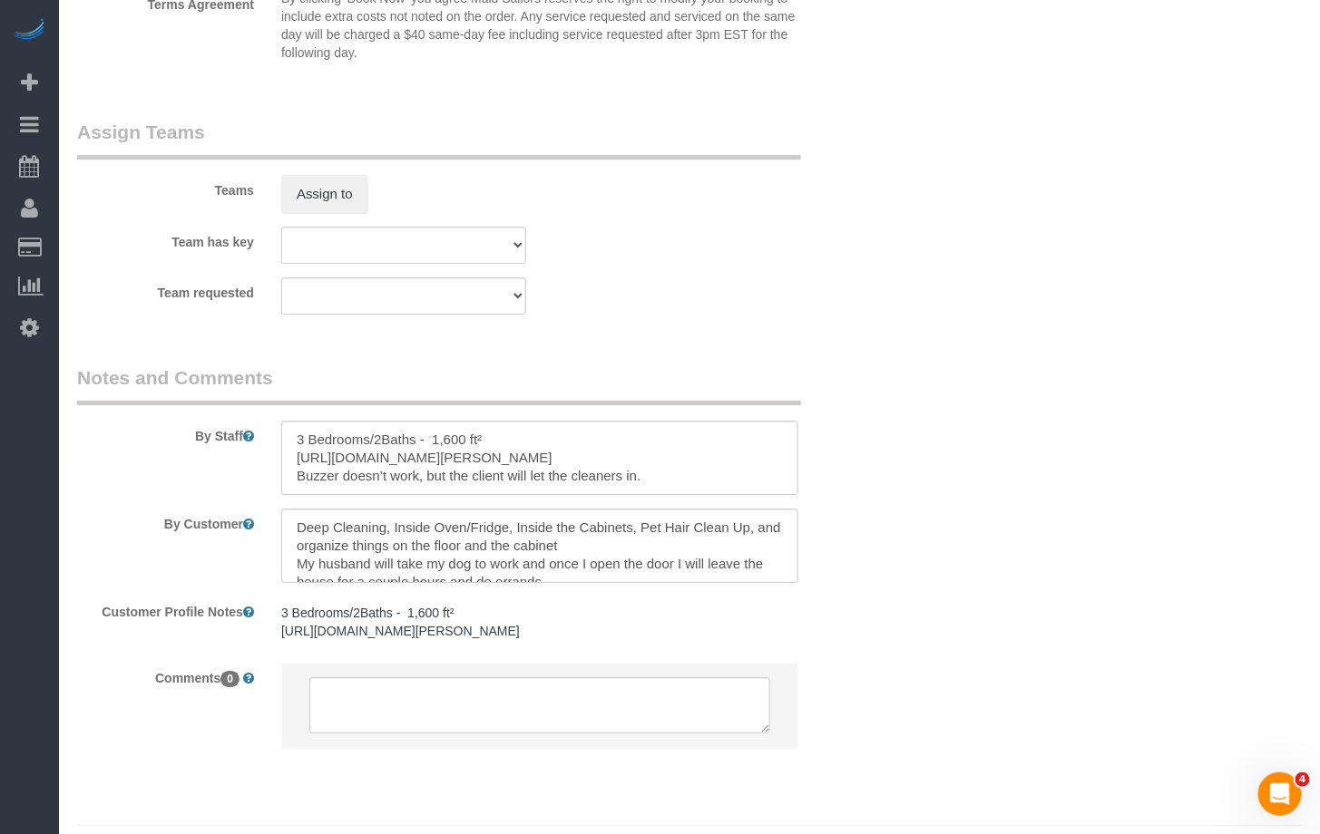
scroll to position [1972, 0]
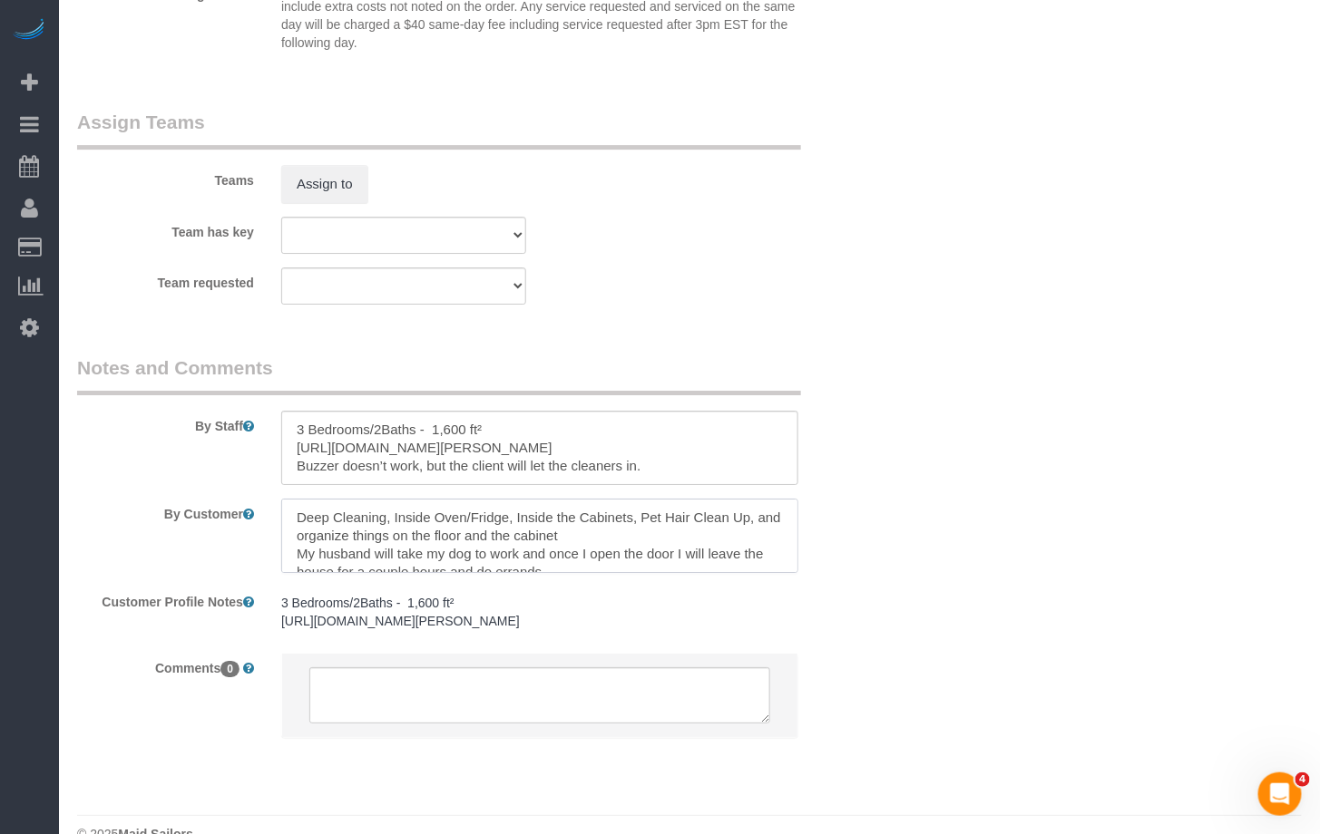
click at [648, 535] on textarea at bounding box center [539, 536] width 517 height 74
click at [678, 469] on textarea at bounding box center [539, 448] width 517 height 74
type textarea "3 Bedrooms/2Baths - 1,600 ft² [URL][DOMAIN_NAME][PERSON_NAME] Buzzer doesn’t wo…"
click at [585, 537] on textarea at bounding box center [539, 536] width 517 height 74
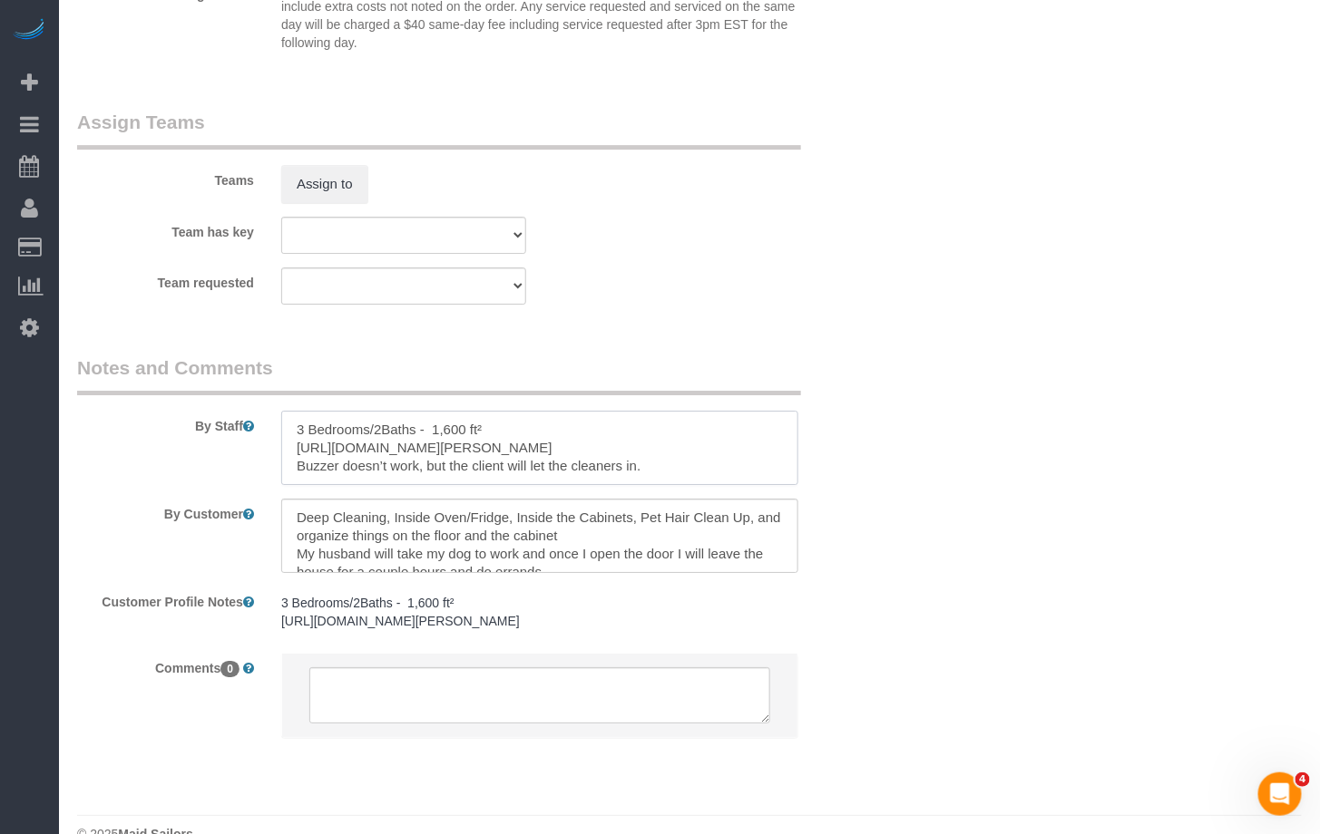
click at [298, 442] on textarea at bounding box center [539, 448] width 517 height 74
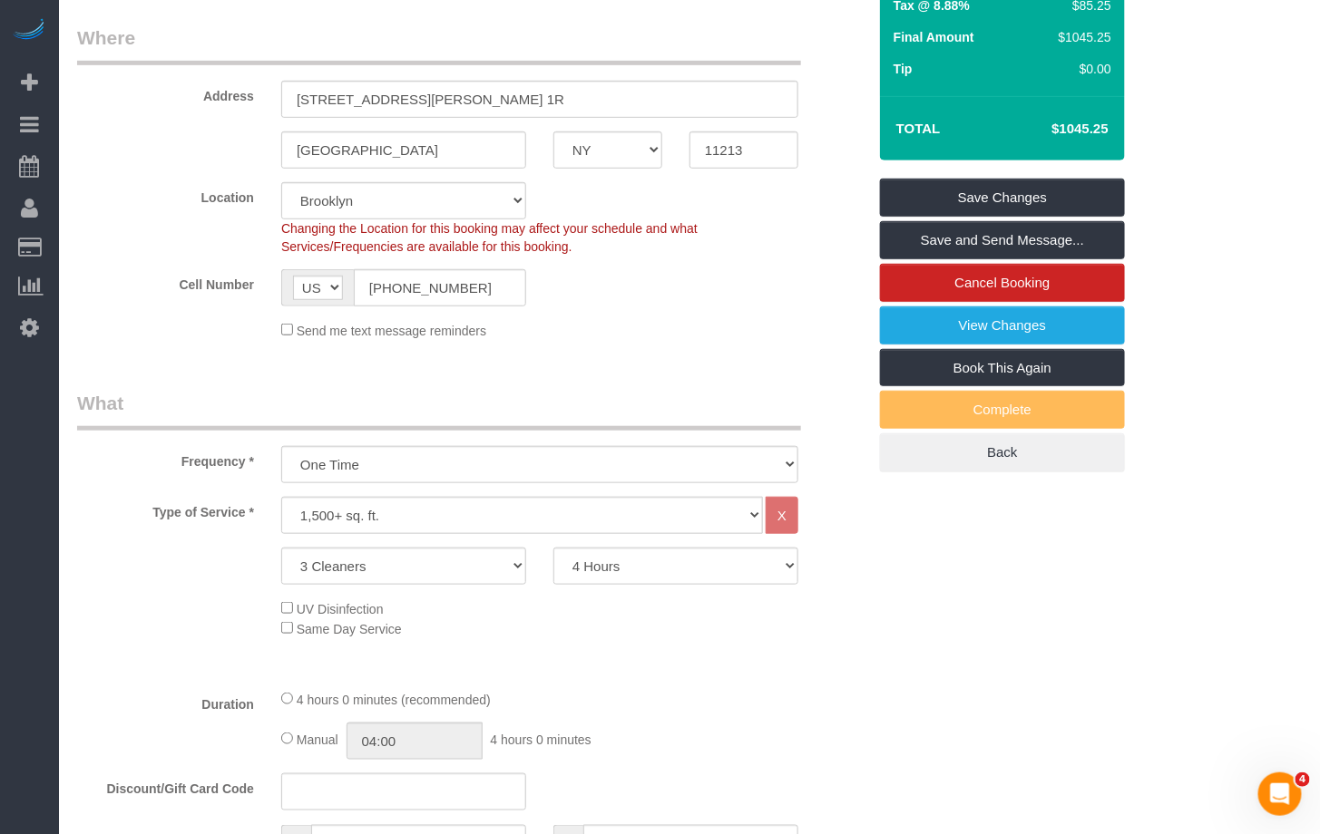
scroll to position [282, 0]
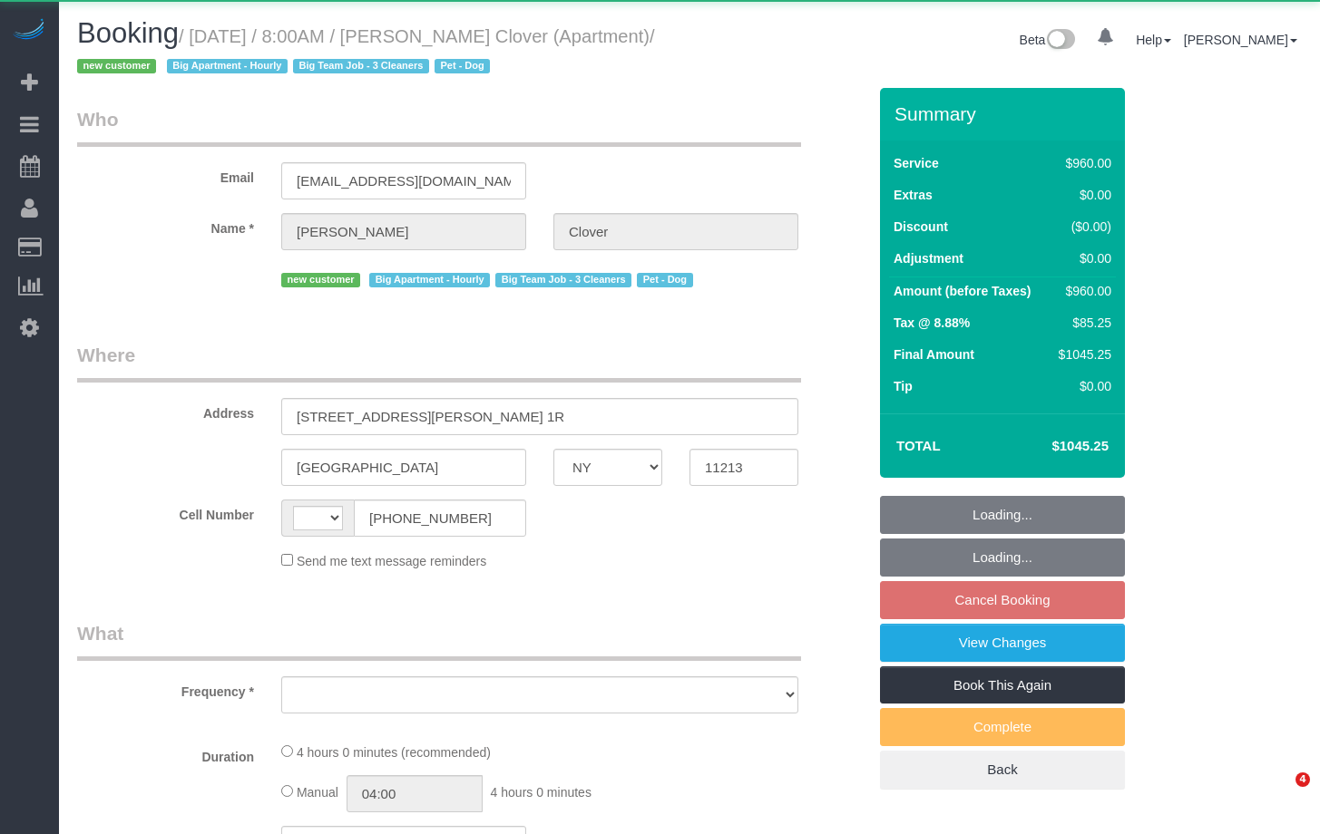
select select "NY"
select select "string:[GEOGRAPHIC_DATA]"
select select "object:759"
select select "3"
select select "240"
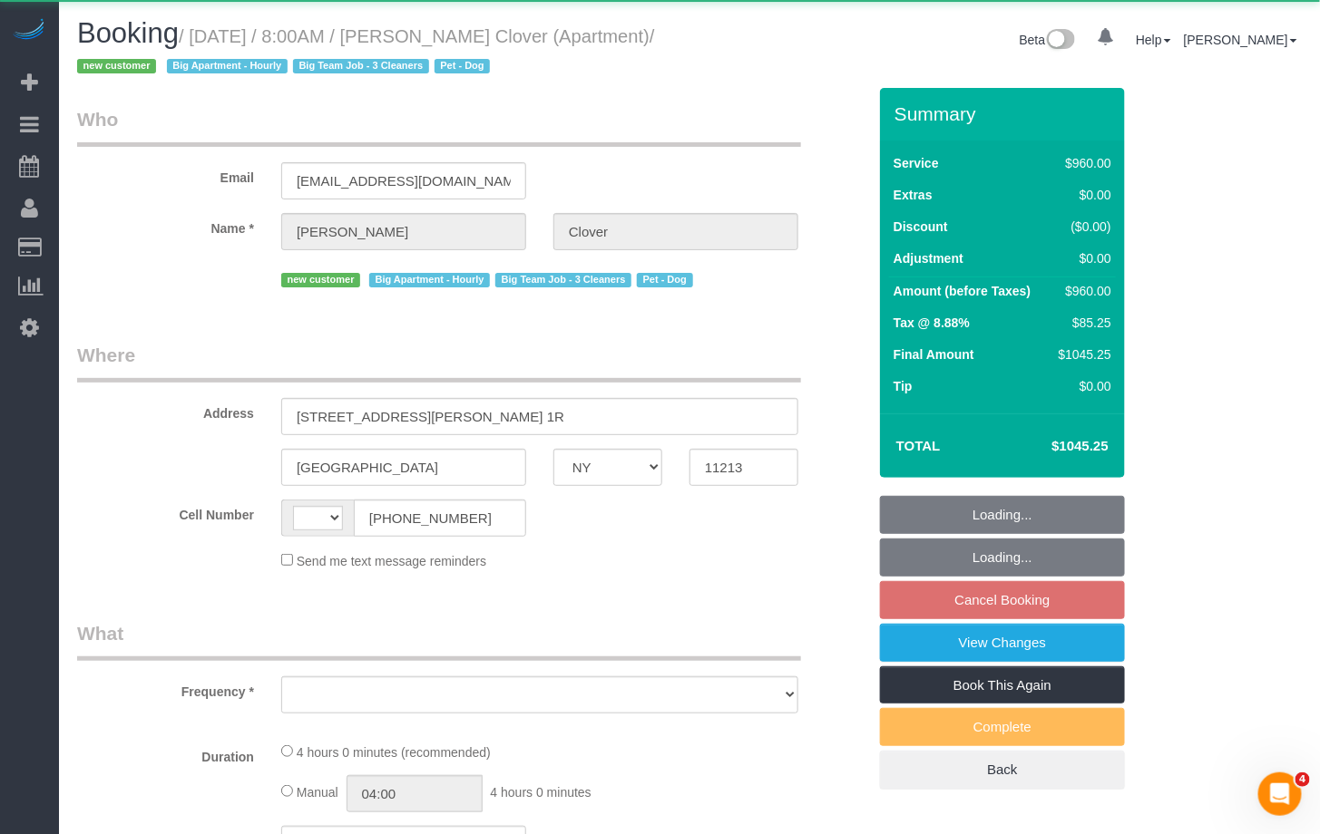
select select "spot1"
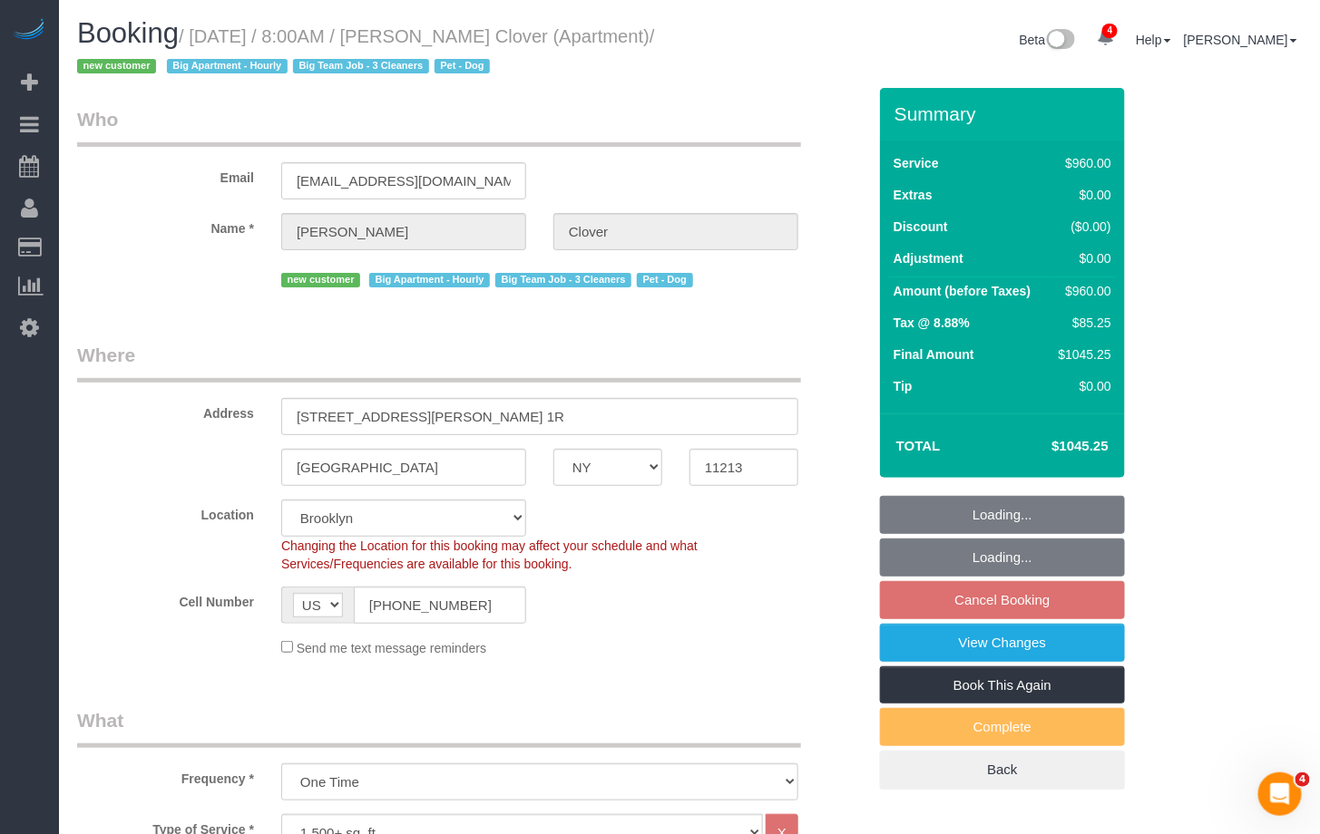
select select "string:stripe-pm_1S0pLU4VGloSiKo7kPoqaPZQ"
select select "number:57"
select select "number:70"
select select "number:13"
select select "number:5"
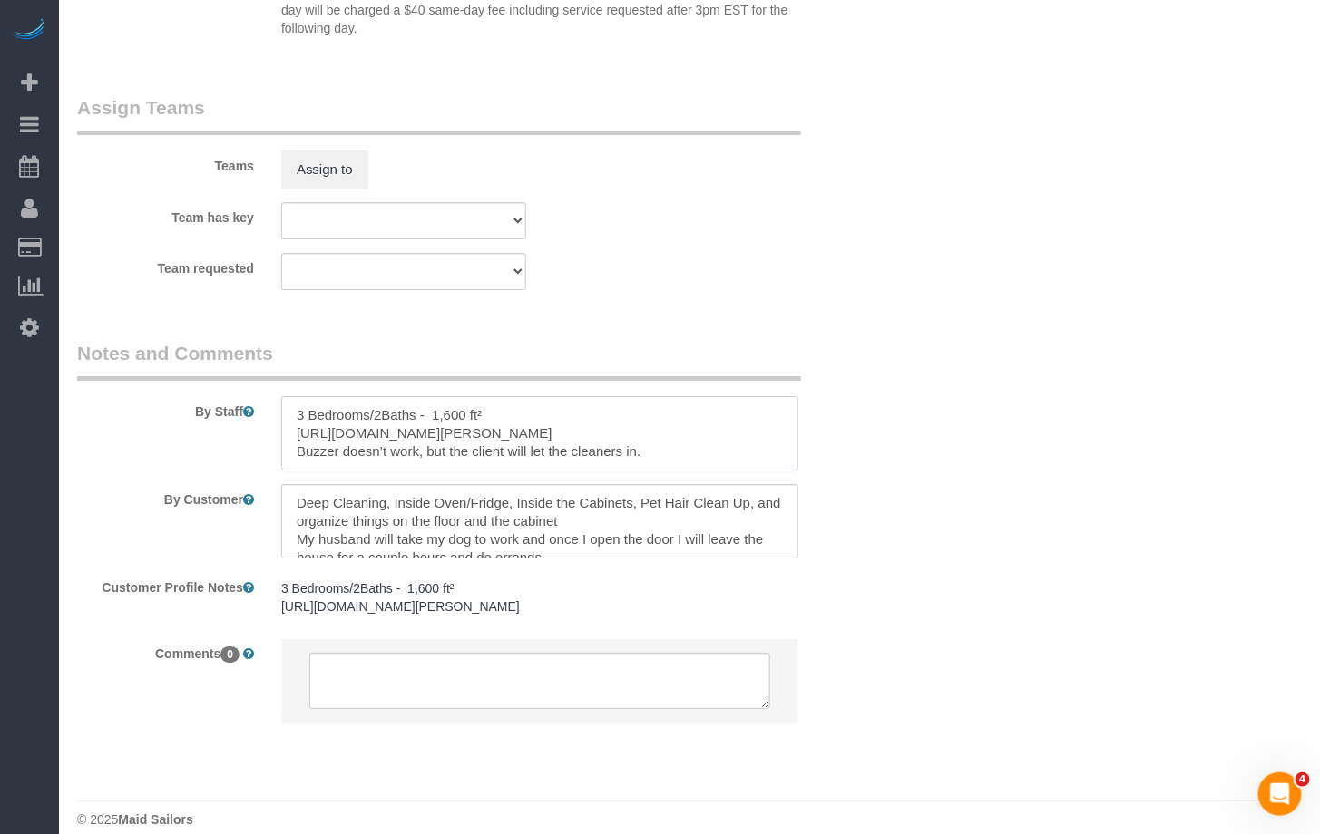
click at [678, 464] on textarea at bounding box center [539, 433] width 517 height 74
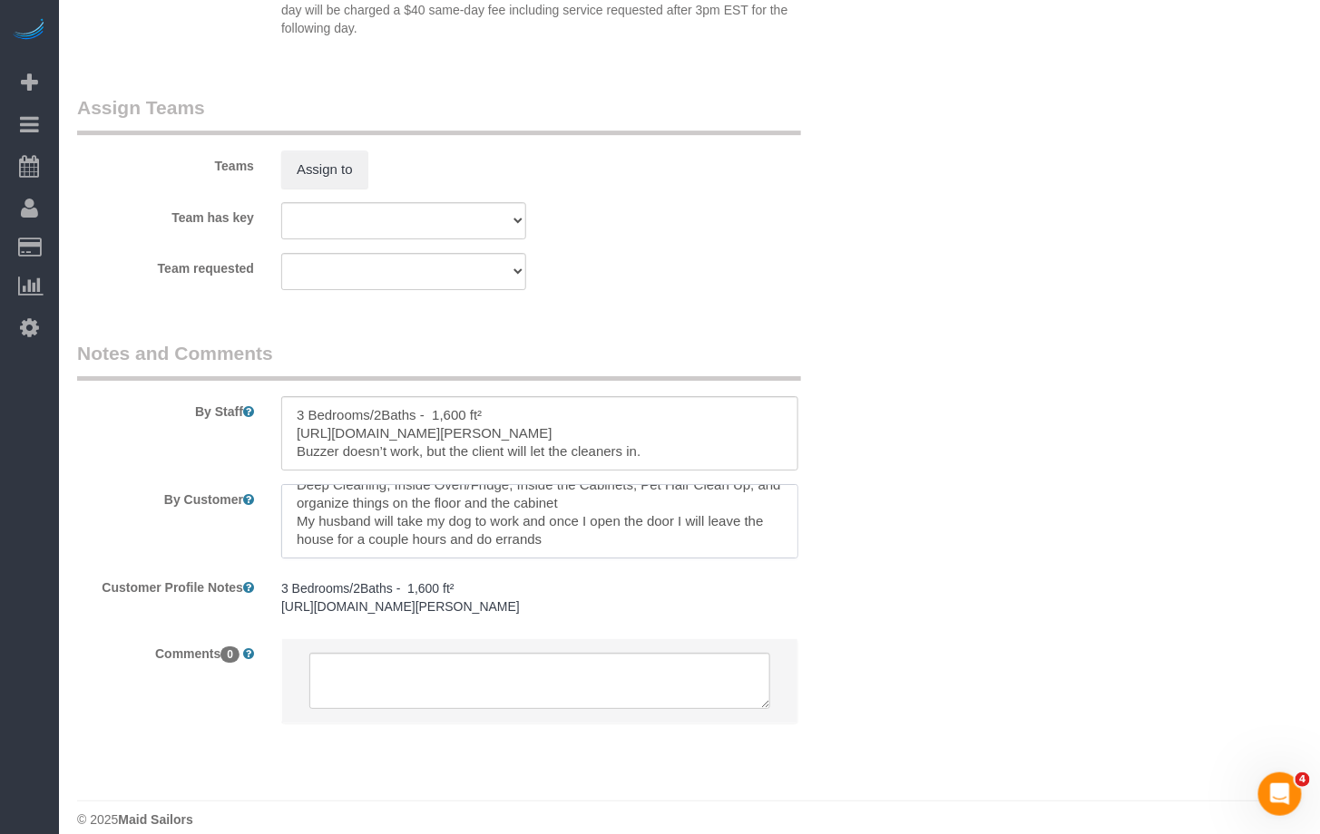
click at [597, 500] on textarea at bounding box center [539, 521] width 517 height 74
click at [658, 459] on textarea at bounding box center [539, 433] width 517 height 74
click at [717, 437] on textarea at bounding box center [539, 433] width 517 height 74
click at [645, 453] on textarea at bounding box center [539, 433] width 517 height 74
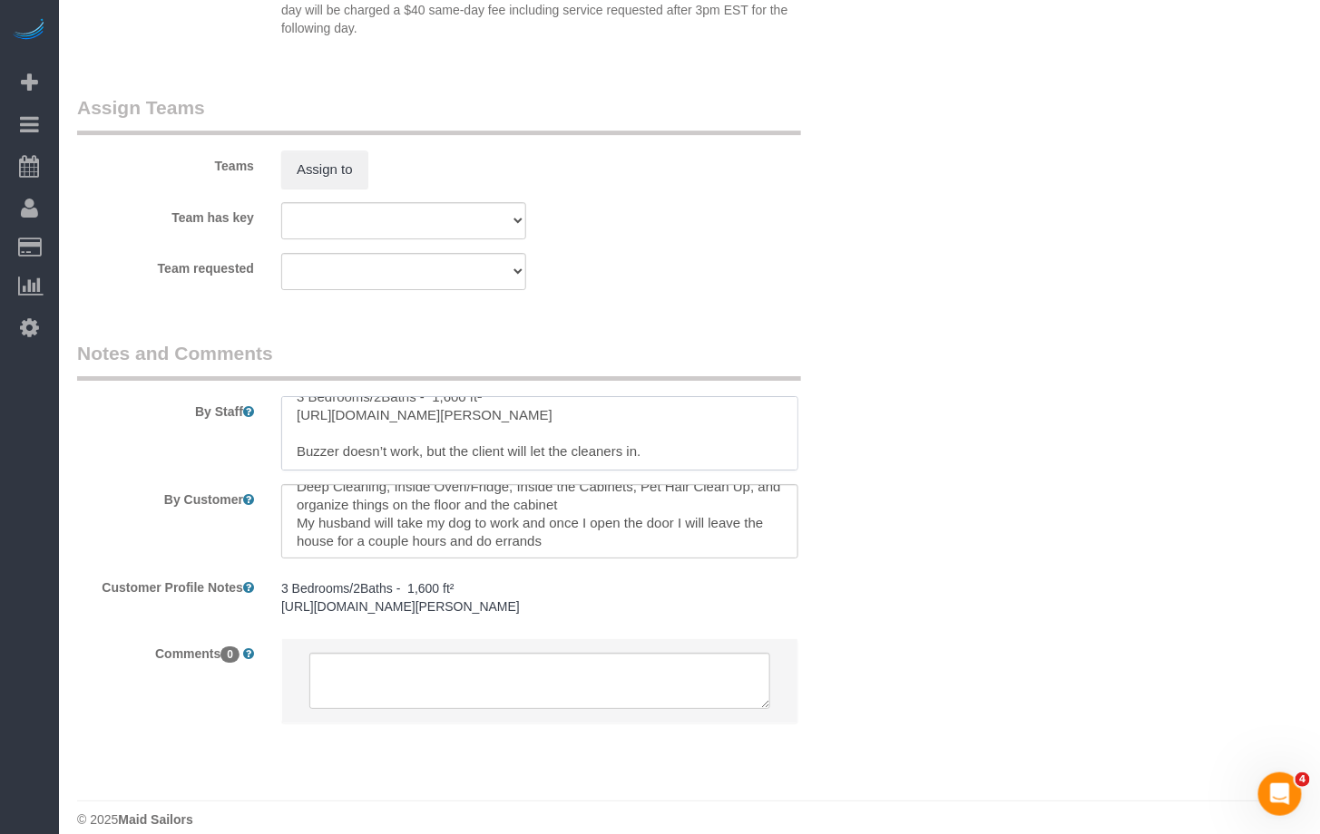
scroll to position [18, 0]
type textarea "3 Bedrooms/2Baths - 1,600 ft² https://streeteasy.com/property/8392308-1279-st-j…"
click at [596, 512] on textarea at bounding box center [539, 521] width 517 height 74
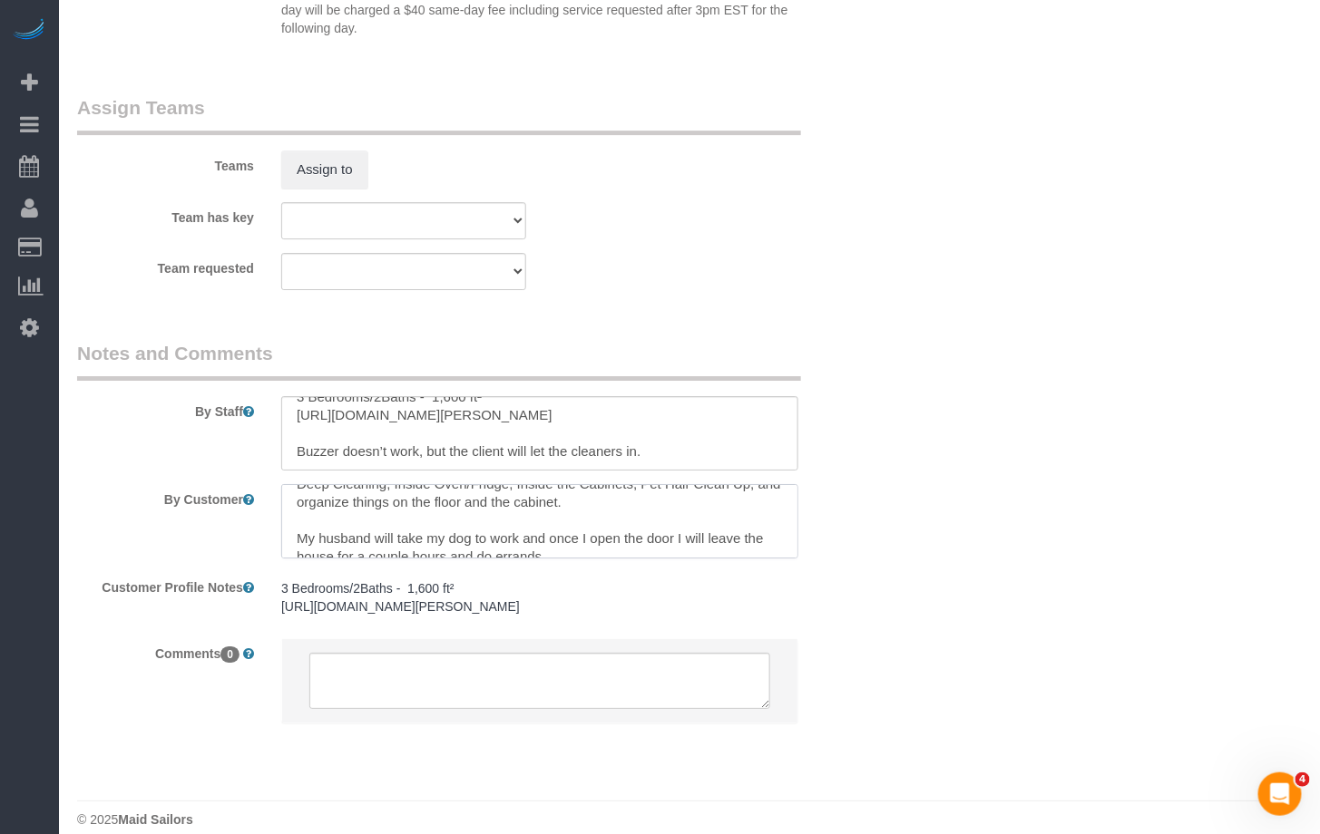
scroll to position [0, 0]
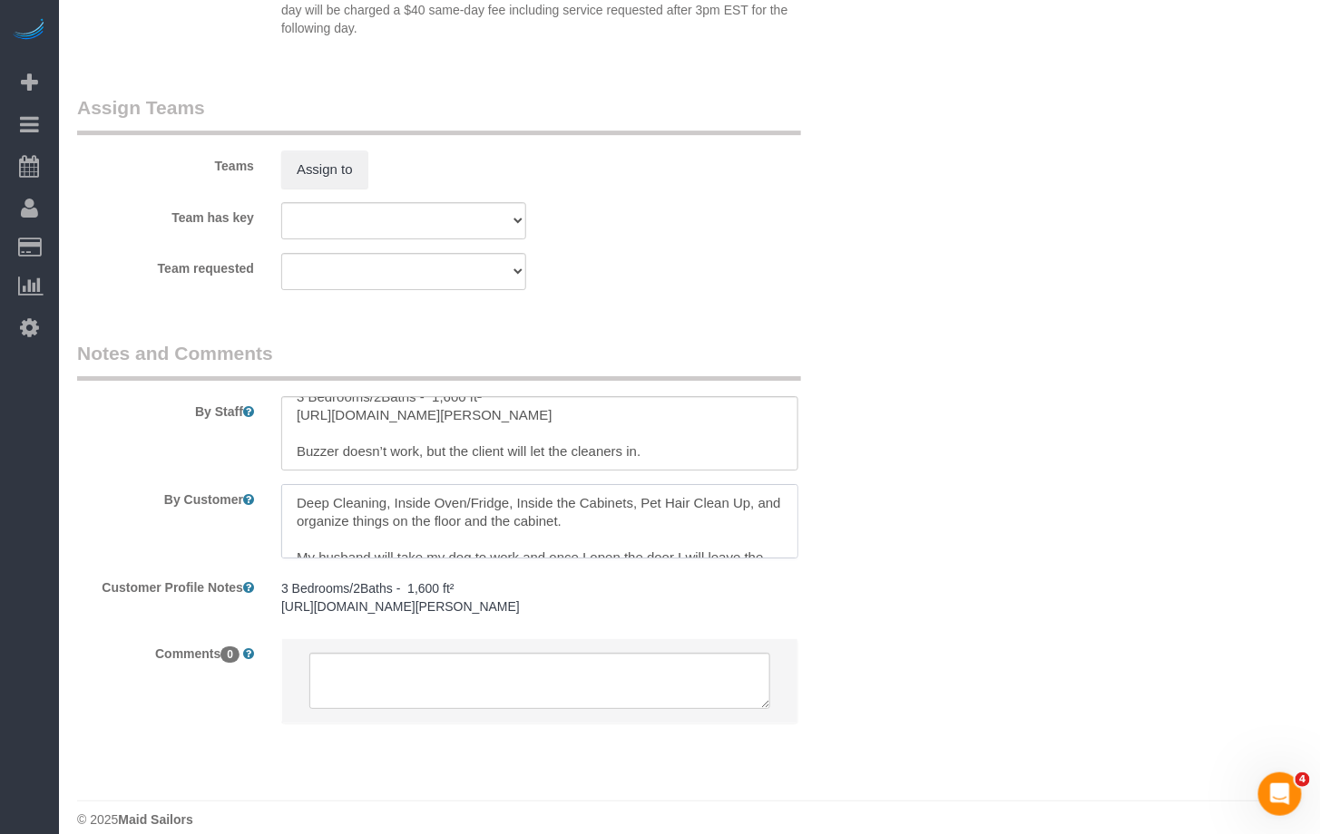
type textarea "Deep Cleaning, Inside Oven/Fridge, Inside the Cabinets, Pet Hair Clean Up, and …"
click at [674, 453] on textarea at bounding box center [539, 433] width 517 height 74
paste textarea "start from living room then they can just make their way downstairs then master…"
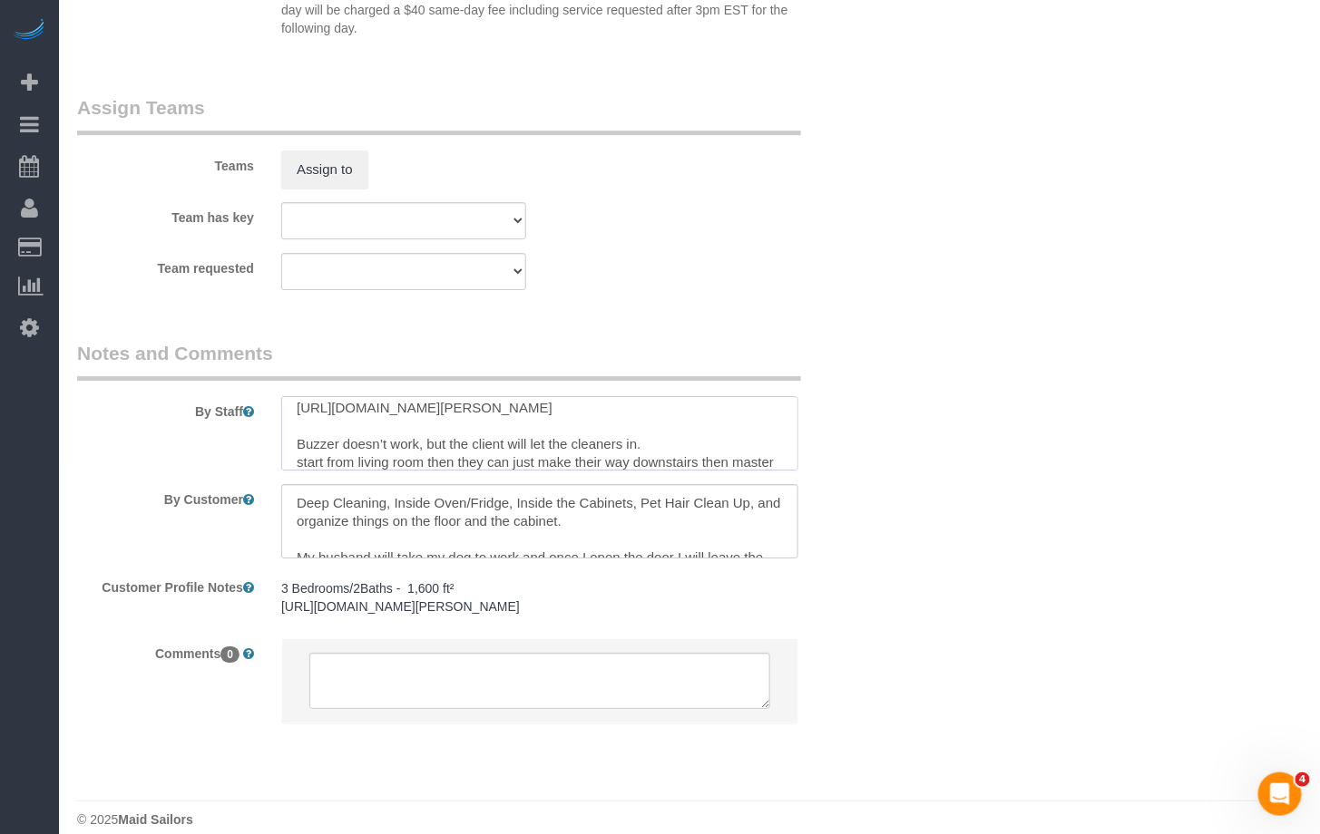
scroll to position [44, 0]
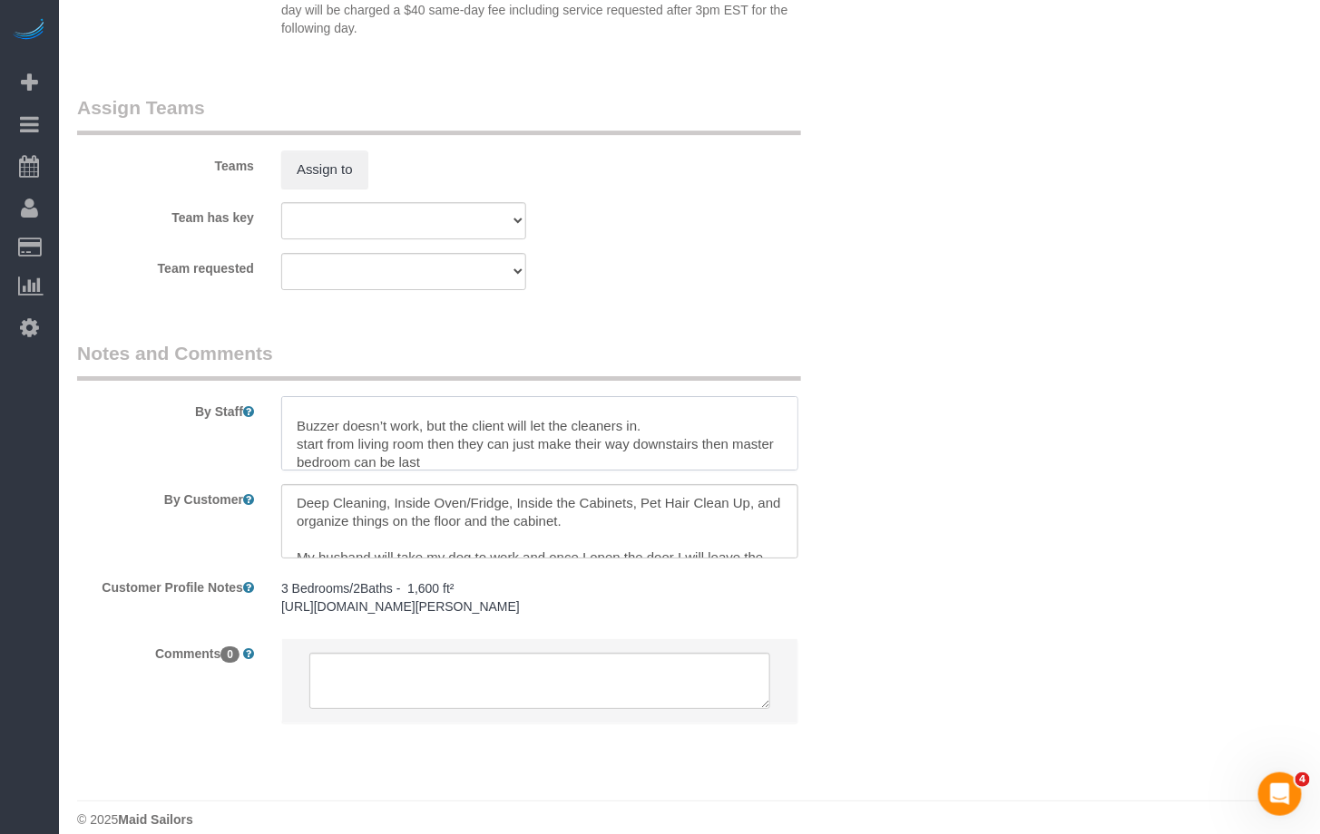
click at [304, 450] on textarea at bounding box center [539, 433] width 517 height 74
click at [478, 443] on textarea at bounding box center [539, 433] width 517 height 74
drag, startPoint x: 577, startPoint y: 442, endPoint x: 481, endPoint y: 444, distance: 96.2
click at [481, 444] on textarea at bounding box center [539, 433] width 517 height 74
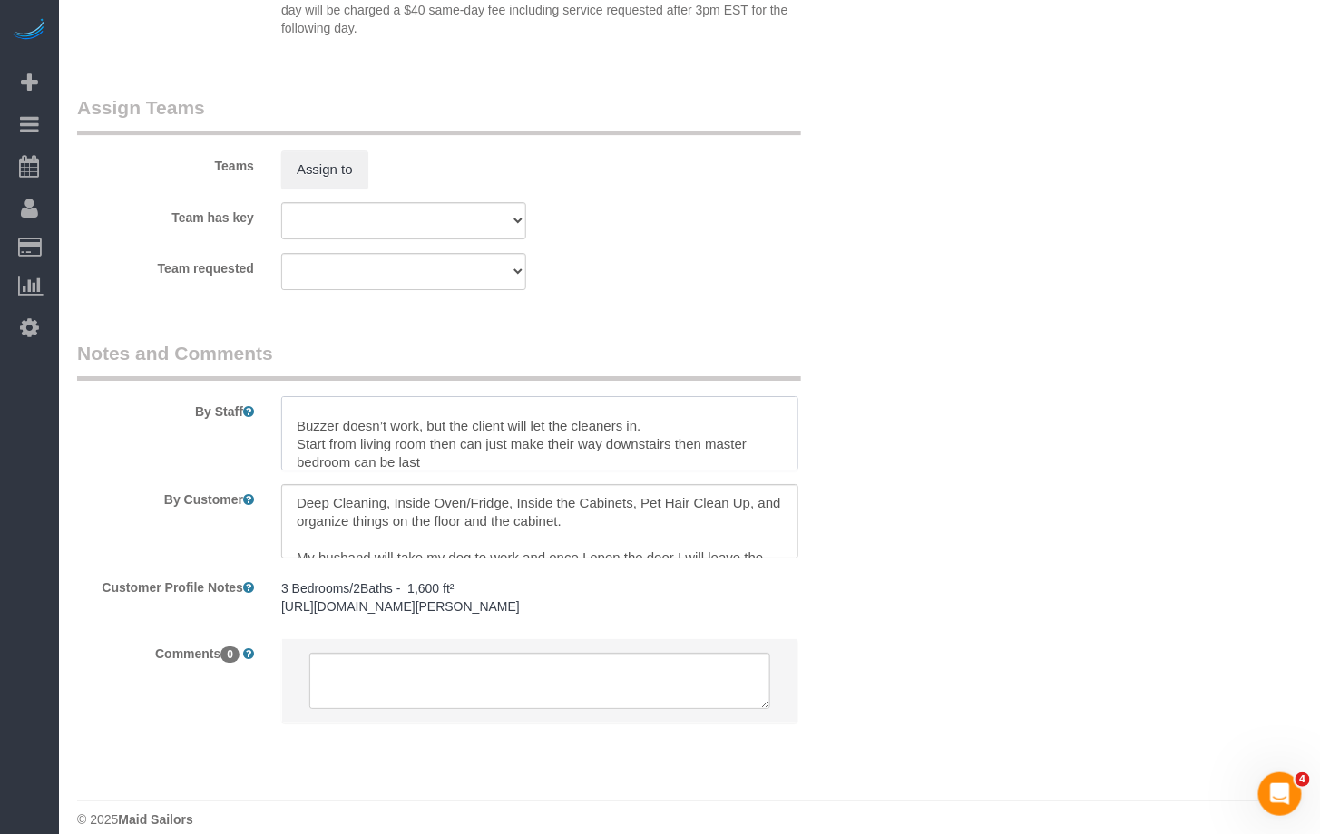
drag, startPoint x: 609, startPoint y: 444, endPoint x: 466, endPoint y: 445, distance: 142.4
click at [466, 445] on textarea at bounding box center [539, 433] width 517 height 74
click at [741, 448] on textarea at bounding box center [539, 433] width 517 height 74
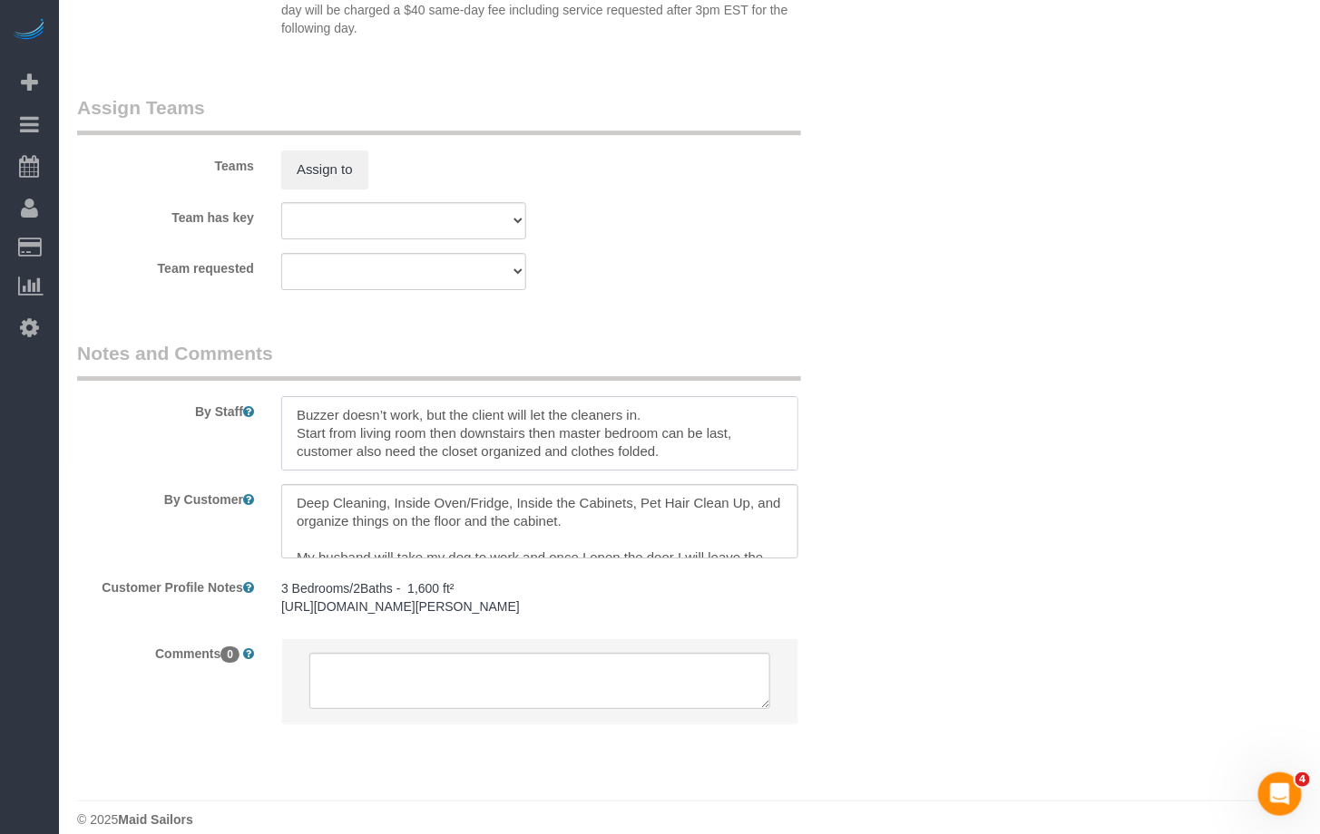
drag, startPoint x: 659, startPoint y: 452, endPoint x: 278, endPoint y: 441, distance: 381.1
click at [278, 441] on div at bounding box center [540, 433] width 544 height 74
click at [229, 436] on div "By Staff" at bounding box center [471, 405] width 816 height 131
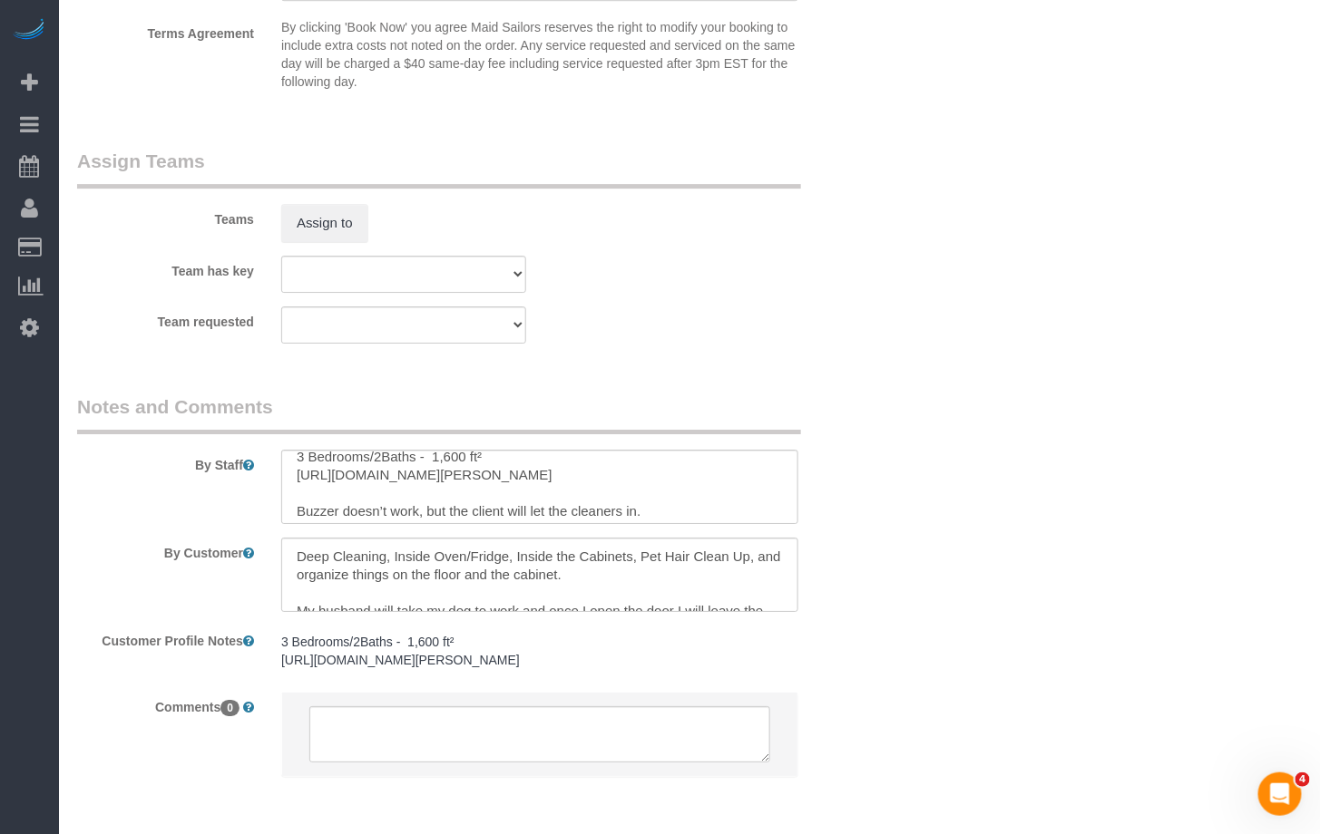
scroll to position [0, 0]
drag, startPoint x: 602, startPoint y: 501, endPoint x: 289, endPoint y: 474, distance: 314.0
click at [289, 474] on textarea at bounding box center [539, 487] width 517 height 74
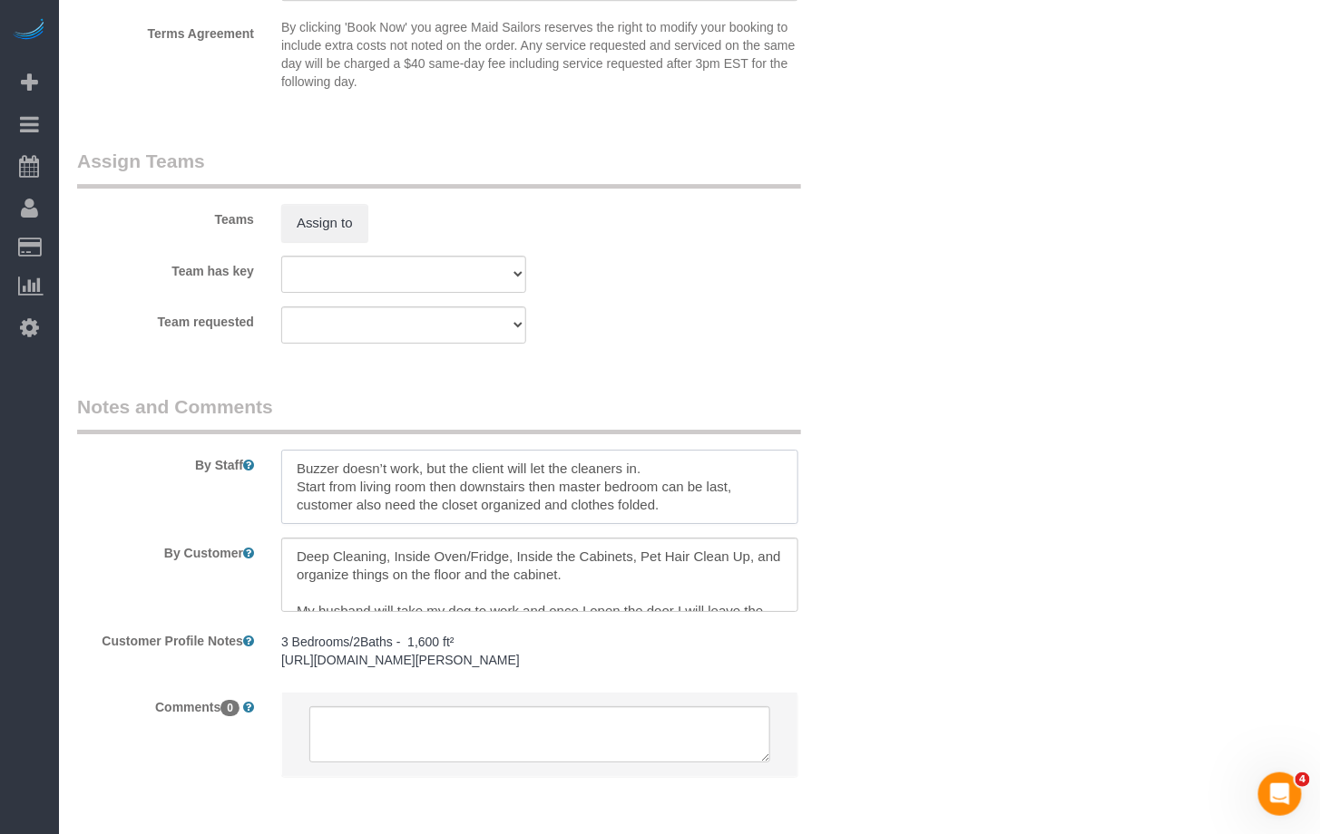
click at [298, 492] on textarea at bounding box center [539, 487] width 517 height 74
type textarea "Buzzer doesn’t work, but the client will let the cleaners in. Start from living…"
click at [170, 492] on div "By Staff" at bounding box center [471, 459] width 816 height 131
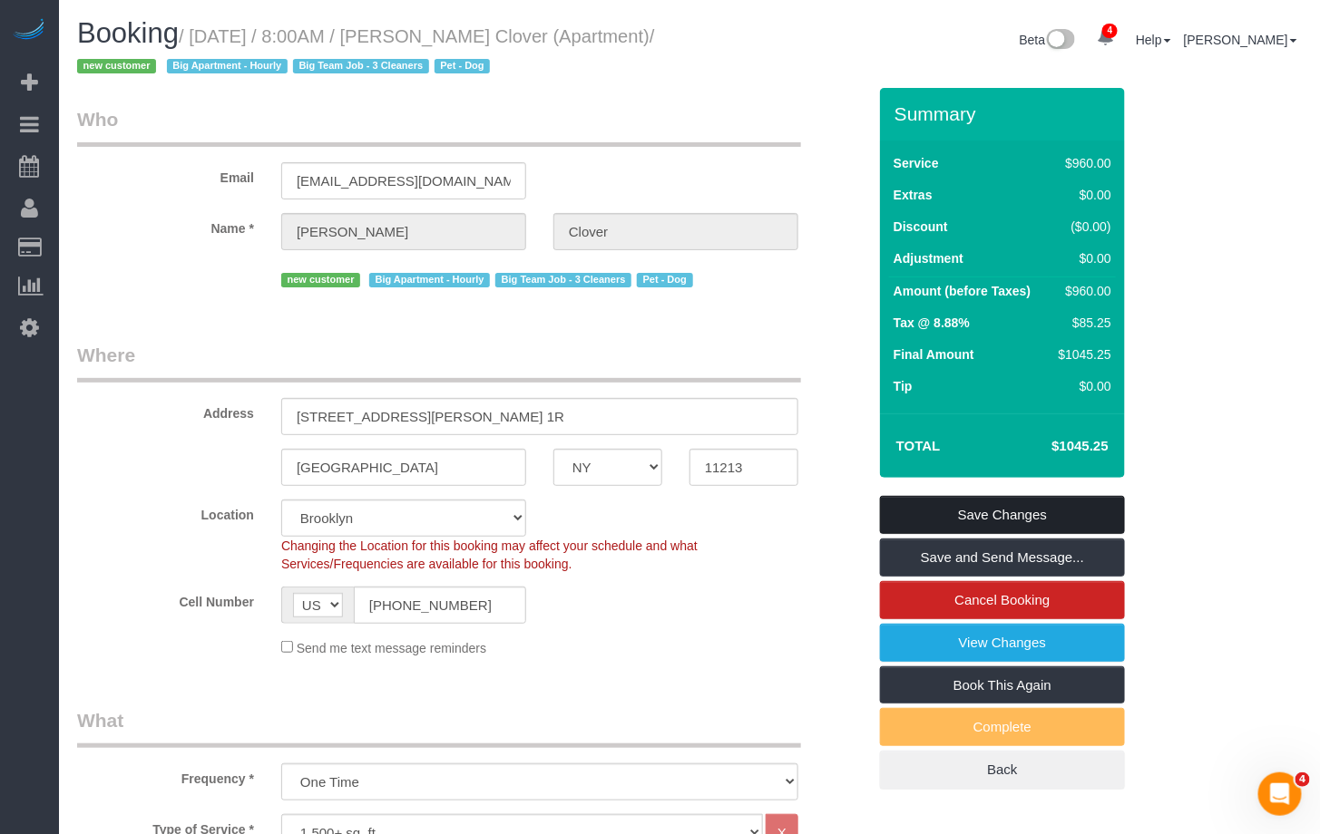
click at [928, 512] on link "Save Changes" at bounding box center [1002, 515] width 245 height 38
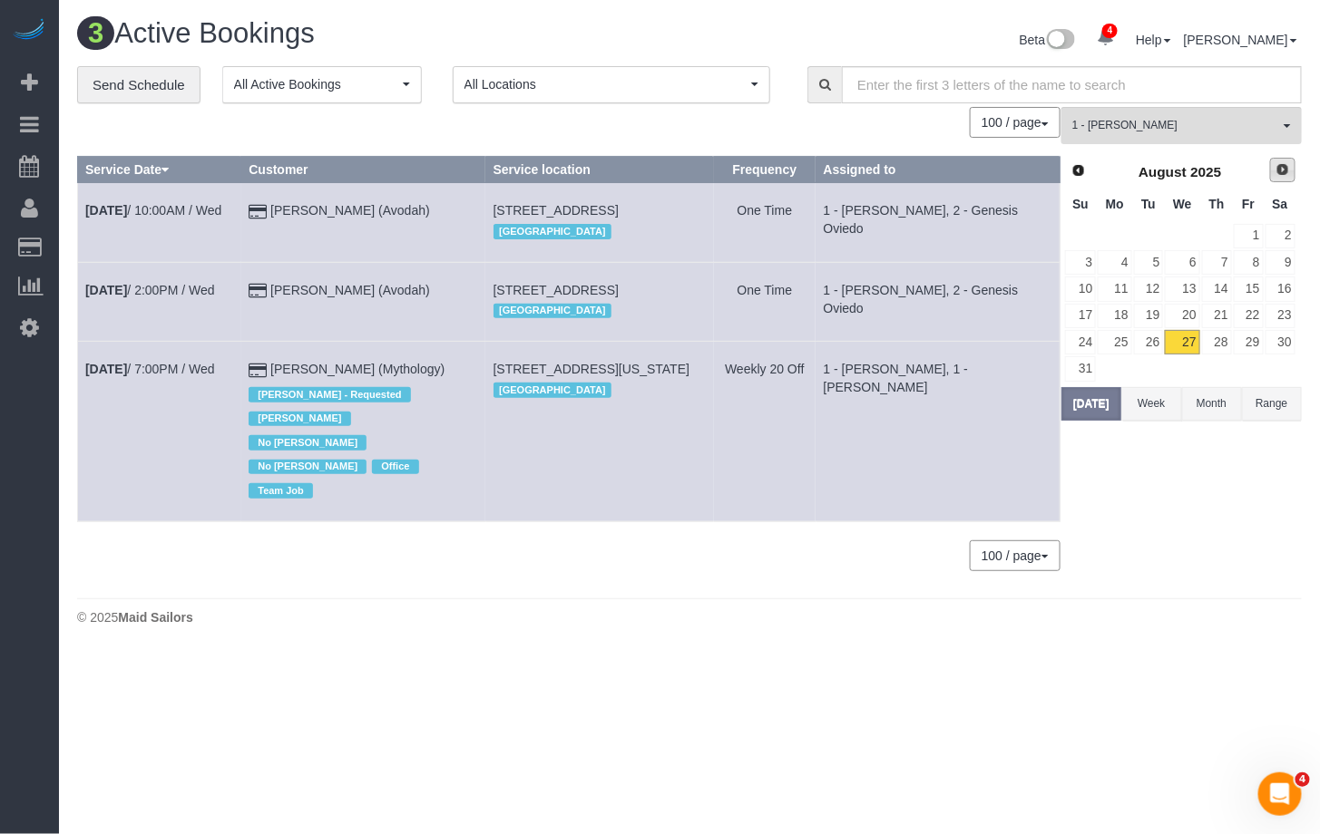
click at [1279, 172] on span "Next" at bounding box center [1282, 169] width 15 height 15
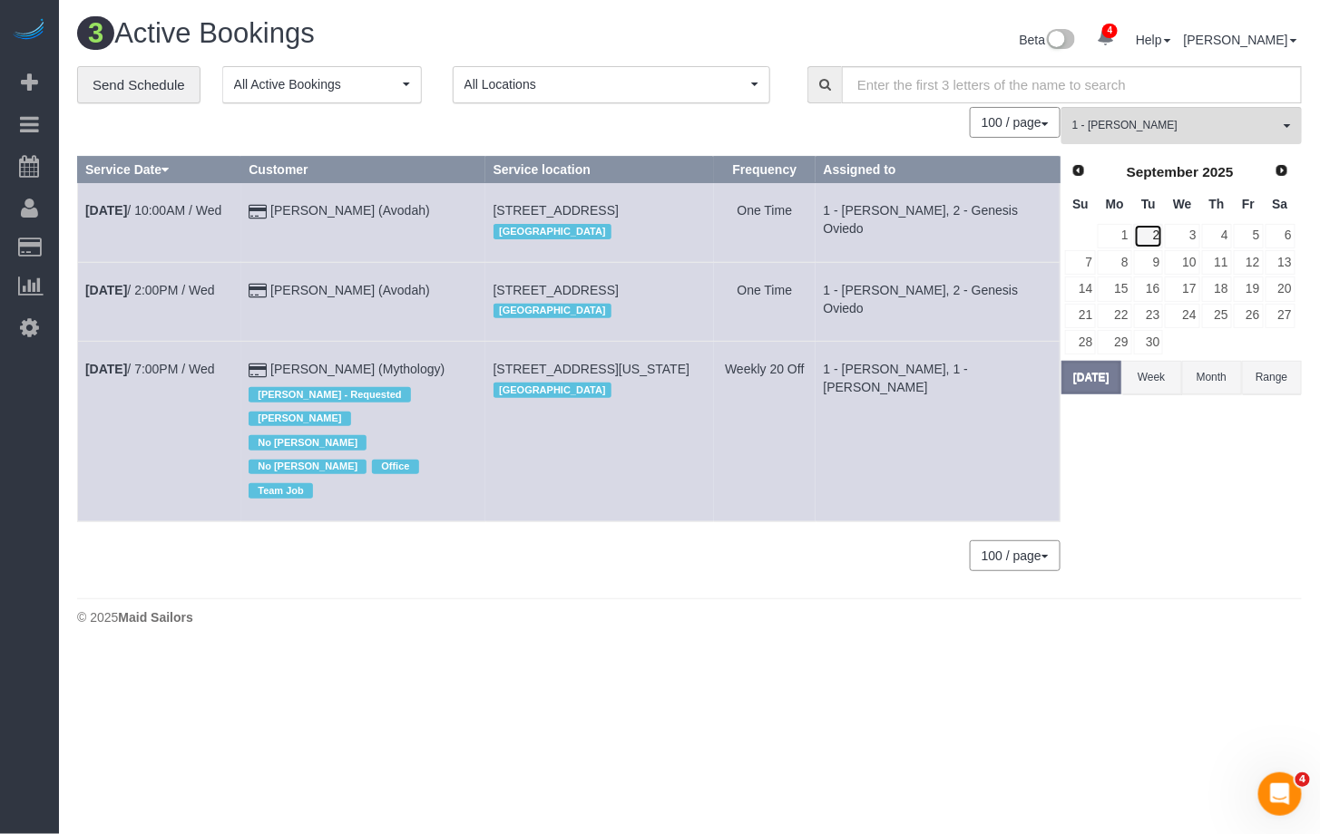
click at [1138, 230] on link "2" at bounding box center [1149, 236] width 30 height 24
click at [1123, 231] on link "1" at bounding box center [1114, 236] width 34 height 24
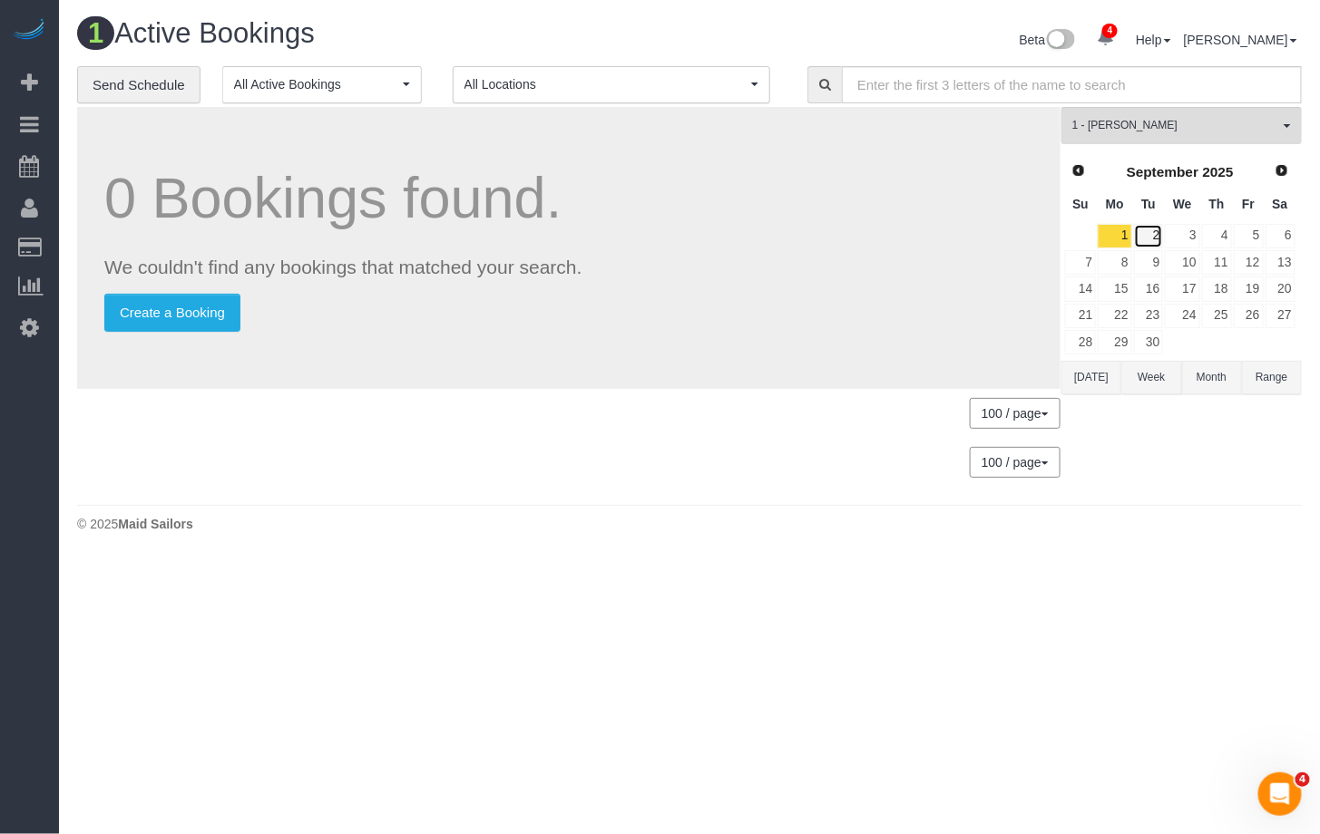
click at [1134, 227] on link "2" at bounding box center [1149, 236] width 30 height 24
click at [1118, 234] on link "1" at bounding box center [1114, 236] width 34 height 24
click at [1142, 232] on link "2" at bounding box center [1149, 236] width 30 height 24
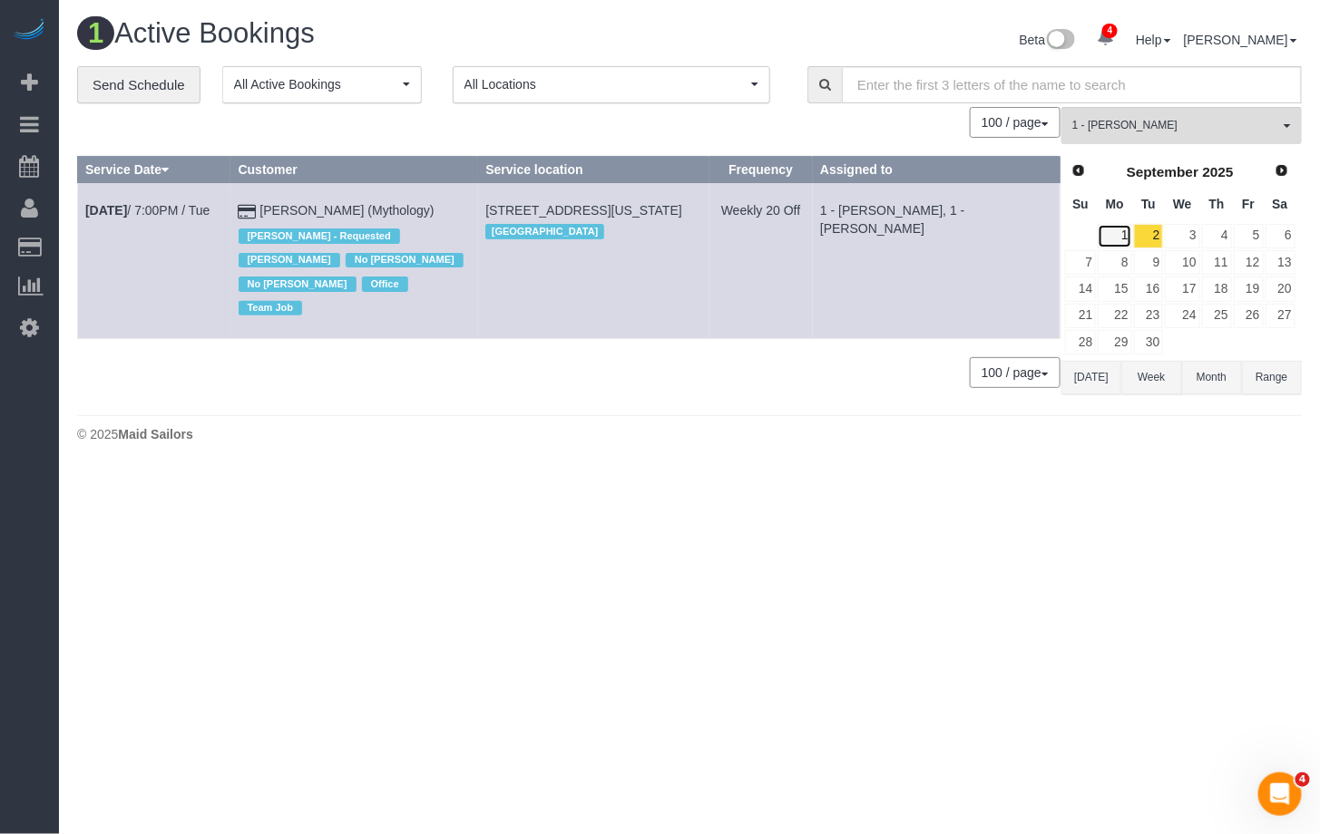
click at [1113, 237] on link "1" at bounding box center [1114, 236] width 34 height 24
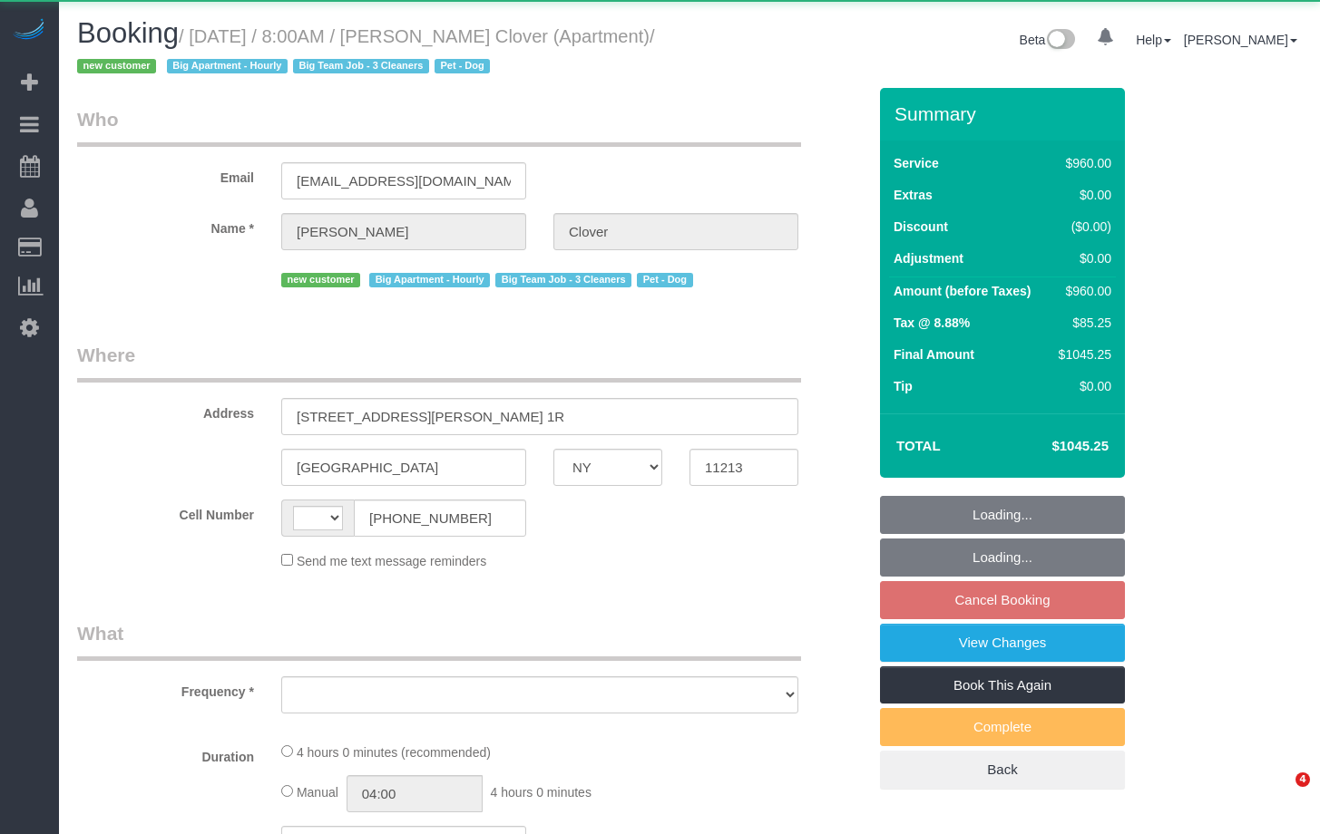
select select "NY"
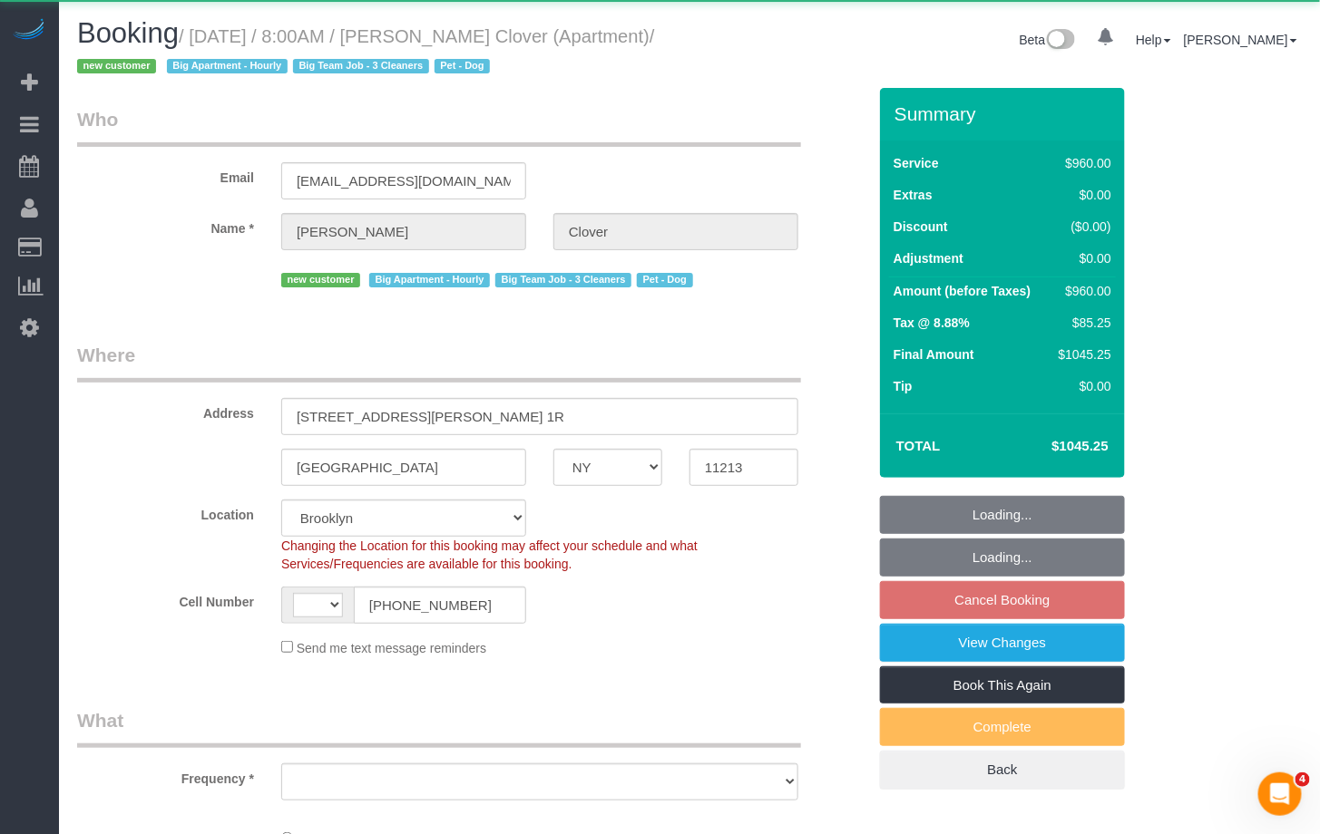
select select "string:[GEOGRAPHIC_DATA]"
select select "object:909"
select select "string:stripe-pm_1S0pLU4VGloSiKo7kPoqaPZQ"
select select "3"
select select "240"
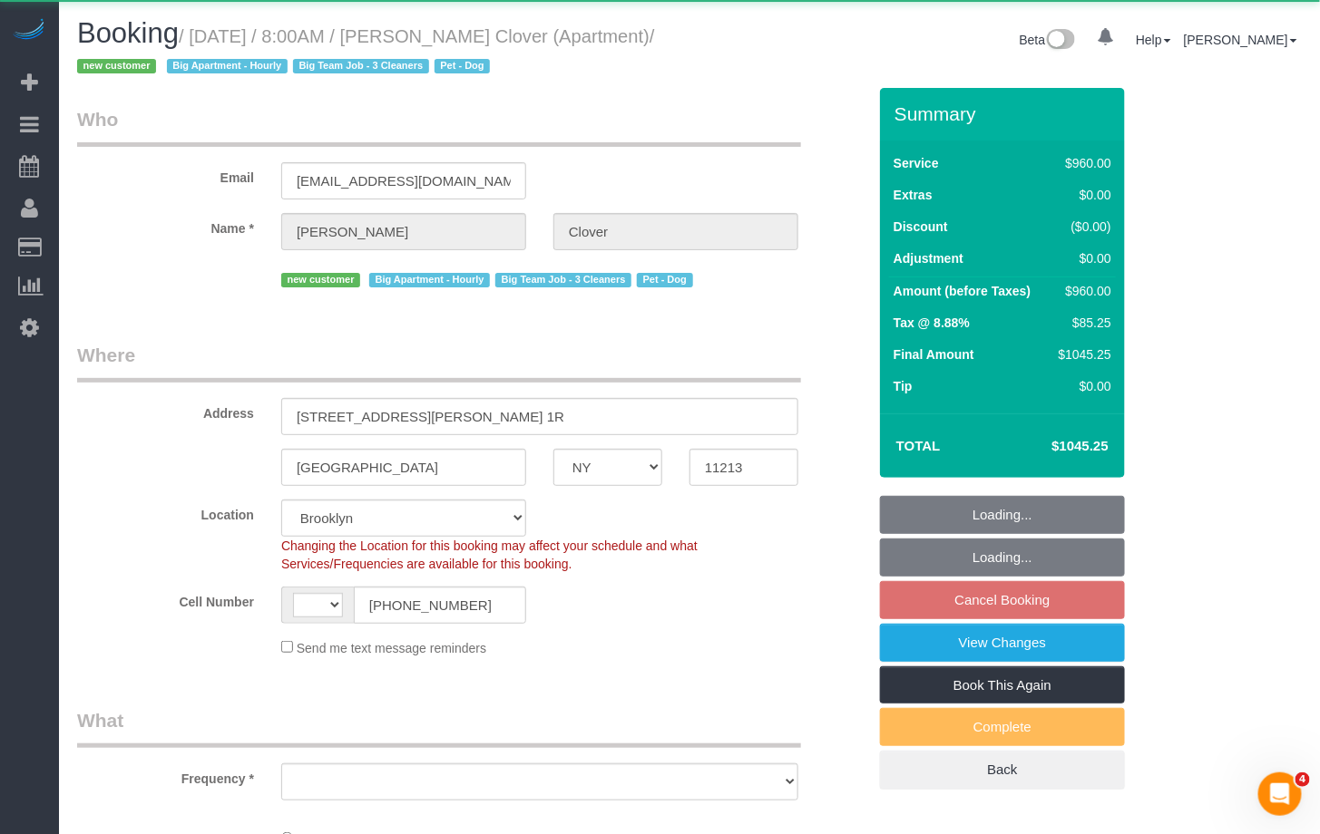
select select "spot1"
select select "number:57"
select select "number:70"
select select "number:13"
select select "number:5"
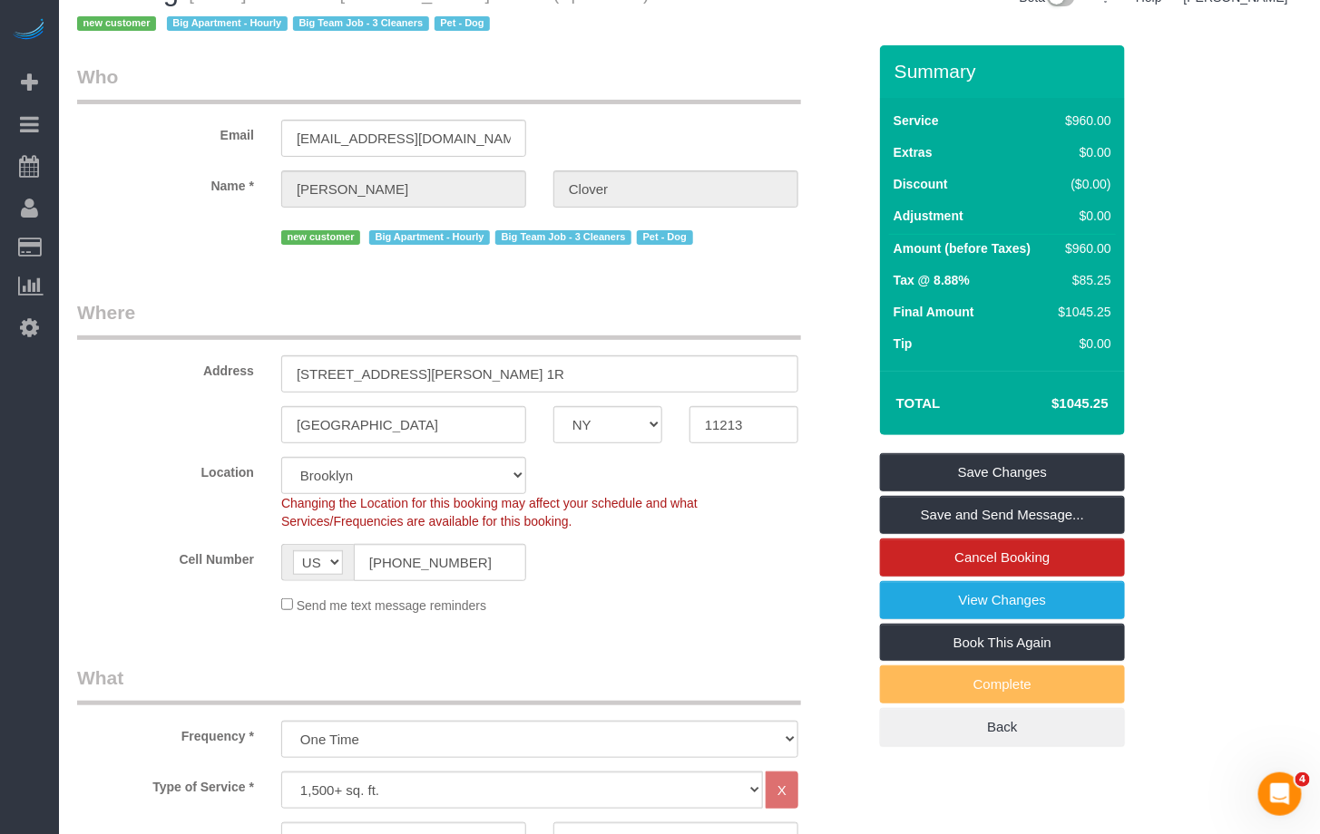
scroll to position [40, 0]
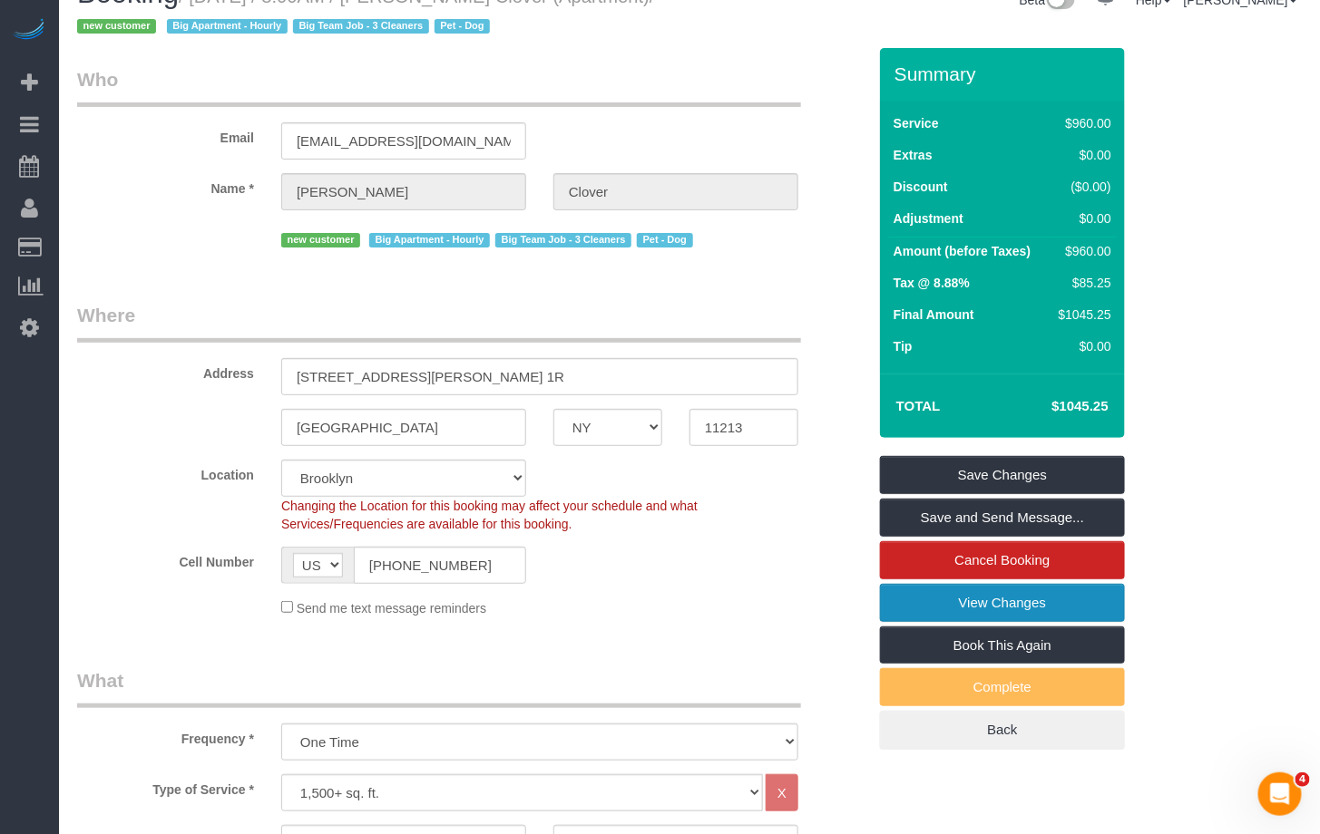
click at [1031, 609] on link "View Changes" at bounding box center [1002, 603] width 245 height 38
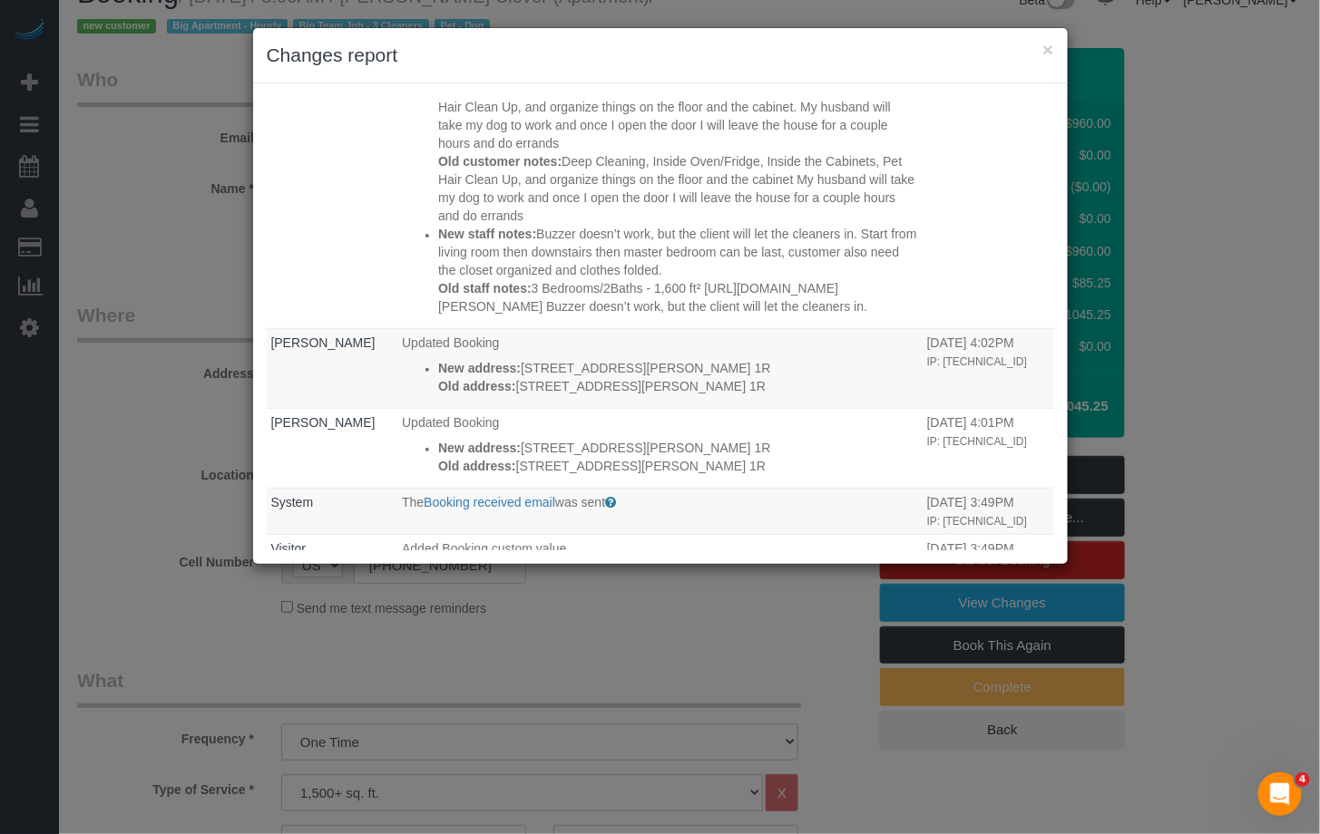
scroll to position [0, 0]
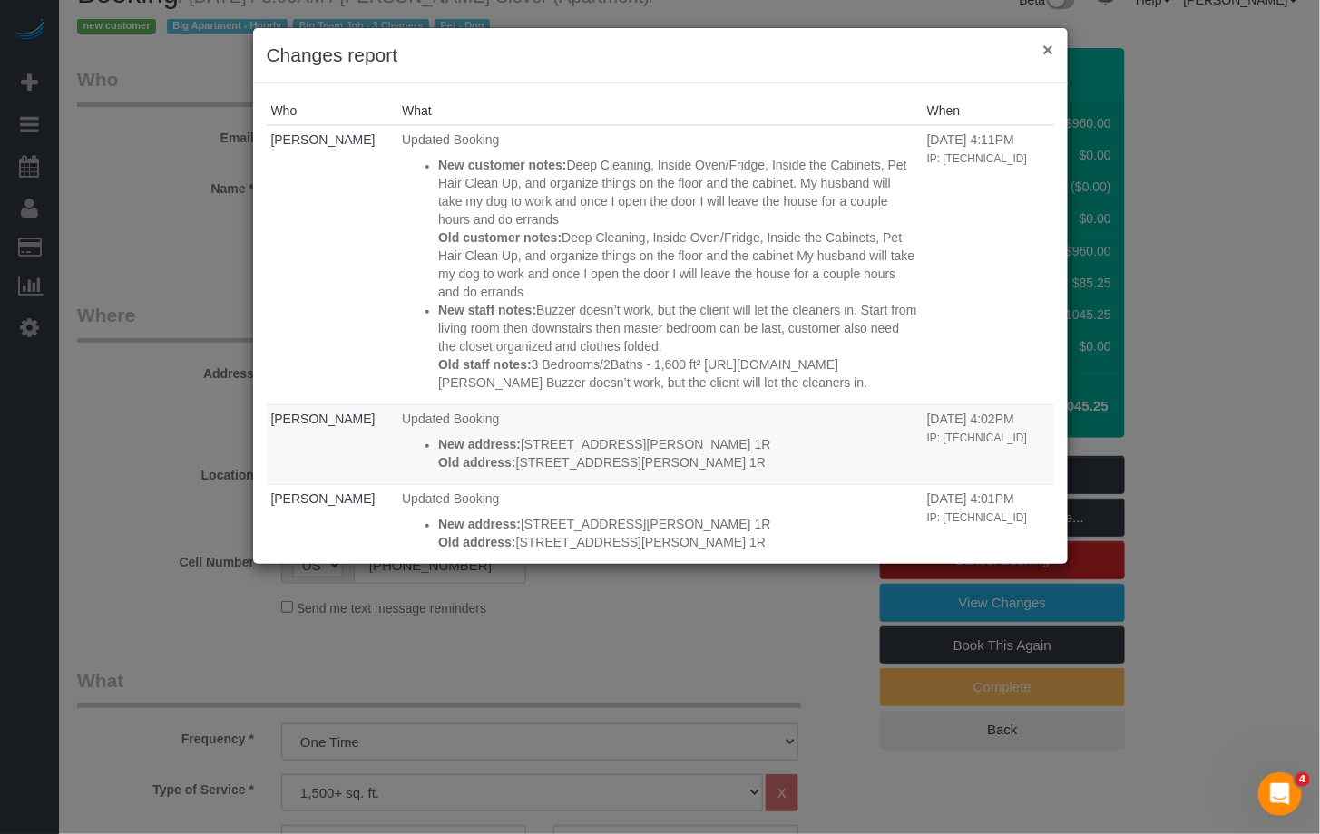
click at [1052, 49] on button "×" at bounding box center [1047, 49] width 11 height 19
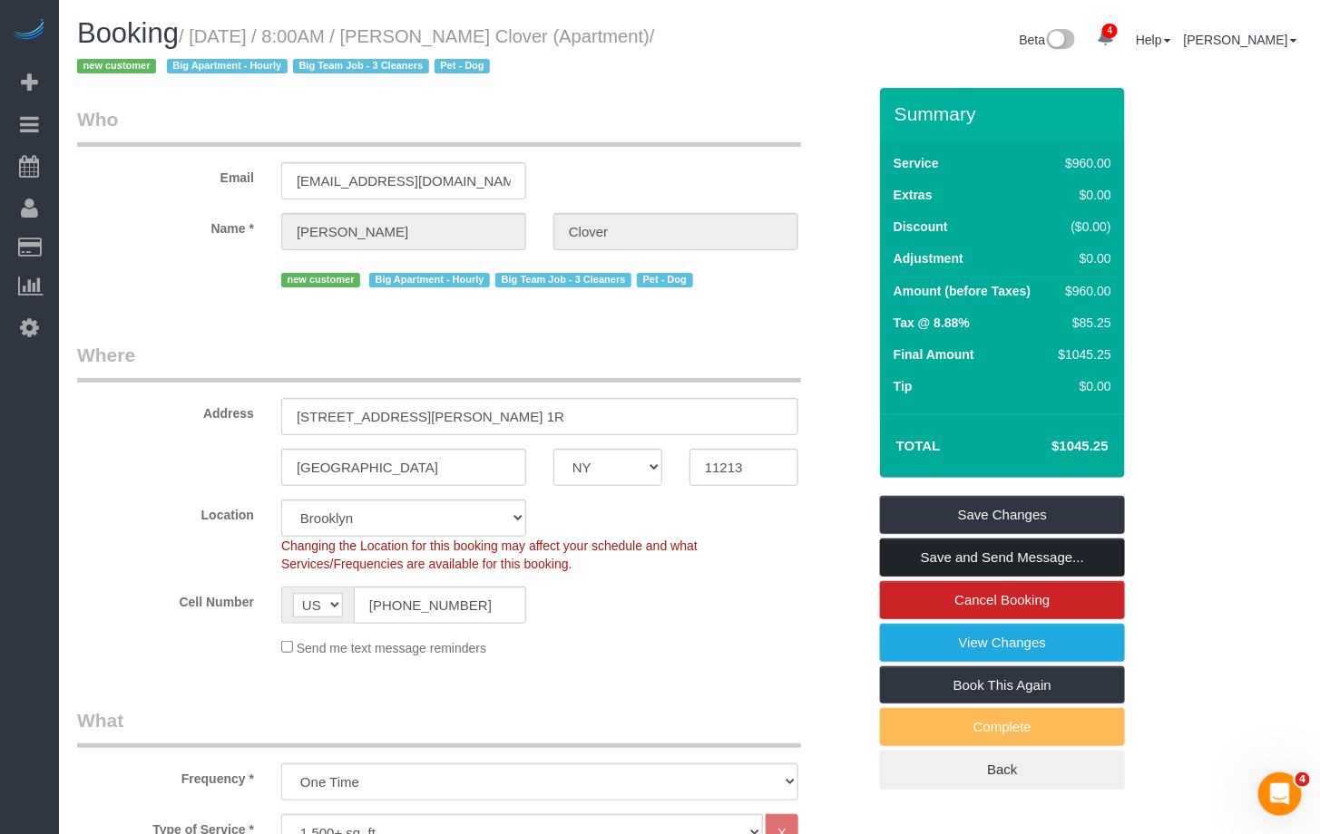
click at [967, 562] on link "Save and Send Message..." at bounding box center [1002, 558] width 245 height 38
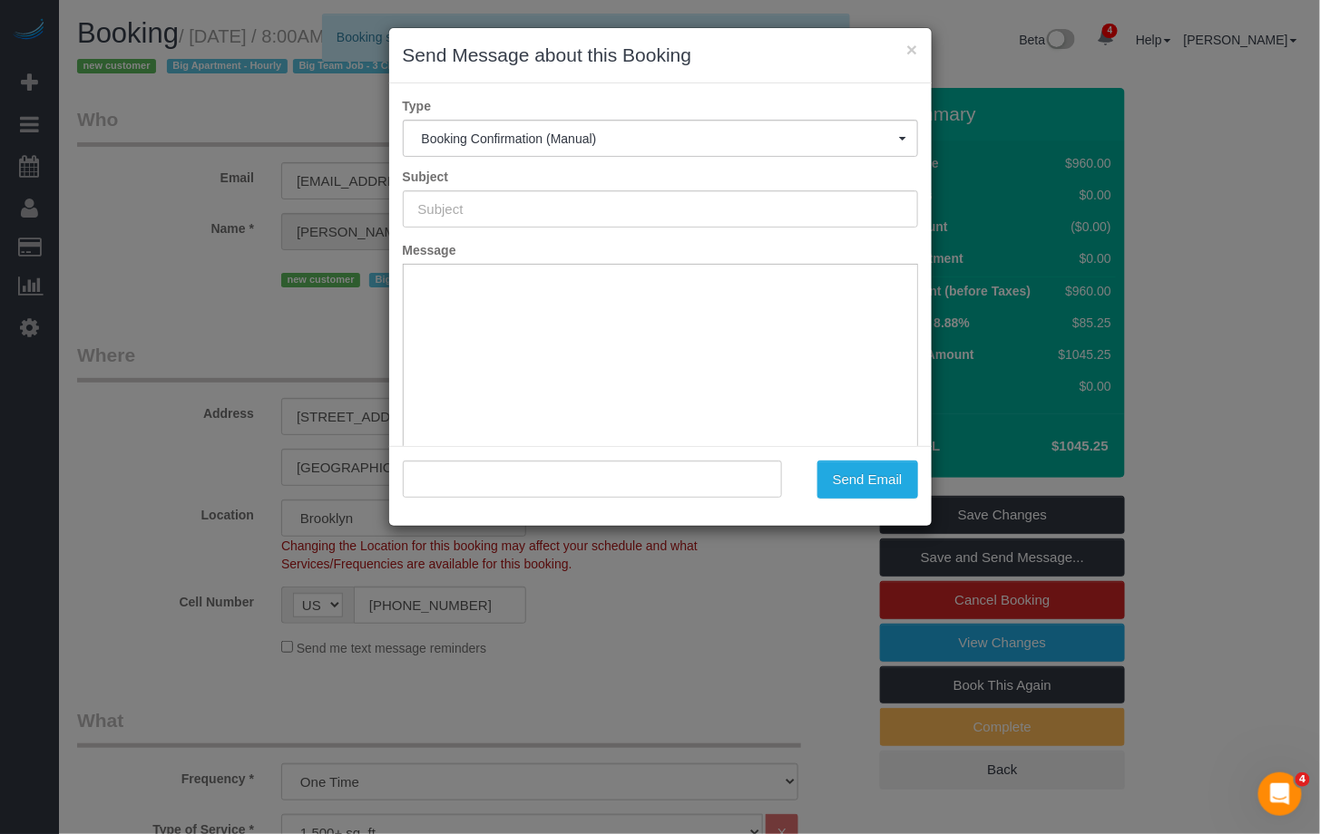
type input "Cleaning Confirmed for [DATE] 8:00am"
type input ""[PERSON_NAME] Clover" <[EMAIL_ADDRESS][DOMAIN_NAME]>"
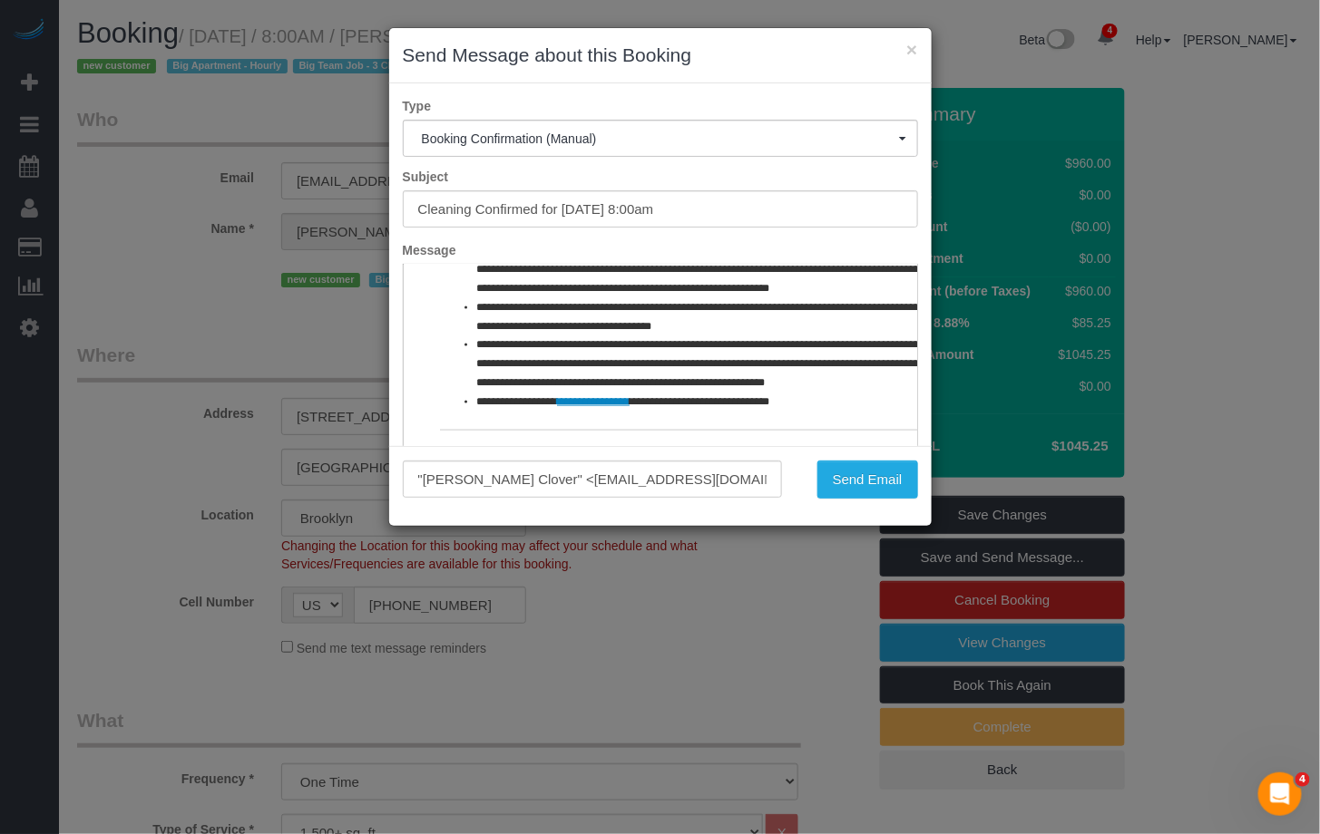
scroll to position [132, 0]
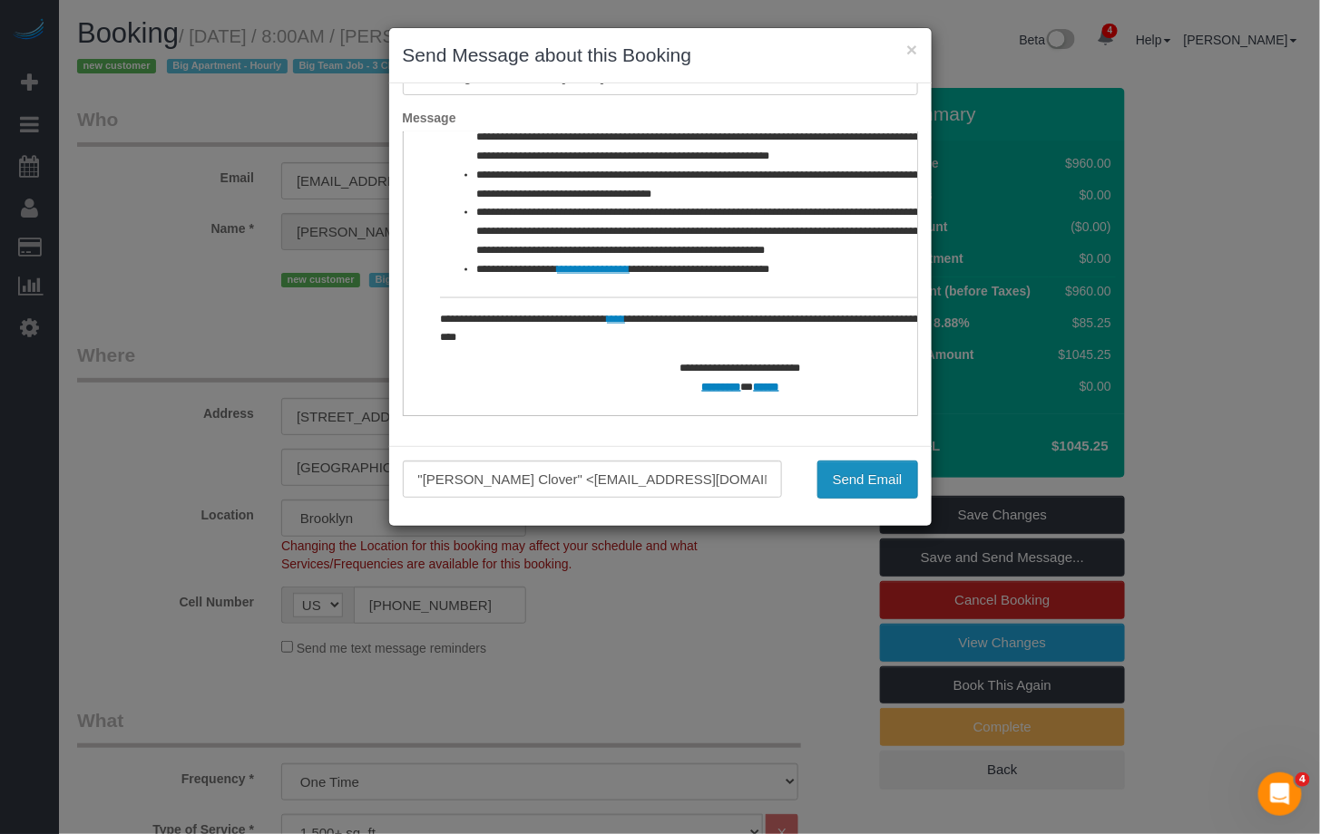
click at [841, 487] on button "Send Email" at bounding box center [867, 480] width 101 height 38
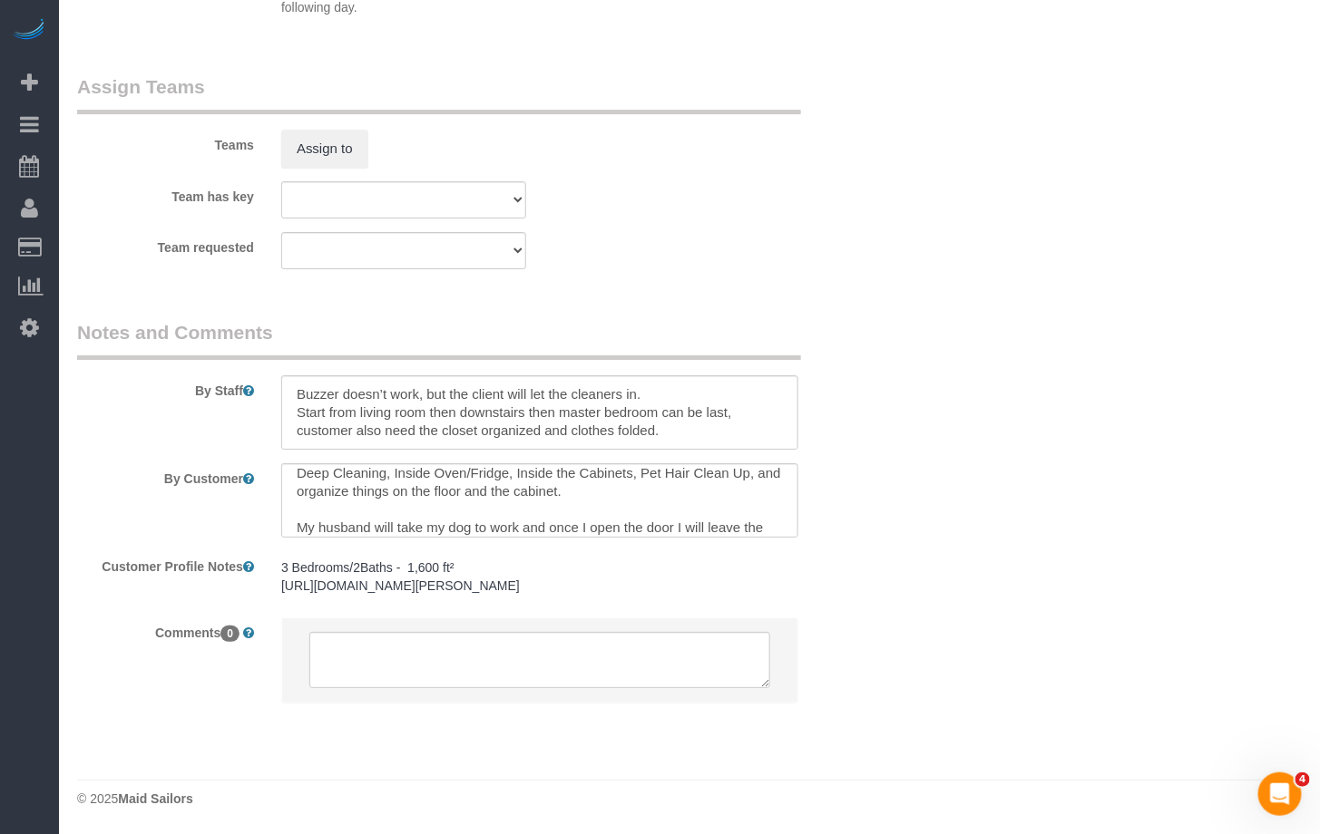
scroll to position [0, 0]
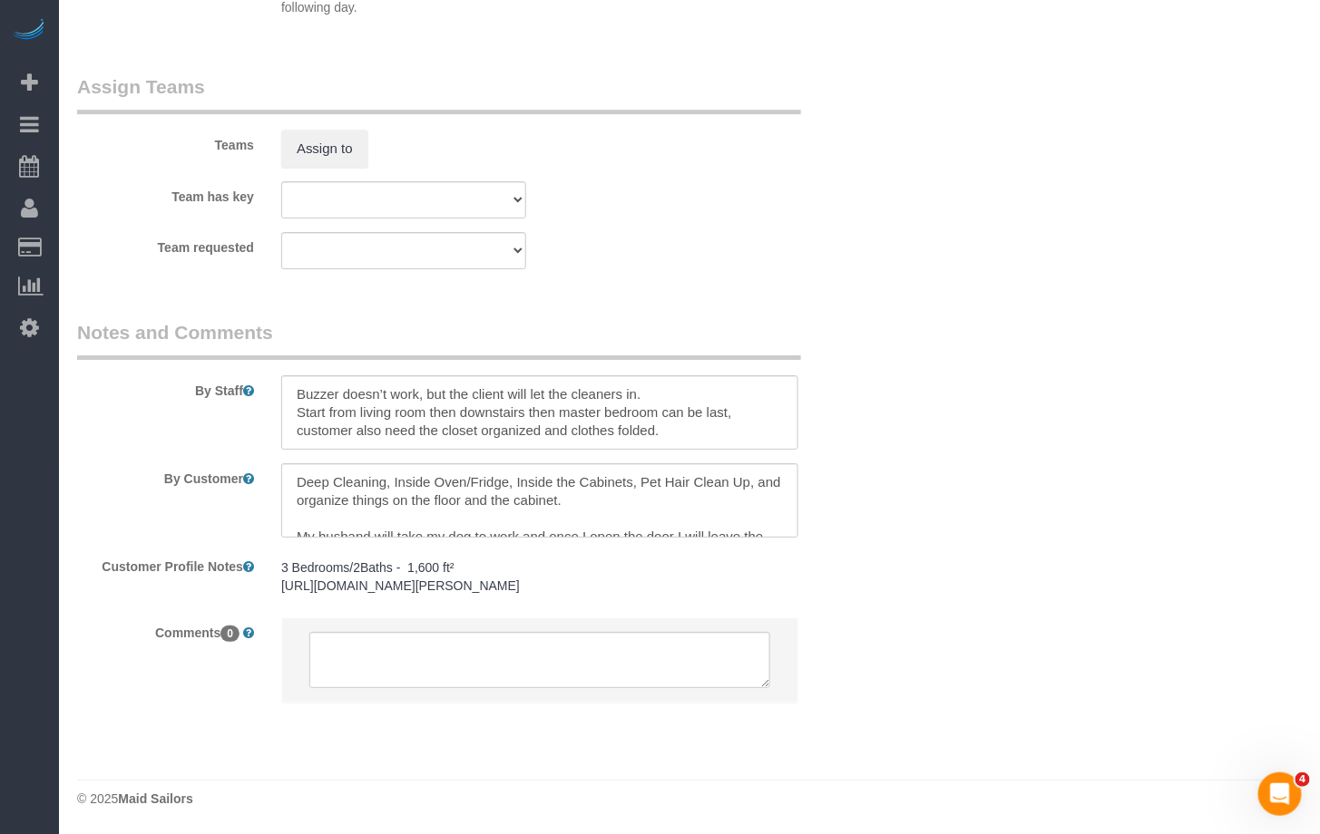
click at [199, 388] on label "By Staff" at bounding box center [165, 387] width 204 height 24
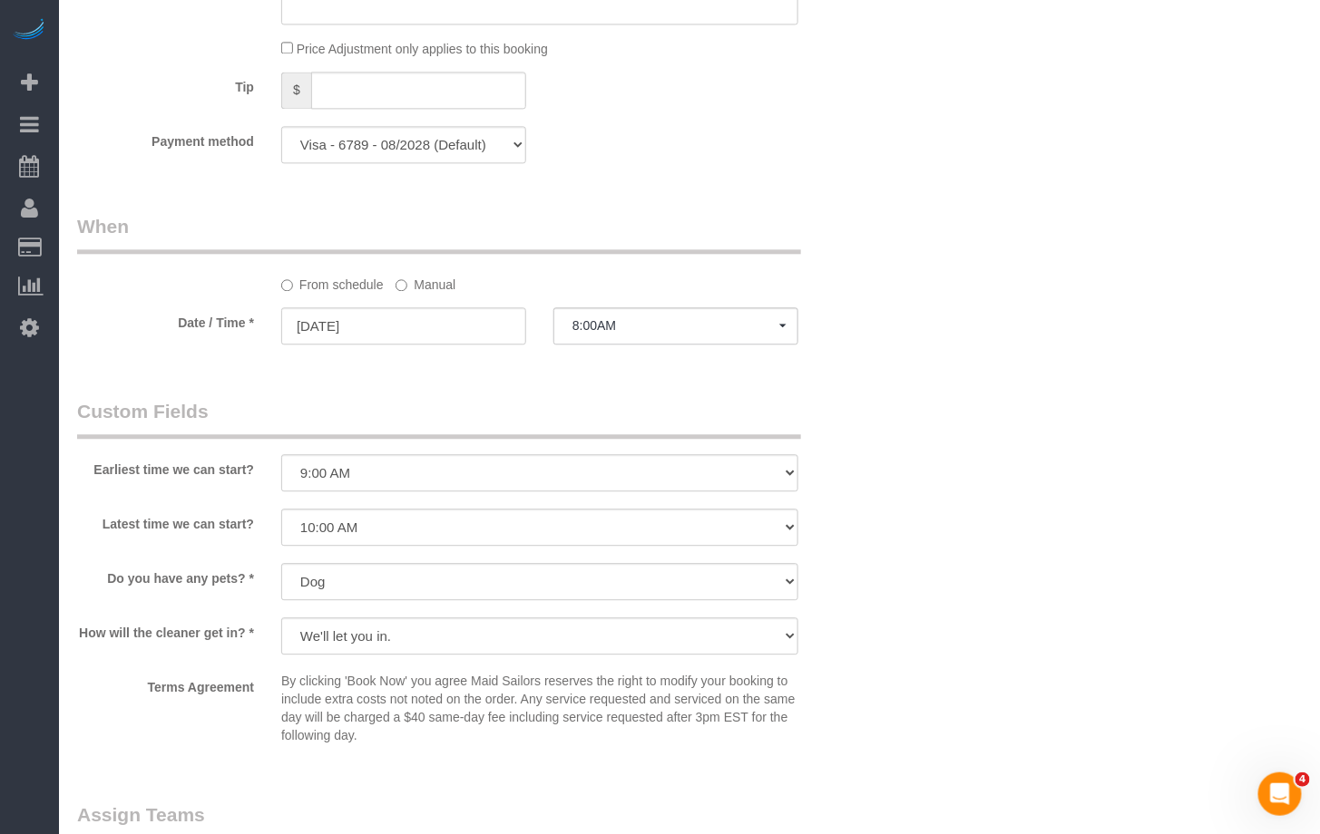
scroll to position [1371, 0]
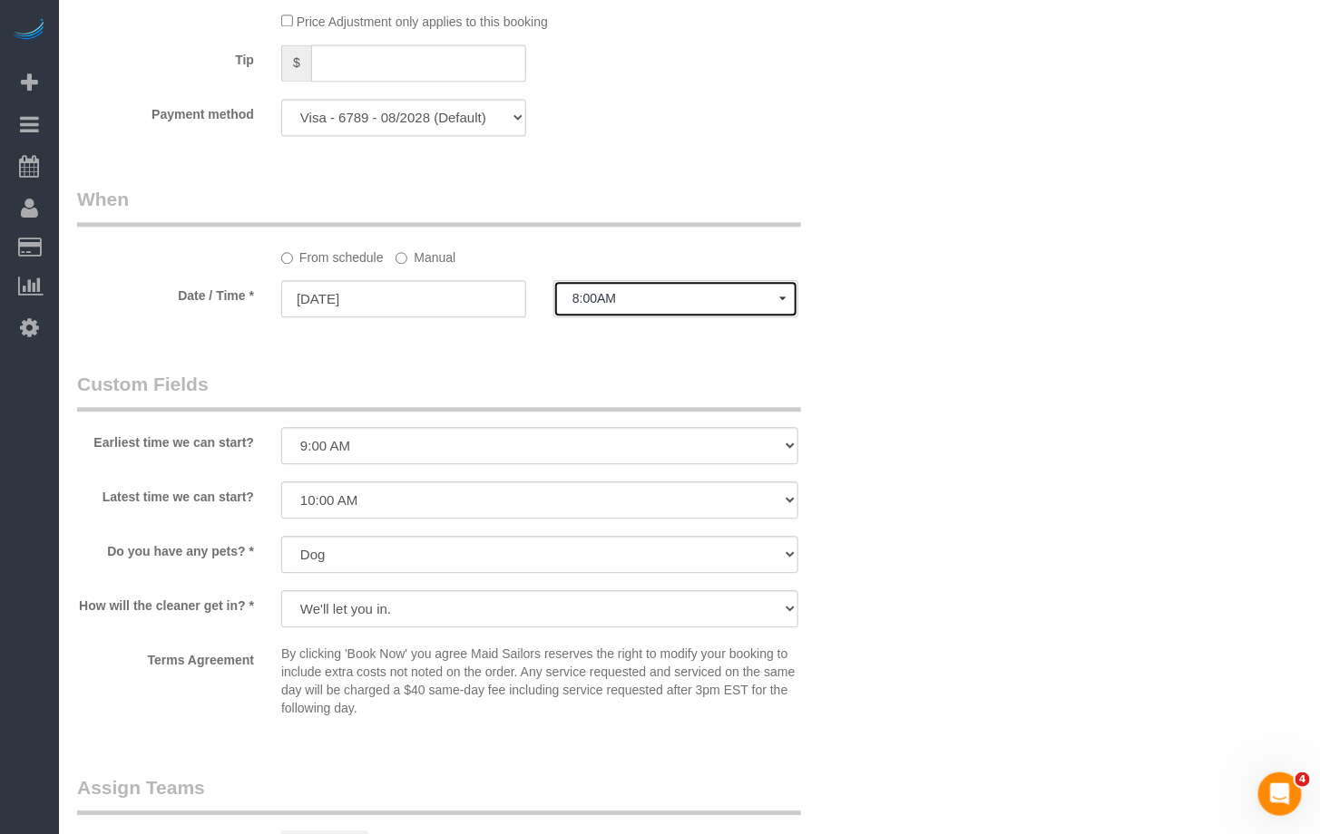
click at [735, 302] on span "8:00AM" at bounding box center [675, 298] width 207 height 15
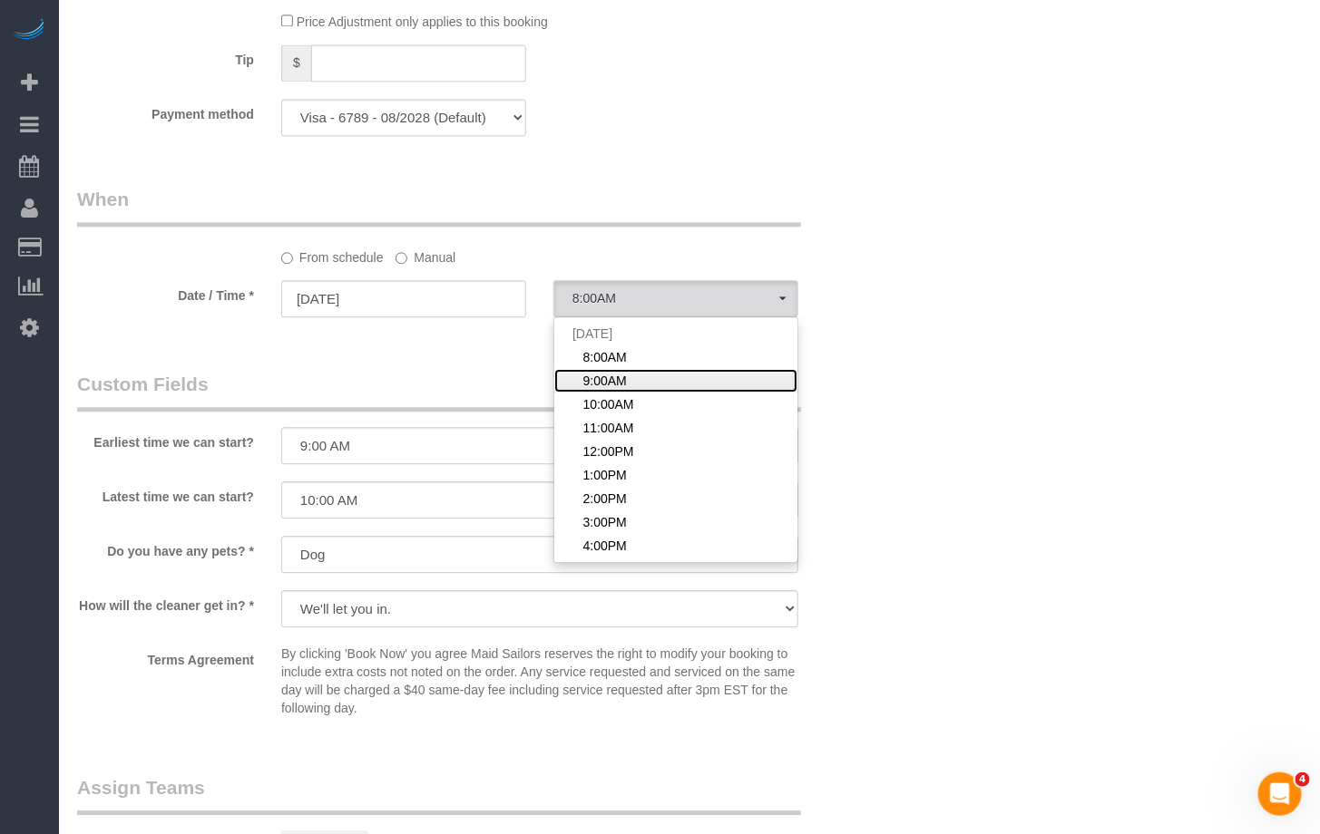
click at [673, 376] on link "9:00AM" at bounding box center [675, 381] width 243 height 24
select select "spot2"
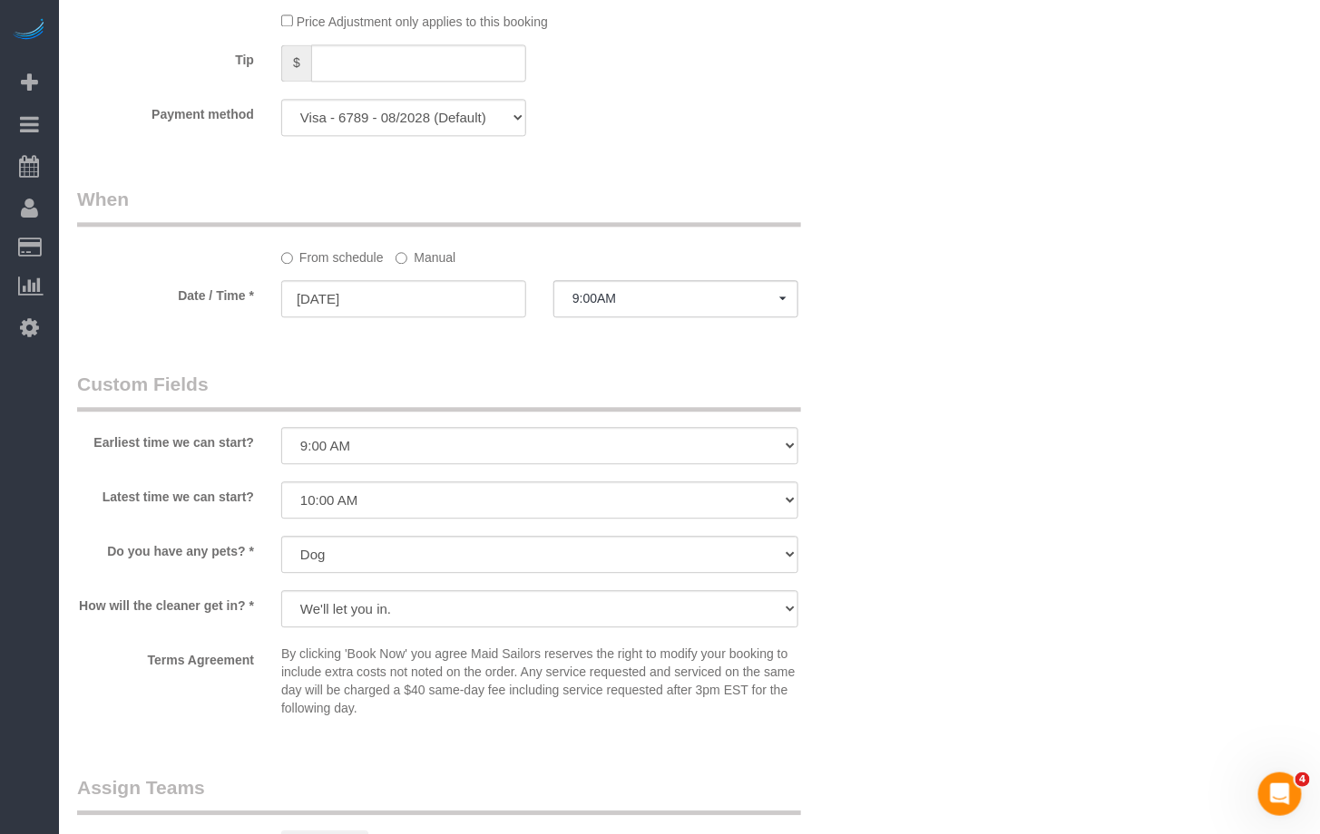
click at [966, 326] on div "Who Email [EMAIL_ADDRESS][DOMAIN_NAME] Name * [PERSON_NAME] Clover new customer…" at bounding box center [689, 127] width 1224 height 2690
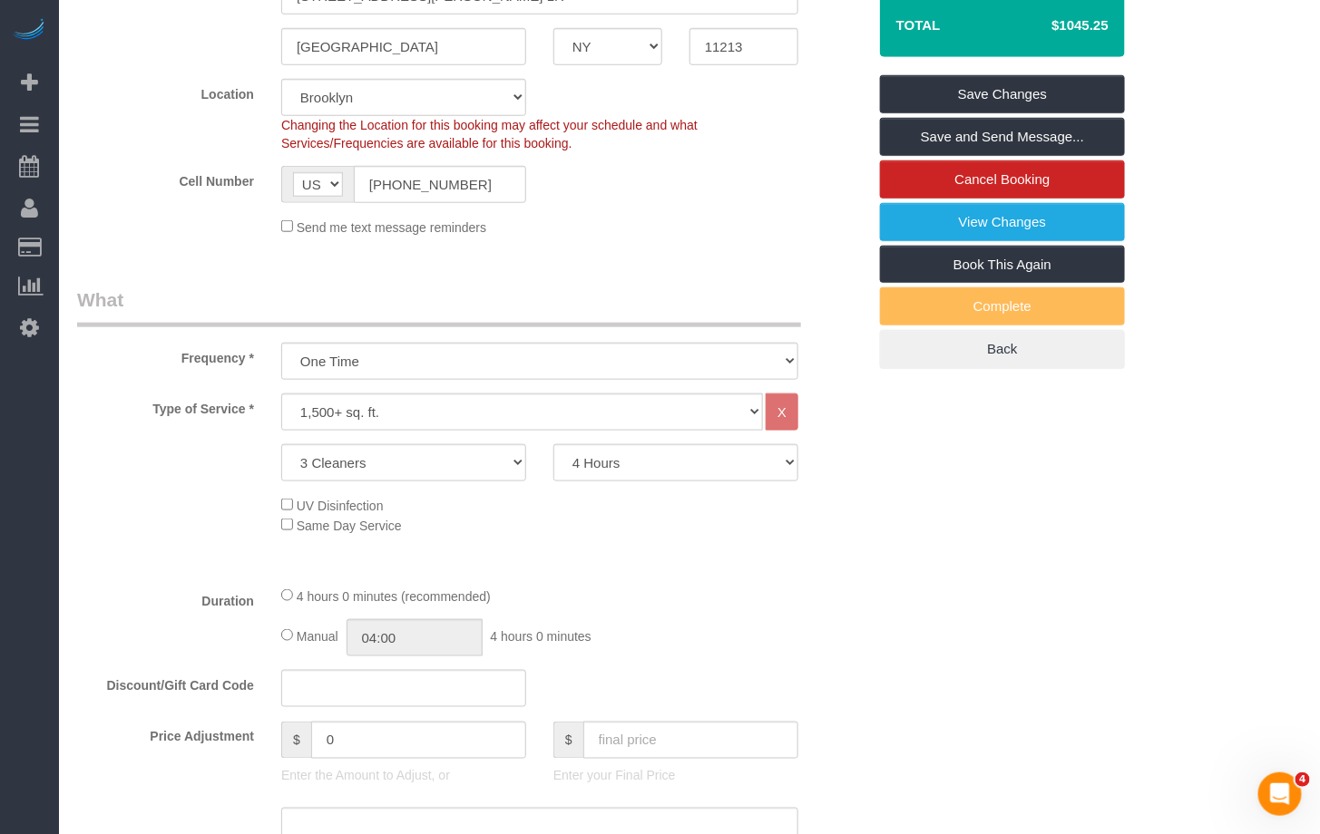
scroll to position [477, 0]
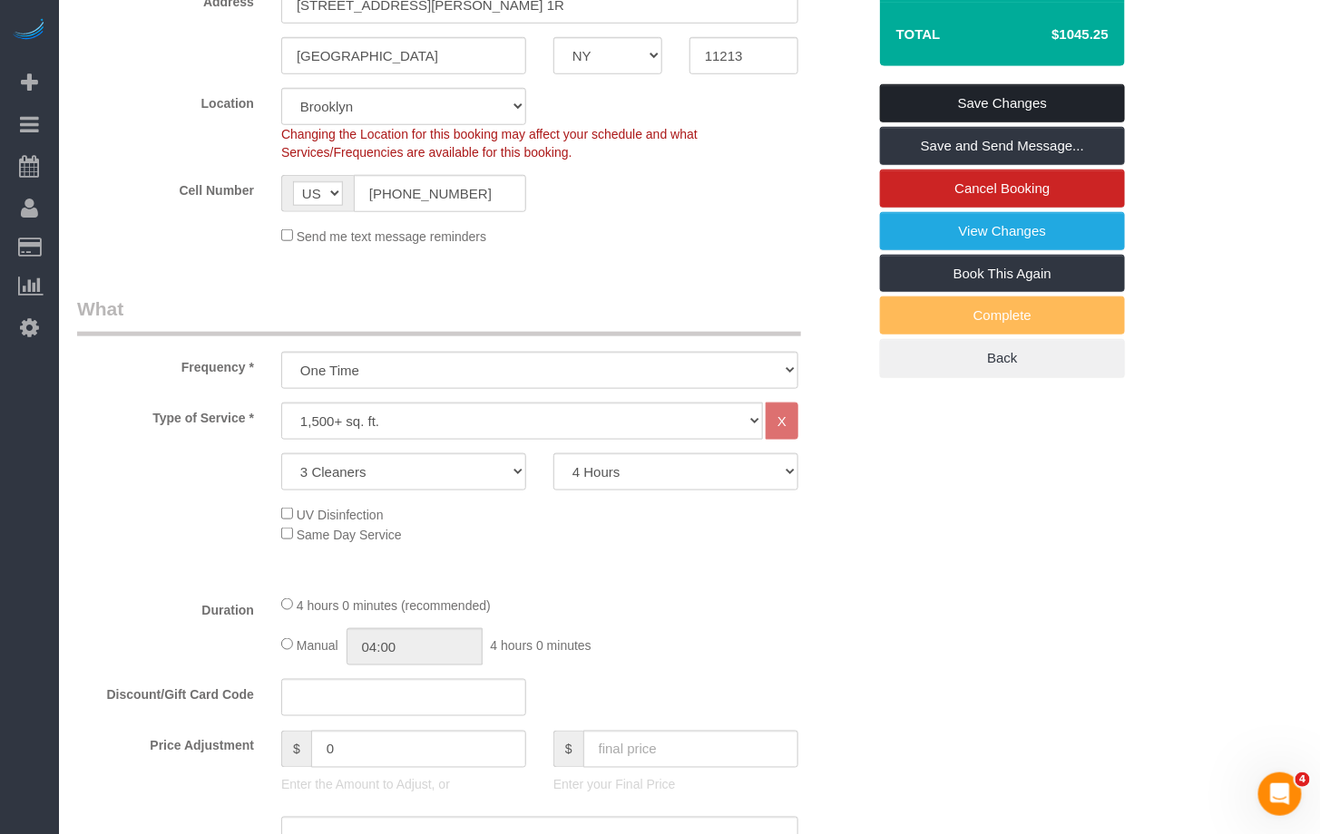
click at [958, 95] on link "Save Changes" at bounding box center [1002, 103] width 245 height 38
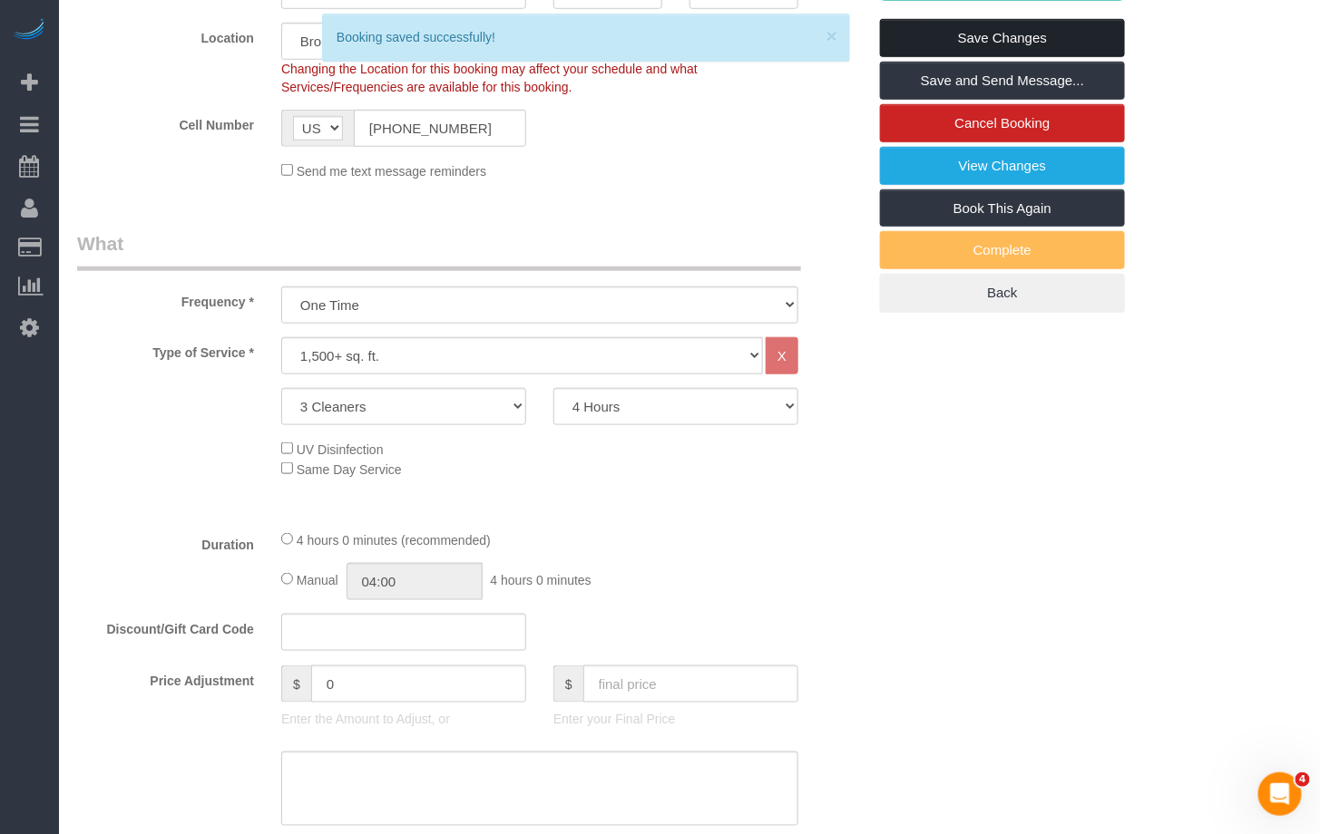
scroll to position [412, 0]
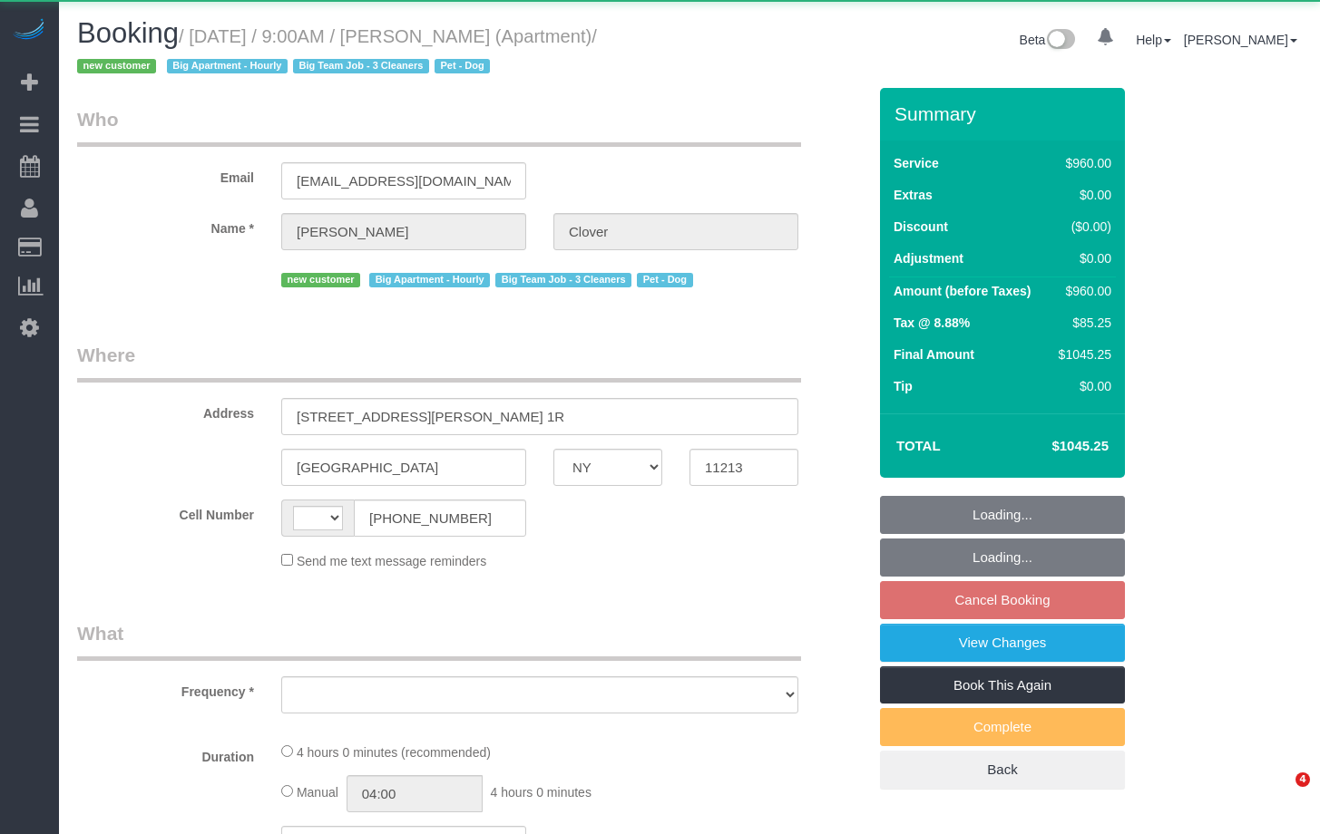
select select "NY"
select select "string:[GEOGRAPHIC_DATA]"
select select "object:415"
select select "3"
select select "240"
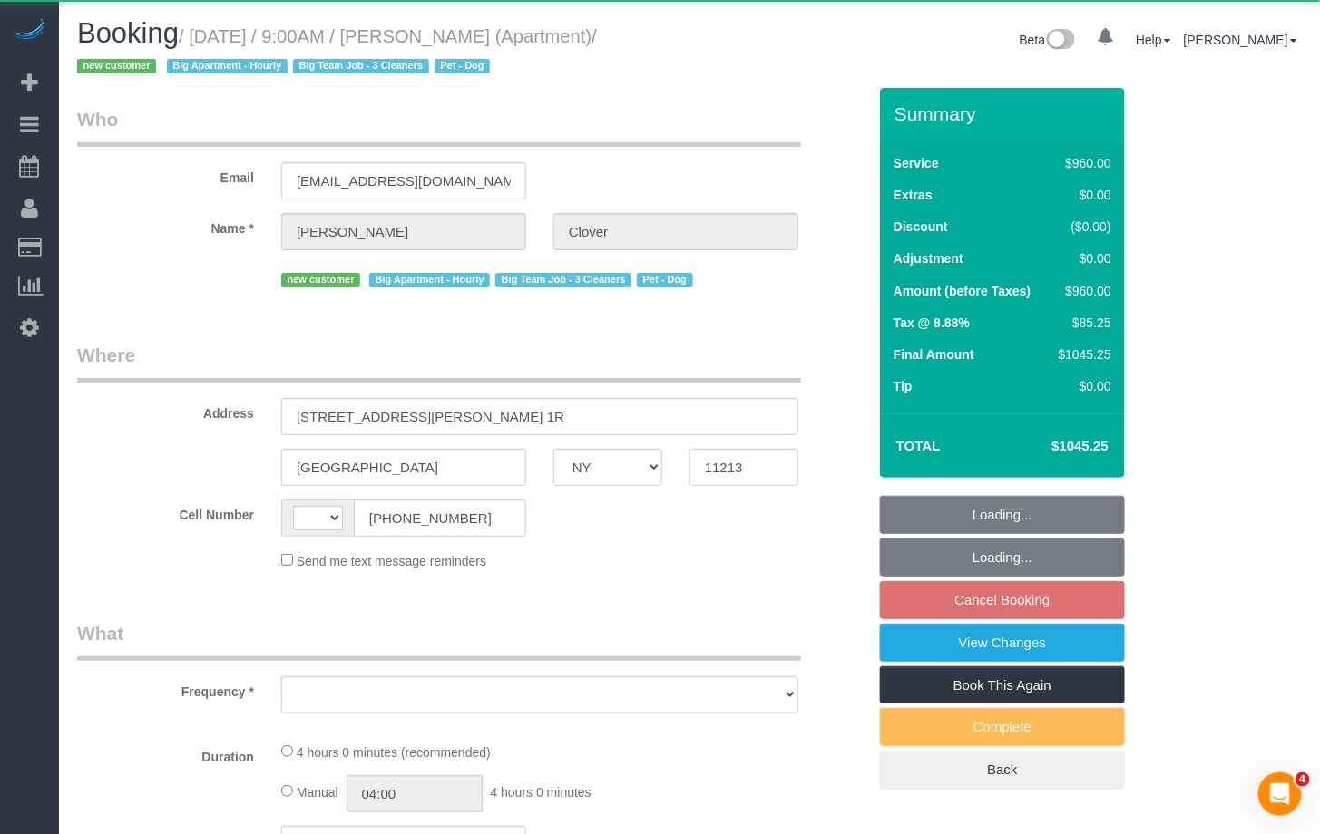
select select "number:57"
select select "number:70"
select select "number:13"
select select "number:5"
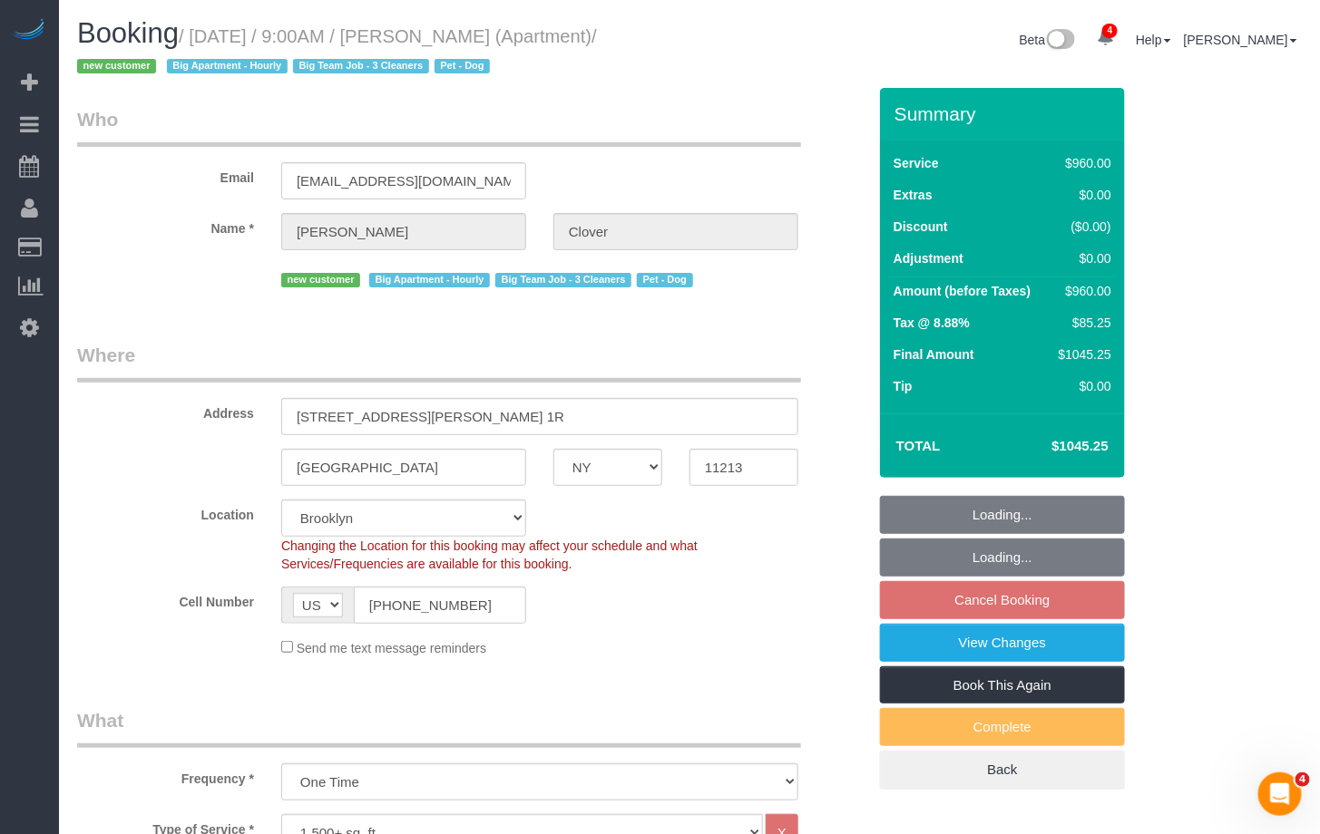
select select "object:909"
select select "string:stripe-pm_1S0pLU4VGloSiKo7kPoqaPZQ"
select select "spot2"
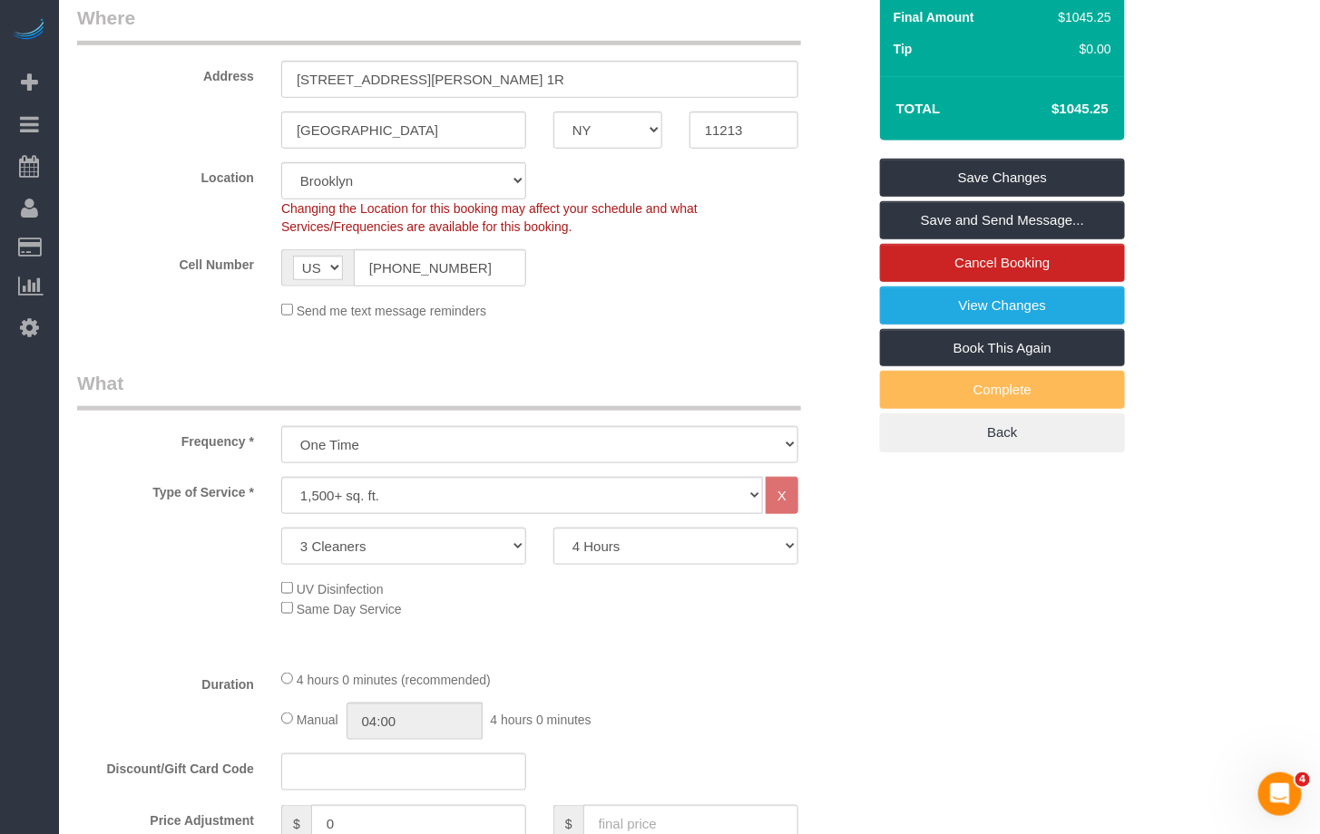
scroll to position [323, 0]
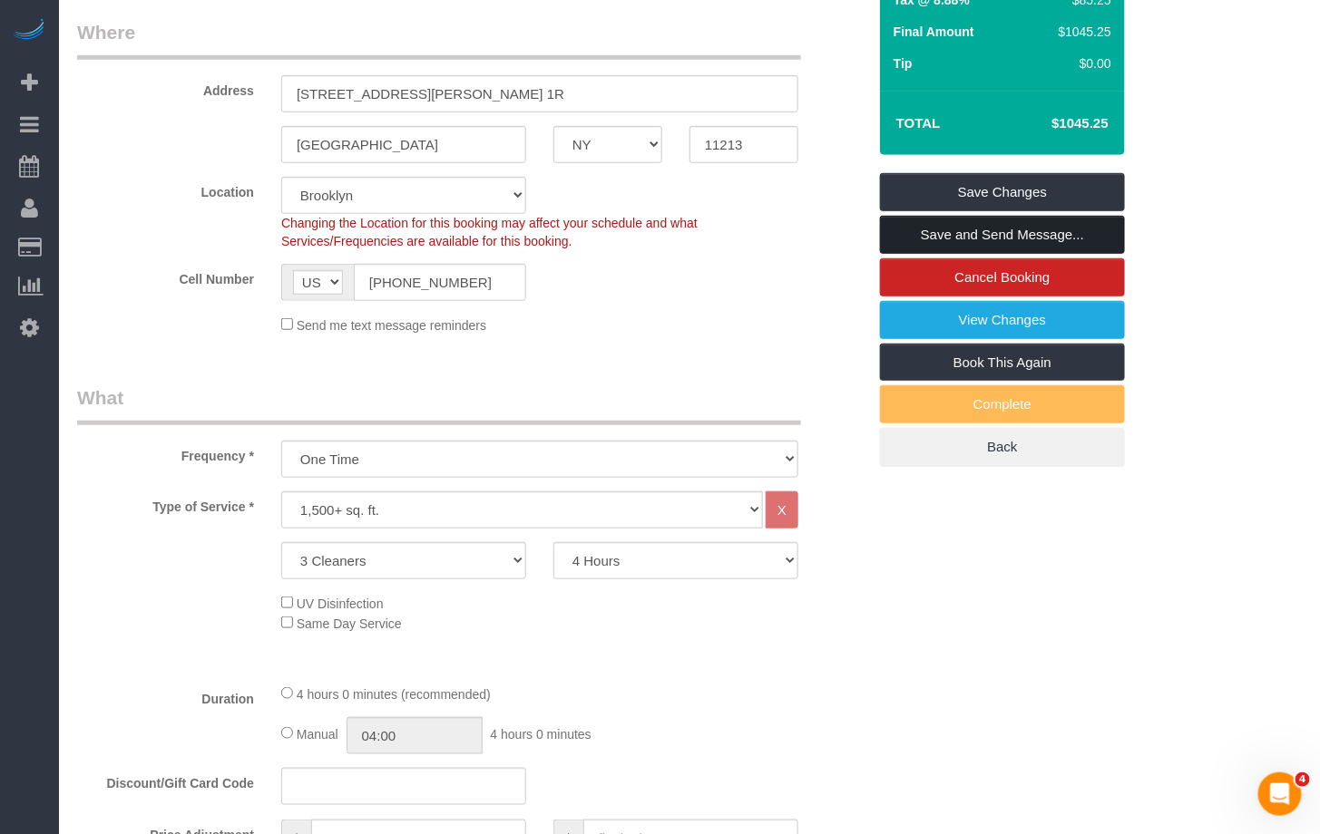
click at [982, 235] on link "Save and Send Message..." at bounding box center [1002, 235] width 245 height 38
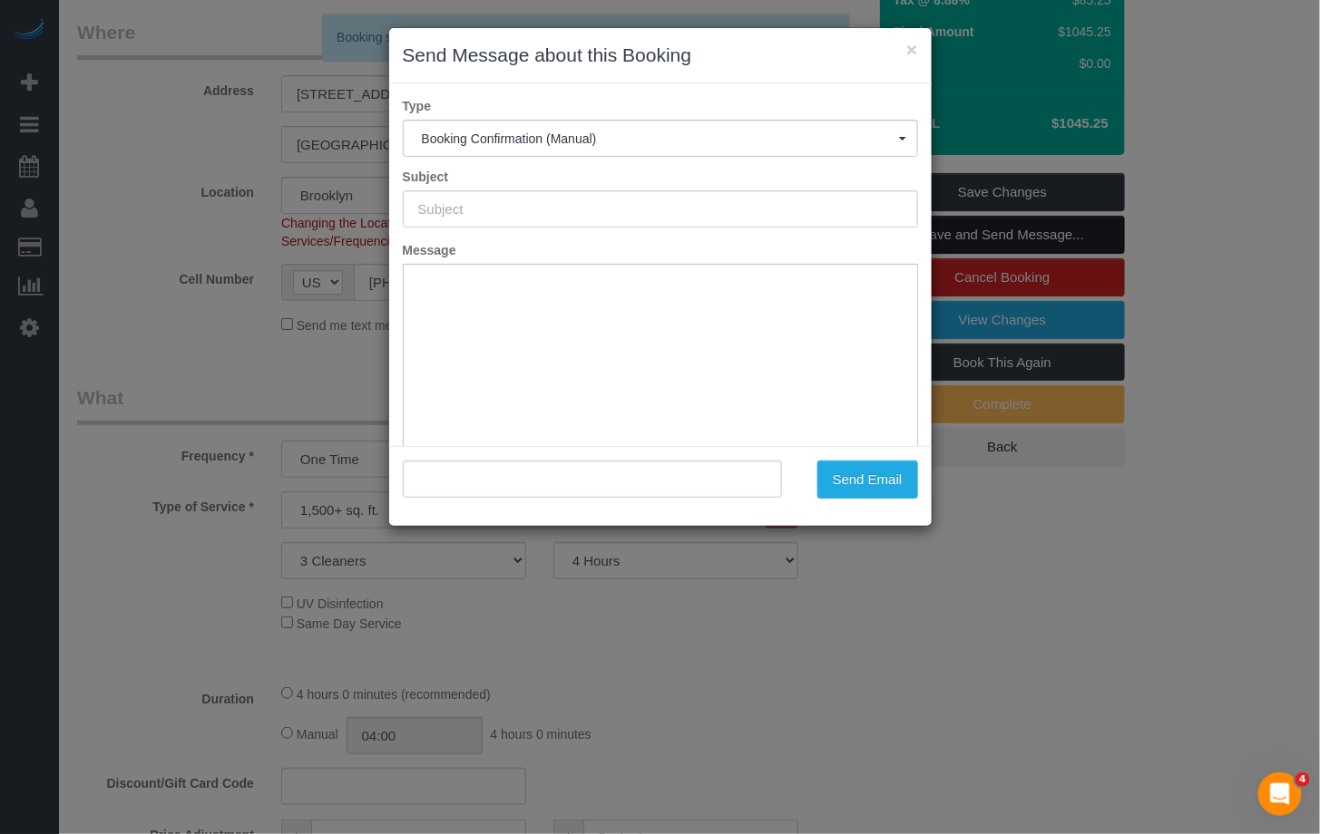
type input "Cleaning Confirmed for 09/01/2025 at 9:00am"
type input ""Dawn-Jade Clover" <dawnjadeclover@gmail.com>"
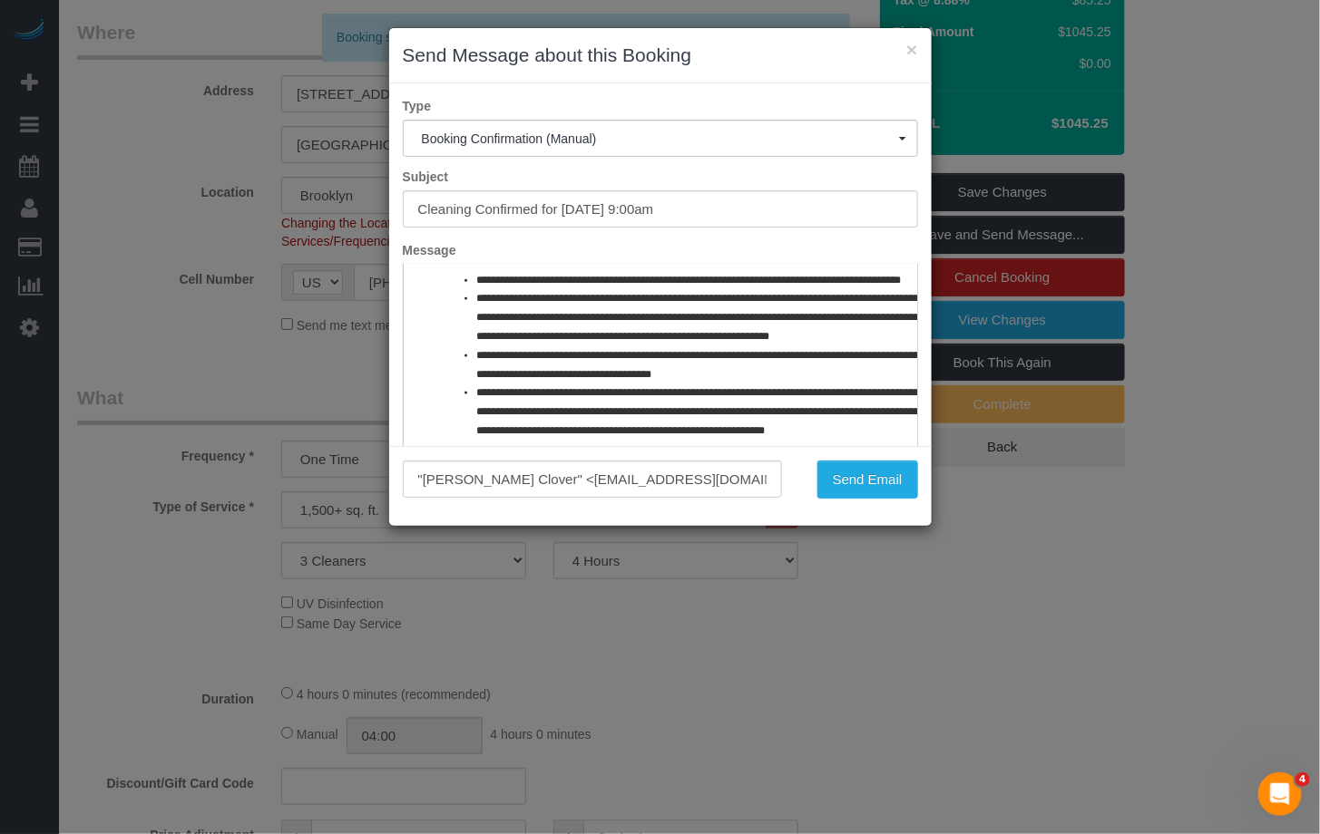
scroll to position [926, 0]
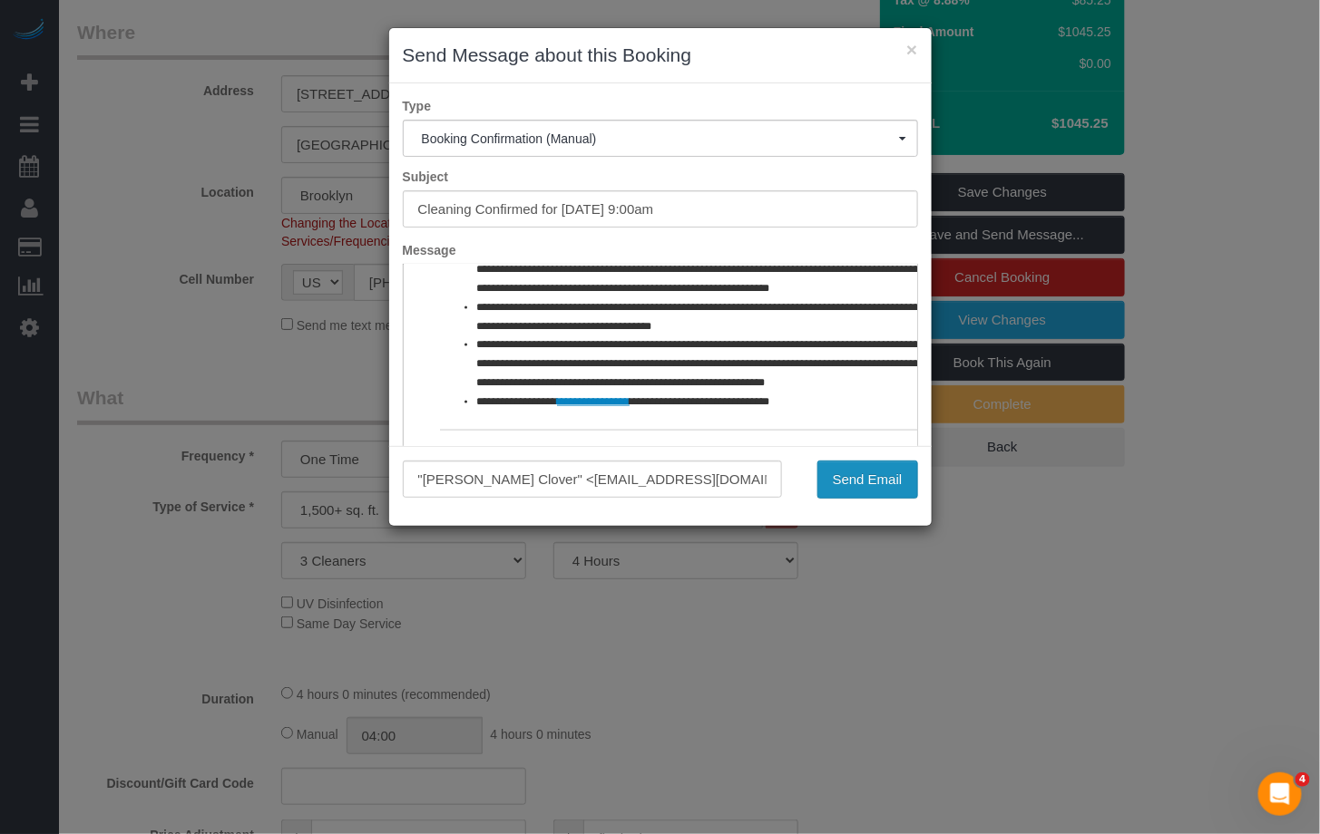
click at [844, 475] on button "Send Email" at bounding box center [867, 480] width 101 height 38
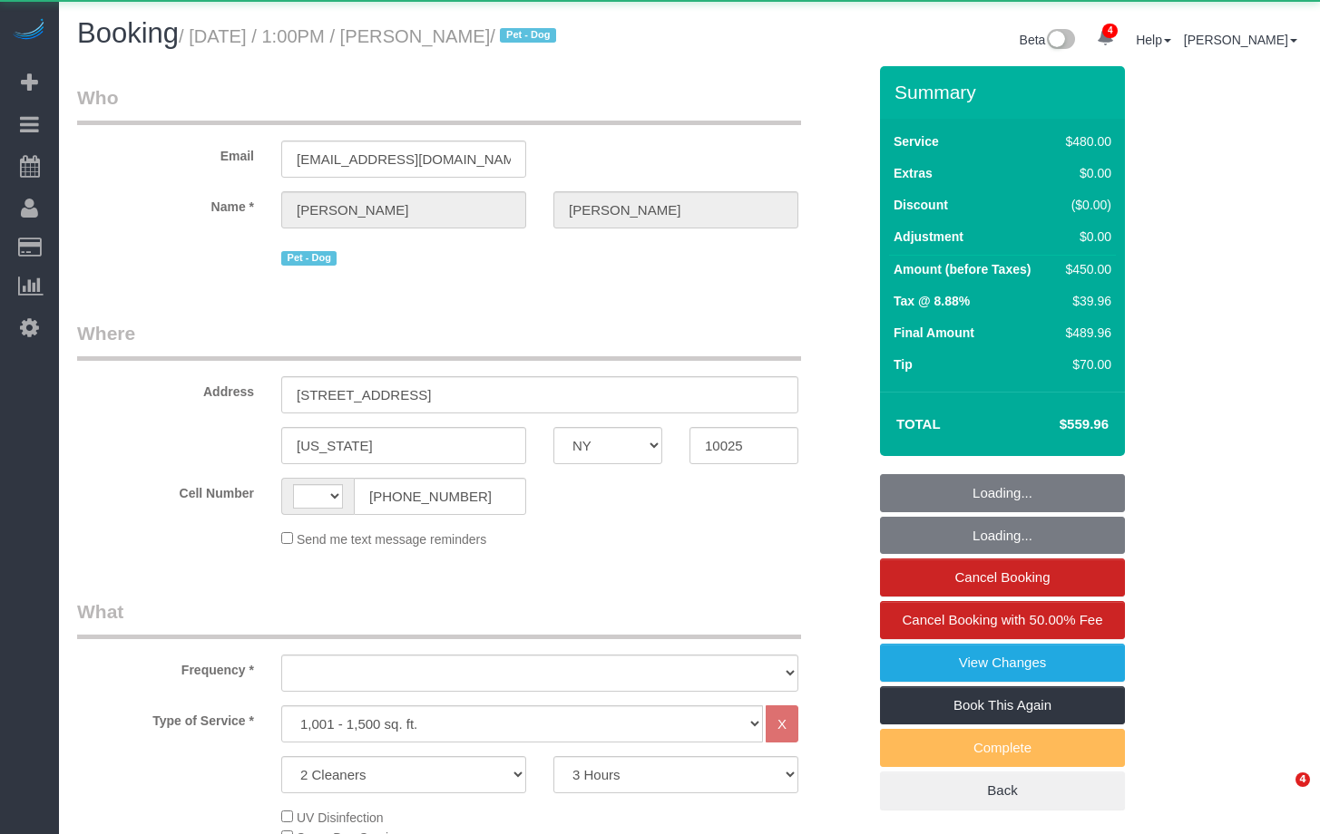
select select "NY"
select select "2"
select select "180"
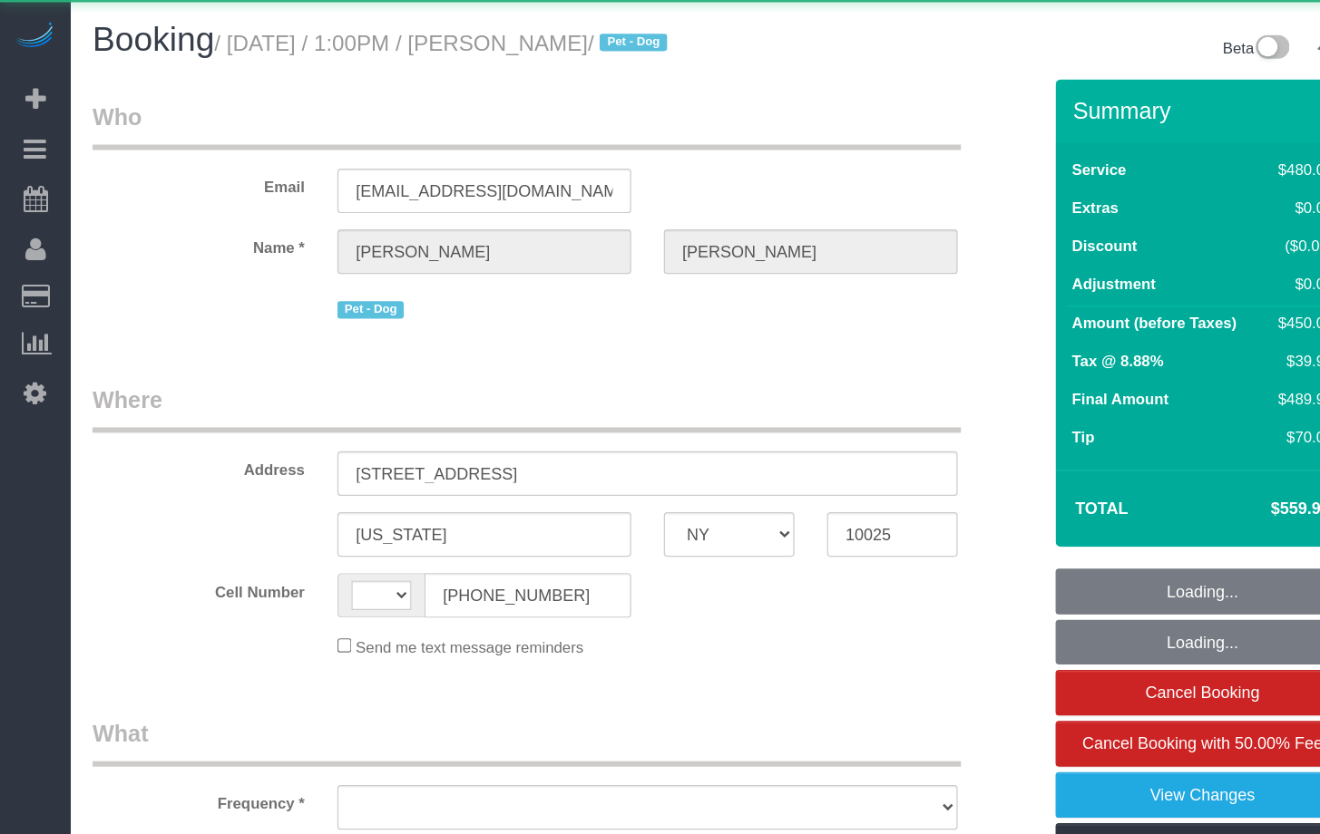
select select "string:[GEOGRAPHIC_DATA]"
select select "object:745"
select select "string:stripe-pm_1ROnzY4VGloSiKo7iZH3n0OD"
select select "spot1"
select select "number:89"
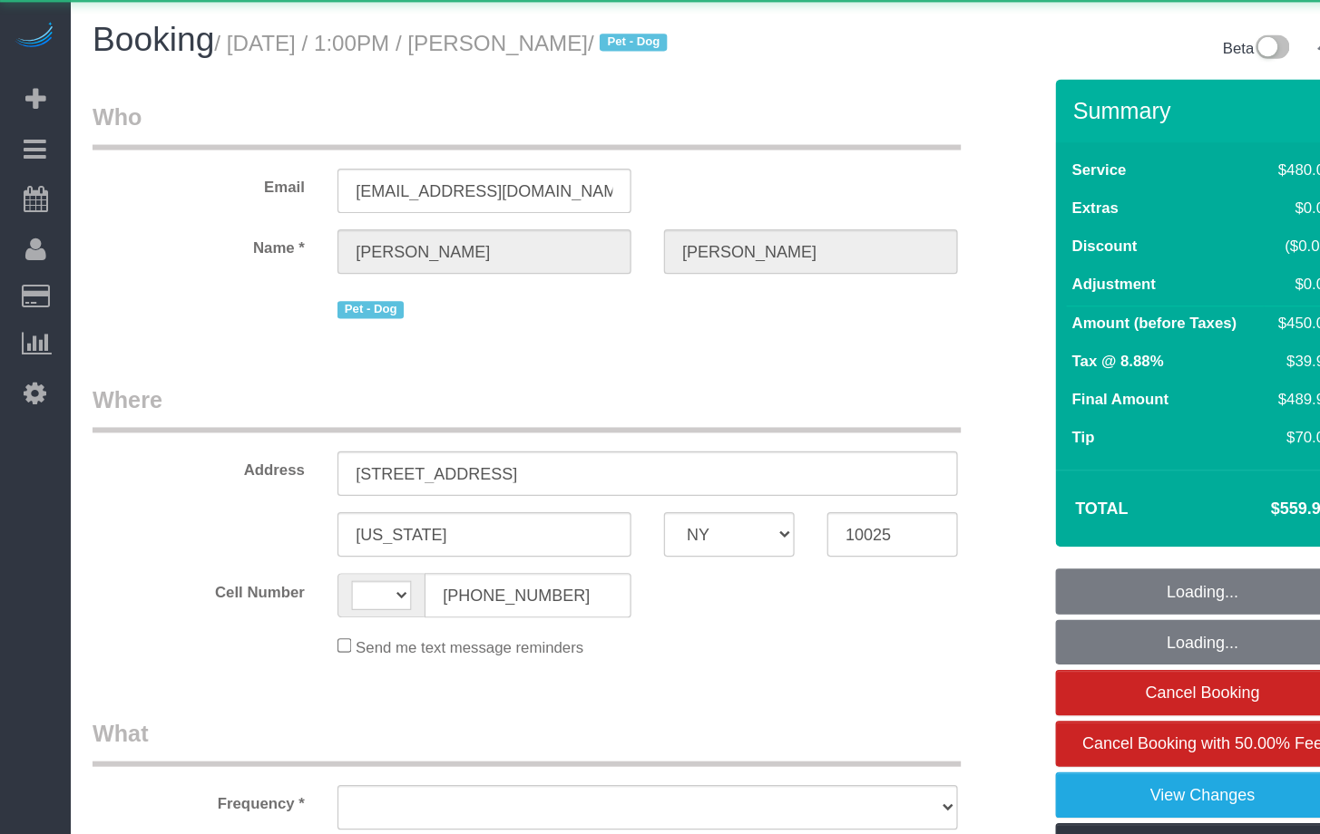
select select "number:90"
select select "number:15"
select select "number:5"
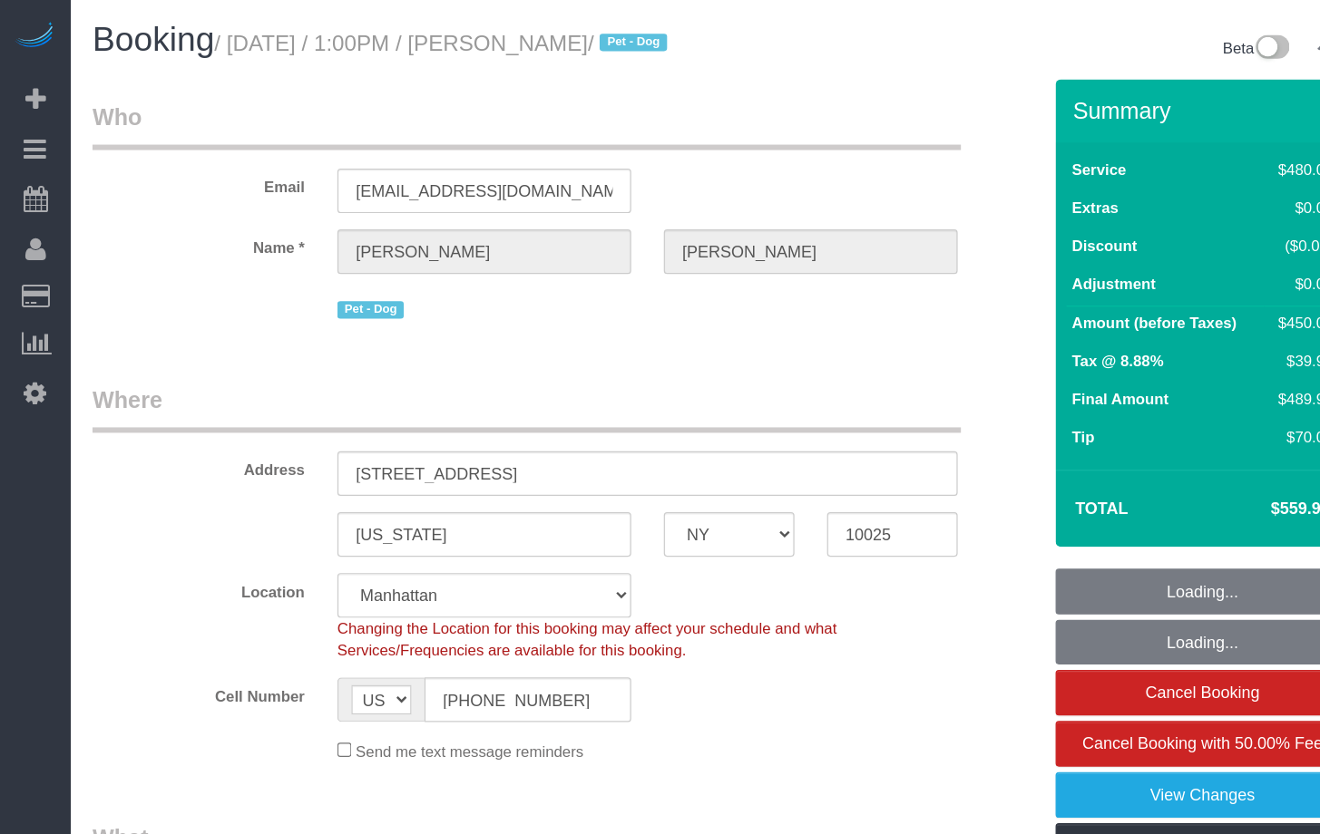
select select "object:901"
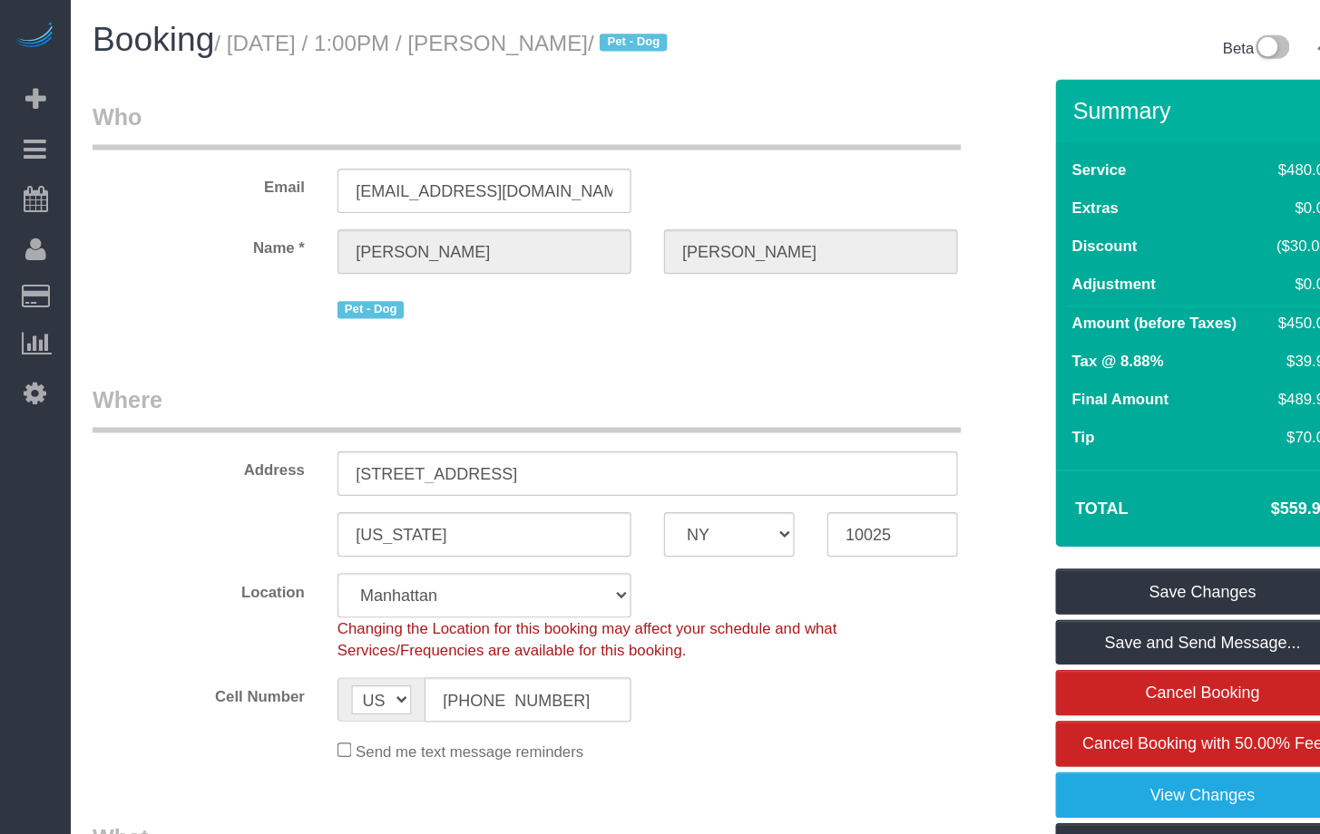
click at [191, 205] on label "Name *" at bounding box center [165, 203] width 204 height 24
drag, startPoint x: 548, startPoint y: 36, endPoint x: 225, endPoint y: 41, distance: 322.9
click at [208, 39] on small "/ August 27, 2025 / 1:00PM / Michele Curry / Pet - Dog" at bounding box center [370, 36] width 383 height 20
copy small "August 27, 2025 / 1:00PM / Michele Curry"
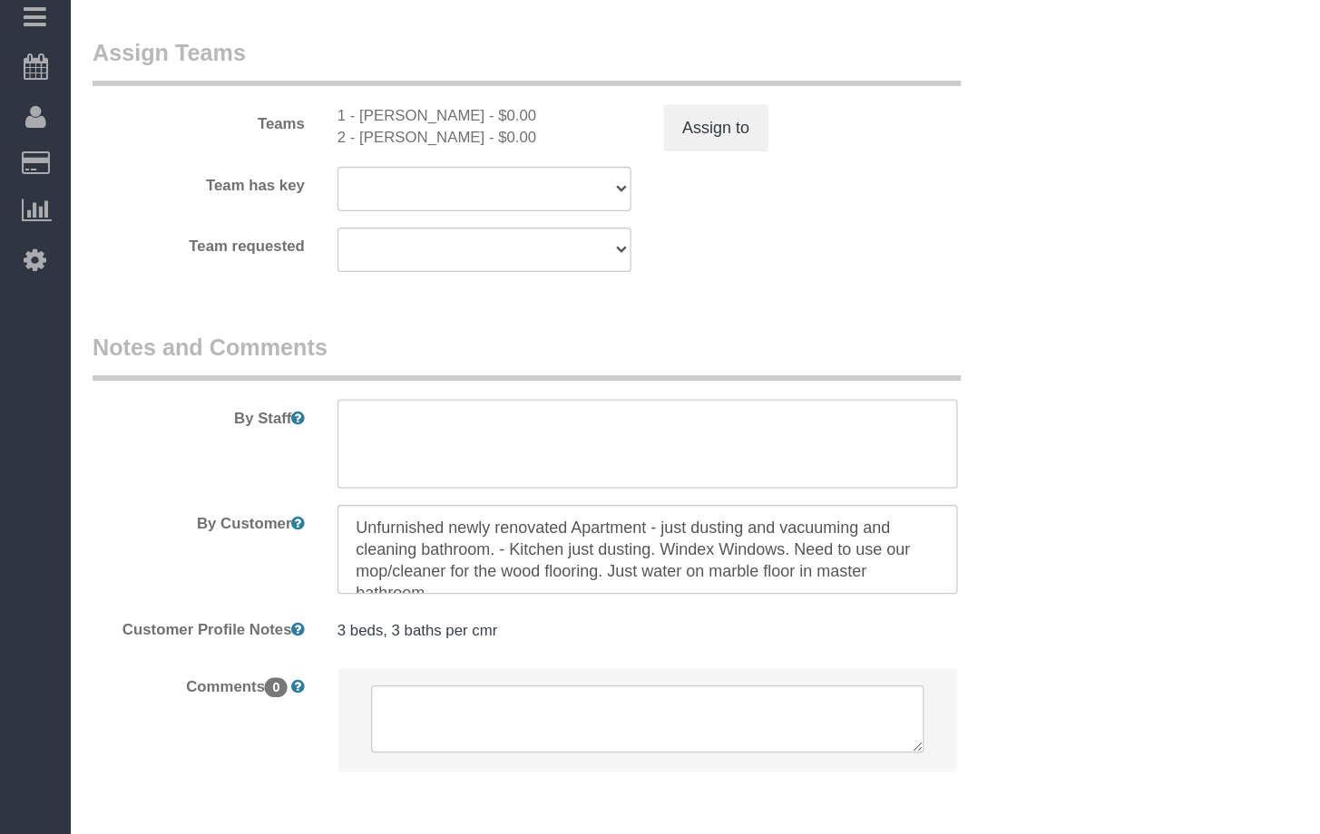
scroll to position [1917, 0]
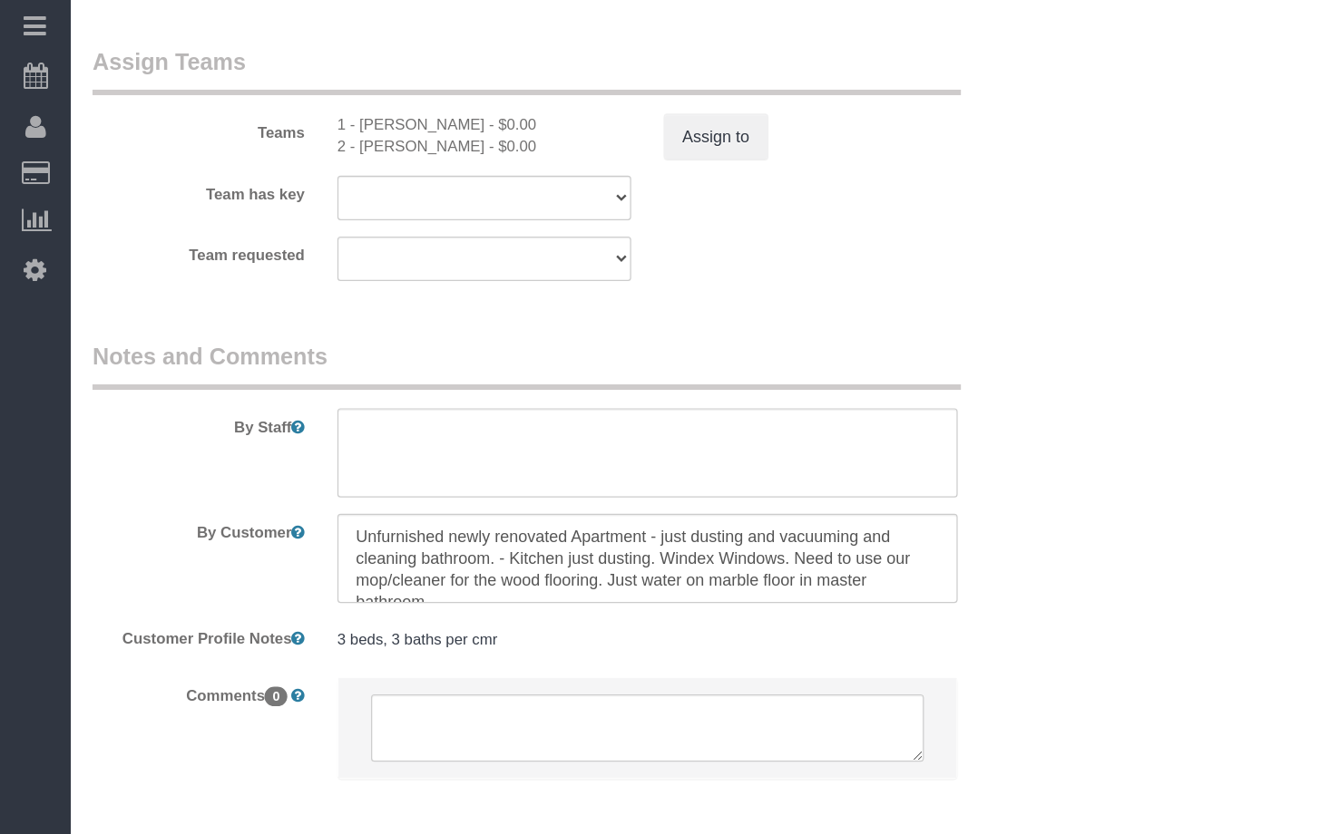
click at [322, 221] on div "2 - Milagros Ramirez - $0.00" at bounding box center [403, 225] width 245 height 18
copy div "Milagros"
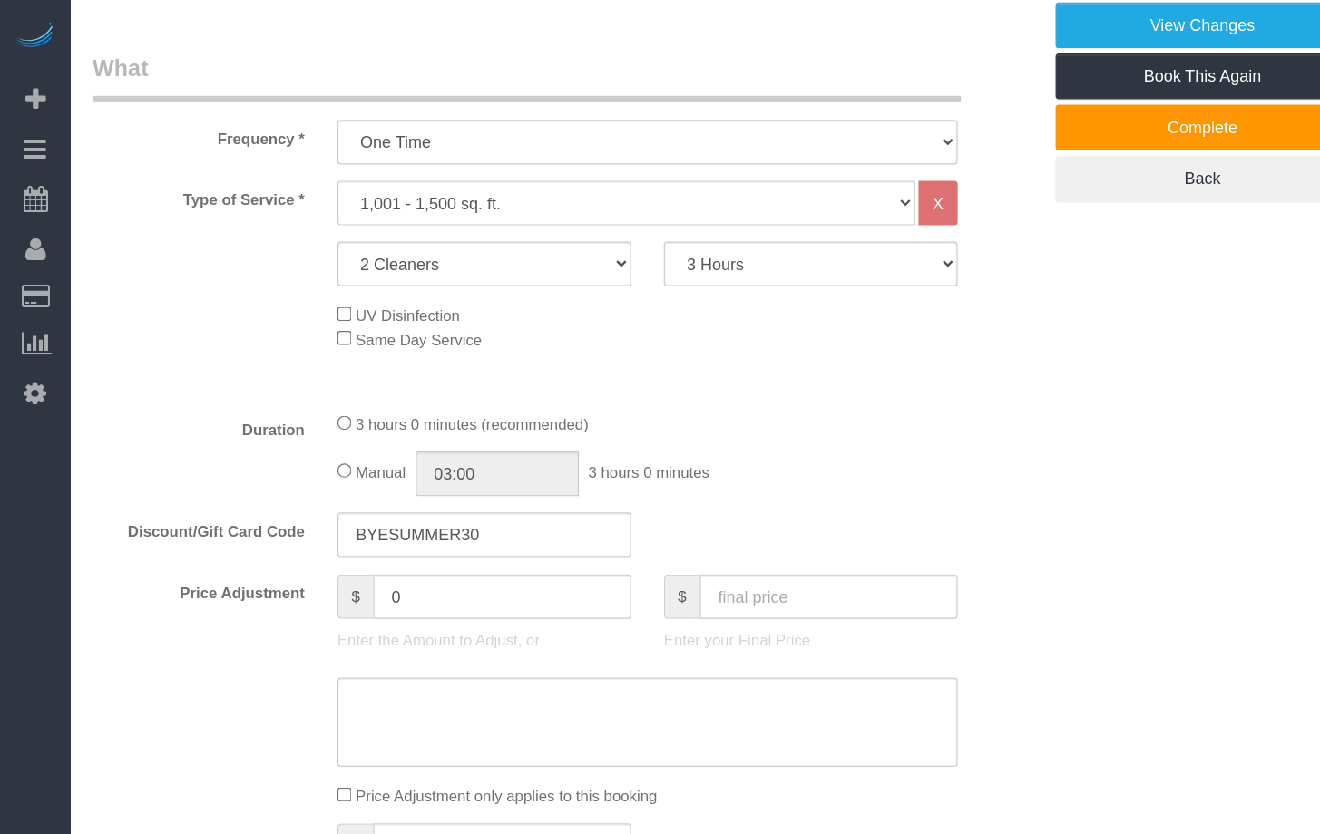
scroll to position [0, 0]
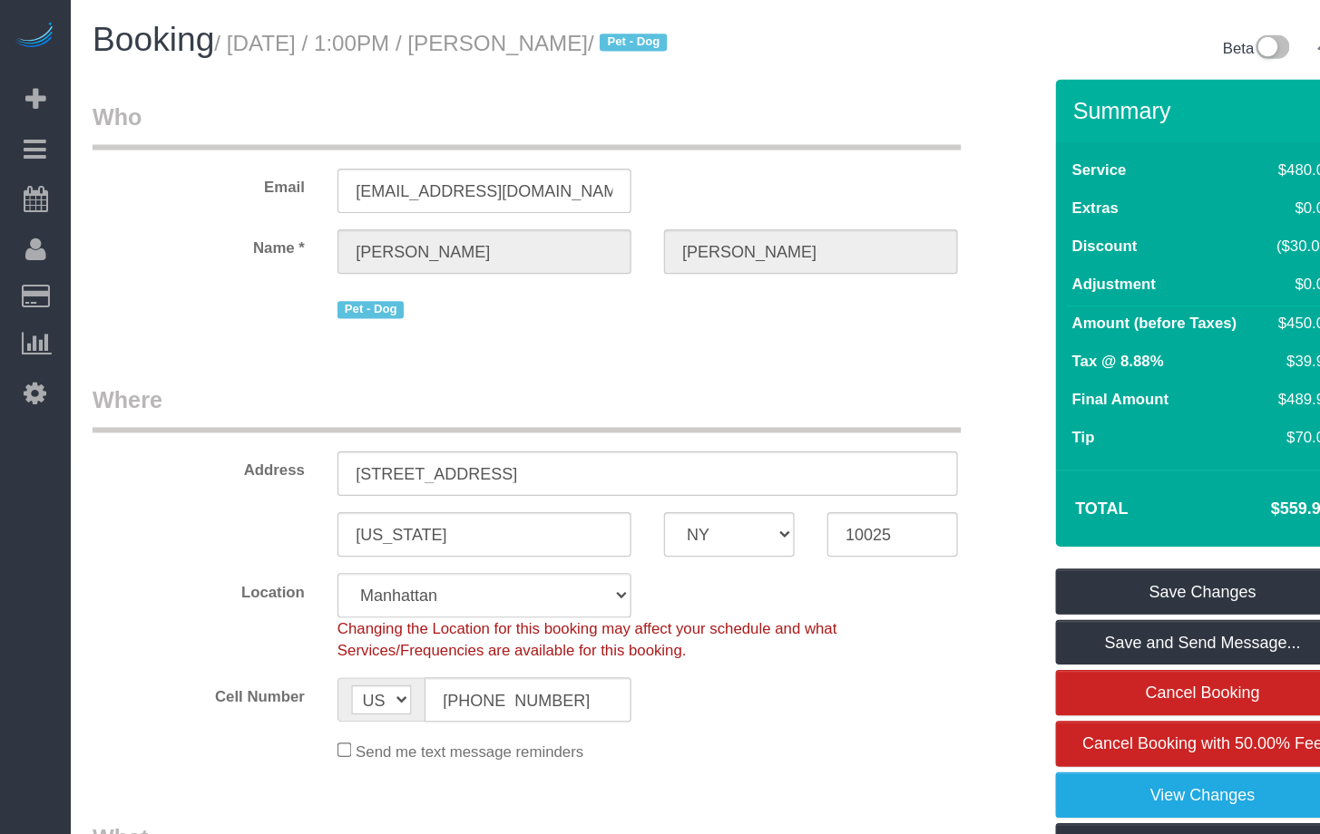
drag, startPoint x: 548, startPoint y: 36, endPoint x: 208, endPoint y: 40, distance: 340.1
click at [208, 40] on small "/ August 27, 2025 / 1:00PM / Michele Curry / Pet - Dog" at bounding box center [370, 36] width 383 height 20
copy small "August 27, 2025 / 1:00PM / Michele Curry"
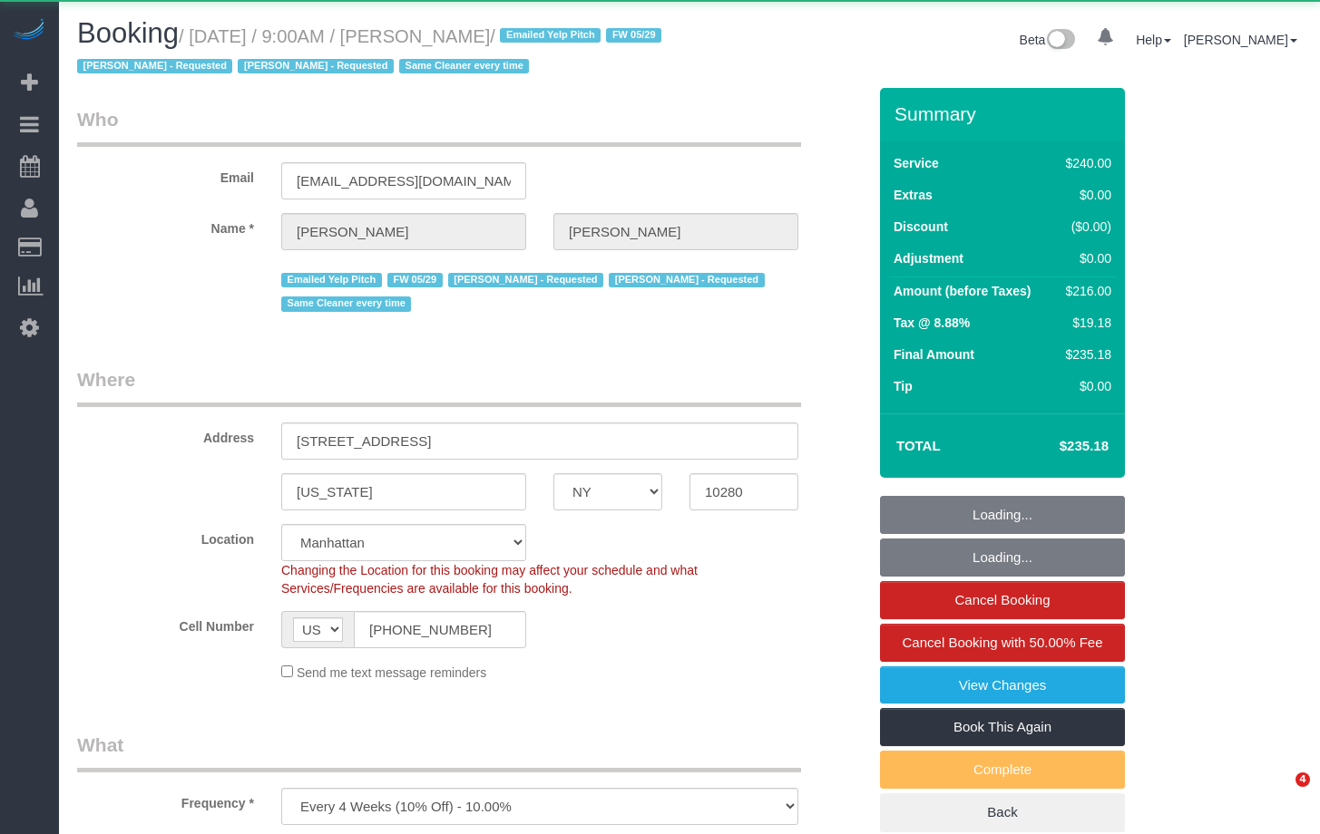
select select "NY"
select select "180"
select select "object:964"
select select "spot1"
select select "number:89"
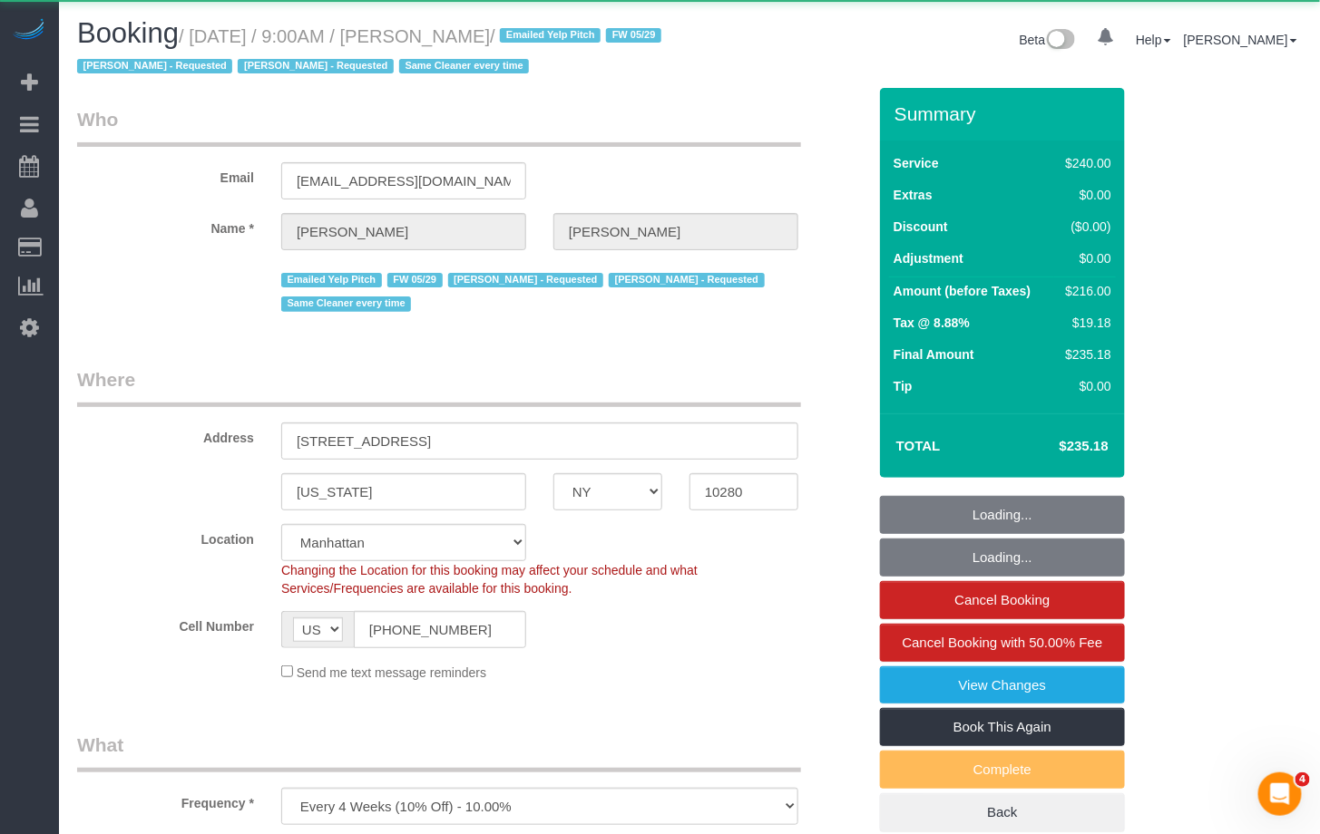
select select "number:90"
select select "number:15"
select select "number:5"
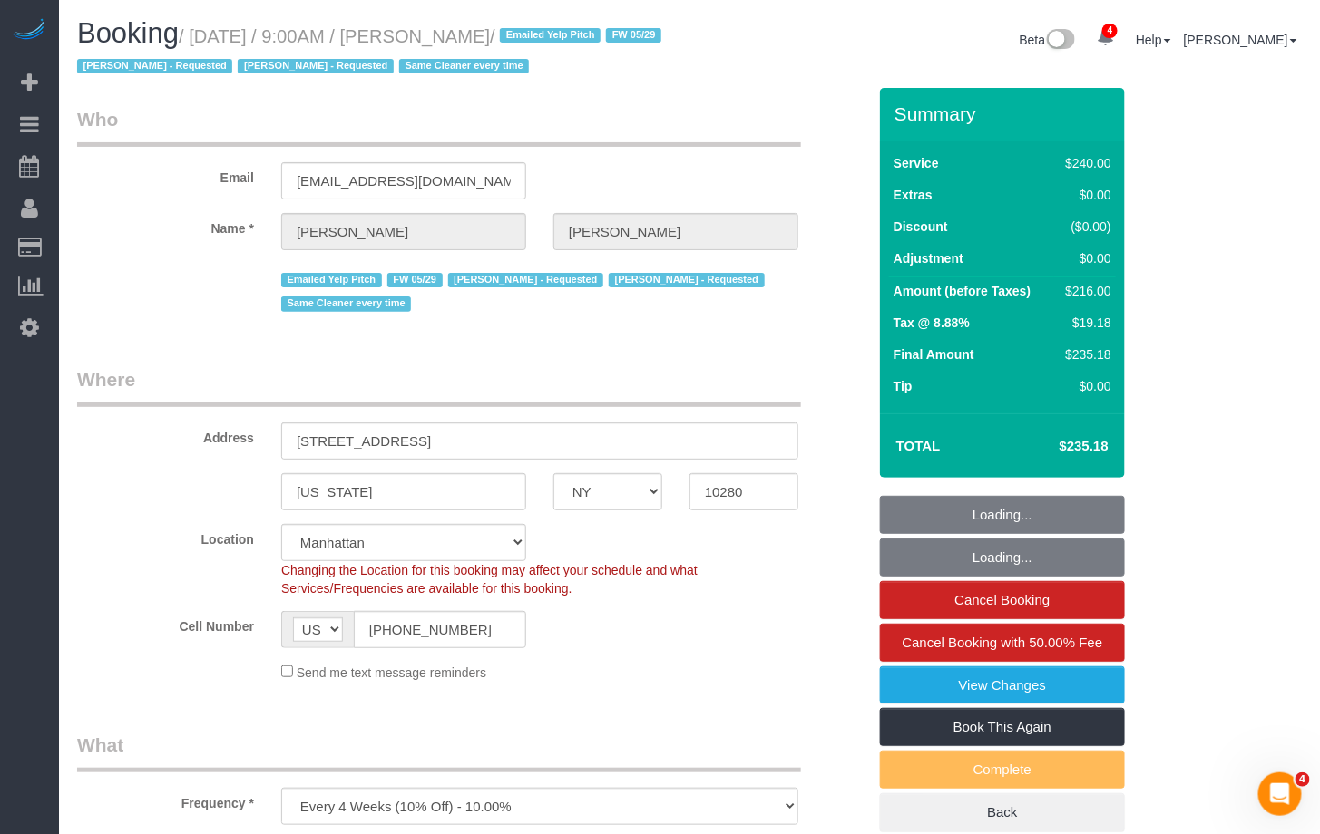
select select "string:stripe-pm_1O5T2s4VGloSiKo7p3KoEzce"
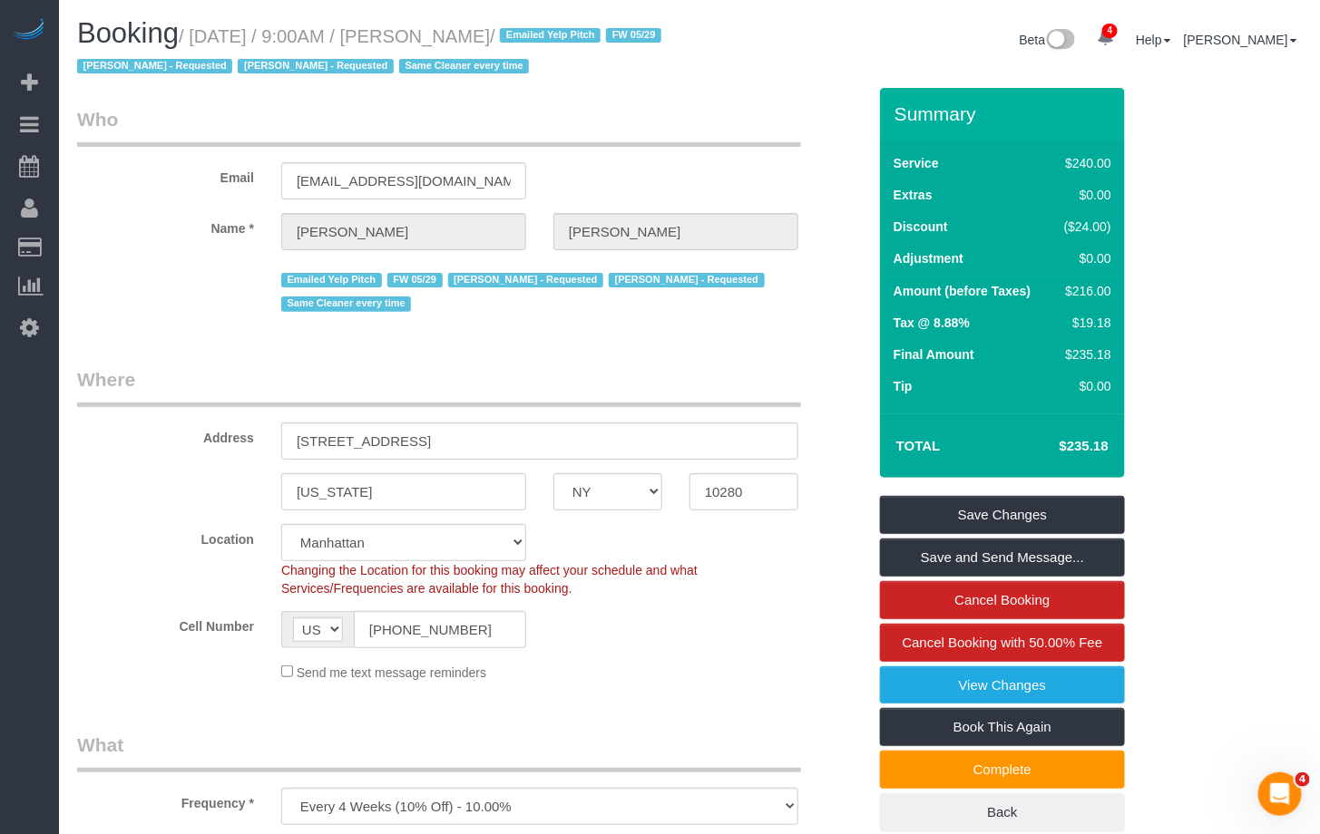
drag, startPoint x: 171, startPoint y: 265, endPoint x: 395, endPoint y: 95, distance: 280.3
click at [171, 238] on label "Name *" at bounding box center [165, 225] width 204 height 24
drag, startPoint x: 609, startPoint y: 38, endPoint x: 202, endPoint y: 35, distance: 407.2
click at [202, 35] on h1 "Booking / August 27, 2025 / 9:00AM / Robert Grossman / Emailed Yelp Pitch FW 05…" at bounding box center [376, 49] width 599 height 62
copy small "August 27, 2025 / 9:00AM / Robert Grossman /"
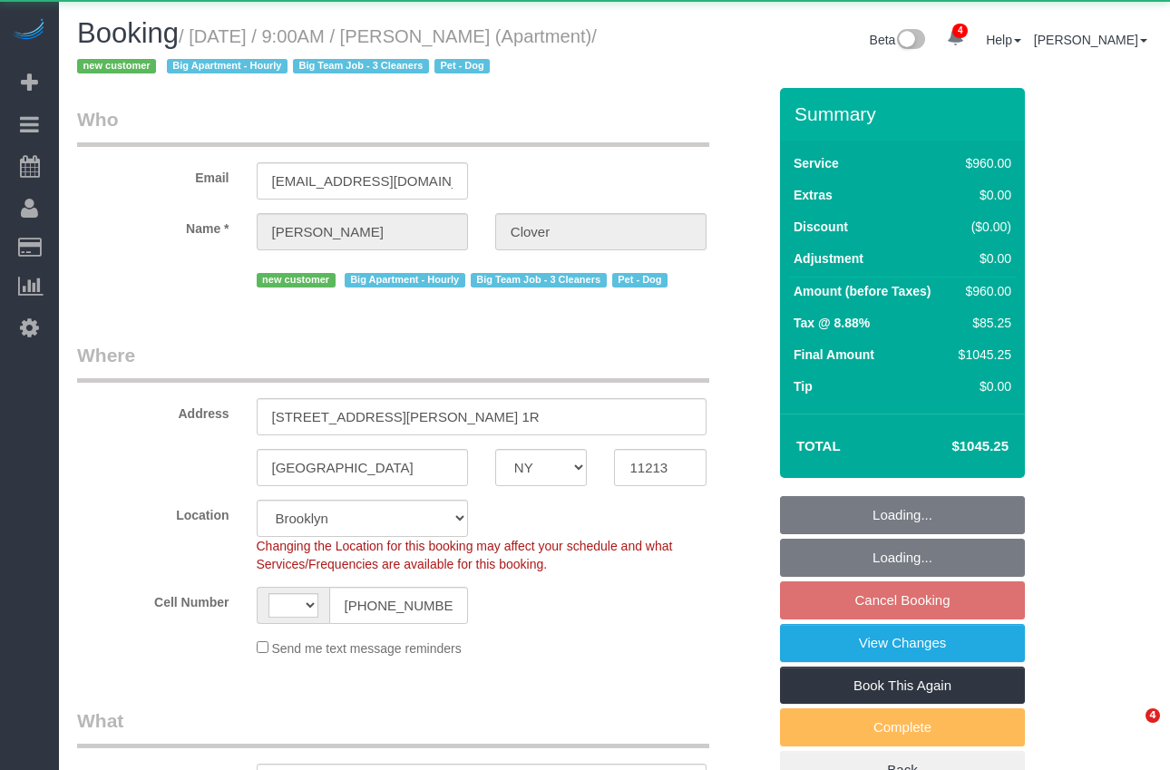
select select "NY"
select select "object:668"
select select "string:[GEOGRAPHIC_DATA]"
select select "3"
select select "240"
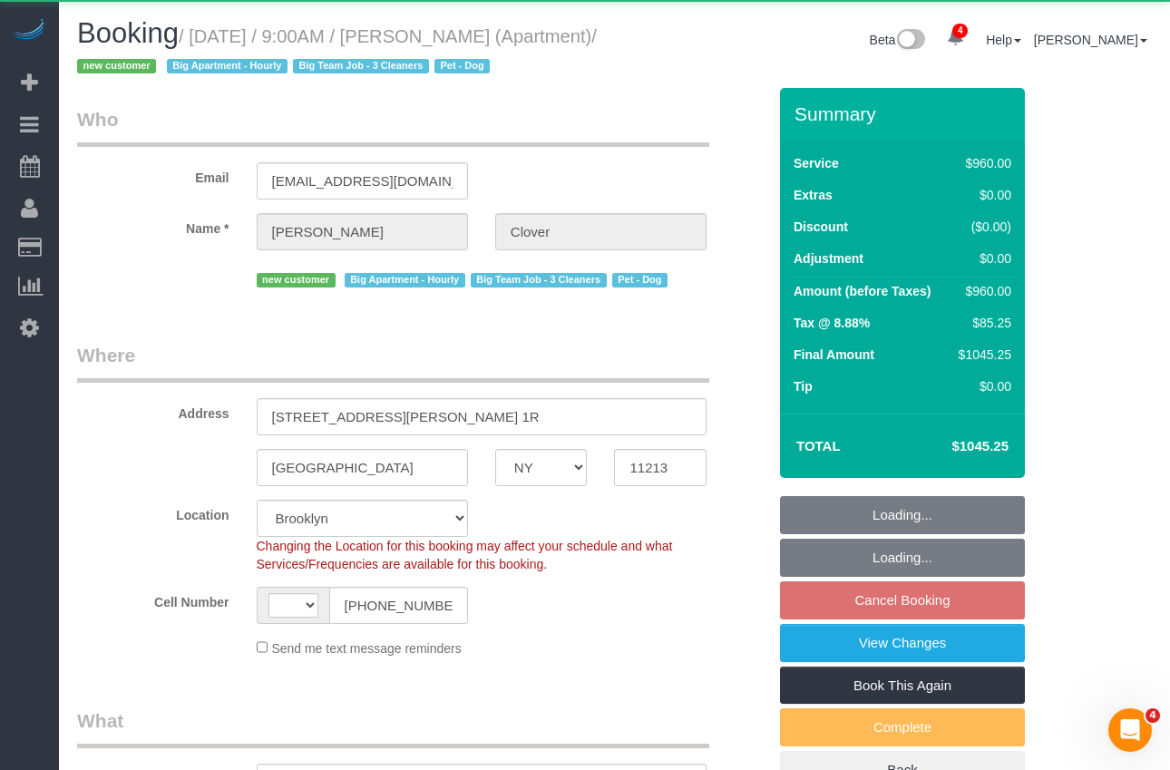
select select "spot2"
select select "number:57"
select select "number:70"
select select "number:13"
select select "number:5"
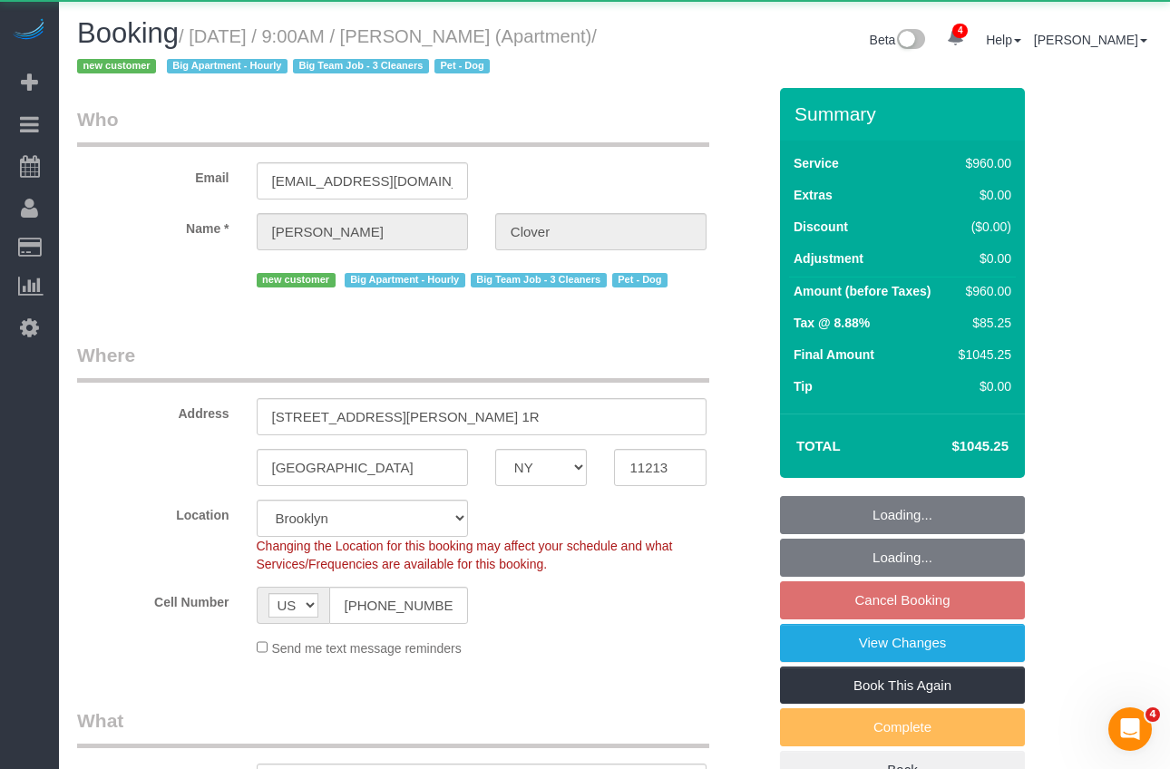
select select "string:stripe-pm_1S0pLU4VGloSiKo7kPoqaPZQ"
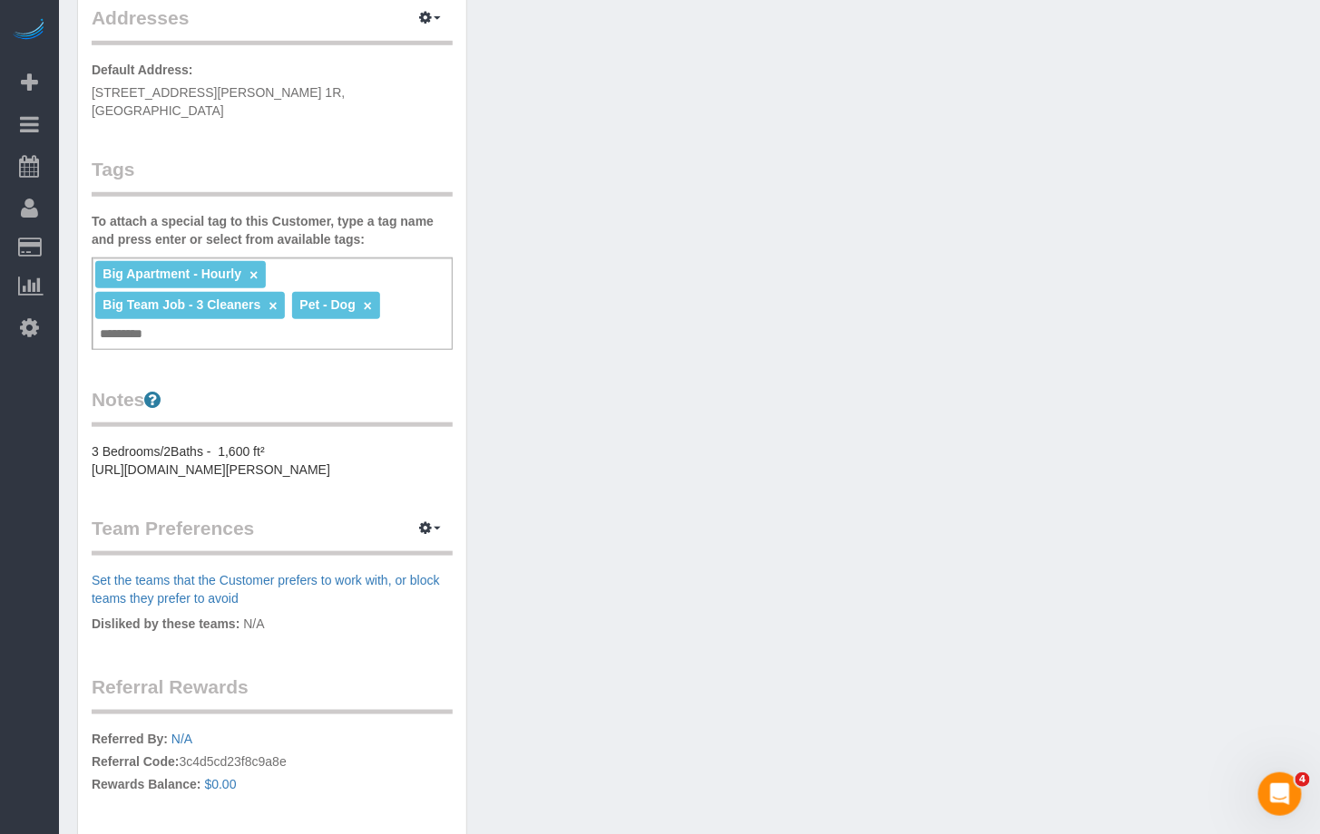
scroll to position [426, 0]
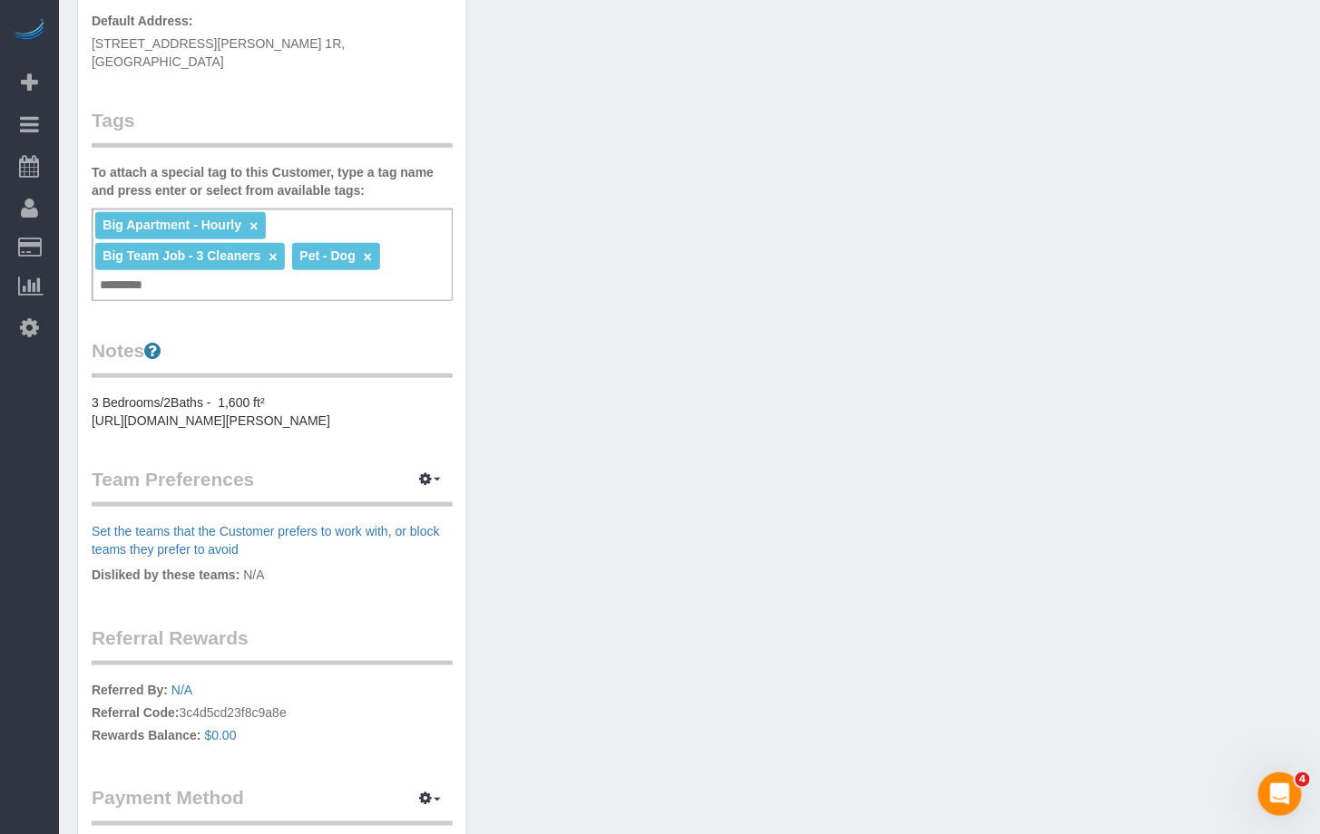
drag, startPoint x: 144, startPoint y: 426, endPoint x: 111, endPoint y: 413, distance: 36.2
click at [111, 413] on pre "3 Bedrooms/2Baths - 1,600 ft² [URL][DOMAIN_NAME][PERSON_NAME]" at bounding box center [272, 412] width 361 height 36
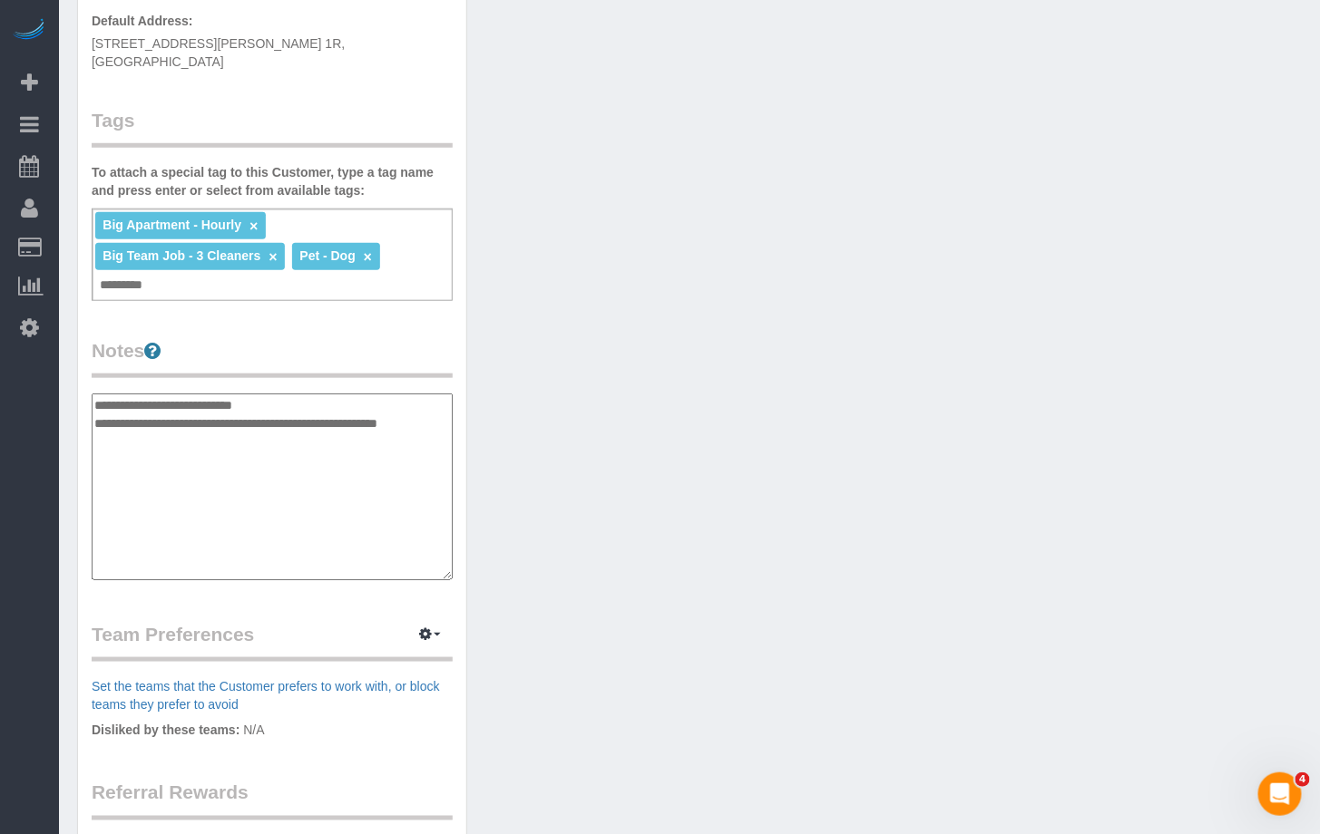
drag, startPoint x: 146, startPoint y: 425, endPoint x: 97, endPoint y: 404, distance: 53.6
click at [97, 404] on textarea "**********" at bounding box center [272, 487] width 361 height 187
